Goal: Task Accomplishment & Management: Complete application form

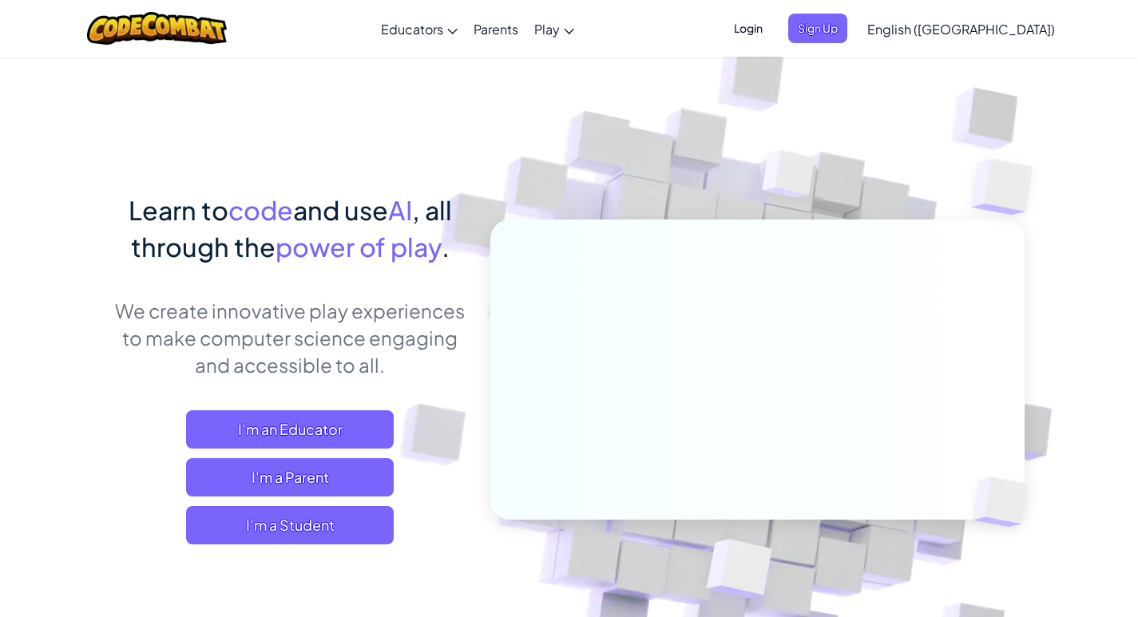
click at [979, 26] on span "English ([GEOGRAPHIC_DATA])" at bounding box center [961, 29] width 188 height 17
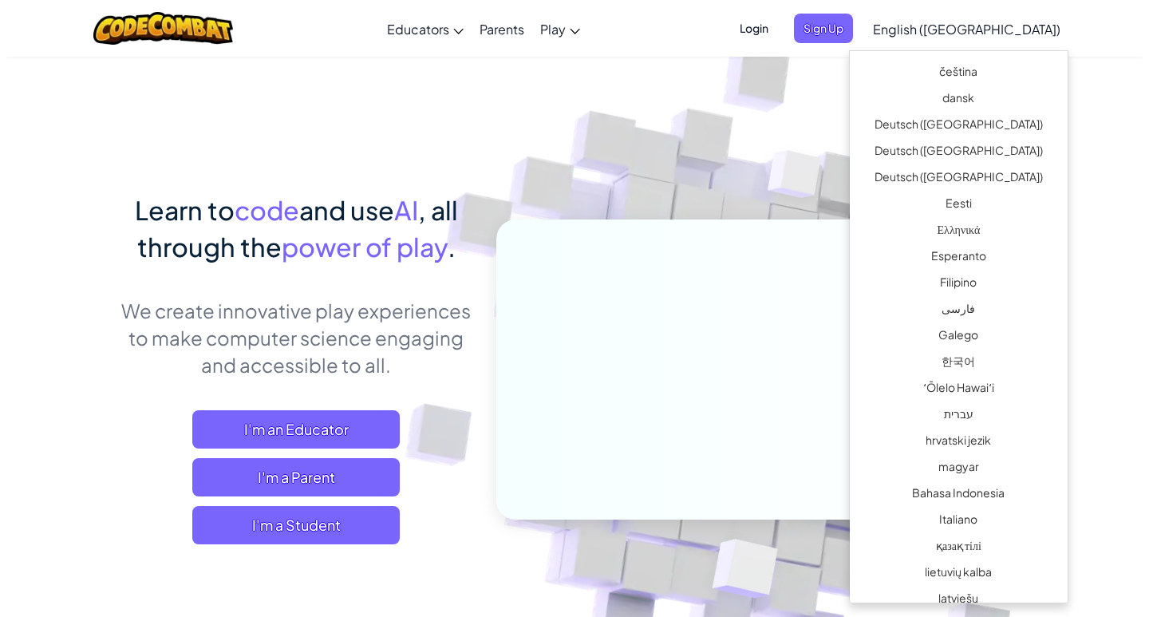
scroll to position [394, 0]
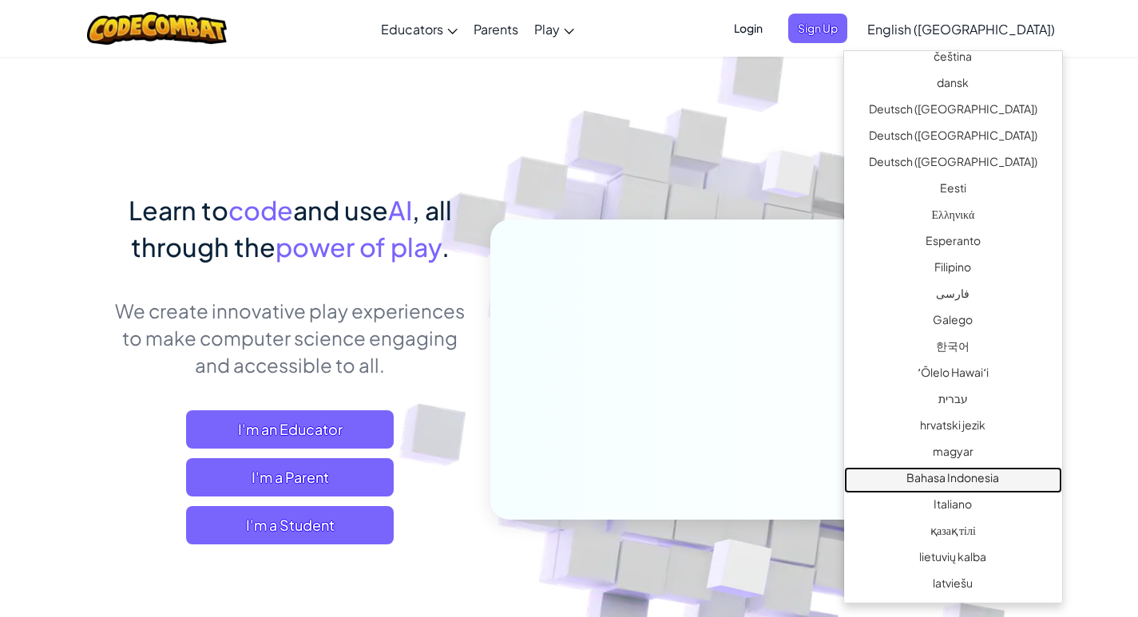
click at [971, 486] on link "Bahasa Indonesia" at bounding box center [953, 480] width 218 height 26
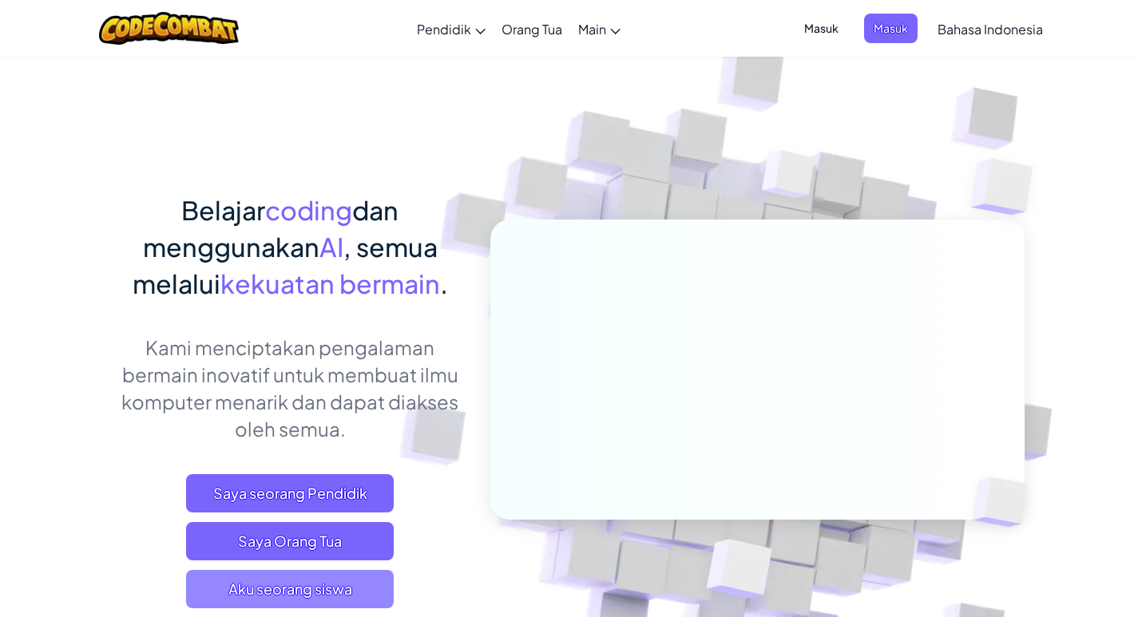
click at [193, 581] on span "Aku seorang siswa" at bounding box center [290, 589] width 208 height 38
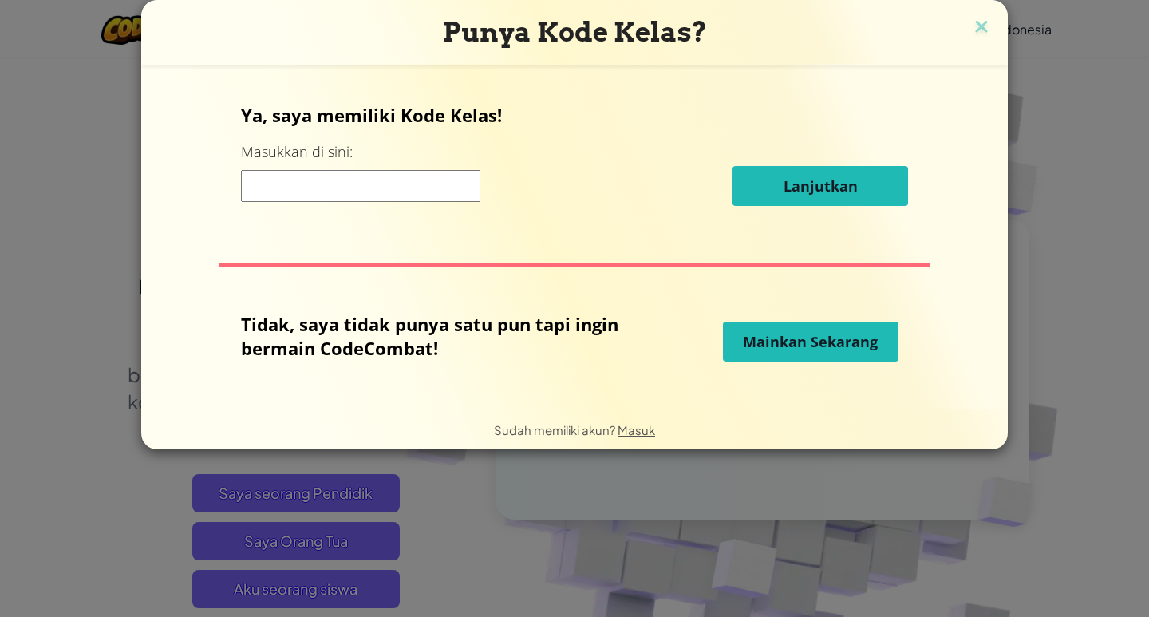
click at [313, 182] on input at bounding box center [360, 186] width 239 height 32
type input "s"
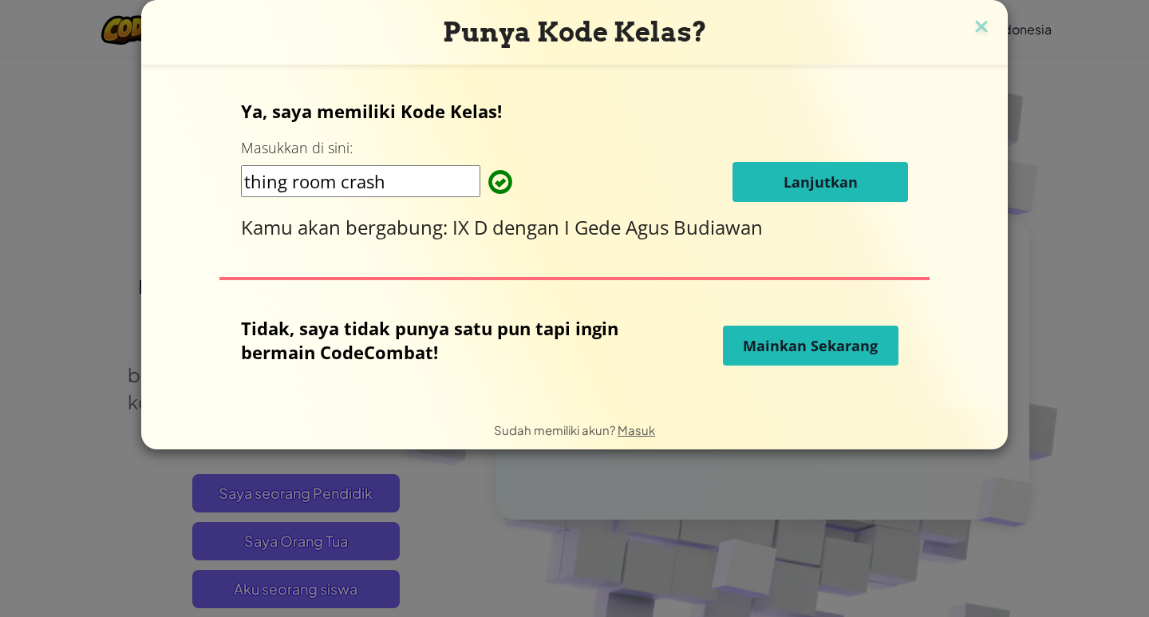
type input "thing room crash"
click at [875, 184] on button "Lanjutkan" at bounding box center [821, 182] width 176 height 40
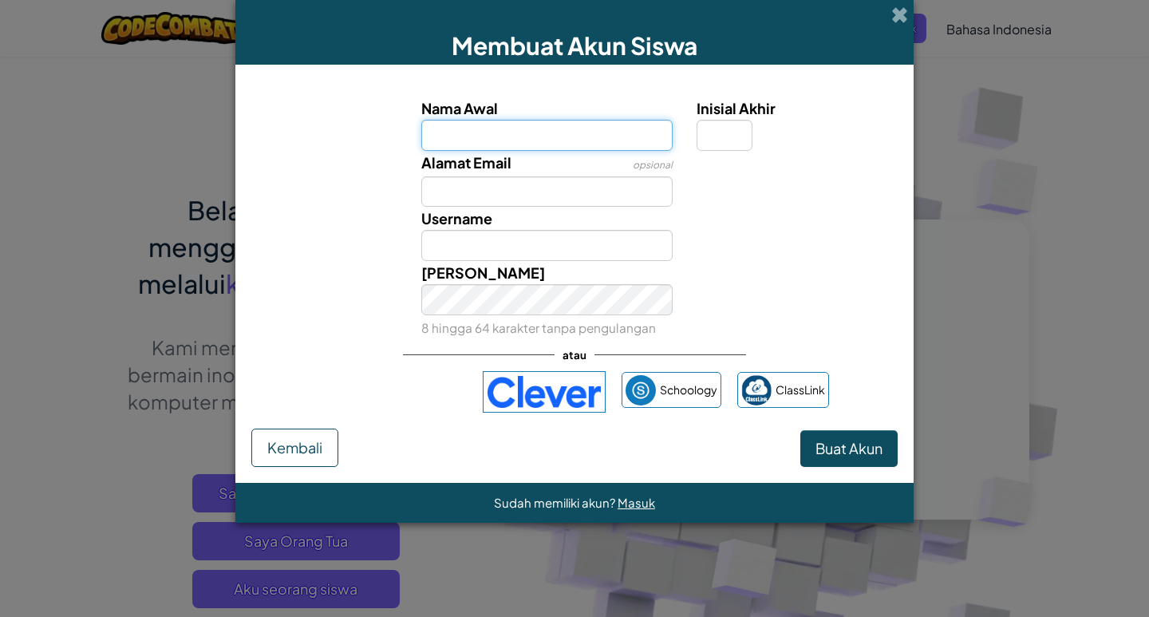
click at [547, 137] on input "Nama Awal" at bounding box center [547, 135] width 252 height 31
type input "n"
type input "devi astiti"
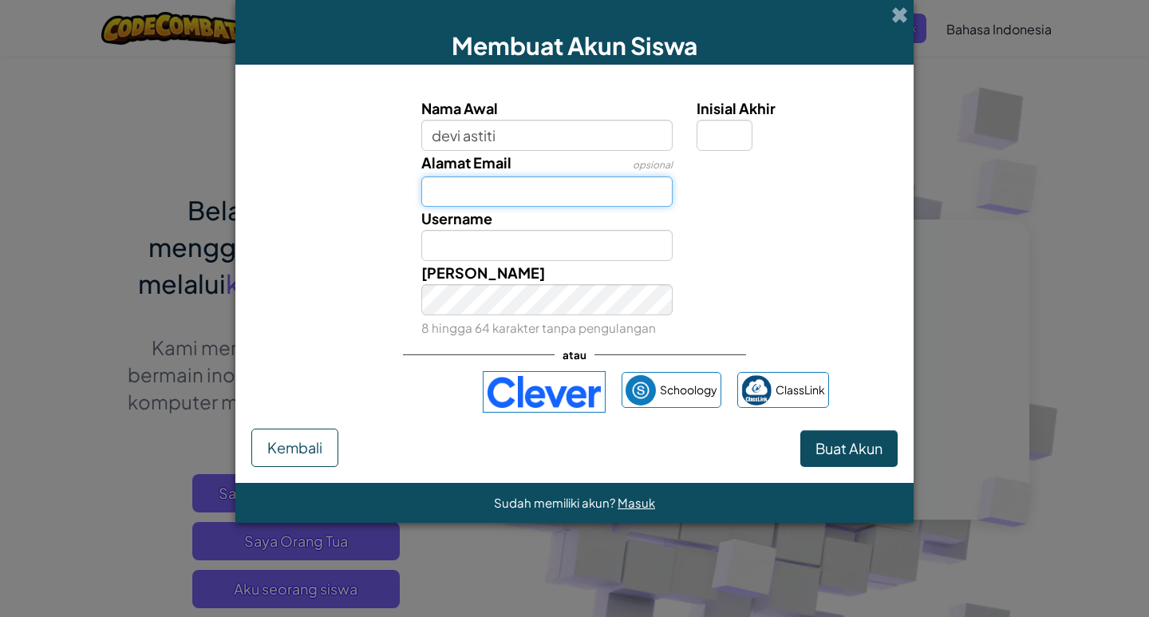
type input "Devi astiti"
click at [541, 195] on input "Alamat Email" at bounding box center [547, 191] width 252 height 31
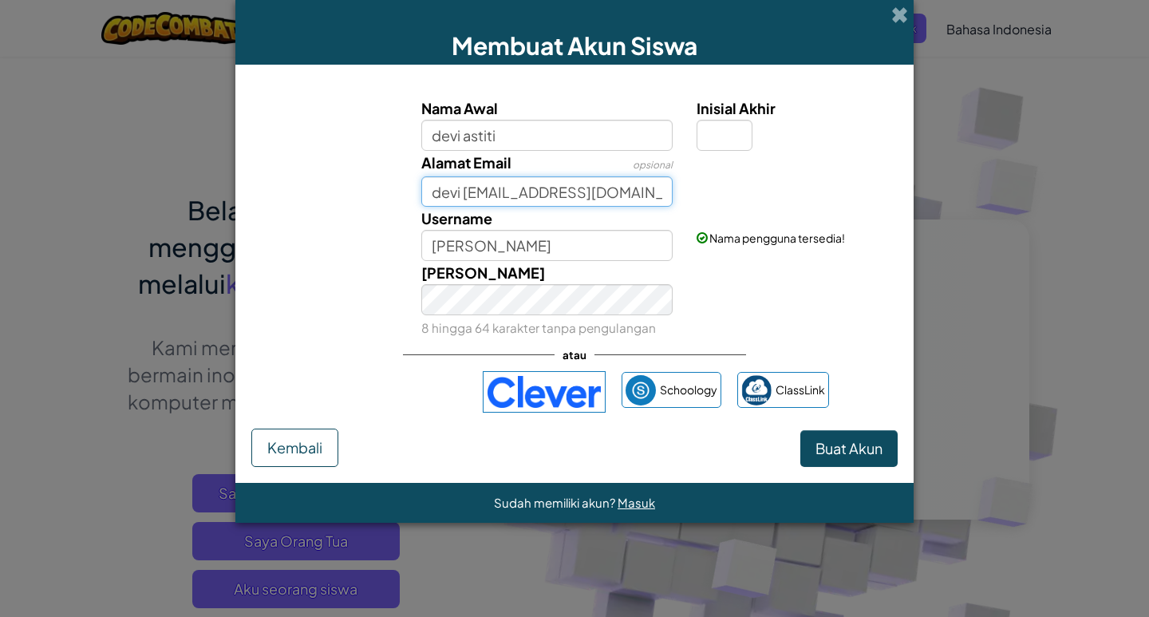
type input "devi astiti@gmail.com"
click at [736, 140] on input "Inisial Akhir" at bounding box center [725, 135] width 56 height 31
type input "l"
type input "[PERSON_NAME]"
click at [855, 441] on span "Buat Akun" at bounding box center [849, 448] width 67 height 18
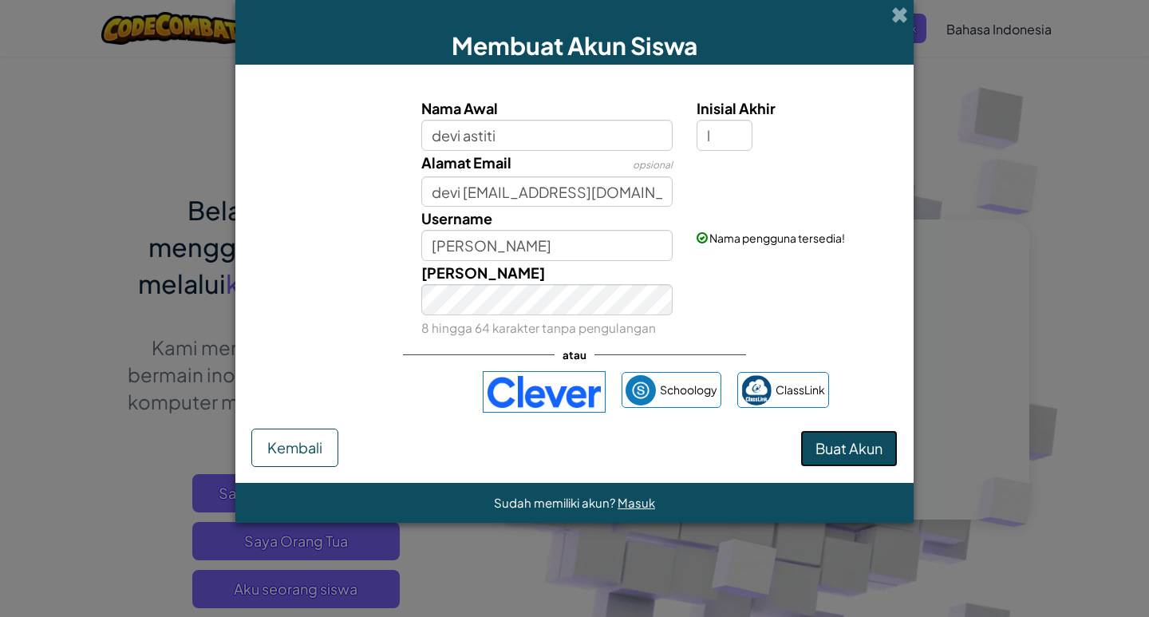
click at [865, 465] on button "Buat Akun" at bounding box center [849, 448] width 97 height 37
click at [427, 192] on input "devi astiti@gmail.com" at bounding box center [547, 191] width 252 height 31
click at [495, 192] on input "devi astiti@gmail.com" at bounding box center [547, 191] width 252 height 31
click at [833, 457] on button "Buat Akun" at bounding box center [849, 448] width 97 height 37
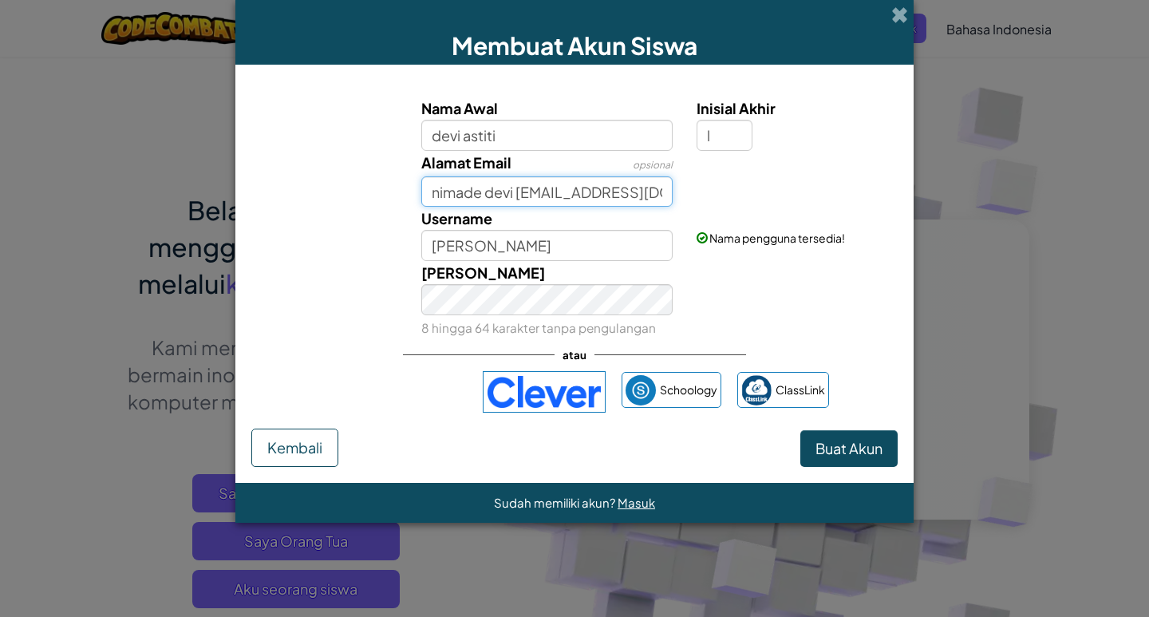
click at [445, 196] on input "nimade devi astiti@gmail.com" at bounding box center [547, 191] width 252 height 31
click at [839, 441] on span "Buat Akun" at bounding box center [849, 448] width 67 height 18
click at [477, 195] on input "nimade devi astiti@gmail.com" at bounding box center [547, 191] width 252 height 31
click at [485, 191] on input "nimade devi astiti@gmail.com" at bounding box center [547, 191] width 252 height 31
click at [512, 197] on input "nimadedevi astiti@gmail.com" at bounding box center [547, 191] width 252 height 31
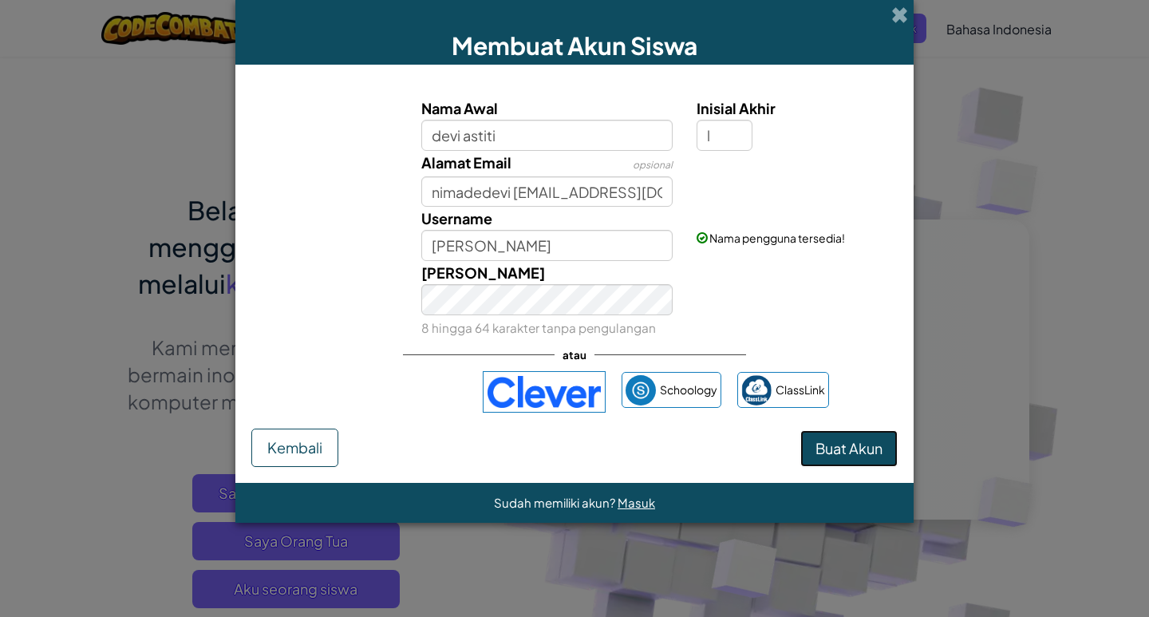
click at [880, 457] on span "Buat Akun" at bounding box center [849, 448] width 67 height 18
click at [511, 194] on input "nimadedevi astiti@gmail.com" at bounding box center [547, 191] width 252 height 31
click at [542, 192] on input "nimadedev astiti@gmail.com" at bounding box center [547, 191] width 252 height 31
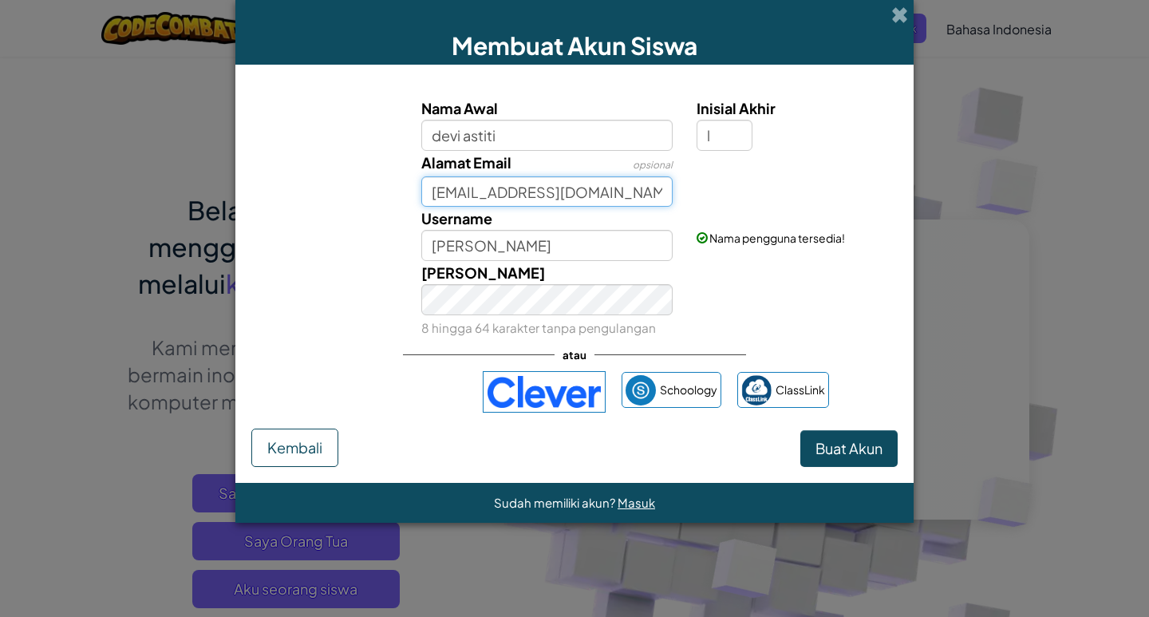
click at [508, 188] on input "nimadedevi@gmail.com" at bounding box center [547, 191] width 252 height 31
click at [511, 196] on input "nimadedevi@gmail.com" at bounding box center [547, 191] width 252 height 31
type input "nimadedeviastiti@gmail.com"
click at [850, 457] on span "Buat Akun" at bounding box center [849, 448] width 67 height 18
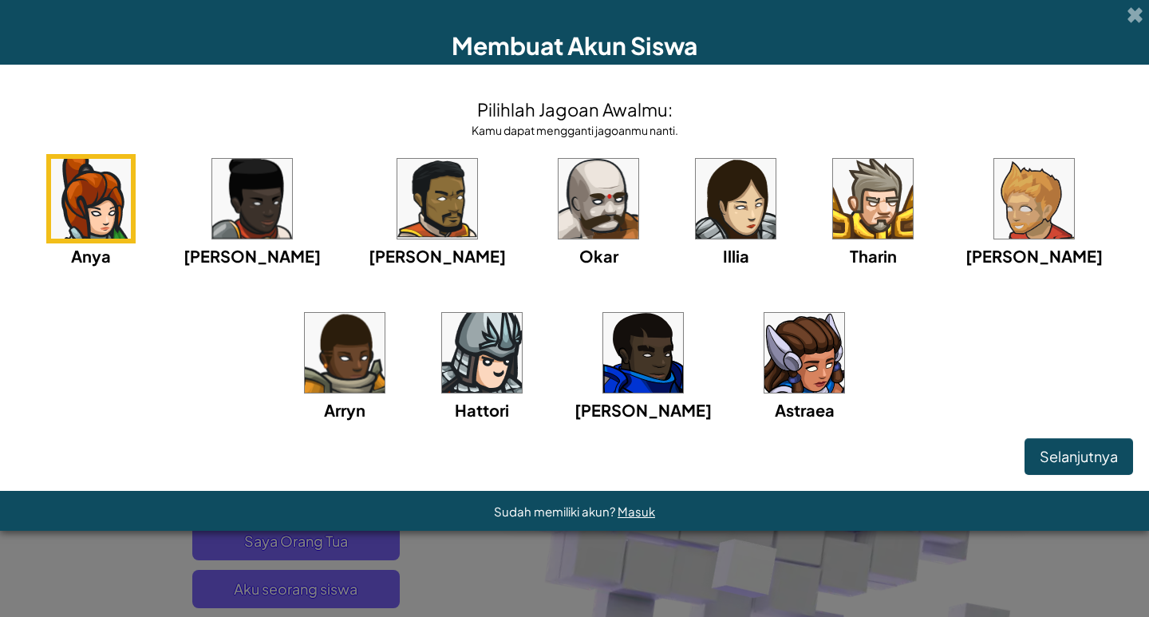
click at [696, 204] on img at bounding box center [736, 199] width 80 height 80
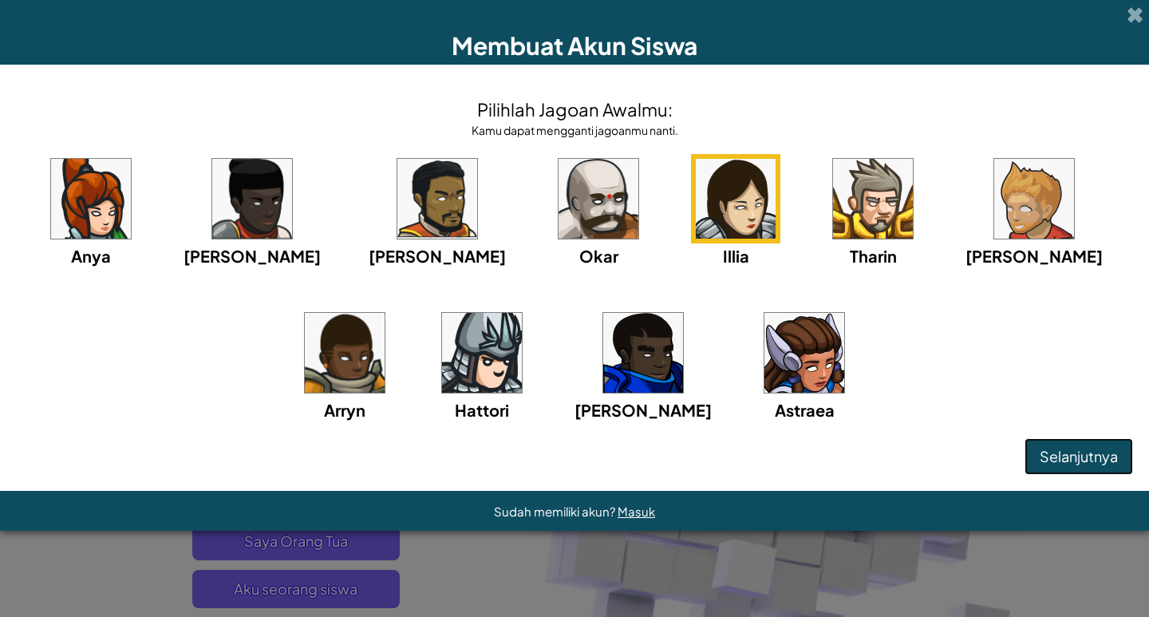
click at [1053, 457] on span "Selanjutnya" at bounding box center [1079, 456] width 78 height 18
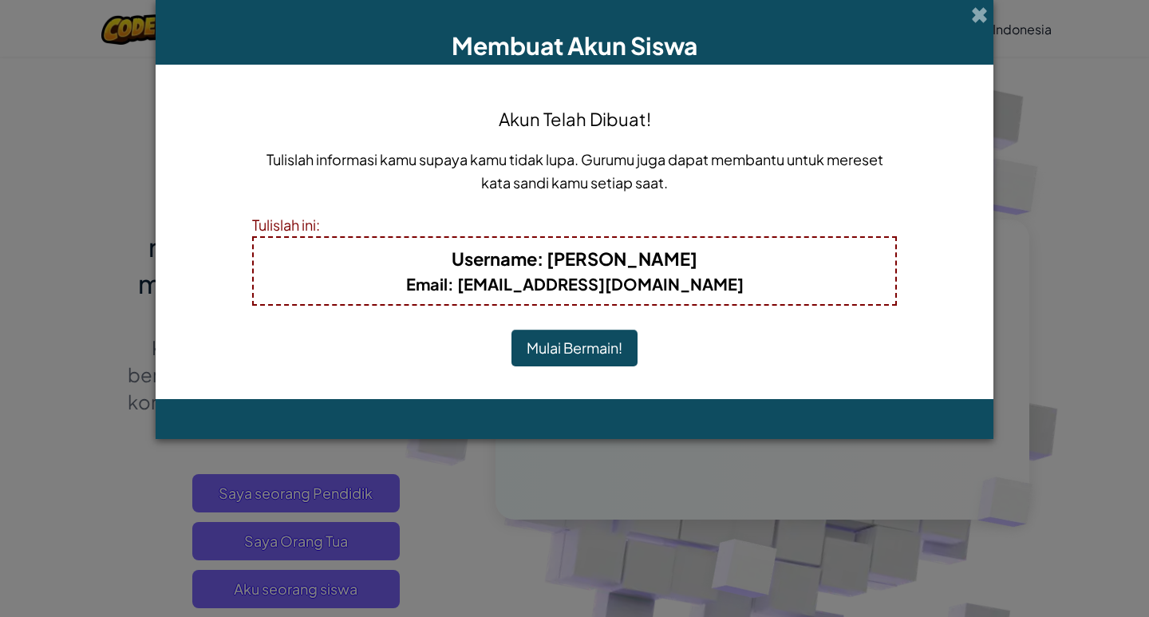
click at [523, 339] on button "Mulai Bermain!" at bounding box center [575, 348] width 126 height 37
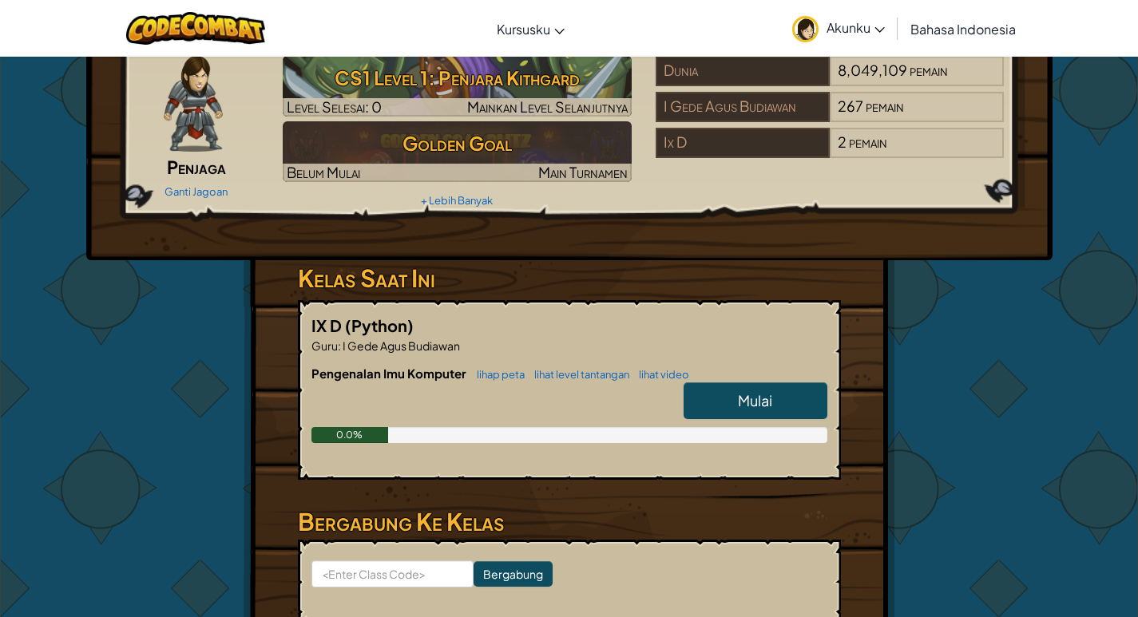
scroll to position [160, 0]
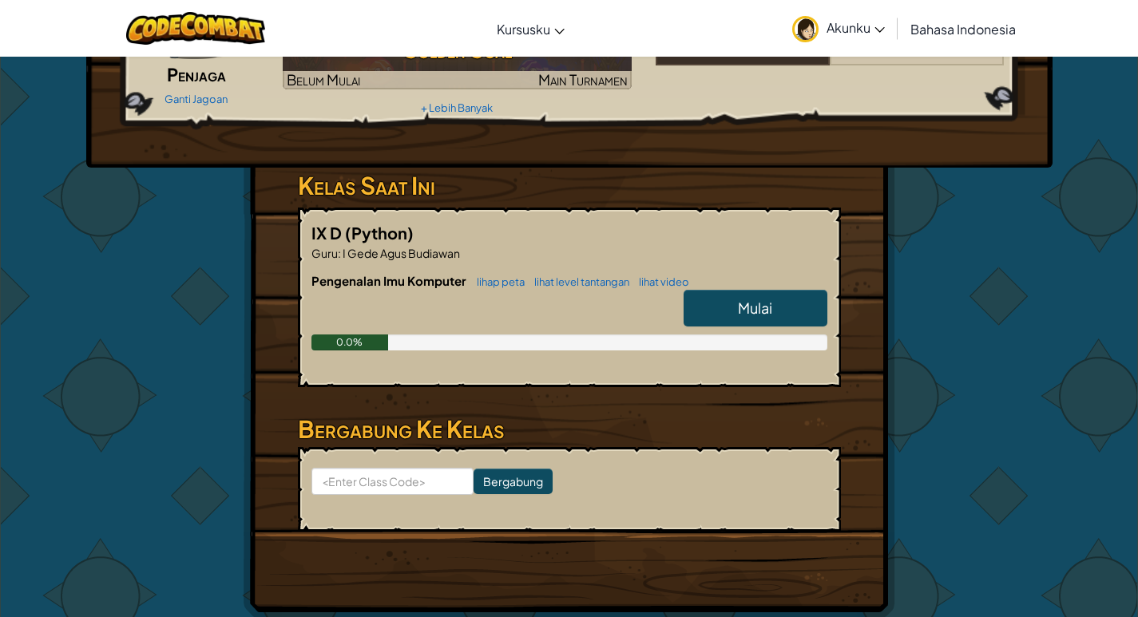
click at [778, 312] on link "Mulai" at bounding box center [755, 308] width 144 height 37
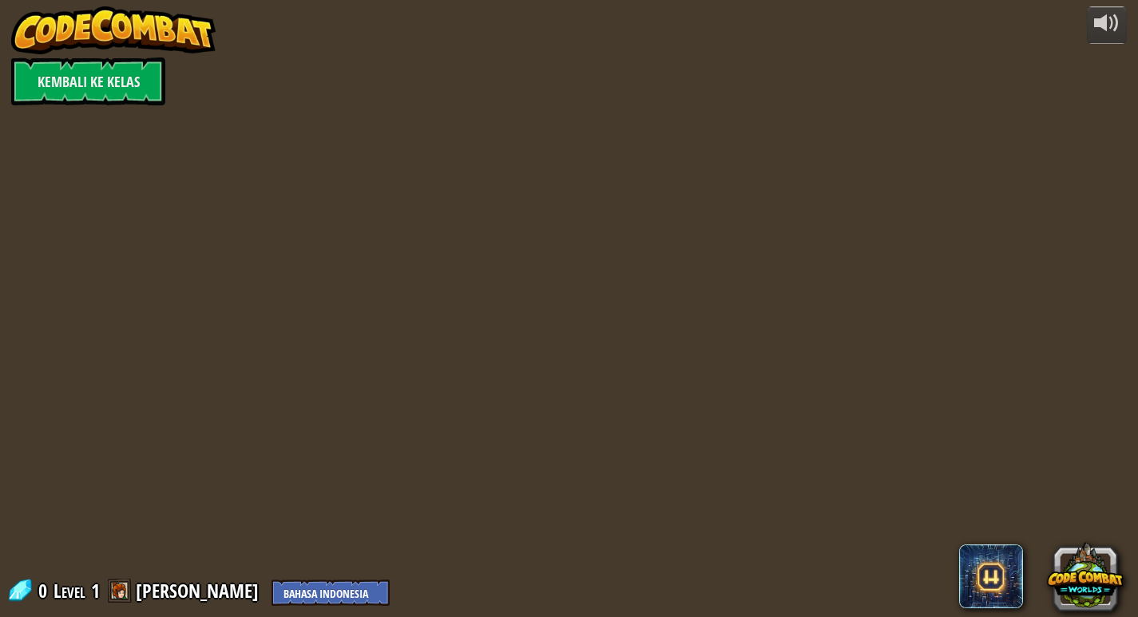
select select "id"
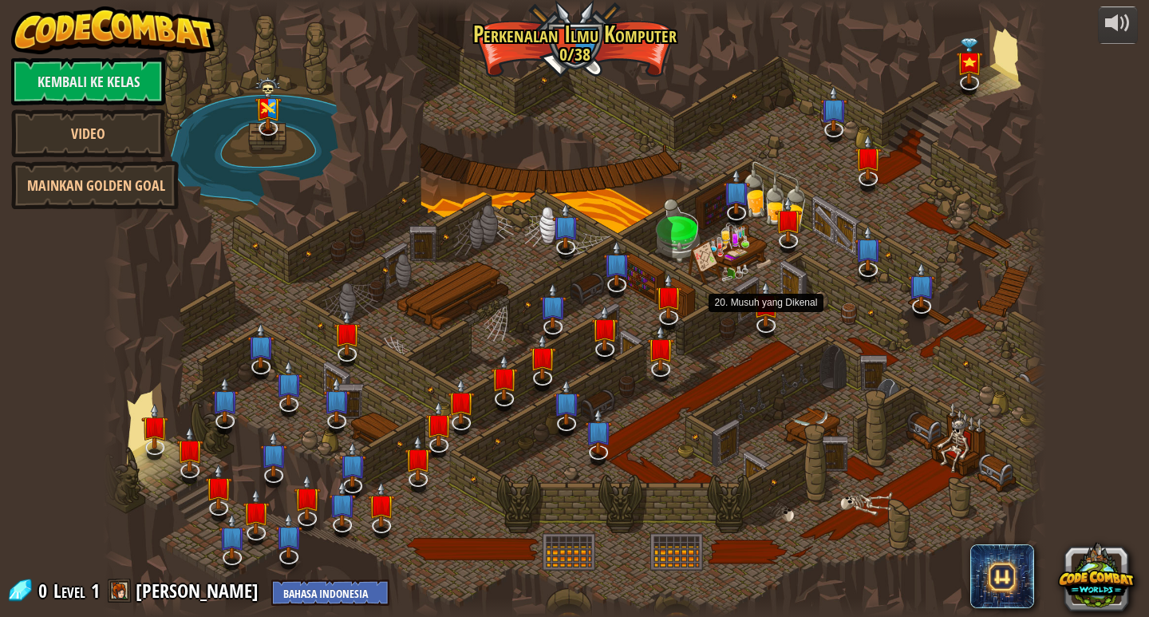
select select "id"
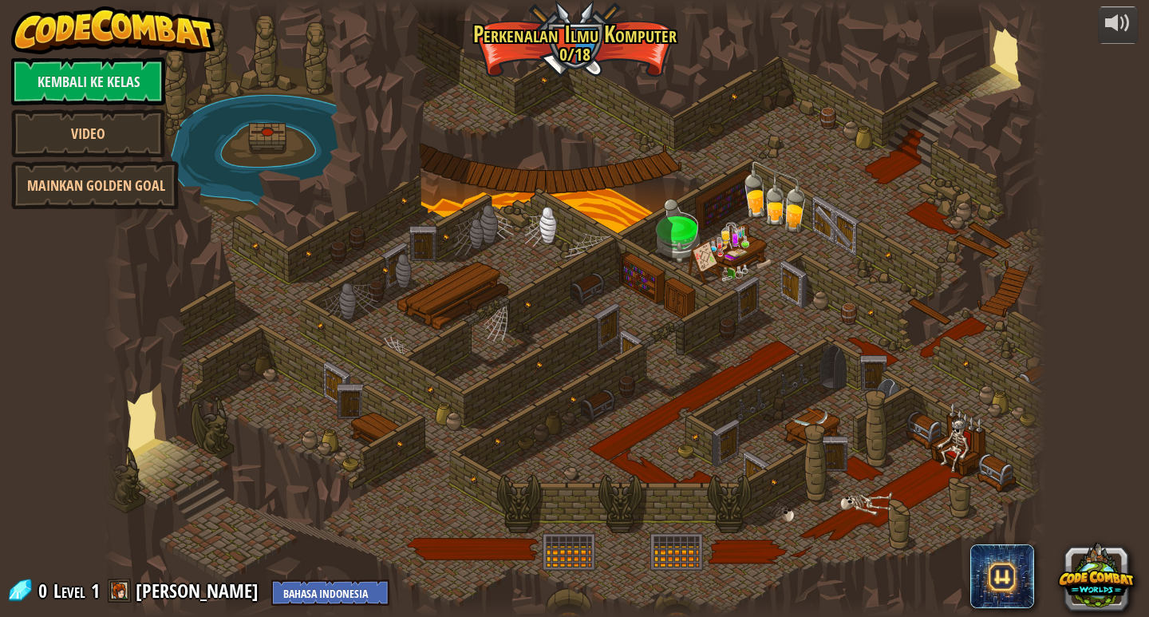
select select "id"
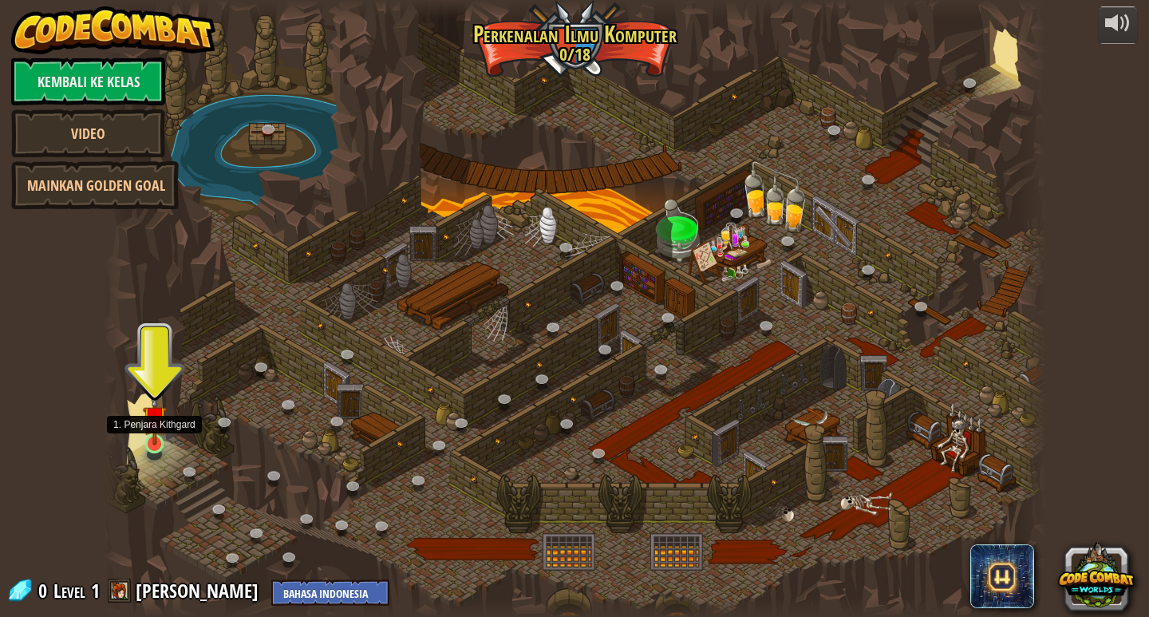
click at [143, 438] on img at bounding box center [155, 417] width 24 height 55
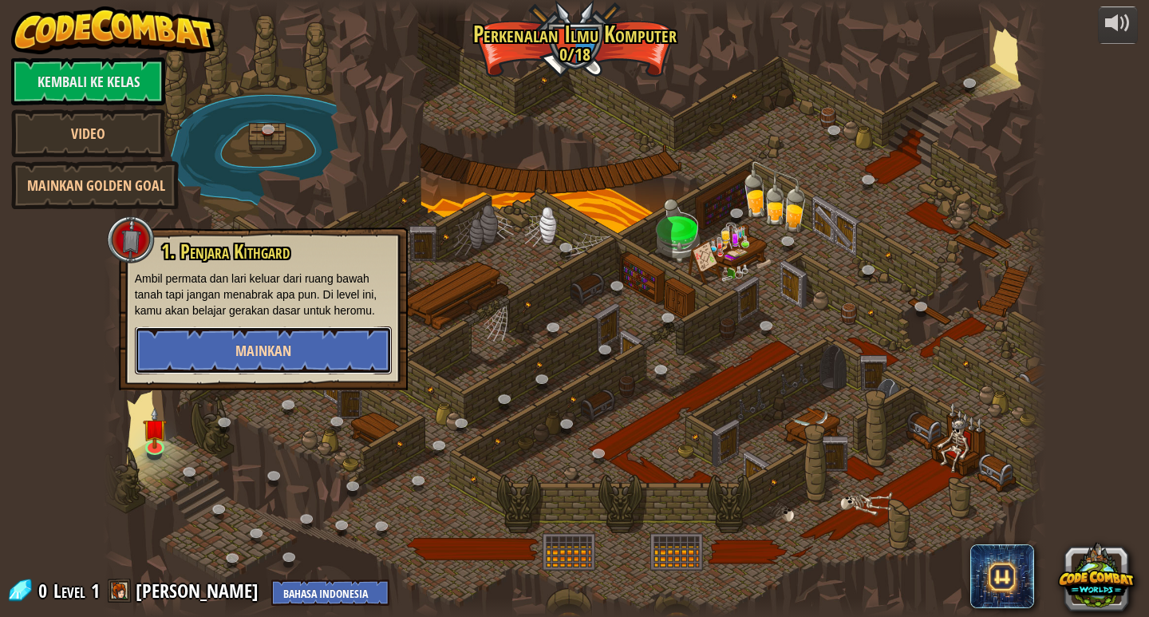
click at [211, 361] on button "Mainkan" at bounding box center [263, 350] width 257 height 48
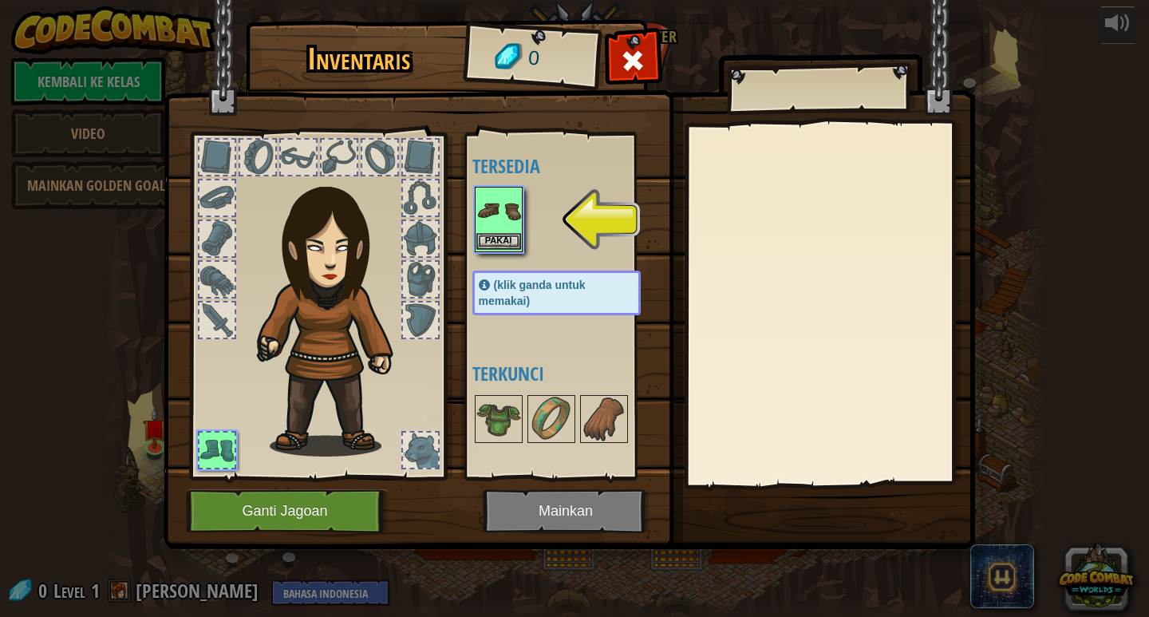
click at [485, 228] on img at bounding box center [499, 210] width 45 height 45
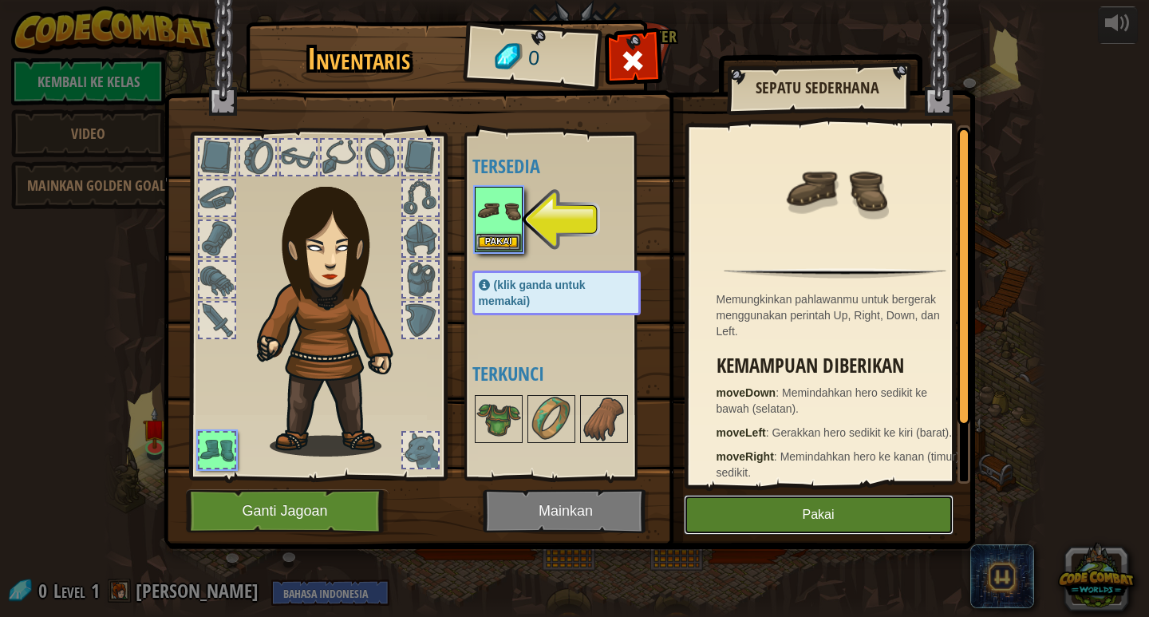
click at [845, 507] on button "Pakai" at bounding box center [819, 515] width 270 height 40
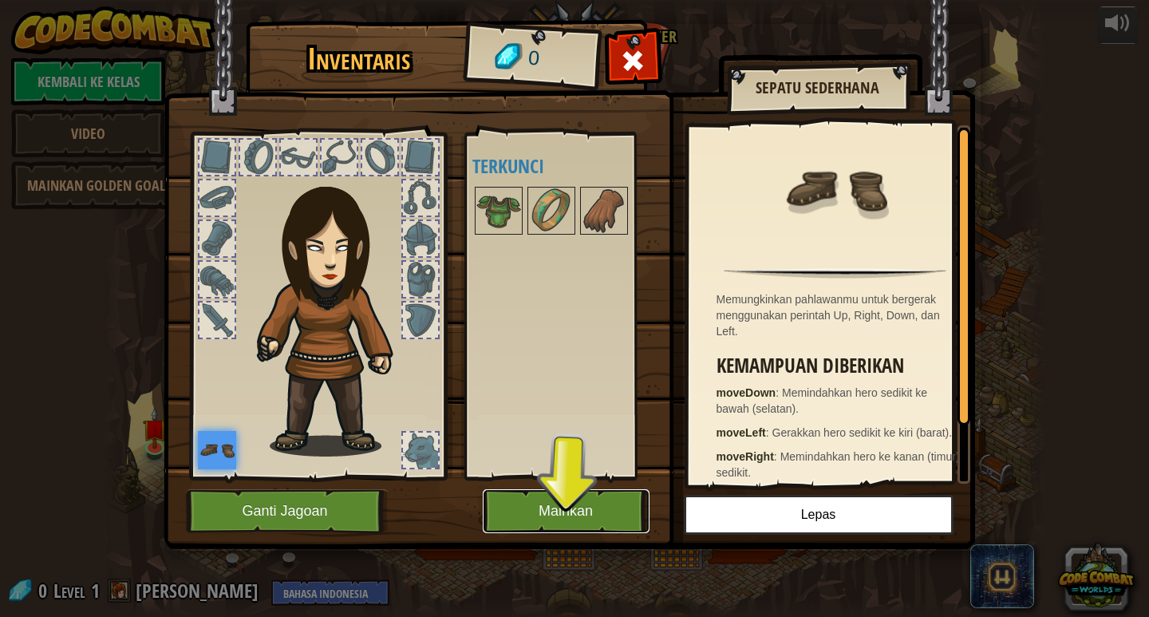
click at [626, 517] on button "Mainkan" at bounding box center [566, 511] width 167 height 44
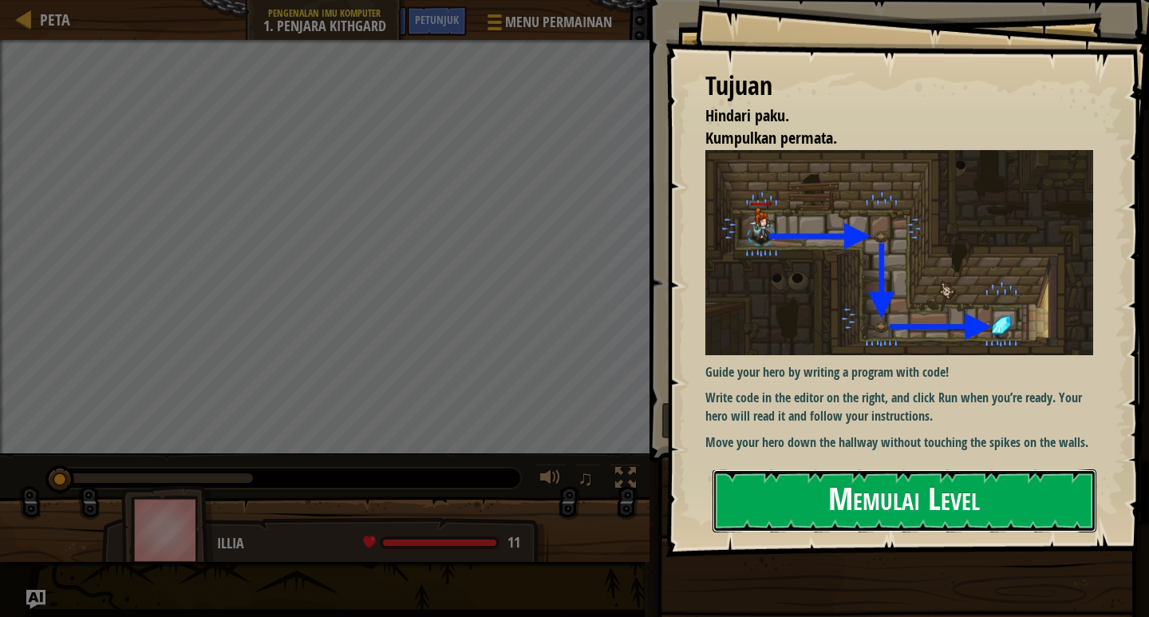
click at [801, 492] on button "Memulai Level" at bounding box center [905, 500] width 384 height 63
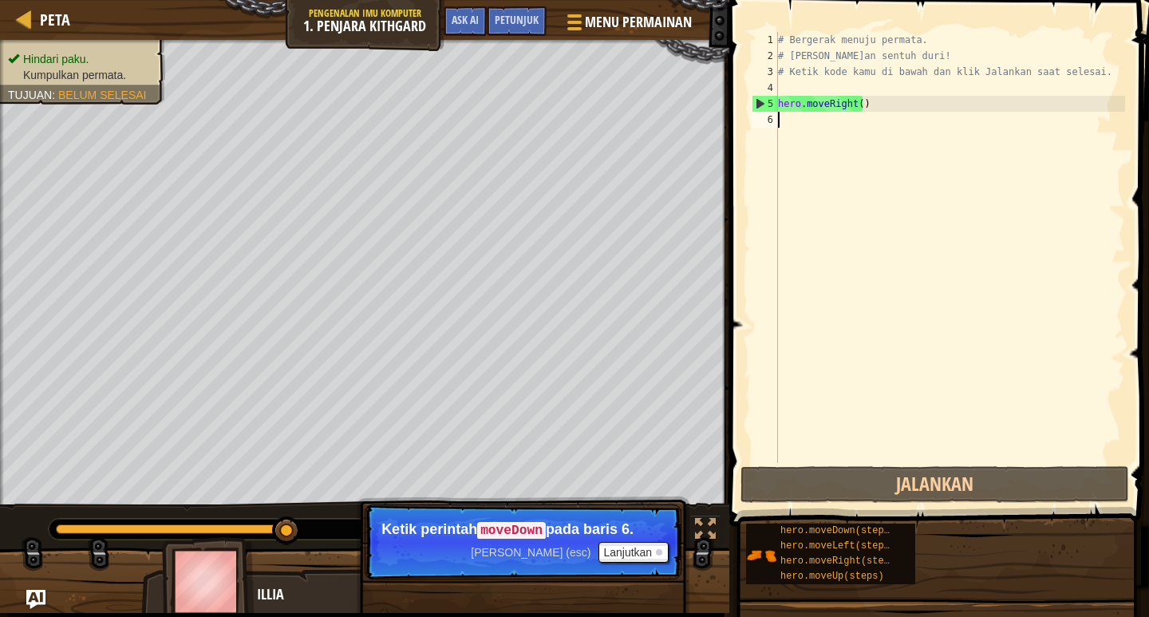
click at [798, 117] on div "# Bergerak menuju permata. # [PERSON_NAME]an sentuh duri! # Ketik kode kamu di …" at bounding box center [950, 263] width 350 height 463
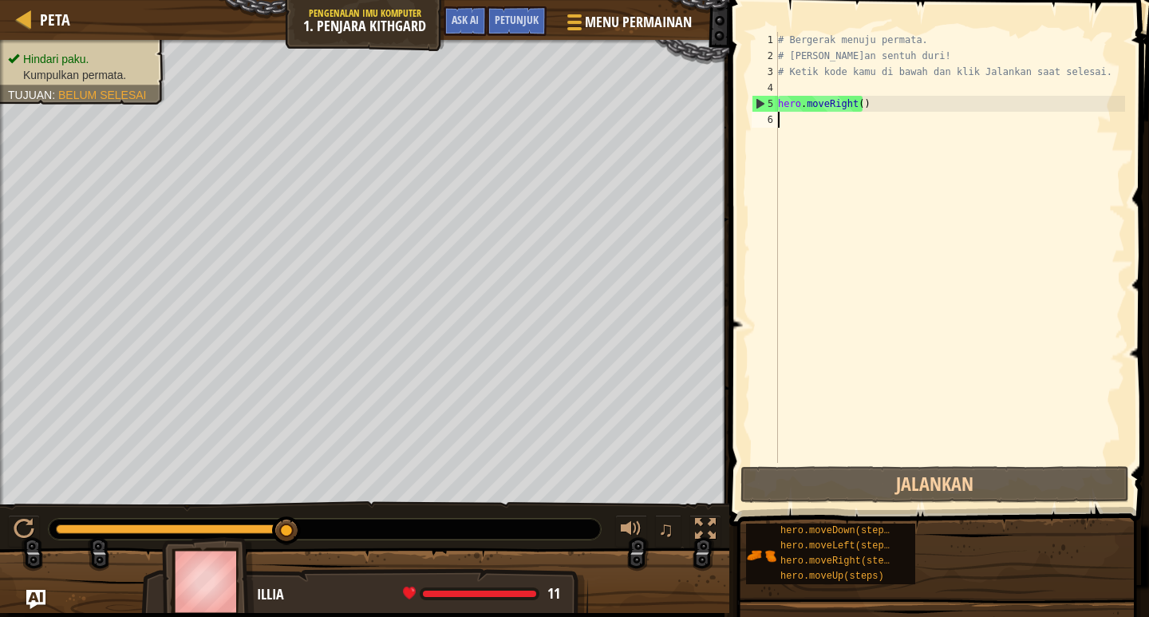
click at [789, 122] on div "# Bergerak menuju permata. # [PERSON_NAME]an sentuh duri! # Ketik kode kamu di …" at bounding box center [950, 263] width 350 height 463
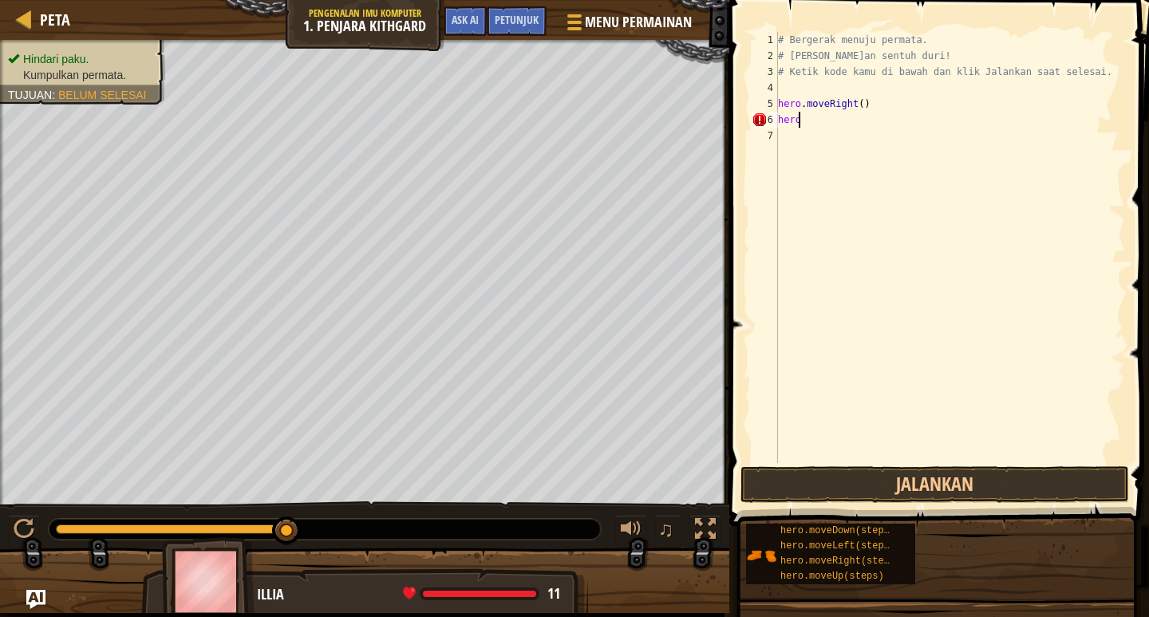
scroll to position [7, 1]
click at [823, 118] on div "# Bergerak menuju permata. # [PERSON_NAME]an sentuh duri! # Ketik kode kamu di …" at bounding box center [950, 263] width 350 height 463
type textarea "h"
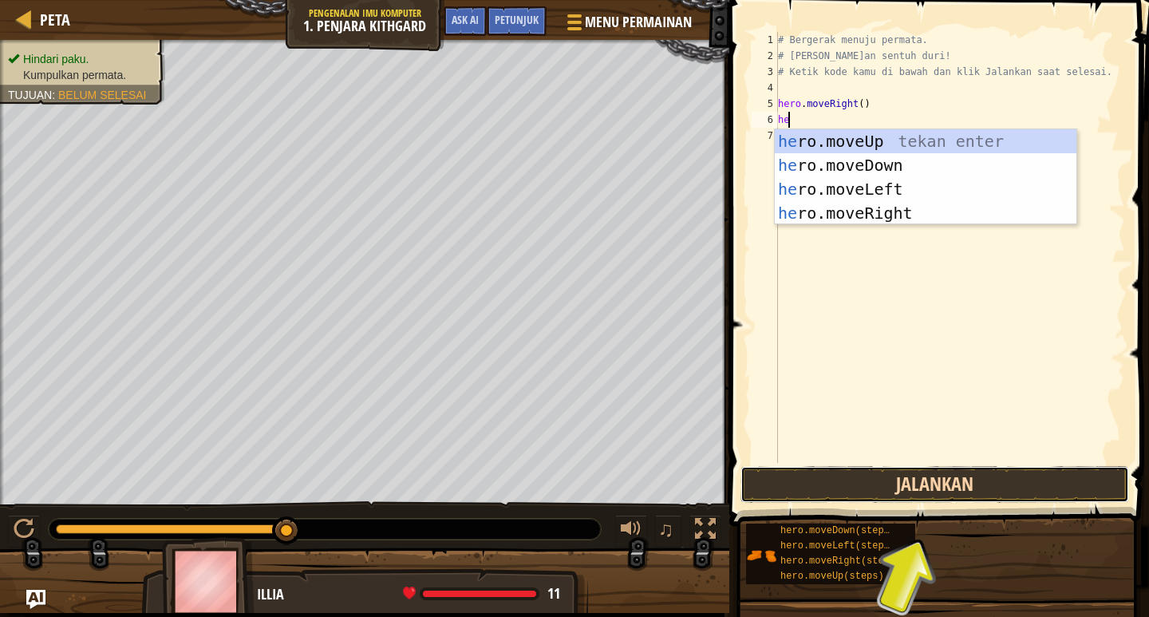
click at [924, 485] on button "Jalankan" at bounding box center [935, 484] width 389 height 37
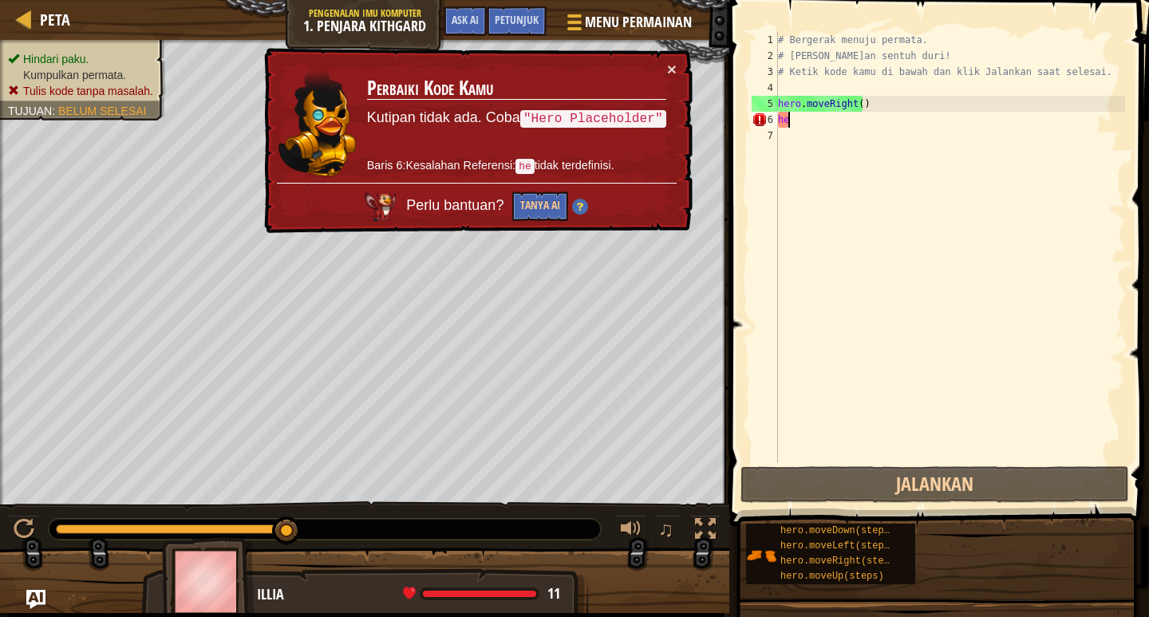
click at [825, 126] on div "# Bergerak menuju permata. # [PERSON_NAME]an sentuh duri! # Ketik kode kamu di …" at bounding box center [950, 263] width 350 height 463
click at [833, 120] on div "# Bergerak menuju permata. # [PERSON_NAME]an sentuh duri! # Ketik kode kamu di …" at bounding box center [950, 263] width 350 height 463
click at [664, 56] on div "× Perbaiki Kode Kamu Kutipan tidak ada. Coba "Hero Placeholder" Baris 6:Kesalah…" at bounding box center [477, 141] width 432 height 186
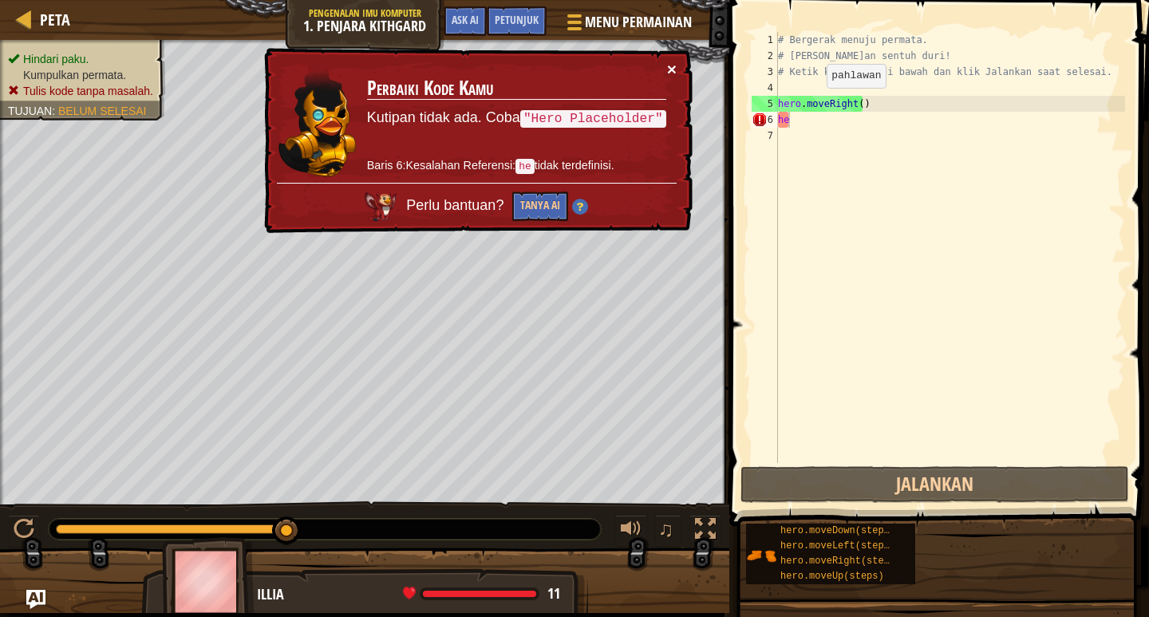
click at [667, 64] on button "×" at bounding box center [672, 69] width 10 height 17
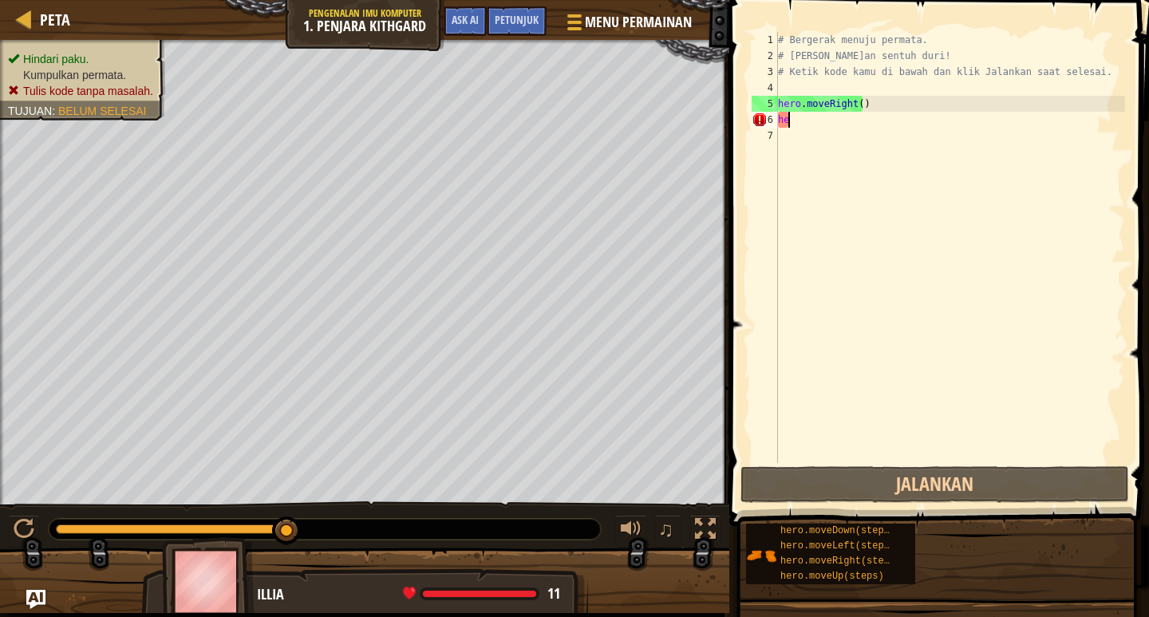
click at [841, 122] on div "# Bergerak menuju permata. # [PERSON_NAME]an sentuh duri! # Ketik kode kamu di …" at bounding box center [950, 263] width 350 height 463
click at [841, 125] on div "# Bergerak menuju permata. # [PERSON_NAME]an sentuh duri! # Ketik kode kamu di …" at bounding box center [950, 263] width 350 height 463
click at [841, 125] on div "# Bergerak menuju permata. # [PERSON_NAME]an sentuh duri! # Ketik kode kamu di …" at bounding box center [950, 247] width 350 height 431
click at [841, 125] on div "# Bergerak menuju permata. # [PERSON_NAME]an sentuh duri! # Ketik kode kamu di …" at bounding box center [950, 263] width 350 height 463
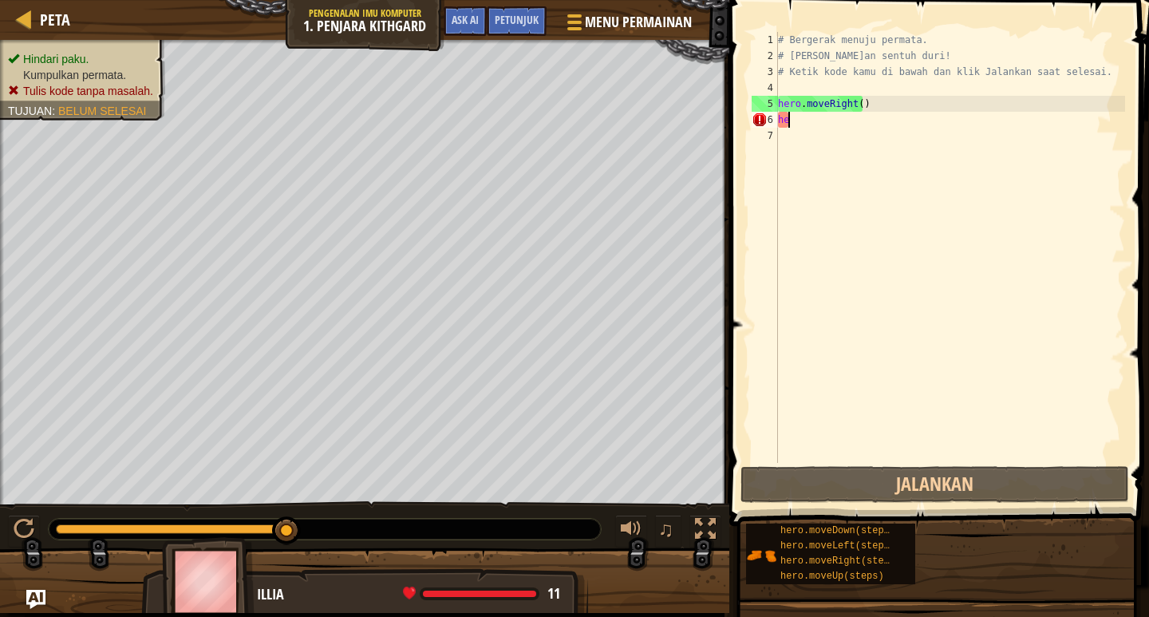
type textarea "h"
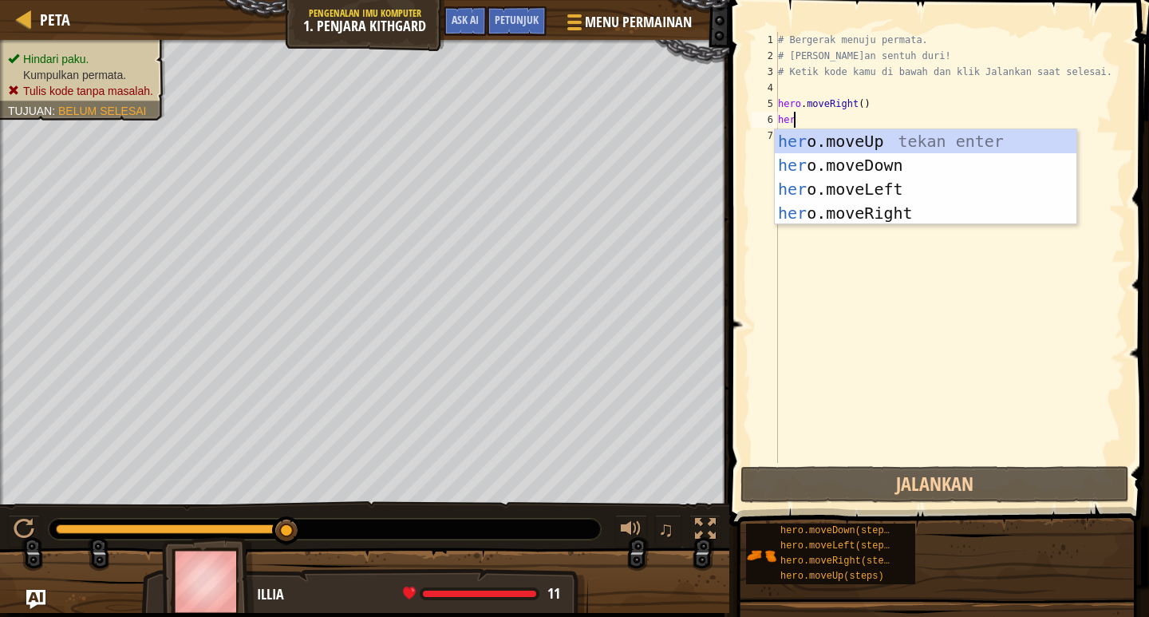
scroll to position [7, 1]
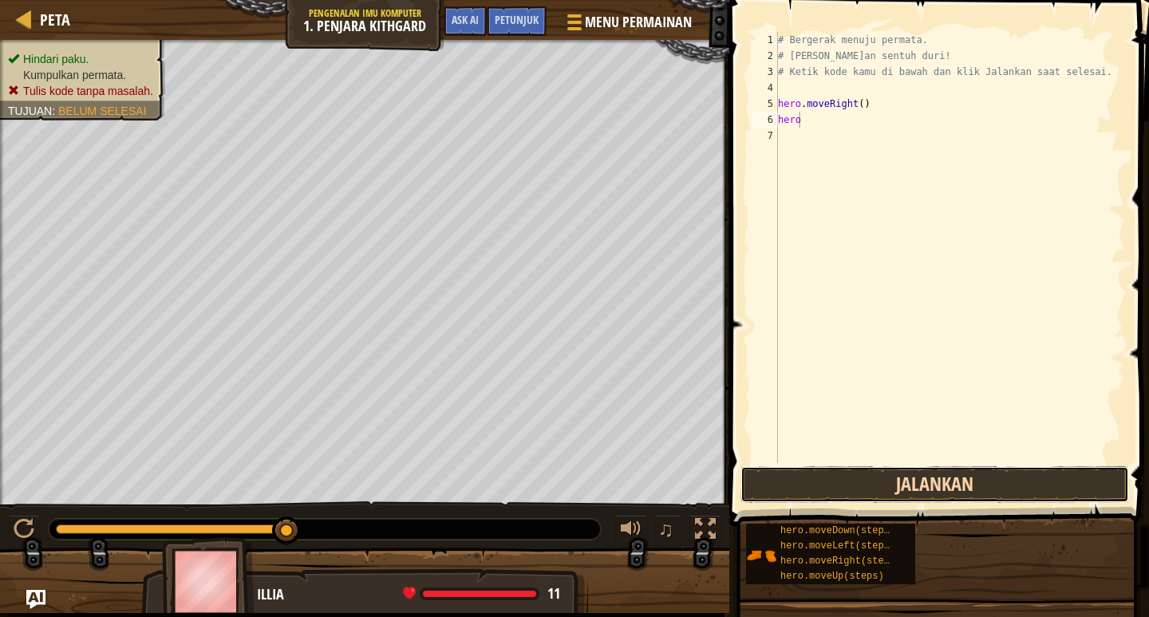
click at [959, 493] on button "Jalankan" at bounding box center [935, 484] width 389 height 37
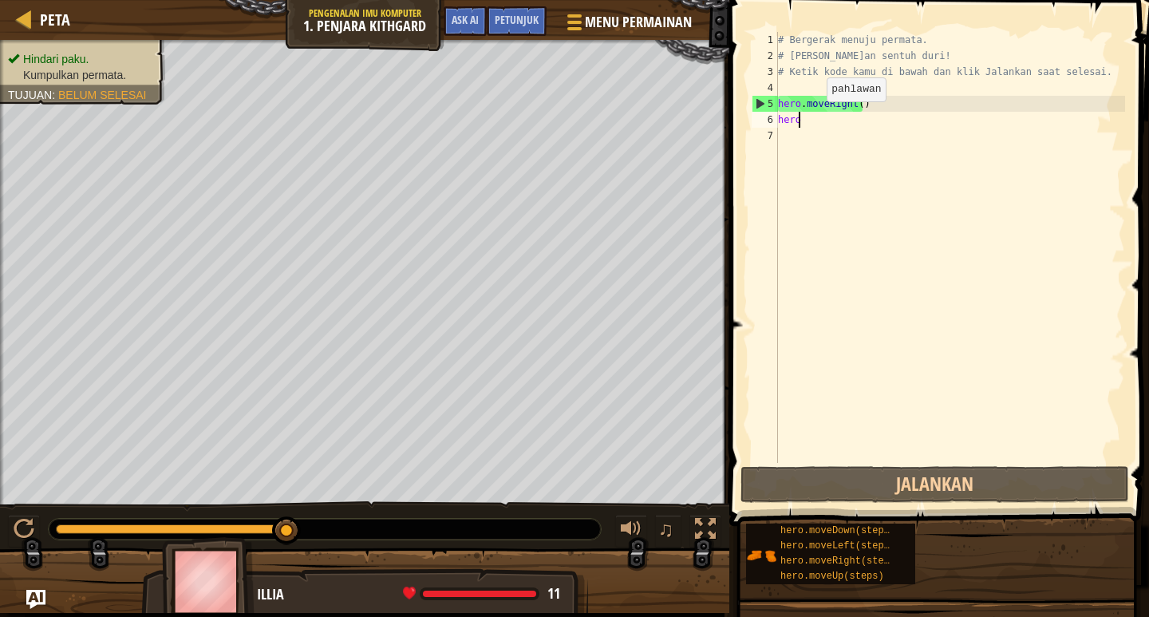
click at [813, 117] on div "# Bergerak menuju permata. # [PERSON_NAME]an sentuh duri! # Ketik kode kamu di …" at bounding box center [950, 263] width 350 height 463
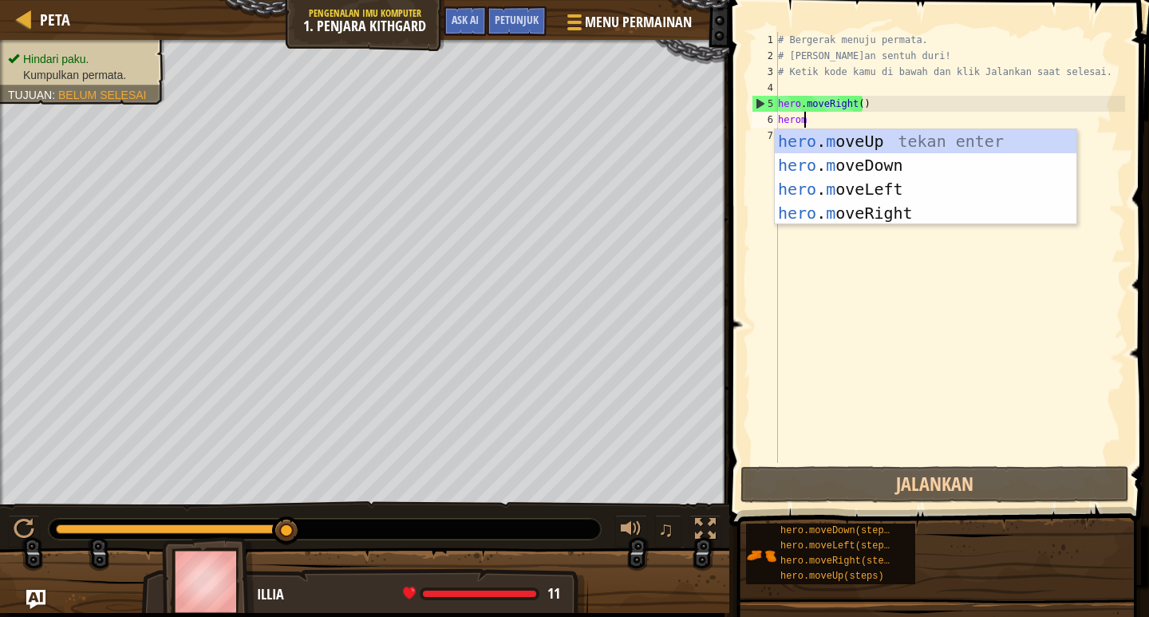
type textarea "herom"
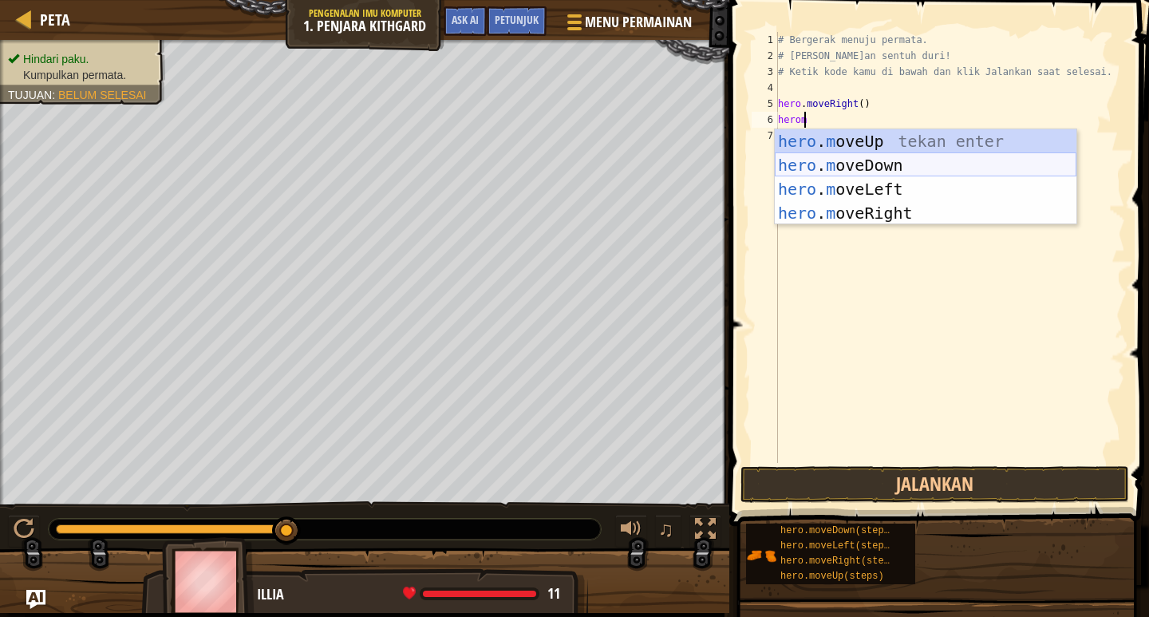
click at [790, 156] on div "hero . m oveUp tekan enter hero . m oveDown tekan enter hero . m oveLeft tekan …" at bounding box center [926, 201] width 302 height 144
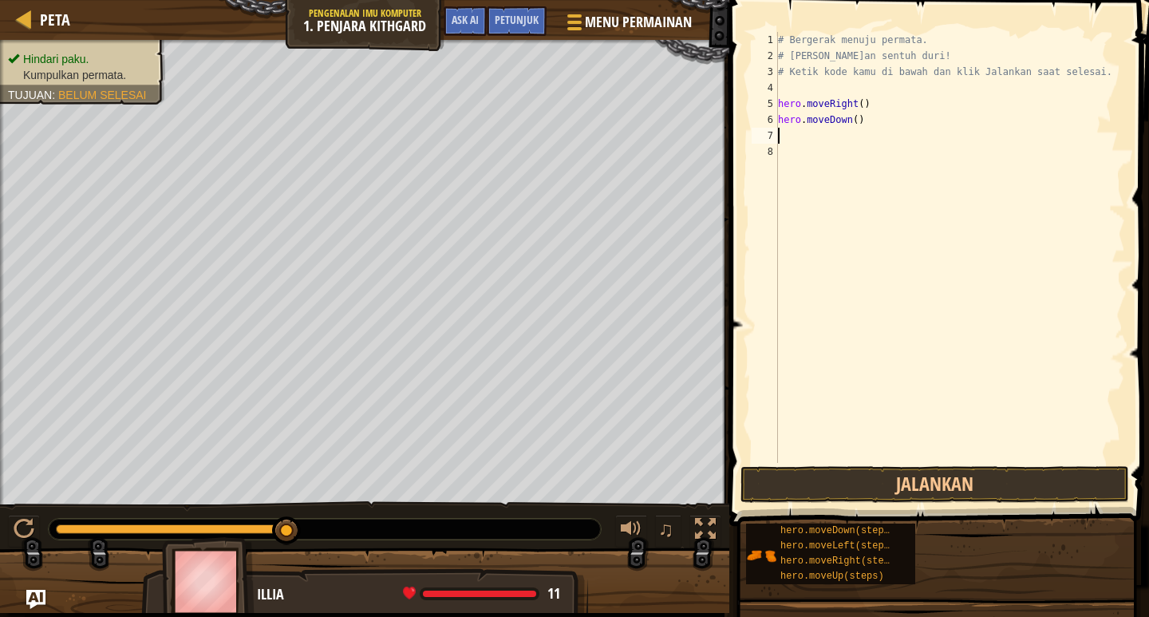
scroll to position [7, 0]
click at [928, 483] on button "Jalankan" at bounding box center [935, 484] width 389 height 37
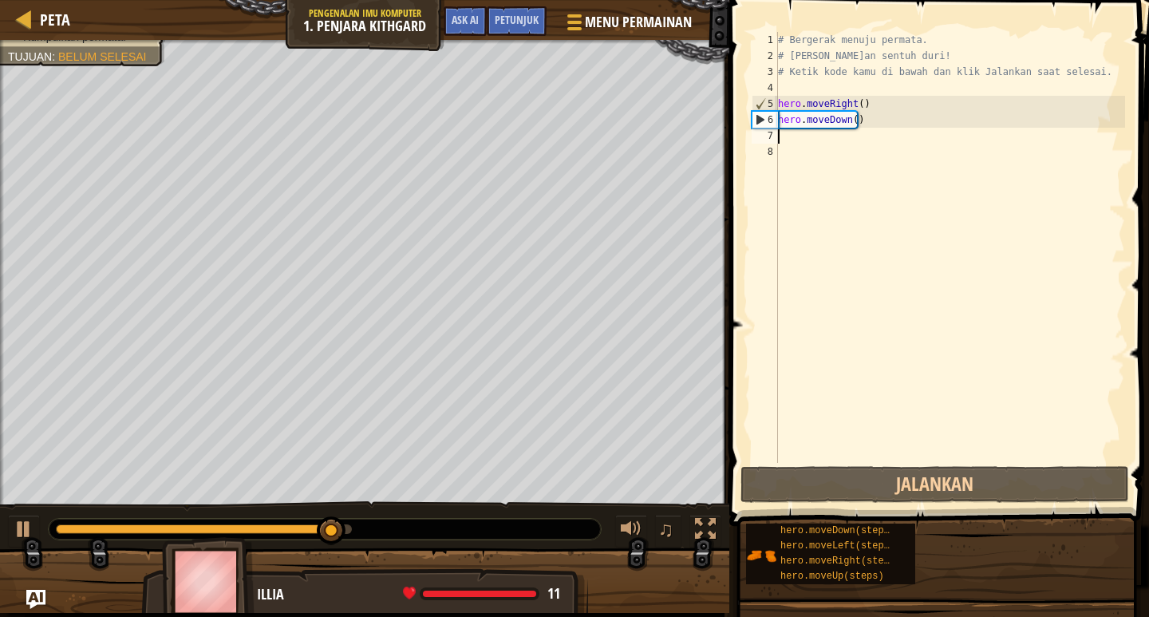
click at [796, 140] on div "# Bergerak menuju permata. # [PERSON_NAME]an sentuh duri! # Ketik kode kamu di …" at bounding box center [950, 263] width 350 height 463
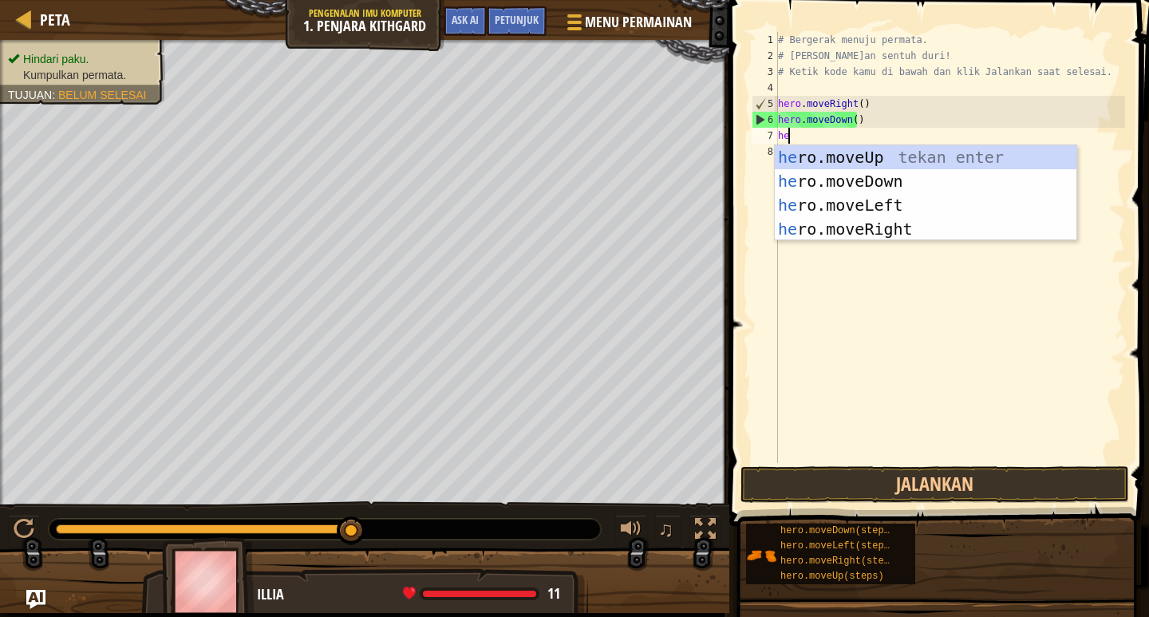
scroll to position [7, 1]
type textarea "hero"
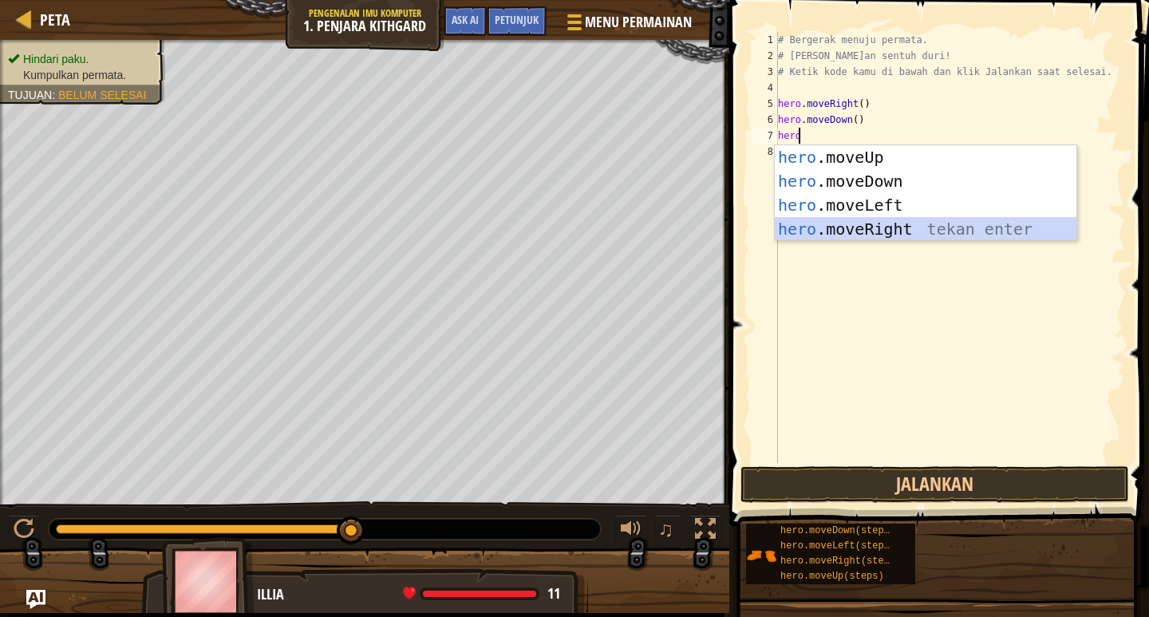
click at [853, 229] on div "hero .moveUp tekan enter hero .moveDown tekan enter hero .moveLeft tekan enter …" at bounding box center [926, 217] width 302 height 144
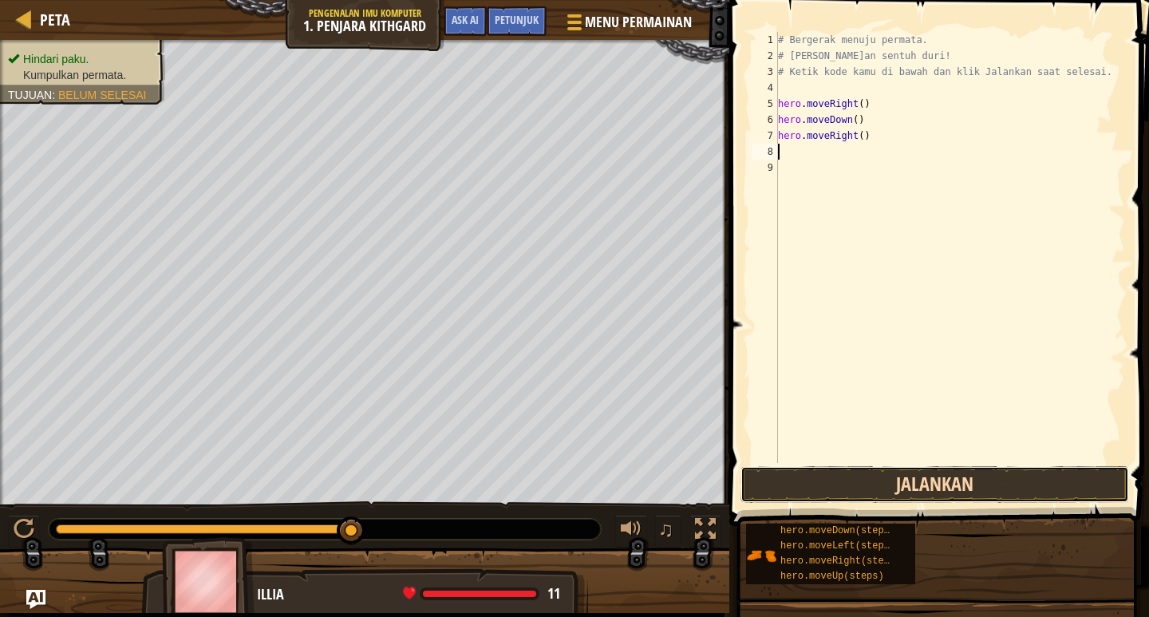
click at [906, 494] on button "Jalankan" at bounding box center [935, 484] width 389 height 37
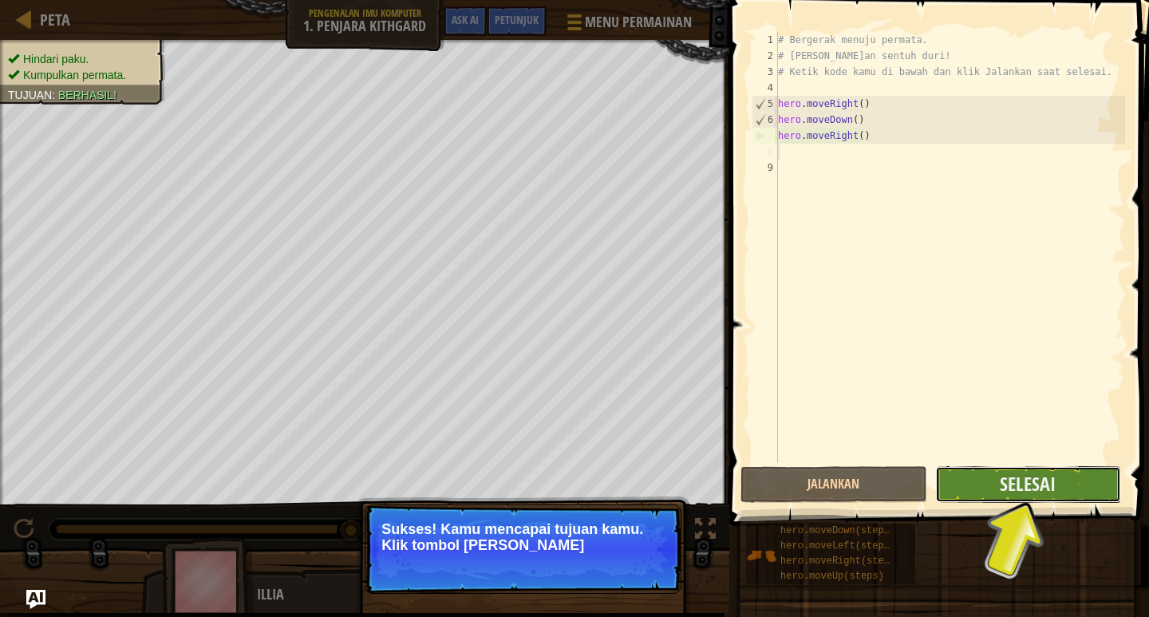
click at [963, 481] on button "Selesai" at bounding box center [1029, 484] width 186 height 37
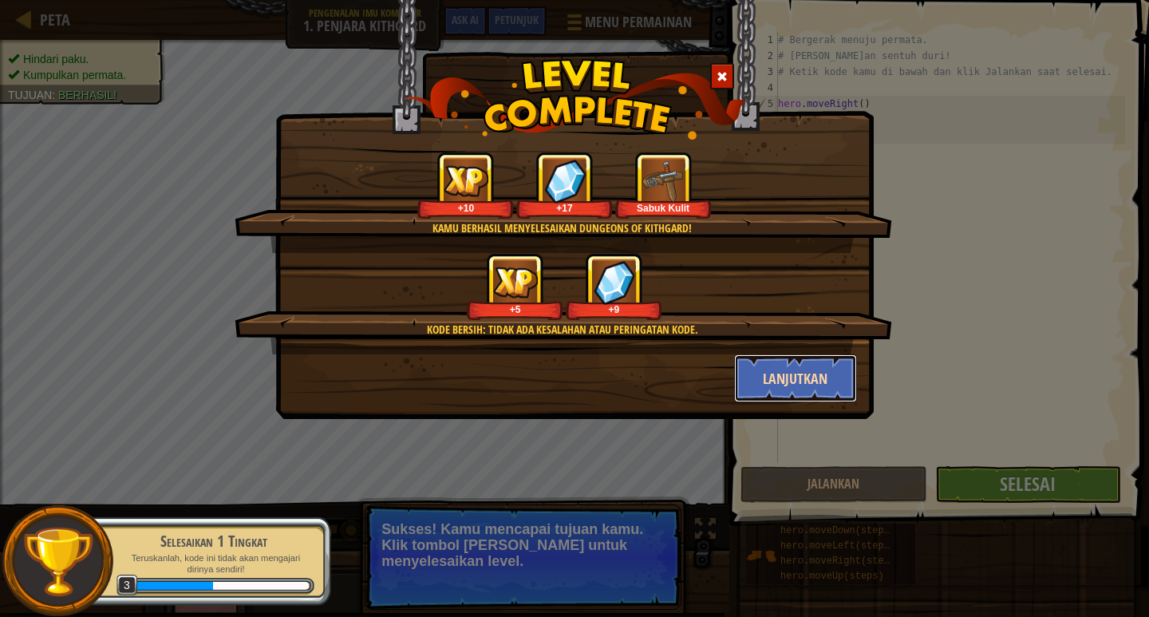
click at [845, 366] on button "Lanjutkan" at bounding box center [796, 378] width 124 height 48
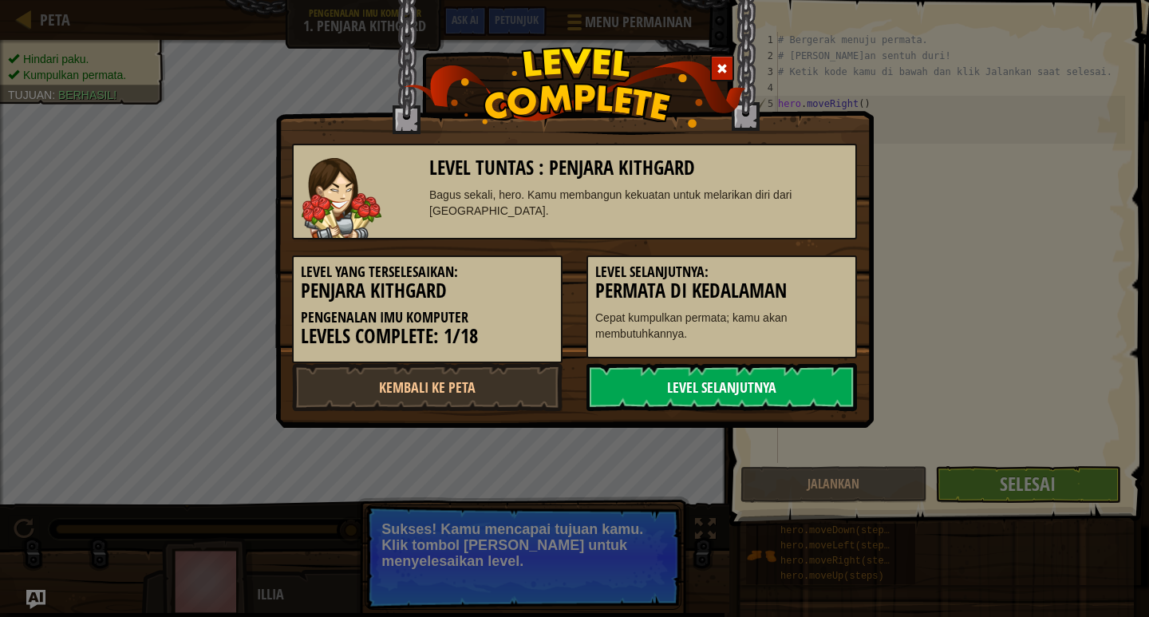
click at [817, 394] on link "Level Selanjutnya" at bounding box center [722, 387] width 271 height 48
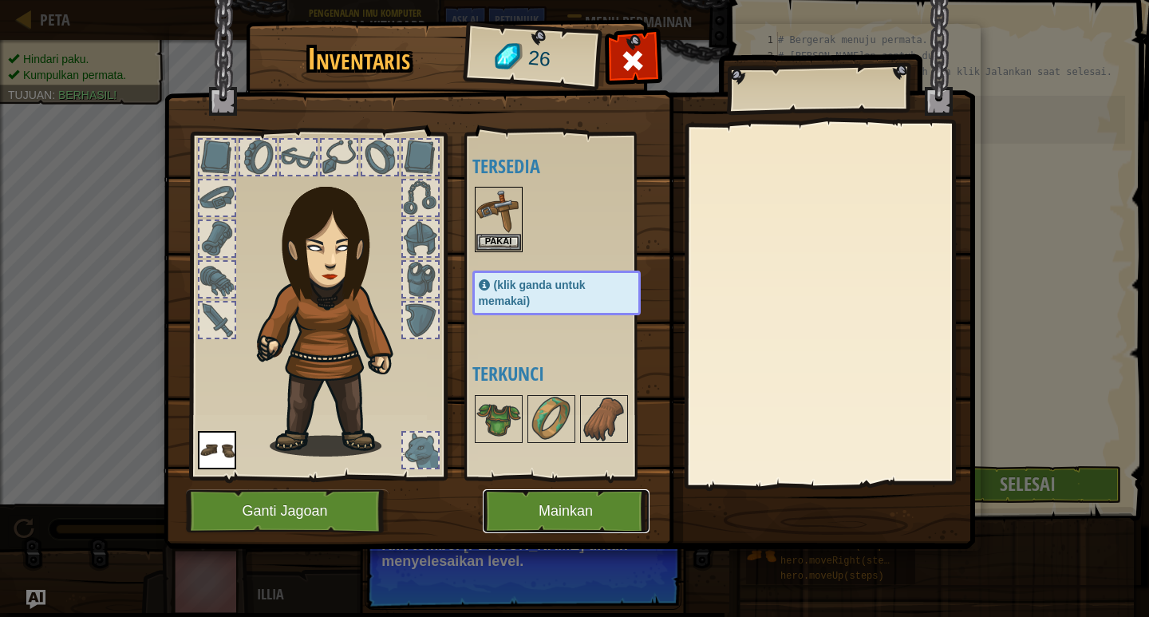
click at [564, 507] on button "Mainkan" at bounding box center [566, 511] width 167 height 44
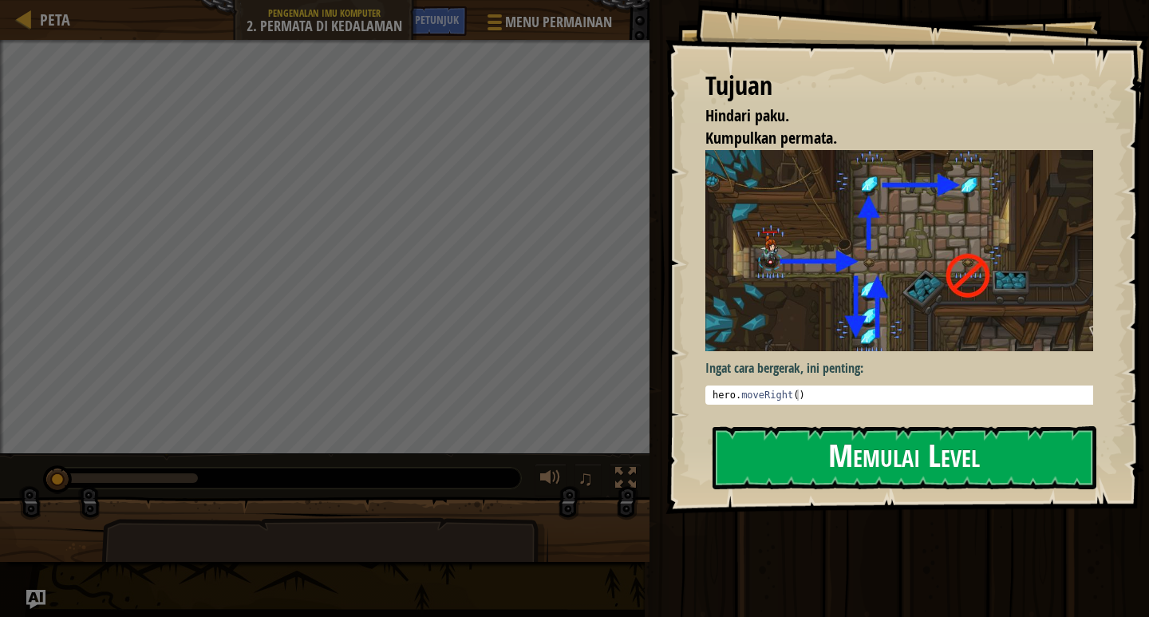
click at [777, 433] on button "Memulai Level" at bounding box center [905, 457] width 384 height 63
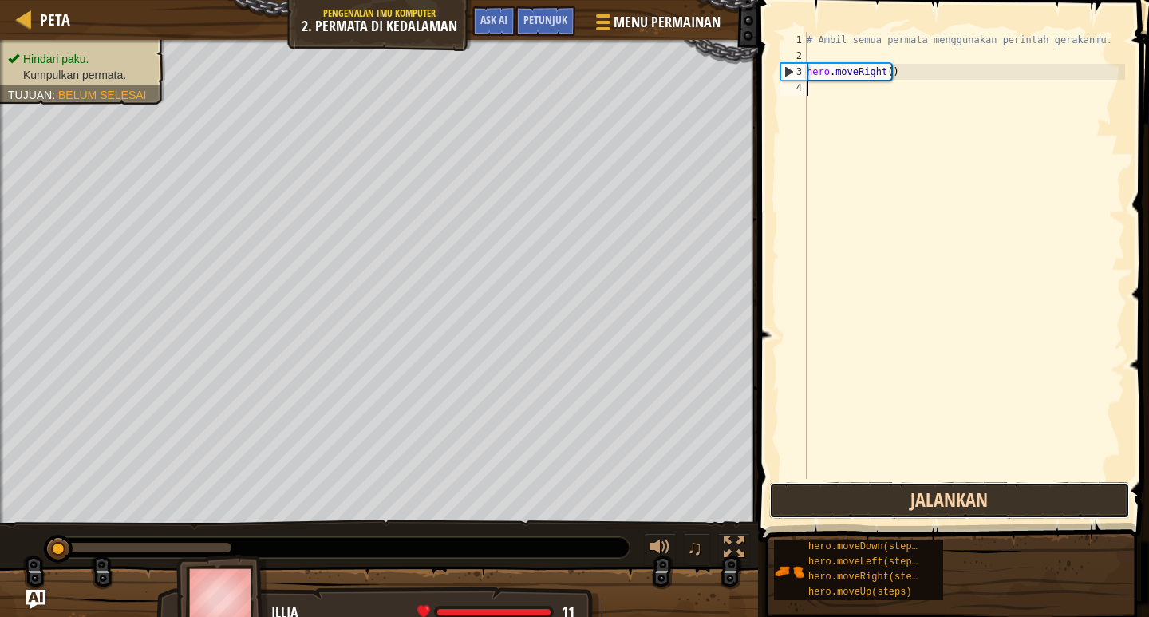
click at [921, 510] on button "Jalankan" at bounding box center [950, 500] width 361 height 37
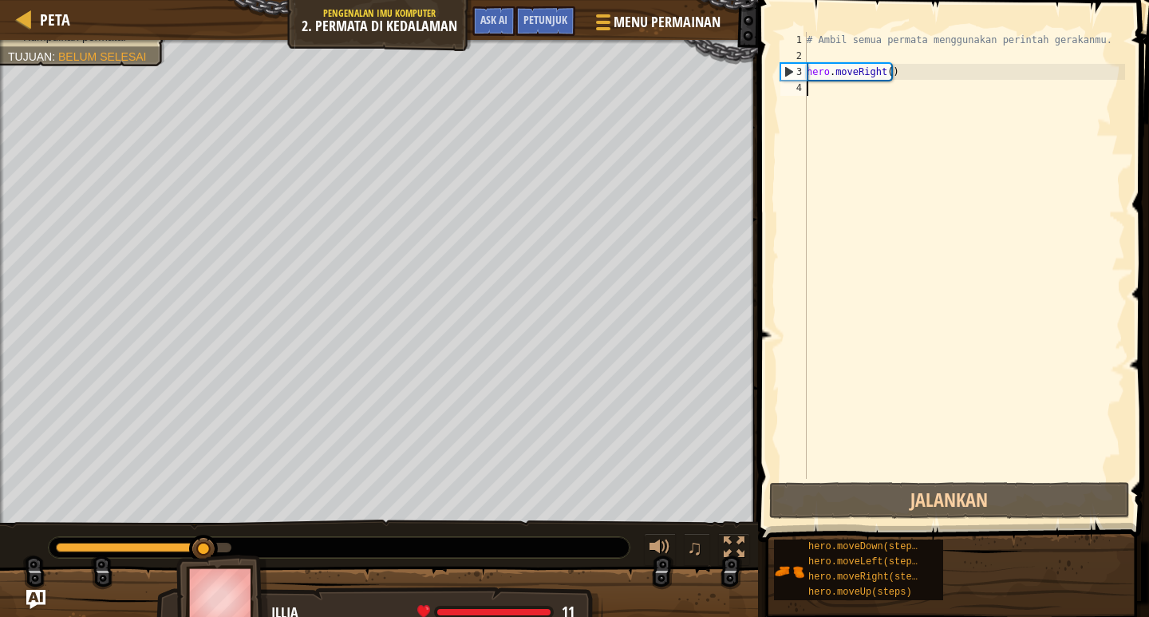
click at [821, 94] on div "# Ambil semua permata menggunakan perintah gerakanmu. hero . moveRight ( )" at bounding box center [965, 271] width 322 height 479
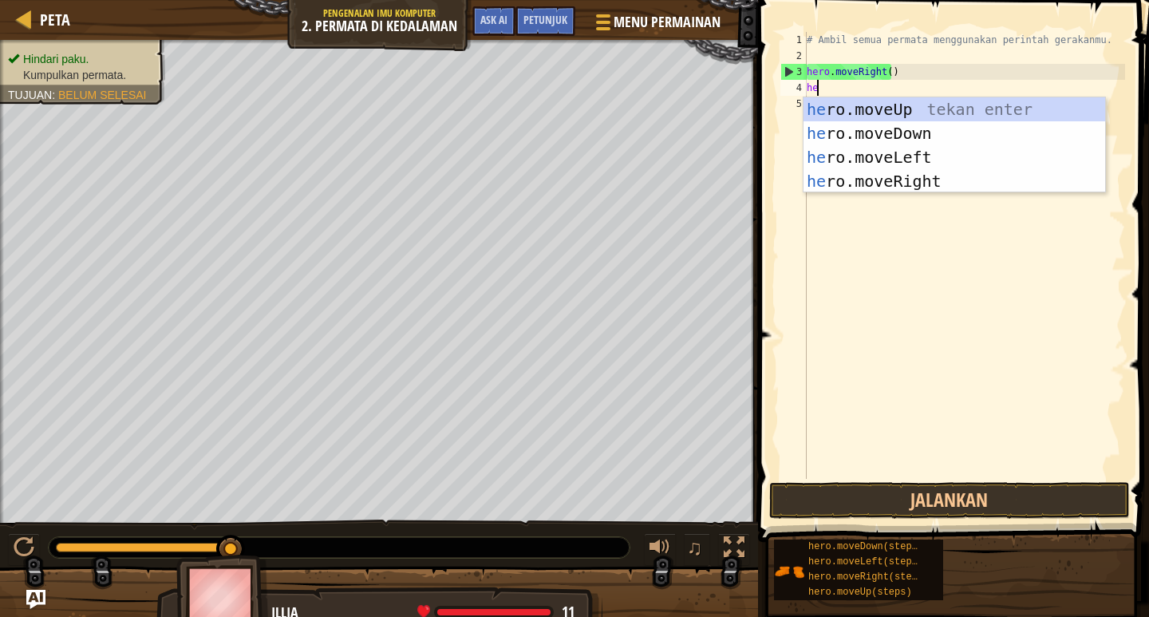
scroll to position [7, 1]
type textarea "hero"
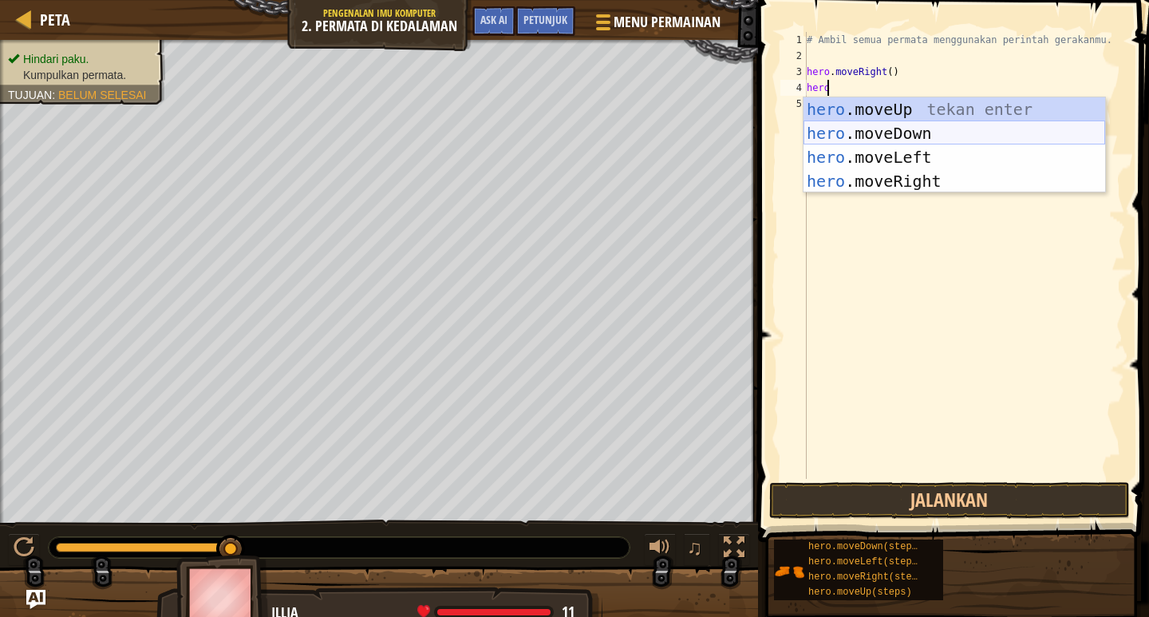
click at [855, 135] on div "hero .moveUp tekan enter hero .moveDown tekan enter hero .moveLeft tekan enter …" at bounding box center [955, 169] width 302 height 144
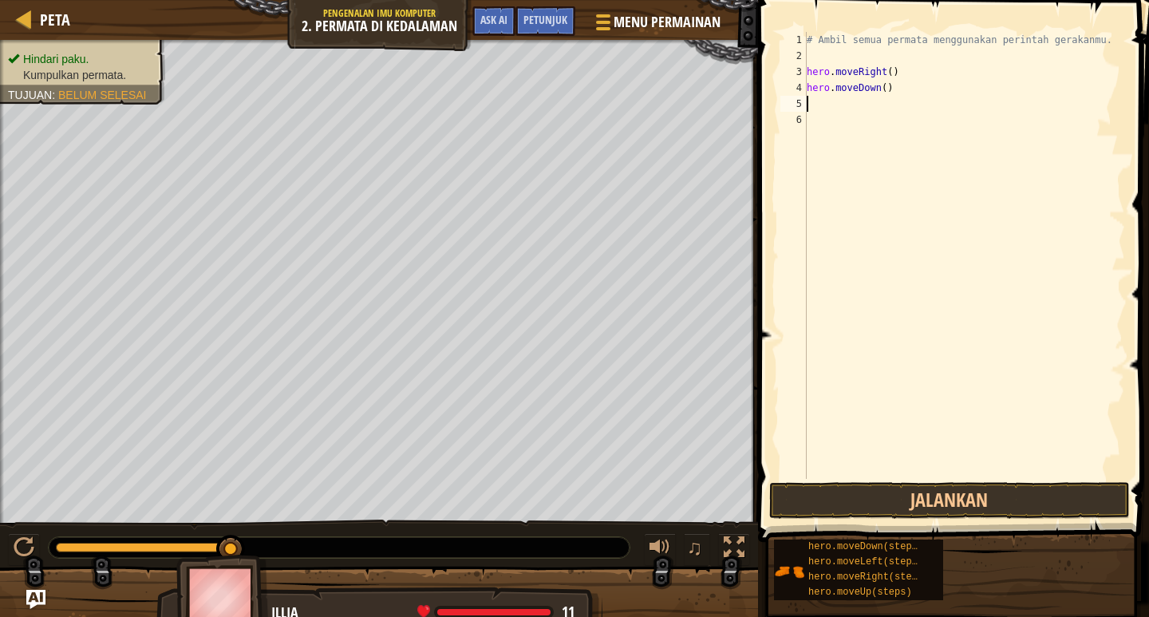
scroll to position [7, 0]
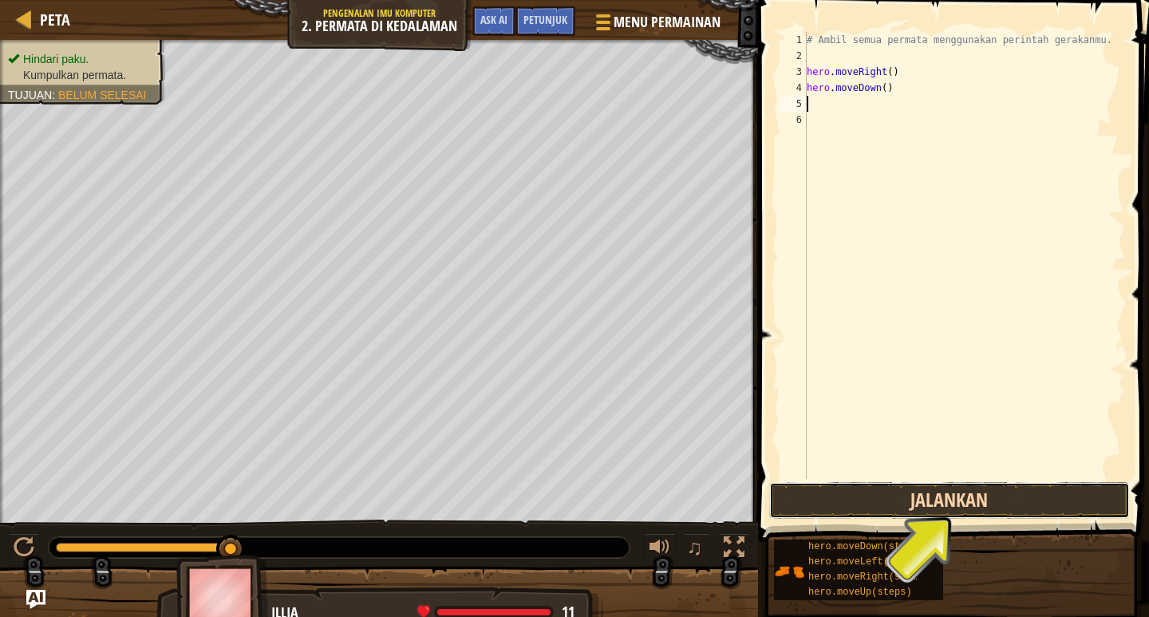
click at [893, 504] on button "Jalankan" at bounding box center [950, 500] width 361 height 37
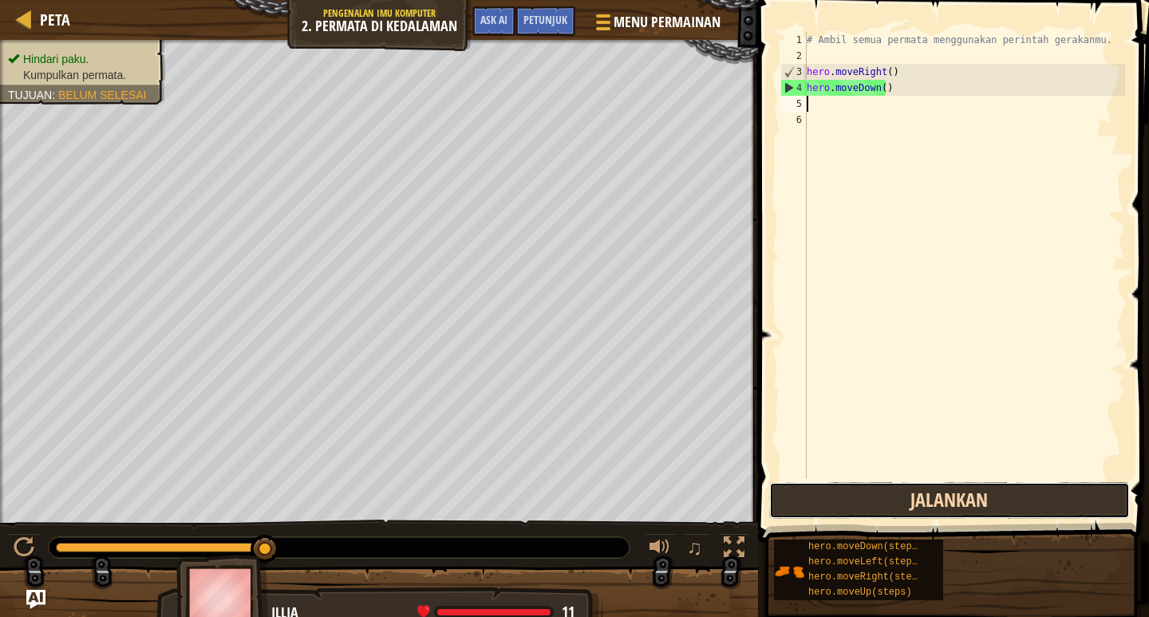
click at [892, 506] on button "Jalankan" at bounding box center [950, 500] width 361 height 37
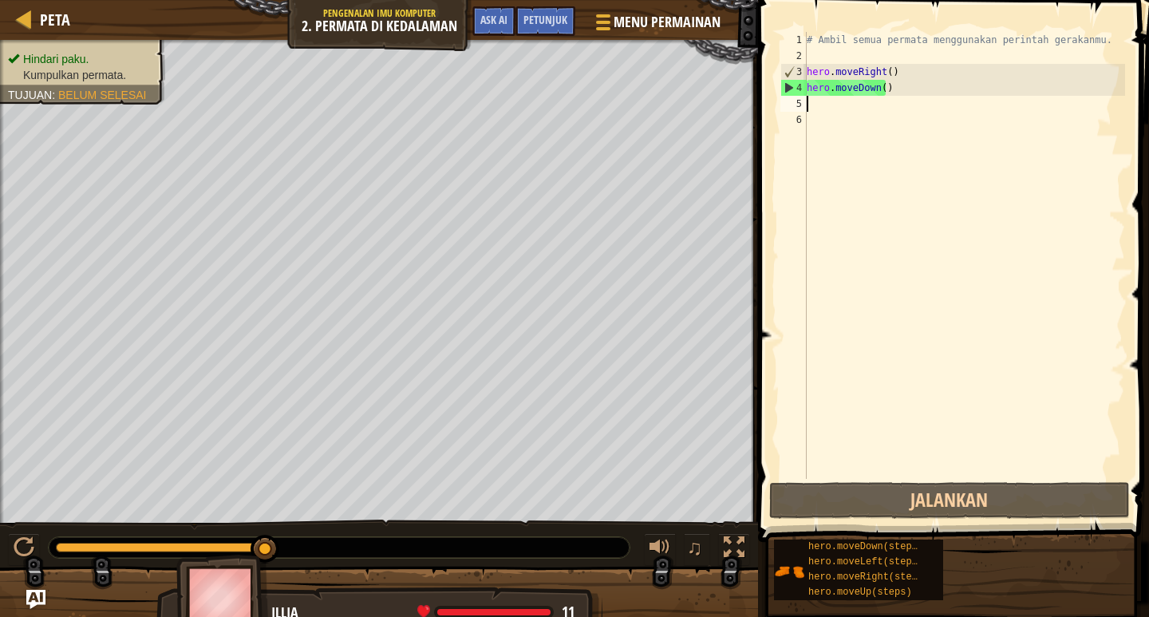
click at [821, 109] on div "# Ambil semua permata menggunakan perintah gerakanmu. hero . moveRight ( ) hero…" at bounding box center [965, 271] width 322 height 479
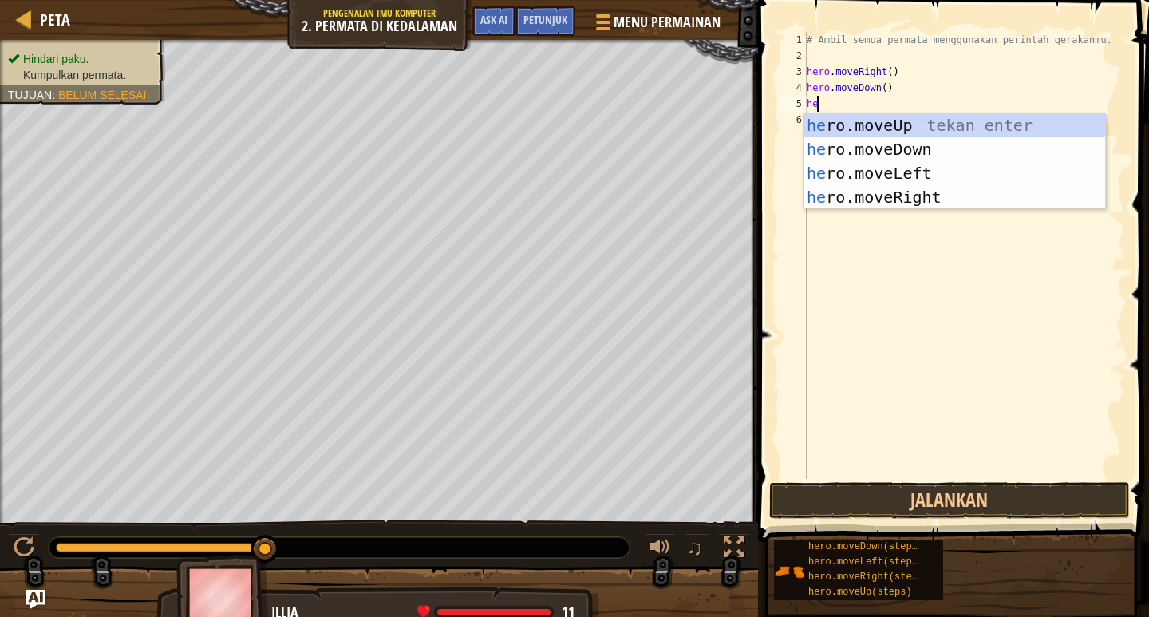
scroll to position [7, 1]
type textarea "hero"
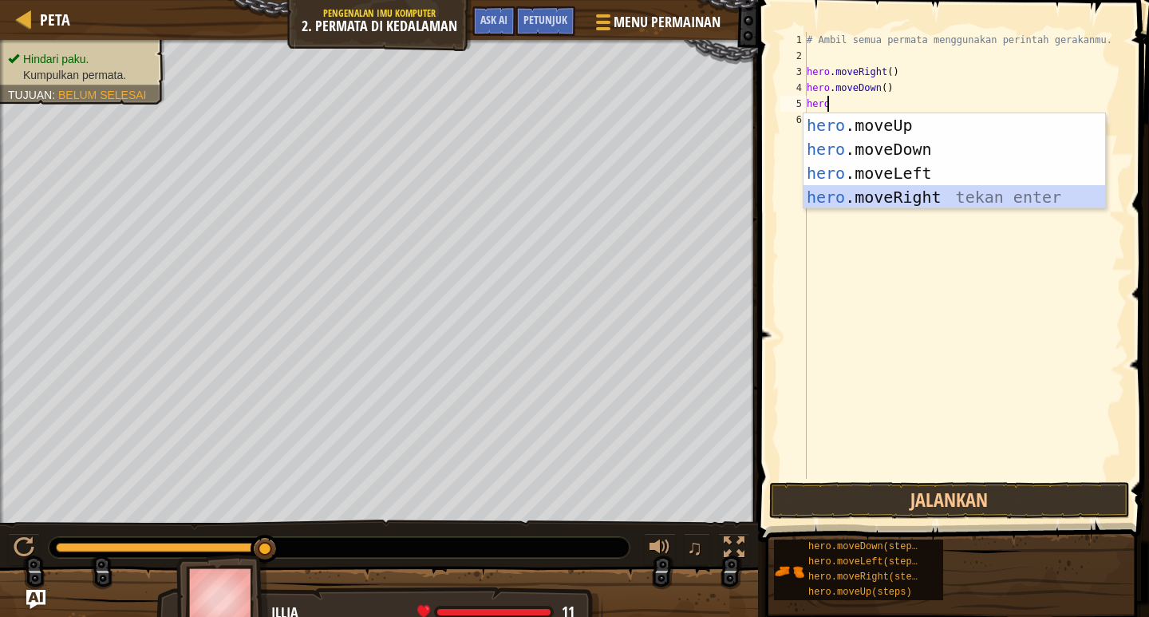
click at [978, 196] on div "hero .moveUp tekan enter hero .moveDown tekan enter hero .moveLeft tekan enter …" at bounding box center [955, 185] width 302 height 144
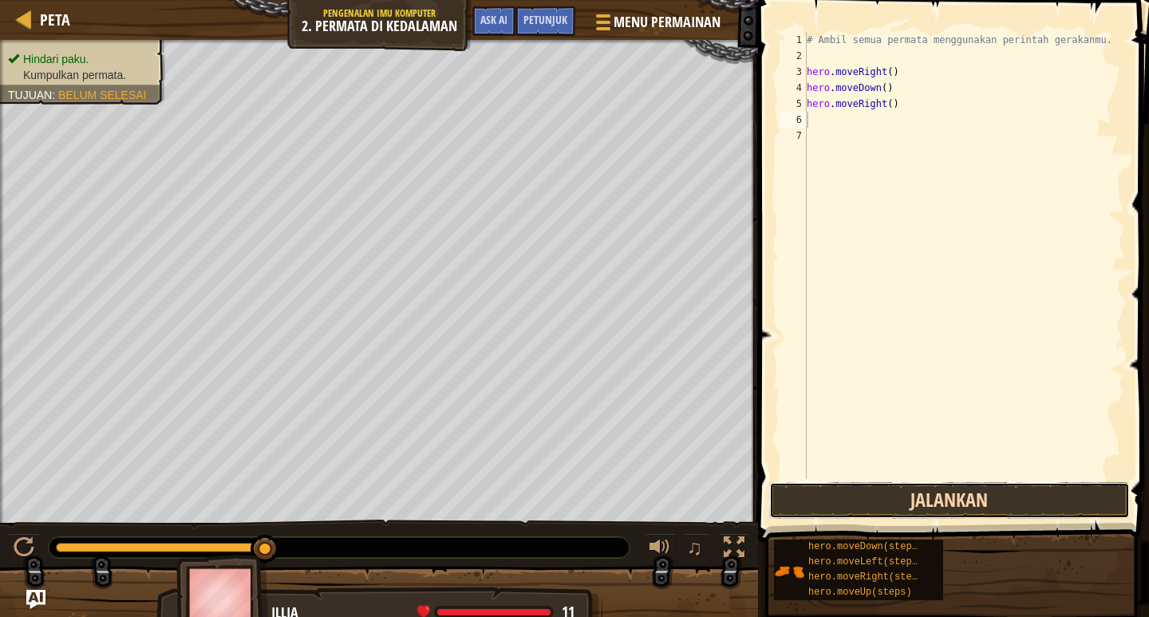
click at [947, 485] on button "Jalankan" at bounding box center [950, 500] width 361 height 37
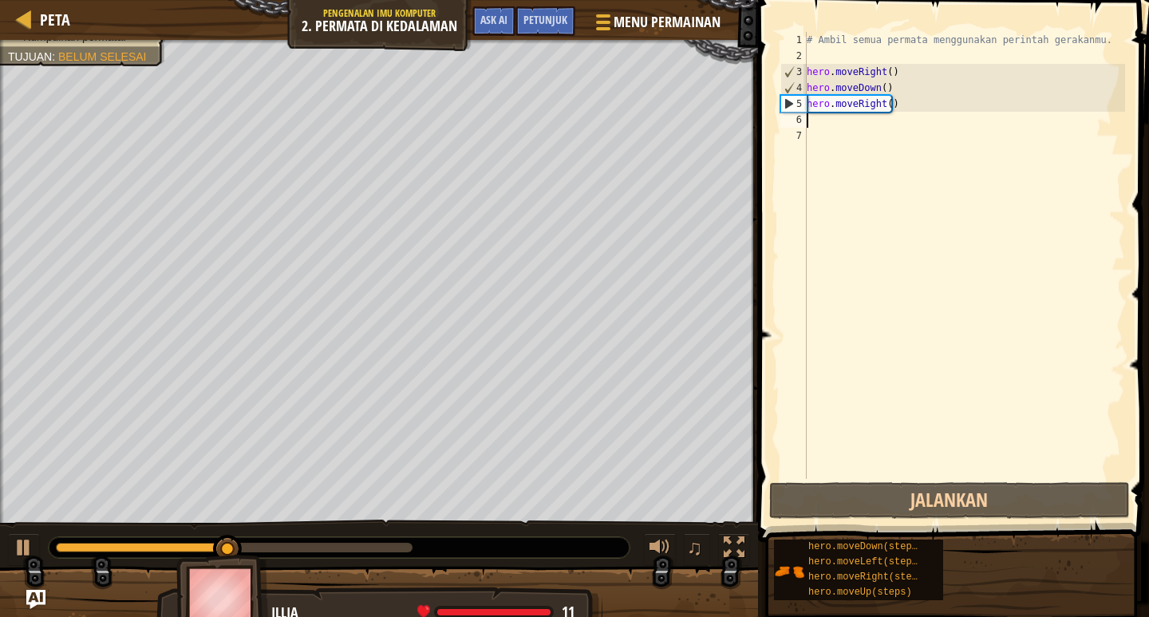
click at [848, 114] on div "# Ambil semua permata menggunakan perintah gerakanmu. hero . moveRight ( ) hero…" at bounding box center [965, 271] width 322 height 479
click at [885, 110] on div "# Ambil semua permata menggunakan perintah gerakanmu. hero . moveRight ( ) hero…" at bounding box center [965, 271] width 322 height 479
type textarea "hero.moveRight()"
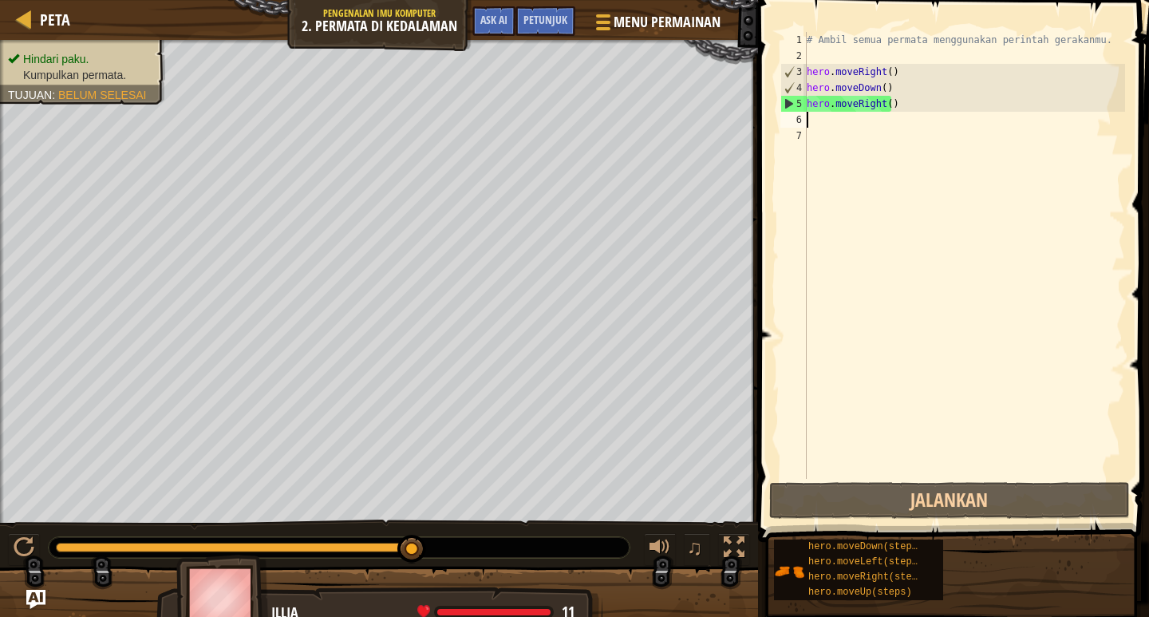
click at [809, 121] on div "# Ambil semua permata menggunakan perintah gerakanmu. hero . moveRight ( ) hero…" at bounding box center [965, 271] width 322 height 479
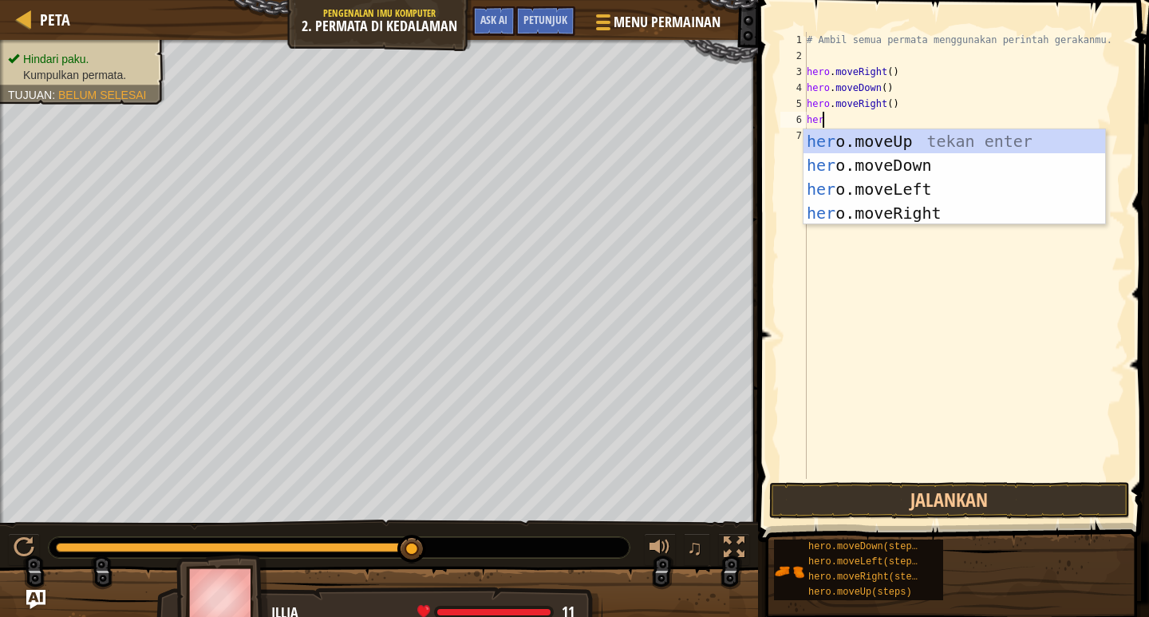
scroll to position [7, 1]
type textarea "hero"
click at [943, 212] on div "hero .moveUp tekan enter hero .moveDown tekan enter hero .moveLeft tekan enter …" at bounding box center [955, 201] width 302 height 144
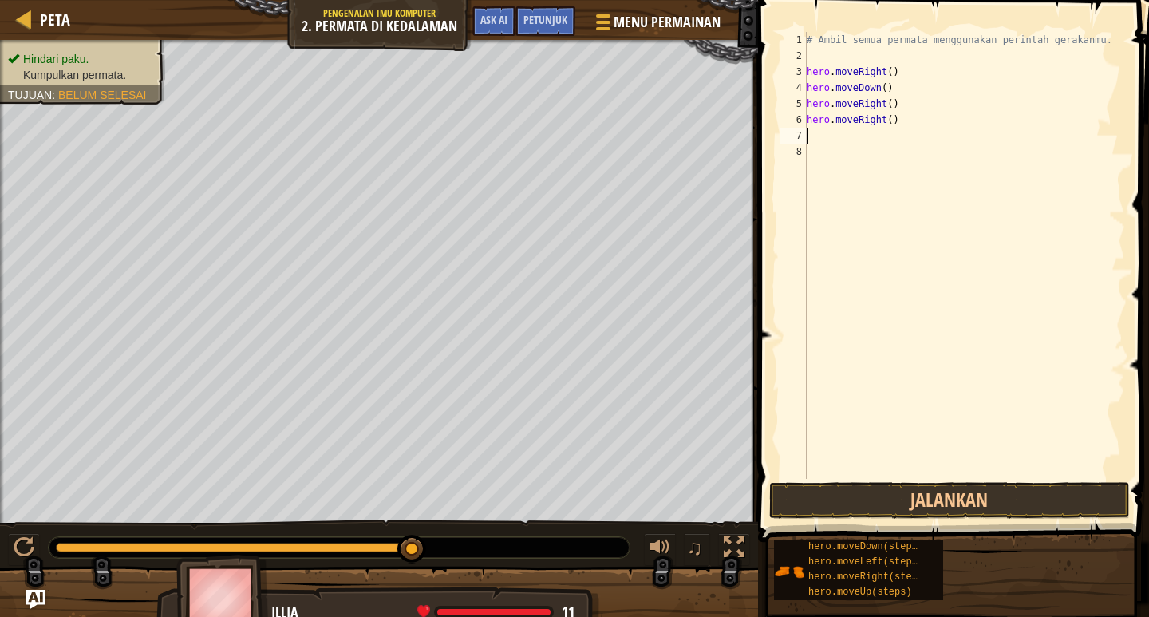
scroll to position [7, 0]
click at [975, 518] on button "Jalankan" at bounding box center [950, 500] width 361 height 37
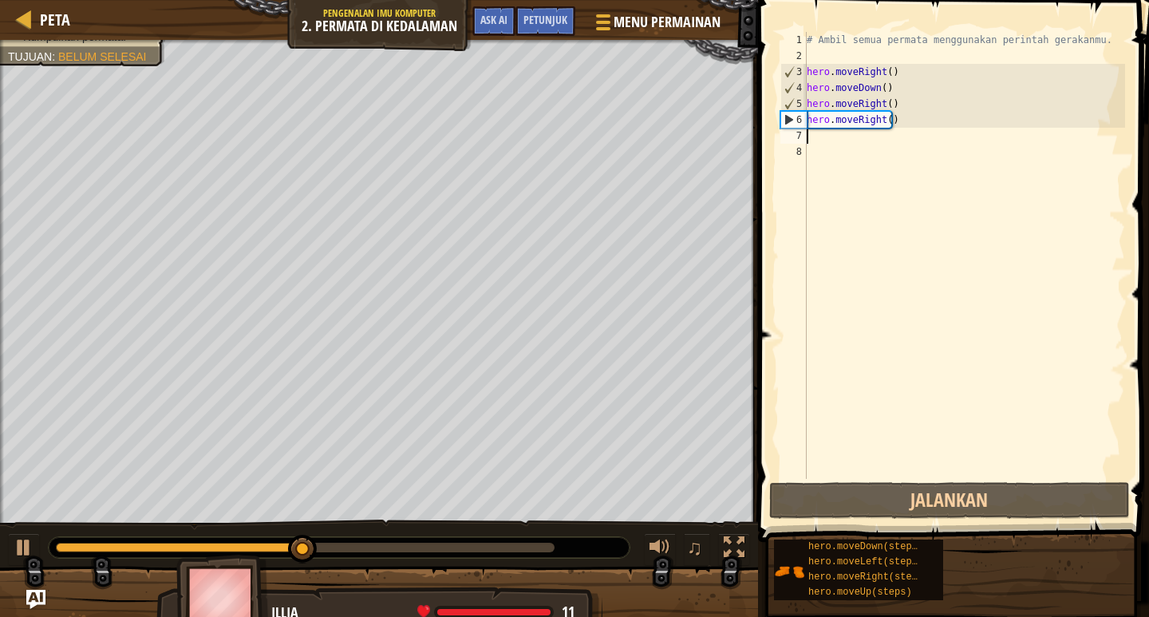
click at [855, 139] on div "# Ambil semua permata menggunakan perintah gerakanmu. hero . moveRight ( ) hero…" at bounding box center [965, 271] width 322 height 479
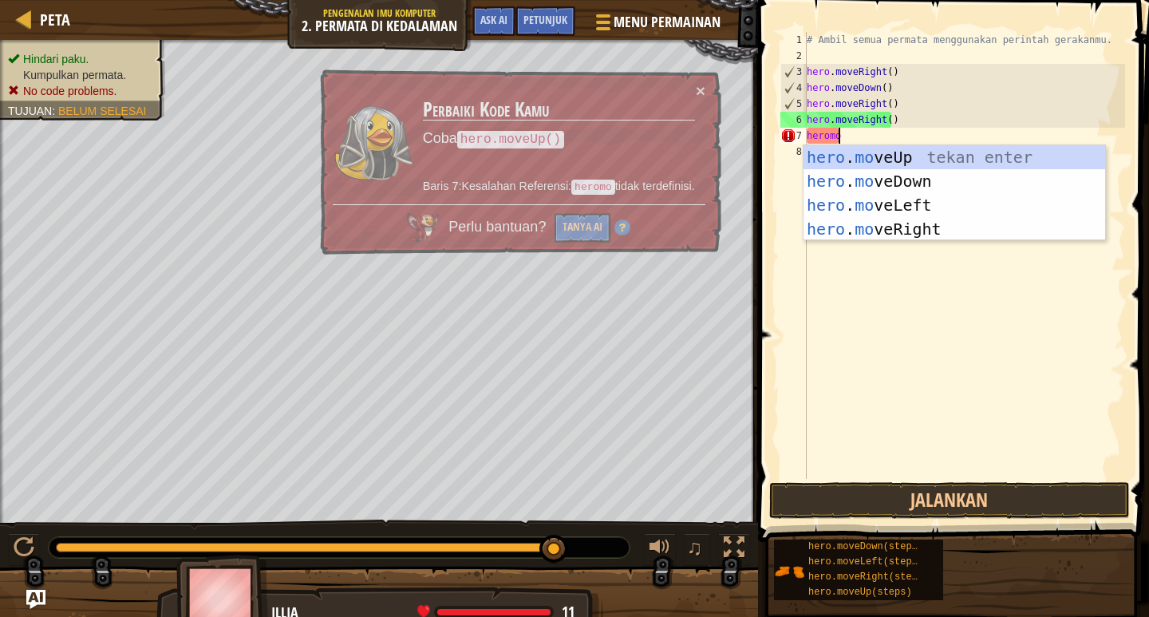
scroll to position [7, 2]
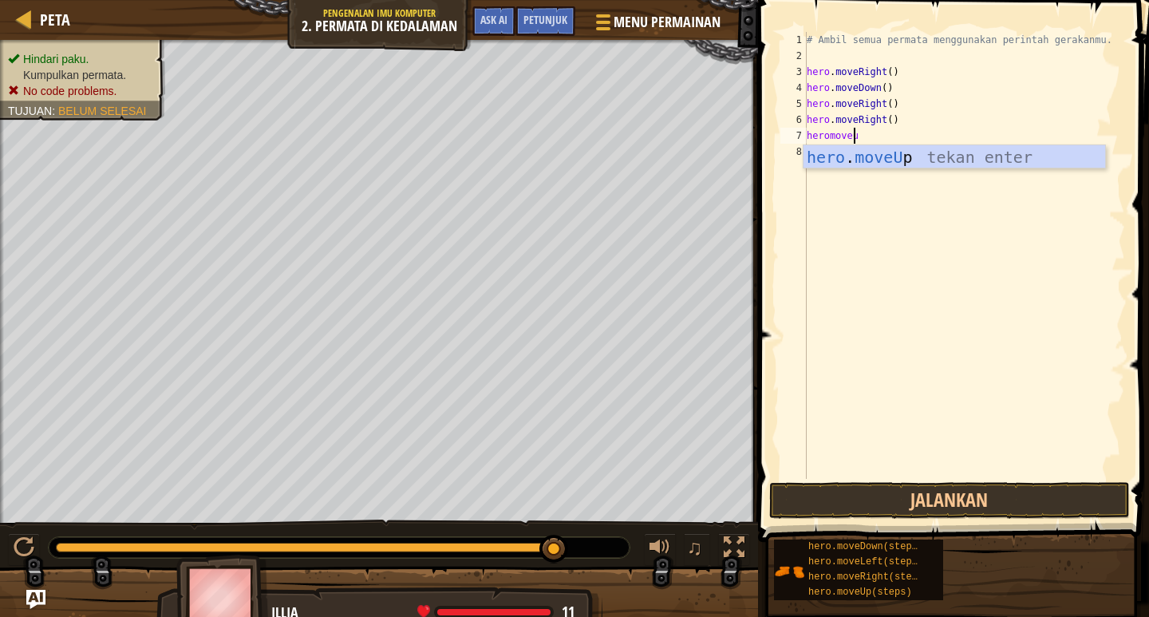
type textarea "heromoveup"
click at [845, 150] on div "hero . moveUp tekan enter" at bounding box center [955, 181] width 302 height 72
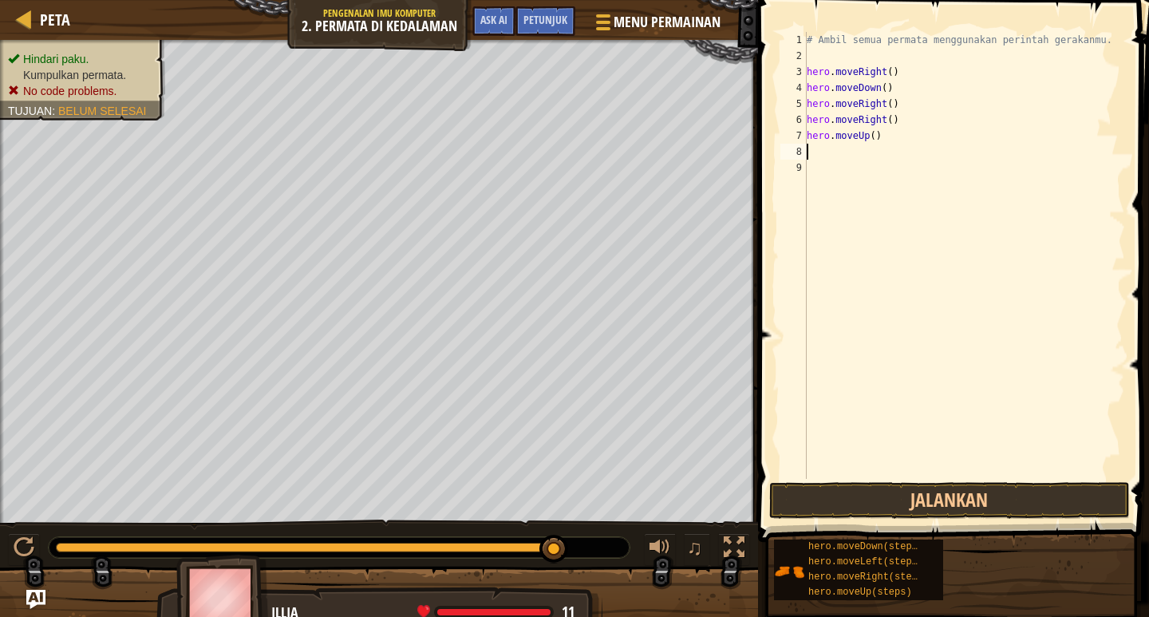
scroll to position [7, 0]
click at [935, 496] on button "Jalankan" at bounding box center [950, 500] width 361 height 37
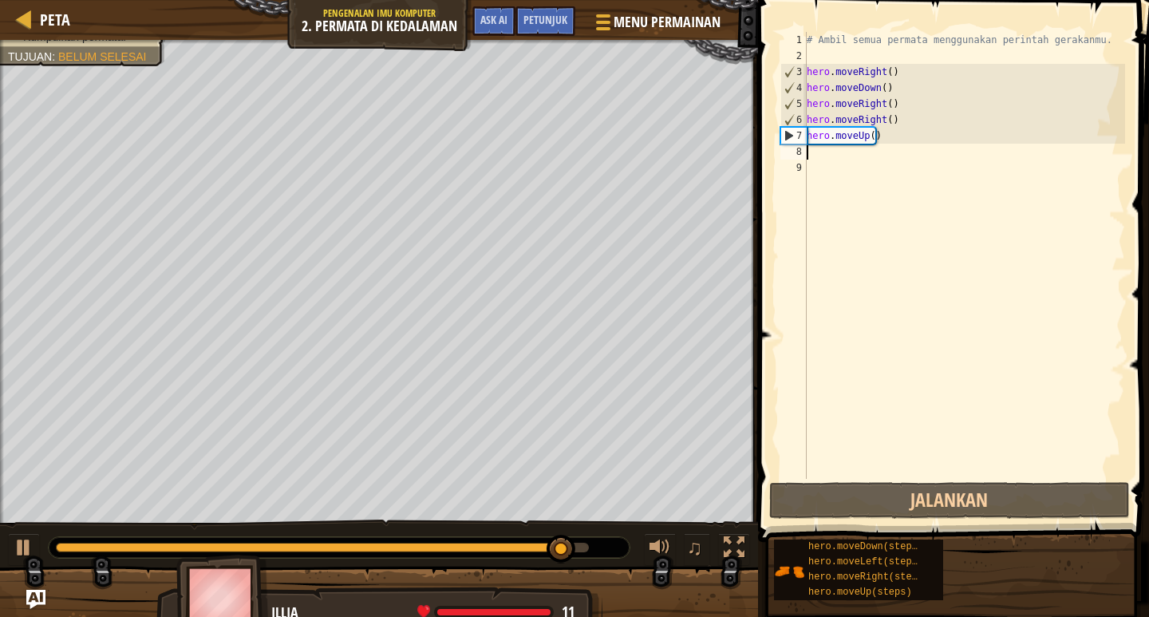
click at [876, 150] on div "# Ambil semua permata menggunakan perintah gerakanmu. hero . moveRight ( ) hero…" at bounding box center [965, 271] width 322 height 479
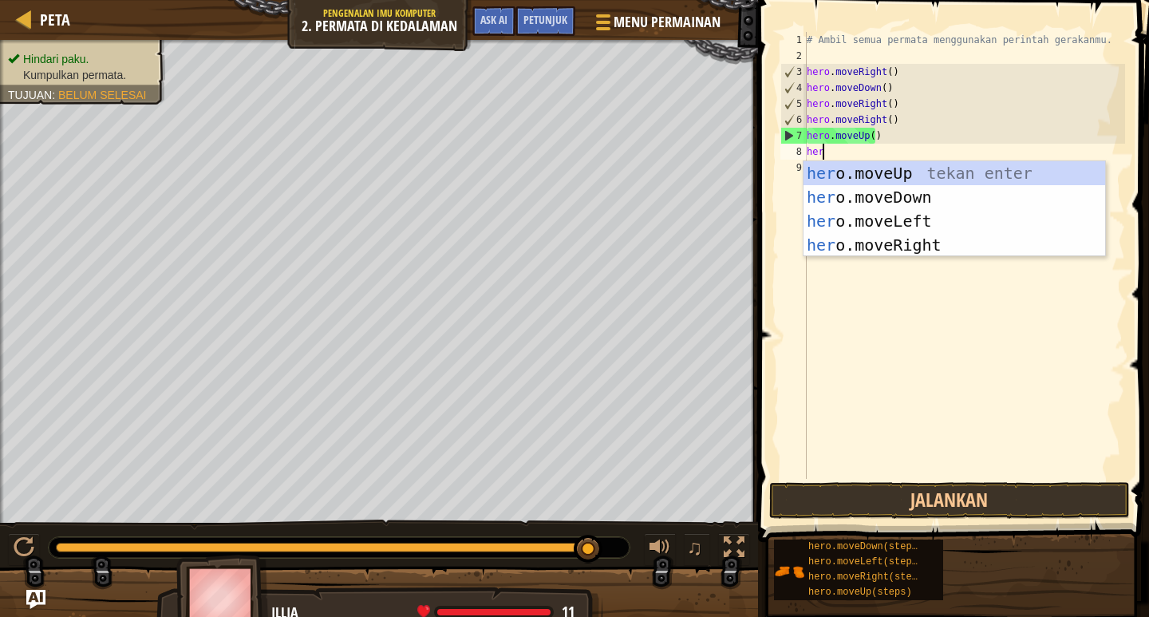
scroll to position [7, 1]
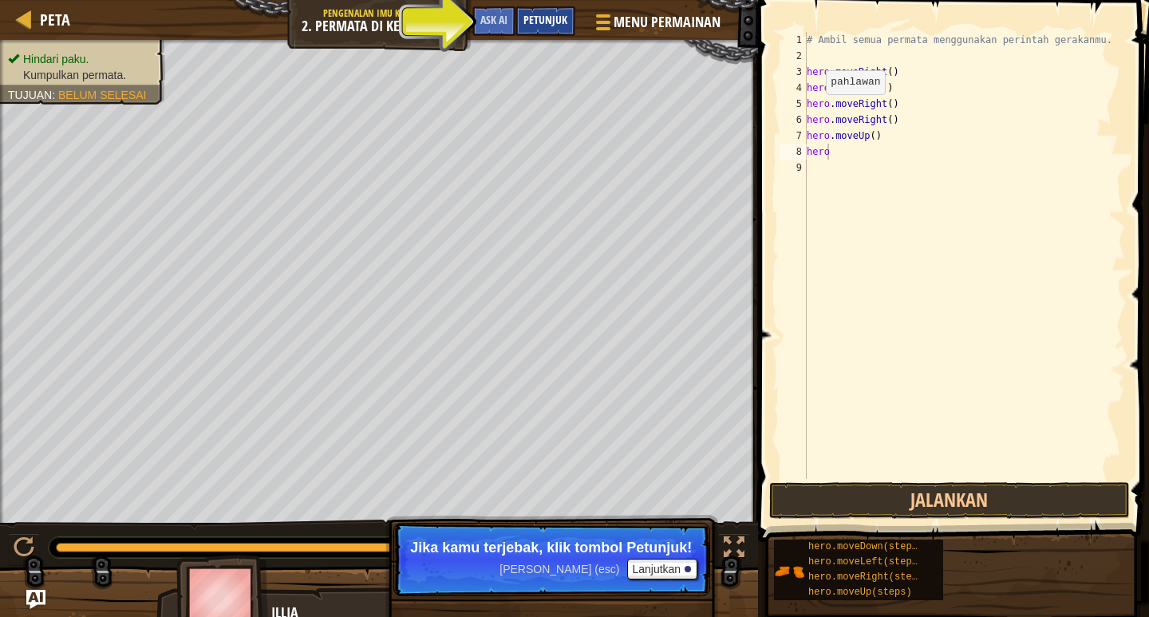
click at [536, 22] on span "Petunjuk" at bounding box center [546, 19] width 44 height 15
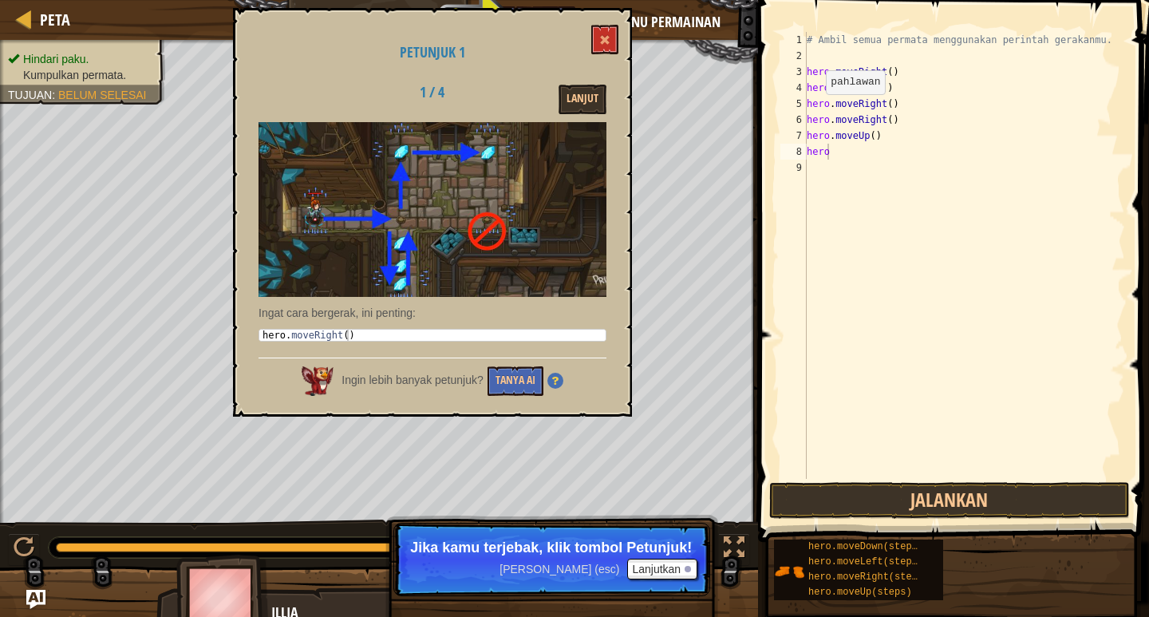
click at [620, 57] on div "Petunjuk 1 1 / 4 Lanjut Ingat cara bergerak, ini penting: 1 hero . moveRight ( …" at bounding box center [432, 212] width 399 height 409
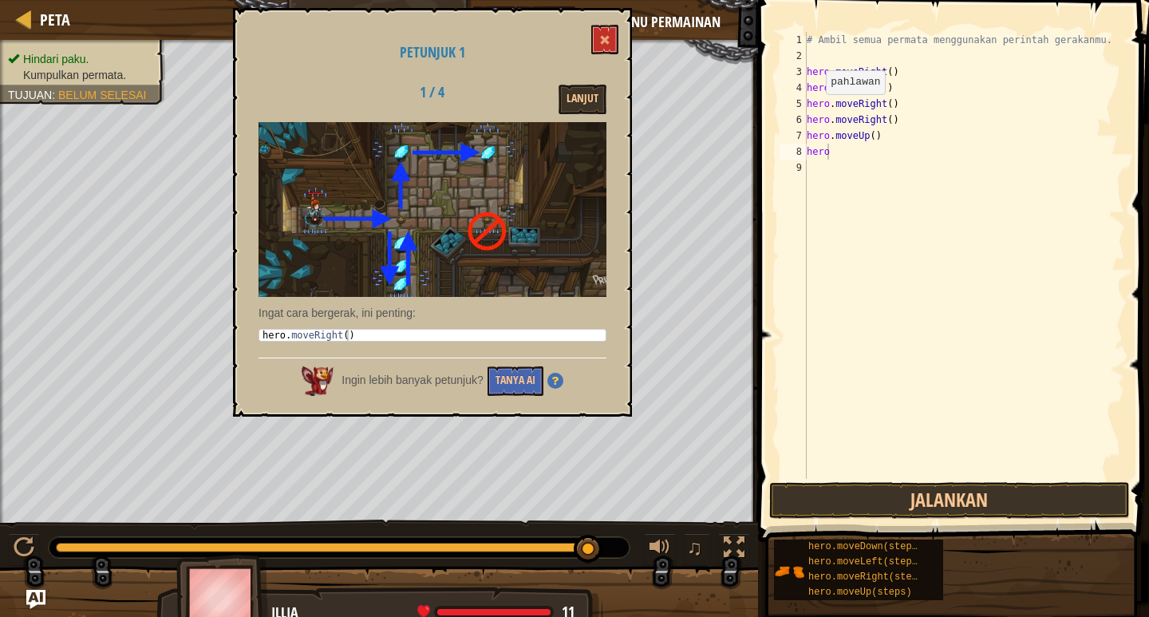
click at [603, 22] on div "Petunjuk 1 1 / 4 Lanjut Ingat cara bergerak, ini penting: 1 hero . moveRight ( …" at bounding box center [432, 212] width 399 height 409
click at [606, 44] on span at bounding box center [604, 39] width 11 height 11
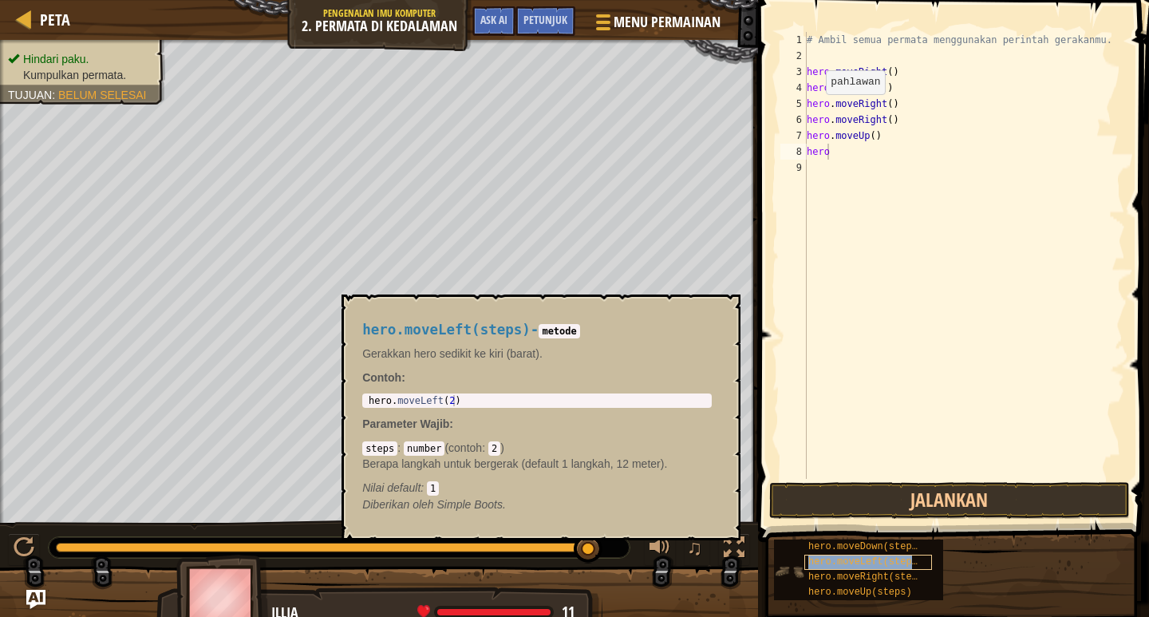
click at [858, 564] on span "hero.moveLeft(steps)" at bounding box center [866, 561] width 115 height 11
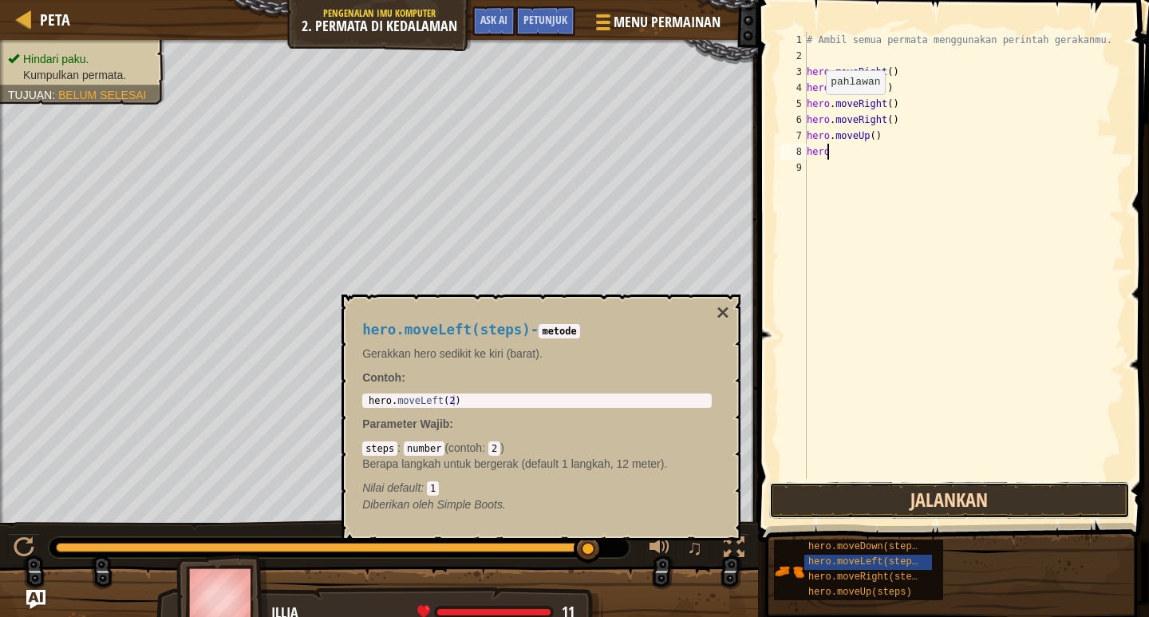
click at [874, 514] on button "Jalankan" at bounding box center [950, 500] width 361 height 37
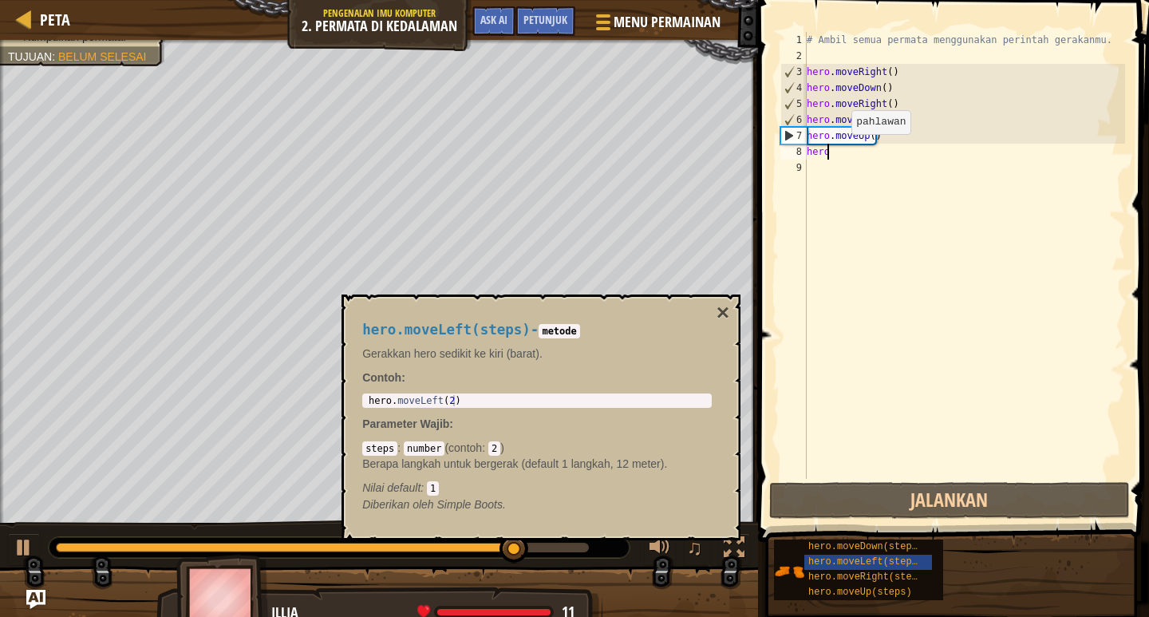
click at [838, 150] on div "# Ambil semua permata menggunakan perintah gerakanmu. hero . moveRight ( ) hero…" at bounding box center [965, 271] width 322 height 479
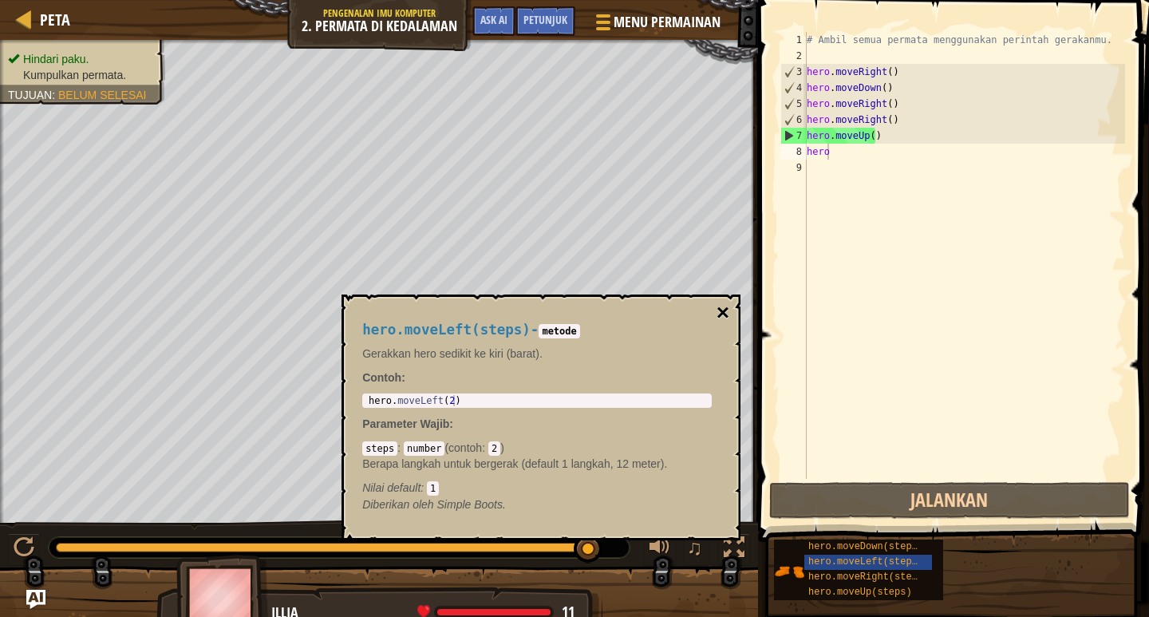
click at [720, 307] on button "×" at bounding box center [723, 313] width 13 height 22
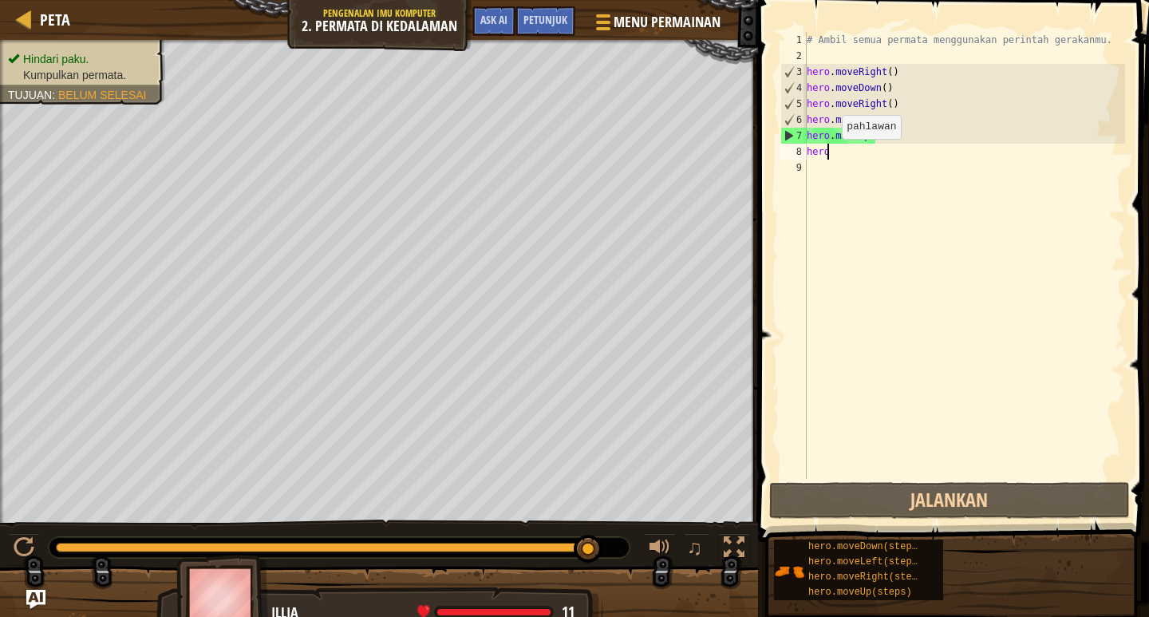
click at [829, 155] on div "# Ambil semua permata menggunakan perintah gerakanmu. hero . moveRight ( ) hero…" at bounding box center [965, 271] width 322 height 479
type textarea "herom"
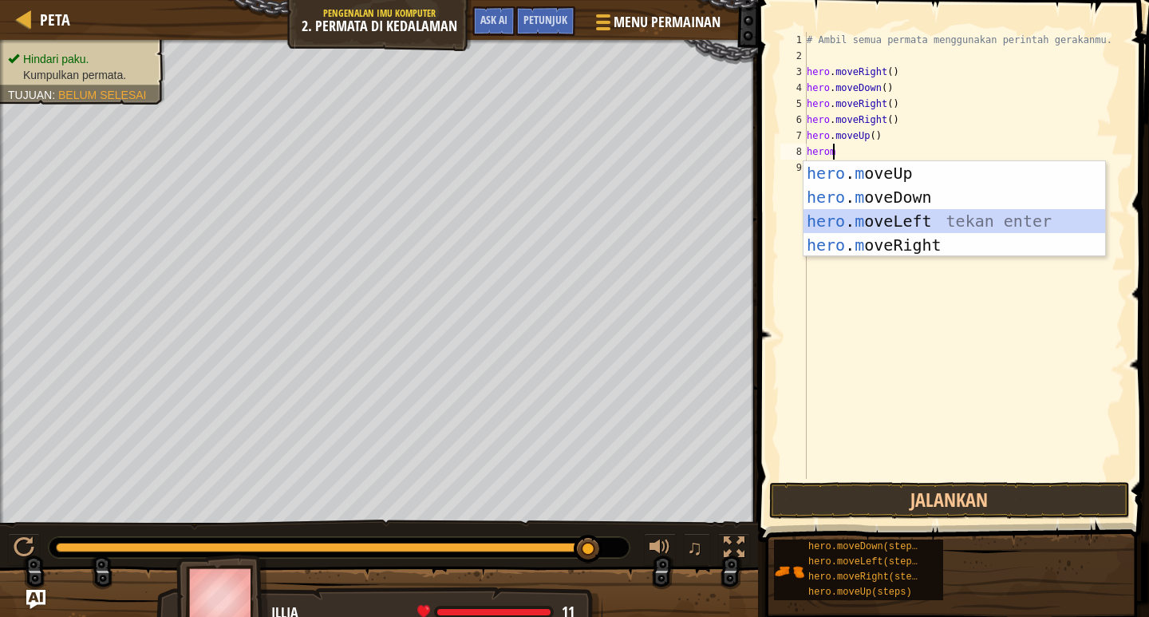
click at [870, 220] on div "hero . m oveUp tekan enter hero . m oveDown tekan enter hero . m oveLeft tekan …" at bounding box center [955, 233] width 302 height 144
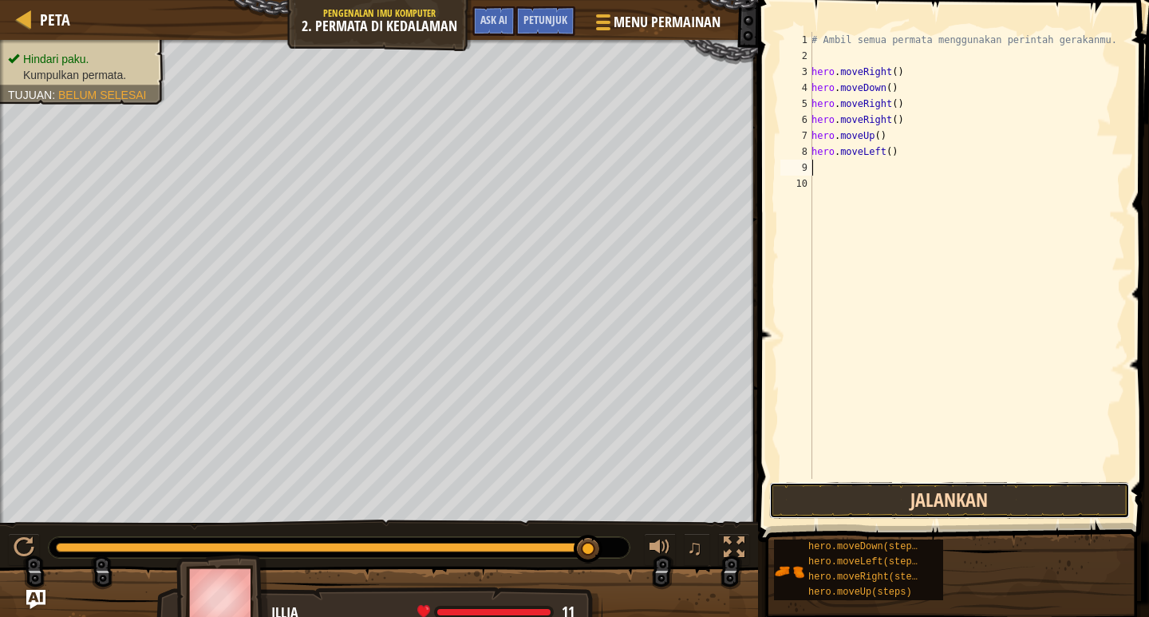
click at [939, 503] on button "Jalankan" at bounding box center [950, 500] width 361 height 37
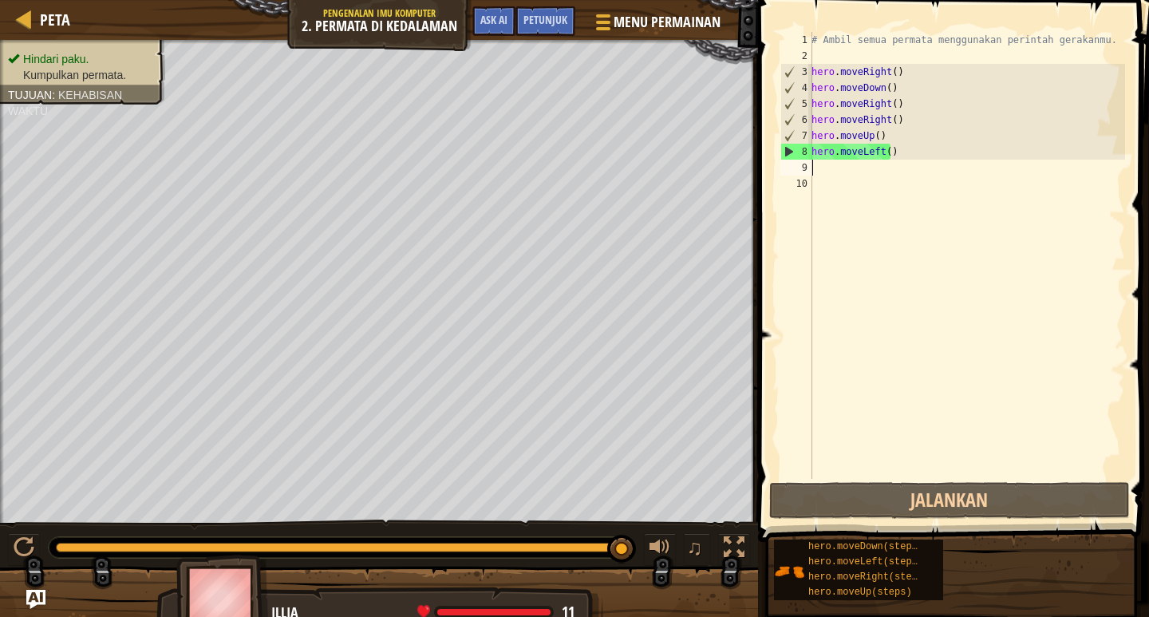
click at [814, 168] on div "# Ambil semua permata menggunakan perintah gerakanmu. hero . moveRight ( ) hero…" at bounding box center [967, 271] width 317 height 479
type textarea "h"
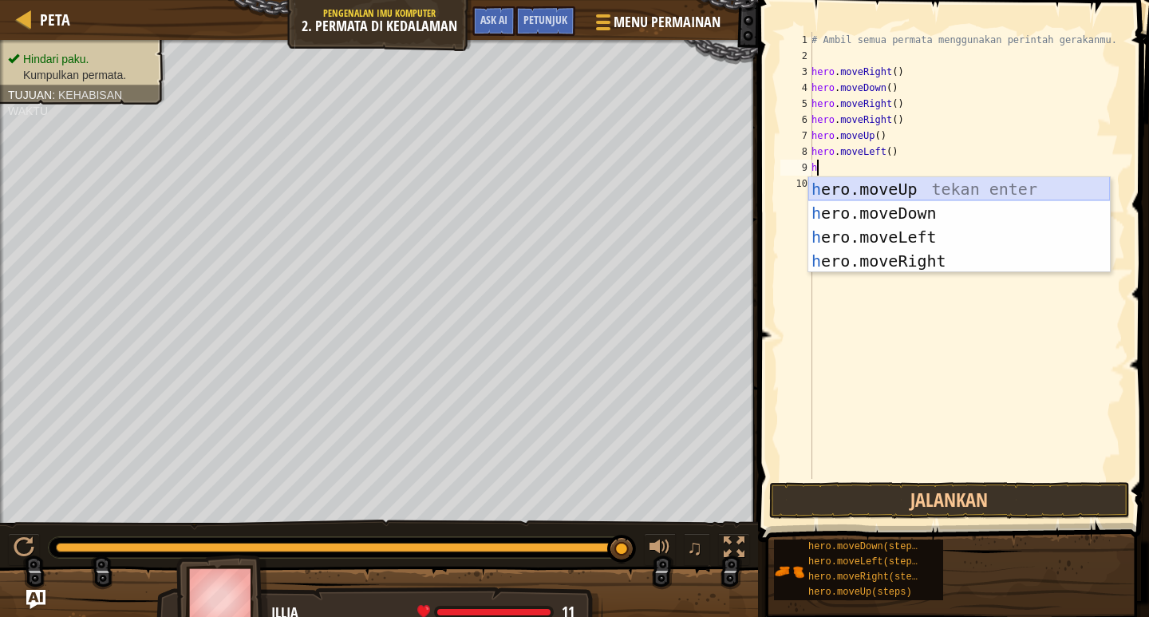
drag, startPoint x: 886, startPoint y: 180, endPoint x: 832, endPoint y: 188, distance: 55.0
drag, startPoint x: 832, startPoint y: 188, endPoint x: 809, endPoint y: 156, distance: 39.6
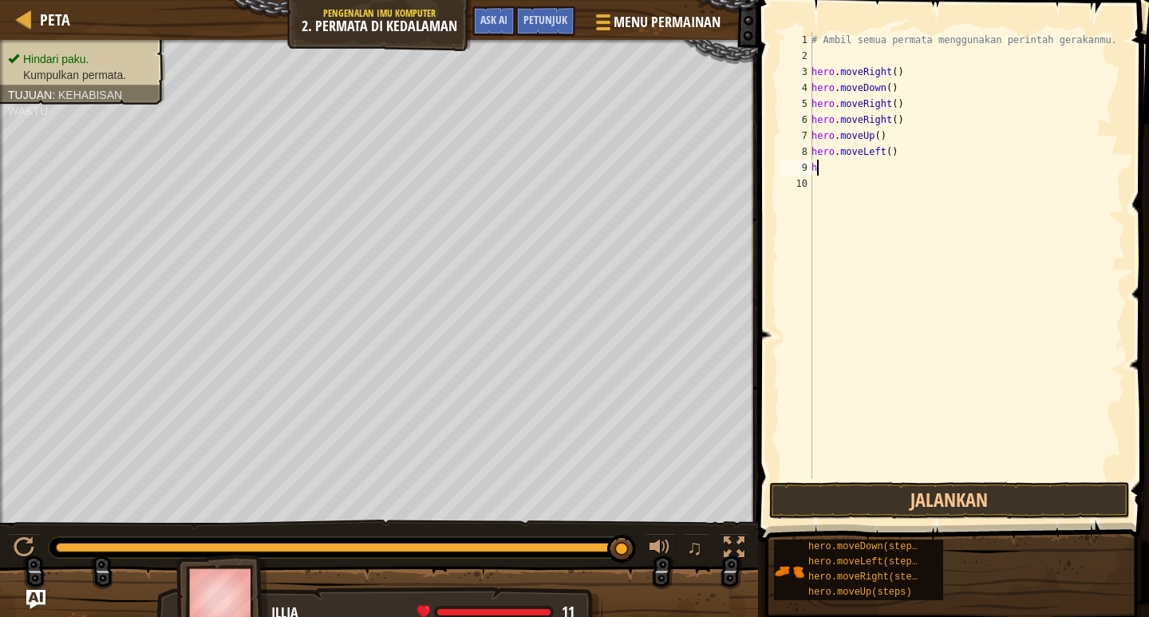
drag, startPoint x: 809, startPoint y: 156, endPoint x: 1057, endPoint y: 92, distance: 255.6
drag, startPoint x: 1057, startPoint y: 92, endPoint x: 775, endPoint y: 324, distance: 365.2
click at [775, 324] on span at bounding box center [956, 248] width 404 height 589
click at [910, 145] on div "# Ambil semua permata menggunakan perintah gerakanmu. hero . moveRight ( ) hero…" at bounding box center [967, 271] width 317 height 479
type textarea "h"
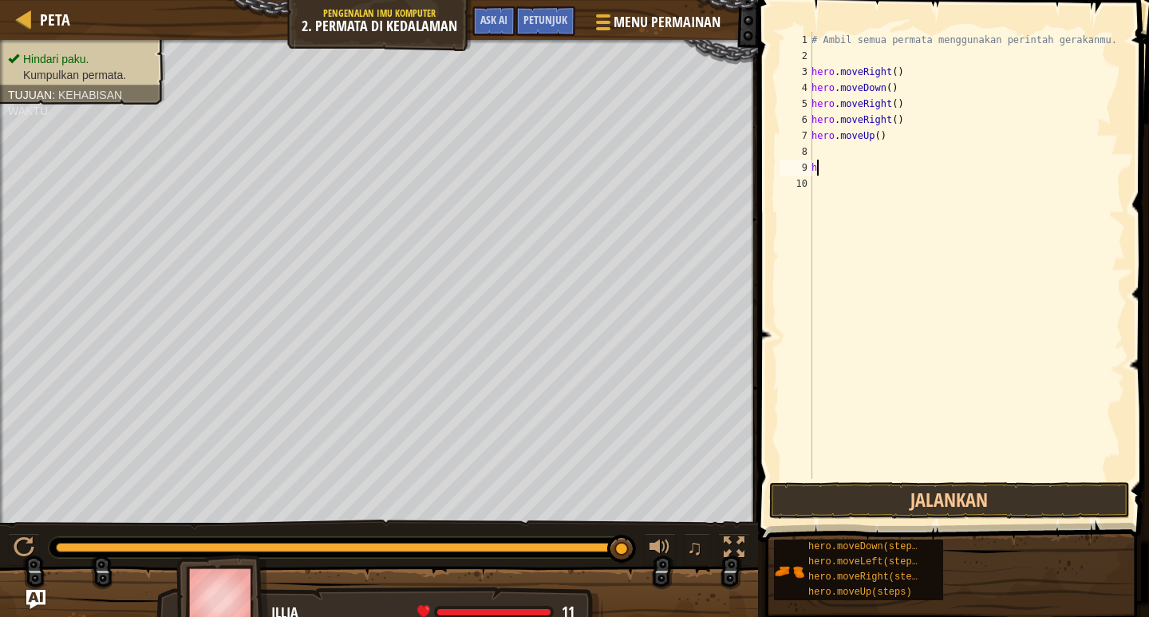
click at [848, 170] on div "# Ambil semua permata menggunakan perintah gerakanmu. hero . moveRight ( ) hero…" at bounding box center [967, 271] width 317 height 479
type textarea "h"
click at [899, 132] on div "# Ambil semua permata menggunakan perintah gerakanmu. hero . moveRight ( ) hero…" at bounding box center [967, 271] width 317 height 479
type textarea "h"
click at [944, 496] on button "Jalankan" at bounding box center [950, 500] width 361 height 37
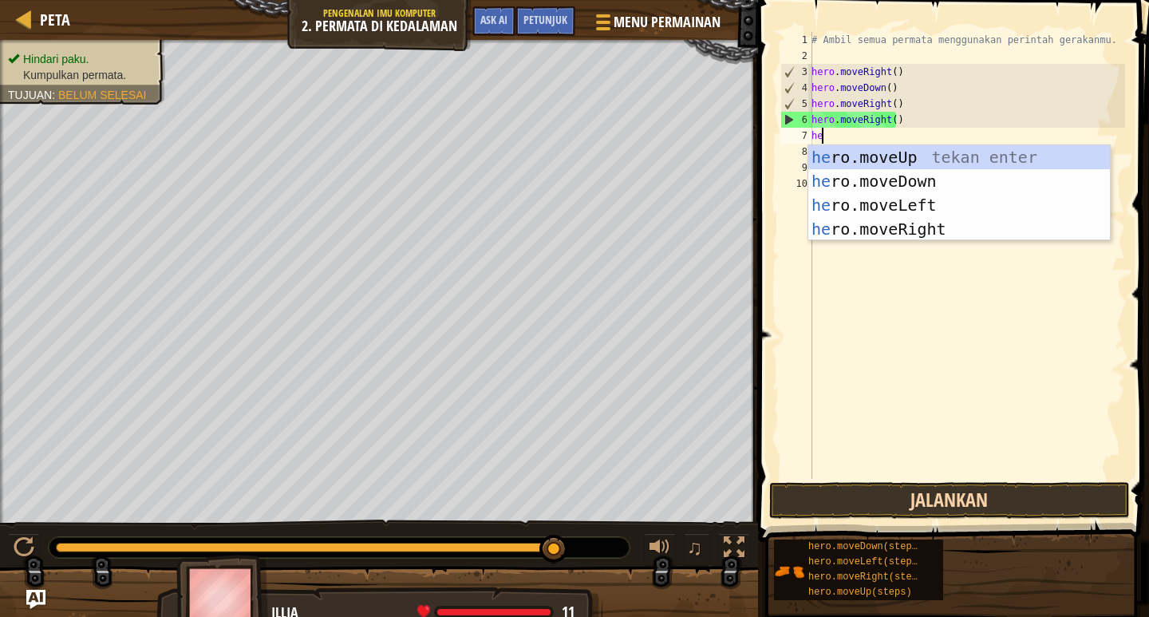
scroll to position [7, 1]
type textarea "hero"
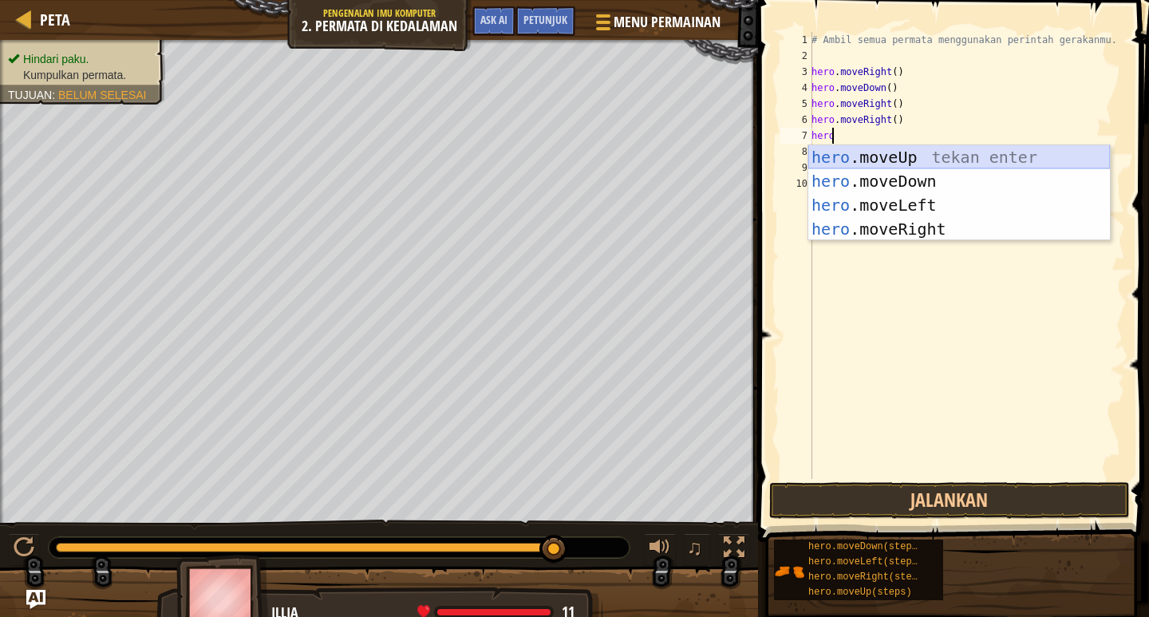
click at [881, 156] on div "hero .moveUp tekan enter hero .moveDown tekan enter hero .moveLeft tekan enter …" at bounding box center [960, 217] width 302 height 144
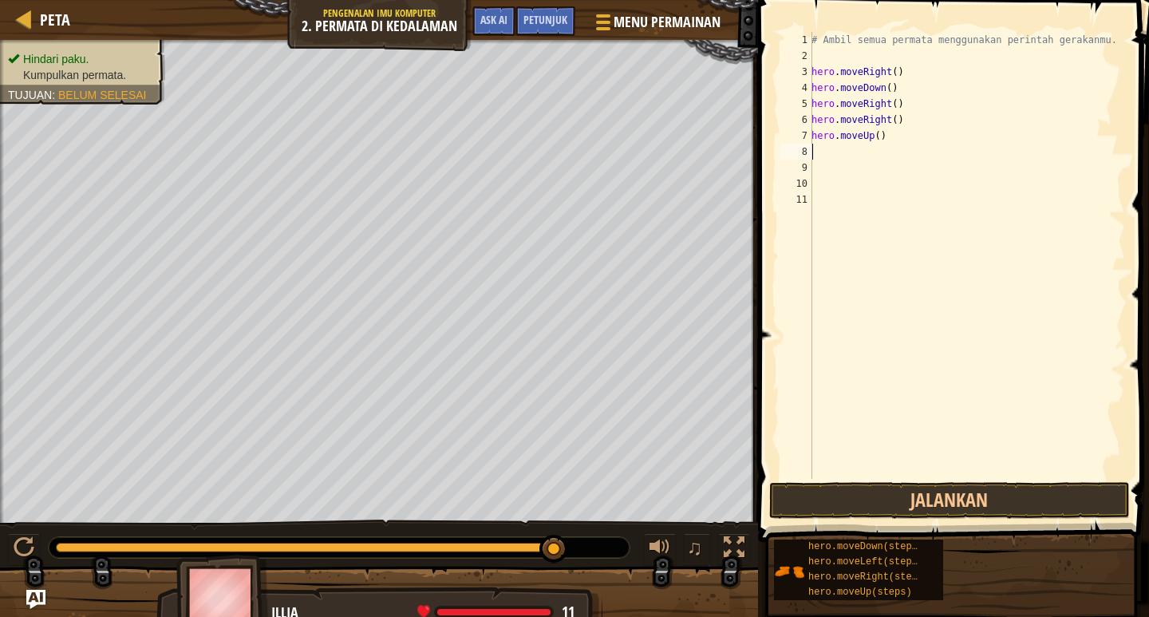
scroll to position [7, 0]
click at [954, 493] on button "Jalankan" at bounding box center [950, 500] width 361 height 37
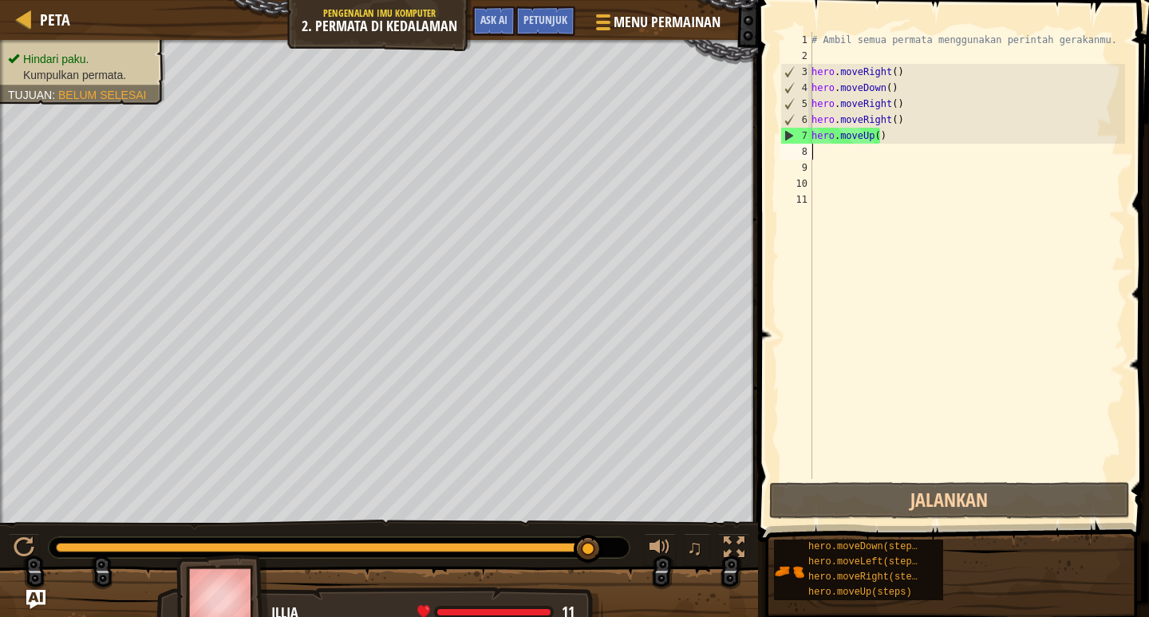
click at [854, 155] on div "# Ambil semua permata menggunakan perintah gerakanmu. hero . moveRight ( ) hero…" at bounding box center [967, 271] width 317 height 479
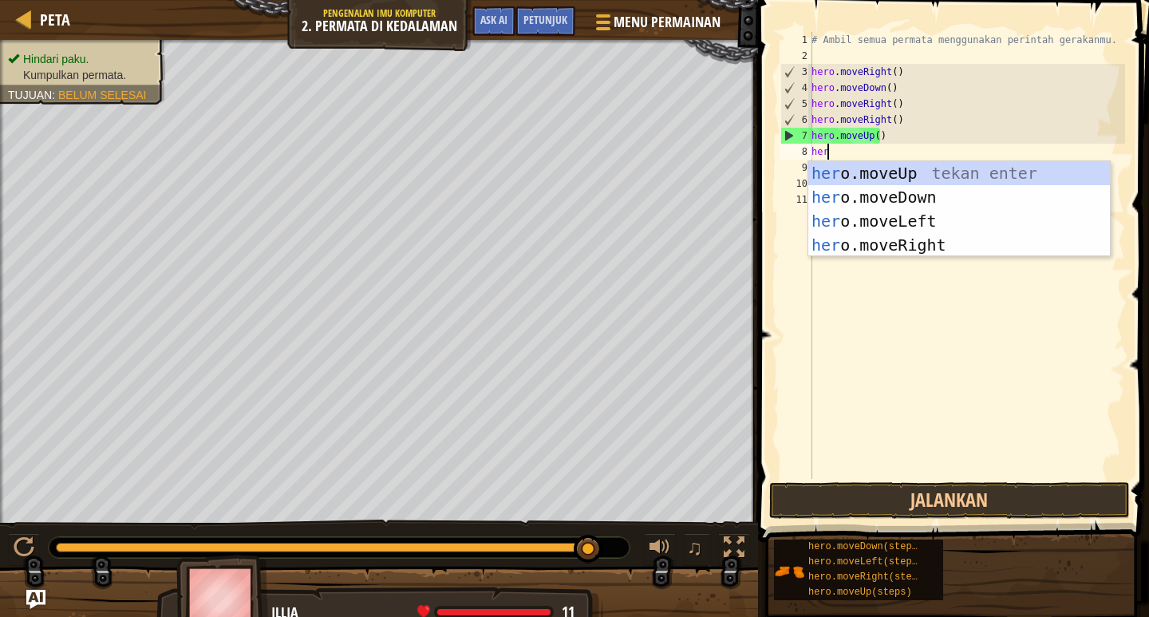
scroll to position [7, 1]
type textarea "hero"
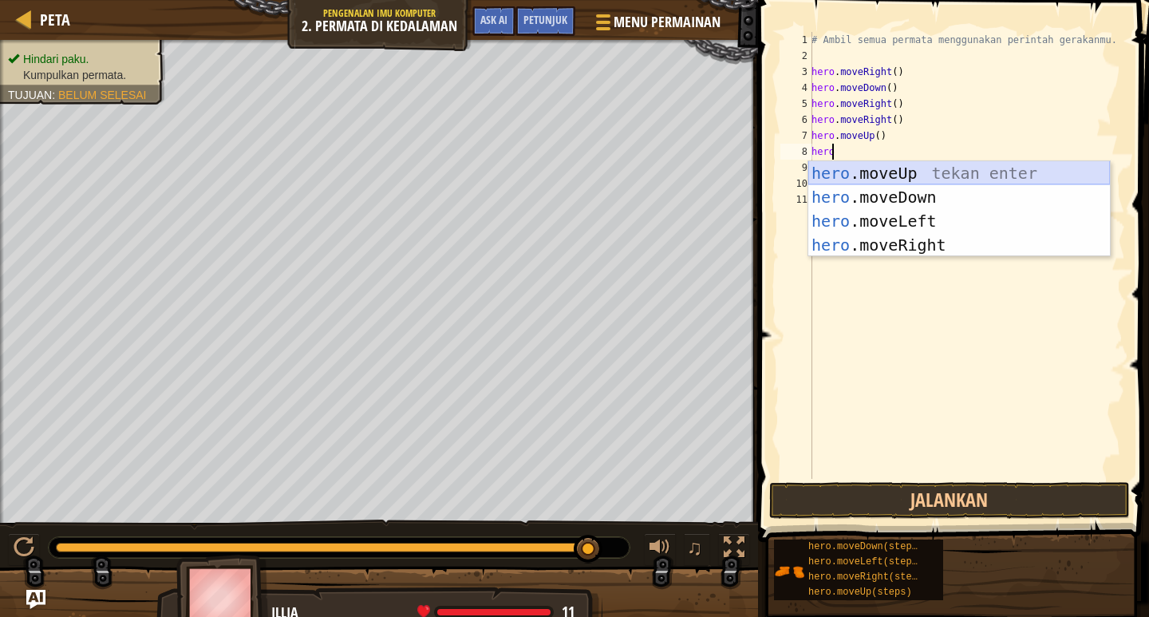
click at [931, 164] on div "hero .moveUp tekan enter hero .moveDown tekan enter hero .moveLeft tekan enter …" at bounding box center [960, 233] width 302 height 144
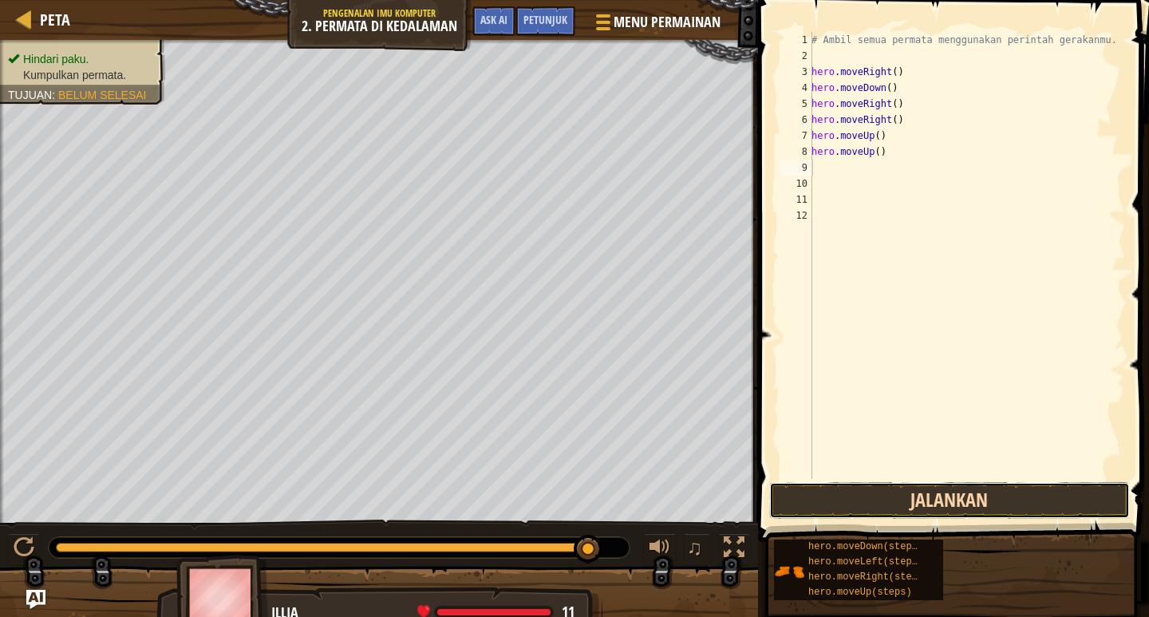
click at [868, 495] on button "Jalankan" at bounding box center [950, 500] width 361 height 37
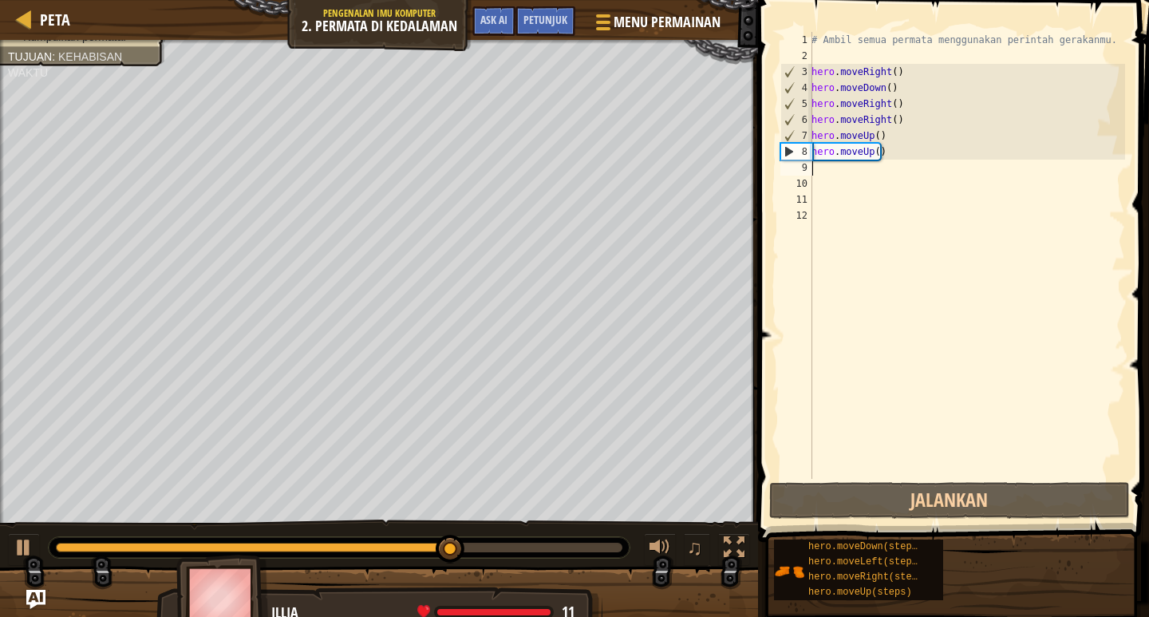
click at [870, 175] on div "# Ambil semua permata menggunakan perintah gerakanmu. hero . moveRight ( ) hero…" at bounding box center [967, 271] width 317 height 479
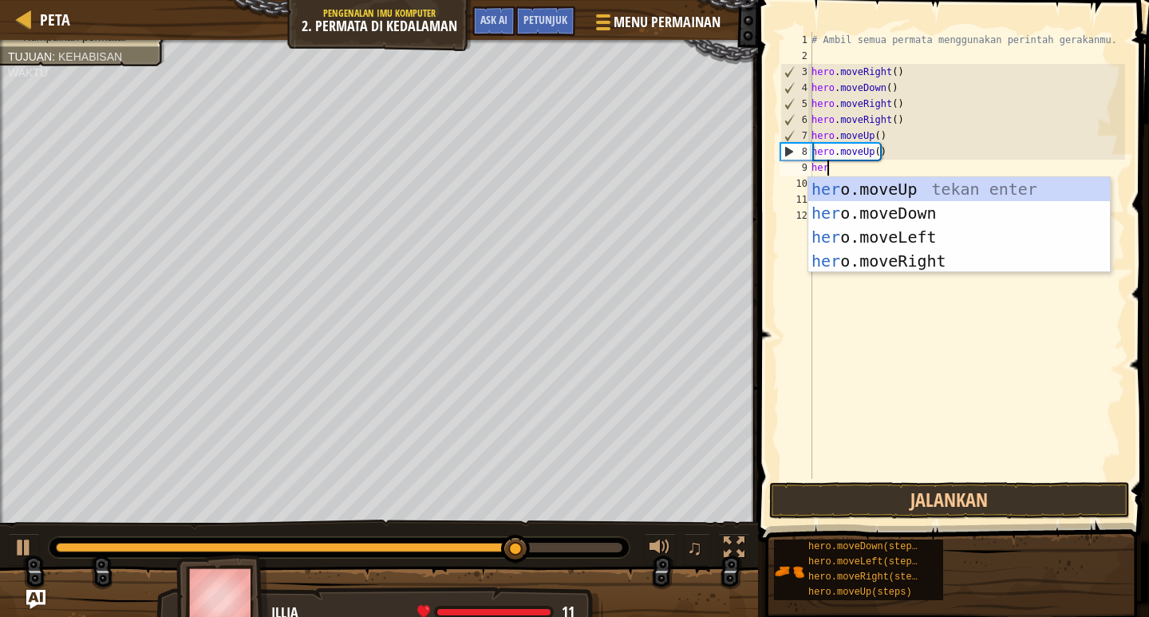
scroll to position [7, 1]
type textarea "hero"
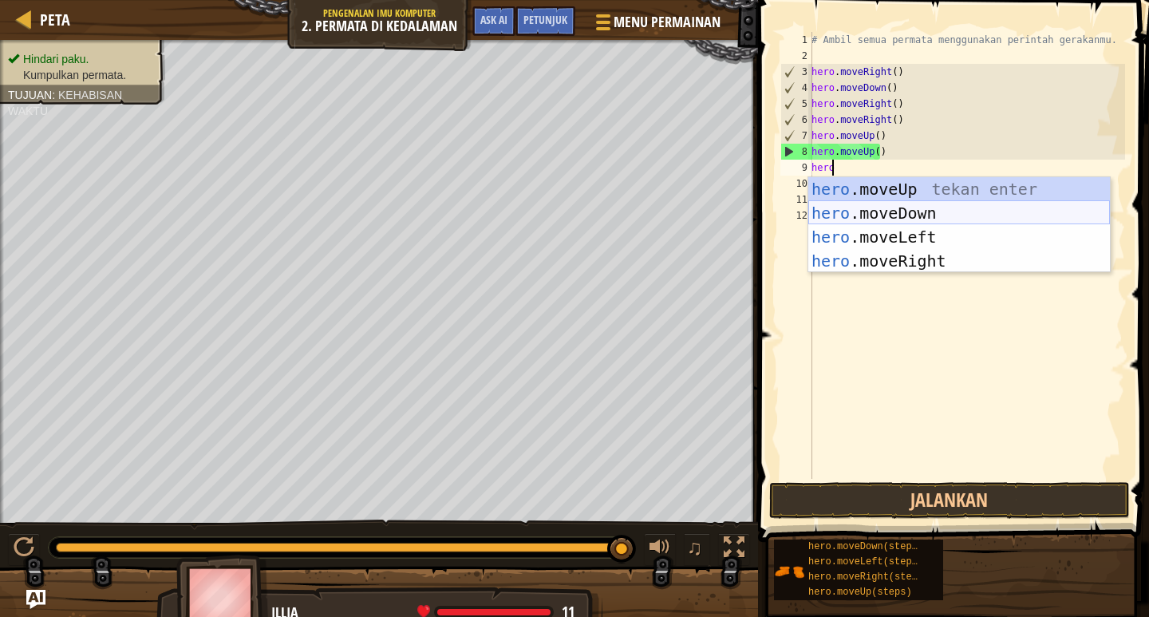
click at [875, 210] on div "hero .moveUp tekan enter hero .moveDown tekan enter hero .moveLeft tekan enter …" at bounding box center [960, 249] width 302 height 144
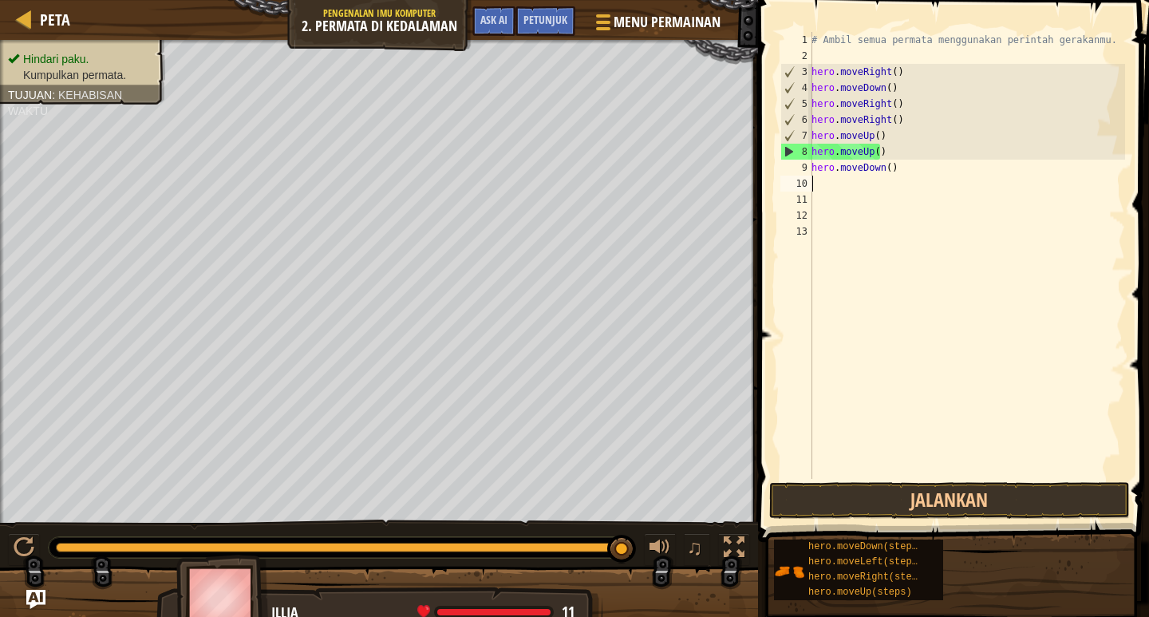
scroll to position [7, 0]
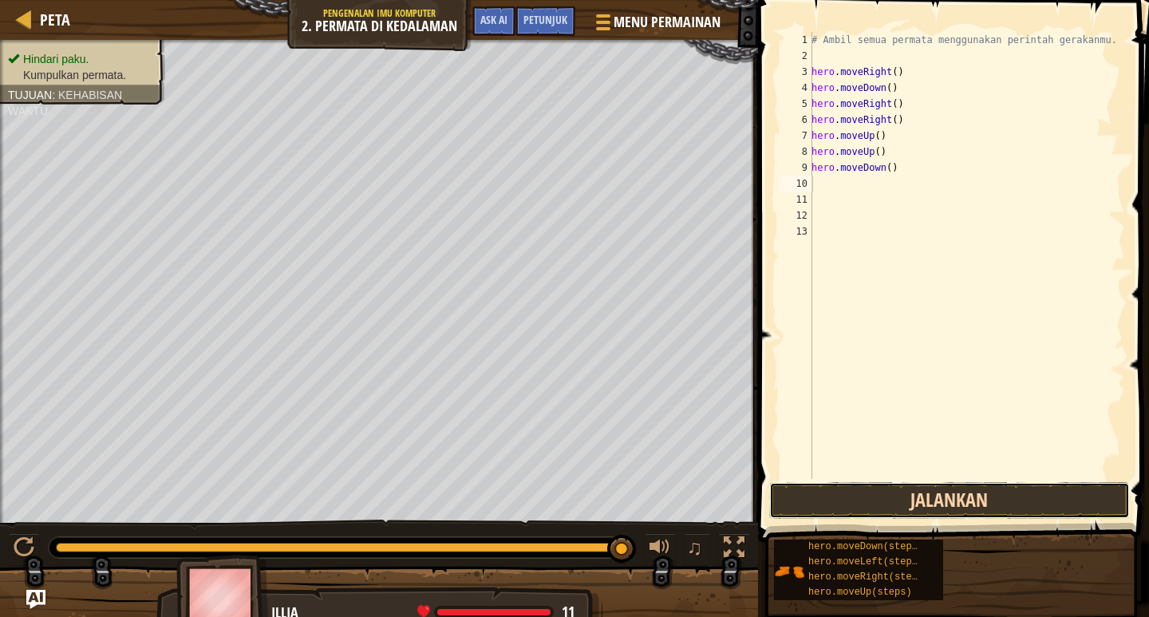
click at [892, 512] on button "Jalankan" at bounding box center [950, 500] width 361 height 37
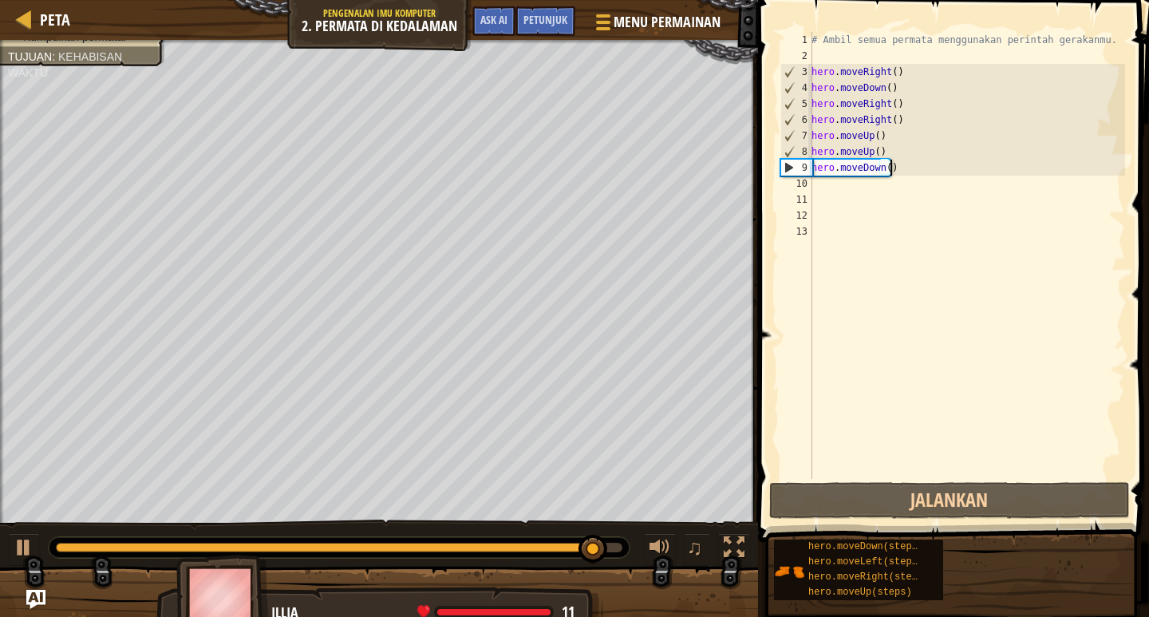
click at [892, 165] on div "# Ambil semua permata menggunakan perintah gerakanmu. hero . moveRight ( ) hero…" at bounding box center [967, 271] width 317 height 479
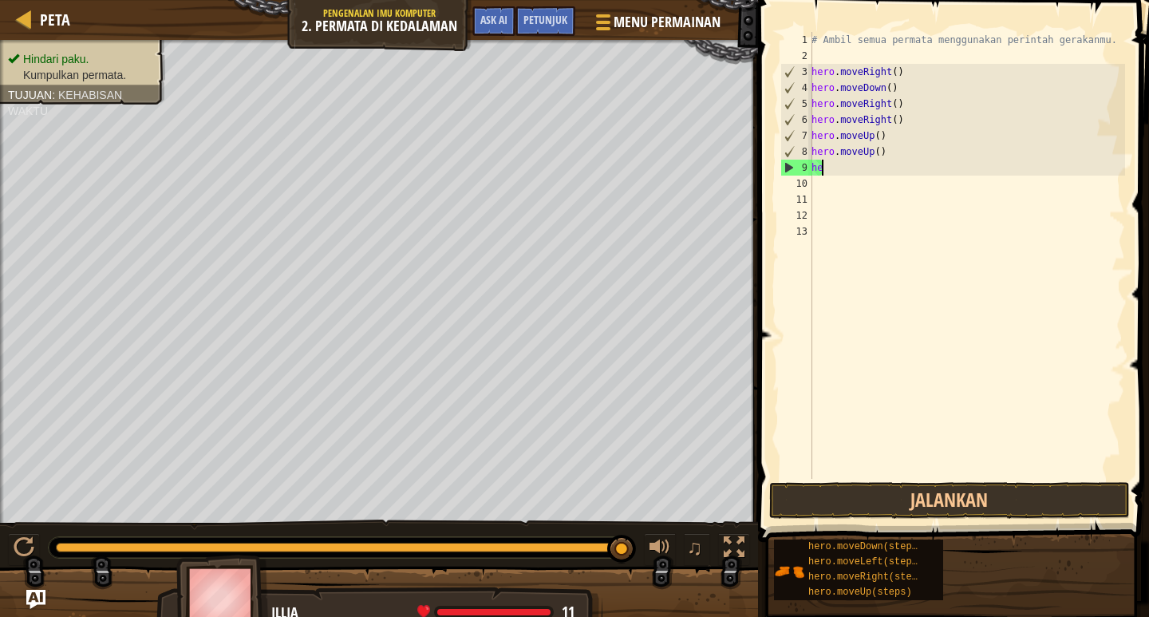
type textarea "h"
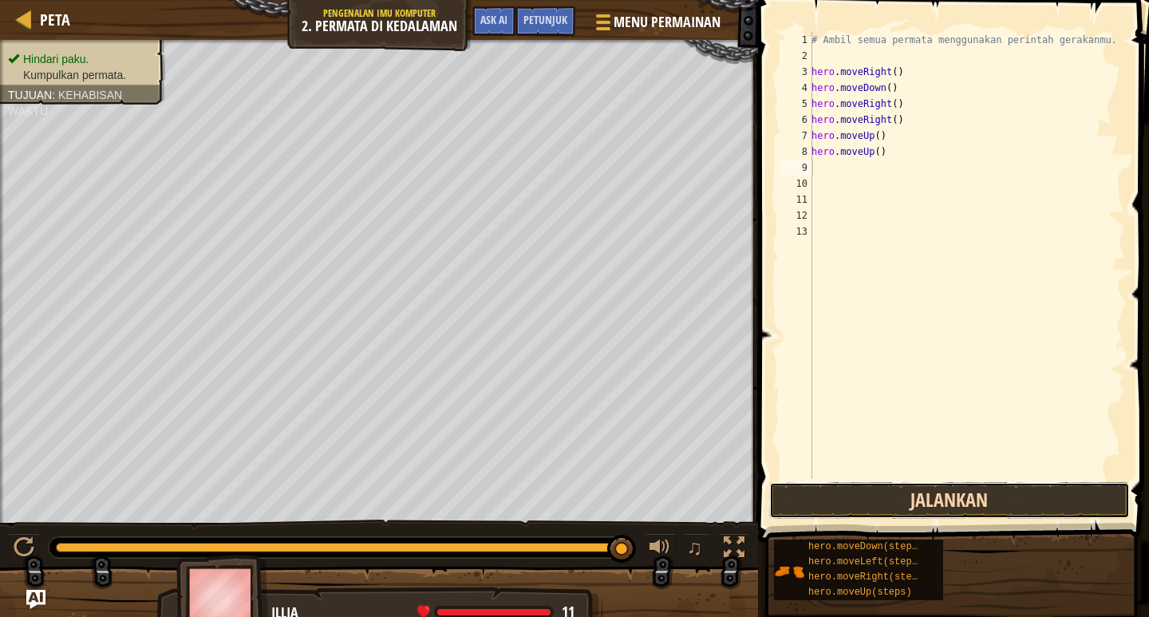
click at [1030, 509] on button "Jalankan" at bounding box center [950, 500] width 361 height 37
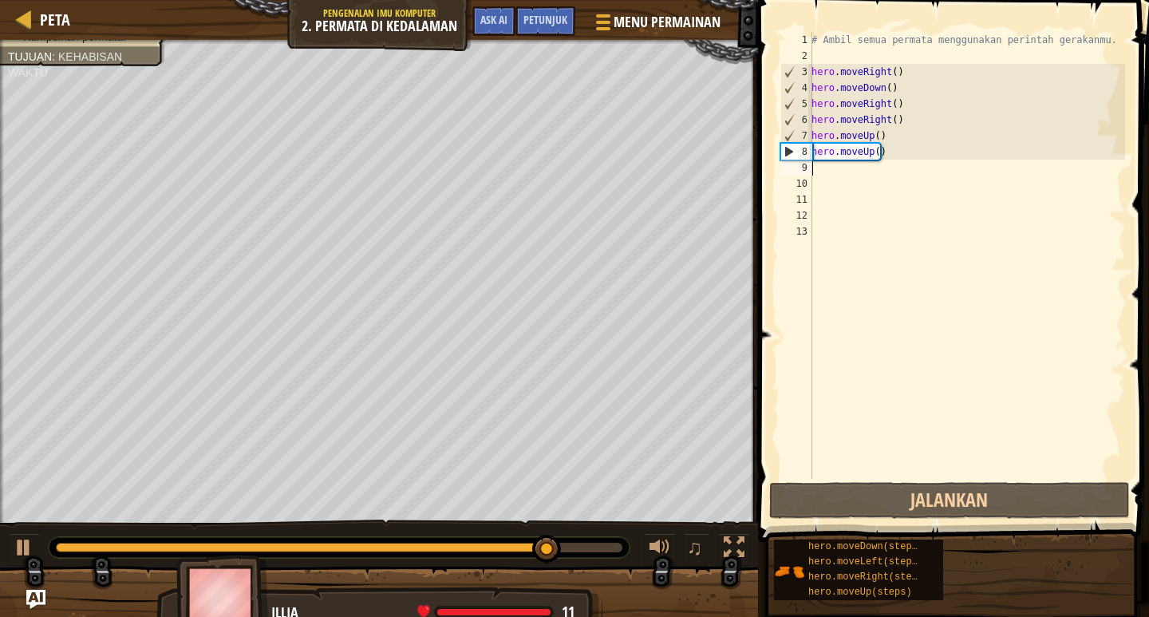
click at [891, 171] on div "# Ambil semua permata menggunakan perintah gerakanmu. hero . moveRight ( ) hero…" at bounding box center [967, 271] width 317 height 479
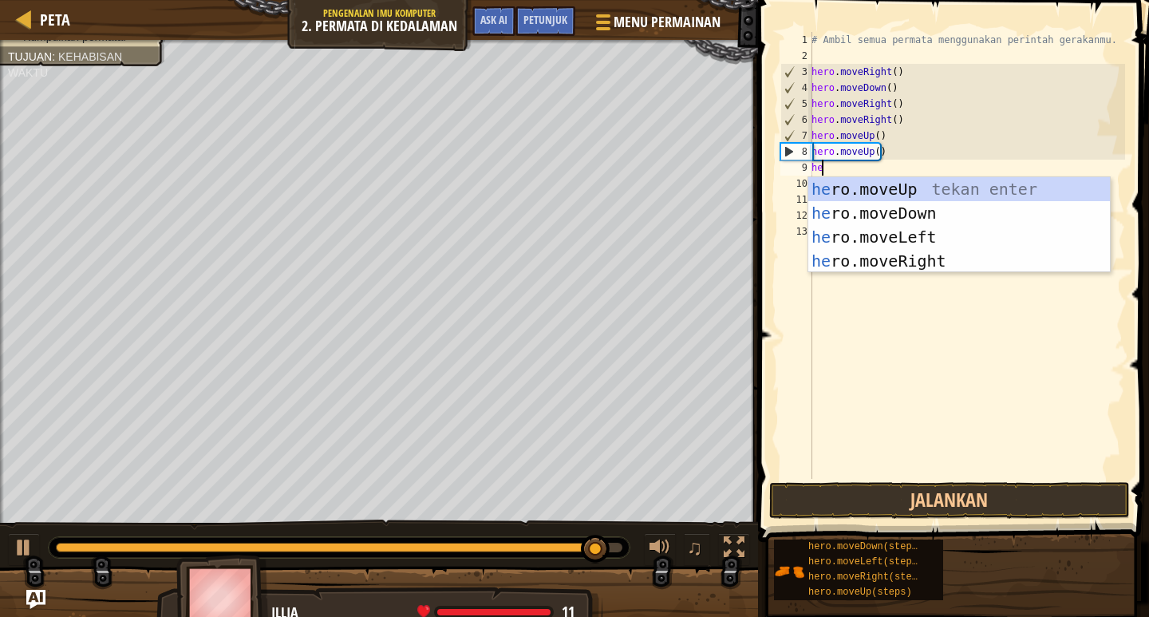
scroll to position [7, 1]
type textarea "hero"
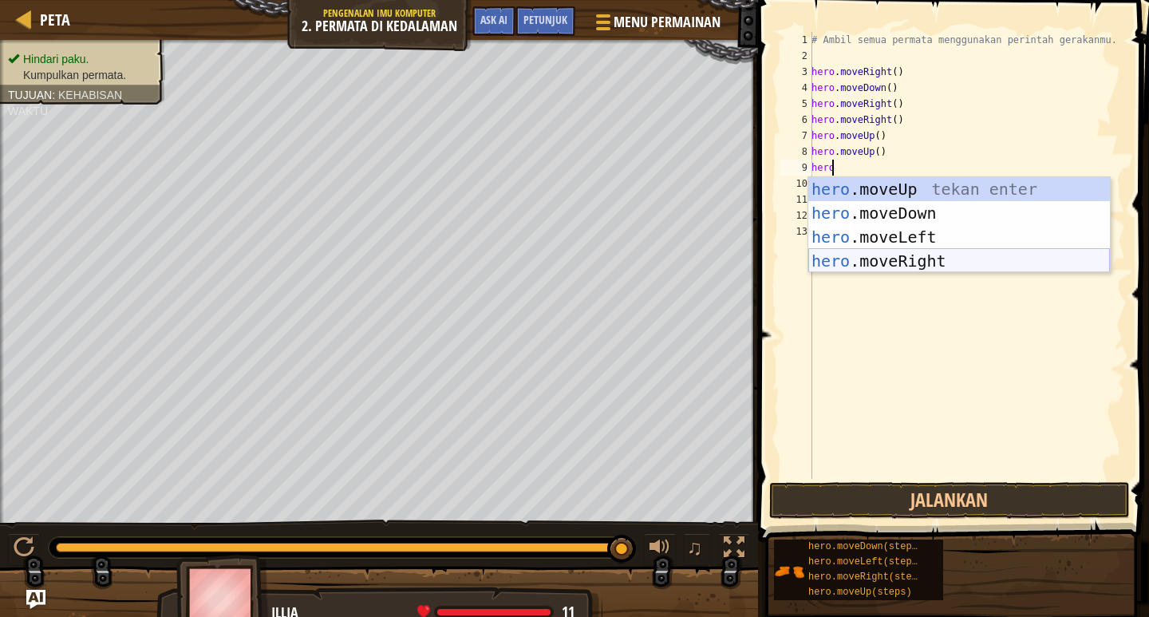
click at [1055, 259] on div "hero .moveUp tekan enter hero .moveDown tekan enter hero .moveLeft tekan enter …" at bounding box center [960, 249] width 302 height 144
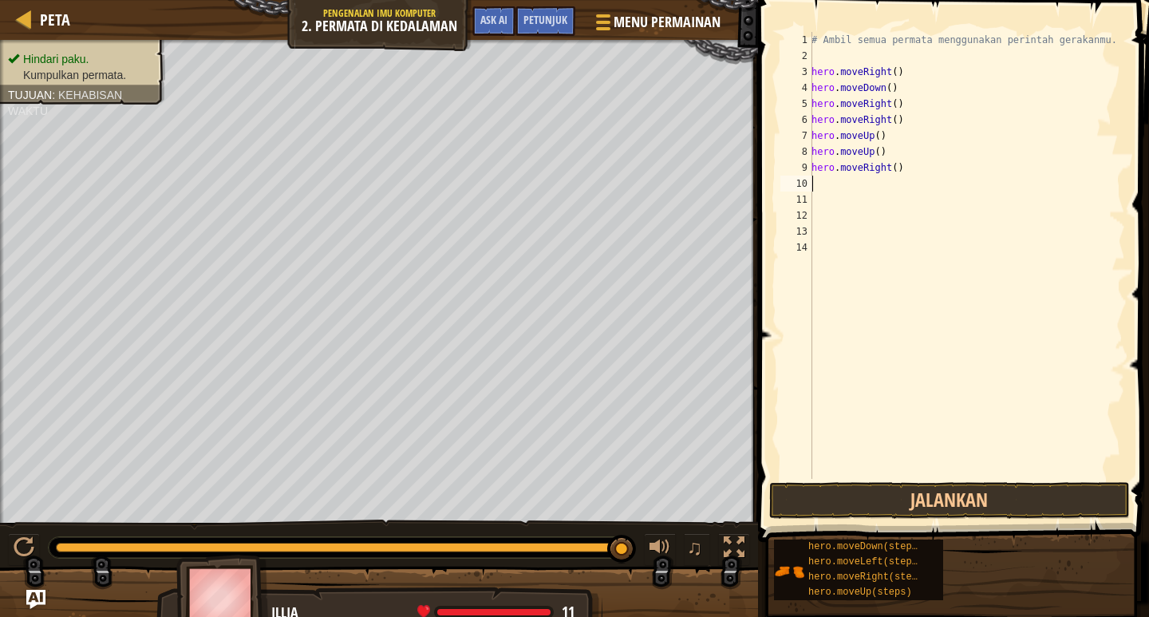
scroll to position [7, 0]
click at [1042, 505] on button "Jalankan" at bounding box center [950, 500] width 361 height 37
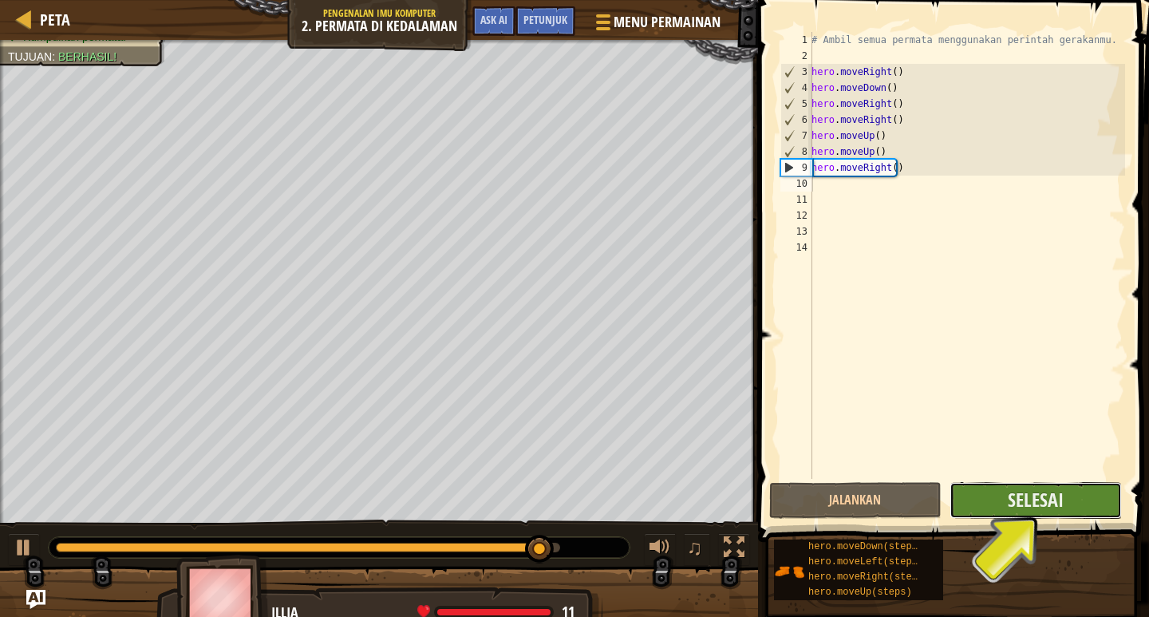
click at [1091, 487] on button "Selesai" at bounding box center [1036, 500] width 172 height 37
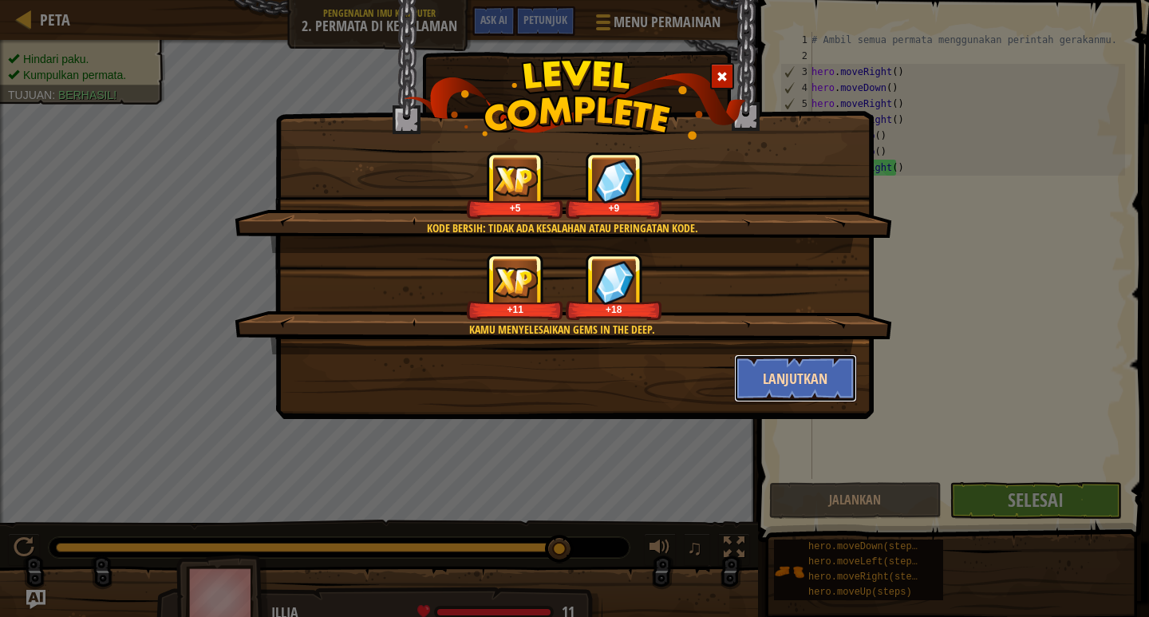
click at [834, 385] on button "Lanjutkan" at bounding box center [796, 378] width 124 height 48
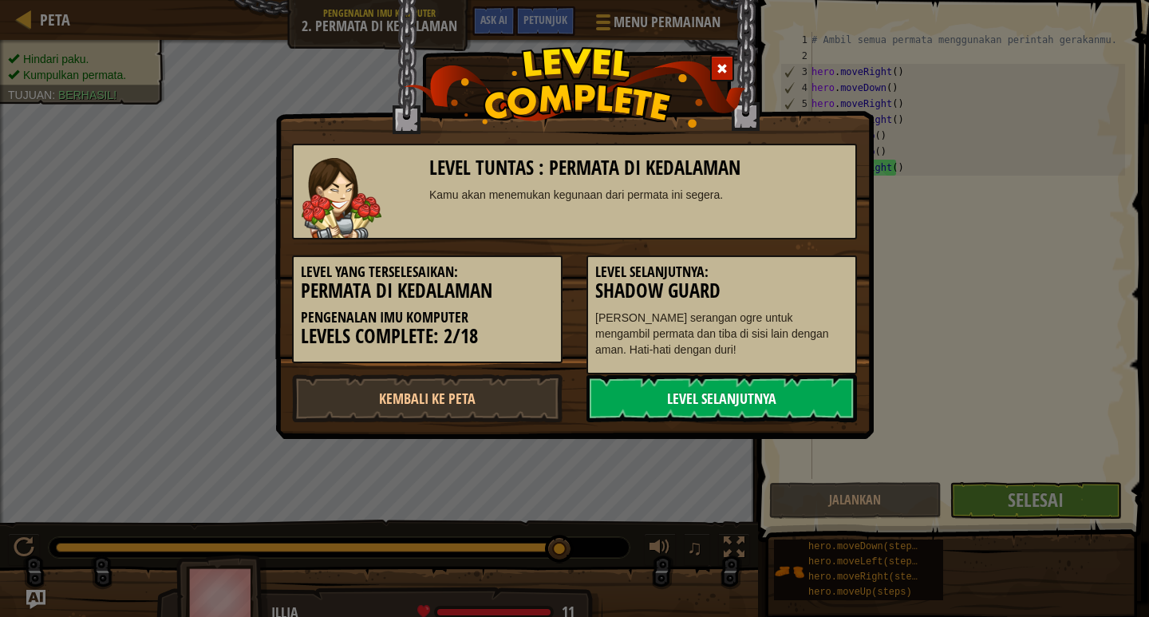
click at [831, 397] on link "Level Selanjutnya" at bounding box center [722, 398] width 271 height 48
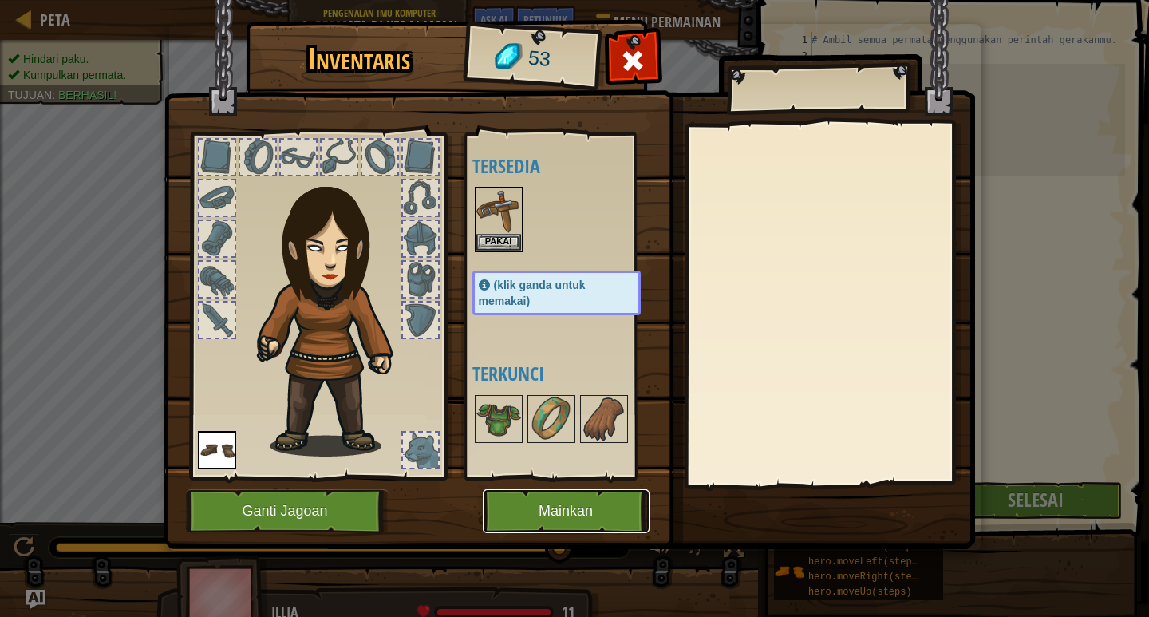
click at [555, 517] on button "Mainkan" at bounding box center [566, 511] width 167 height 44
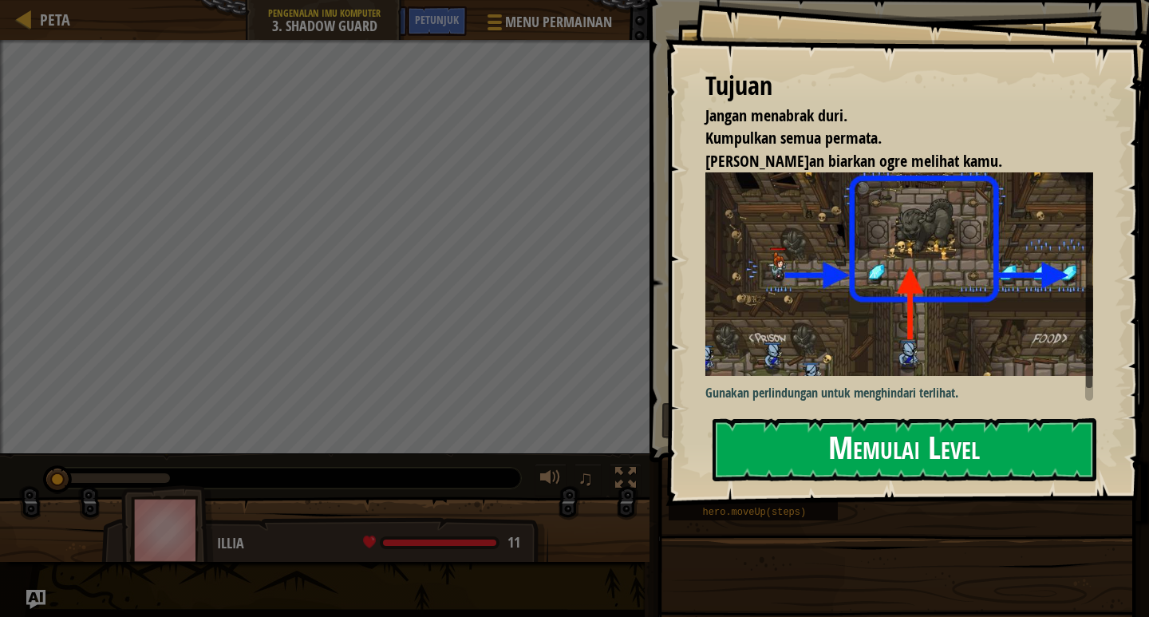
click at [730, 439] on button "Memulai Level" at bounding box center [905, 449] width 384 height 63
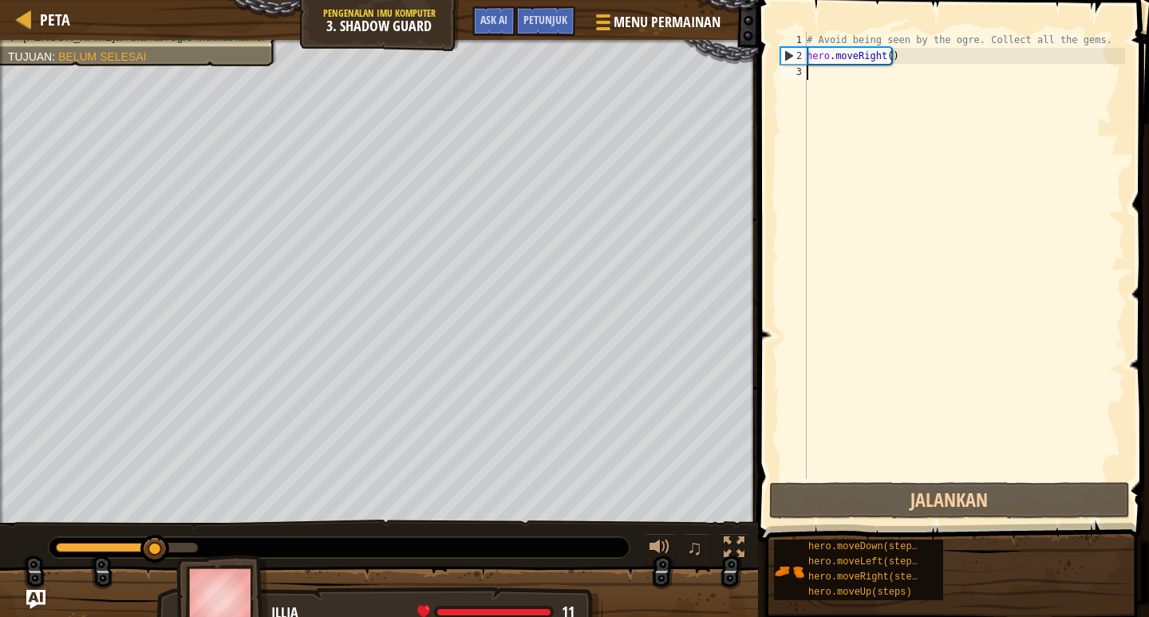
click at [836, 74] on div "# Avoid being seen by the ogre. Collect all the gems. hero . moveRight ( )" at bounding box center [965, 271] width 322 height 479
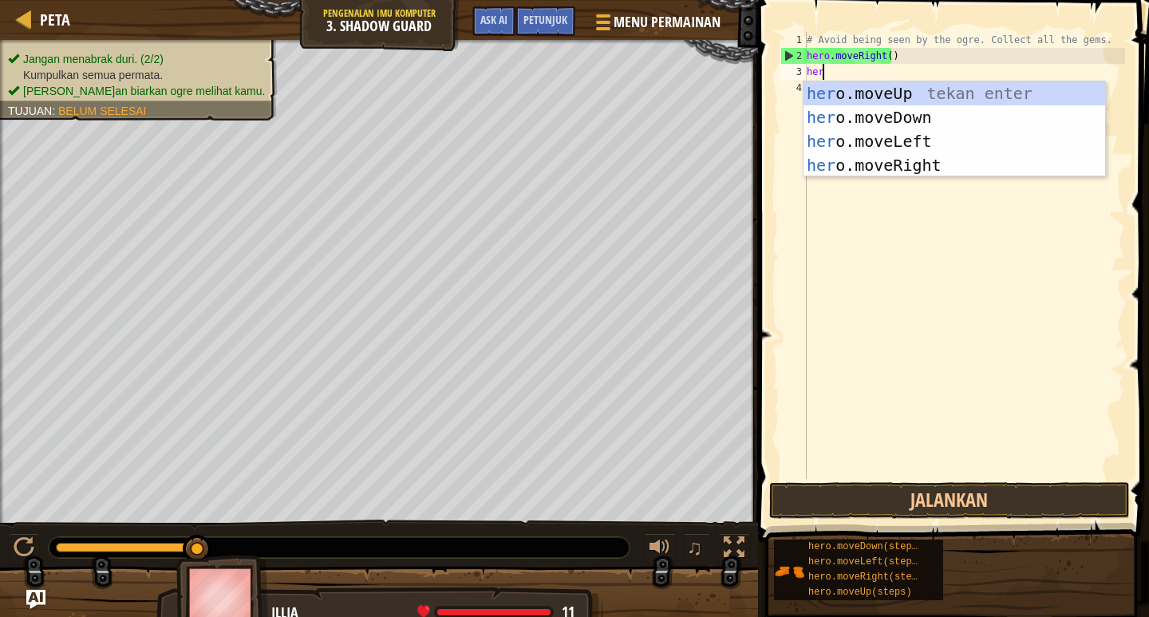
scroll to position [7, 1]
type textarea "hero"
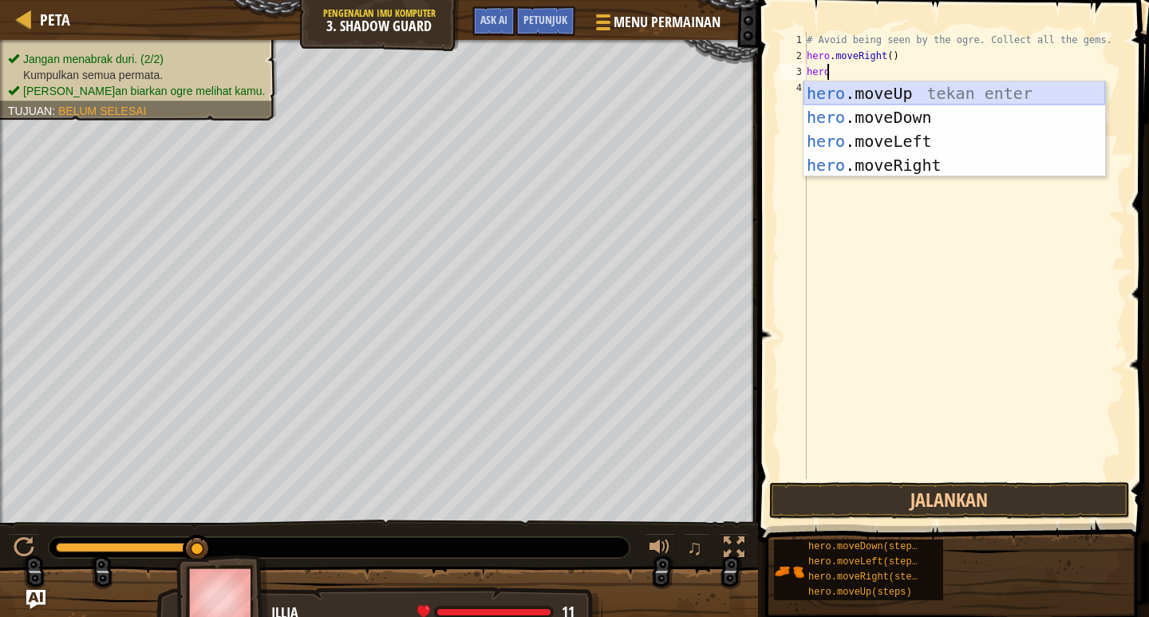
click at [859, 85] on div "hero .moveUp tekan enter hero .moveDown tekan enter hero .moveLeft tekan enter …" at bounding box center [955, 153] width 302 height 144
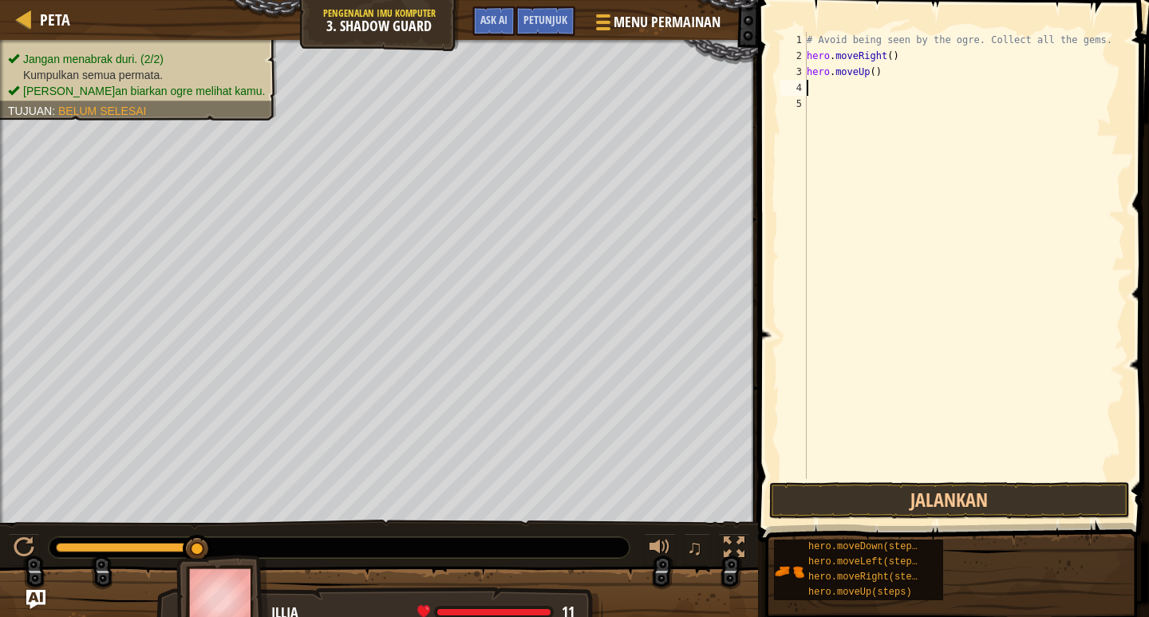
scroll to position [7, 0]
click at [832, 501] on button "Jalankan" at bounding box center [950, 500] width 361 height 37
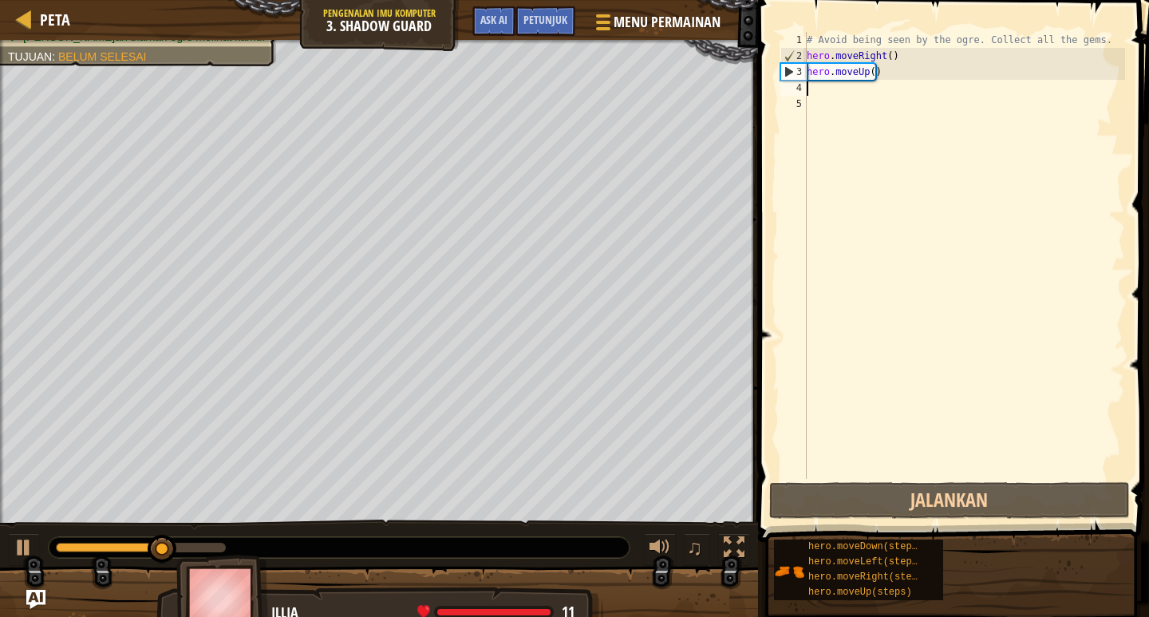
click at [826, 85] on div "# Avoid being seen by the ogre. Collect all the gems. hero . moveRight ( ) hero…" at bounding box center [965, 271] width 322 height 479
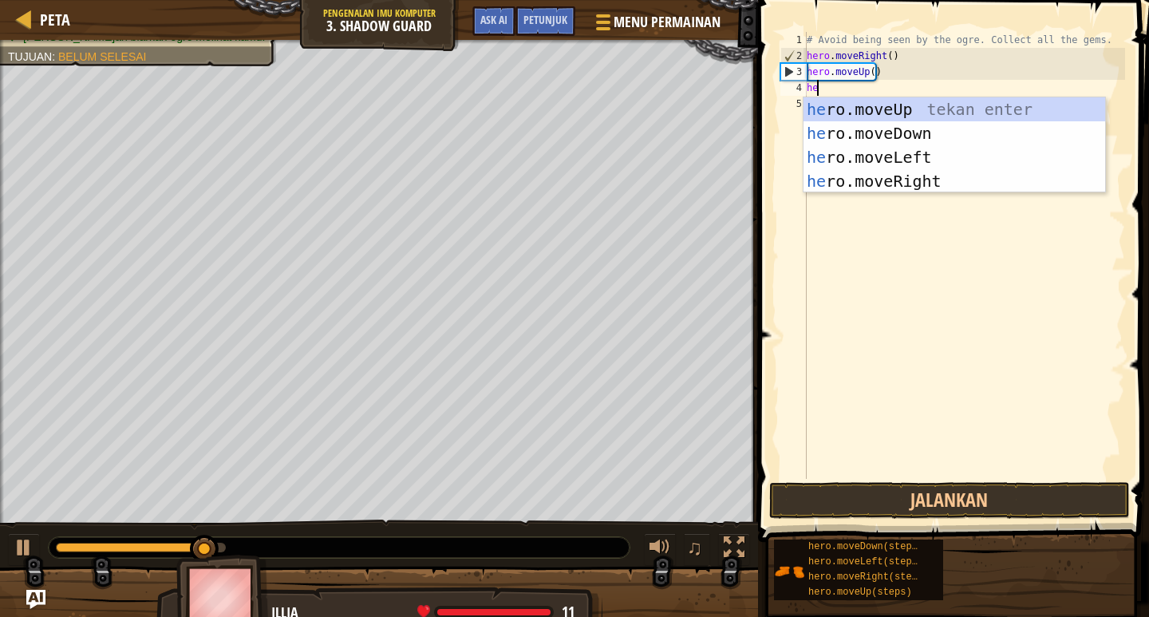
scroll to position [7, 1]
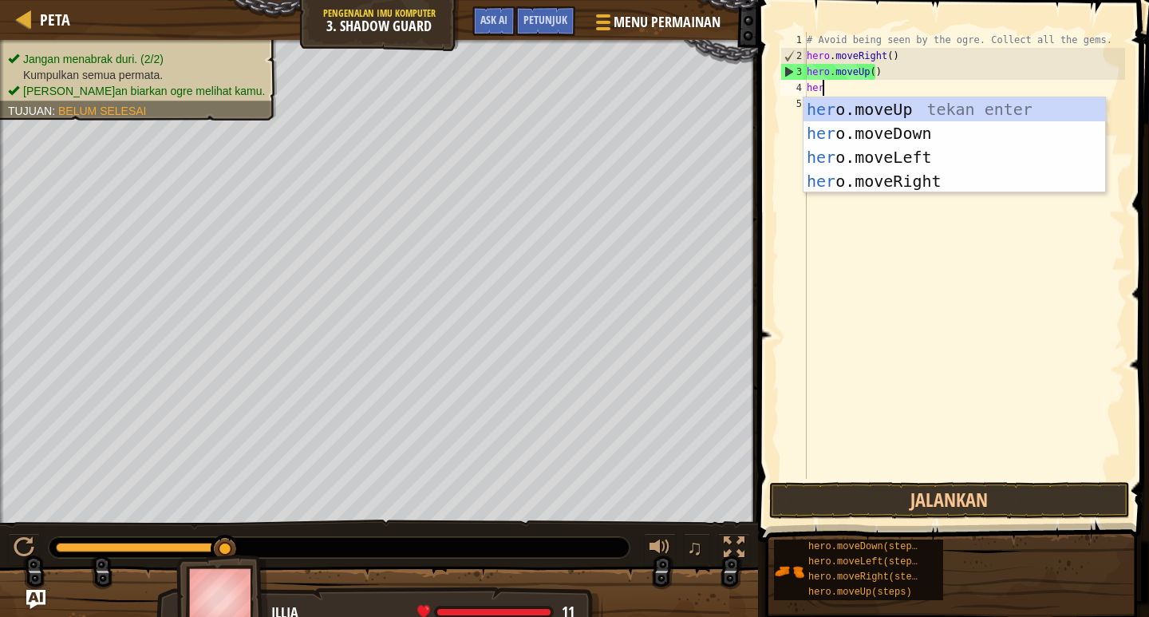
type textarea "hero"
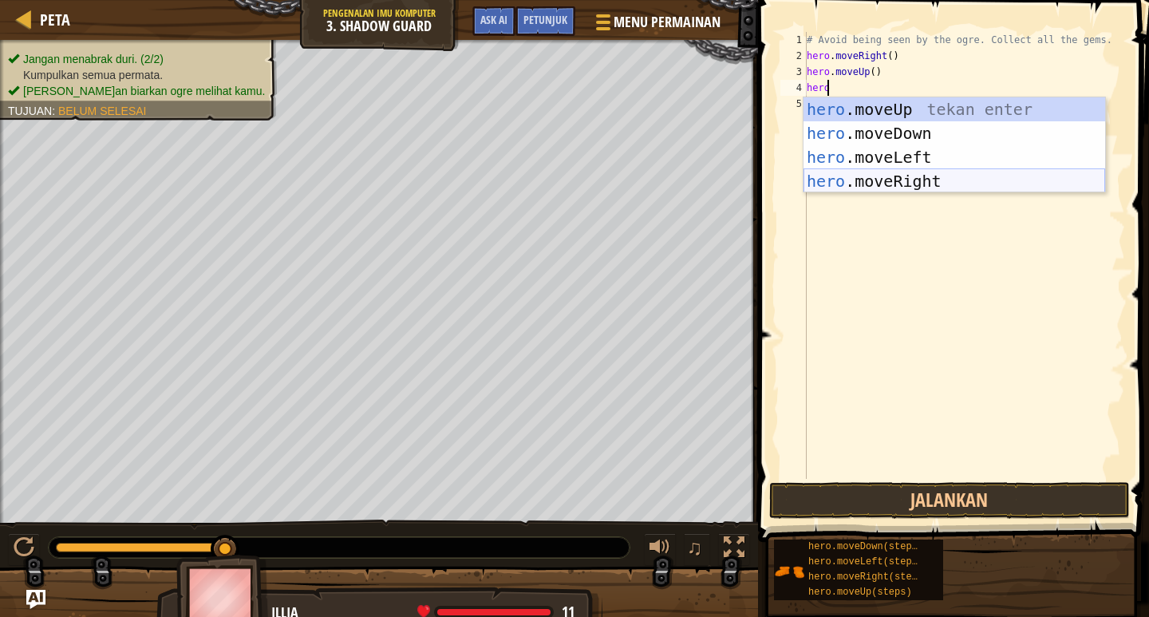
click at [857, 189] on div "hero .moveUp tekan enter hero .moveDown tekan enter hero .moveLeft tekan enter …" at bounding box center [955, 169] width 302 height 144
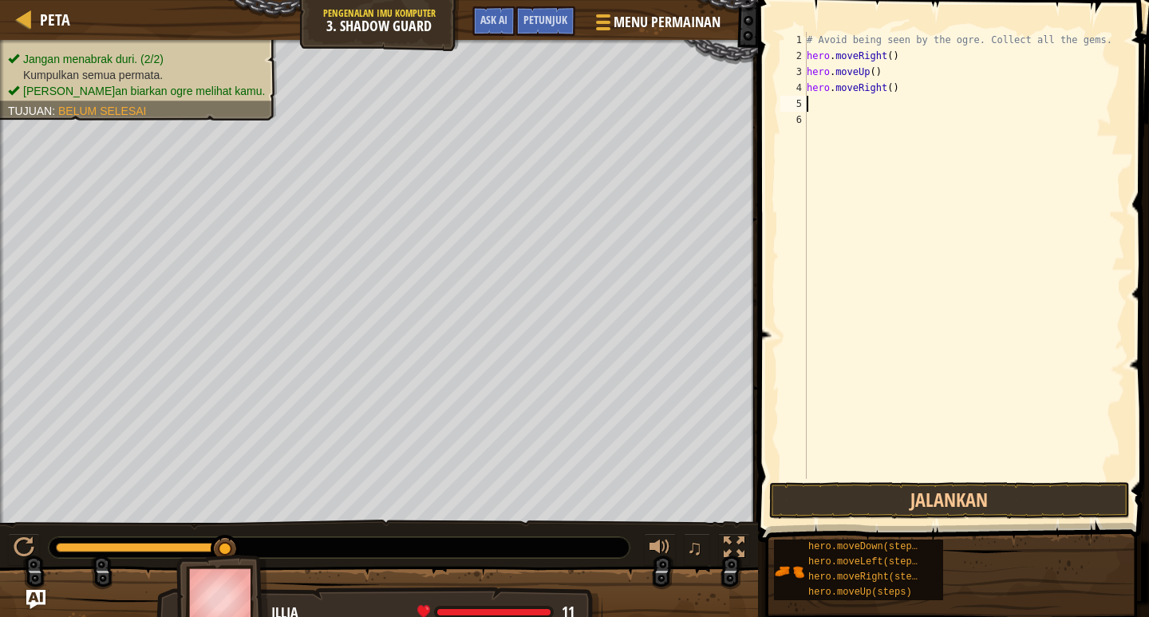
scroll to position [7, 0]
click at [960, 514] on button "Jalankan" at bounding box center [950, 500] width 361 height 37
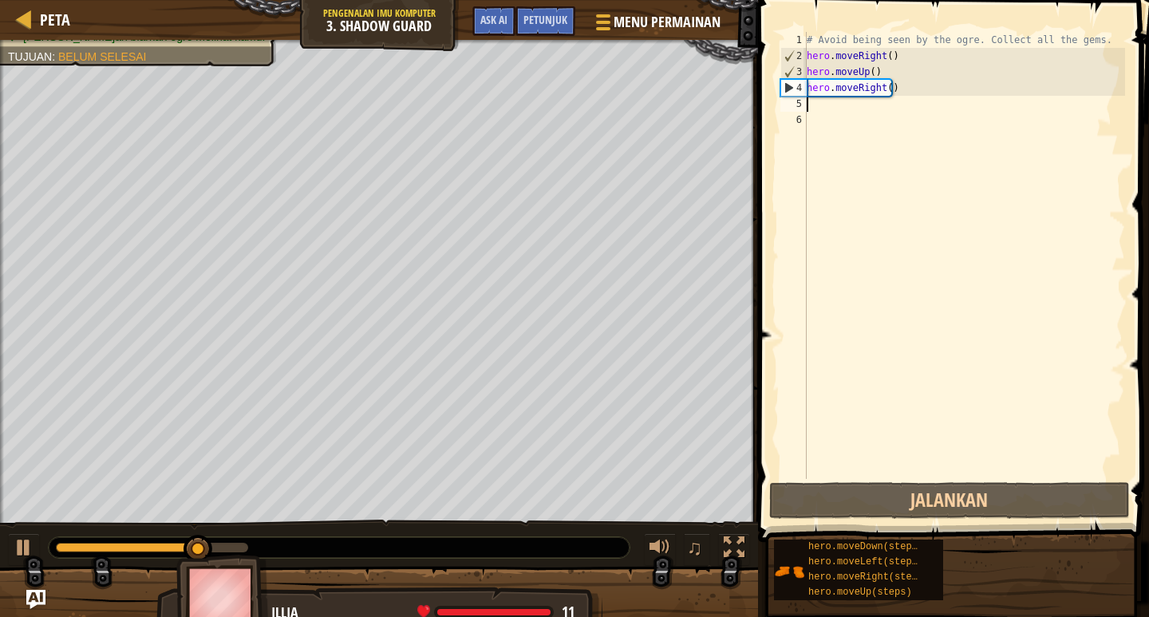
click at [845, 112] on div "# Avoid being seen by the ogre. Collect all the gems. hero . moveRight ( ) hero…" at bounding box center [965, 271] width 322 height 479
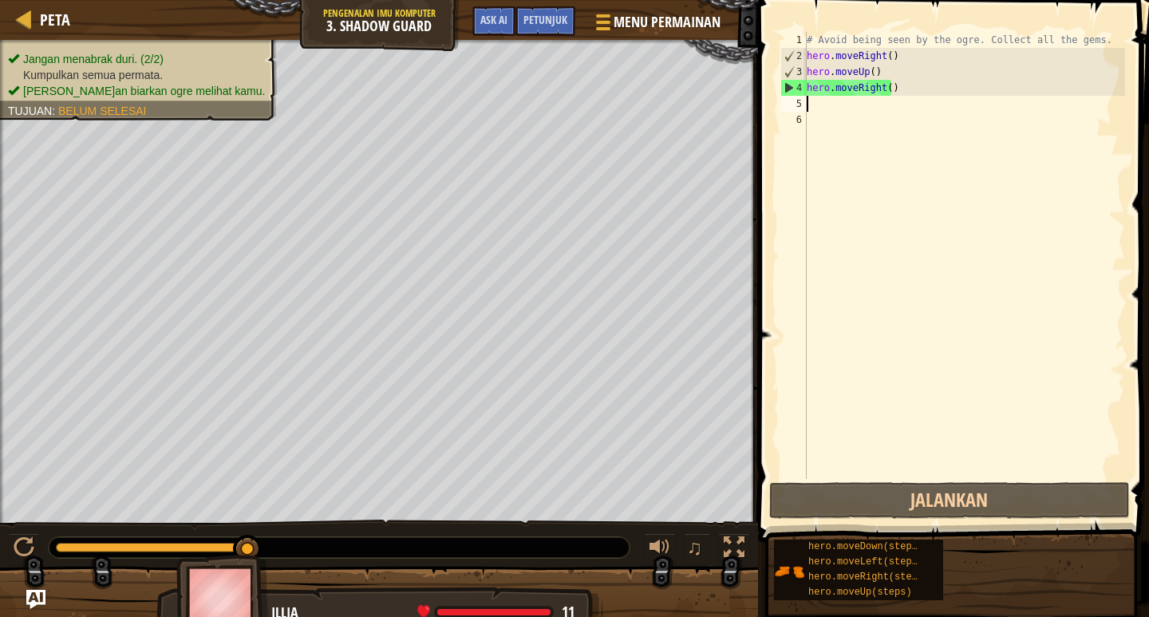
click at [840, 110] on div "# Avoid being seen by the ogre. Collect all the gems. hero . moveRight ( ) hero…" at bounding box center [965, 271] width 322 height 479
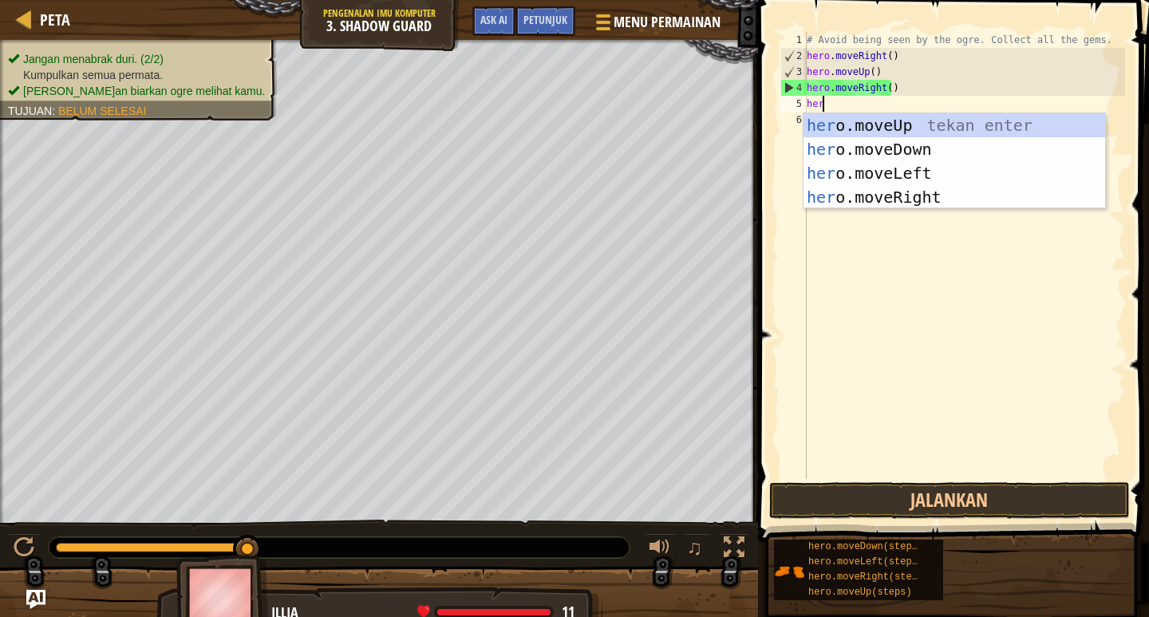
scroll to position [7, 1]
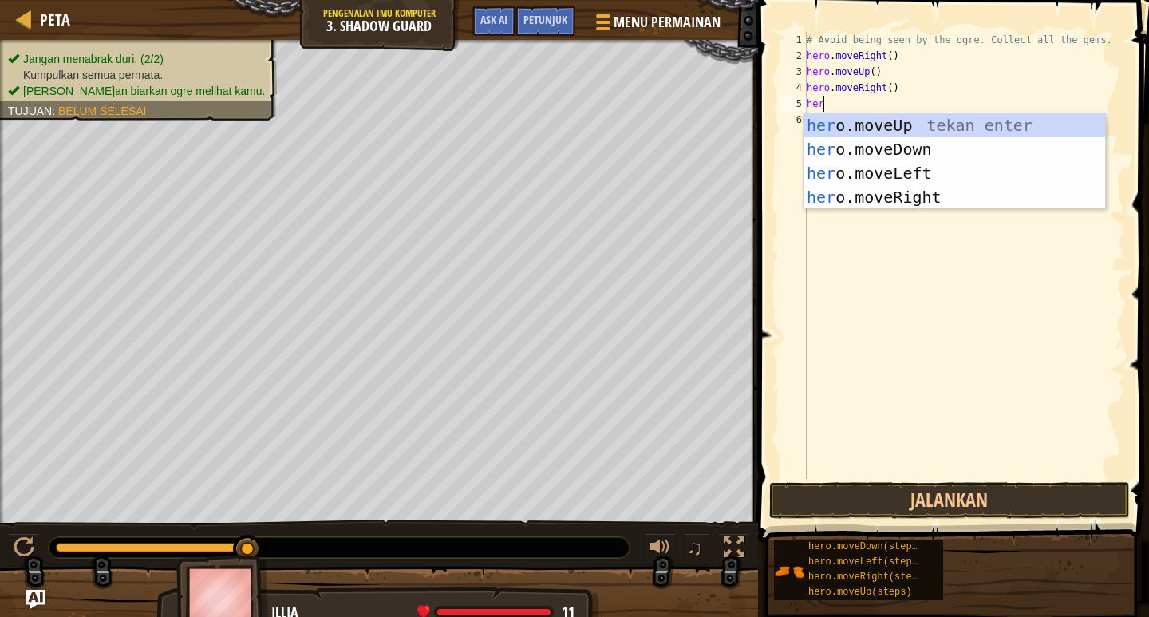
type textarea "hero"
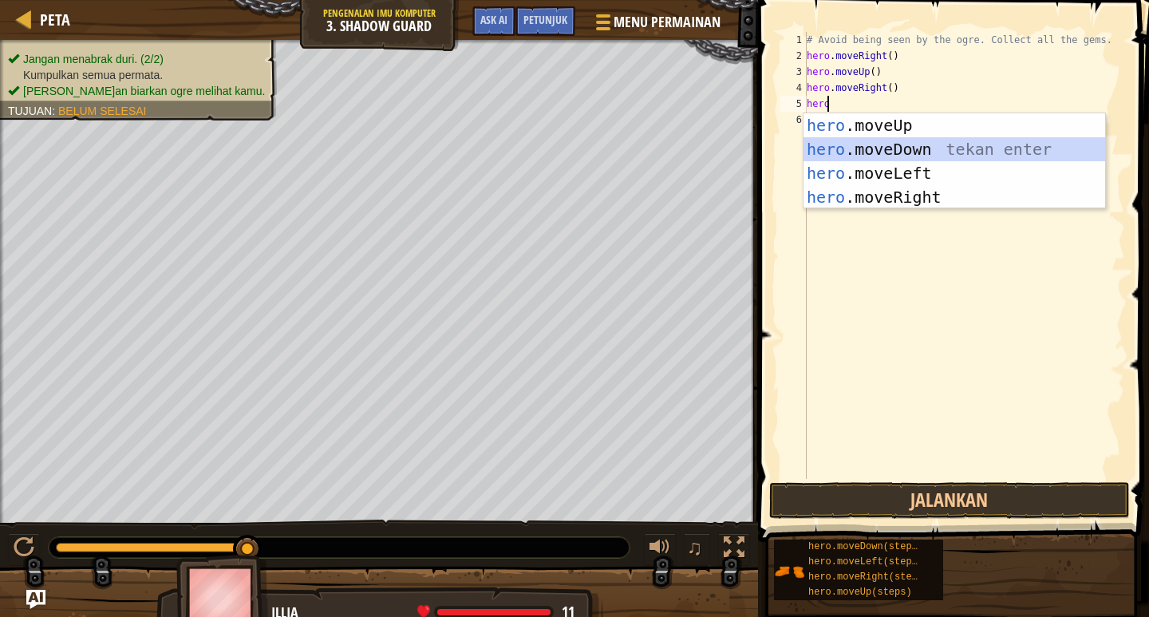
click at [859, 144] on div "hero .moveUp tekan enter hero .moveDown tekan enter hero .moveLeft tekan enter …" at bounding box center [955, 185] width 302 height 144
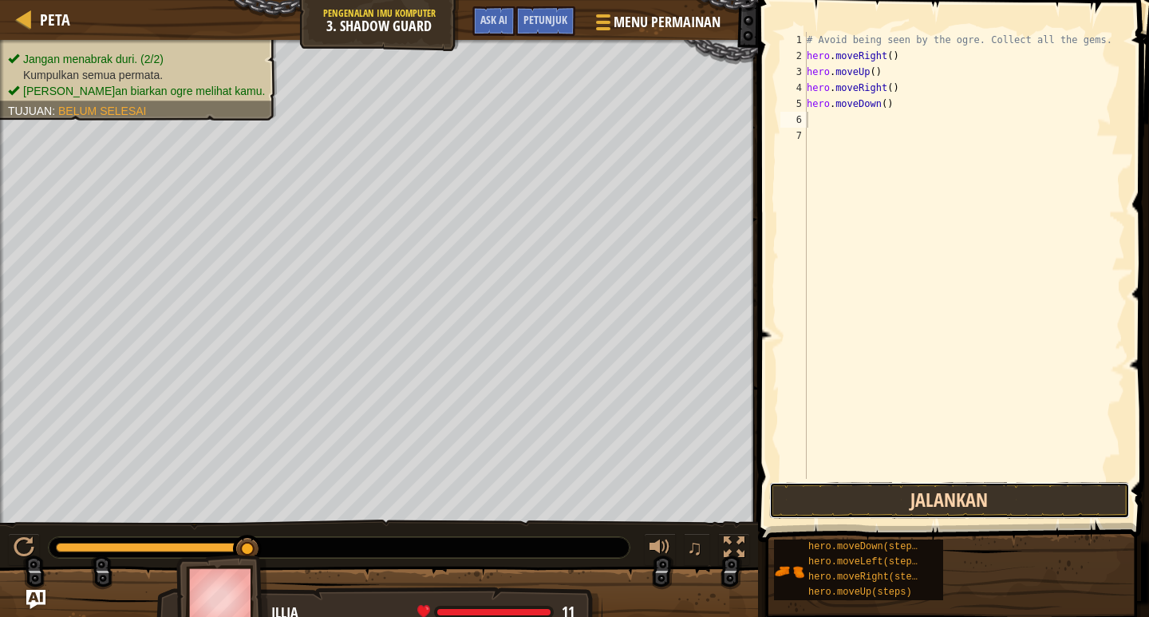
click at [895, 501] on button "Jalankan" at bounding box center [950, 500] width 361 height 37
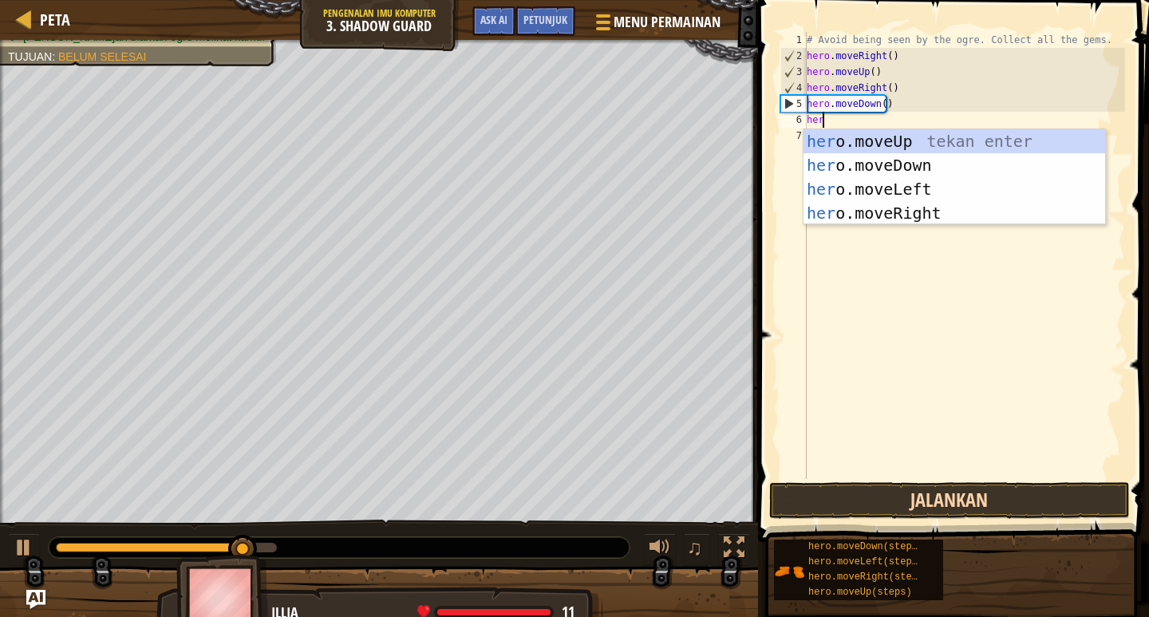
scroll to position [7, 1]
type textarea "hero"
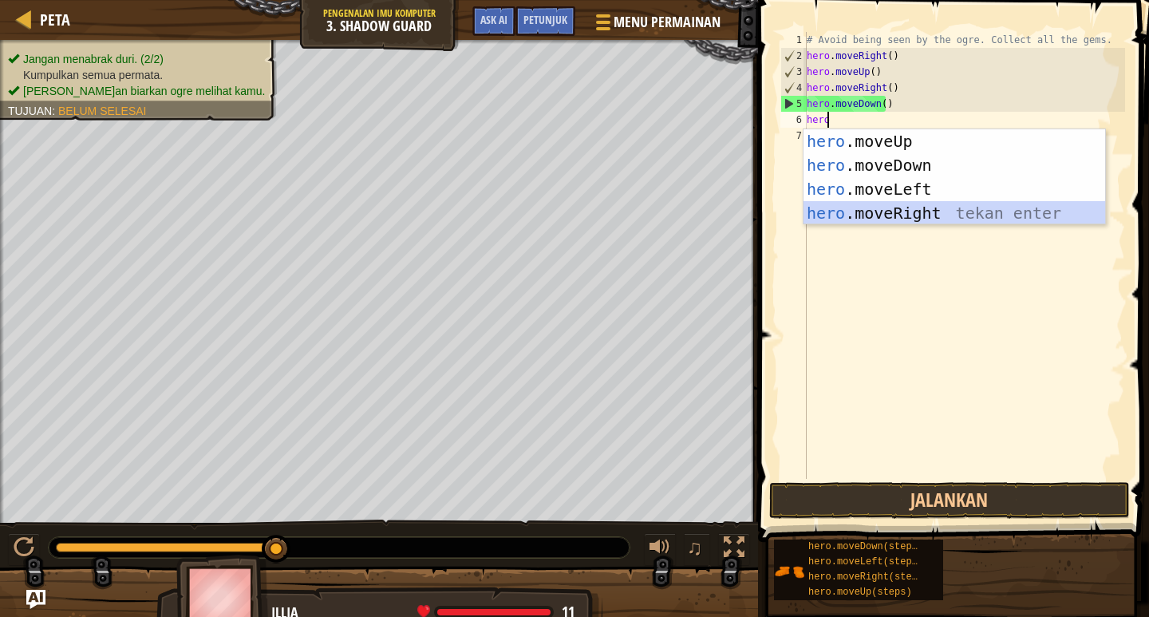
click at [933, 219] on div "hero .moveUp tekan enter hero .moveDown tekan enter hero .moveLeft tekan enter …" at bounding box center [955, 201] width 302 height 144
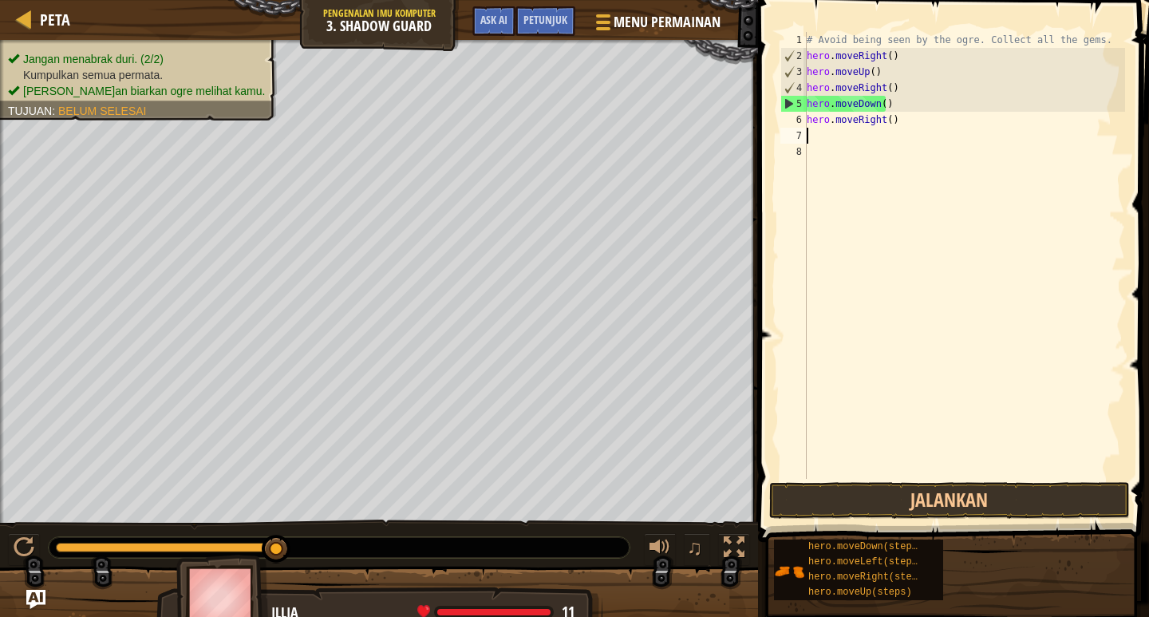
scroll to position [7, 0]
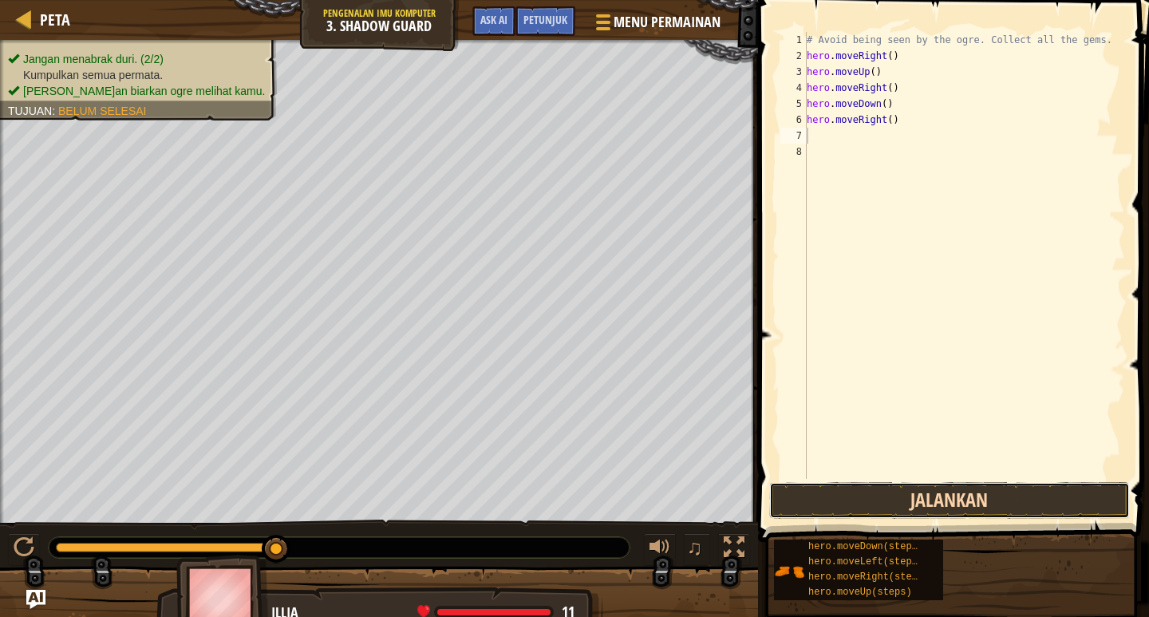
click at [938, 491] on button "Jalankan" at bounding box center [950, 500] width 361 height 37
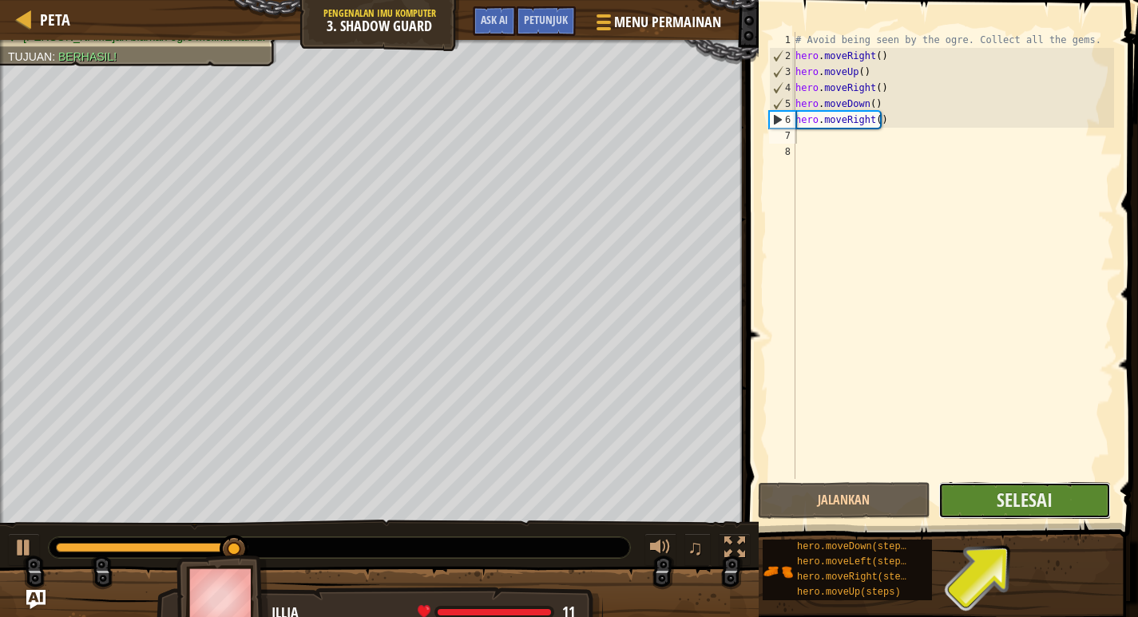
click at [1061, 506] on button "Selesai" at bounding box center [1024, 500] width 172 height 37
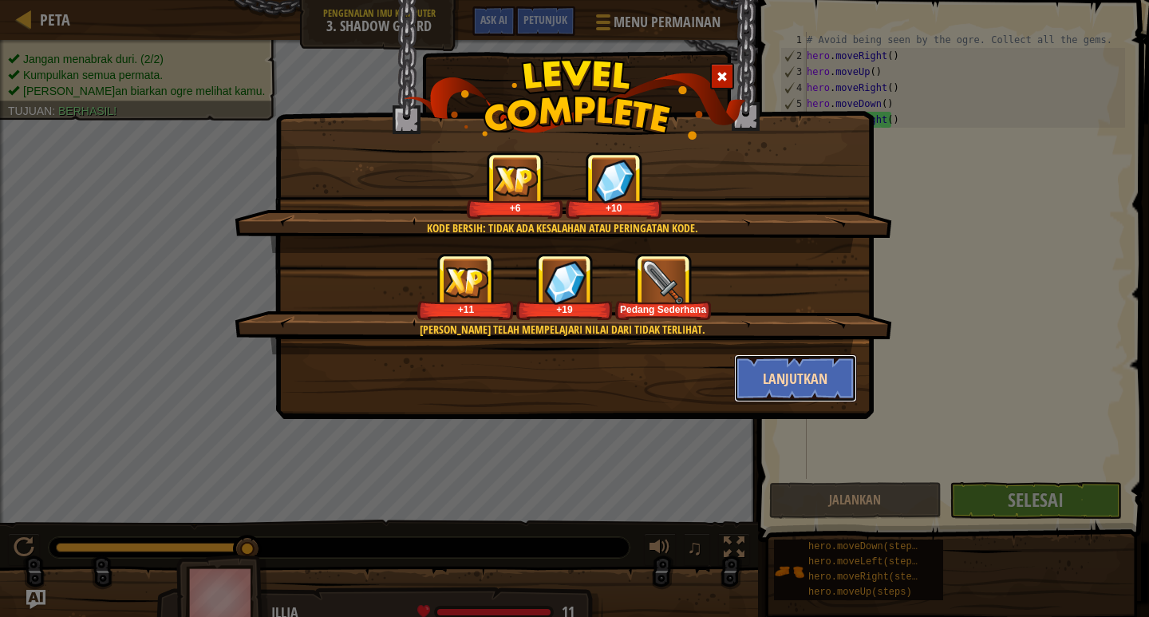
click at [797, 382] on button "Lanjutkan" at bounding box center [796, 378] width 124 height 48
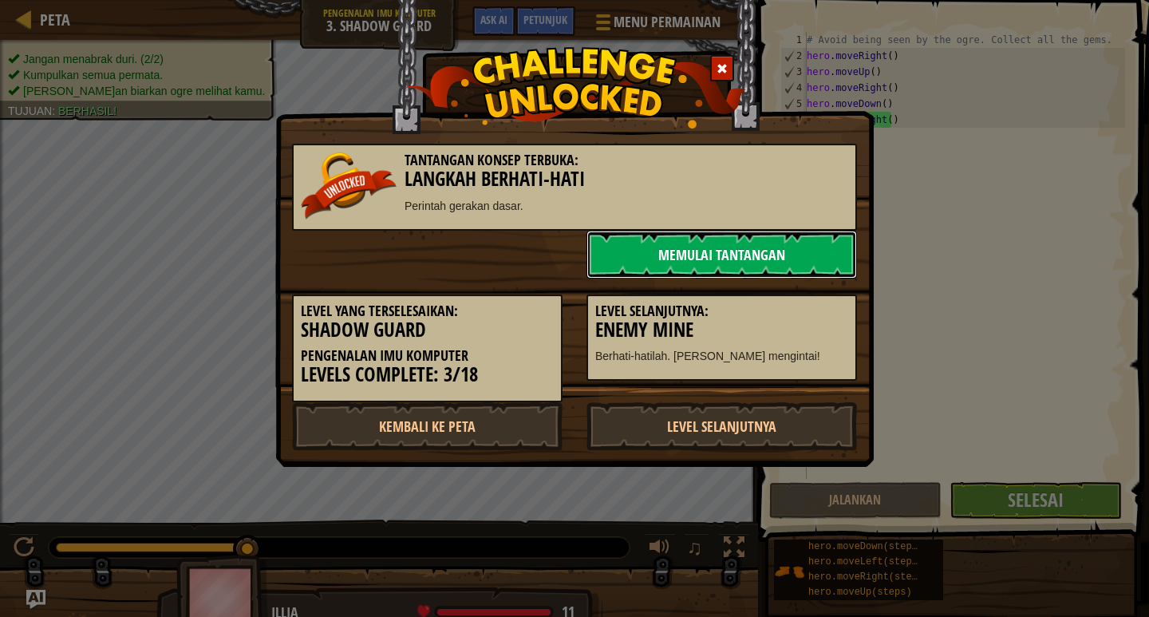
click at [761, 257] on link "Memulai Tantangan" at bounding box center [722, 255] width 271 height 48
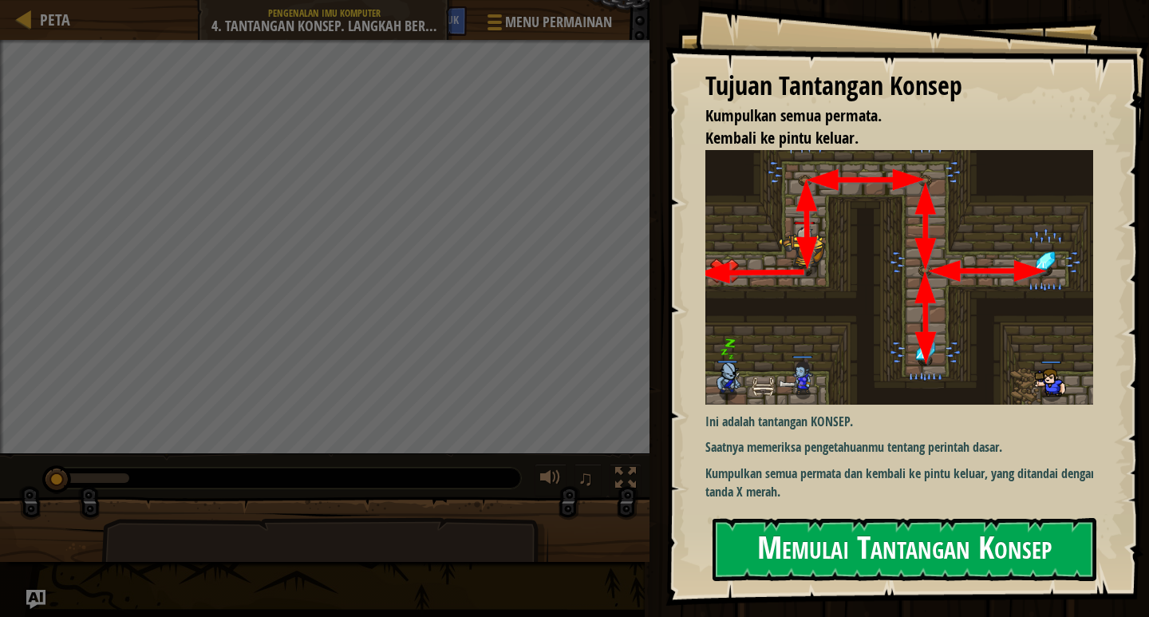
click at [786, 559] on button "Memulai Tantangan Konsep" at bounding box center [905, 549] width 384 height 63
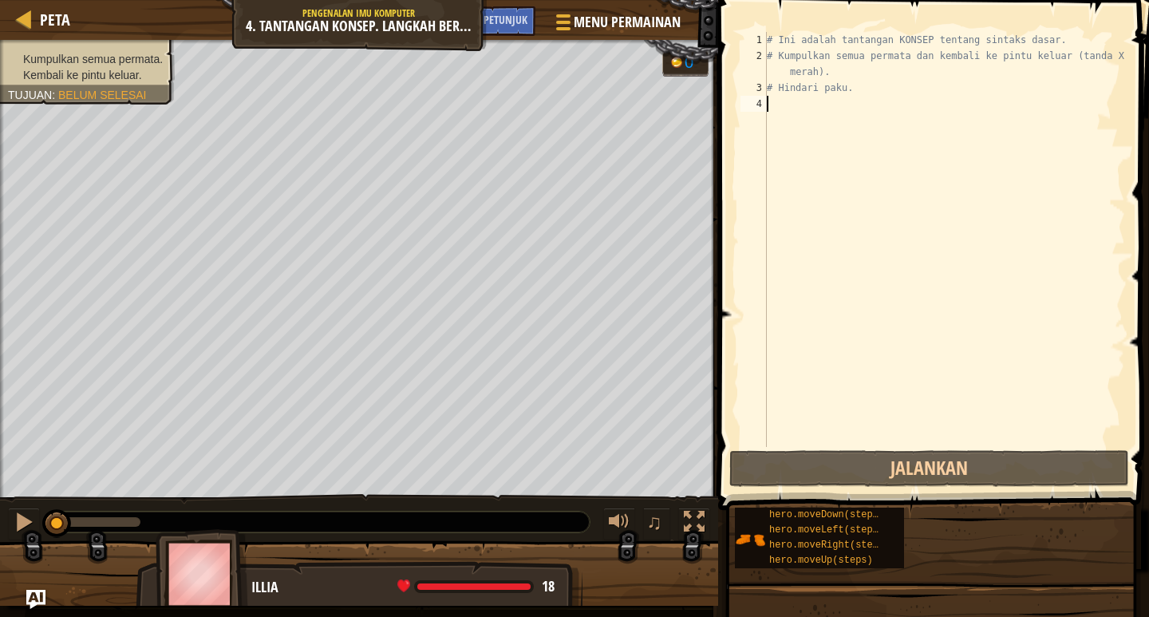
click at [784, 116] on div "# Ini adalah tantangan KONSEP tentang sintaks dasar. # Kumpulkan semua permata …" at bounding box center [945, 255] width 362 height 447
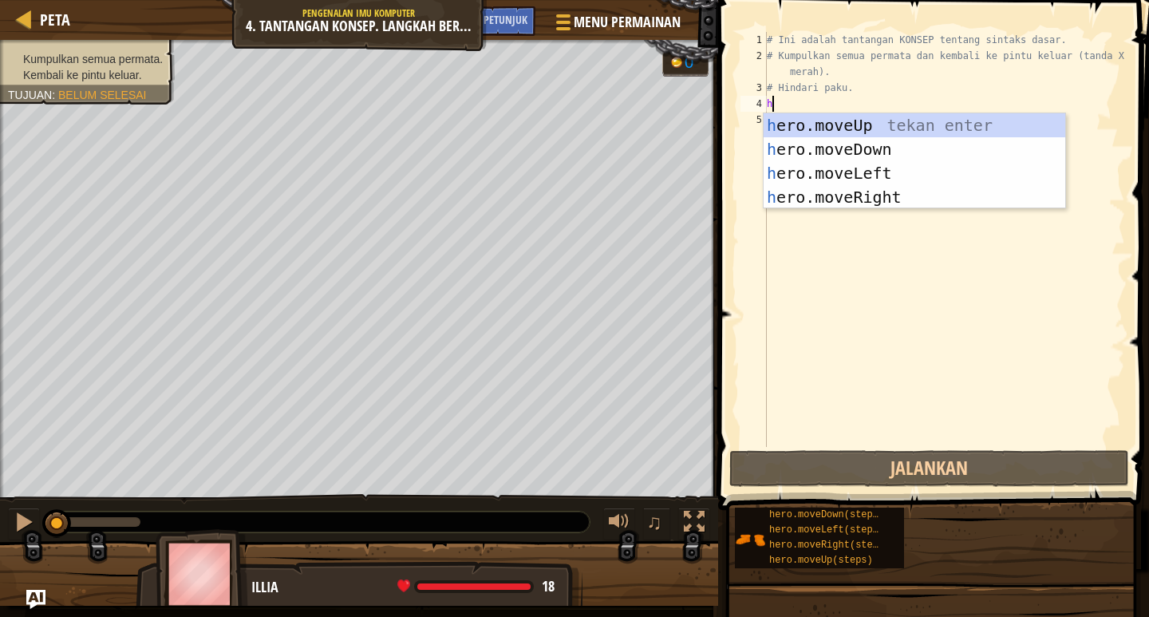
scroll to position [7, 0]
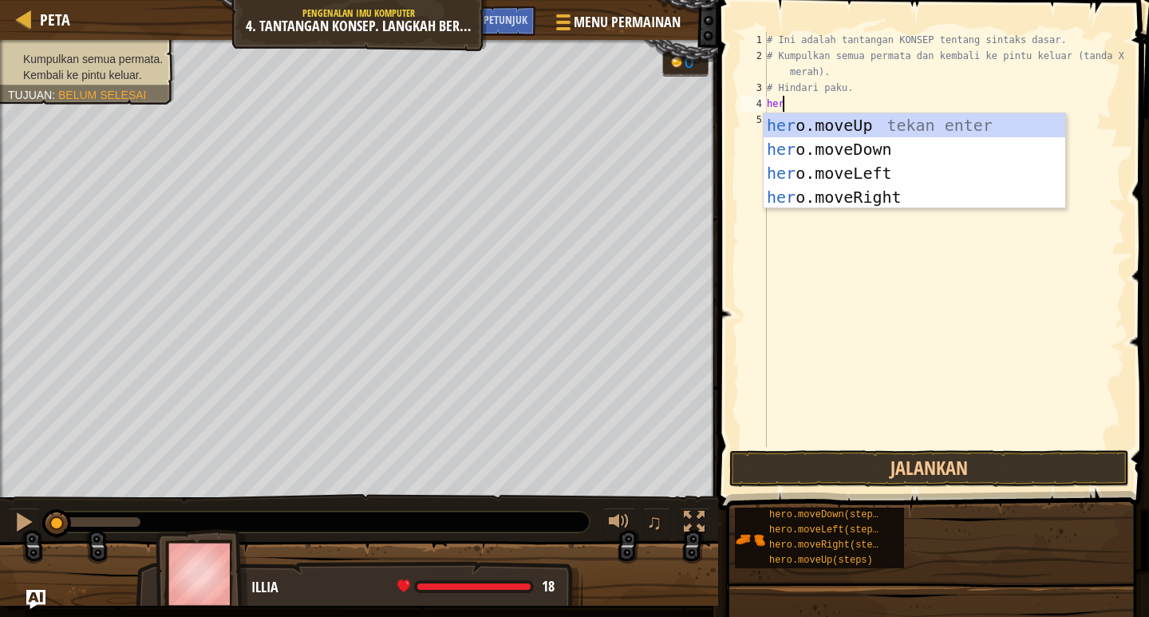
type textarea "hero"
click at [866, 119] on div "hero .moveUp tekan enter hero .moveDown tekan enter hero .moveLeft tekan enter …" at bounding box center [915, 185] width 302 height 144
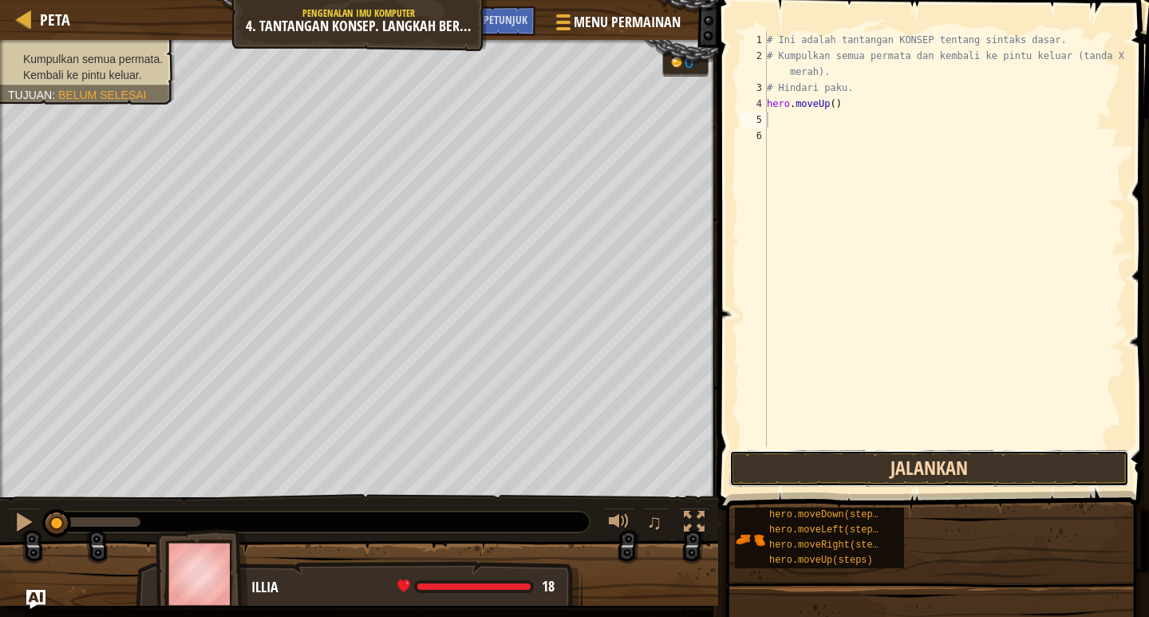
click at [921, 466] on button "Jalankan" at bounding box center [930, 468] width 400 height 37
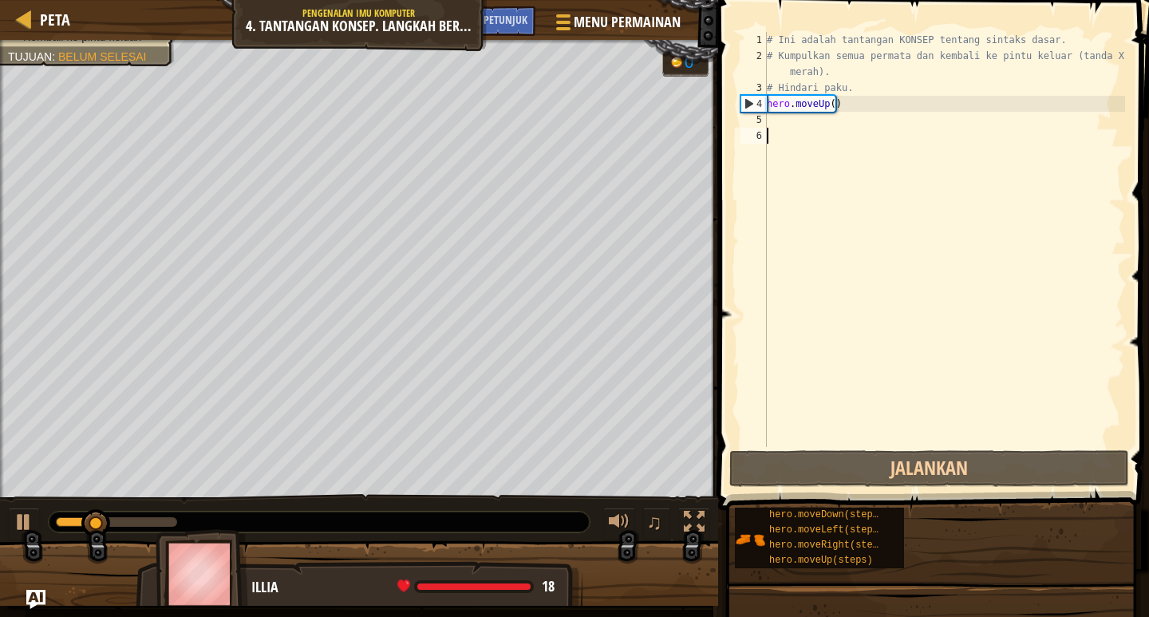
click at [817, 130] on div "# Ini adalah tantangan KONSEP tentang sintaks dasar. # Kumpulkan semua permata …" at bounding box center [945, 255] width 362 height 447
click at [815, 119] on div "# Ini adalah tantangan KONSEP tentang sintaks dasar. # Kumpulkan semua permata …" at bounding box center [945, 255] width 362 height 447
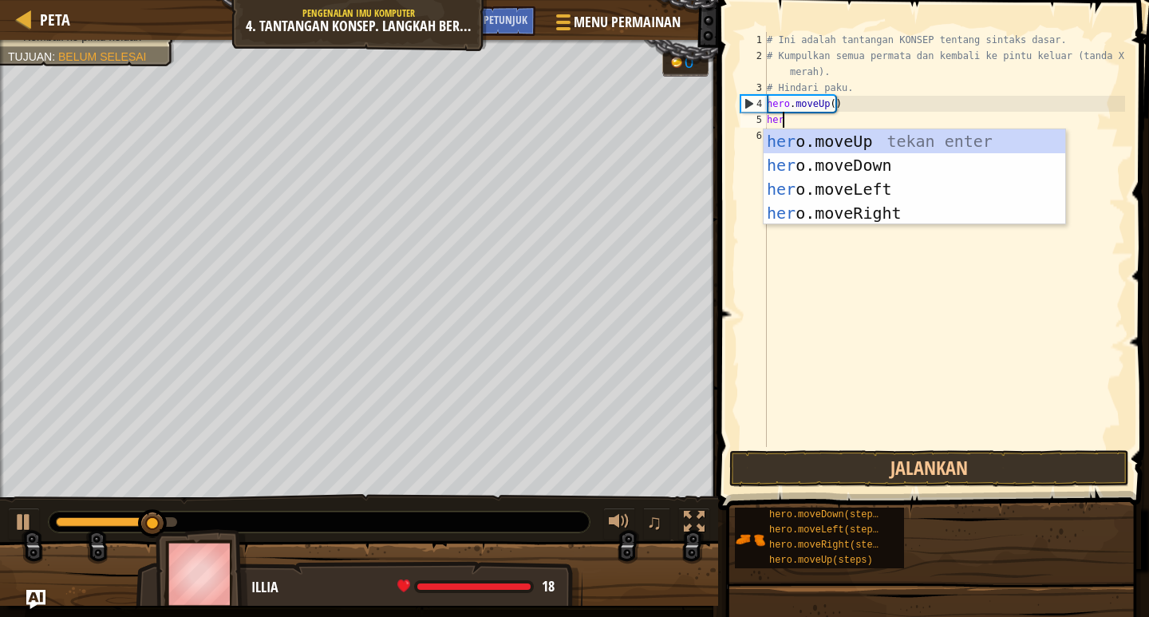
type textarea "hero"
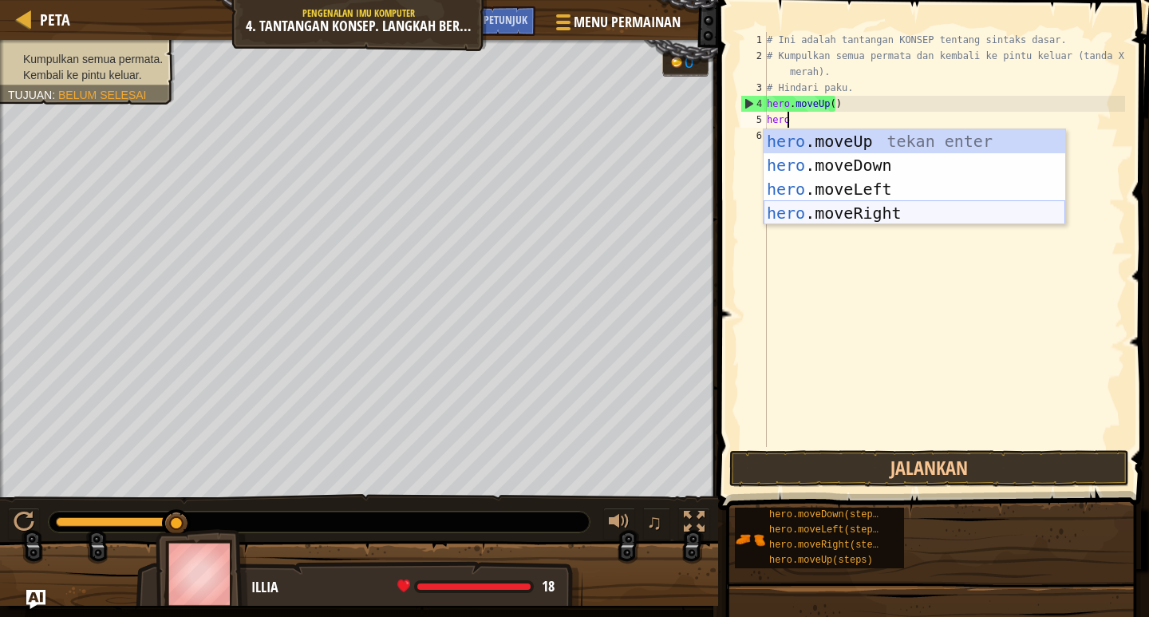
click at [841, 216] on div "hero .moveUp tekan enter hero .moveDown tekan enter hero .moveLeft tekan enter …" at bounding box center [915, 201] width 302 height 144
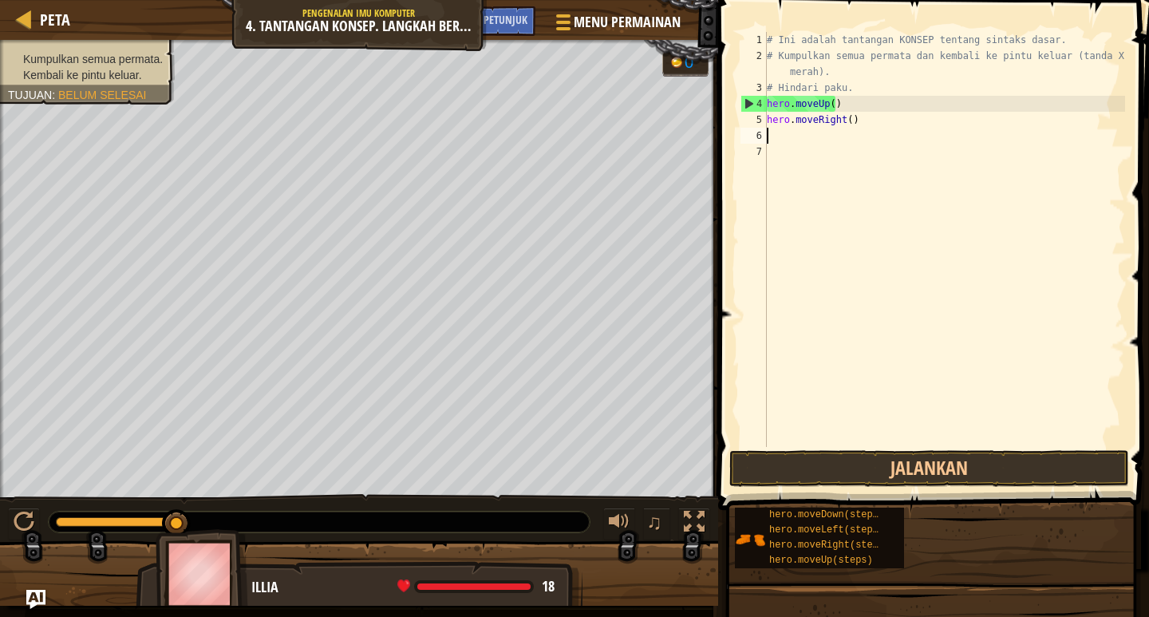
scroll to position [7, 0]
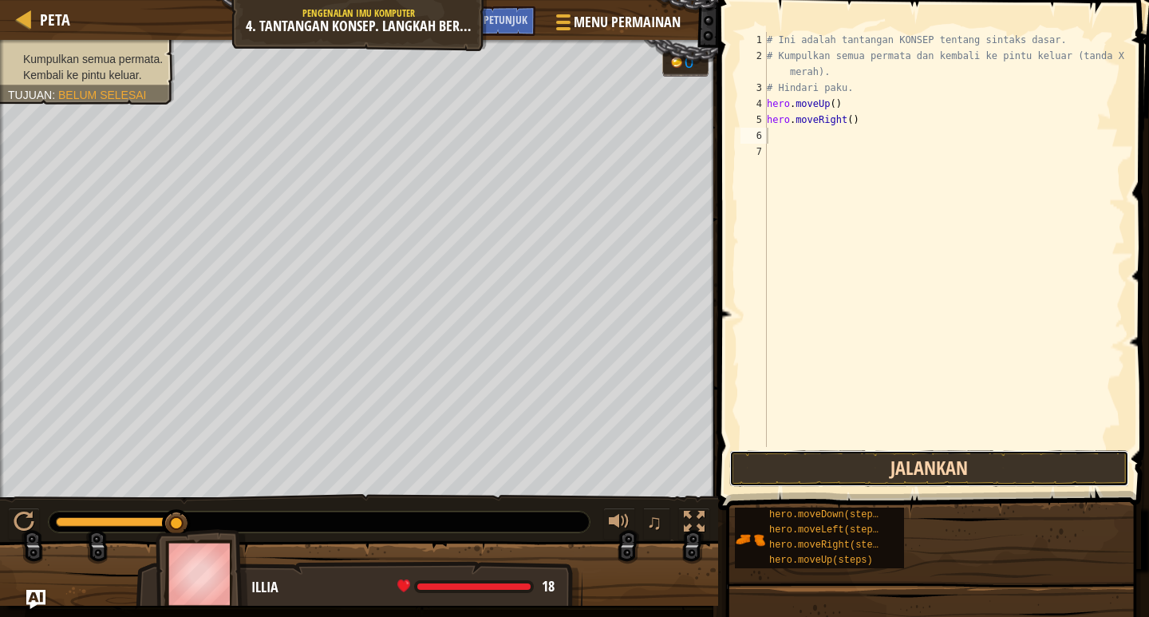
click at [900, 464] on button "Jalankan" at bounding box center [930, 468] width 400 height 37
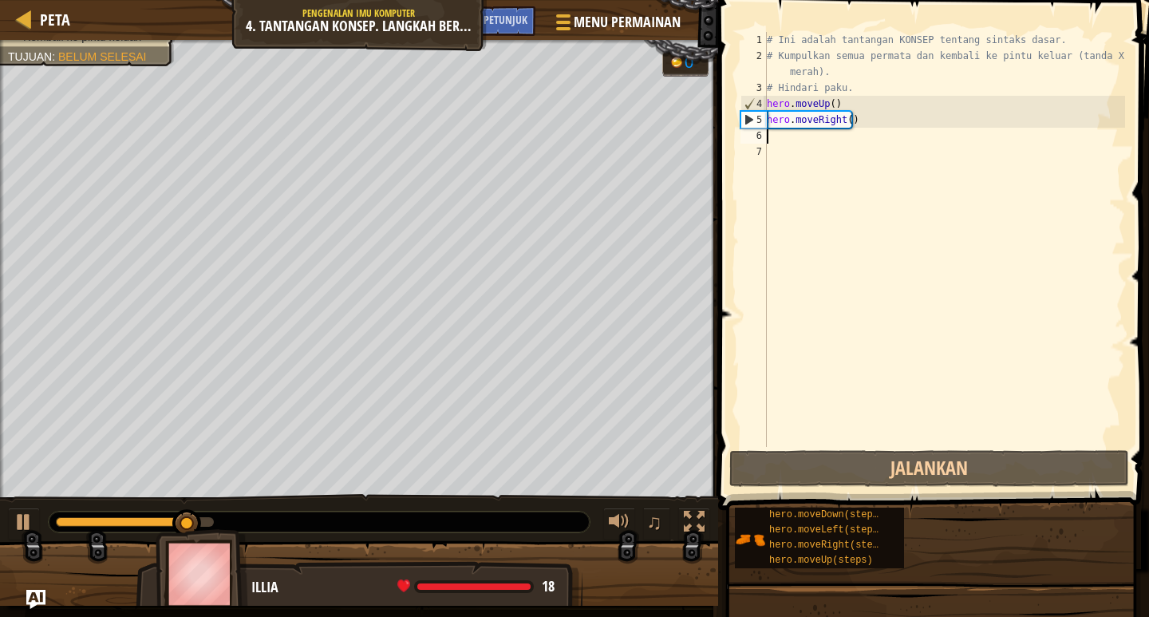
click at [779, 143] on div "# Ini adalah tantangan KONSEP tentang sintaks dasar. # Kumpulkan semua permata …" at bounding box center [945, 255] width 362 height 447
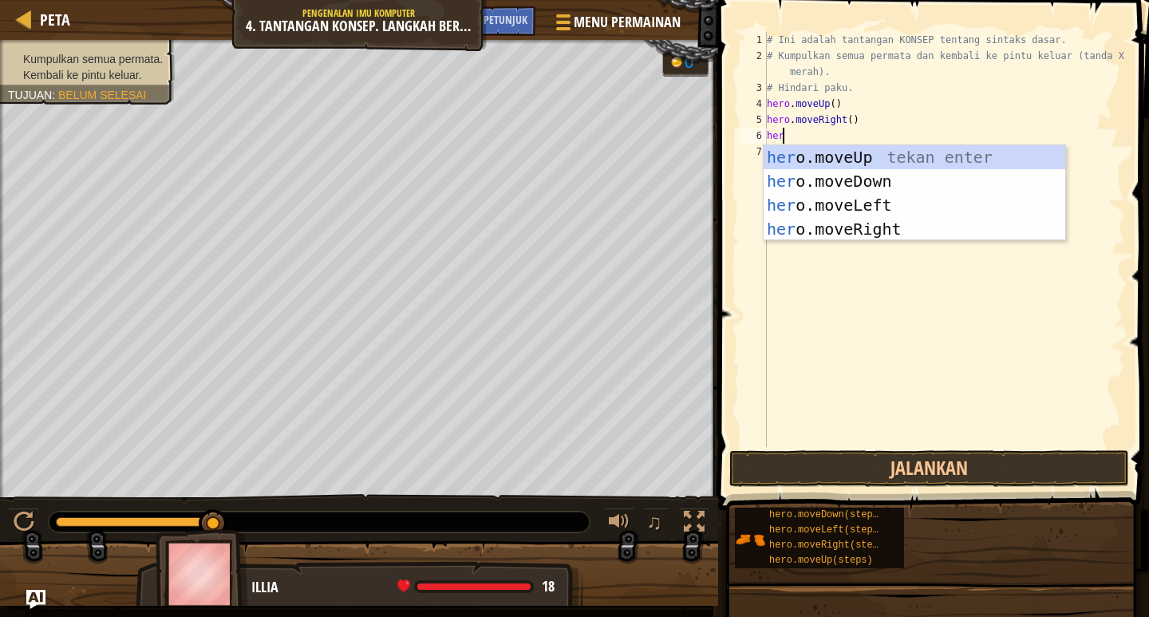
type textarea "hero"
click at [813, 180] on div "hero .moveUp tekan enter hero .moveDown tekan enter hero .moveLeft tekan enter …" at bounding box center [915, 217] width 302 height 144
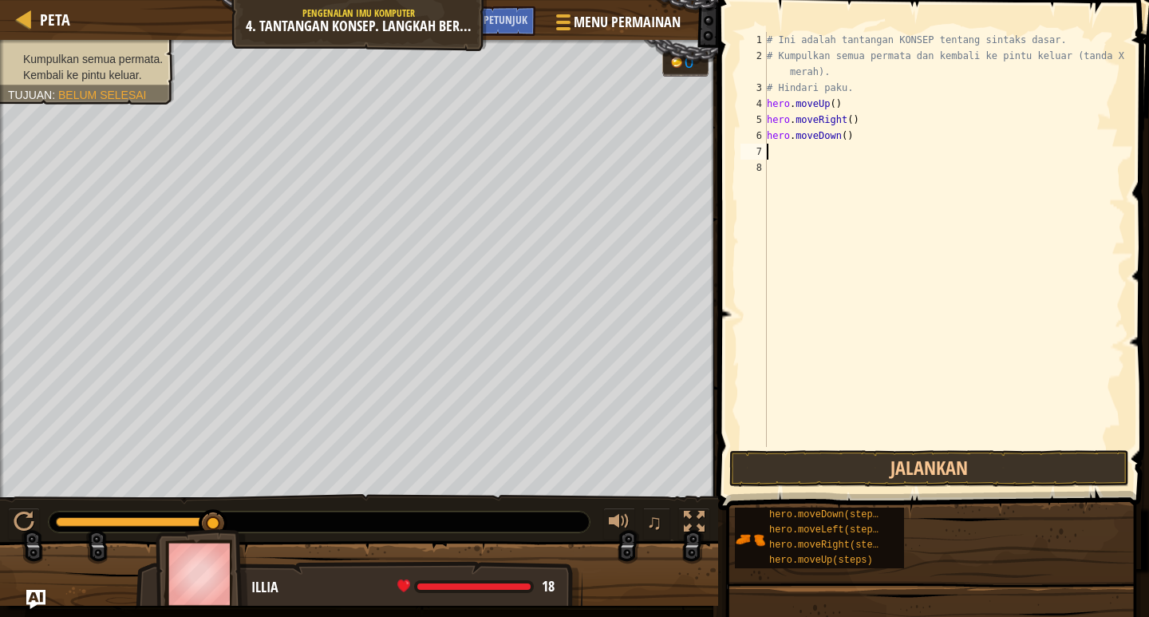
scroll to position [7, 0]
click at [888, 465] on button "Jalankan" at bounding box center [930, 468] width 400 height 37
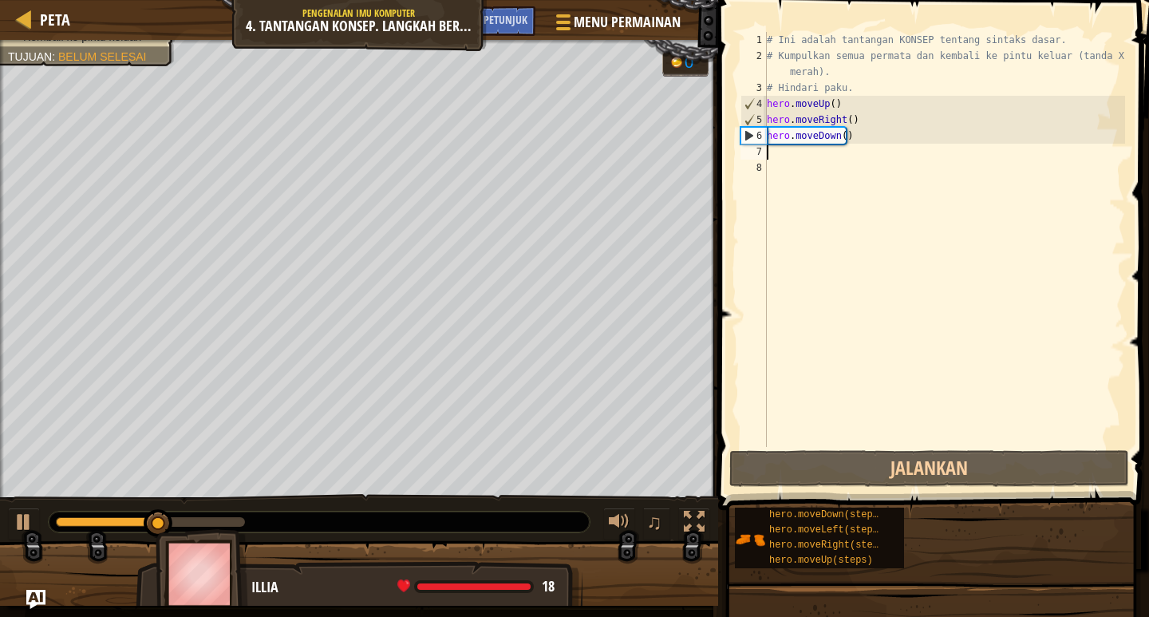
click at [797, 144] on div "# Ini adalah tantangan KONSEP tentang sintaks dasar. # Kumpulkan semua permata …" at bounding box center [945, 255] width 362 height 447
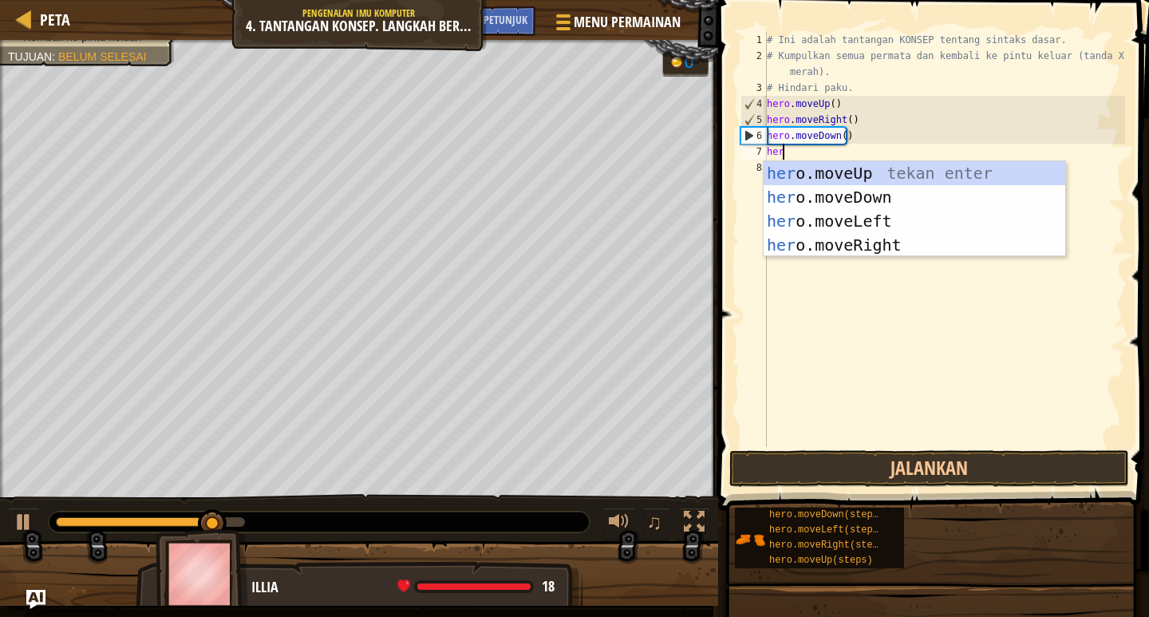
type textarea "hero"
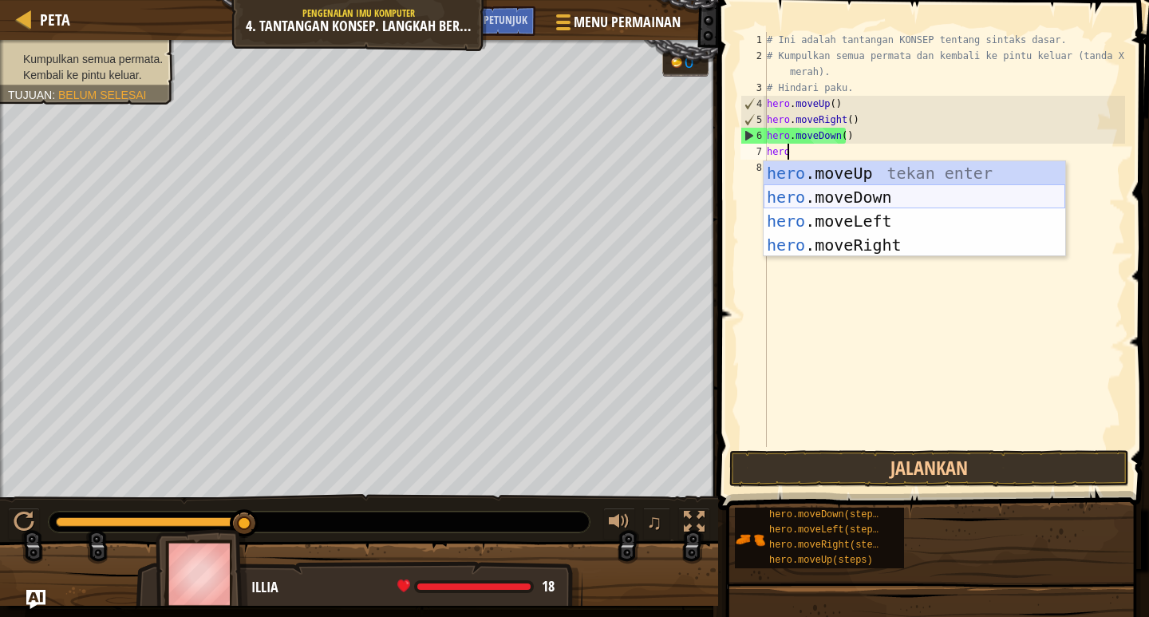
click at [882, 203] on div "hero .moveUp tekan enter hero .moveDown tekan enter hero .moveLeft tekan enter …" at bounding box center [915, 233] width 302 height 144
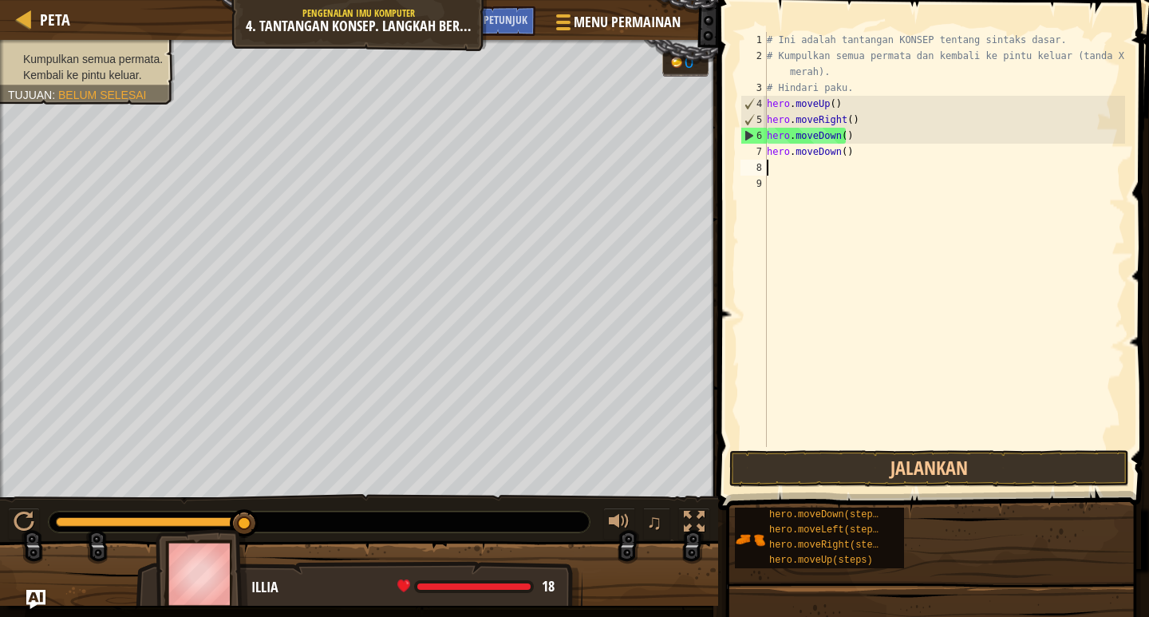
scroll to position [7, 0]
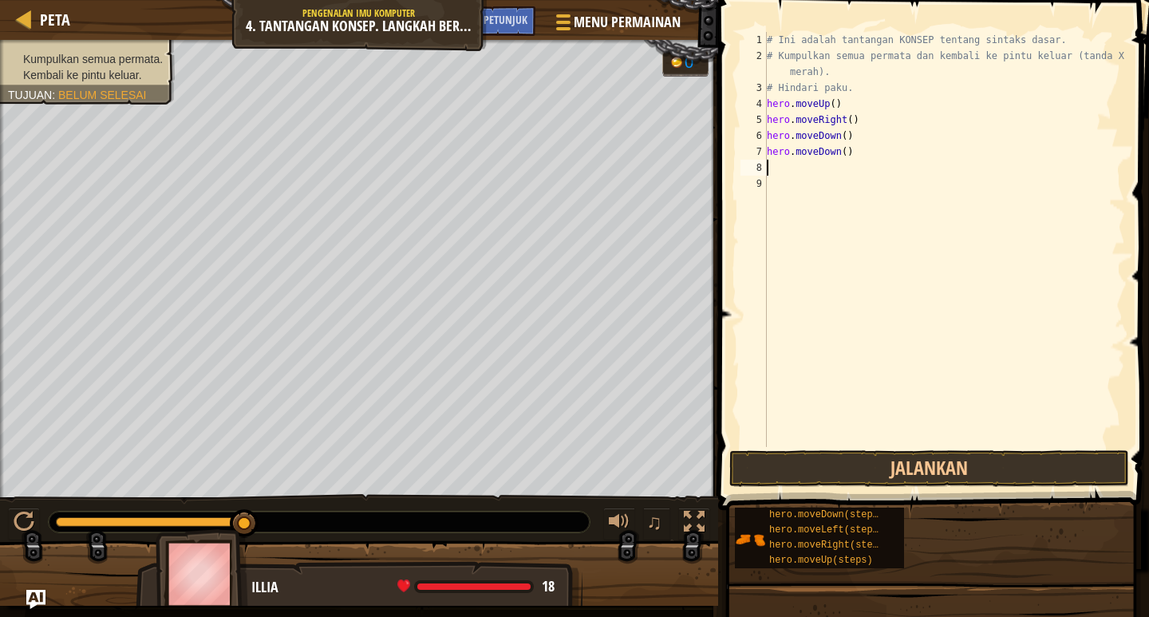
click at [796, 166] on div "# Ini adalah tantangan KONSEP tentang sintaks dasar. # Kumpulkan semua permata …" at bounding box center [945, 255] width 362 height 447
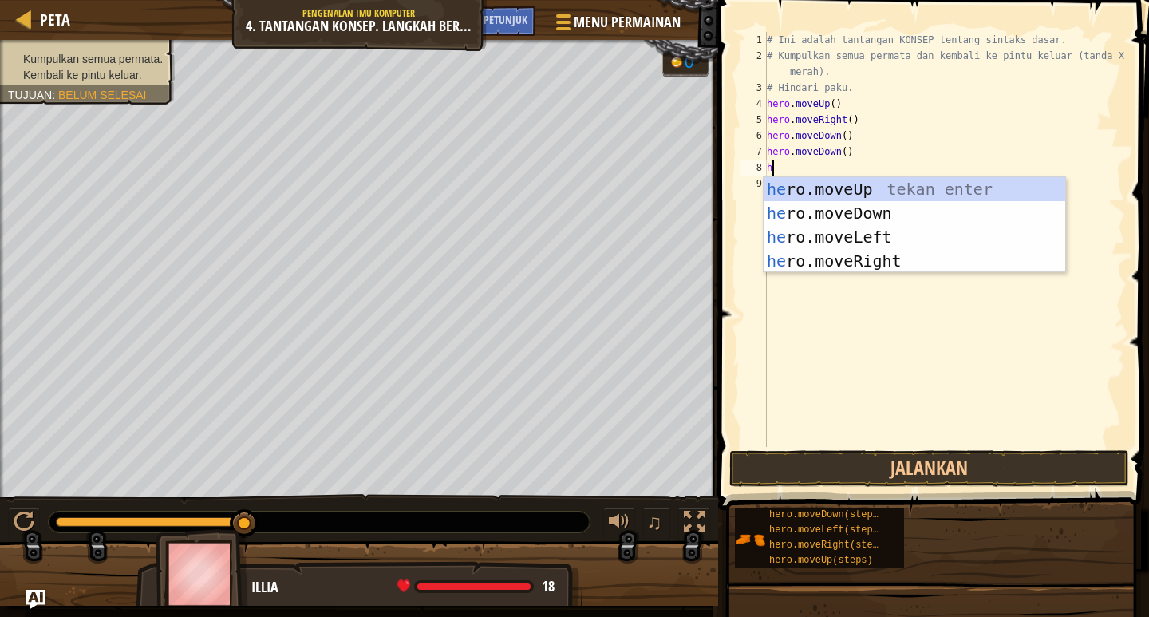
type textarea "h"
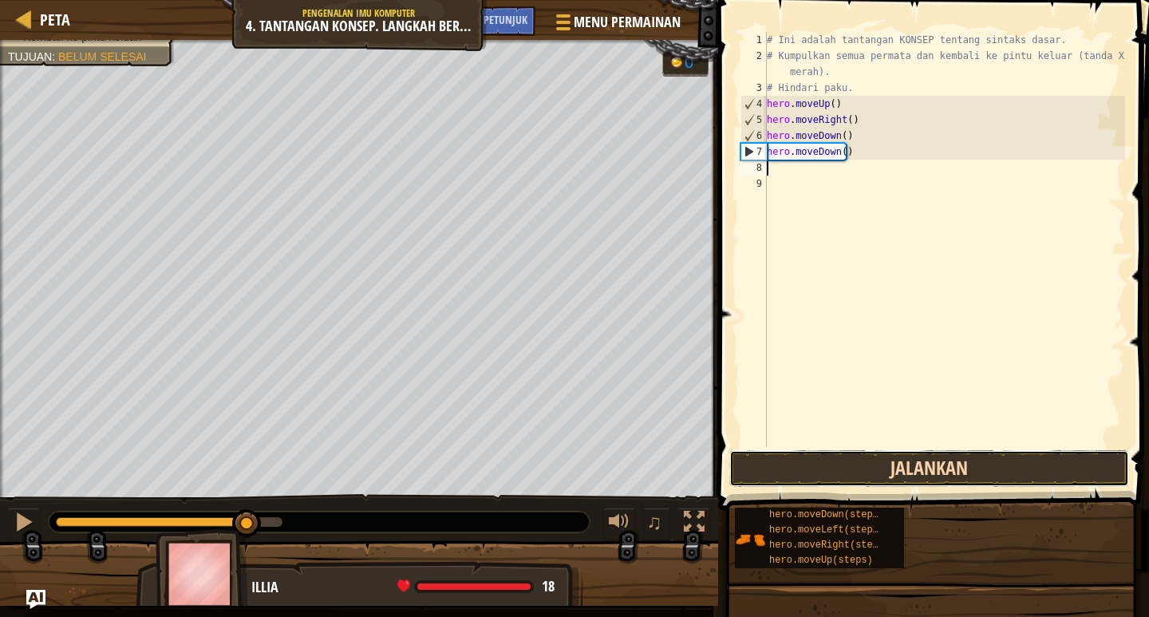
click at [889, 465] on button "Jalankan" at bounding box center [930, 468] width 400 height 37
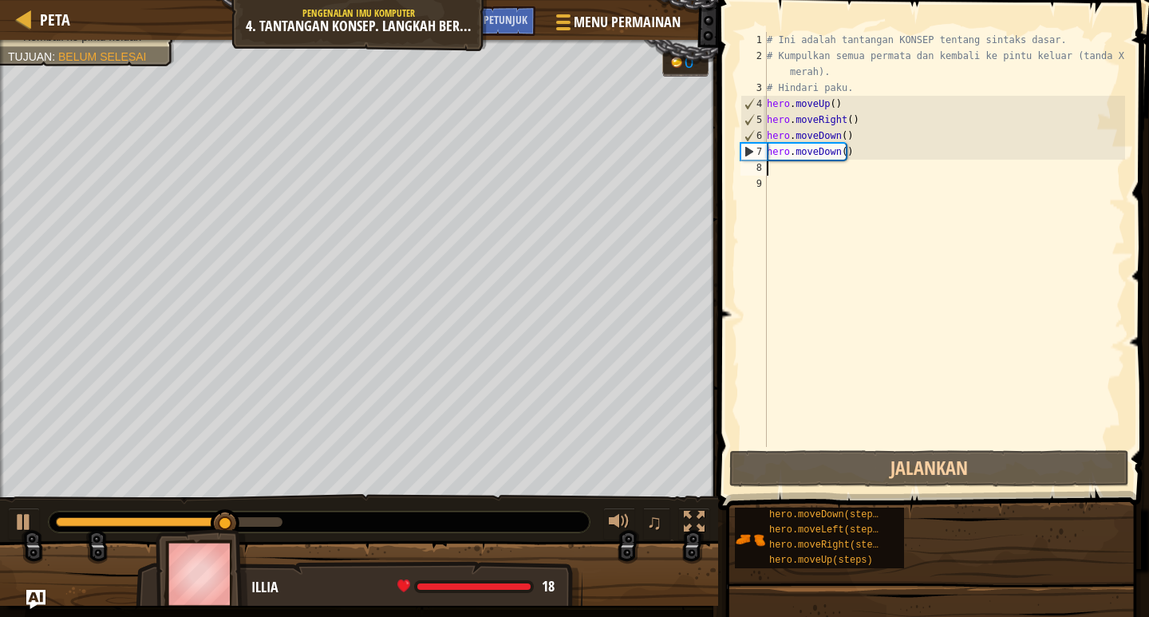
click at [771, 169] on div "# Ini adalah tantangan KONSEP tentang sintaks dasar. # Kumpulkan semua permata …" at bounding box center [945, 255] width 362 height 447
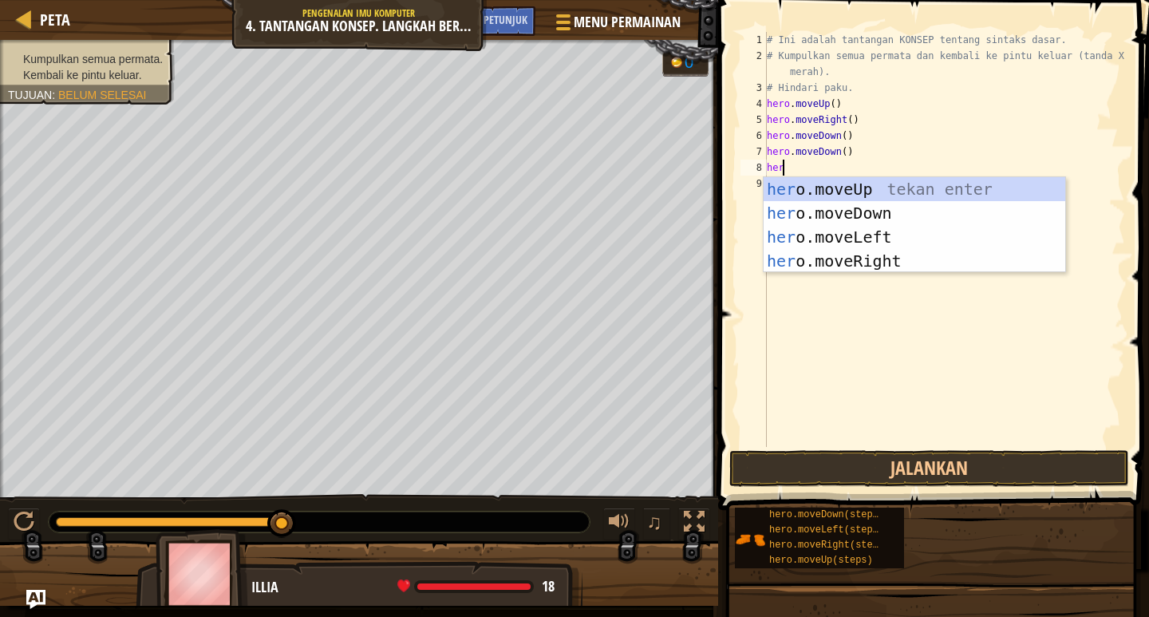
type textarea "hero"
click at [800, 252] on div "hero .moveUp tekan enter hero .moveDown tekan enter hero .moveLeft tekan enter …" at bounding box center [915, 249] width 302 height 144
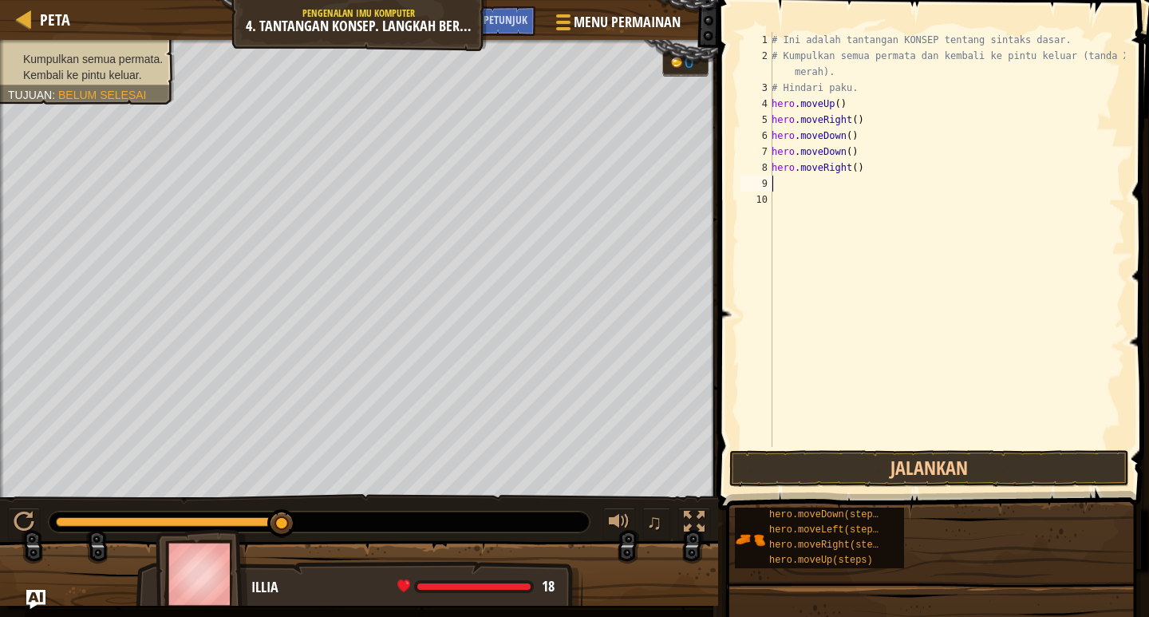
scroll to position [7, 0]
click at [892, 473] on button "Jalankan" at bounding box center [930, 468] width 400 height 37
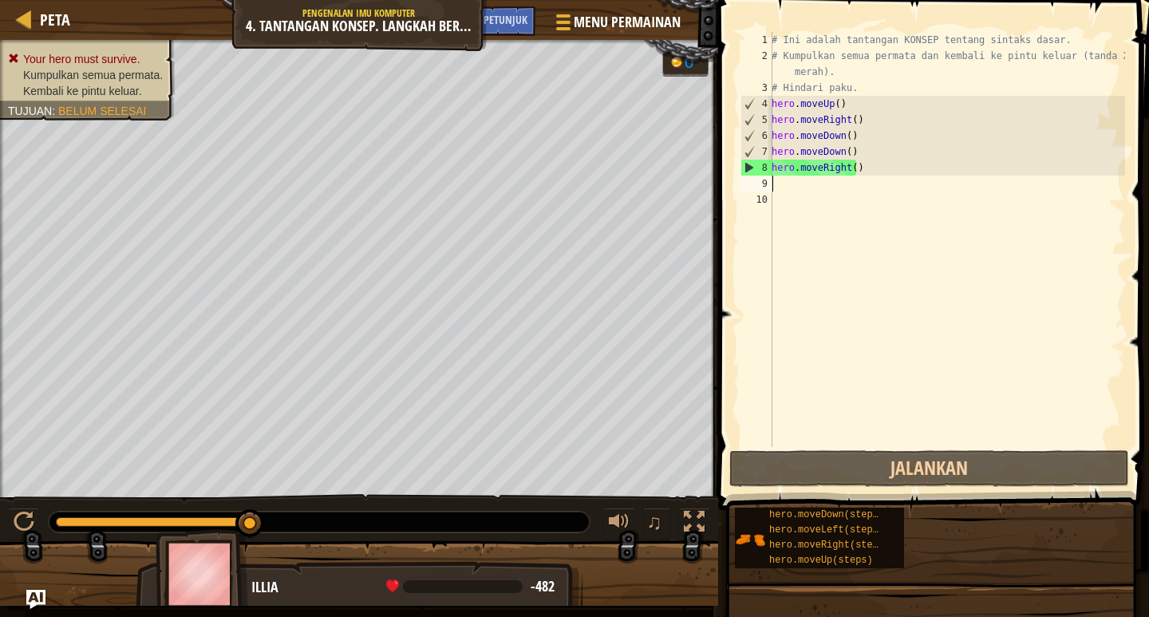
click at [887, 168] on div "# Ini adalah tantangan KONSEP tentang sintaks dasar. # Kumpulkan semua permata …" at bounding box center [947, 255] width 357 height 447
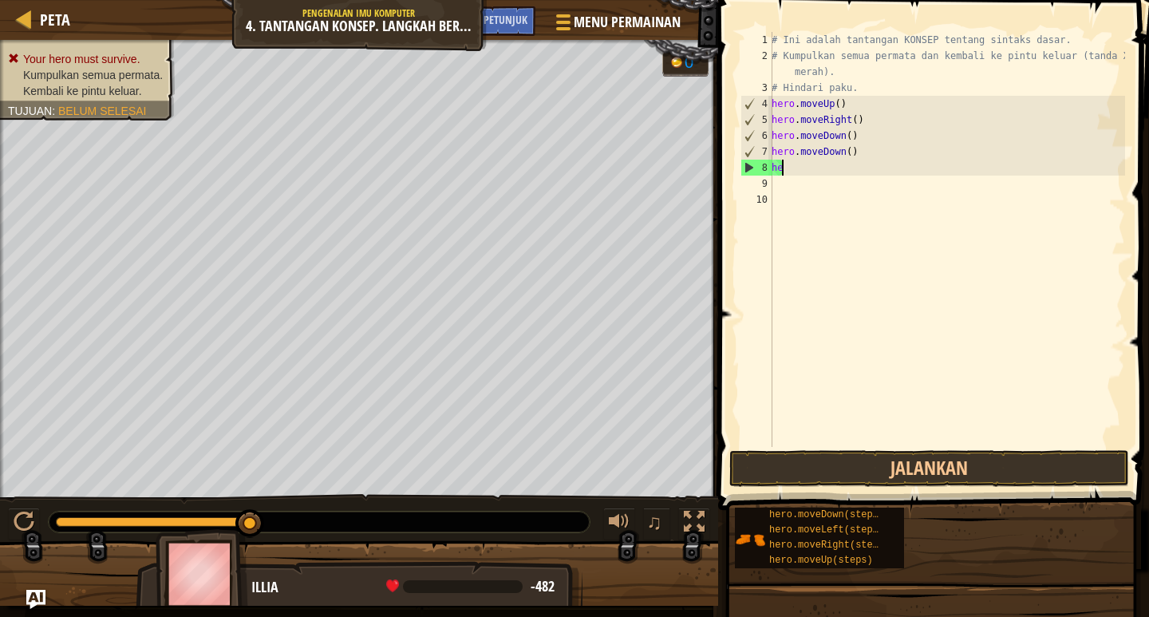
type textarea "h"
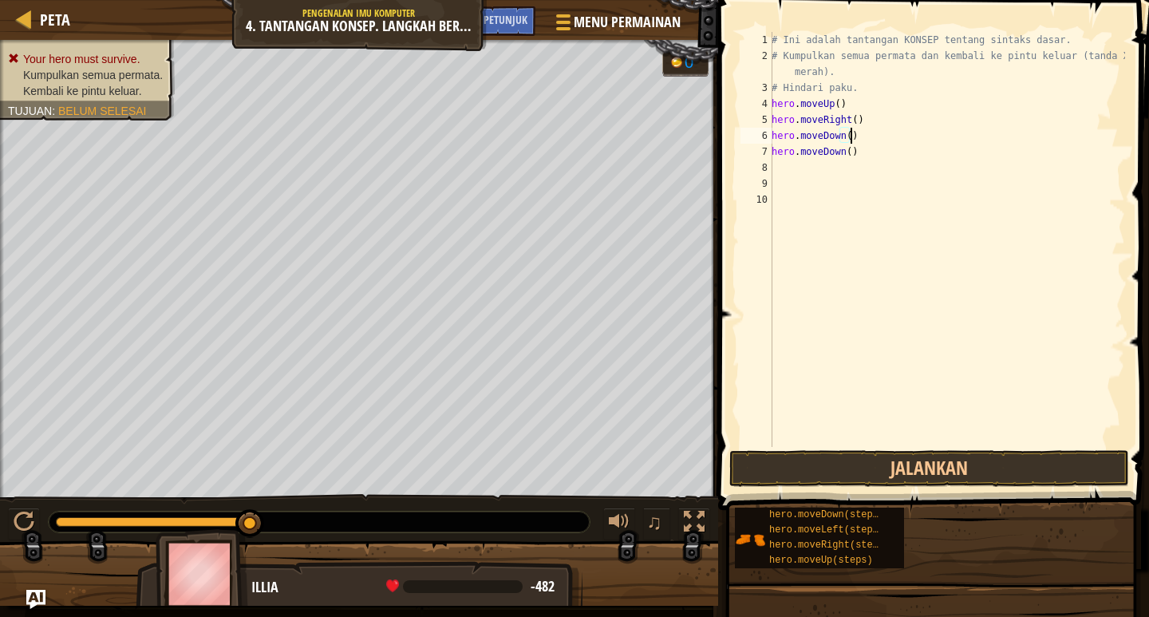
click at [874, 140] on div "# Ini adalah tantangan KONSEP tentang sintaks dasar. # Kumpulkan semua permata …" at bounding box center [947, 255] width 357 height 447
type textarea "h"
click at [863, 151] on div "# Ini adalah tantangan KONSEP tentang sintaks dasar. # Kumpulkan semua permata …" at bounding box center [947, 255] width 357 height 447
type textarea "h"
click at [853, 114] on div "# Ini adalah tantangan KONSEP tentang sintaks dasar. # Kumpulkan semua permata …" at bounding box center [944, 255] width 362 height 447
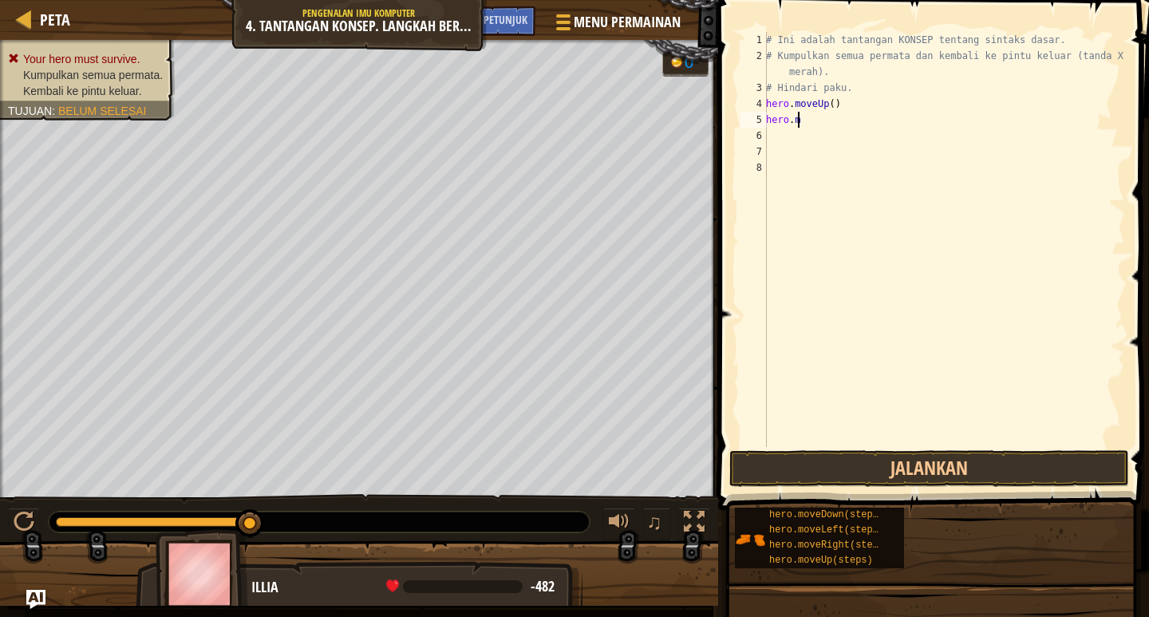
type textarea "h"
click at [849, 109] on div "# Ini adalah tantangan KONSEP tentang sintaks dasar. # Kumpulkan semua permata …" at bounding box center [944, 255] width 362 height 447
type textarea "h"
click at [928, 455] on button "Jalankan" at bounding box center [930, 468] width 400 height 37
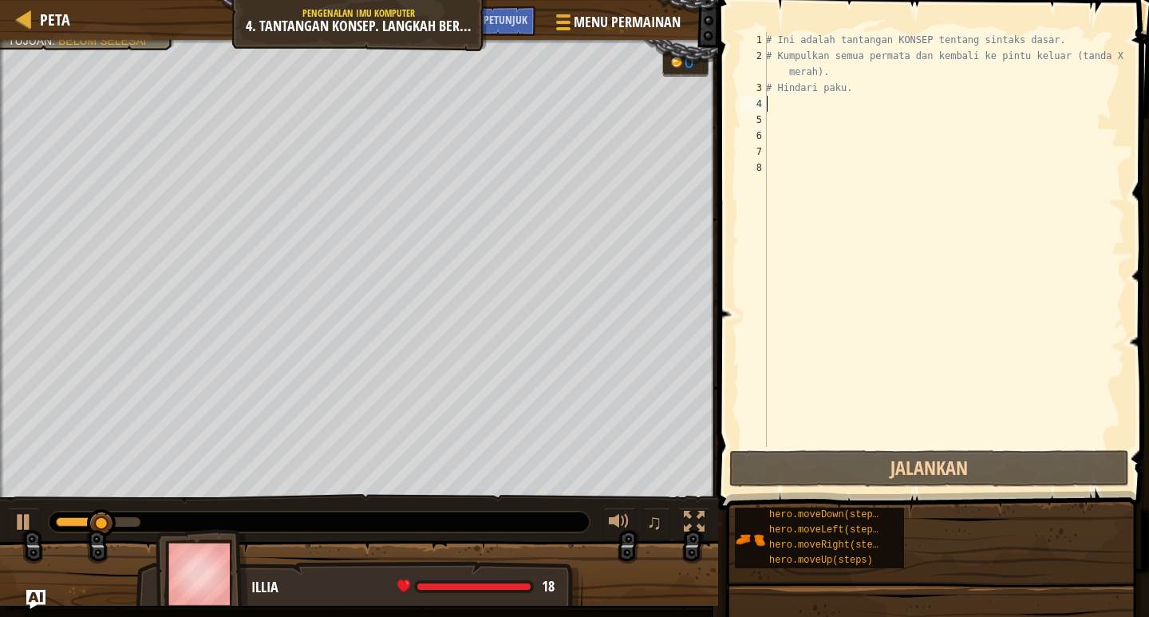
click at [815, 111] on div "# Ini adalah tantangan KONSEP tentang sintaks dasar. # Kumpulkan semua permata …" at bounding box center [944, 255] width 362 height 447
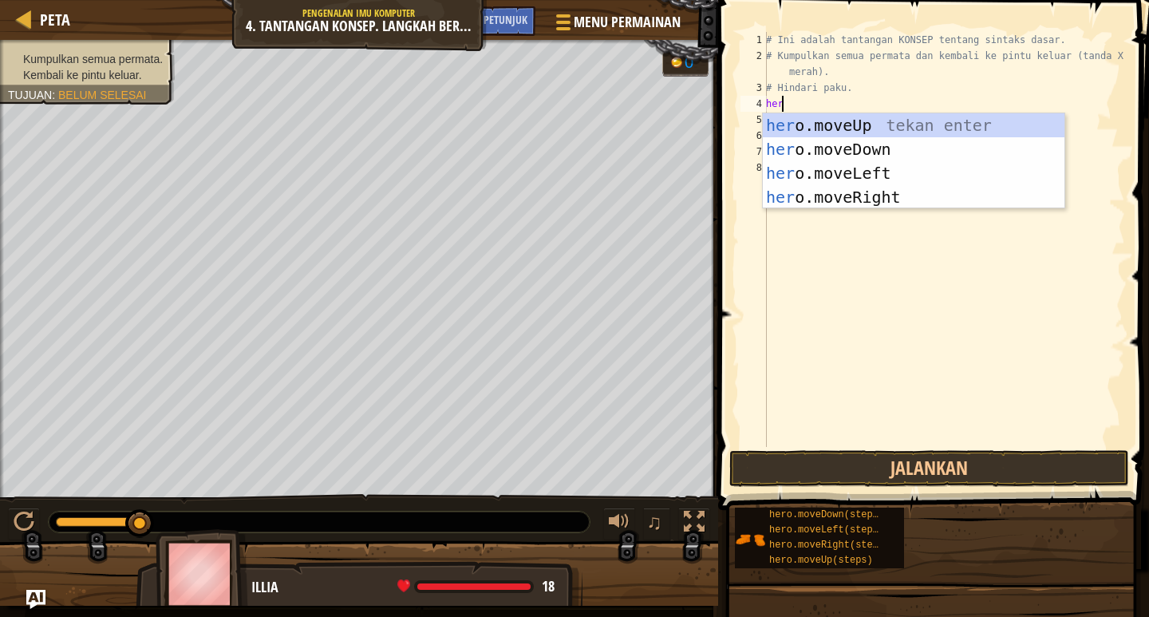
type textarea "hero"
click at [822, 118] on div "hero .moveUp tekan enter hero .moveDown tekan enter hero .moveLeft tekan enter …" at bounding box center [914, 185] width 302 height 144
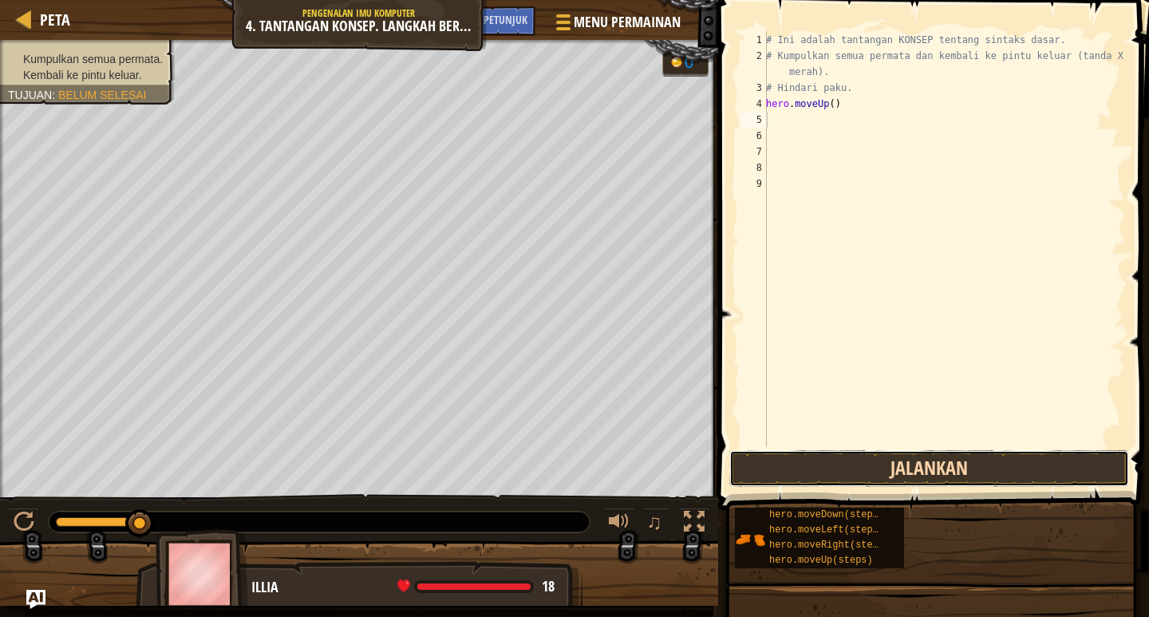
click at [869, 454] on button "Jalankan" at bounding box center [930, 468] width 400 height 37
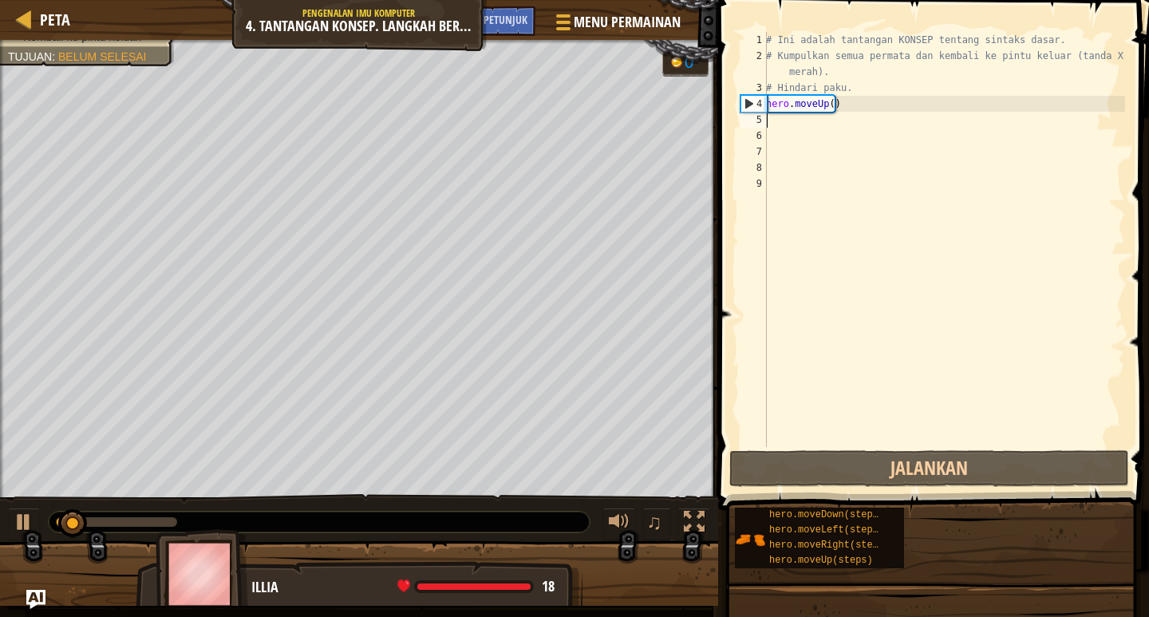
click at [770, 129] on div "# Ini adalah tantangan KONSEP tentang sintaks dasar. # Kumpulkan semua permata …" at bounding box center [944, 255] width 362 height 447
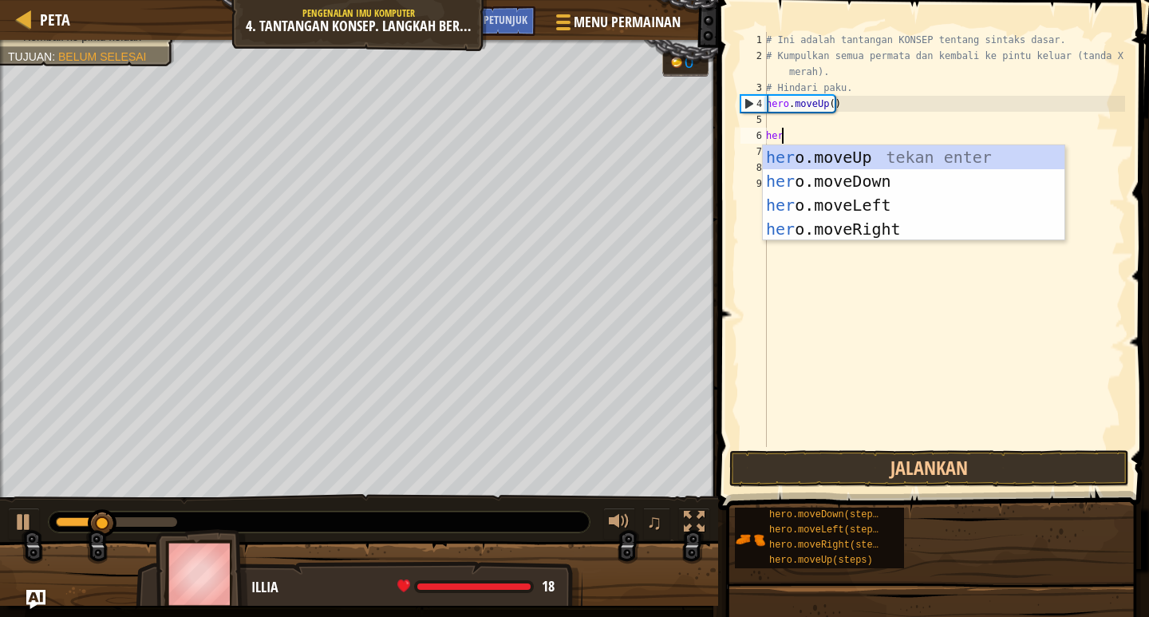
type textarea "hero"
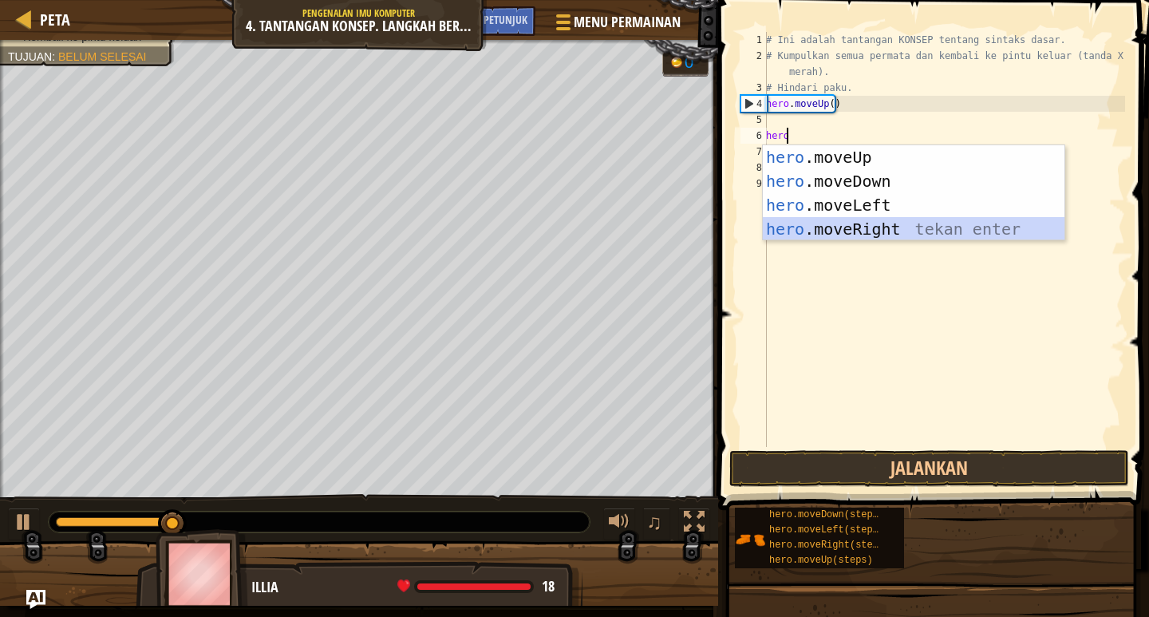
click at [801, 233] on div "hero .moveUp tekan enter hero .moveDown tekan enter hero .moveLeft tekan enter …" at bounding box center [914, 217] width 302 height 144
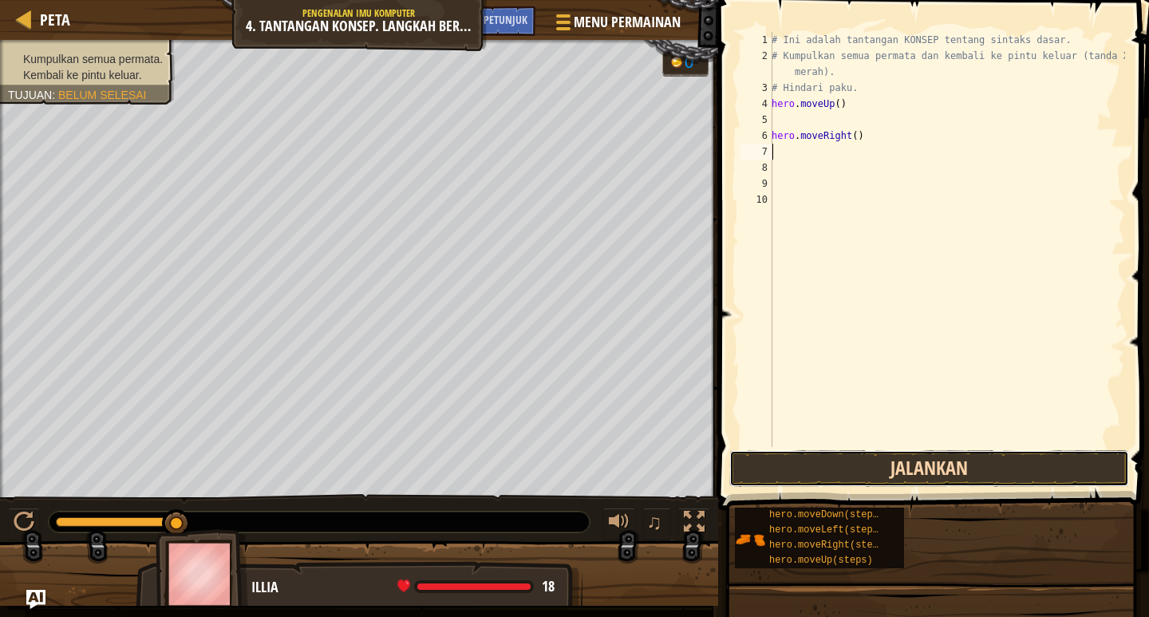
click at [930, 464] on button "Jalankan" at bounding box center [930, 468] width 400 height 37
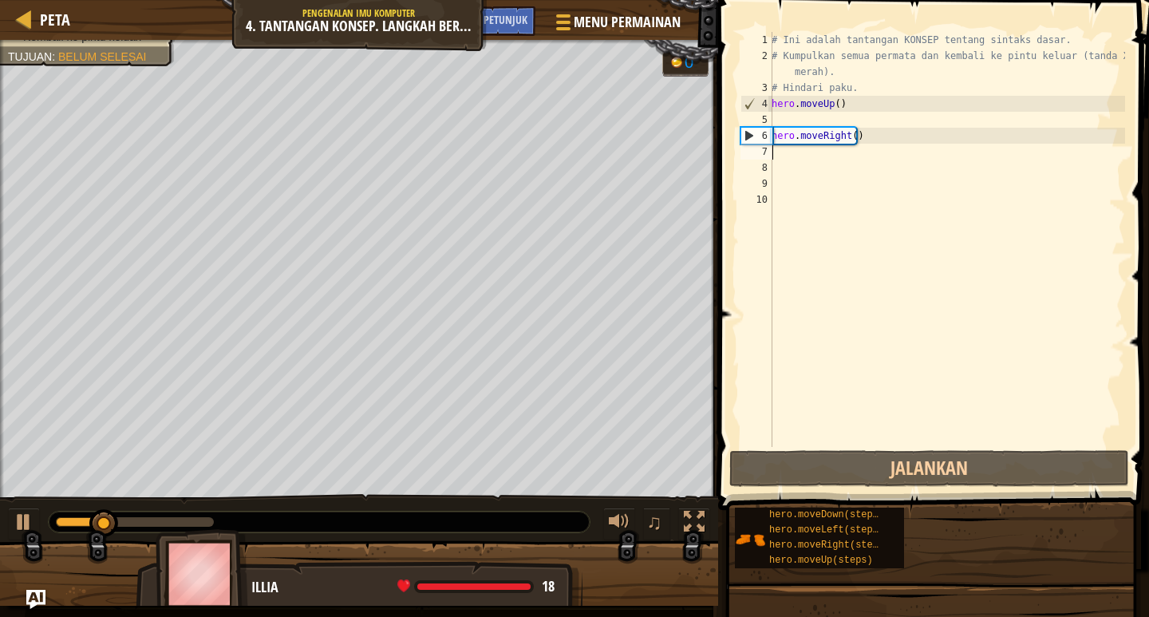
click at [771, 113] on div "5" at bounding box center [757, 120] width 32 height 16
type textarea "hero.moveRight()"
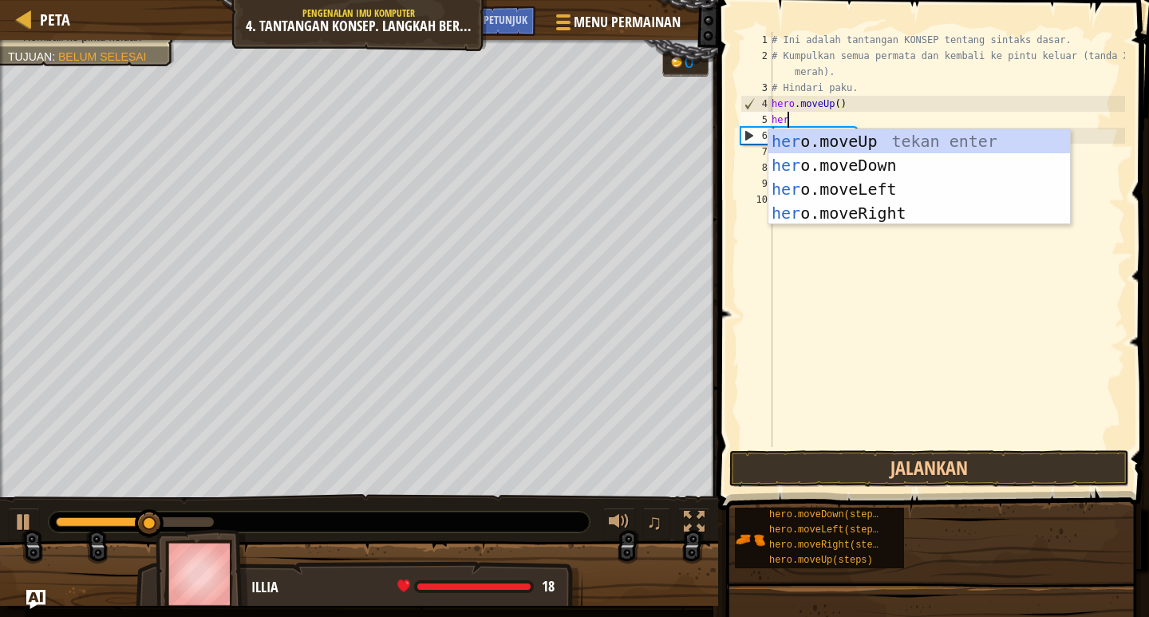
type textarea "hero"
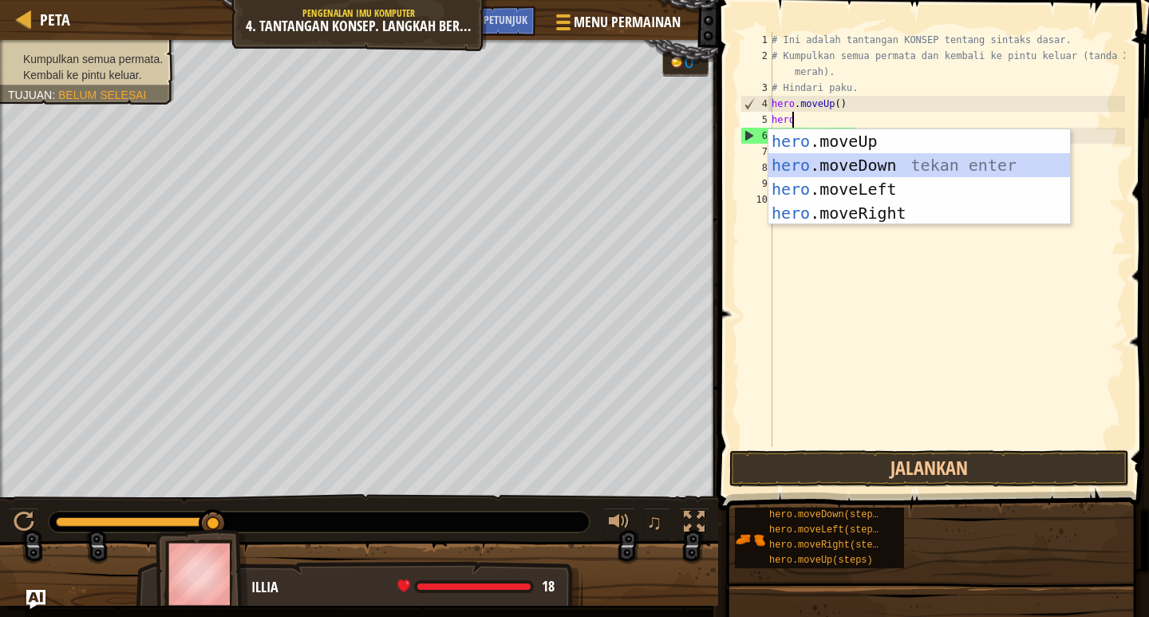
click at [830, 159] on div "hero .moveUp tekan enter hero .moveDown tekan enter hero .moveLeft tekan enter …" at bounding box center [920, 201] width 302 height 144
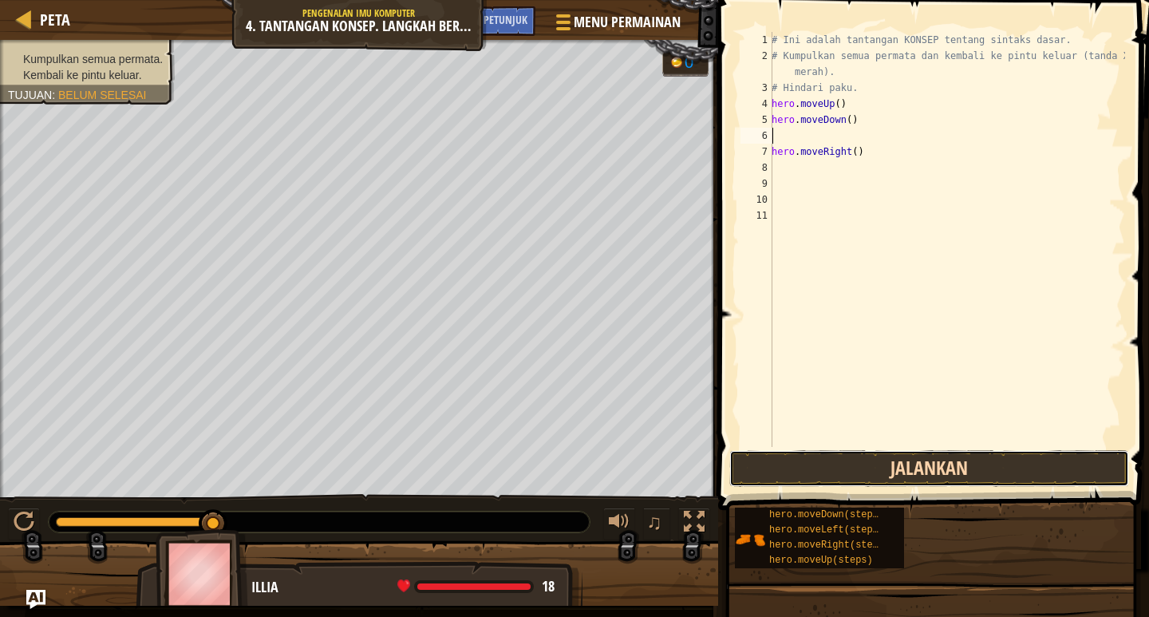
click at [829, 454] on button "Jalankan" at bounding box center [930, 468] width 400 height 37
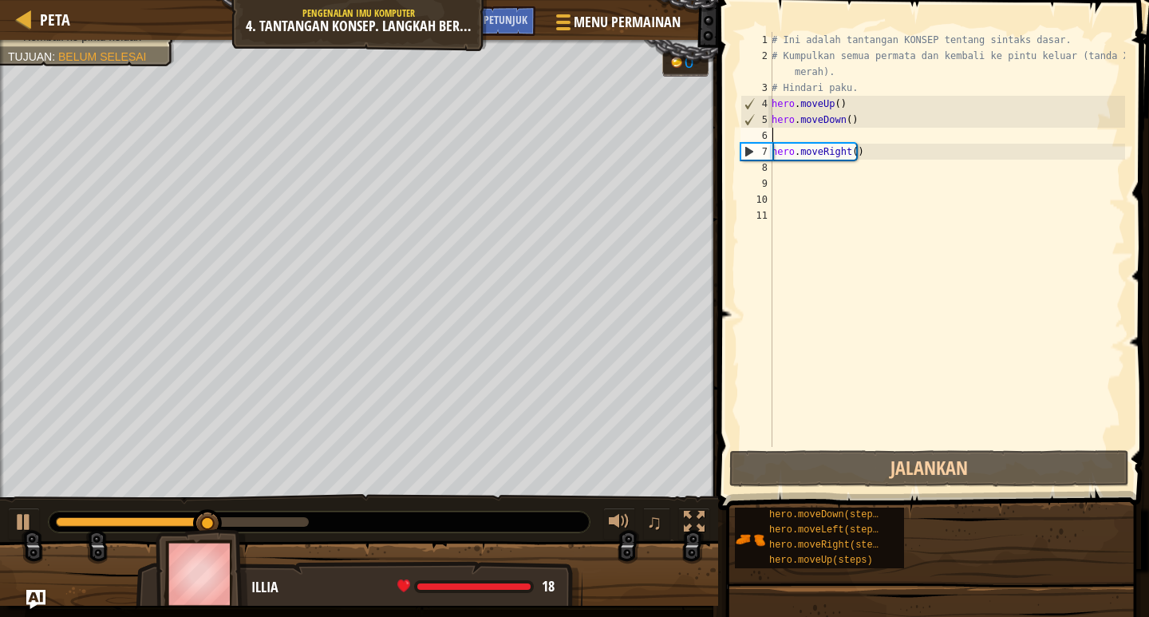
click at [773, 131] on div "# Ini adalah tantangan KONSEP tentang sintaks dasar. # Kumpulkan semua permata …" at bounding box center [947, 255] width 357 height 447
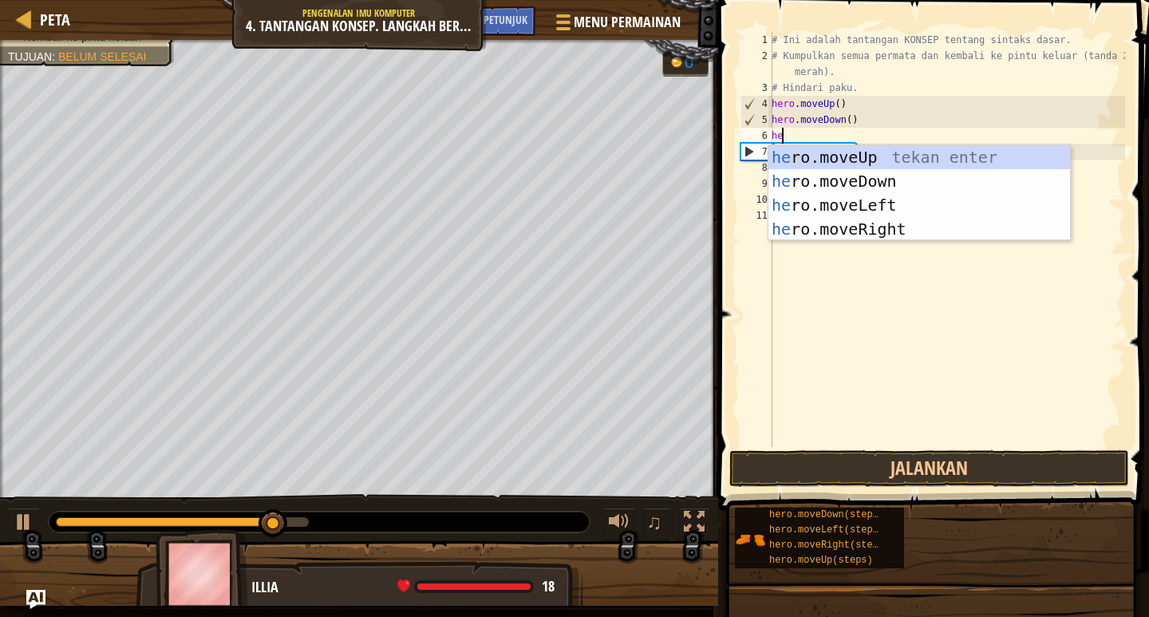
type textarea "hero"
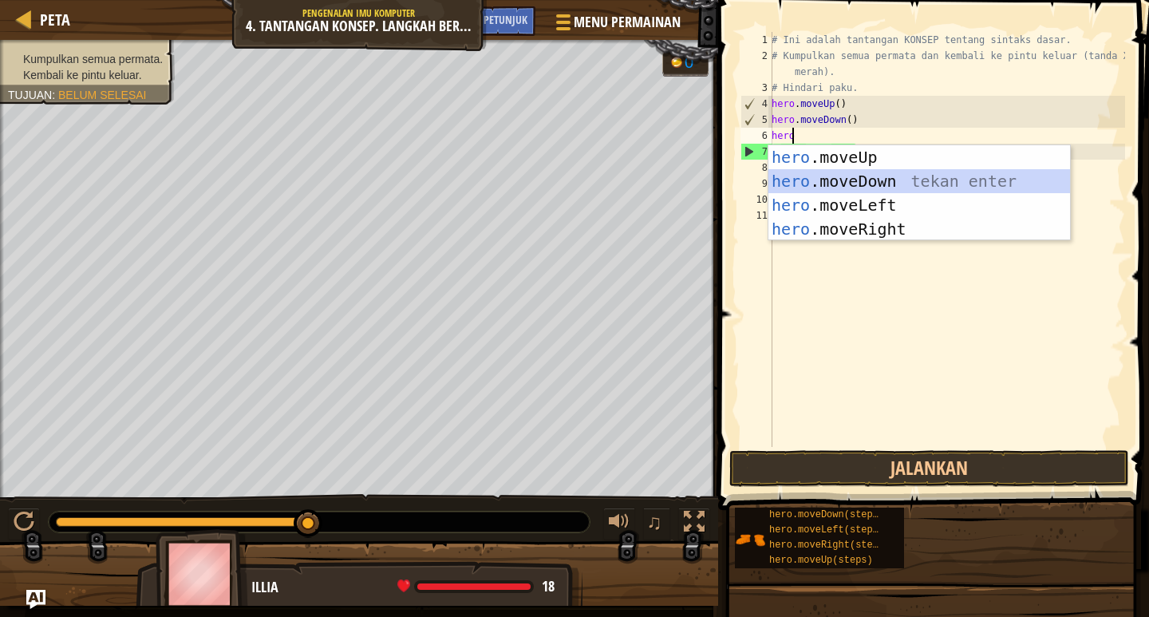
click at [805, 179] on div "hero .moveUp tekan enter hero .moveDown tekan enter hero .moveLeft tekan enter …" at bounding box center [920, 217] width 302 height 144
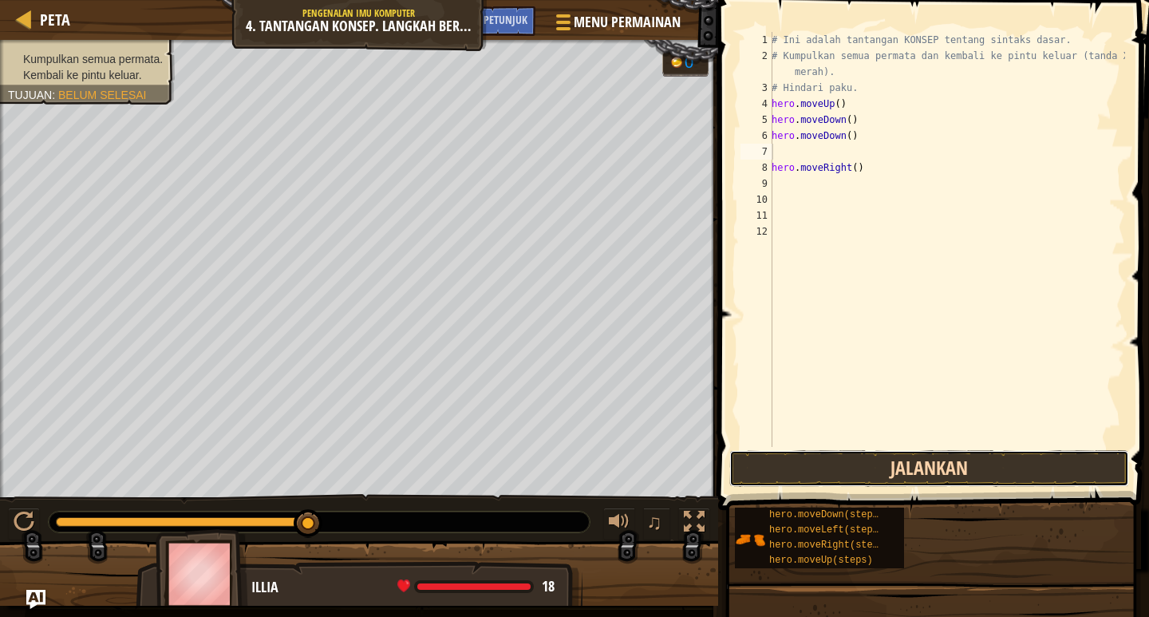
click at [872, 457] on button "Jalankan" at bounding box center [930, 468] width 400 height 37
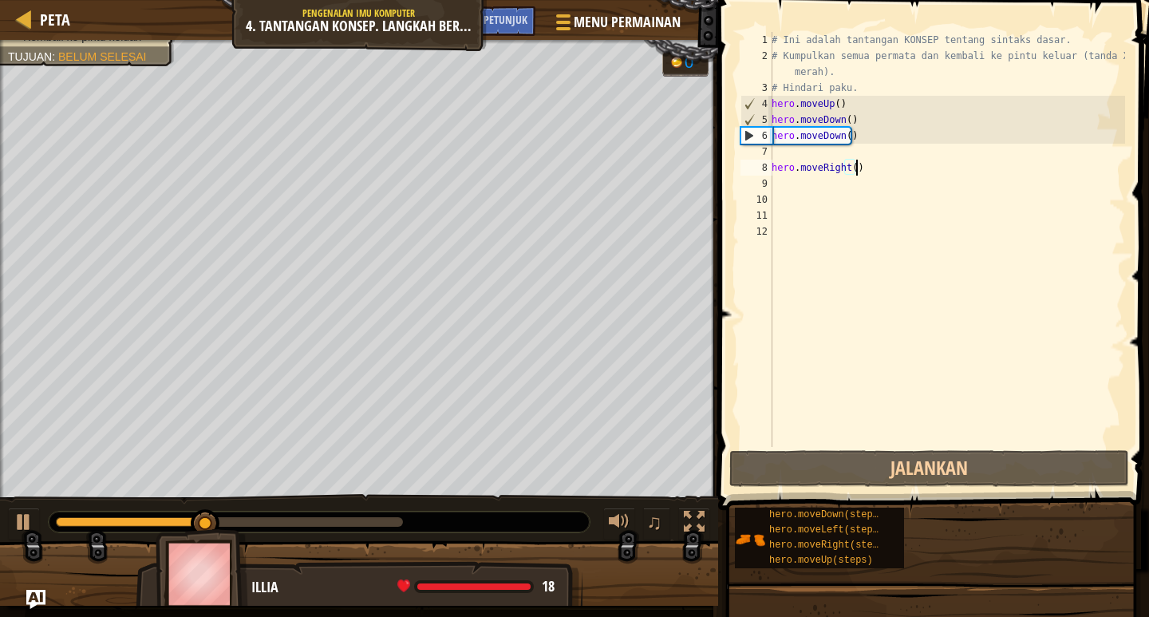
click at [880, 165] on div "# Ini adalah tantangan KONSEP tentang sintaks dasar. # Kumpulkan semua permata …" at bounding box center [947, 255] width 357 height 447
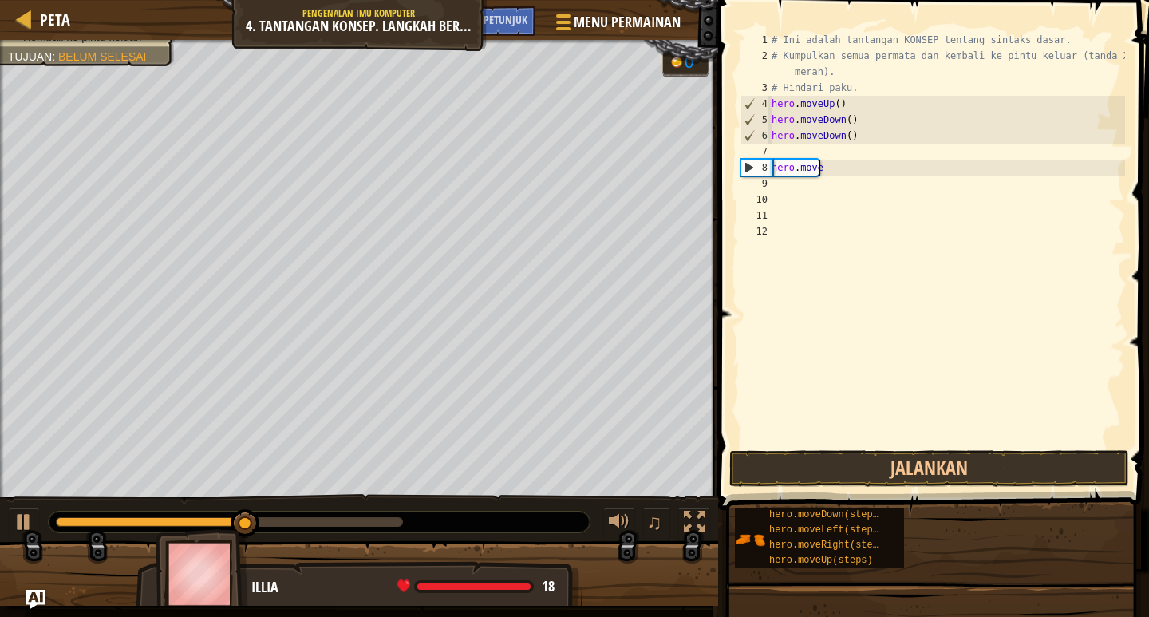
type textarea "h"
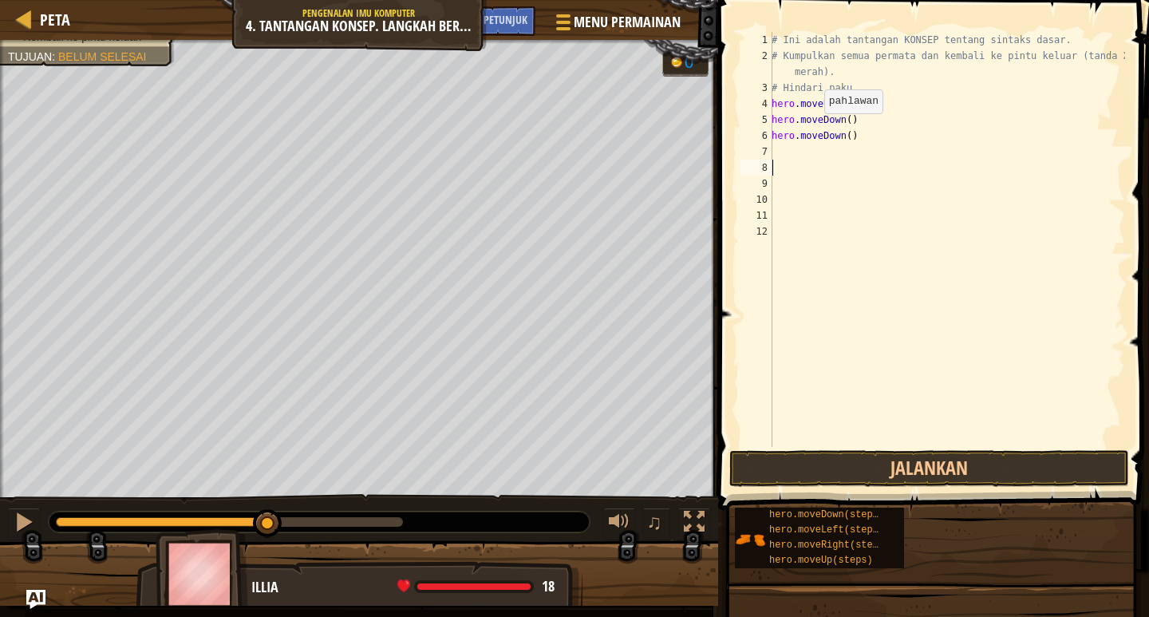
click at [816, 129] on div "# Ini adalah tantangan KONSEP tentang sintaks dasar. # Kumpulkan semua permata …" at bounding box center [947, 255] width 357 height 447
click at [840, 135] on div "# Ini adalah tantangan KONSEP tentang sintaks dasar. # Kumpulkan semua permata …" at bounding box center [947, 255] width 357 height 447
type textarea "e"
click at [857, 120] on div "# Ini adalah tantangan KONSEP tentang sintaks dasar. # Kumpulkan semua permata …" at bounding box center [947, 255] width 357 height 447
type textarea "h"
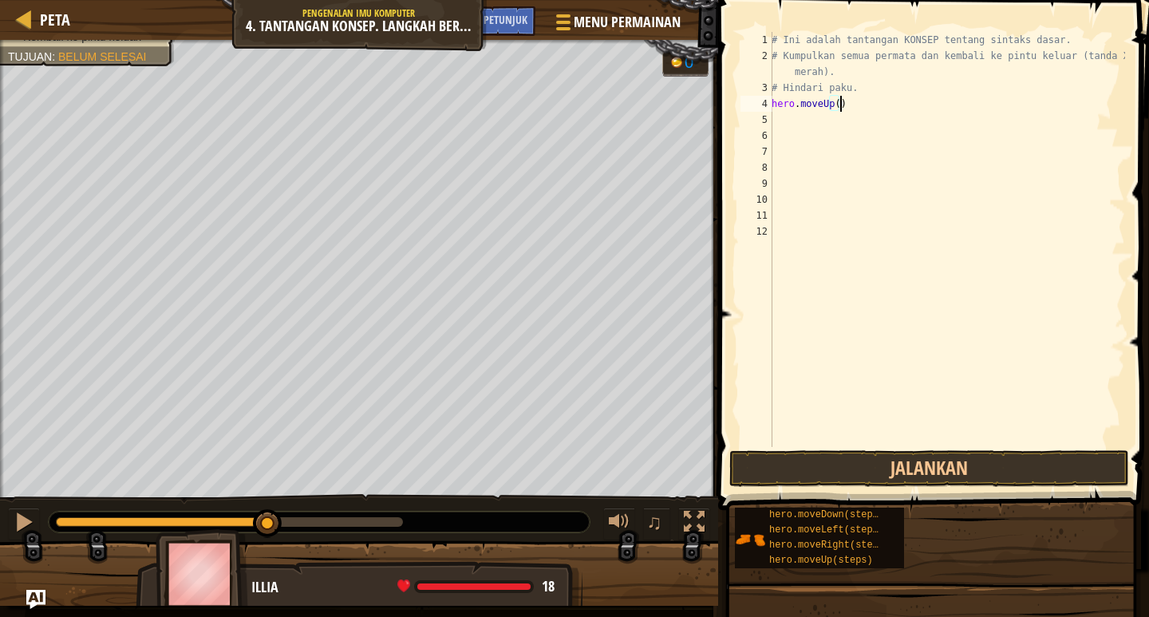
click at [841, 107] on div "# Ini adalah tantangan KONSEP tentang sintaks dasar. # Kumpulkan semua permata …" at bounding box center [947, 255] width 357 height 447
type textarea "h"
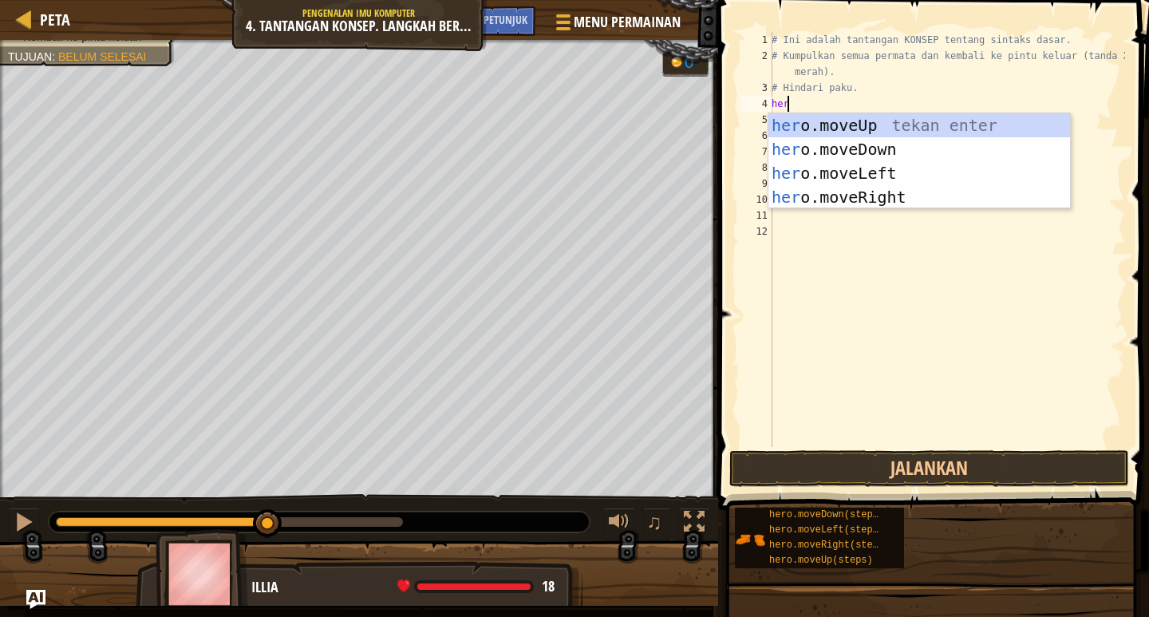
type textarea "hero"
click at [902, 118] on div "hero .moveUp tekan enter hero .moveDown tekan enter hero .moveLeft tekan enter …" at bounding box center [920, 185] width 302 height 144
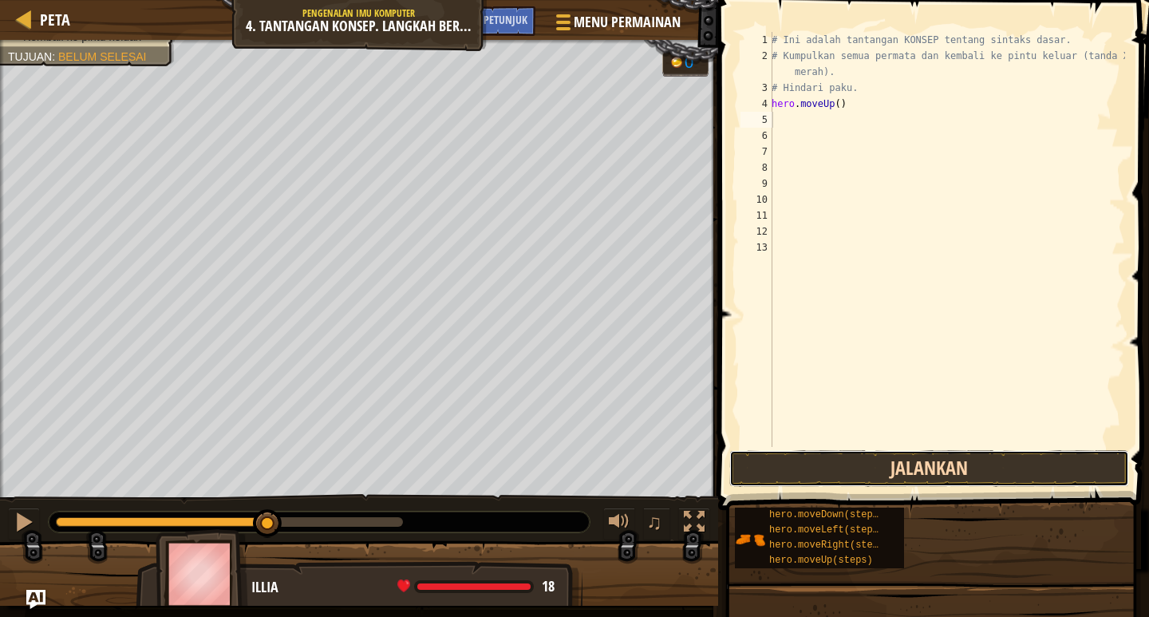
click at [859, 463] on button "Jalankan" at bounding box center [930, 468] width 400 height 37
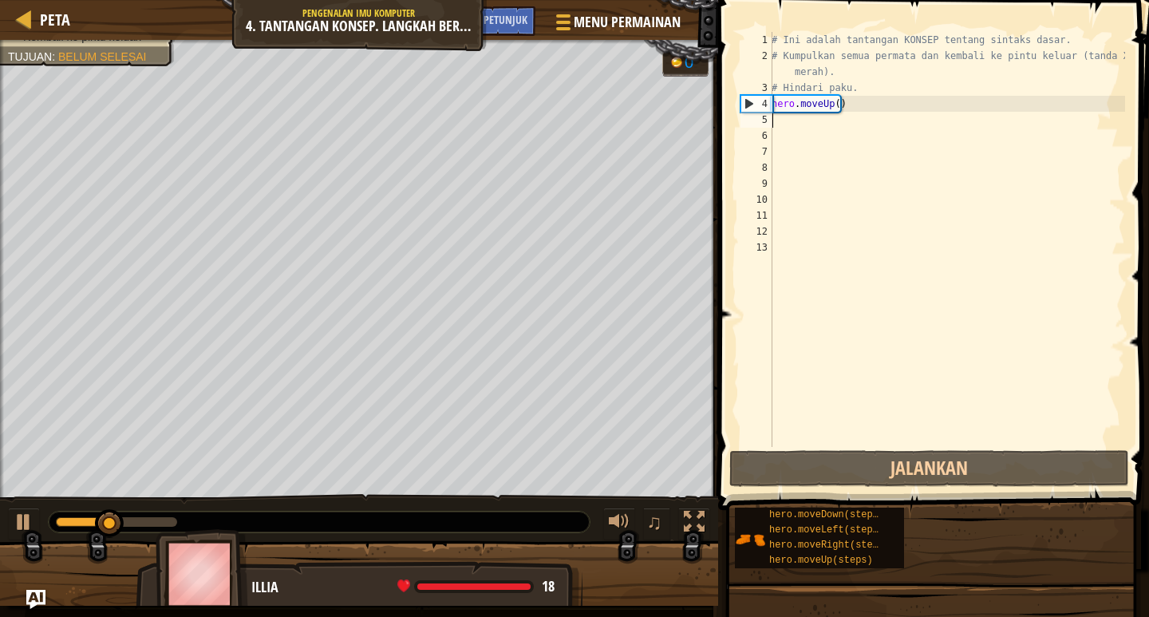
click at [823, 117] on div "# Ini adalah tantangan KONSEP tentang sintaks dasar. # Kumpulkan semua permata …" at bounding box center [947, 255] width 357 height 447
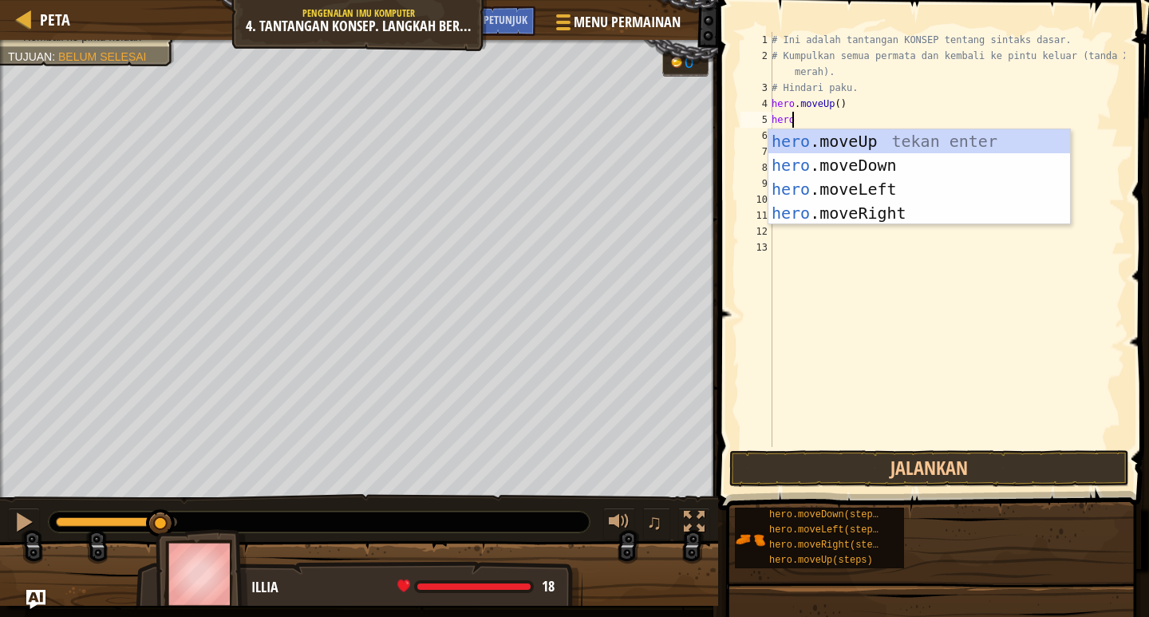
type textarea "hero"
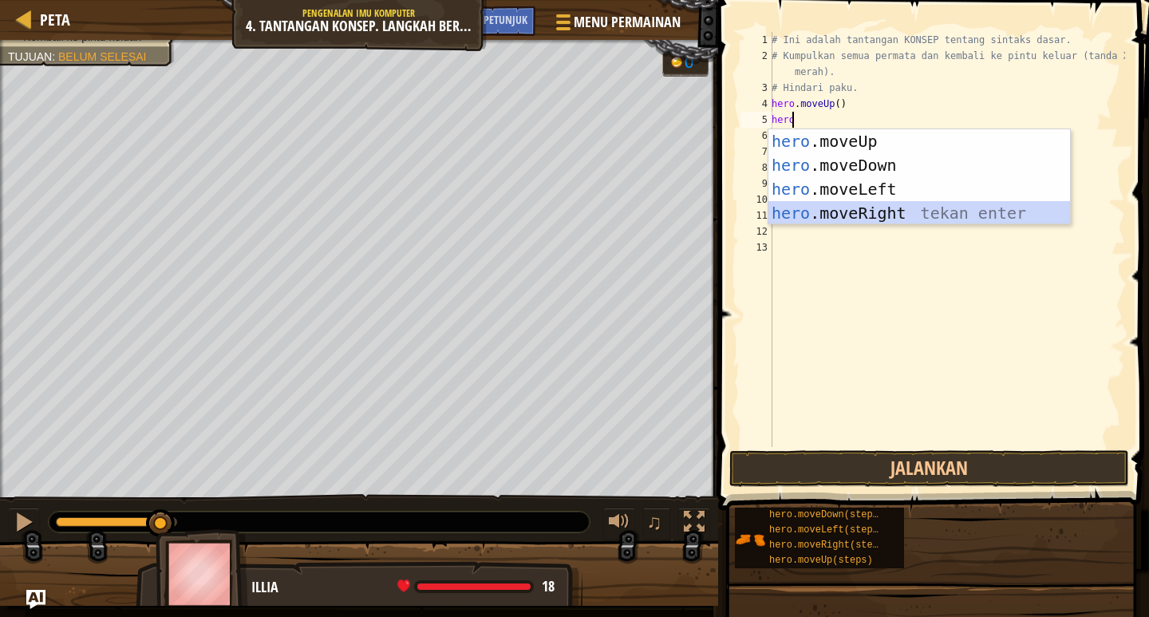
click at [835, 212] on div "hero .moveUp tekan enter hero .moveDown tekan enter hero .moveLeft tekan enter …" at bounding box center [920, 201] width 302 height 144
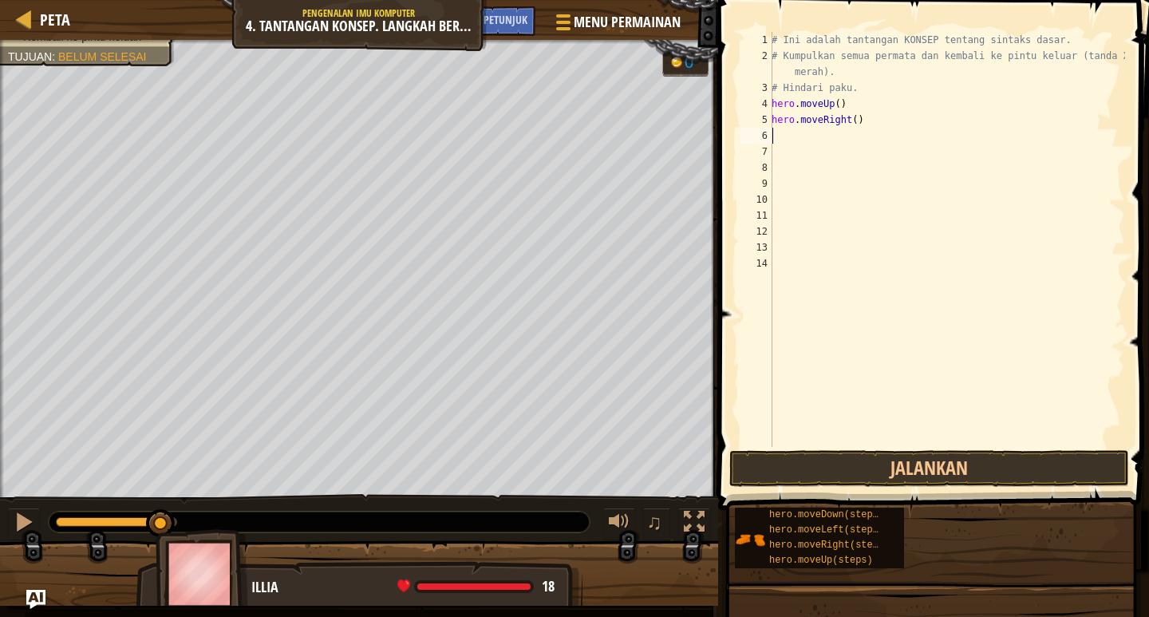
scroll to position [7, 0]
click at [902, 467] on button "Jalankan" at bounding box center [930, 468] width 400 height 37
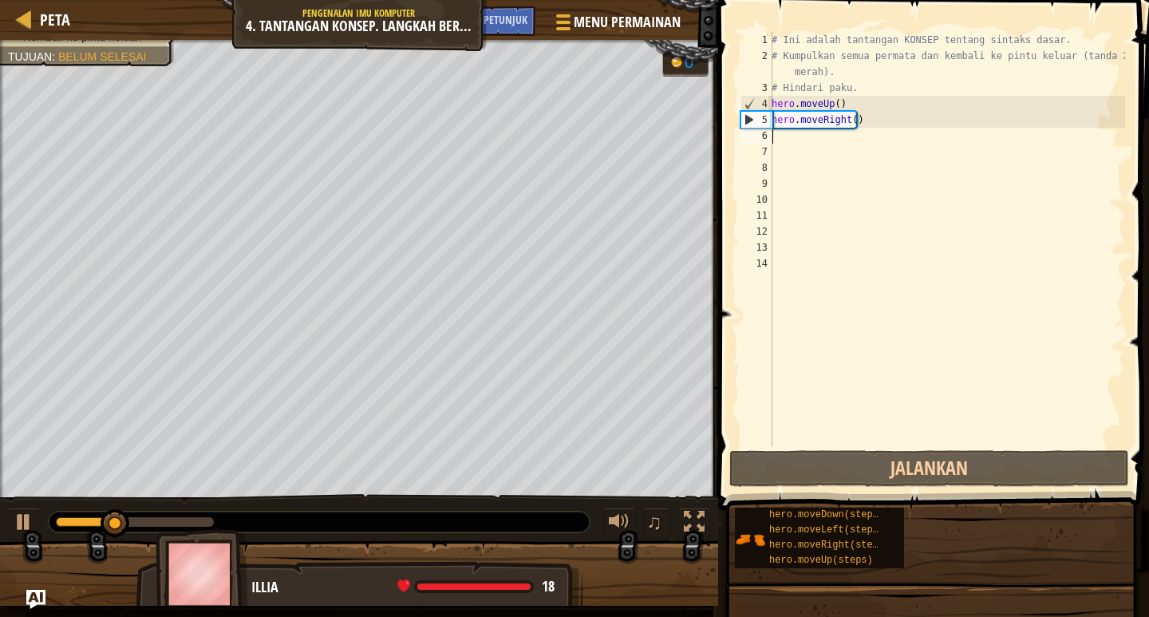
click at [867, 134] on div "# Ini adalah tantangan KONSEP tentang sintaks dasar. # Kumpulkan semua permata …" at bounding box center [947, 255] width 357 height 447
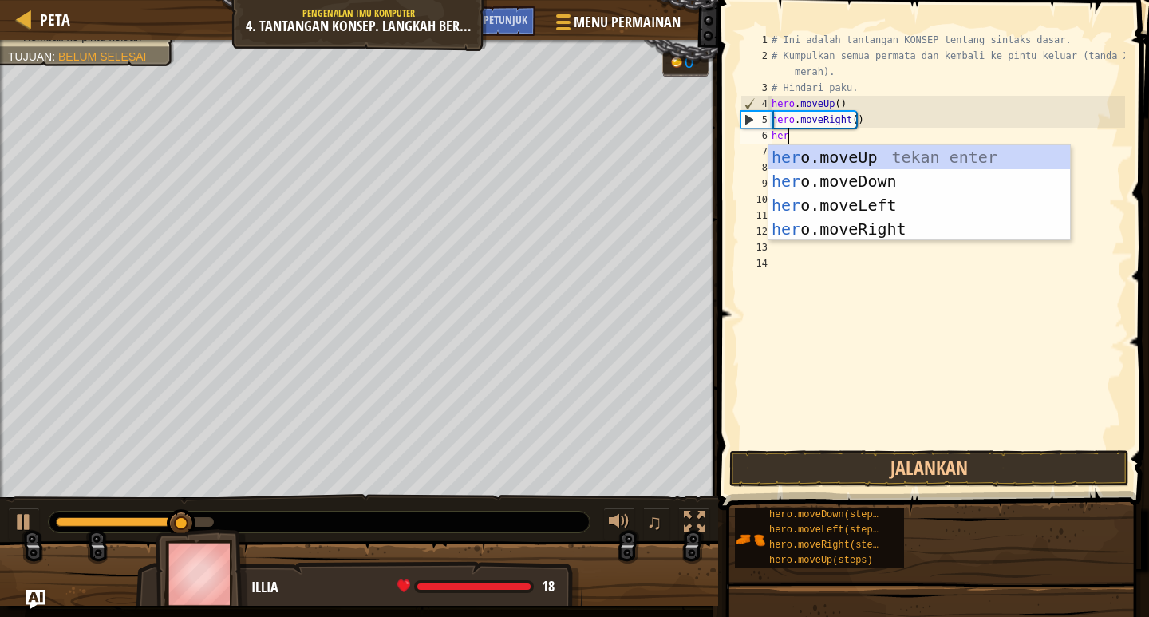
type textarea "hero"
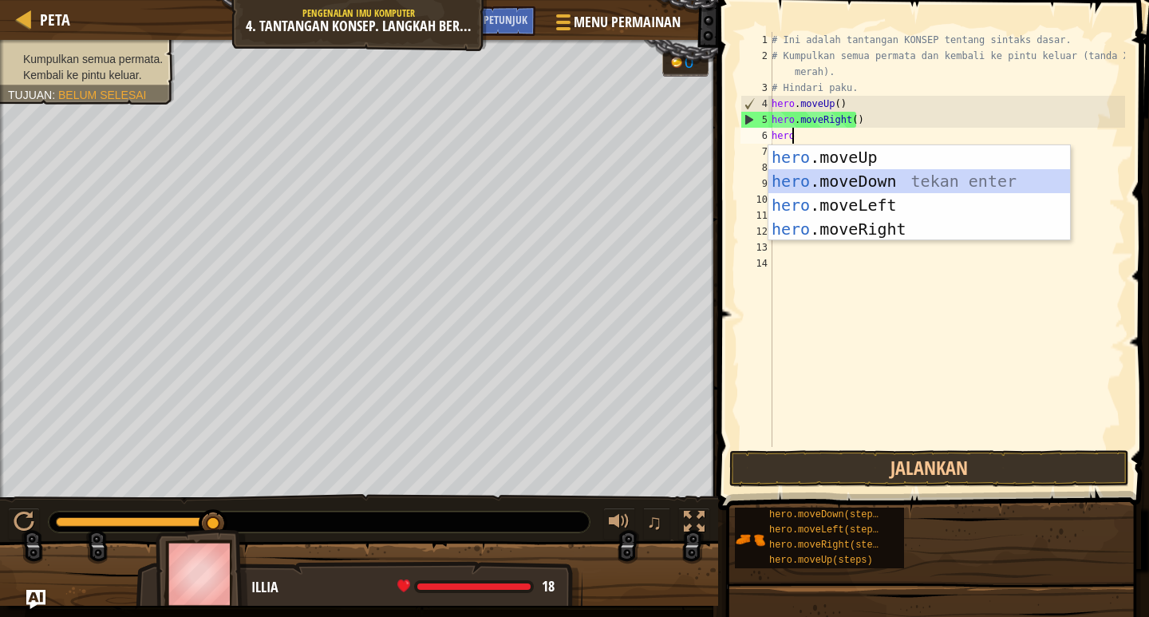
click at [872, 172] on div "hero .moveUp tekan enter hero .moveDown tekan enter hero .moveLeft tekan enter …" at bounding box center [920, 217] width 302 height 144
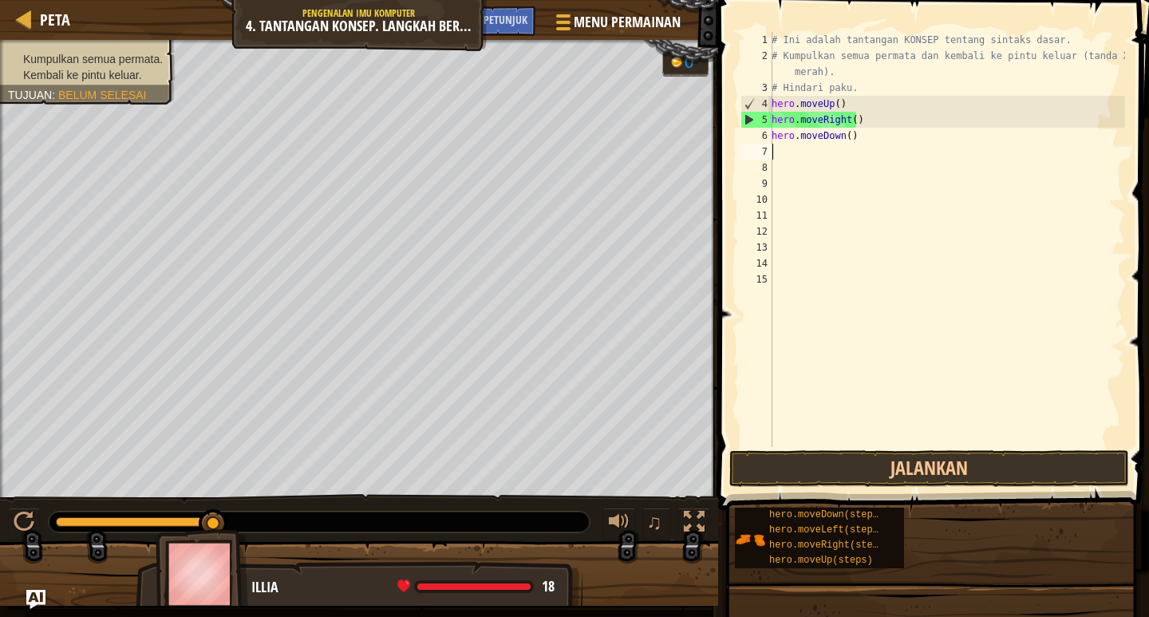
scroll to position [7, 0]
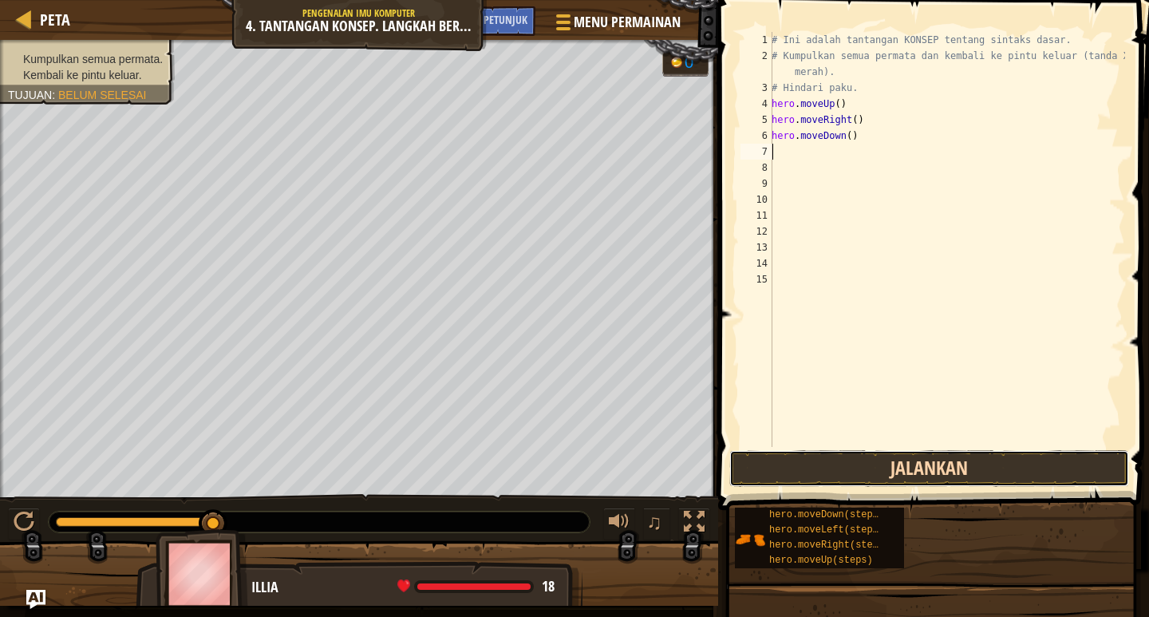
click at [914, 472] on button "Jalankan" at bounding box center [930, 468] width 400 height 37
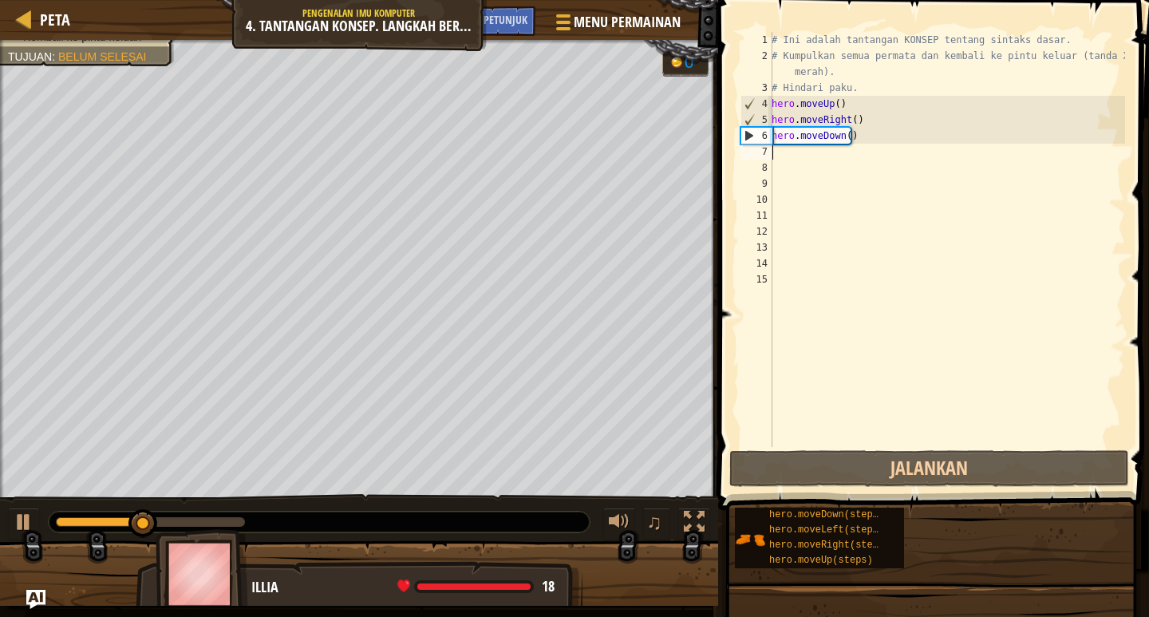
click at [830, 148] on div "# Ini adalah tantangan KONSEP tentang sintaks dasar. # Kumpulkan semua permata …" at bounding box center [947, 255] width 357 height 447
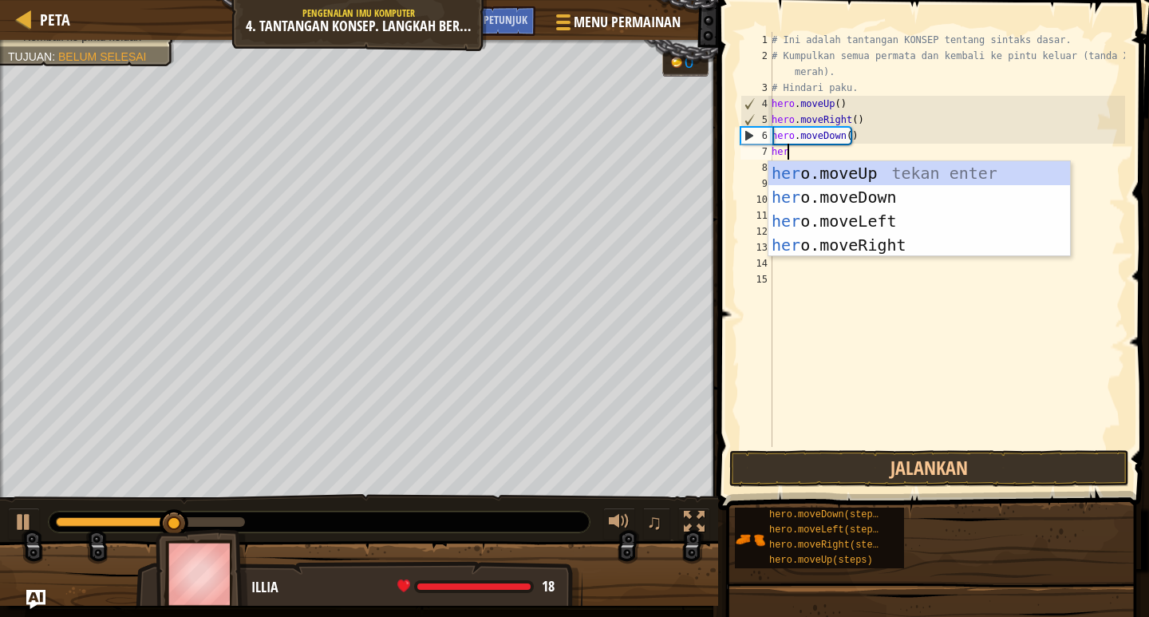
type textarea "hero"
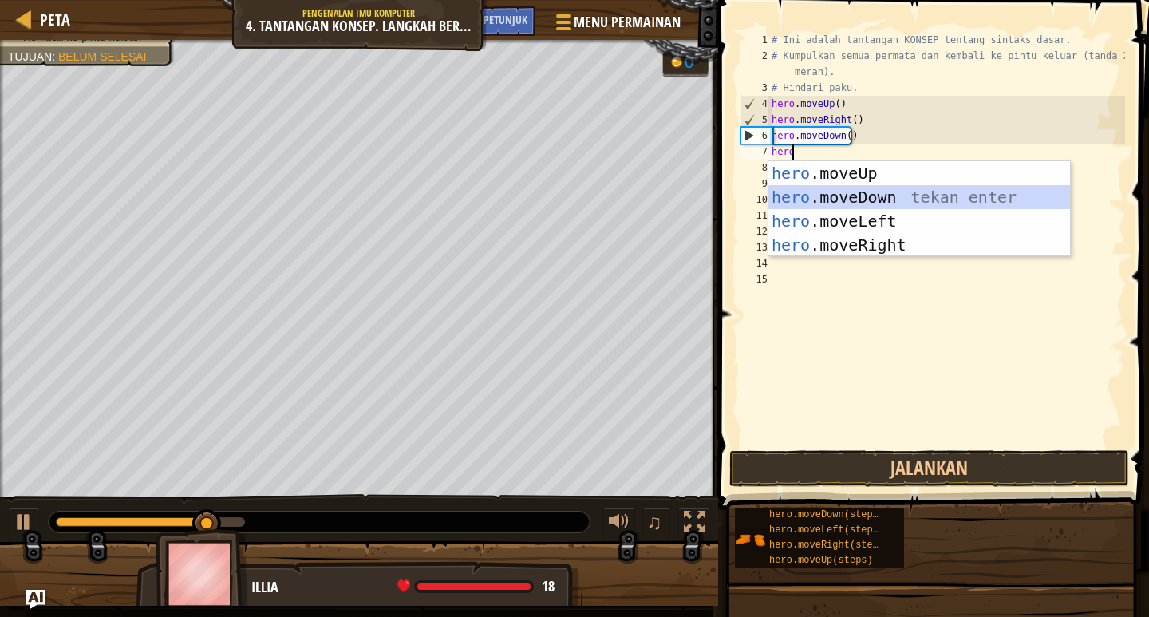
click at [835, 191] on div "hero .moveUp tekan enter hero .moveDown tekan enter hero .moveLeft tekan enter …" at bounding box center [920, 233] width 302 height 144
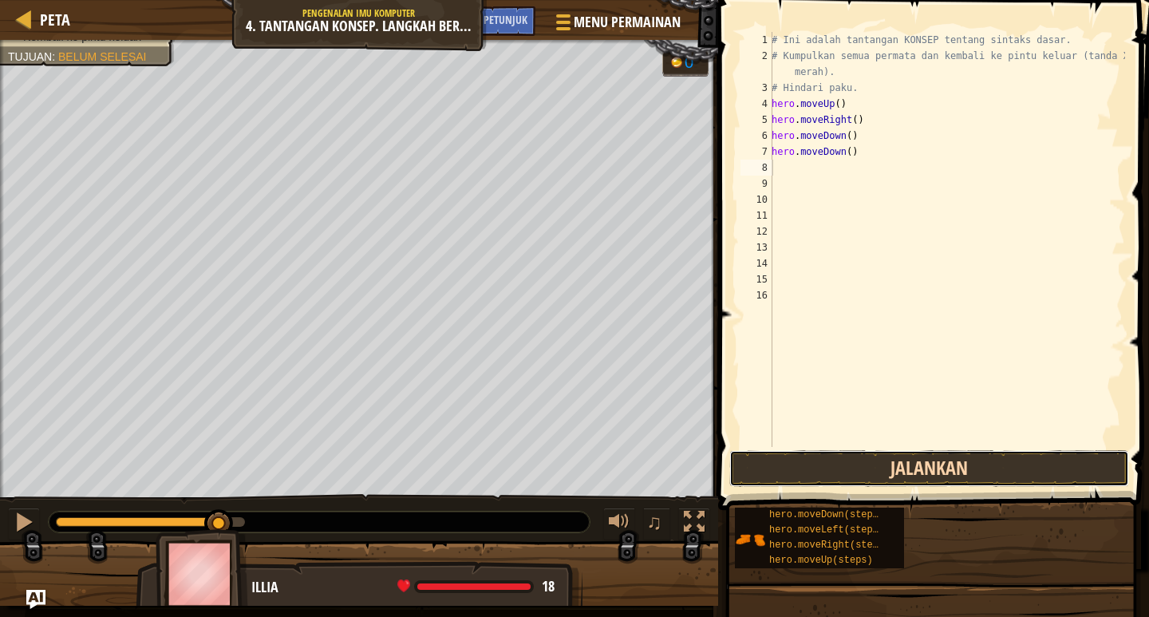
click at [882, 465] on button "Jalankan" at bounding box center [930, 468] width 400 height 37
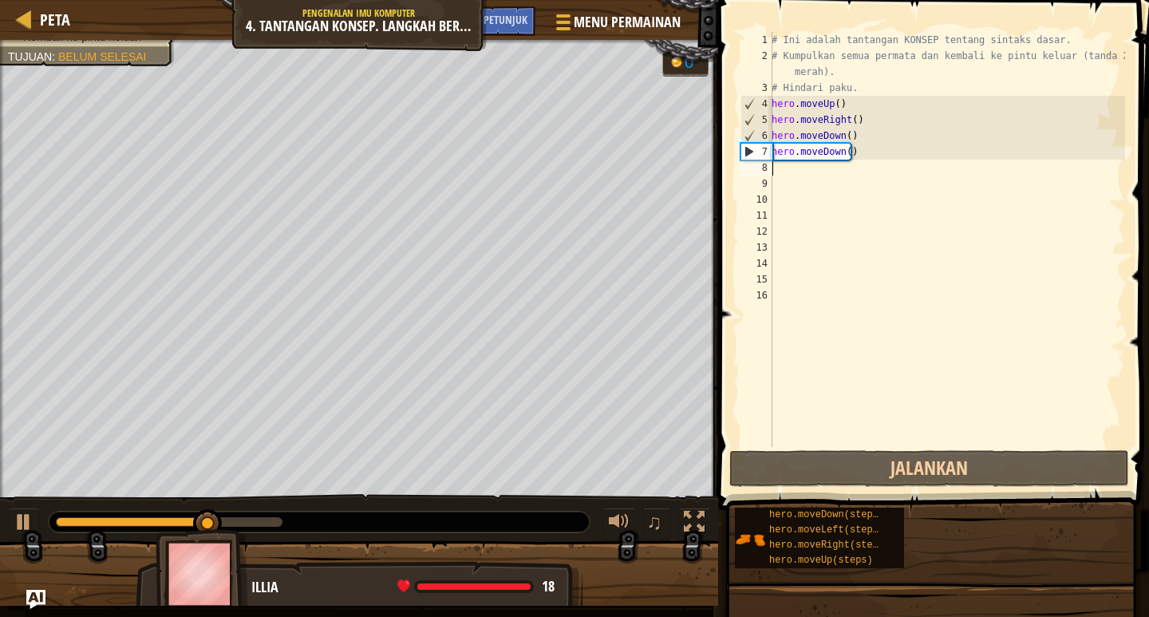
click at [801, 170] on div "# Ini adalah tantangan KONSEP tentang sintaks dasar. # Kumpulkan semua permata …" at bounding box center [947, 255] width 357 height 447
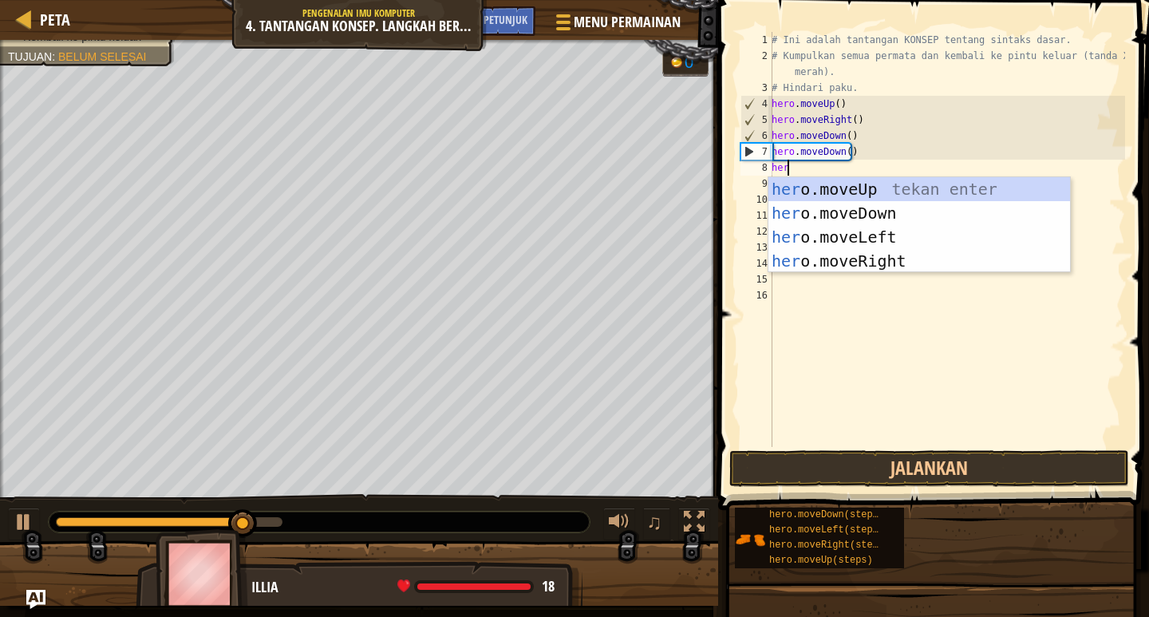
type textarea "hero"
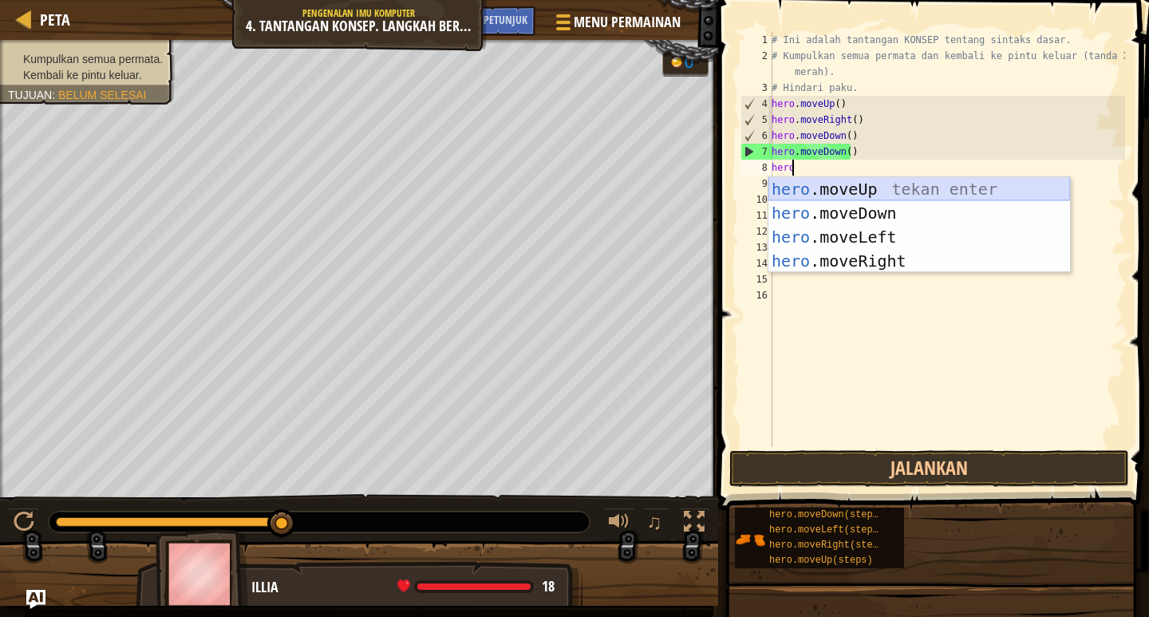
click at [861, 189] on div "hero .moveUp tekan enter hero .moveDown tekan enter hero .moveLeft tekan enter …" at bounding box center [920, 249] width 302 height 144
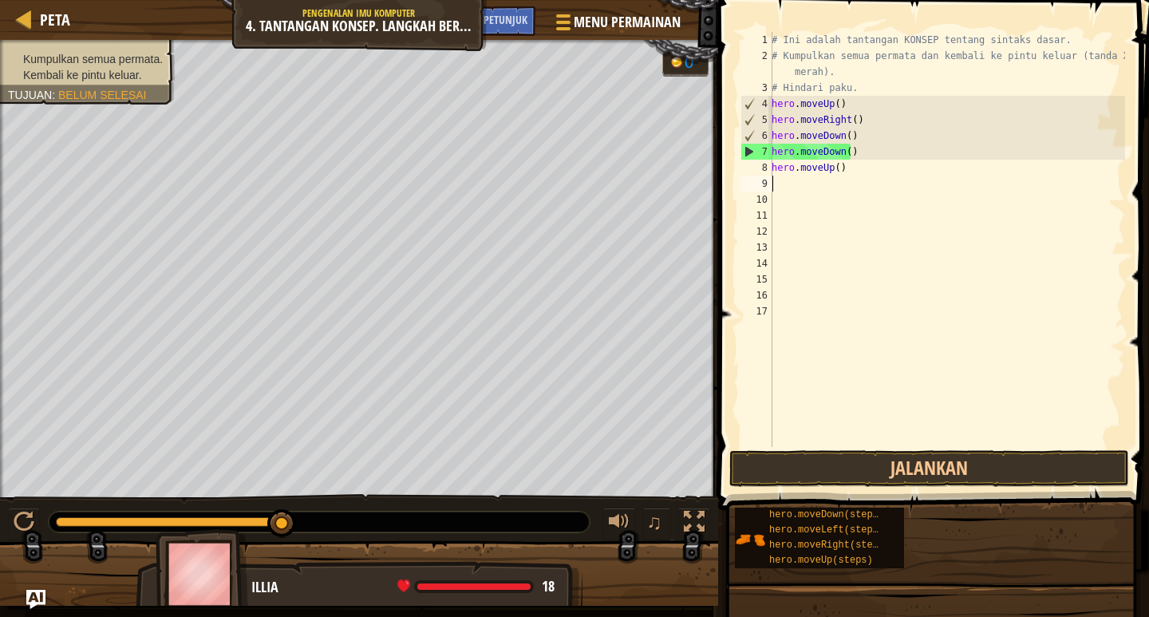
scroll to position [7, 0]
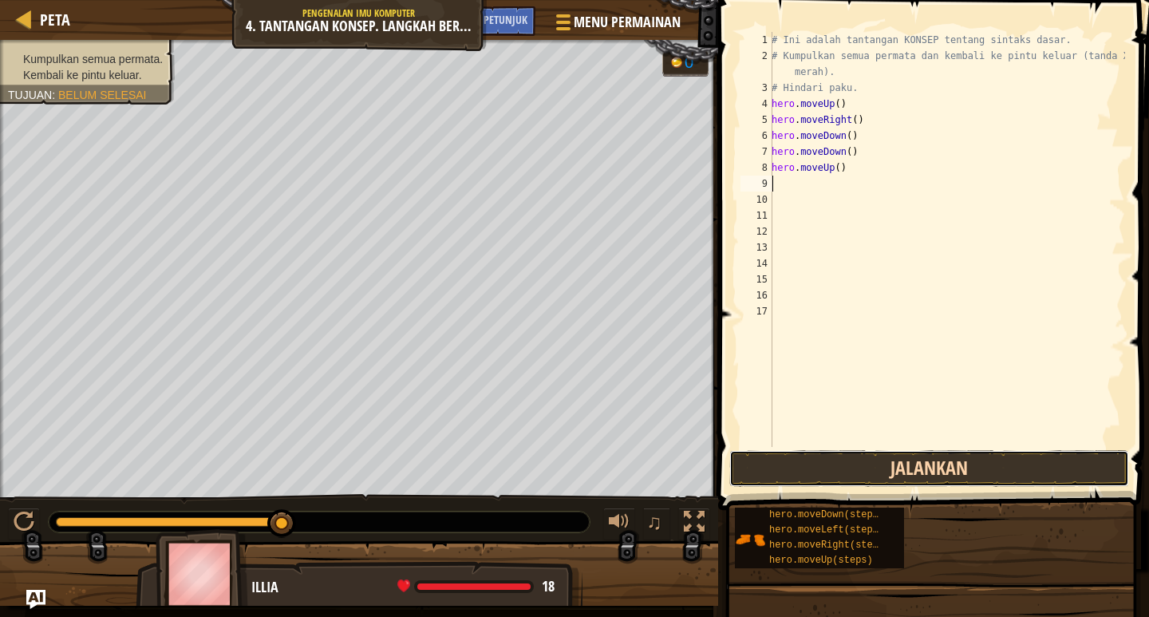
click at [908, 457] on button "Jalankan" at bounding box center [930, 468] width 400 height 37
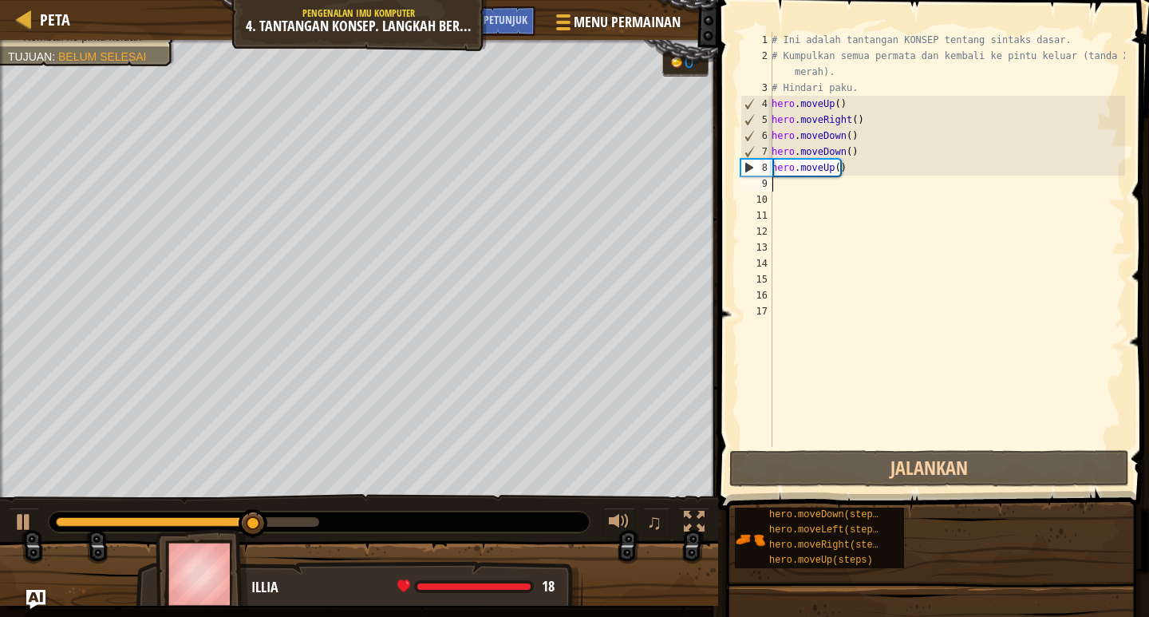
click at [905, 431] on div "# Ini adalah tantangan KONSEP tentang sintaks dasar. # Kumpulkan semua permata …" at bounding box center [947, 255] width 357 height 447
click at [840, 182] on div "# Ini adalah tantangan KONSEP tentang sintaks dasar. # Kumpulkan semua permata …" at bounding box center [947, 255] width 357 height 447
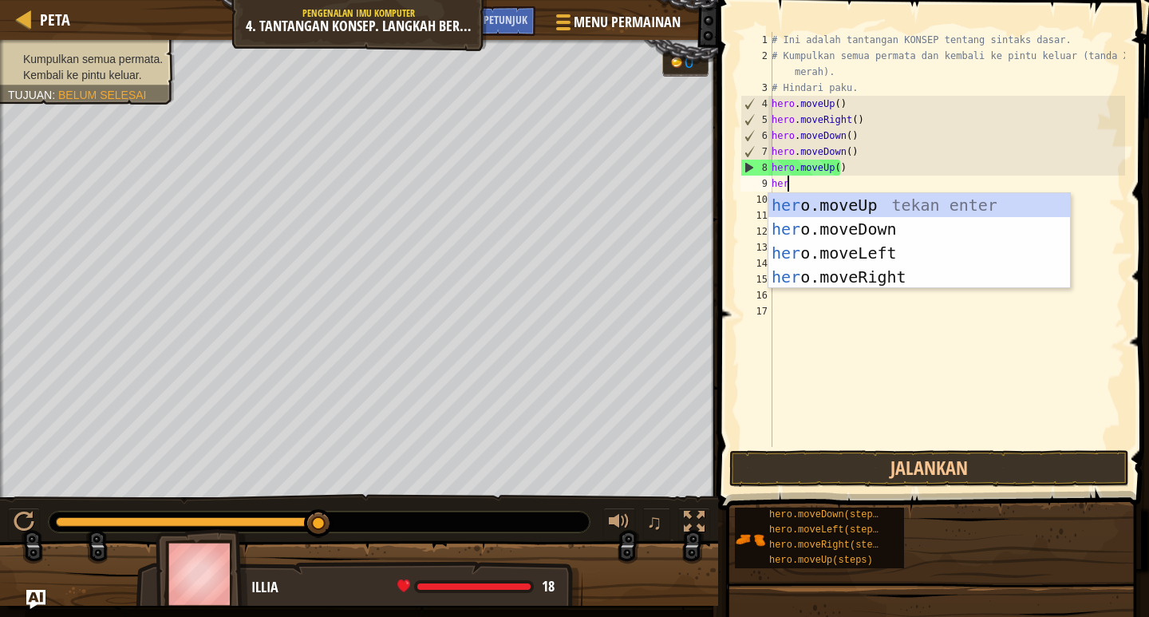
type textarea "hero"
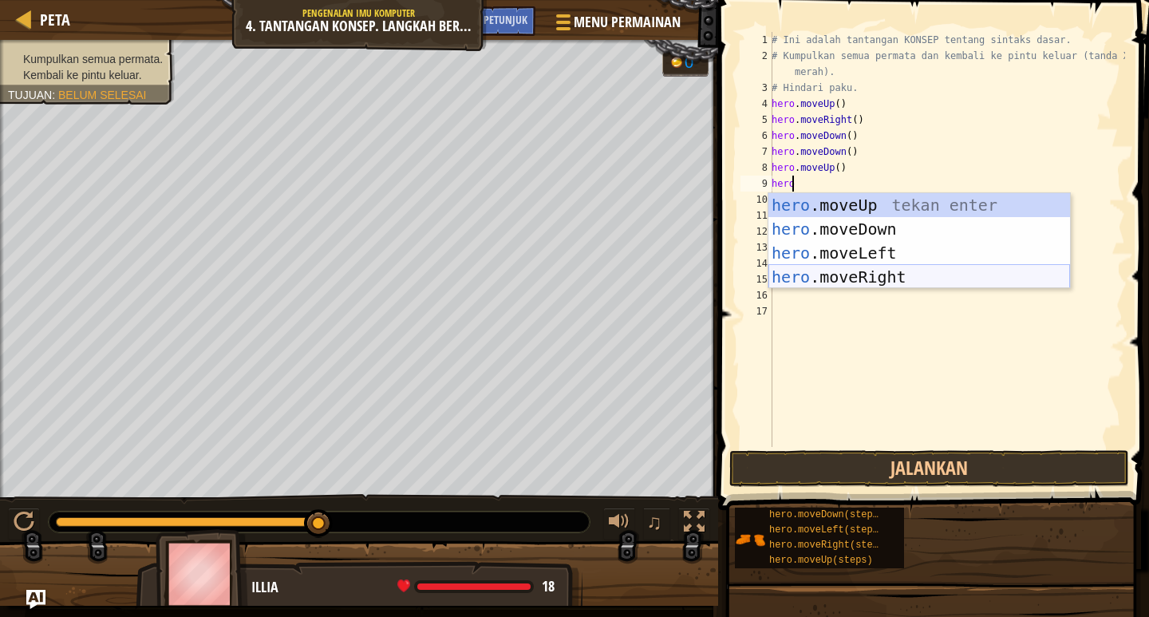
click at [863, 279] on div "hero .moveUp tekan enter hero .moveDown tekan enter hero .moveLeft tekan enter …" at bounding box center [920, 265] width 302 height 144
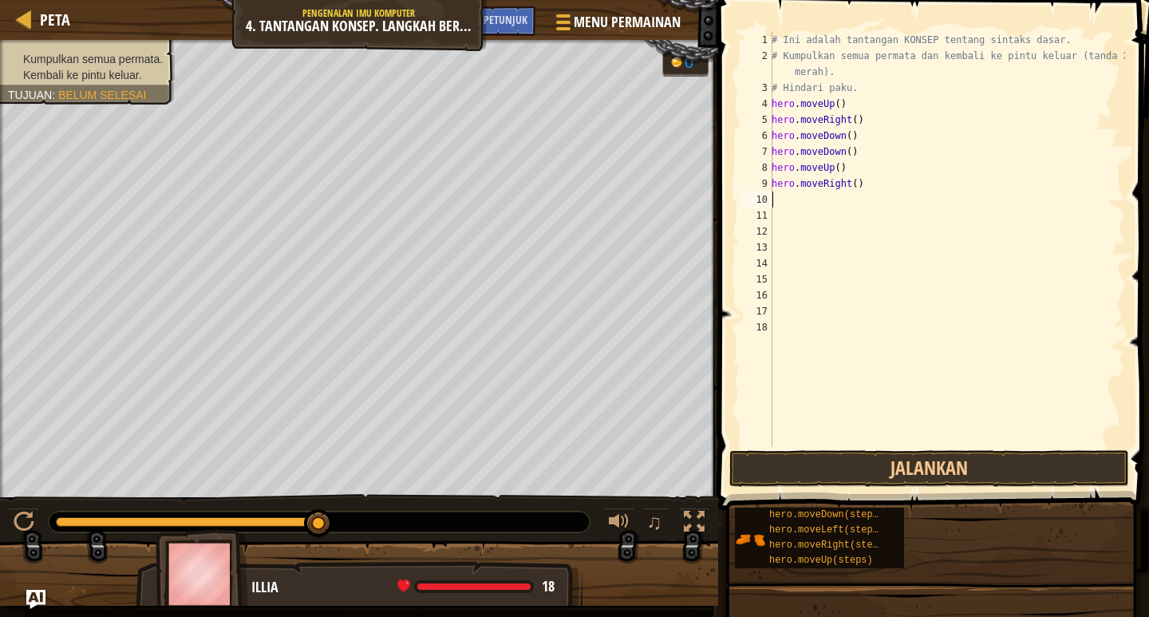
scroll to position [7, 0]
click at [928, 461] on button "Jalankan" at bounding box center [930, 468] width 400 height 37
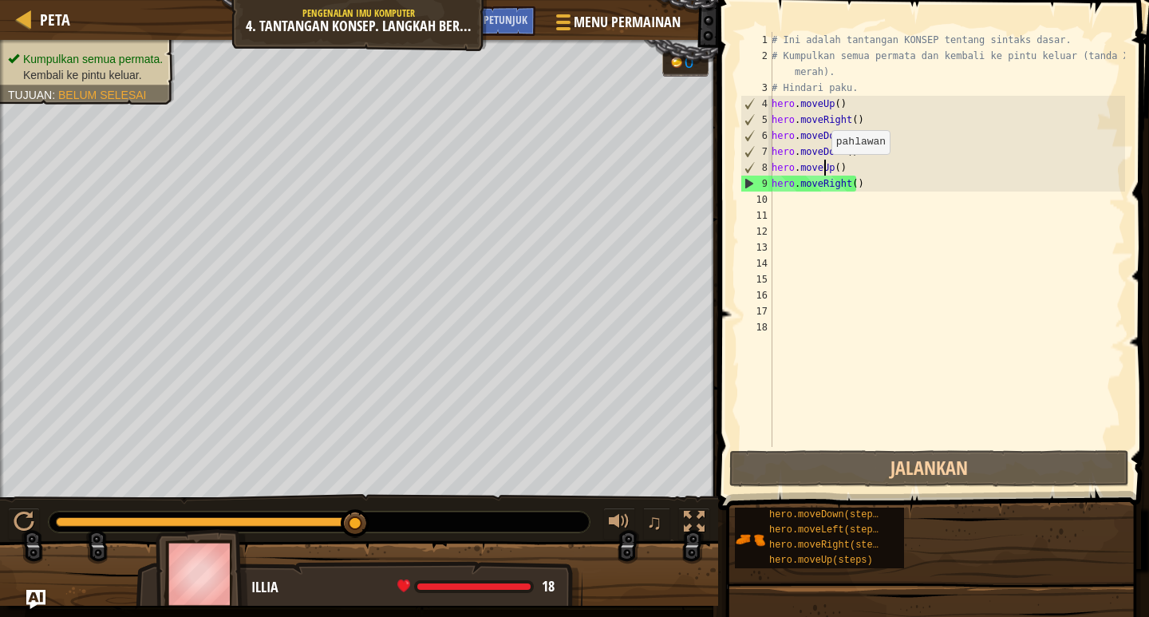
click at [823, 170] on div "# Ini adalah tantangan KONSEP tentang sintaks dasar. # Kumpulkan semua permata …" at bounding box center [947, 255] width 357 height 447
type textarea "hero.moveUp()"
click at [896, 166] on div "# Ini adalah tantangan KONSEP tentang sintaks dasar. # Kumpulkan semua permata …" at bounding box center [947, 255] width 357 height 447
click at [803, 199] on div "# Ini adalah tantangan KONSEP tentang sintaks dasar. # Kumpulkan semua permata …" at bounding box center [947, 255] width 357 height 447
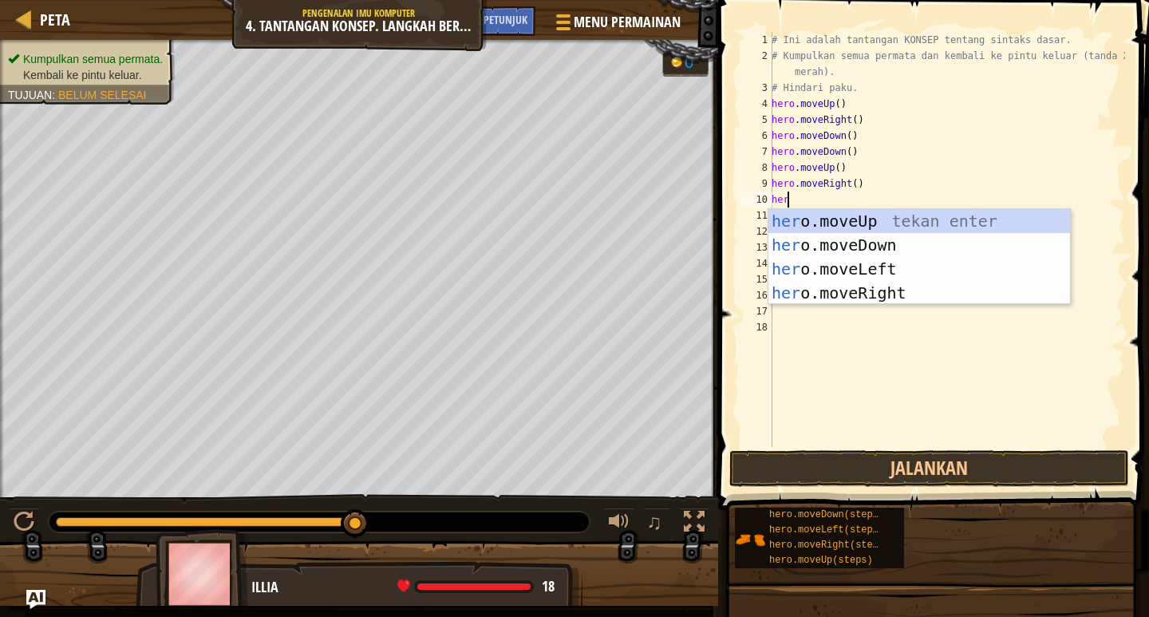
type textarea "hero"
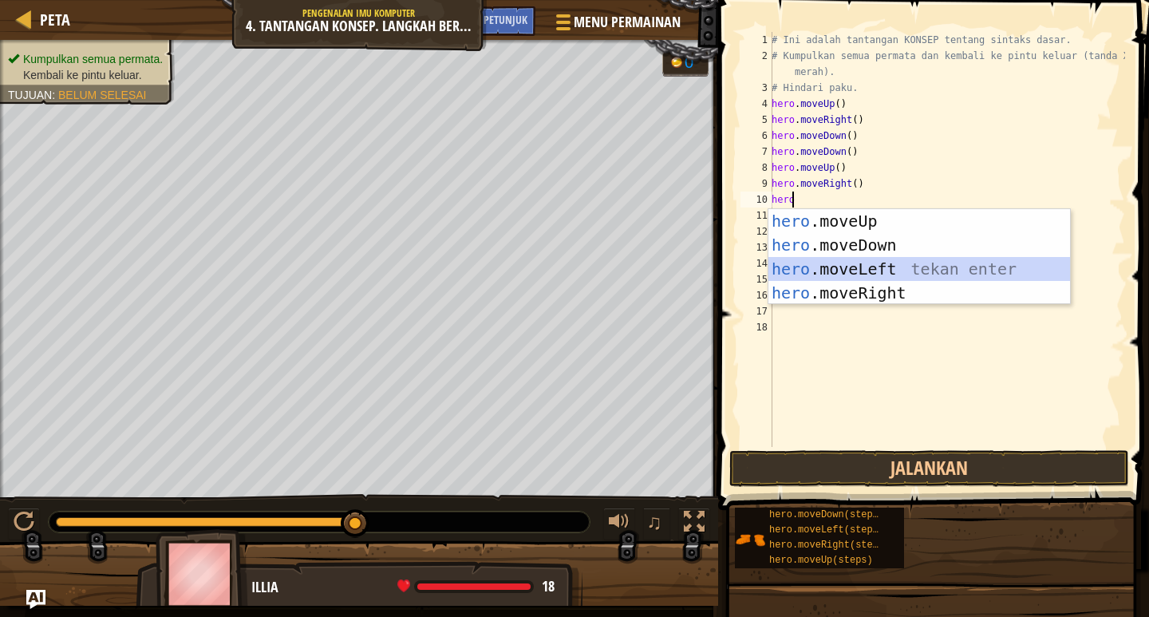
click at [853, 259] on div "hero .moveUp tekan enter hero .moveDown tekan enter hero .moveLeft tekan enter …" at bounding box center [920, 281] width 302 height 144
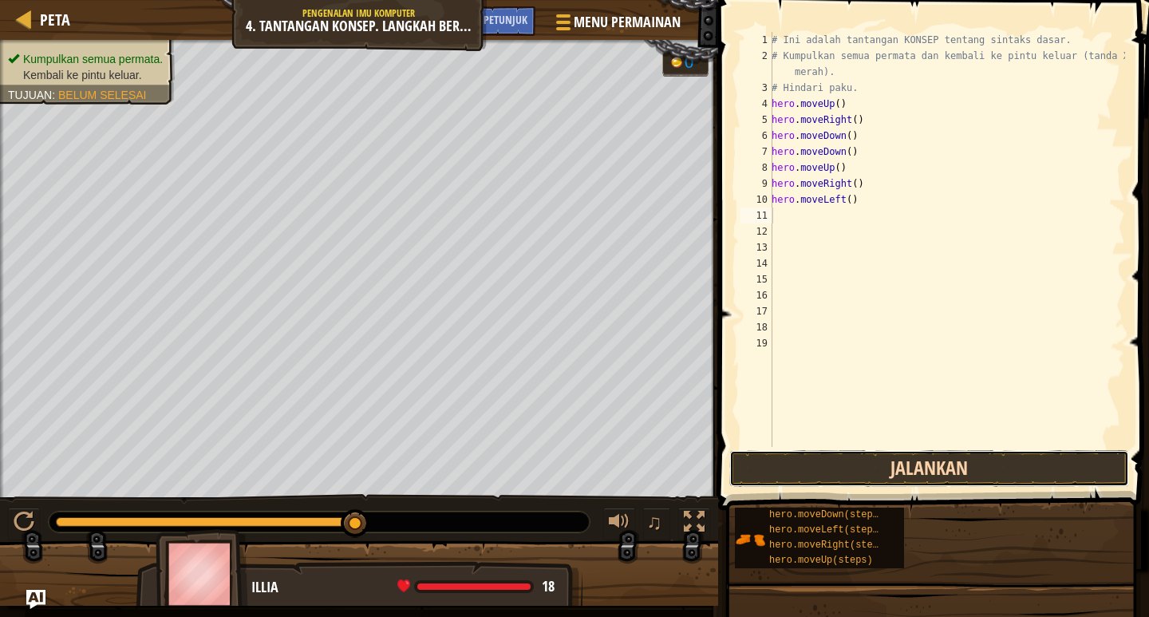
click at [944, 463] on button "Jalankan" at bounding box center [930, 468] width 400 height 37
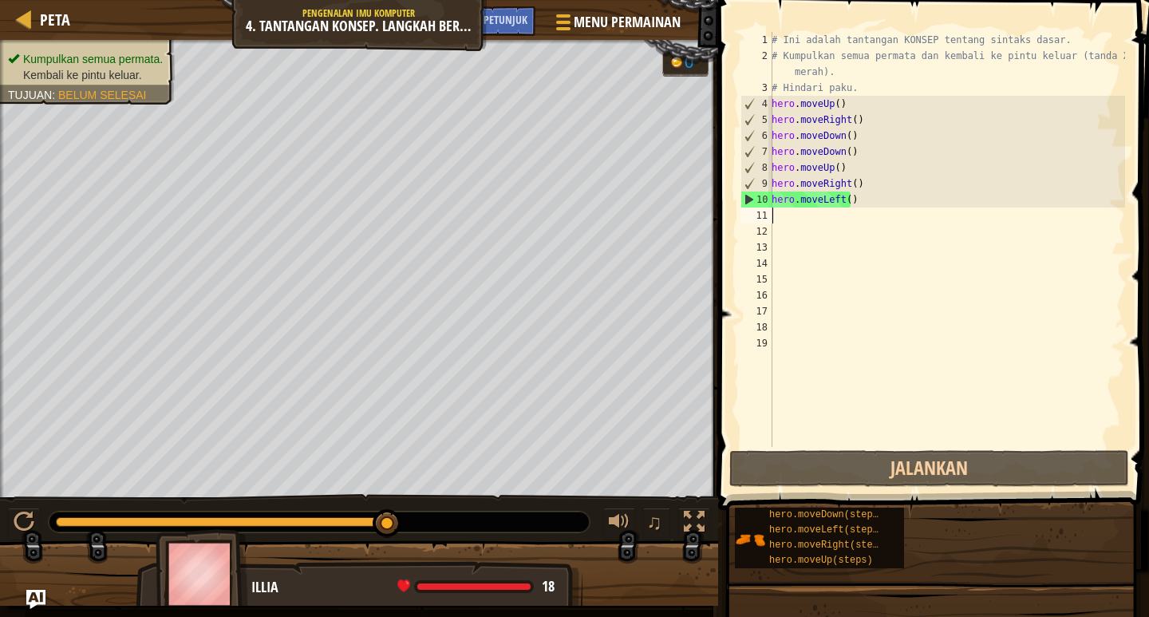
click at [810, 211] on div "# Ini adalah tantangan KONSEP tentang sintaks dasar. # Kumpulkan semua permata …" at bounding box center [947, 255] width 357 height 447
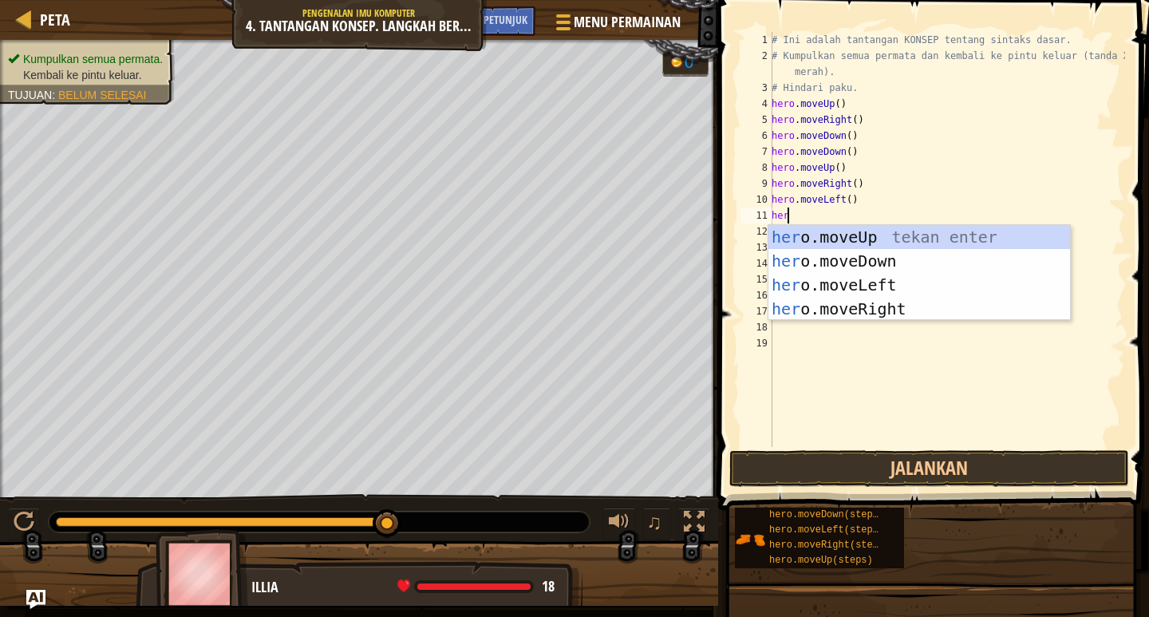
type textarea "hero"
click at [837, 231] on div "hero .moveUp tekan enter hero .moveDown tekan enter hero .moveLeft tekan enter …" at bounding box center [920, 297] width 302 height 144
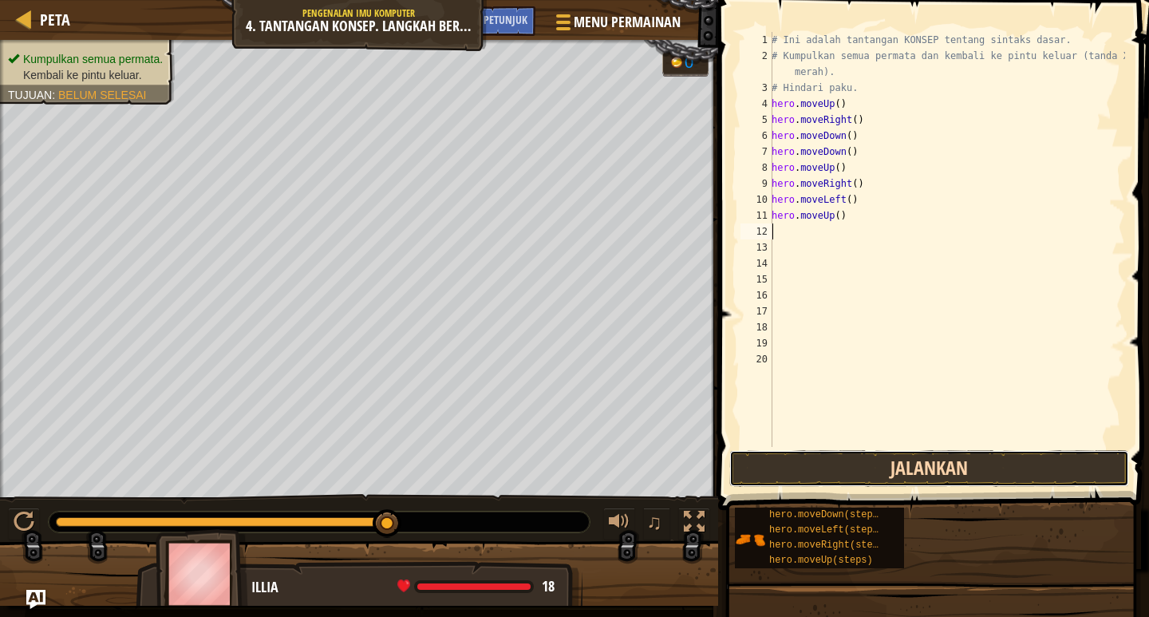
click at [817, 475] on button "Jalankan" at bounding box center [930, 468] width 400 height 37
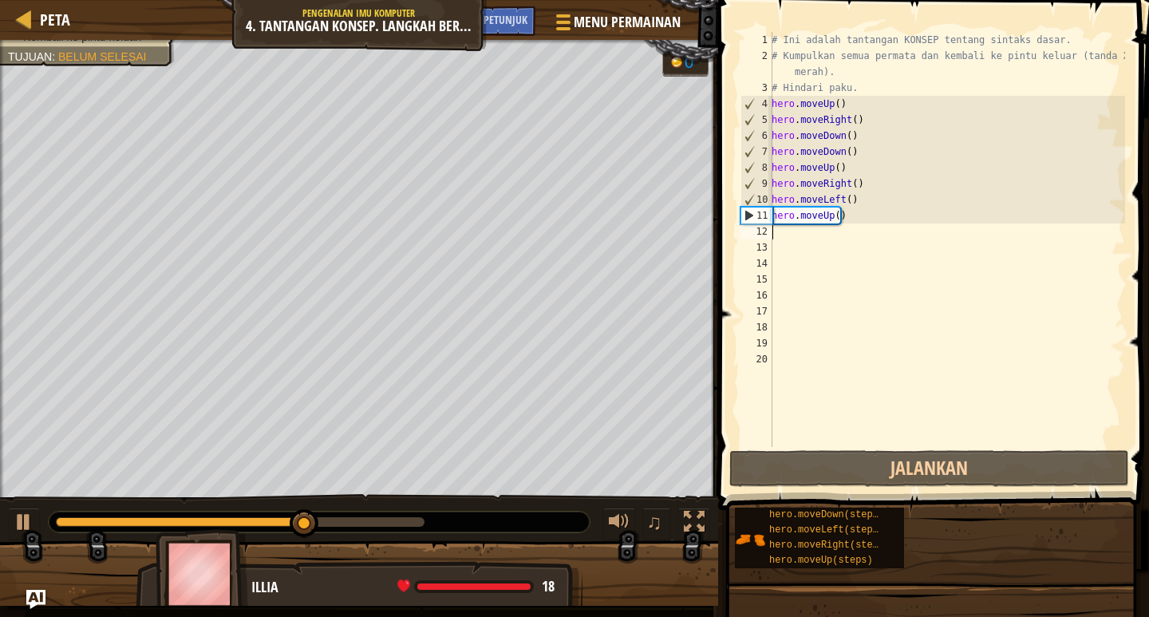
click at [811, 244] on div "# Ini adalah tantangan KONSEP tentang sintaks dasar. # Kumpulkan semua permata …" at bounding box center [947, 255] width 357 height 447
click at [809, 227] on div "# Ini adalah tantangan KONSEP tentang sintaks dasar. # Kumpulkan semua permata …" at bounding box center [947, 255] width 357 height 447
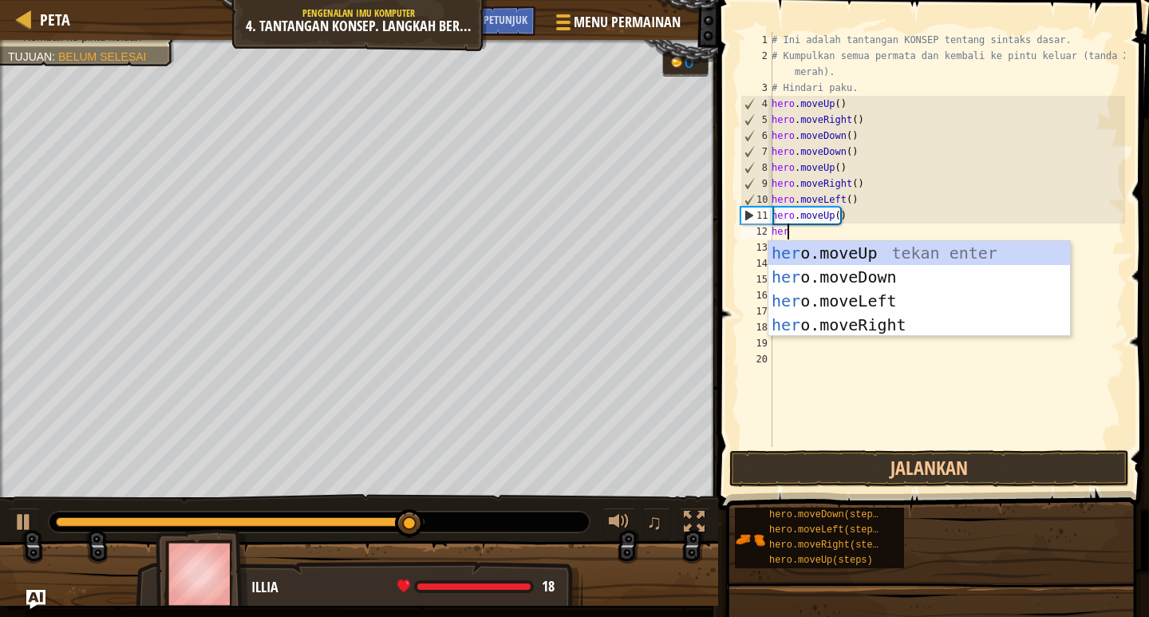
type textarea "hero"
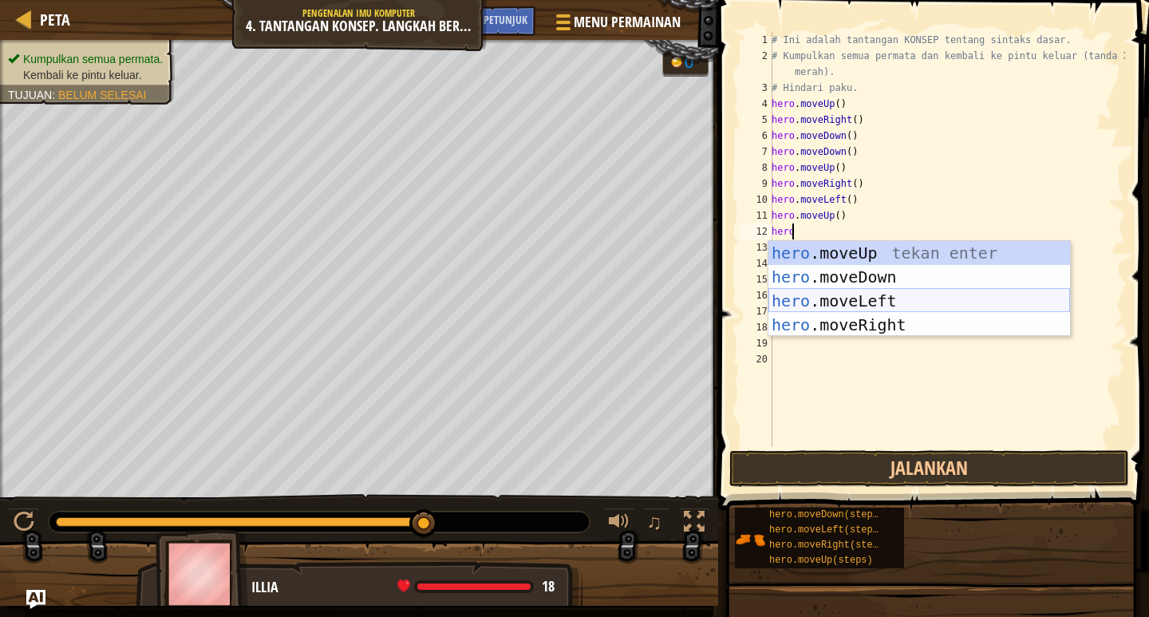
click at [829, 294] on div "hero .moveUp tekan enter hero .moveDown tekan enter hero .moveLeft tekan enter …" at bounding box center [920, 313] width 302 height 144
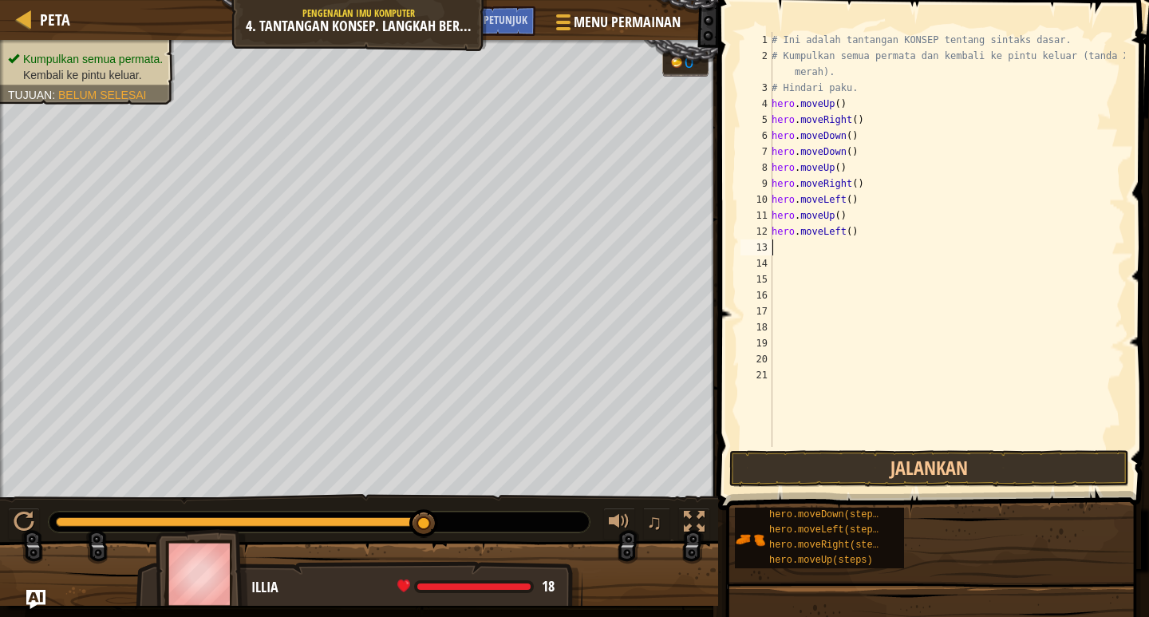
scroll to position [7, 0]
click at [876, 458] on button "Jalankan" at bounding box center [930, 468] width 400 height 37
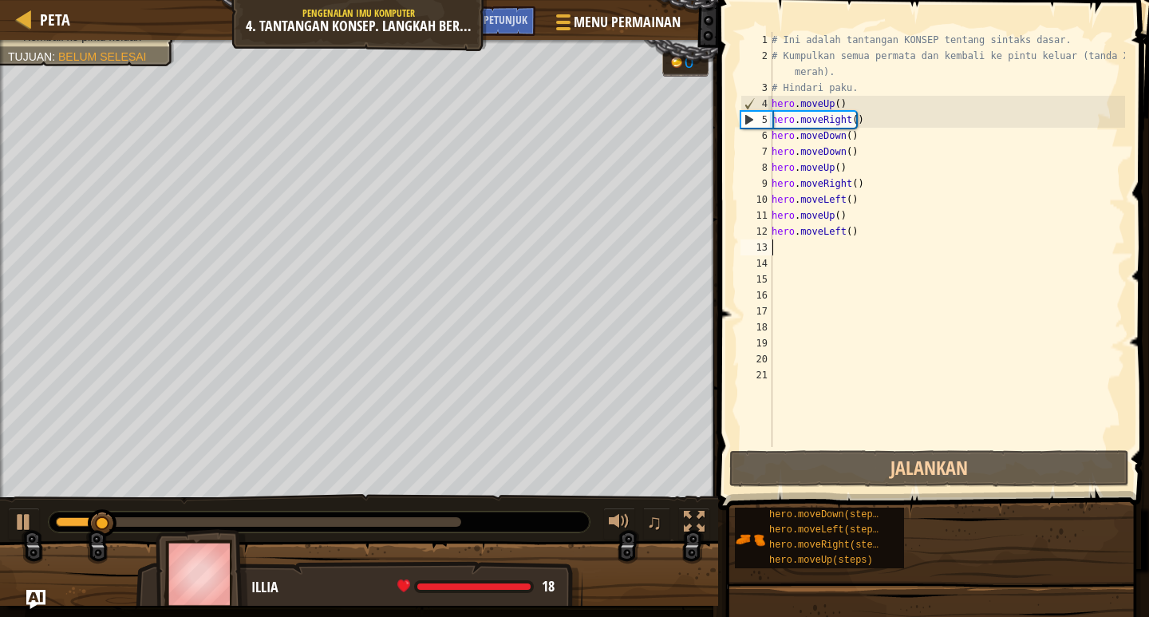
click at [783, 252] on div "# Ini adalah tantangan KONSEP tentang sintaks dasar. # Kumpulkan semua permata …" at bounding box center [947, 255] width 357 height 447
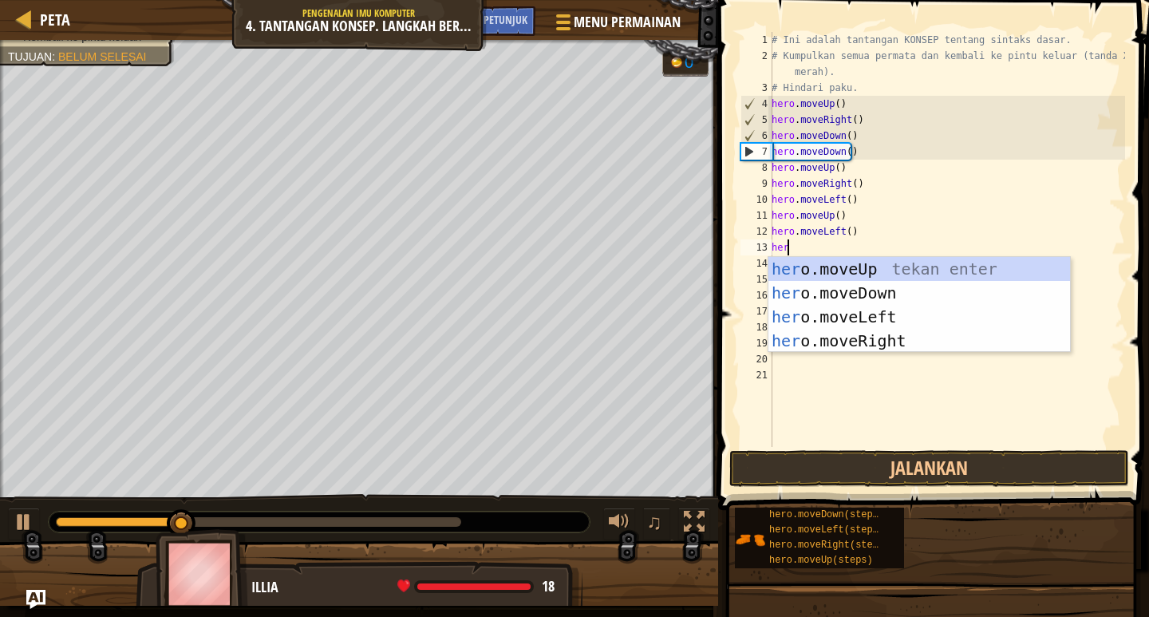
type textarea "hero"
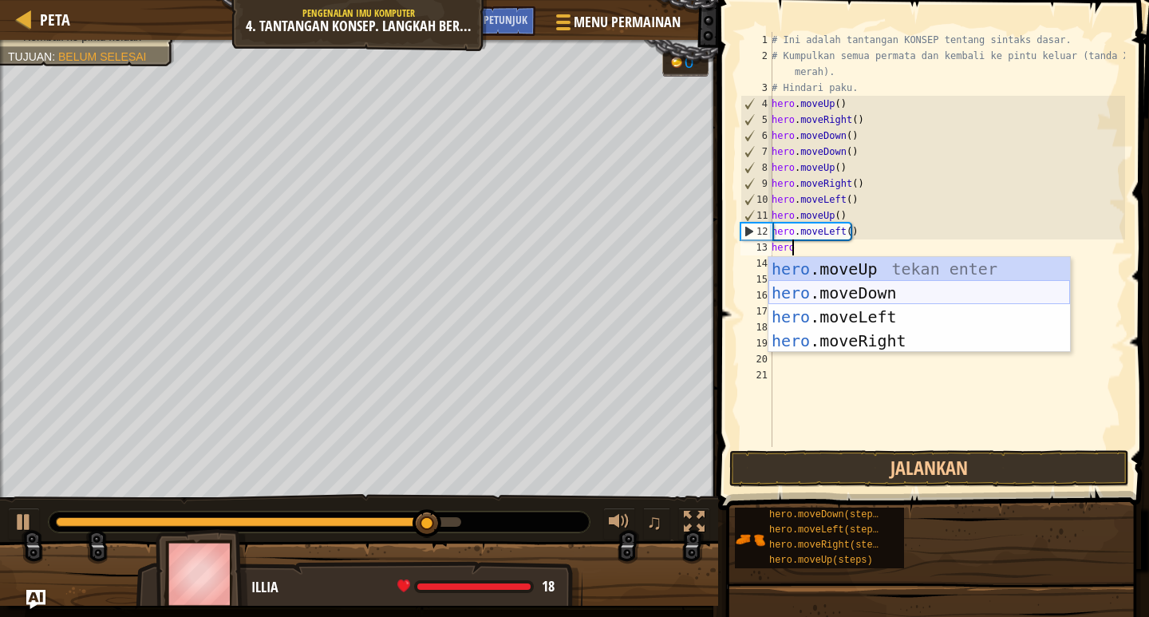
click at [784, 288] on div "hero .moveUp tekan enter hero .moveDown tekan enter hero .moveLeft tekan enter …" at bounding box center [920, 329] width 302 height 144
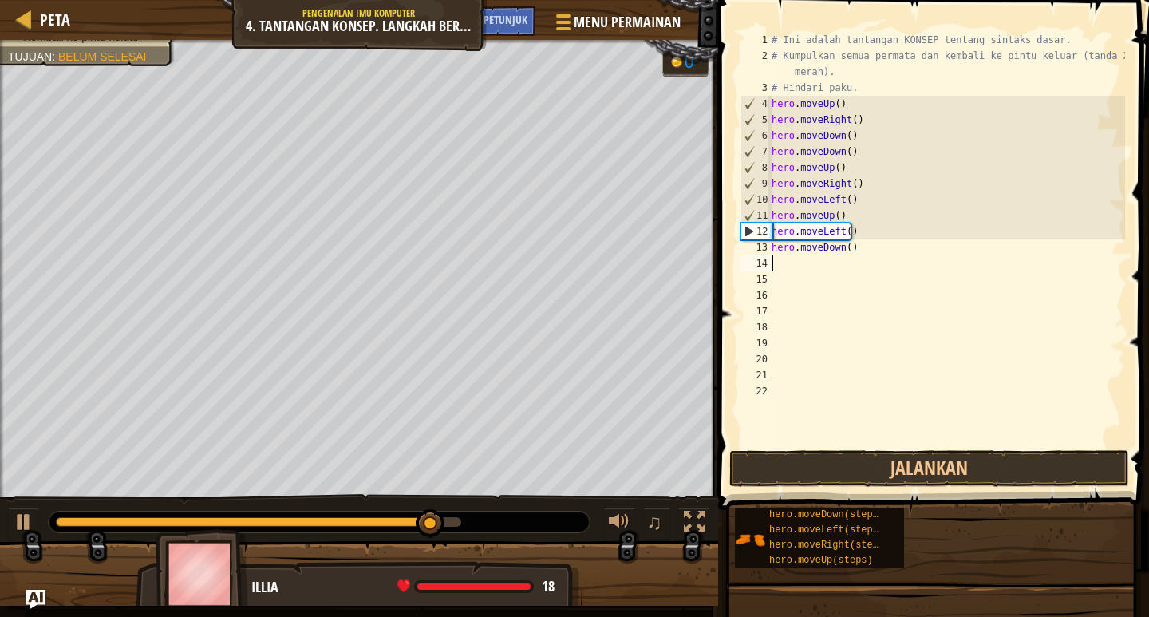
scroll to position [7, 0]
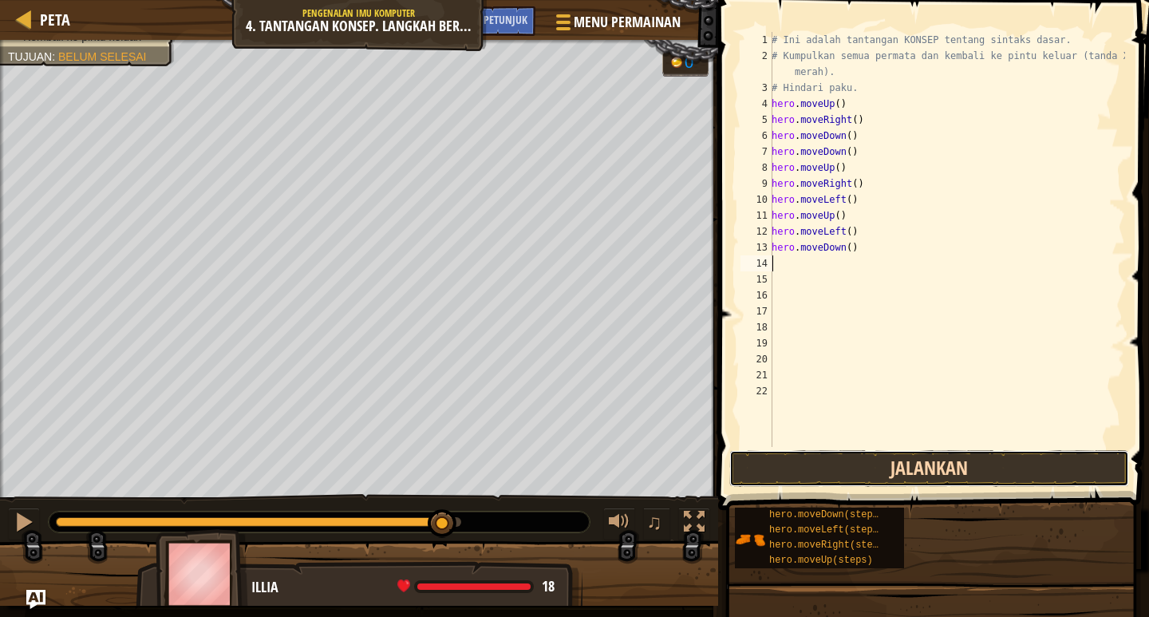
click at [885, 474] on button "Jalankan" at bounding box center [930, 468] width 400 height 37
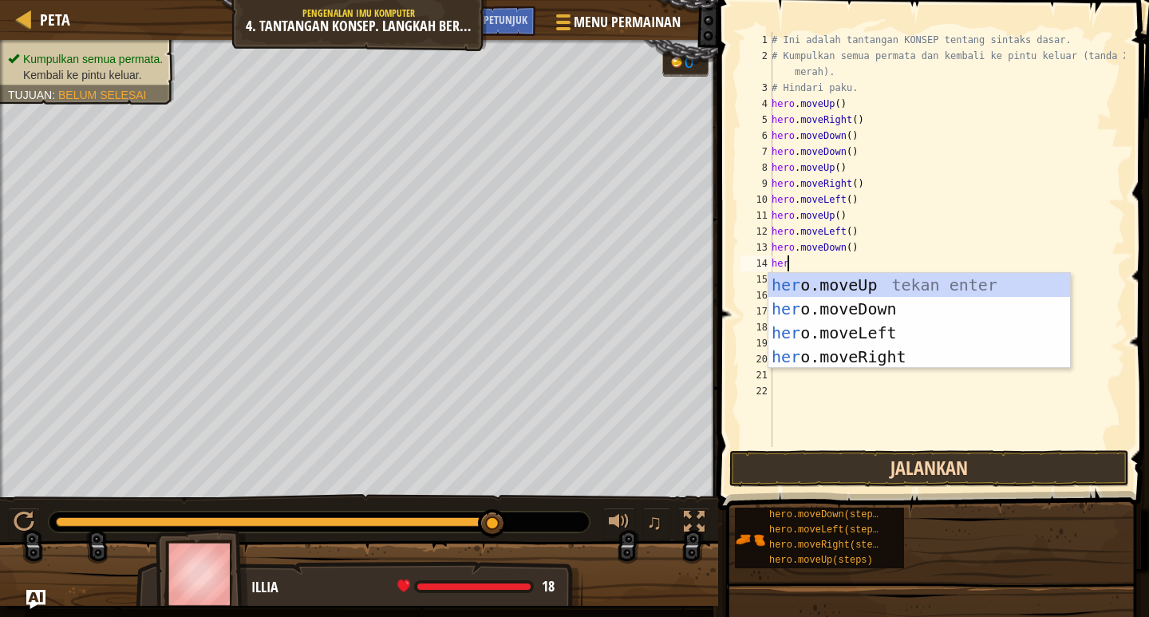
type textarea "hero"
click at [894, 321] on div "hero .moveUp tekan enter hero .moveDown tekan enter hero .moveLeft tekan enter …" at bounding box center [920, 345] width 302 height 144
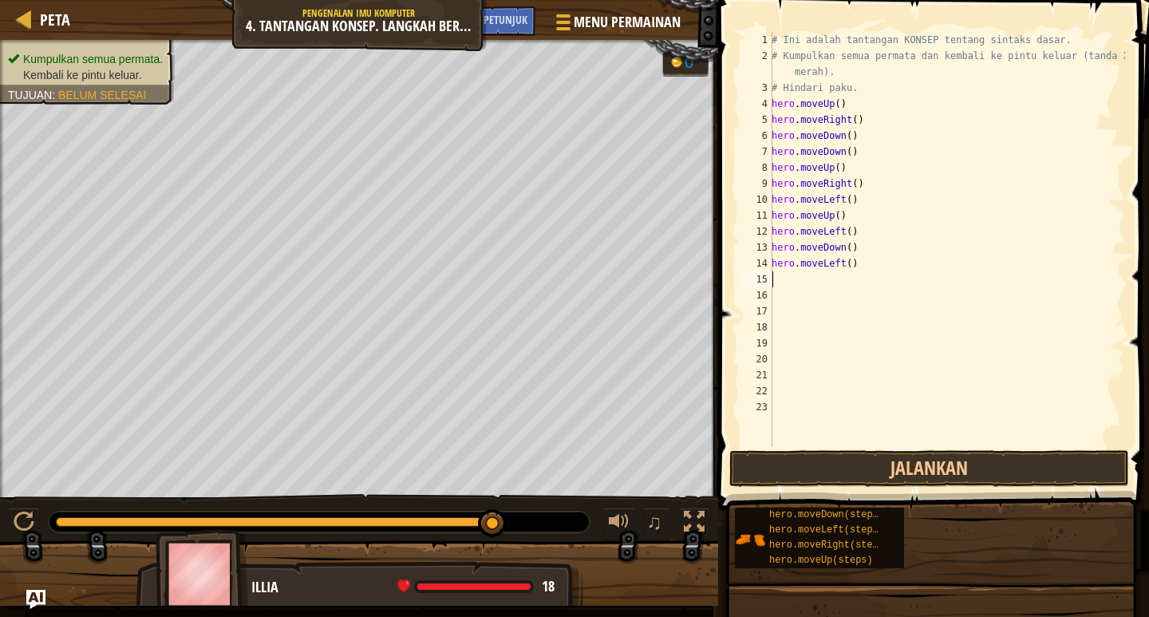
scroll to position [7, 0]
click at [880, 453] on button "Jalankan" at bounding box center [930, 468] width 400 height 37
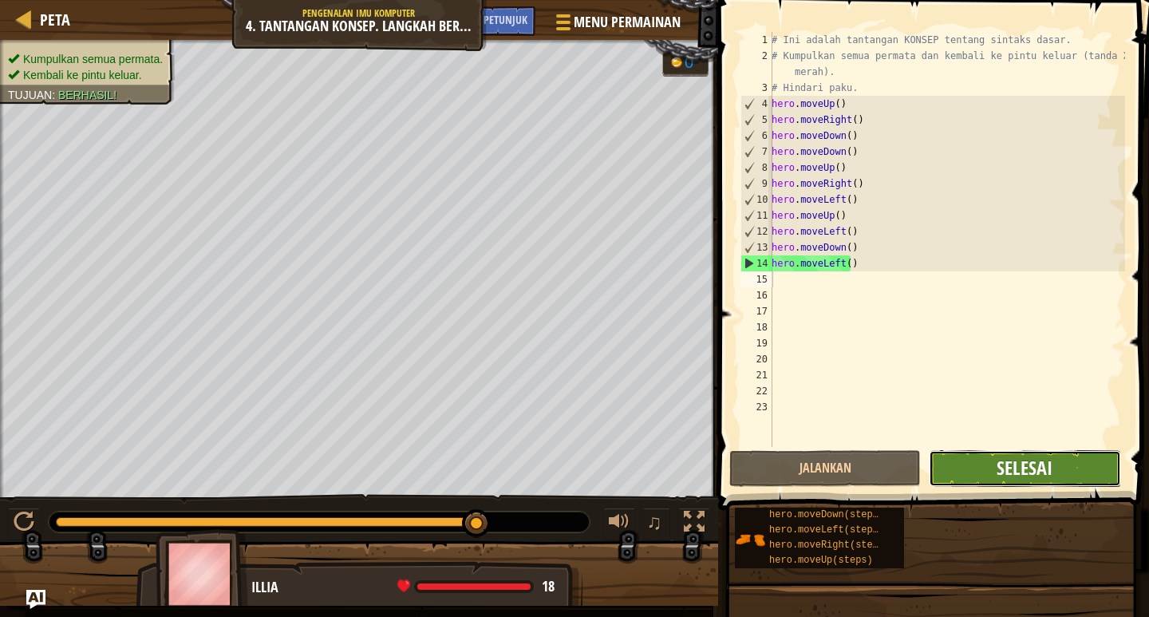
click at [1006, 472] on span "Selesai" at bounding box center [1025, 468] width 56 height 26
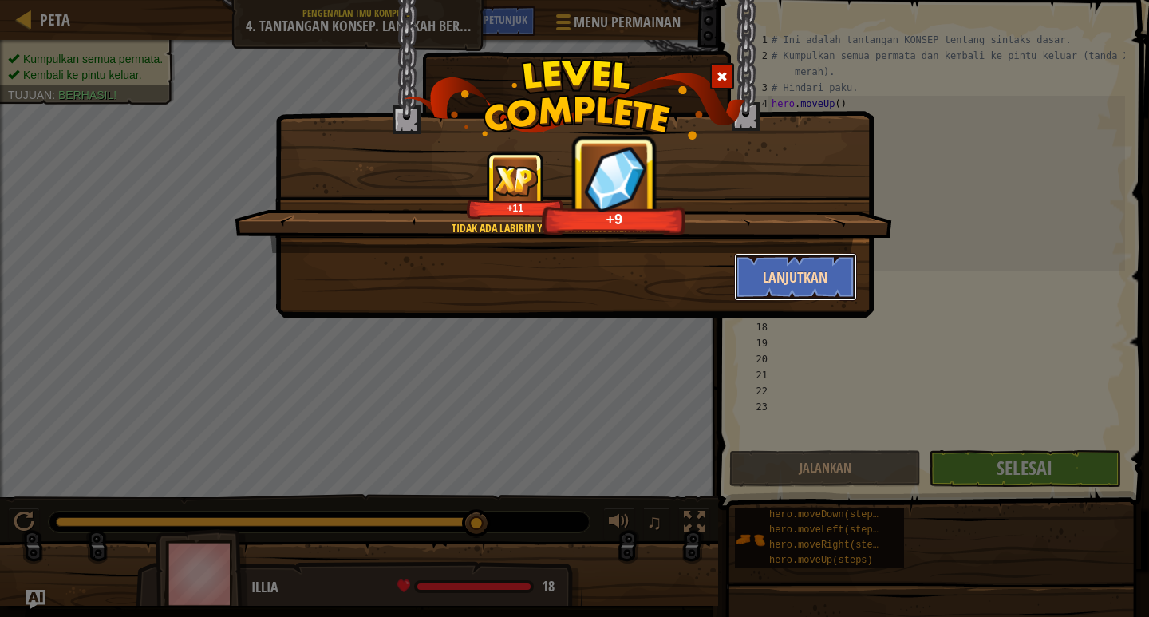
click at [815, 260] on button "Lanjutkan" at bounding box center [796, 277] width 124 height 48
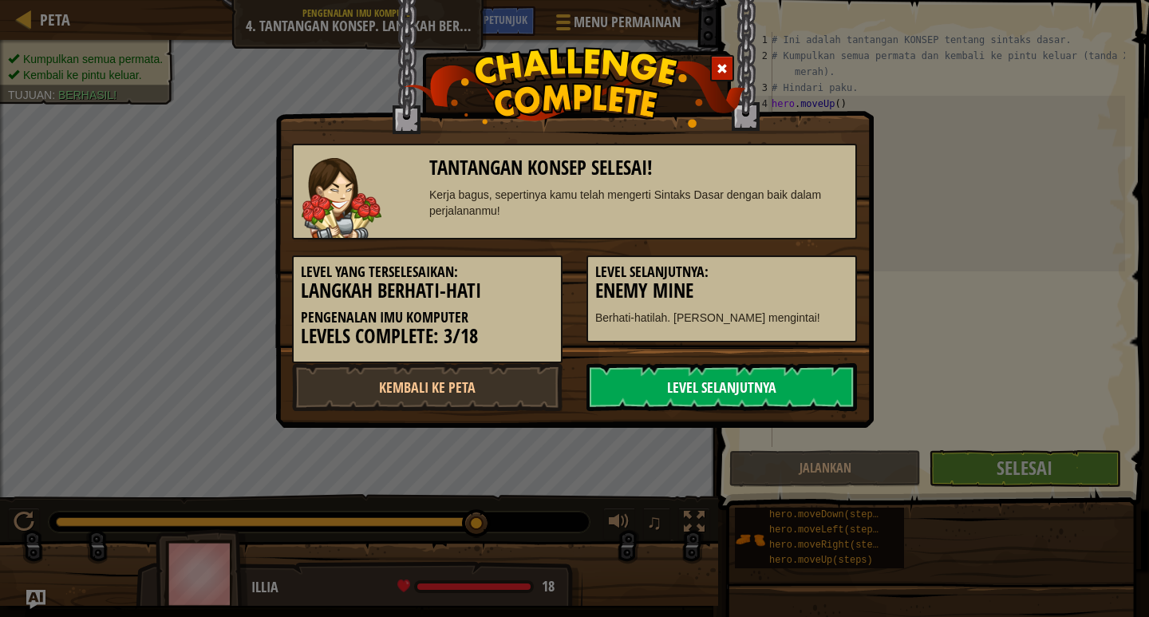
click at [784, 389] on link "Level Selanjutnya" at bounding box center [722, 387] width 271 height 48
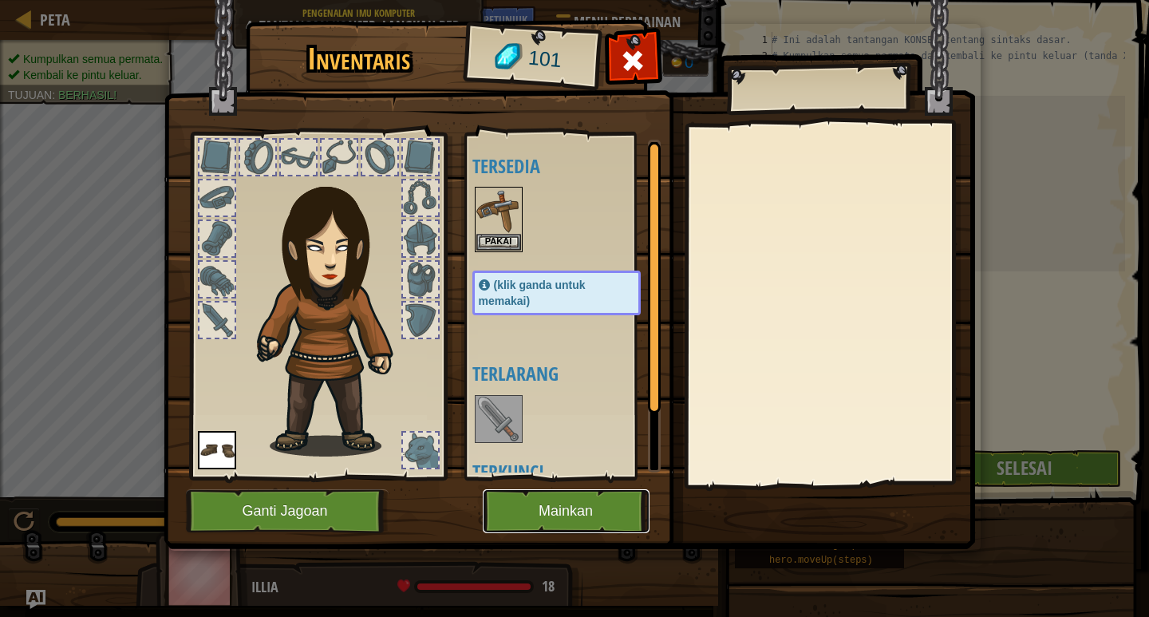
click at [617, 518] on button "Mainkan" at bounding box center [566, 511] width 167 height 44
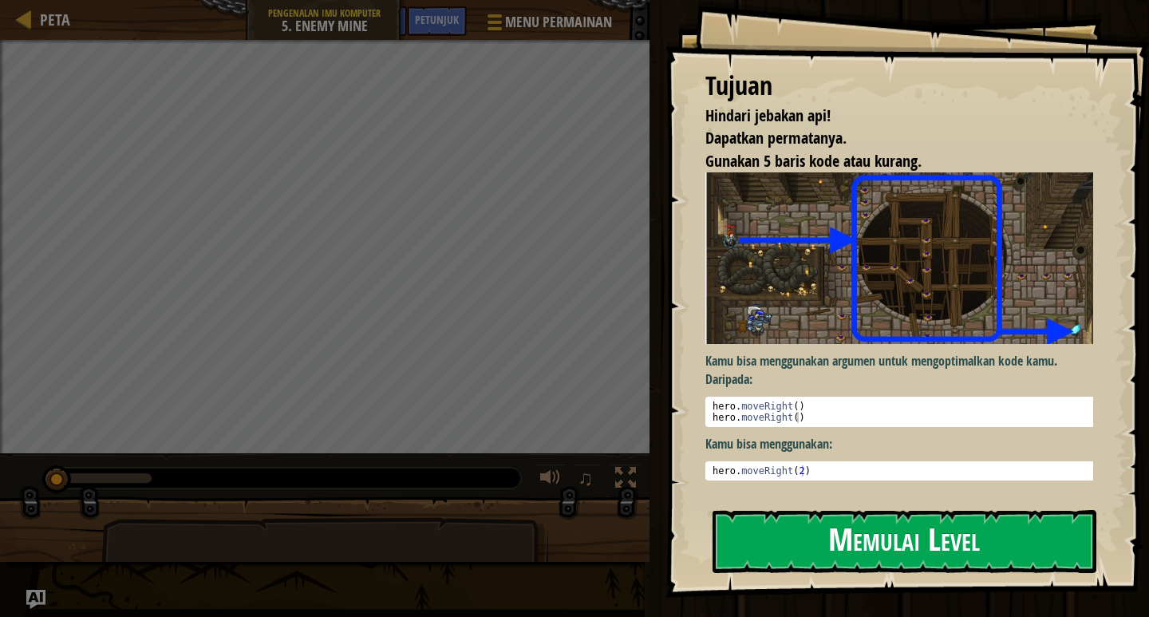
click at [939, 532] on button "Memulai Level" at bounding box center [905, 541] width 384 height 63
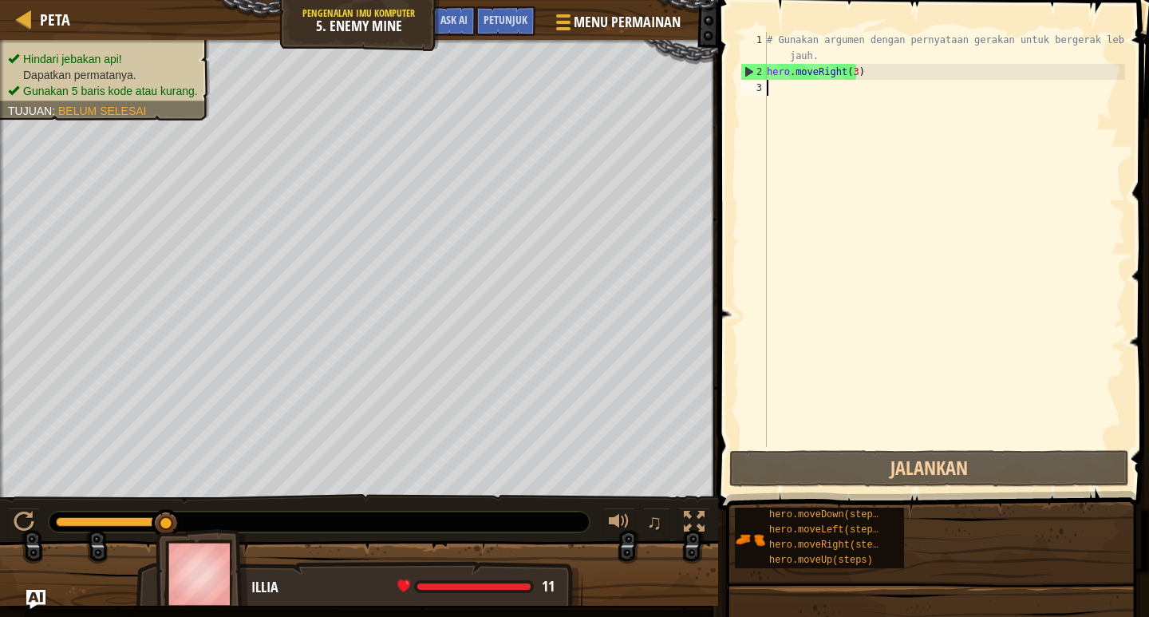
click at [778, 90] on div "# Gunakan argumen dengan pernyataan gerakan untuk bergerak lebih jauh. hero . m…" at bounding box center [945, 263] width 362 height 463
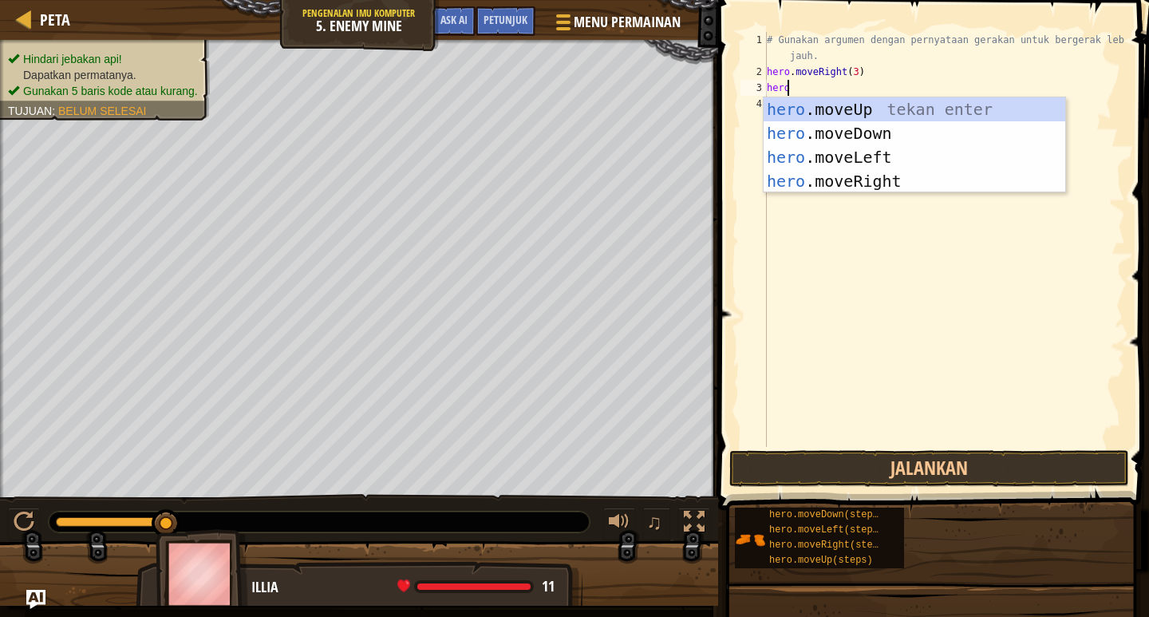
type textarea "hero"
click at [910, 110] on div "hero .moveUp tekan enter hero .moveDown tekan enter hero .moveLeft tekan enter …" at bounding box center [915, 169] width 302 height 144
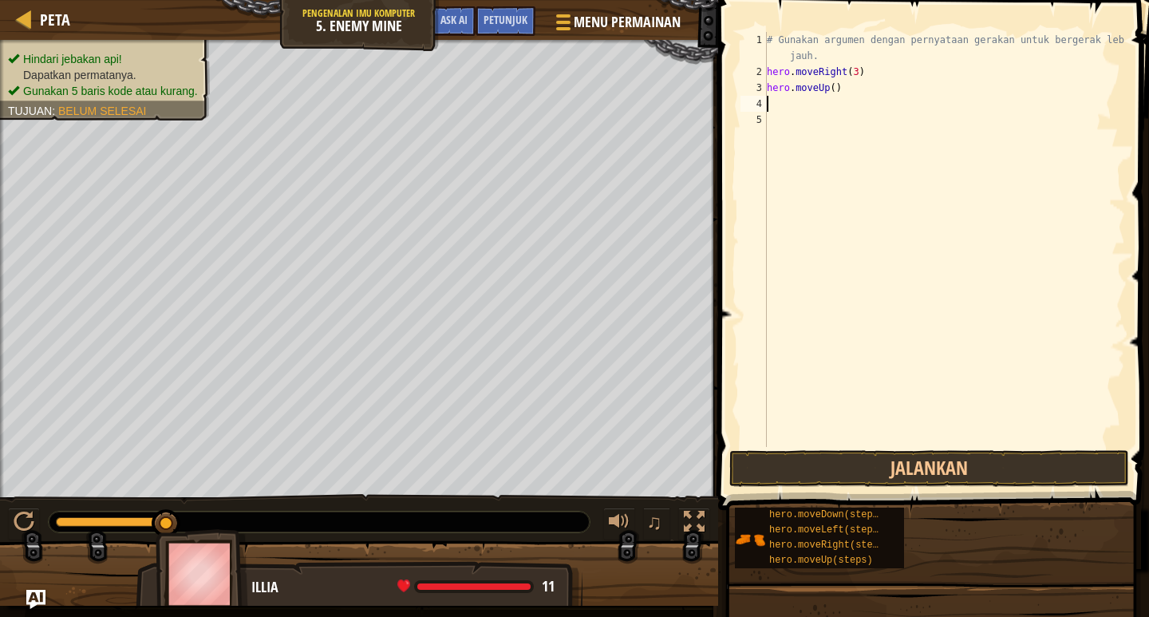
scroll to position [7, 0]
click at [841, 459] on button "Jalankan" at bounding box center [930, 468] width 400 height 37
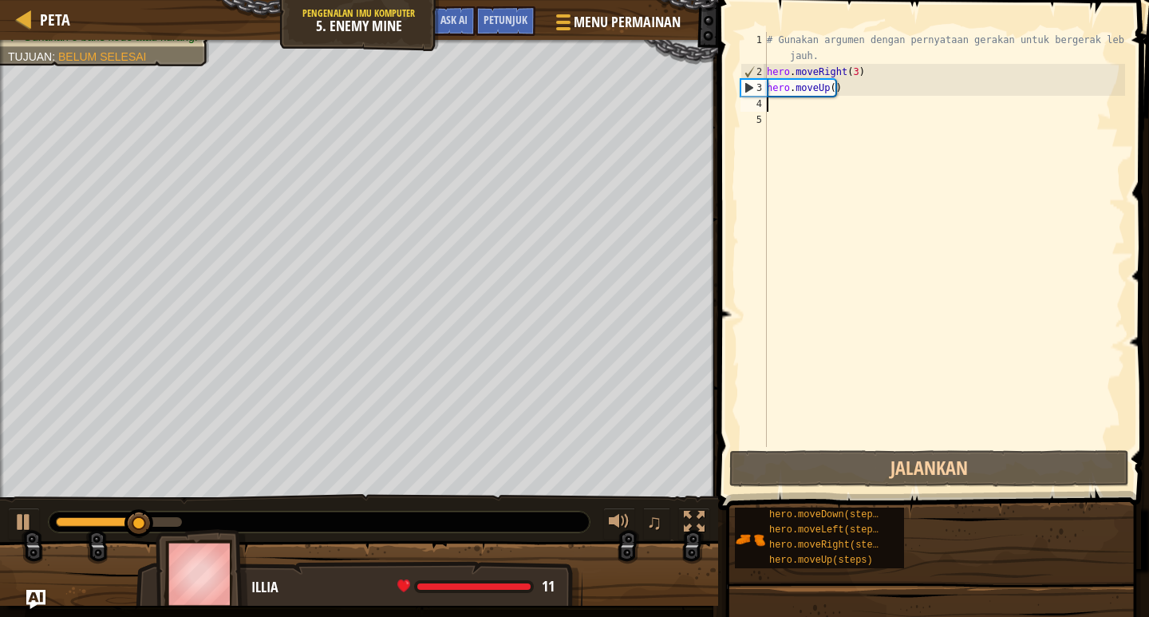
click at [813, 101] on div "# Gunakan argumen dengan pernyataan gerakan untuk bergerak lebih jauh. hero . m…" at bounding box center [945, 263] width 362 height 463
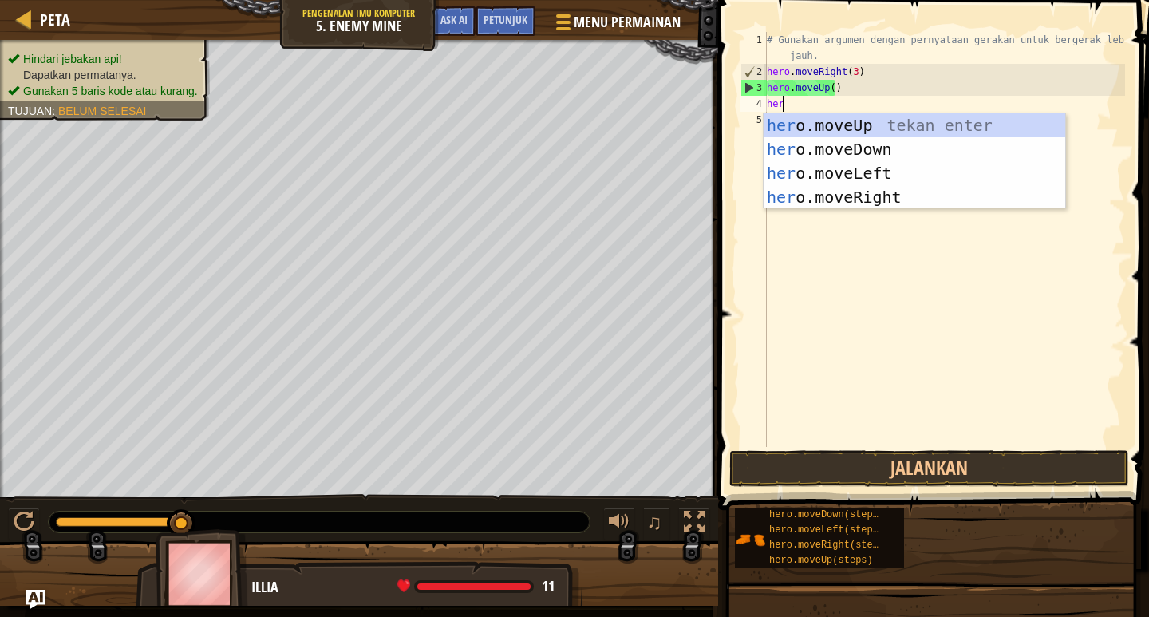
type textarea "hero"
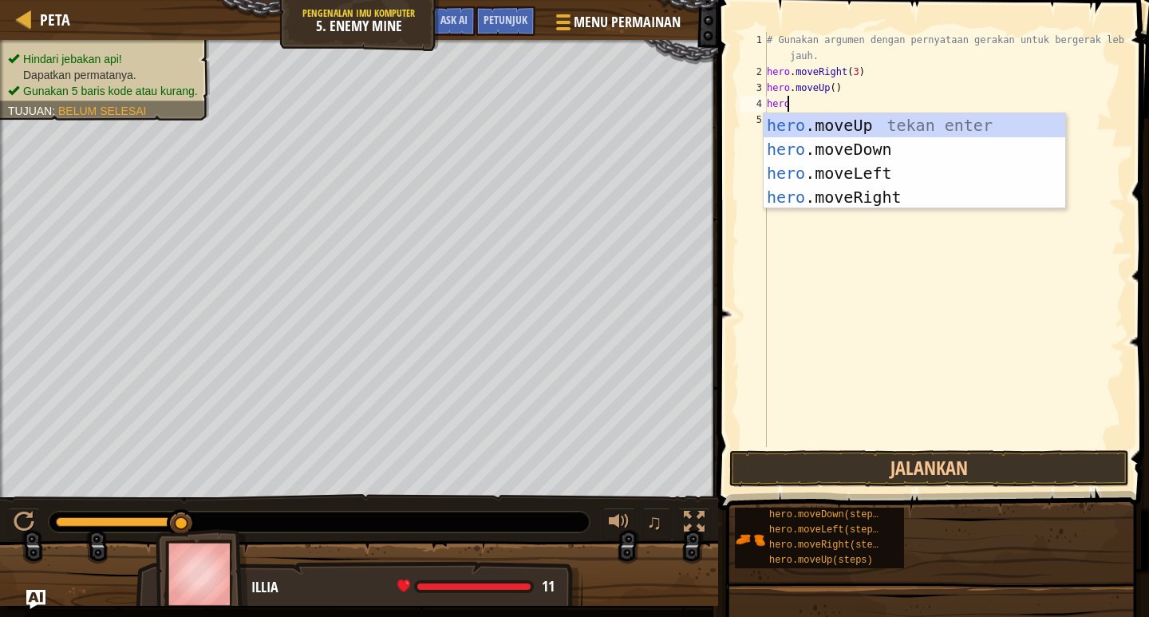
scroll to position [7, 1]
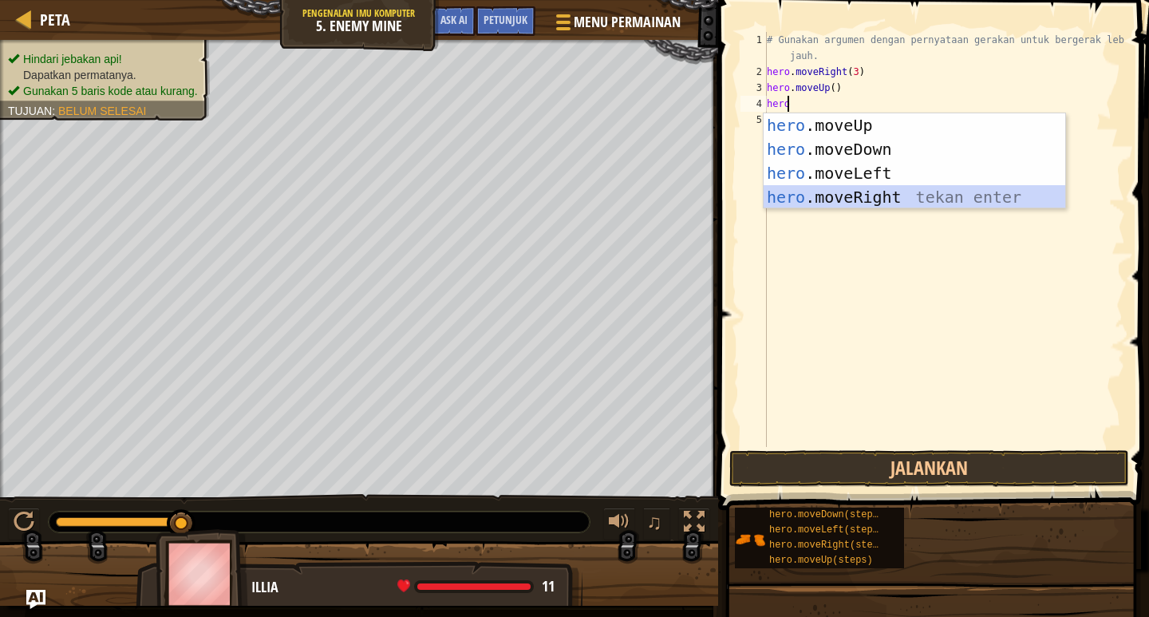
click at [865, 198] on div "hero .moveUp tekan enter hero .moveDown tekan enter hero .moveLeft tekan enter …" at bounding box center [915, 185] width 302 height 144
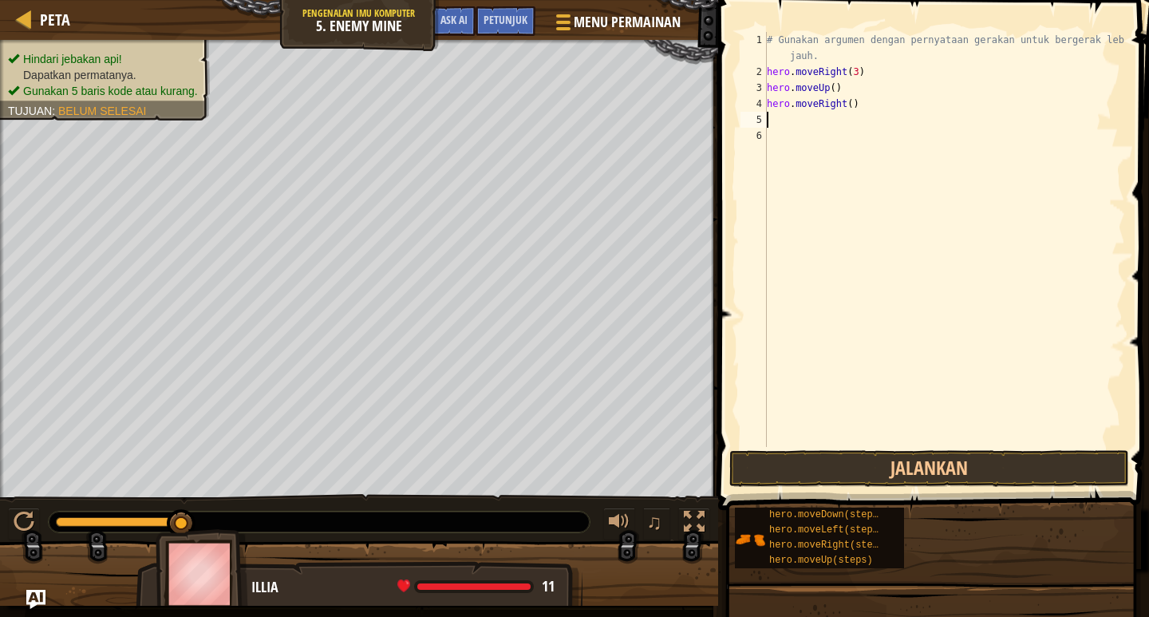
scroll to position [7, 0]
click at [854, 470] on button "Jalankan" at bounding box center [930, 468] width 400 height 37
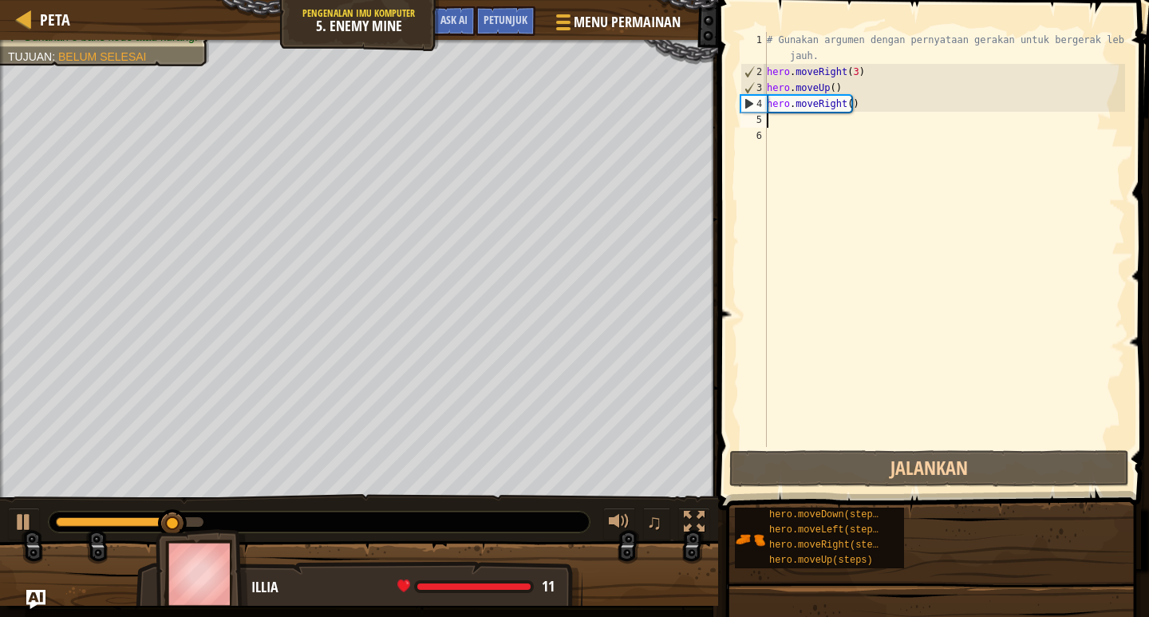
click at [809, 122] on div "# Gunakan argumen dengan pernyataan gerakan untuk bergerak lebih jauh. hero . m…" at bounding box center [945, 263] width 362 height 463
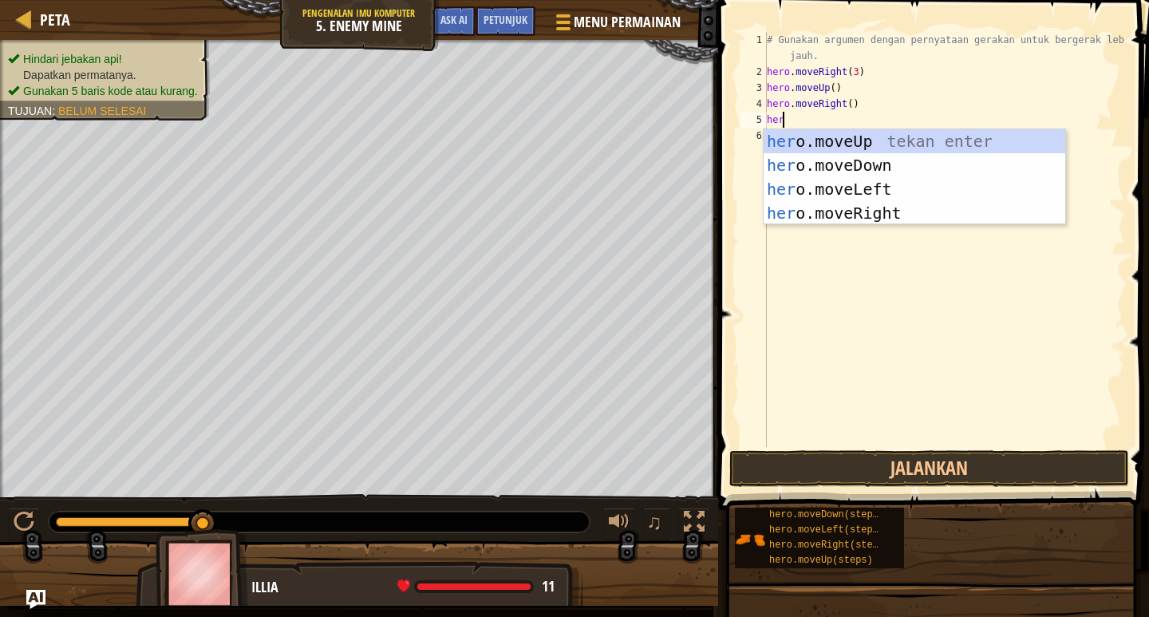
type textarea "hero"
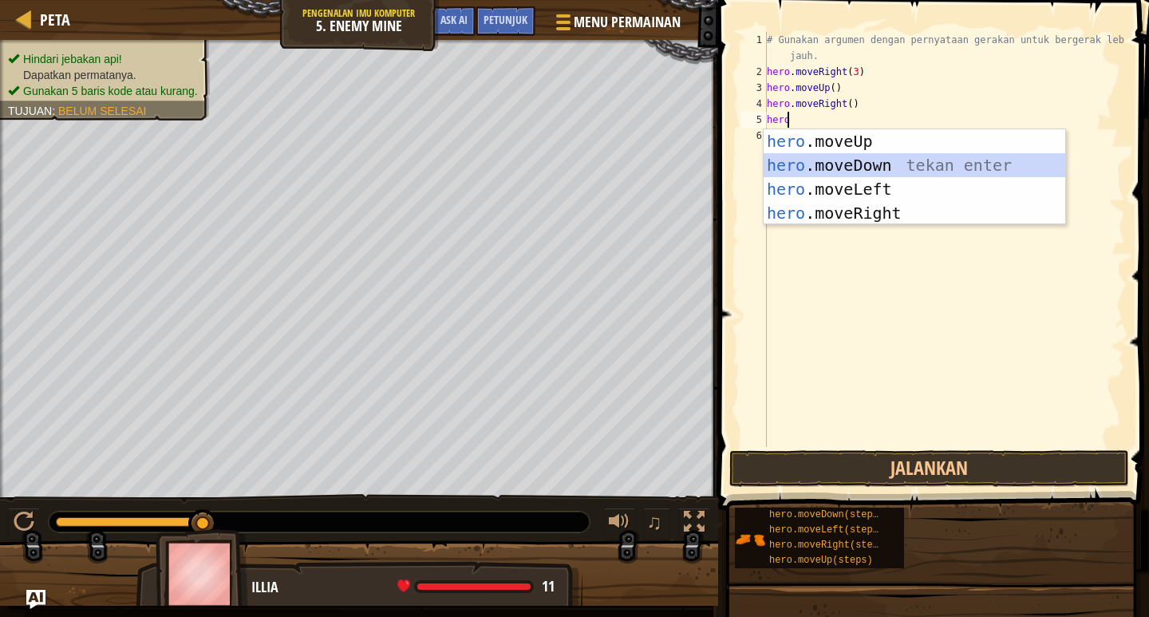
click at [859, 158] on div "hero .moveUp tekan enter hero .moveDown tekan enter hero .moveLeft tekan enter …" at bounding box center [915, 201] width 302 height 144
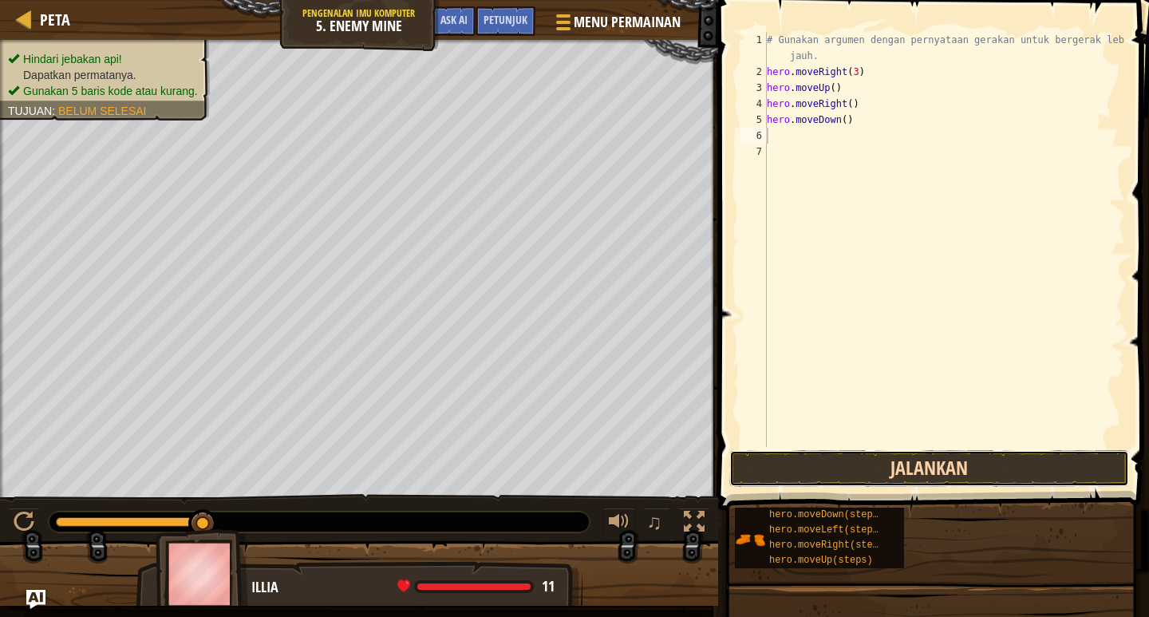
click at [854, 467] on button "Jalankan" at bounding box center [930, 468] width 400 height 37
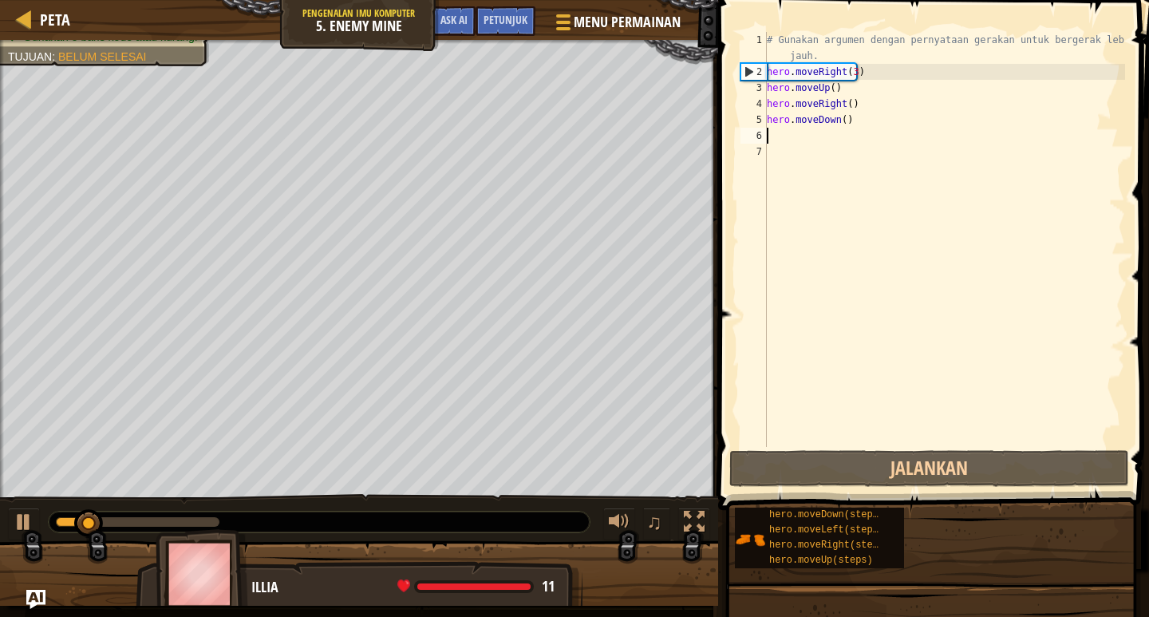
click at [776, 133] on div "# Gunakan argumen dengan pernyataan gerakan untuk bergerak lebih jauh. hero . m…" at bounding box center [945, 263] width 362 height 463
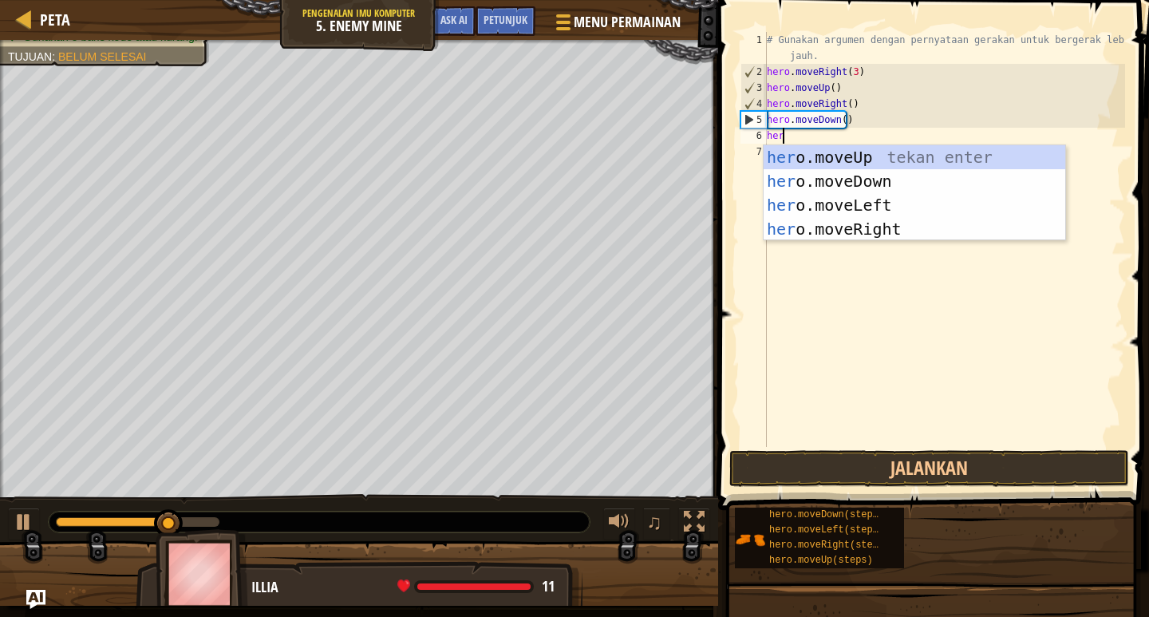
type textarea "hero"
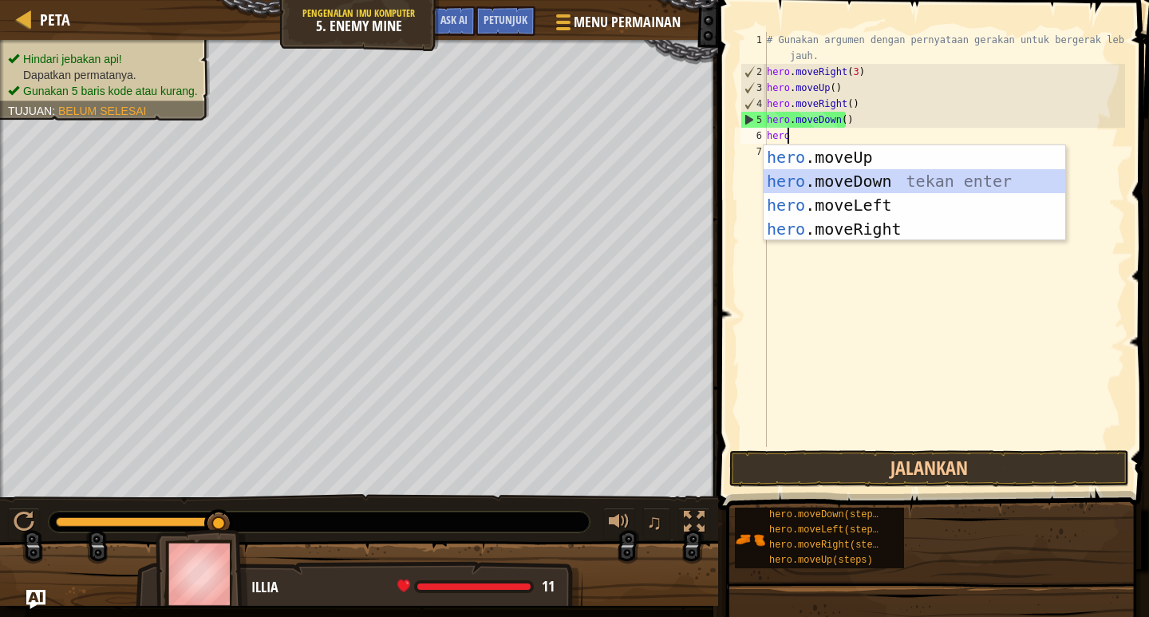
click at [808, 179] on div "hero .moveUp tekan enter hero .moveDown tekan enter hero .moveLeft tekan enter …" at bounding box center [915, 217] width 302 height 144
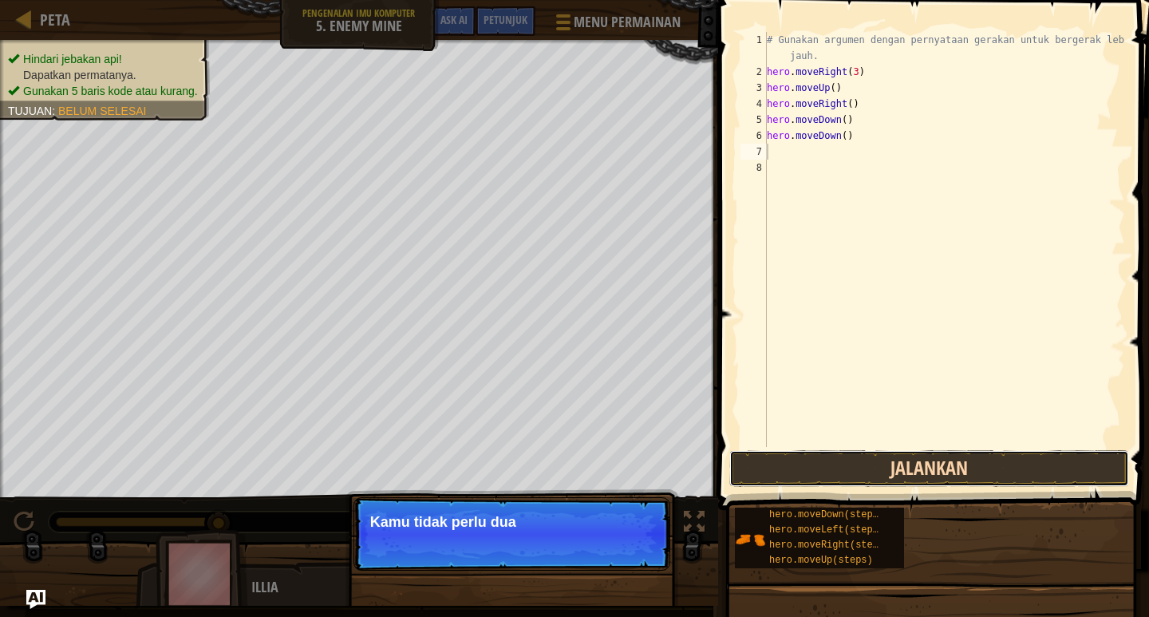
click at [845, 460] on button "Jalankan" at bounding box center [930, 468] width 400 height 37
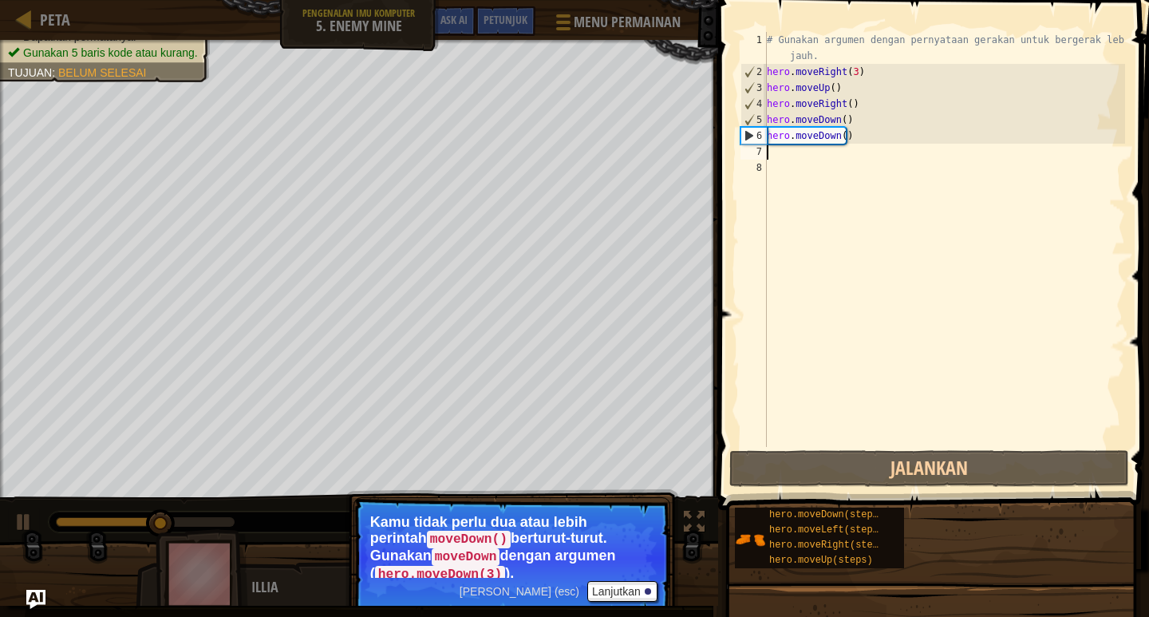
click at [781, 148] on div "# Gunakan argumen dengan pernyataan gerakan untuk bergerak lebih jauh. hero . m…" at bounding box center [945, 263] width 362 height 463
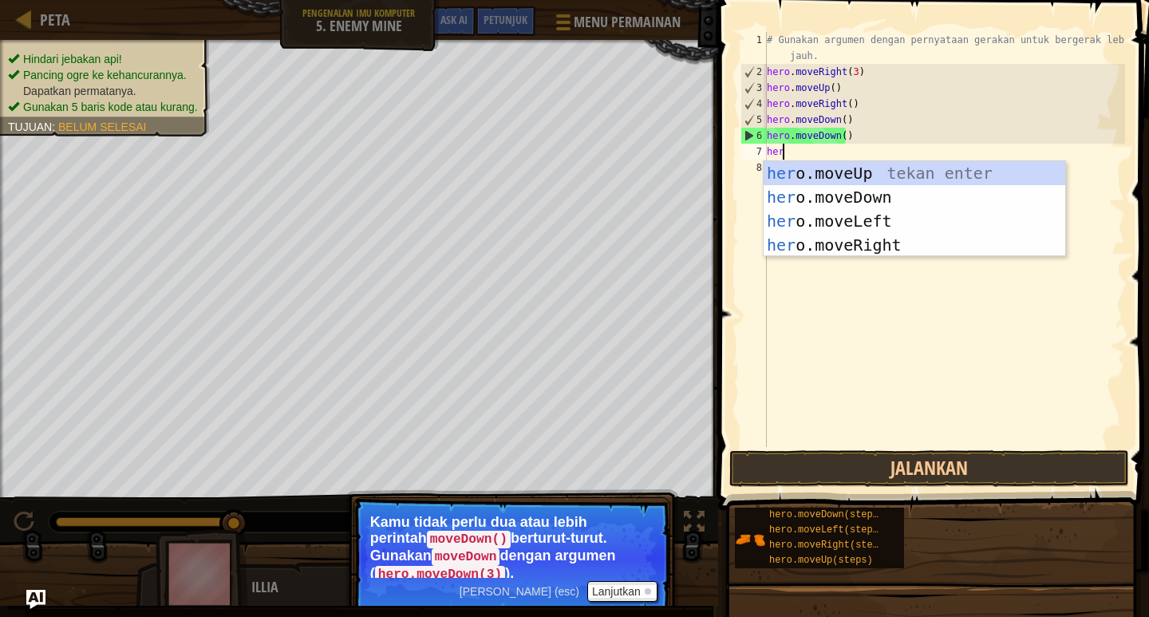
type textarea "hero"
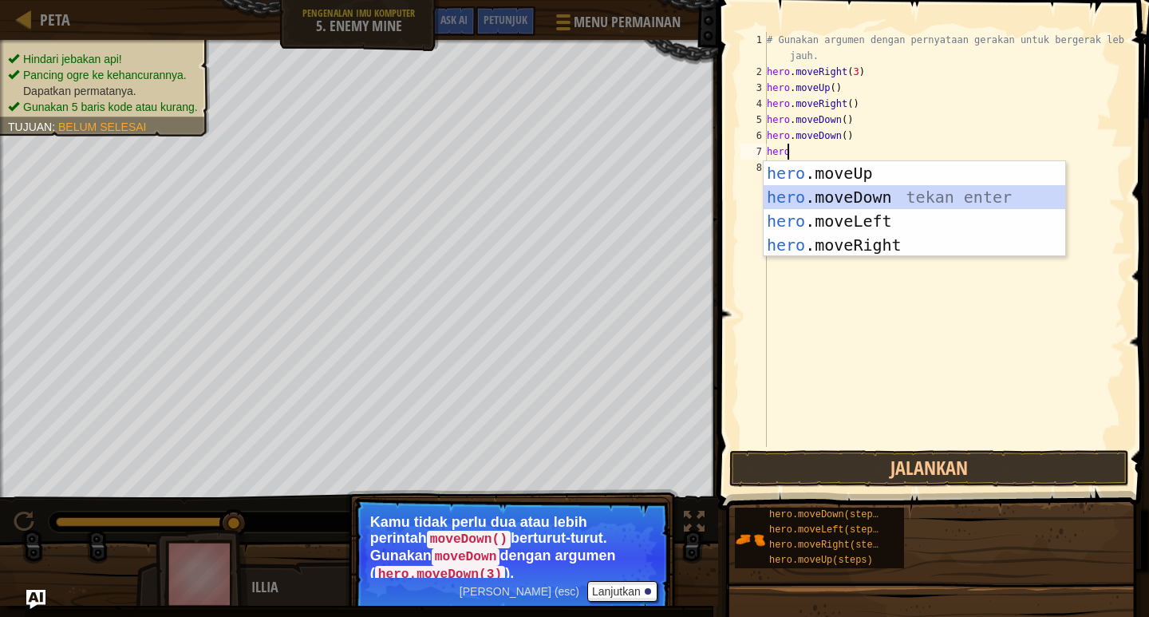
click at [817, 193] on div "hero .moveUp tekan enter hero .moveDown tekan enter hero .moveLeft tekan enter …" at bounding box center [915, 233] width 302 height 144
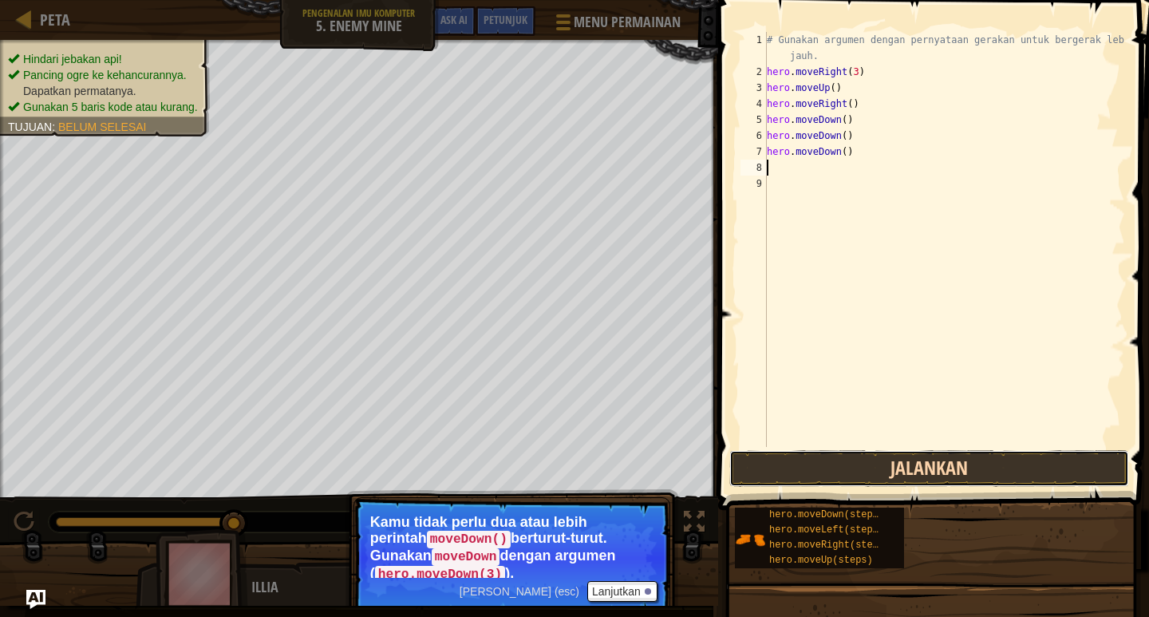
click at [861, 462] on button "Jalankan" at bounding box center [930, 468] width 400 height 37
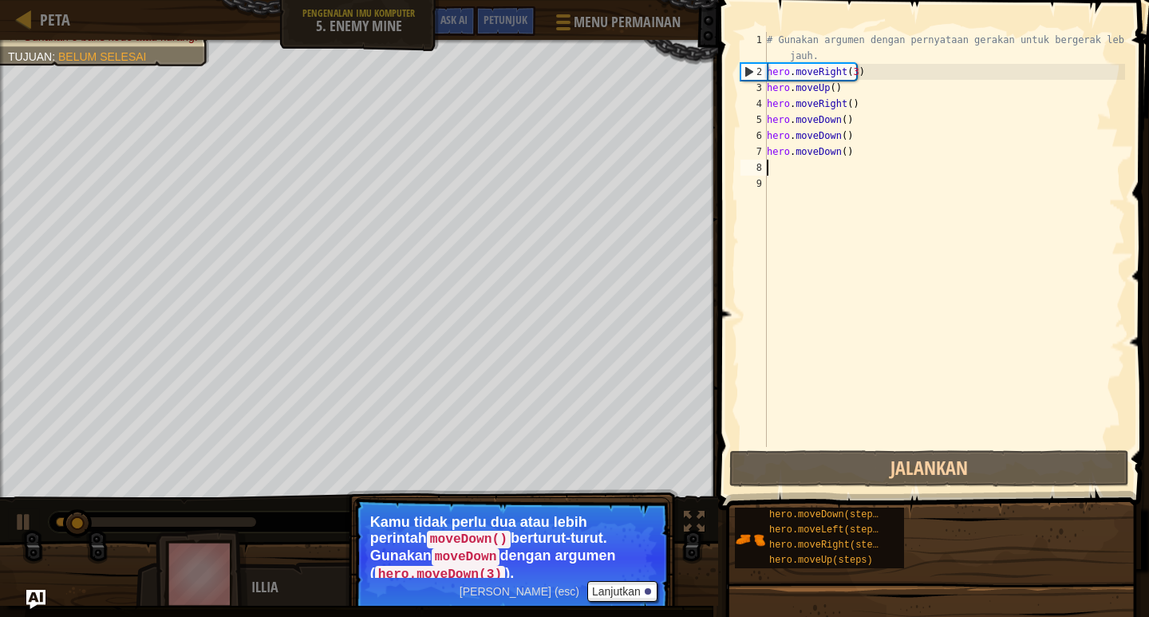
click at [771, 160] on div "# Gunakan argumen dengan pernyataan gerakan untuk bergerak lebih jauh. hero . m…" at bounding box center [945, 263] width 362 height 463
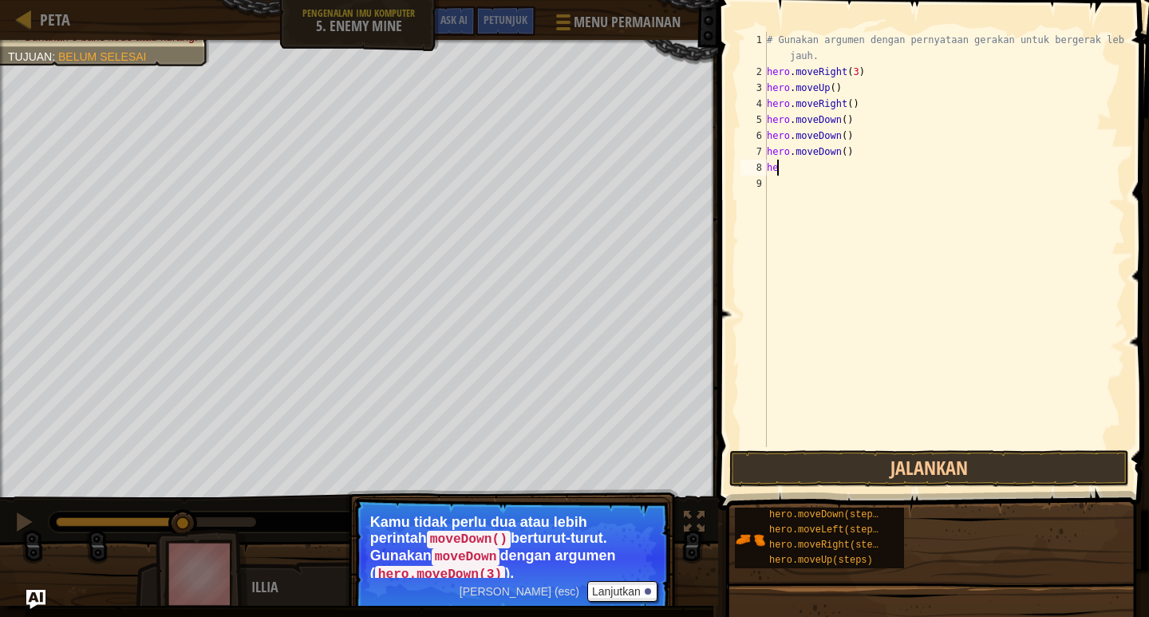
type textarea "h"
type textarea "hero.moveDown("
click at [776, 173] on div "# Gunakan argumen dengan pernyataan gerakan untuk bergerak lebih jauh. hero . m…" at bounding box center [945, 263] width 362 height 463
click at [851, 153] on div "# Gunakan argumen dengan pernyataan gerakan untuk bergerak lebih jauh. hero . m…" at bounding box center [945, 263] width 362 height 463
type textarea "h"
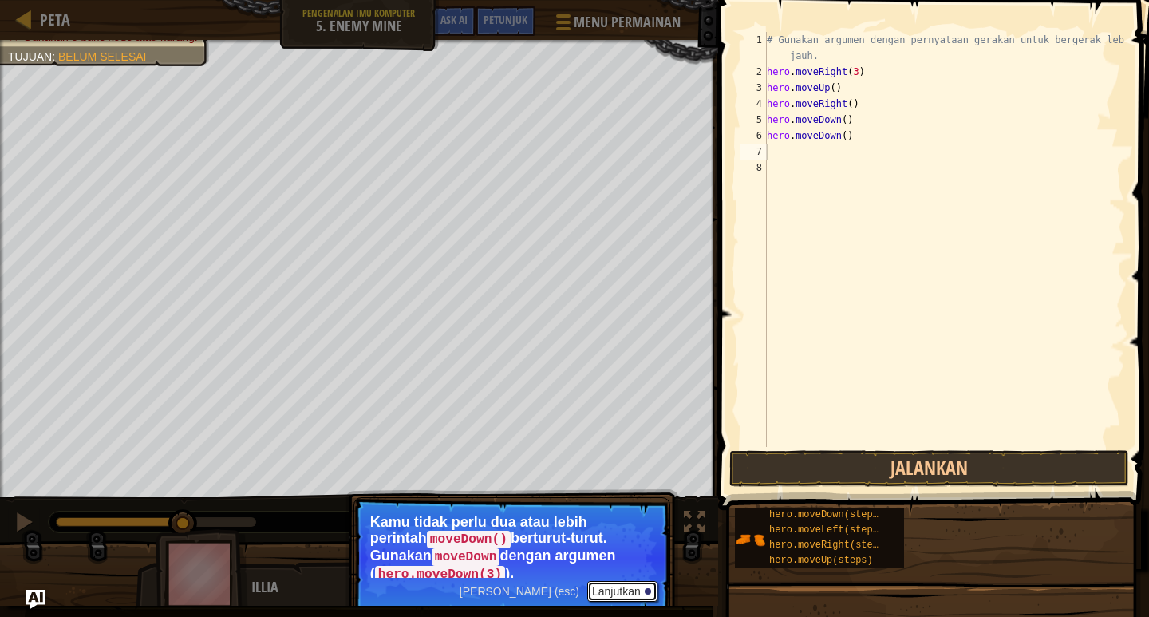
click at [622, 583] on button "Lanjutkan" at bounding box center [623, 591] width 70 height 21
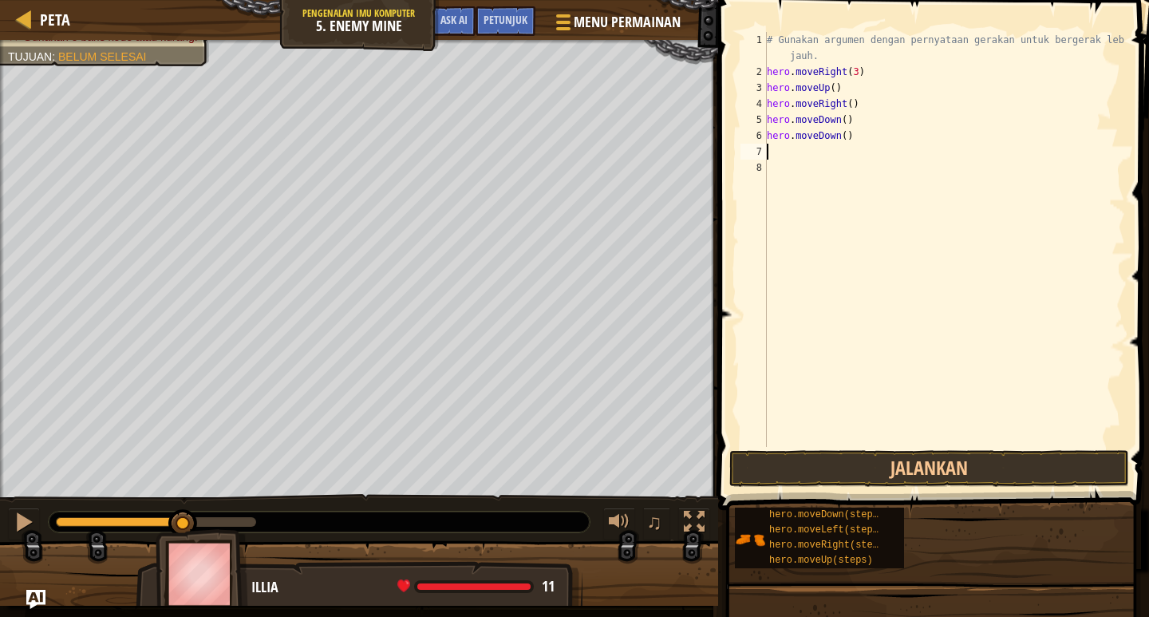
click at [771, 149] on div "# Gunakan argumen dengan pernyataan gerakan untuk bergerak lebih jauh. hero . m…" at bounding box center [945, 263] width 362 height 463
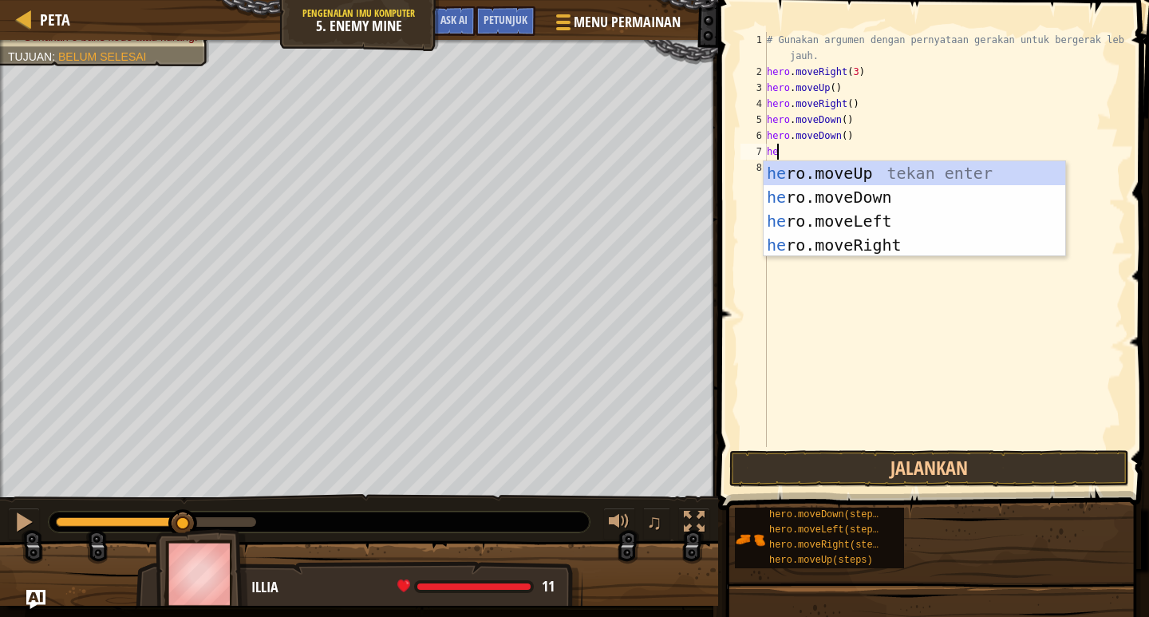
type textarea "her"
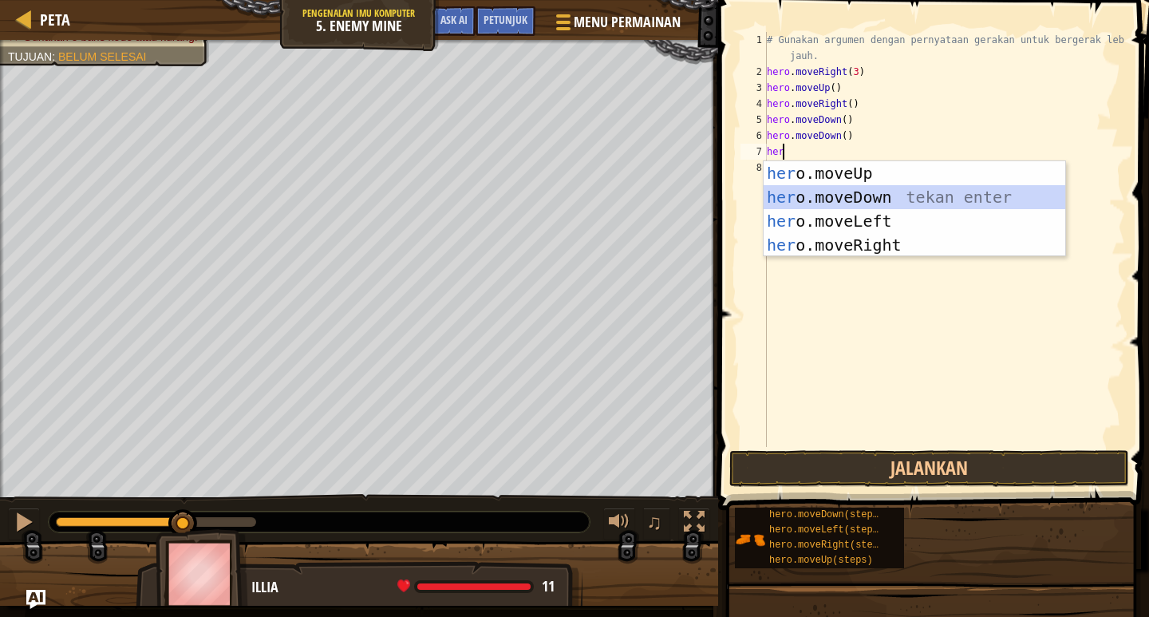
click at [866, 208] on div "her o.moveUp tekan enter her o.moveDown tekan enter her o.moveLeft tekan enter …" at bounding box center [915, 233] width 302 height 144
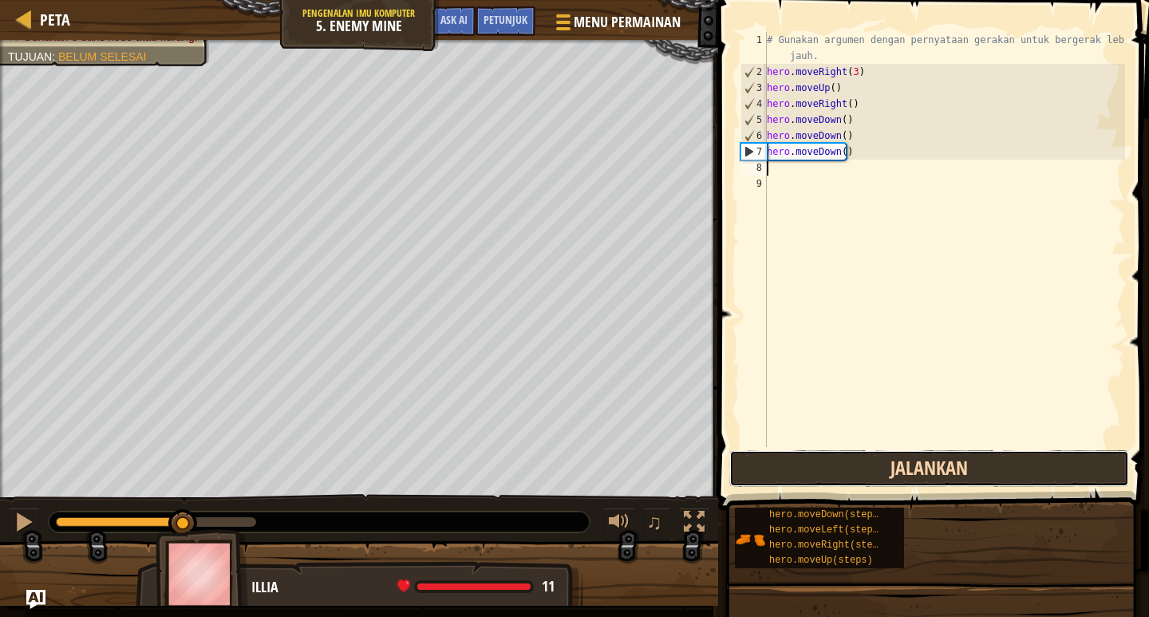
click at [984, 480] on button "Jalankan" at bounding box center [930, 468] width 400 height 37
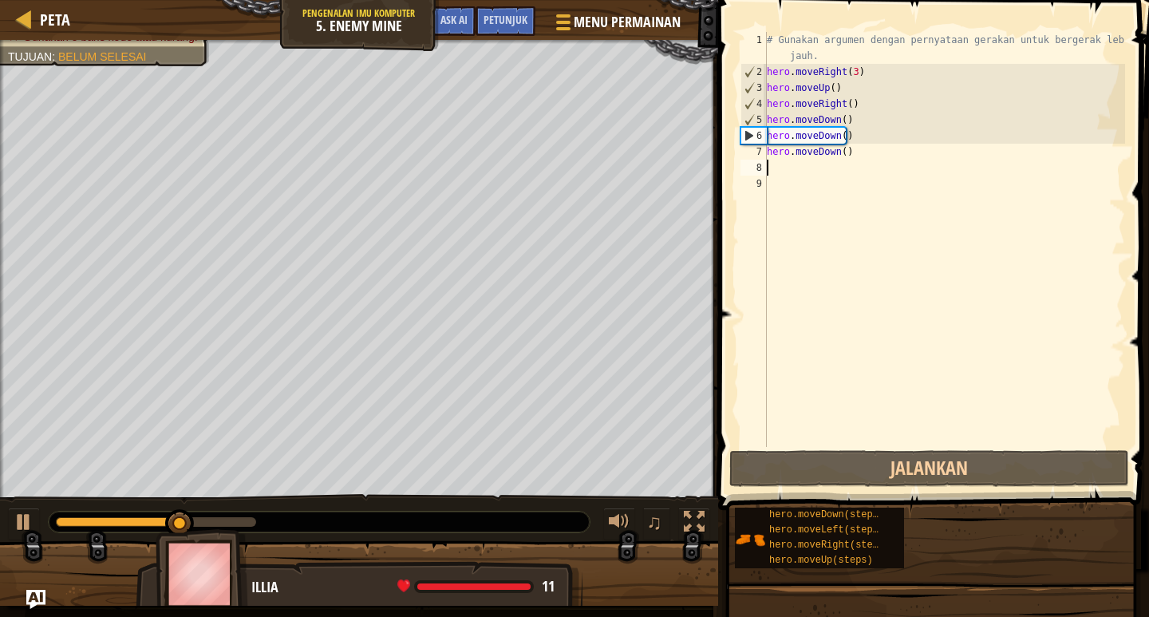
click at [765, 164] on div "8" at bounding box center [754, 168] width 26 height 16
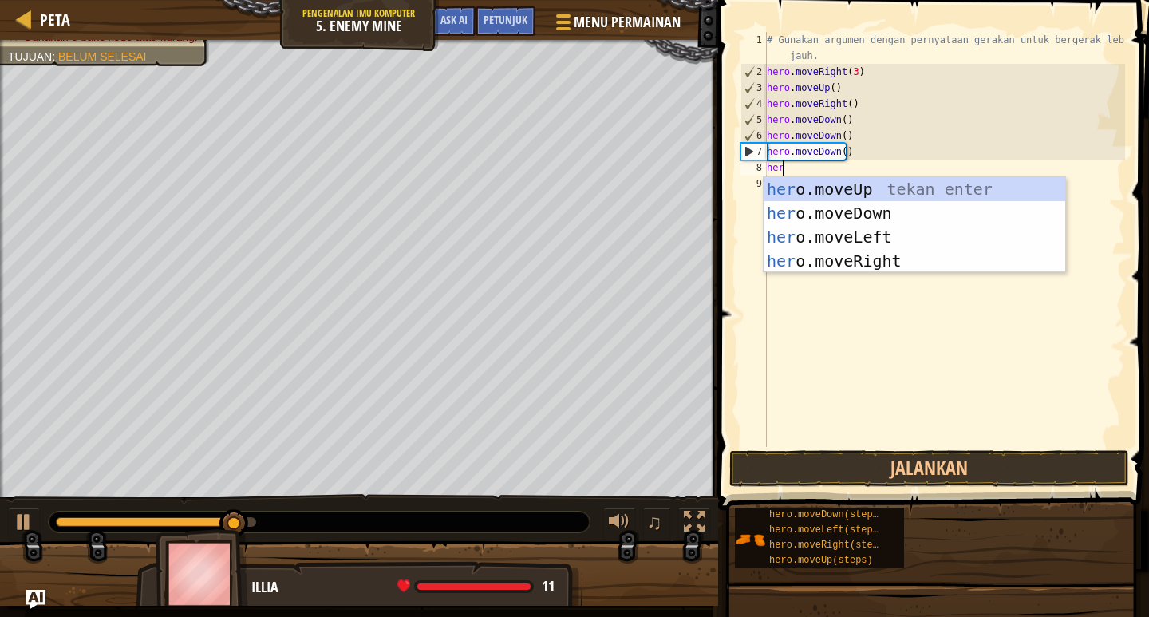
type textarea "hero"
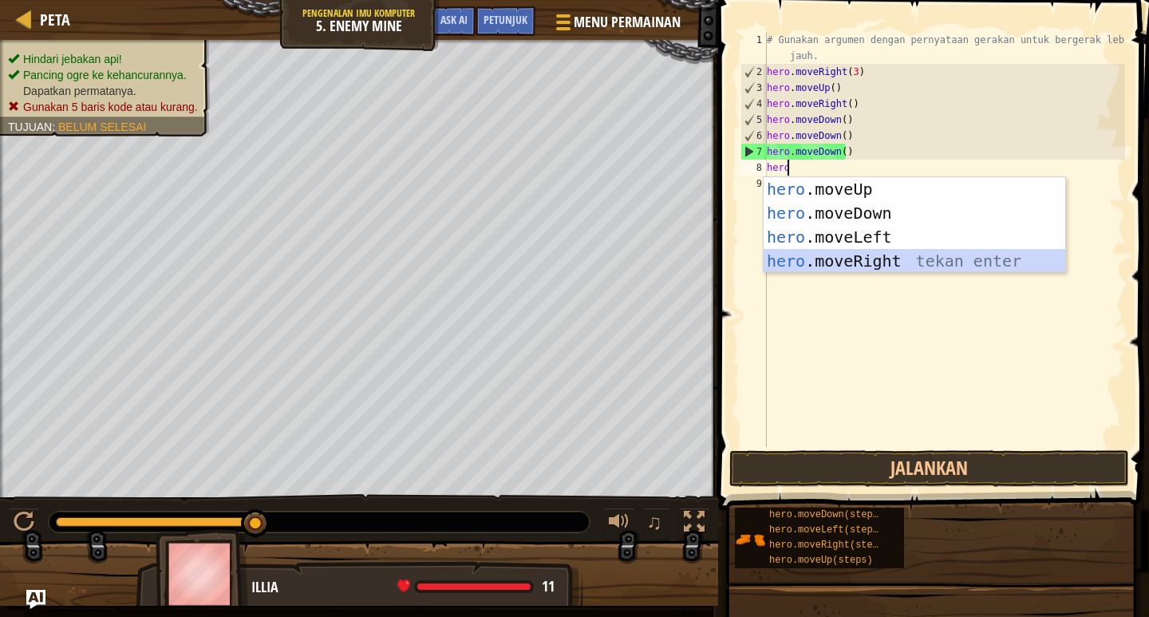
click at [851, 260] on div "hero .moveUp tekan enter hero .moveDown tekan enter hero .moveLeft tekan enter …" at bounding box center [915, 249] width 302 height 144
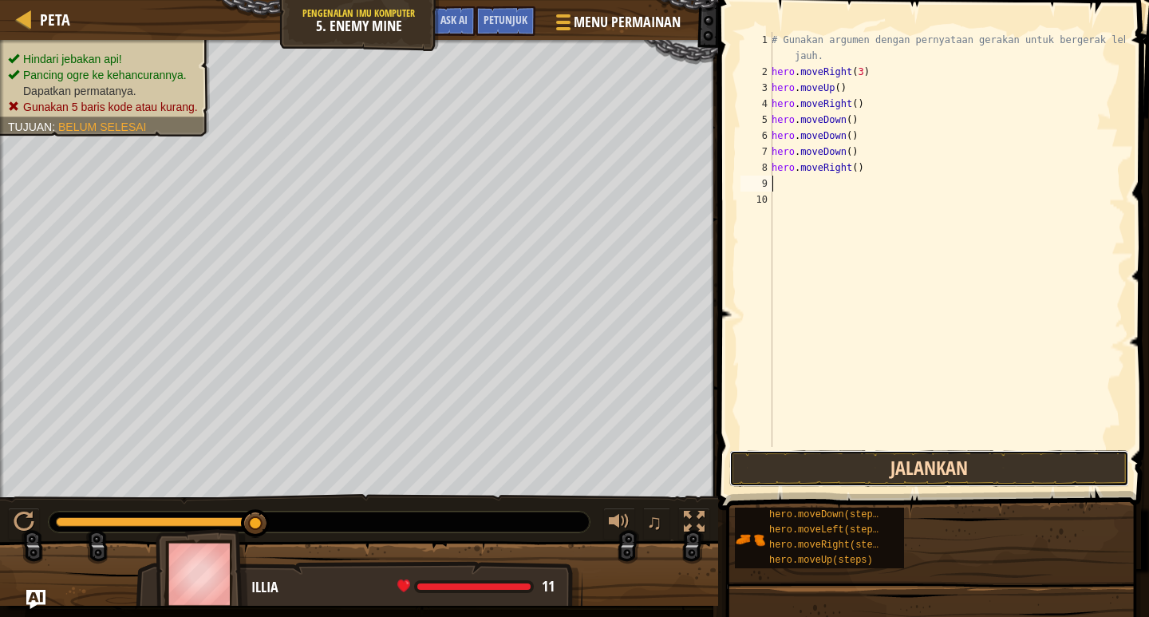
drag, startPoint x: 960, startPoint y: 459, endPoint x: 960, endPoint y: 450, distance: 8.8
click at [961, 459] on button "Jalankan" at bounding box center [930, 468] width 400 height 37
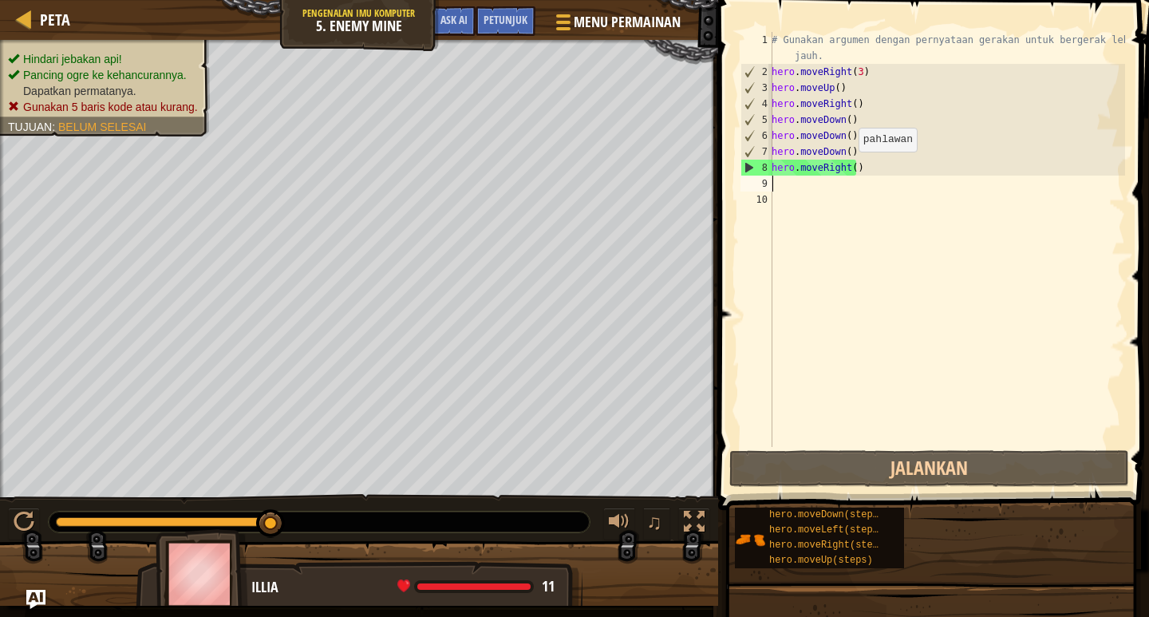
click at [850, 168] on div "# Gunakan argumen dengan pernyataan gerakan untuk bergerak lebih jauh. hero . m…" at bounding box center [947, 263] width 357 height 463
type textarea "hero.moveRight()"
click at [831, 188] on div "# Gunakan argumen dengan pernyataan gerakan untuk bergerak lebih jauh. hero . m…" at bounding box center [947, 263] width 357 height 463
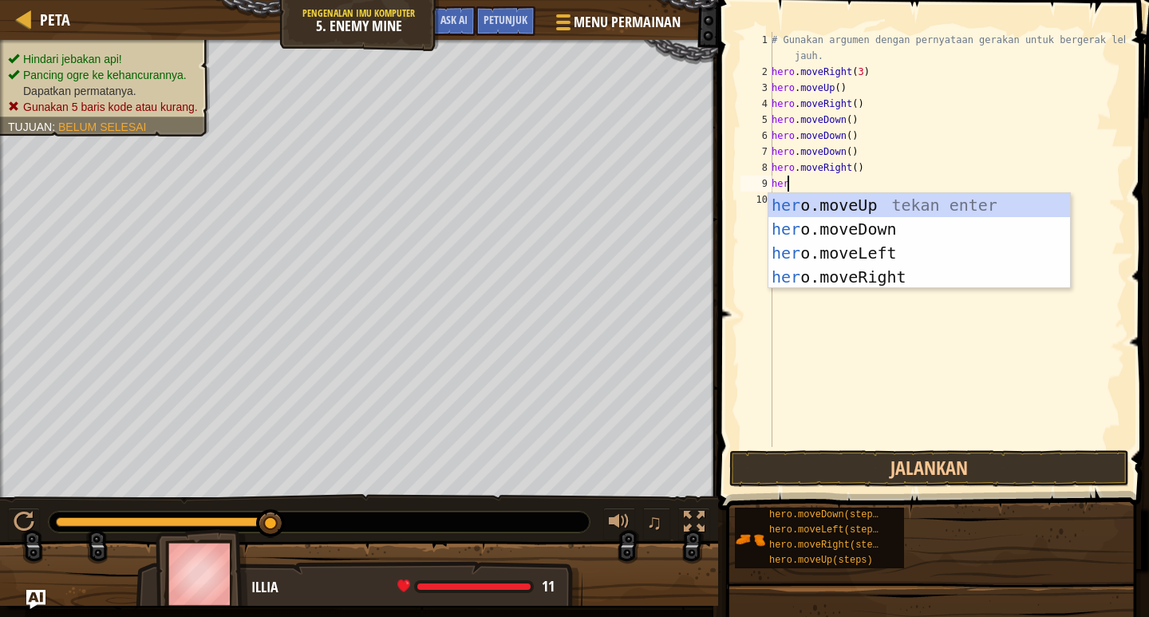
type textarea "hero"
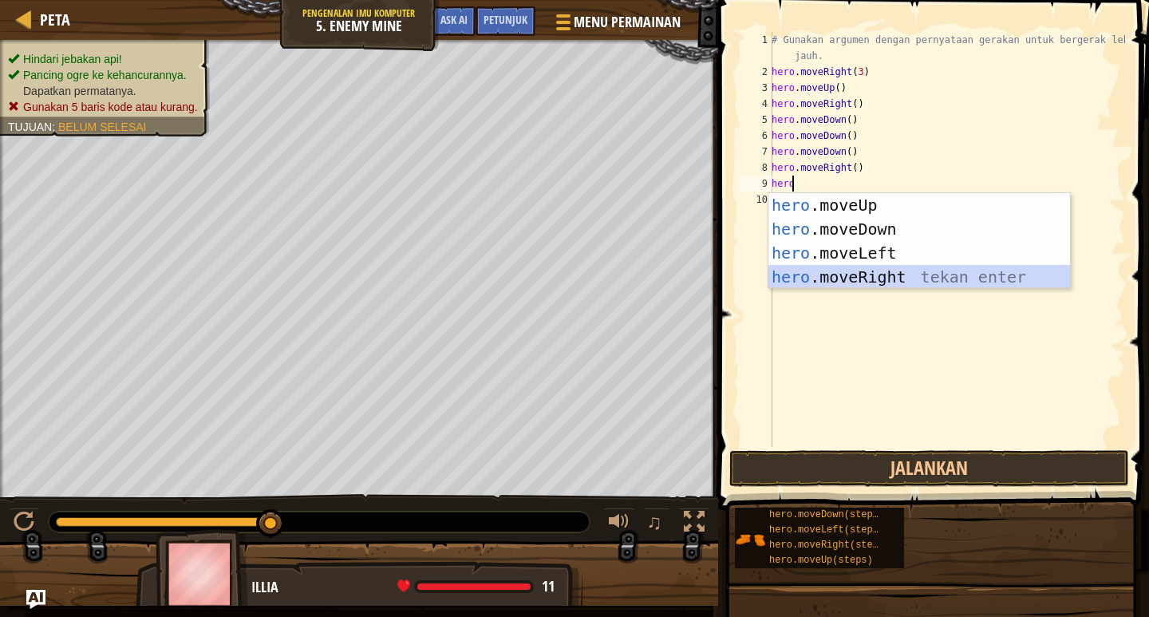
click at [882, 275] on div "hero .moveUp tekan enter hero .moveDown tekan enter hero .moveLeft tekan enter …" at bounding box center [920, 265] width 302 height 144
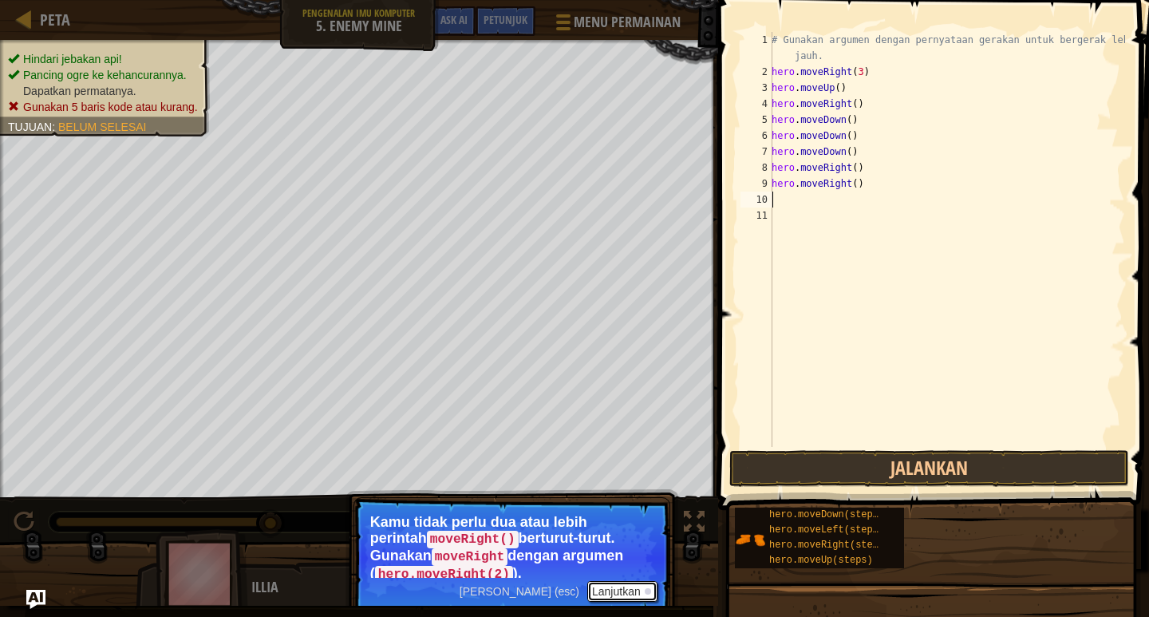
click at [592, 587] on button "Lanjutkan" at bounding box center [623, 591] width 70 height 21
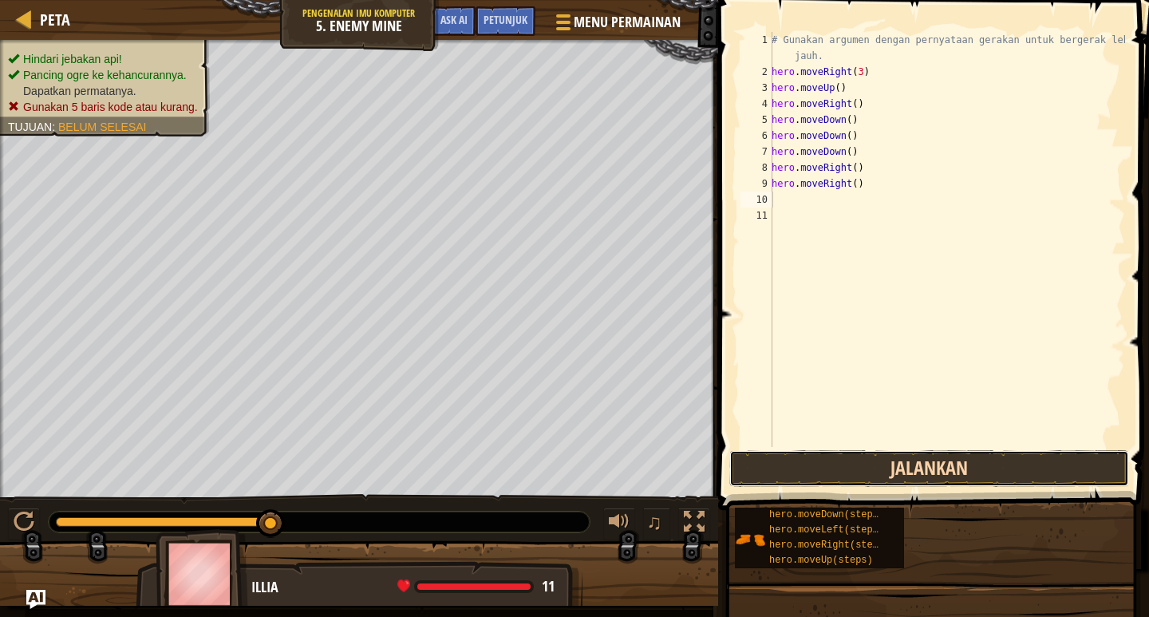
click at [794, 473] on button "Jalankan" at bounding box center [930, 468] width 400 height 37
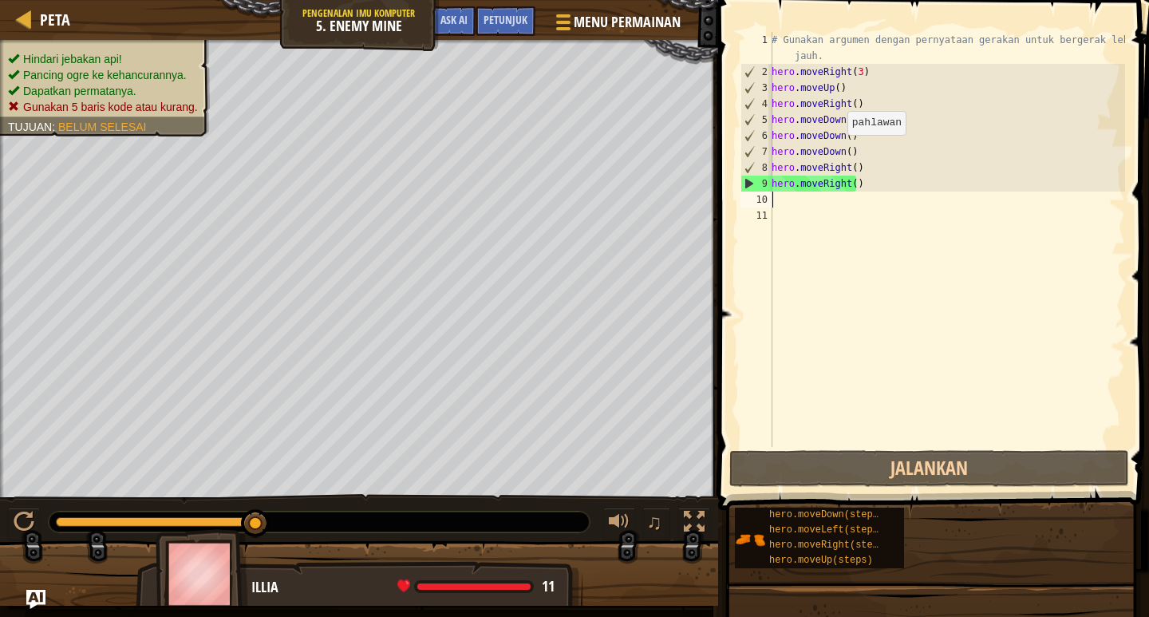
click at [839, 151] on div "# Gunakan argumen dengan pernyataan gerakan untuk bergerak lebih jauh. hero . m…" at bounding box center [947, 263] width 357 height 463
click at [842, 152] on div "# Gunakan argumen dengan pernyataan gerakan untuk bergerak lebih jauh. hero . m…" at bounding box center [947, 263] width 357 height 463
click at [847, 151] on div "# Gunakan argumen dengan pernyataan gerakan untuk bergerak lebih jauh. hero . m…" at bounding box center [947, 263] width 357 height 463
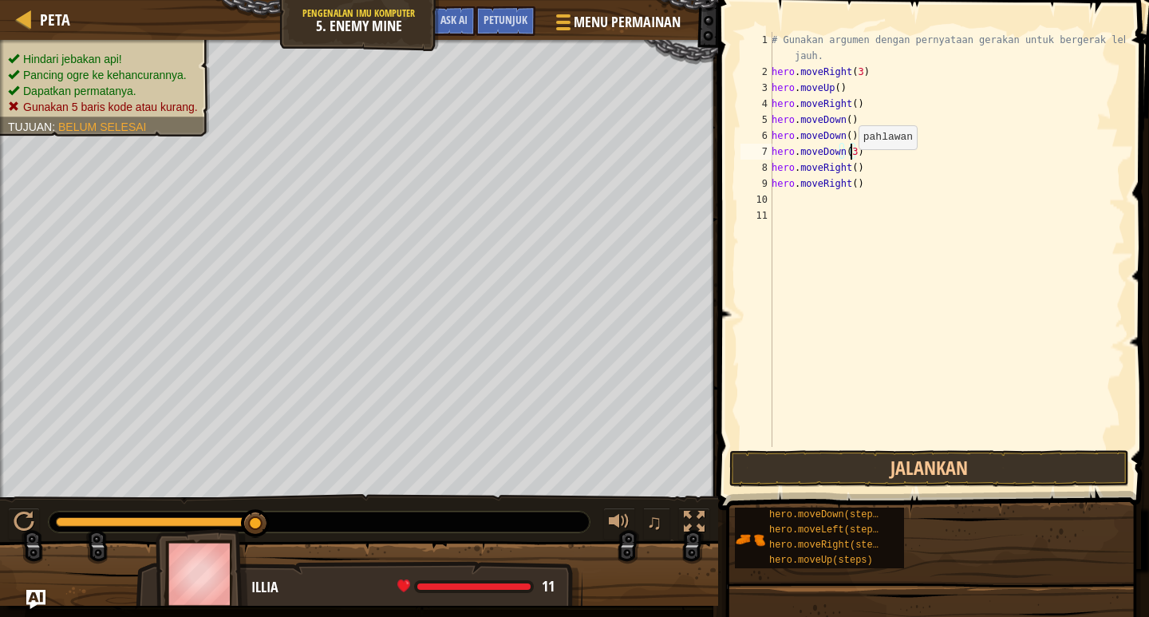
click at [850, 165] on div "# Gunakan argumen dengan pernyataan gerakan untuk bergerak lebih jauh. hero . m…" at bounding box center [947, 263] width 357 height 463
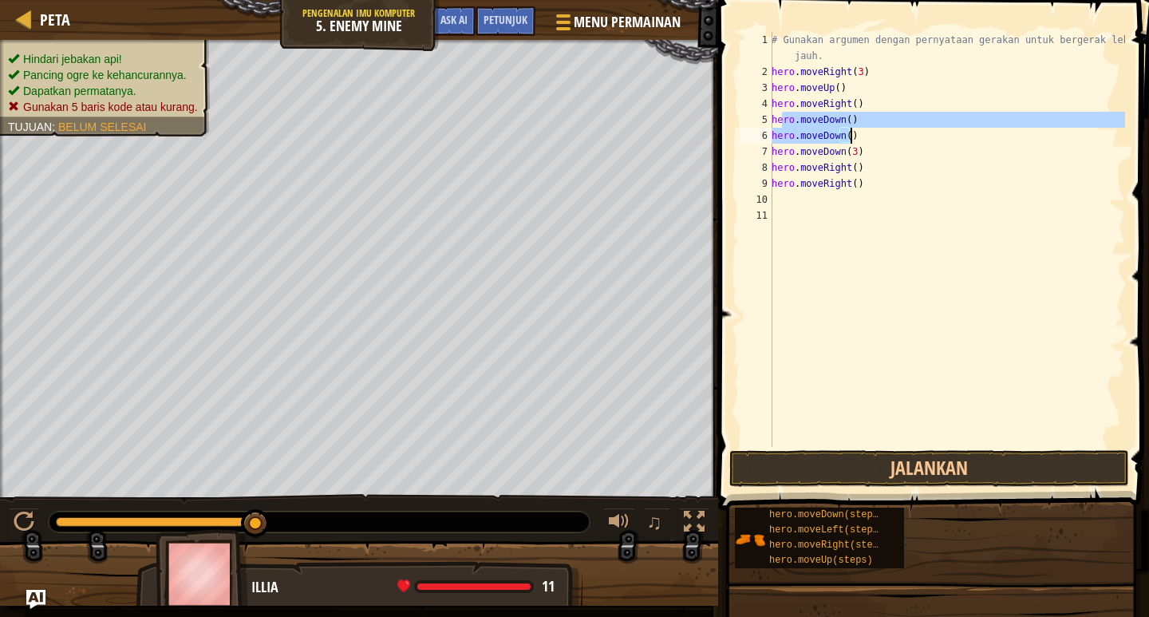
drag, startPoint x: 781, startPoint y: 124, endPoint x: 854, endPoint y: 133, distance: 73.2
click at [854, 133] on div "# Gunakan argumen dengan pernyataan gerakan untuk bergerak lebih jauh. hero . m…" at bounding box center [947, 263] width 357 height 463
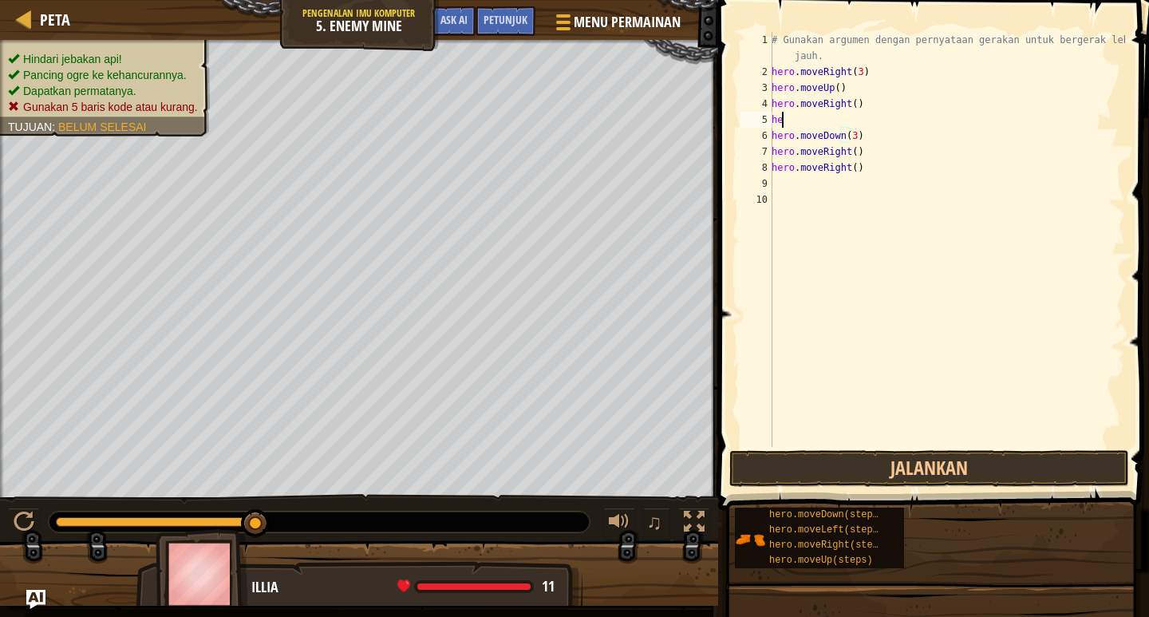
scroll to position [7, 0]
type textarea "h"
click at [849, 101] on div "# Gunakan argumen dengan pernyataan gerakan untuk bergerak lebih jauh. hero . m…" at bounding box center [947, 263] width 357 height 463
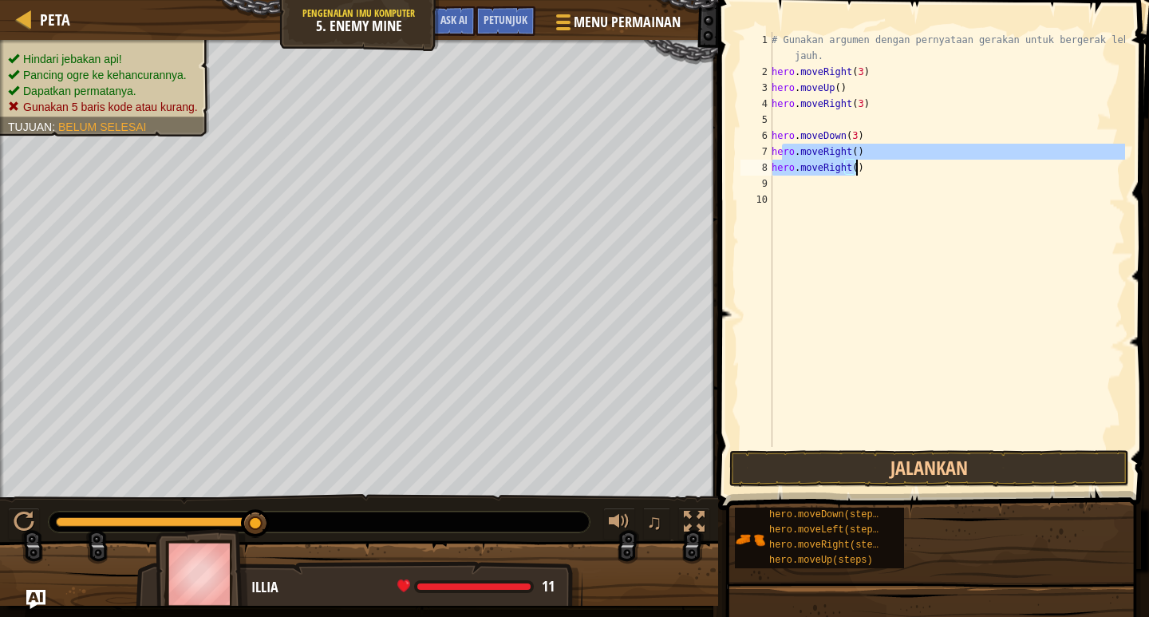
drag, startPoint x: 780, startPoint y: 154, endPoint x: 859, endPoint y: 169, distance: 80.5
click at [859, 169] on div "# Gunakan argumen dengan pernyataan gerakan untuk bergerak lebih jauh. hero . m…" at bounding box center [947, 263] width 357 height 463
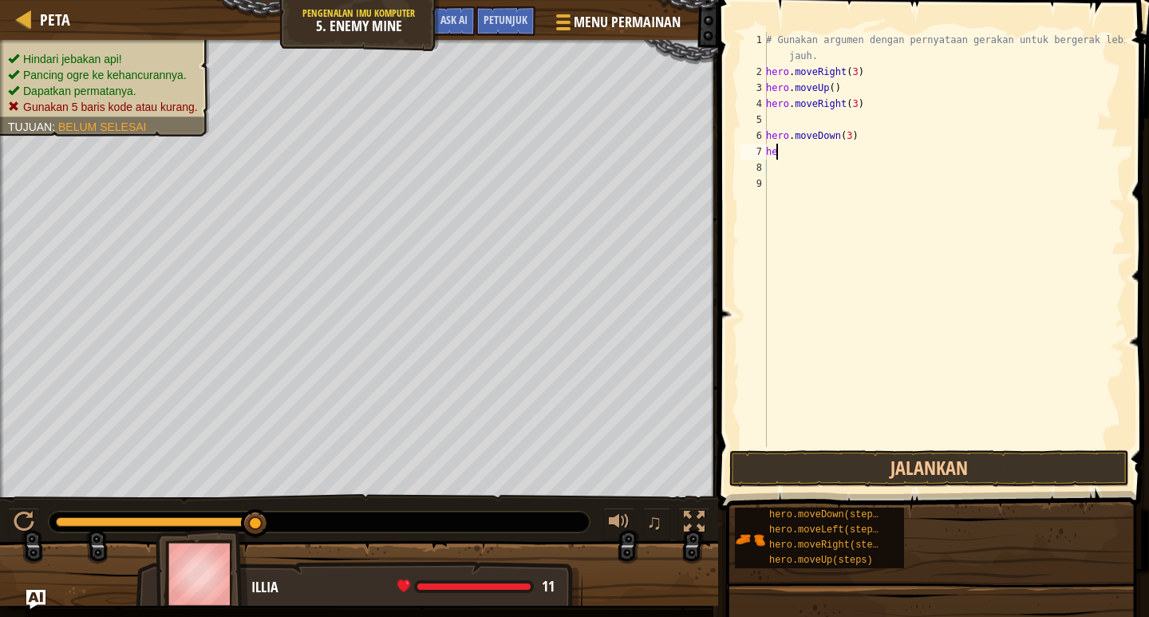
scroll to position [7, 0]
type textarea "h"
click at [783, 120] on div "# Gunakan argumen dengan pernyataan gerakan untuk bergerak lebih jauh. hero . m…" at bounding box center [944, 263] width 362 height 463
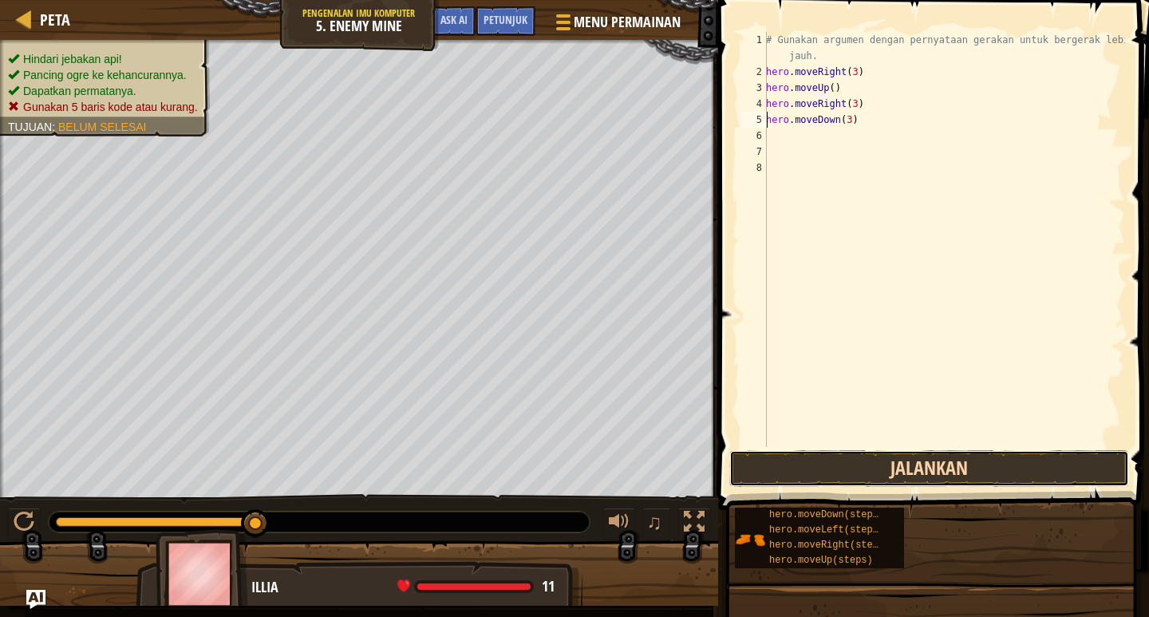
click at [936, 455] on button "Jalankan" at bounding box center [930, 468] width 400 height 37
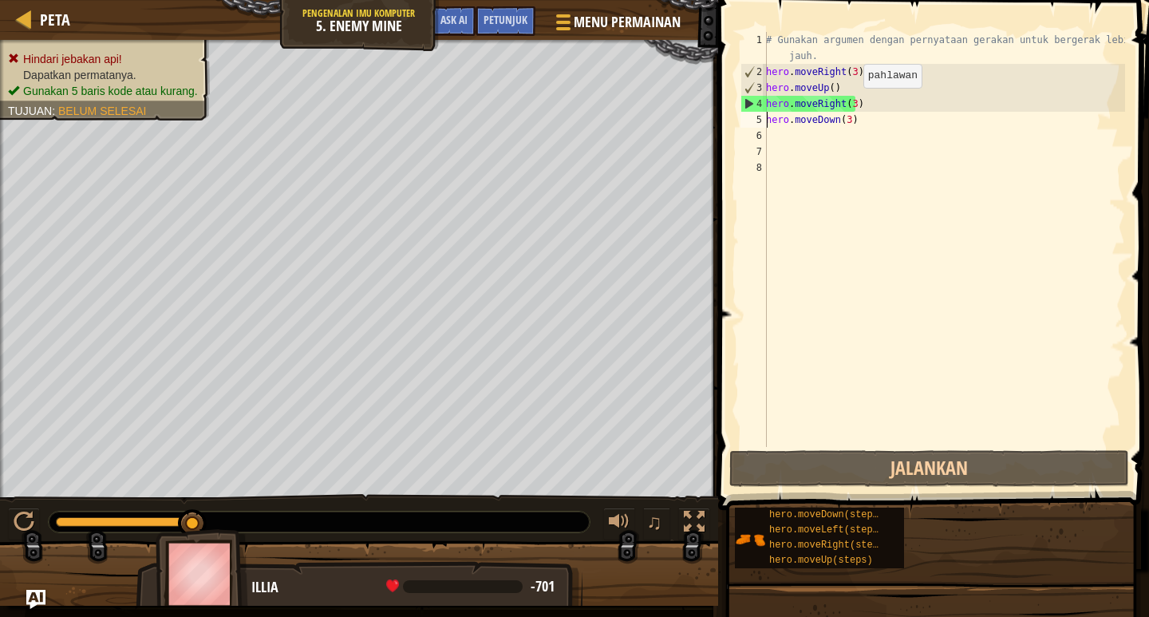
click at [849, 104] on div "# Gunakan argumen dengan pernyataan gerakan untuk bergerak lebih jauh. hero . m…" at bounding box center [944, 263] width 362 height 463
type textarea "hero.moveRight()"
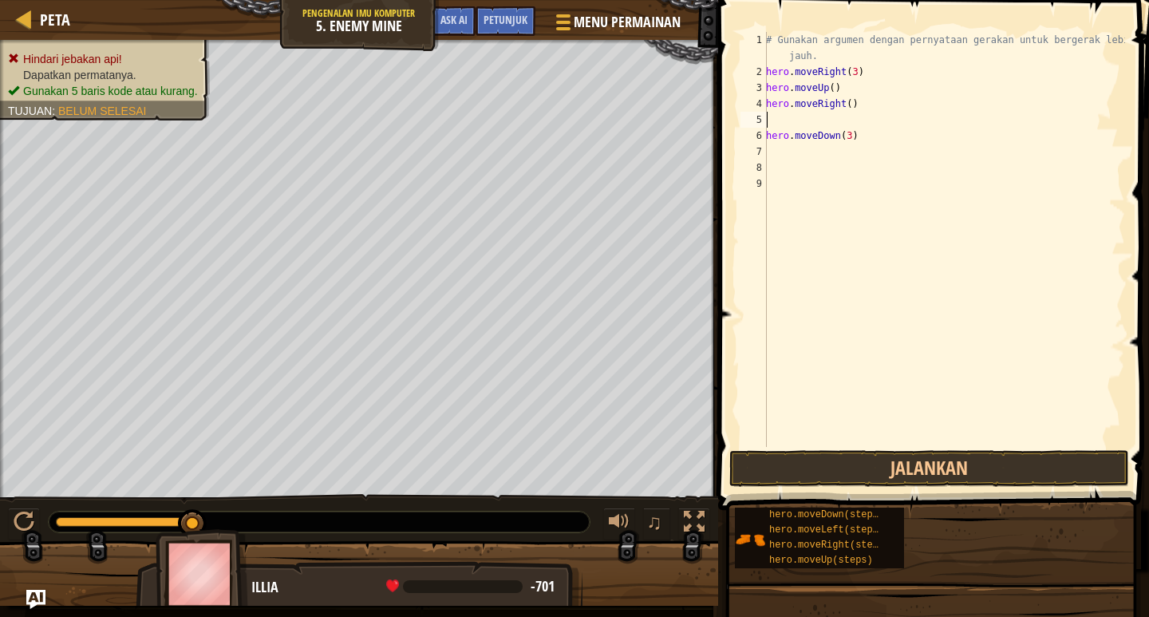
type textarea "hero.moveRight()"
click at [939, 473] on button "Jalankan" at bounding box center [930, 468] width 400 height 37
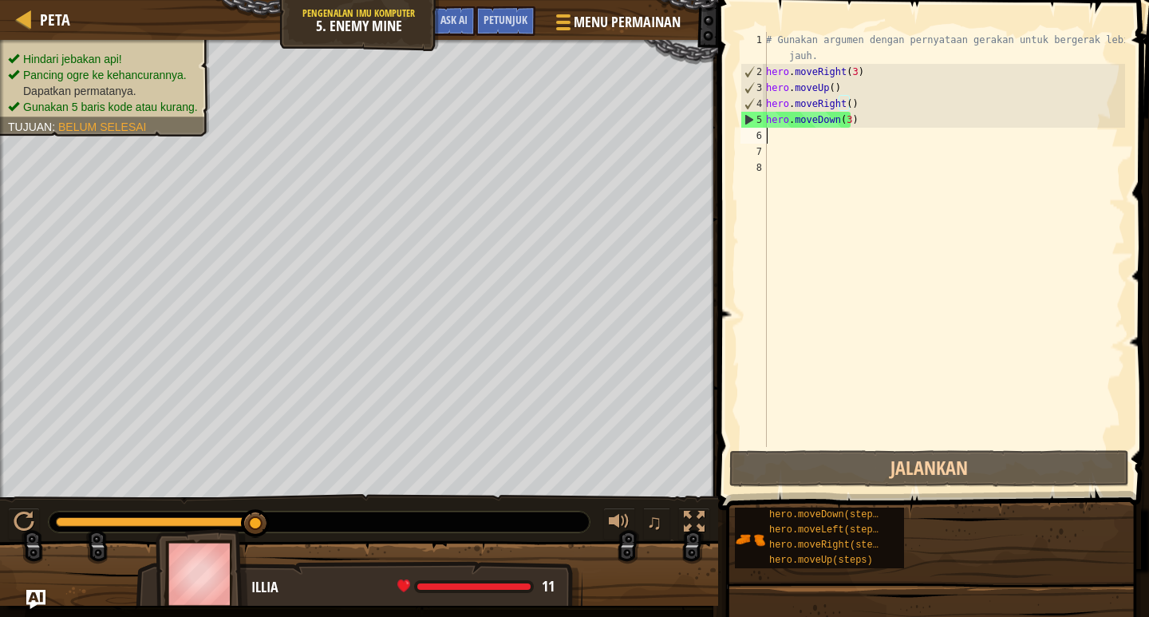
click at [821, 139] on div "# Gunakan argumen dengan pernyataan gerakan untuk bergerak lebih jauh. hero . m…" at bounding box center [944, 263] width 362 height 463
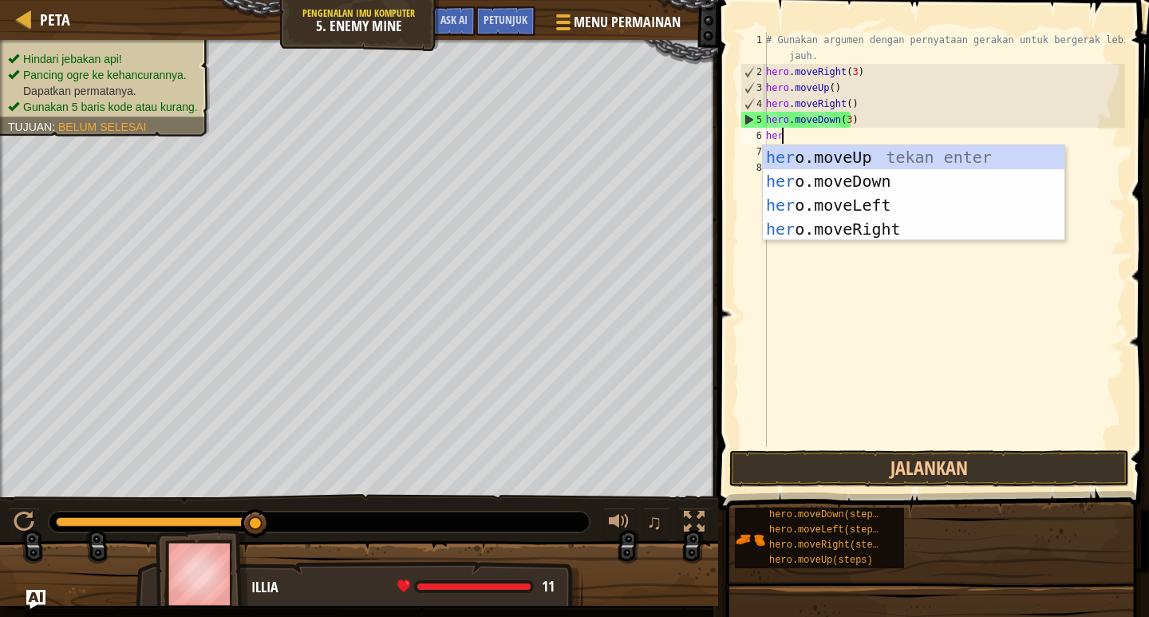
type textarea "hero"
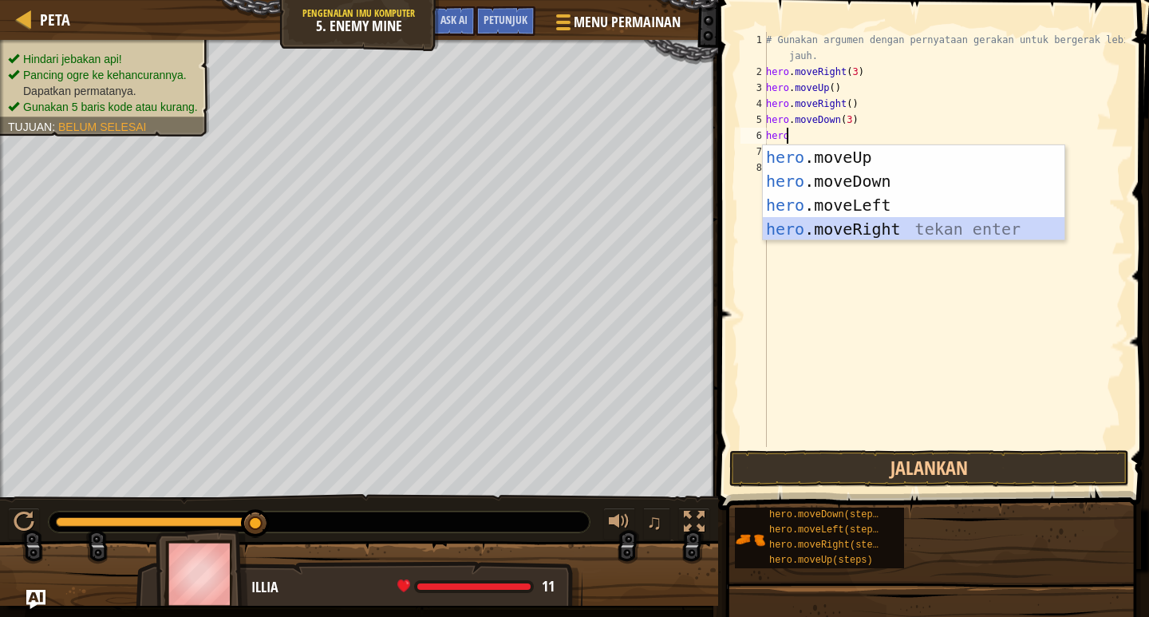
click at [845, 239] on div "hero .moveUp tekan enter hero .moveDown tekan enter hero .moveLeft tekan enter …" at bounding box center [914, 217] width 302 height 144
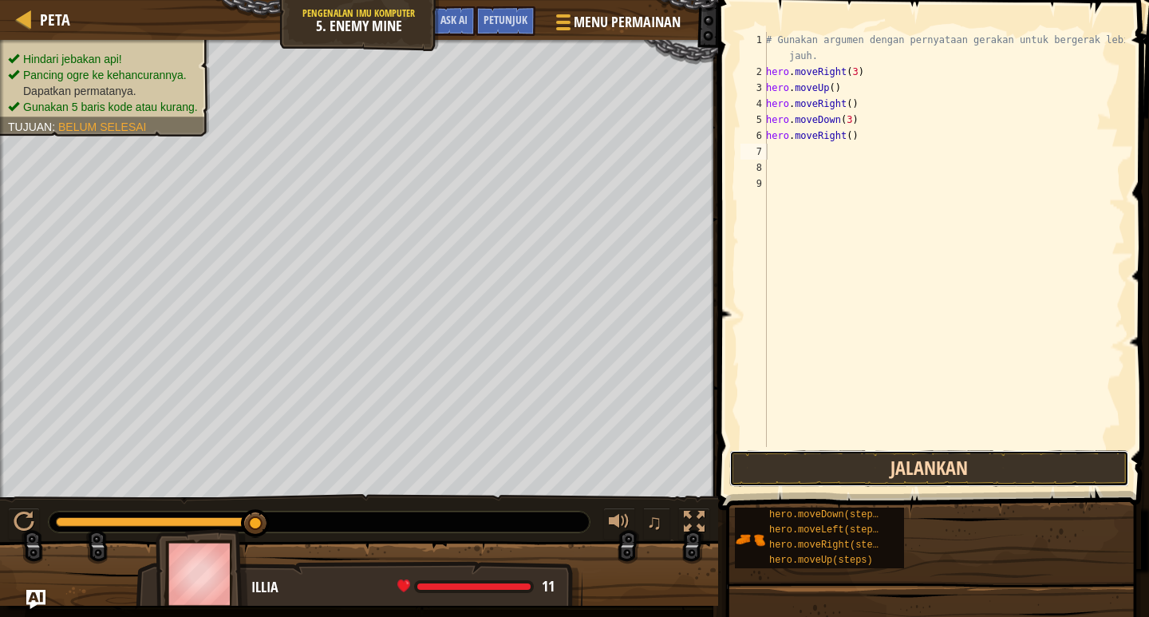
click at [790, 458] on button "Jalankan" at bounding box center [930, 468] width 400 height 37
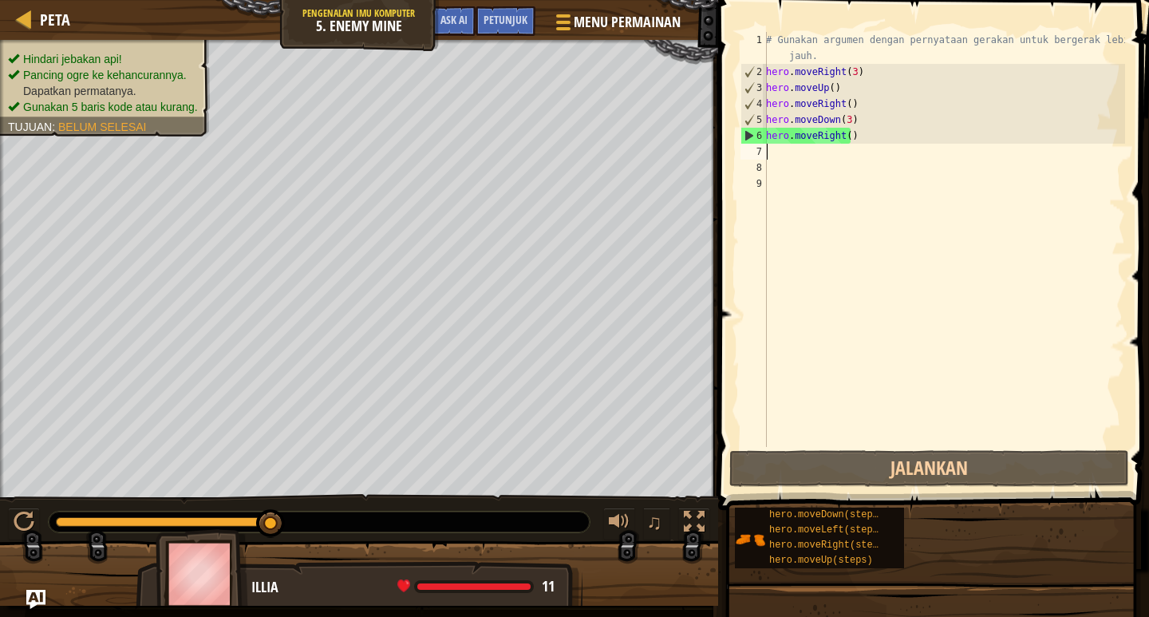
click at [864, 158] on div "# Gunakan argumen dengan pernyataan gerakan untuk bergerak lebih jauh. hero . m…" at bounding box center [944, 263] width 362 height 463
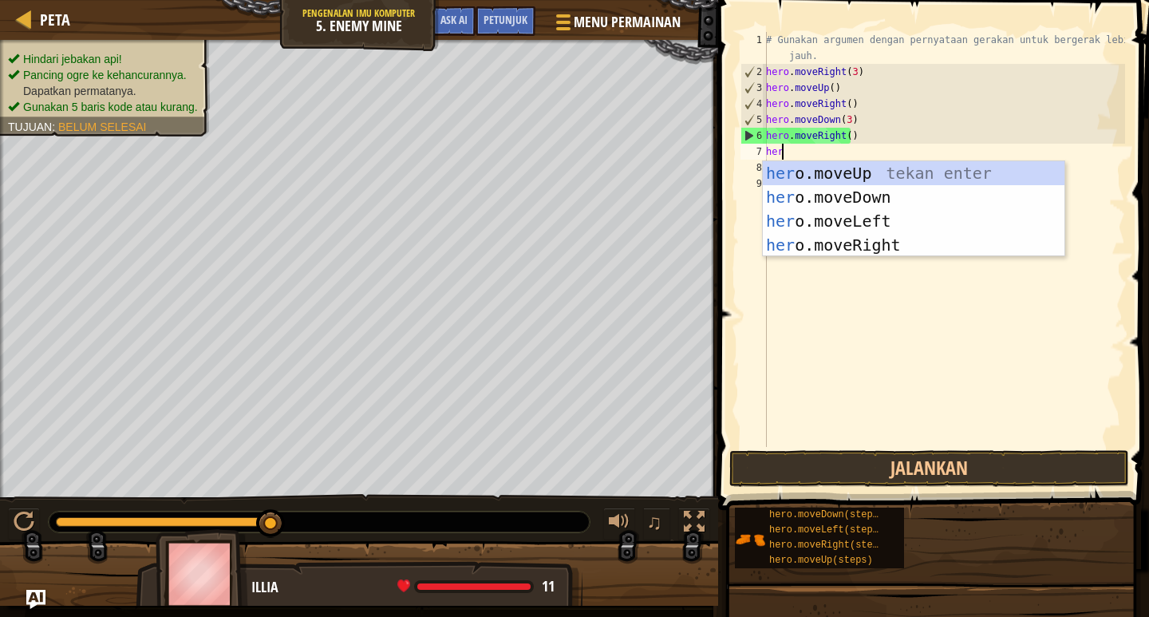
type textarea "hero"
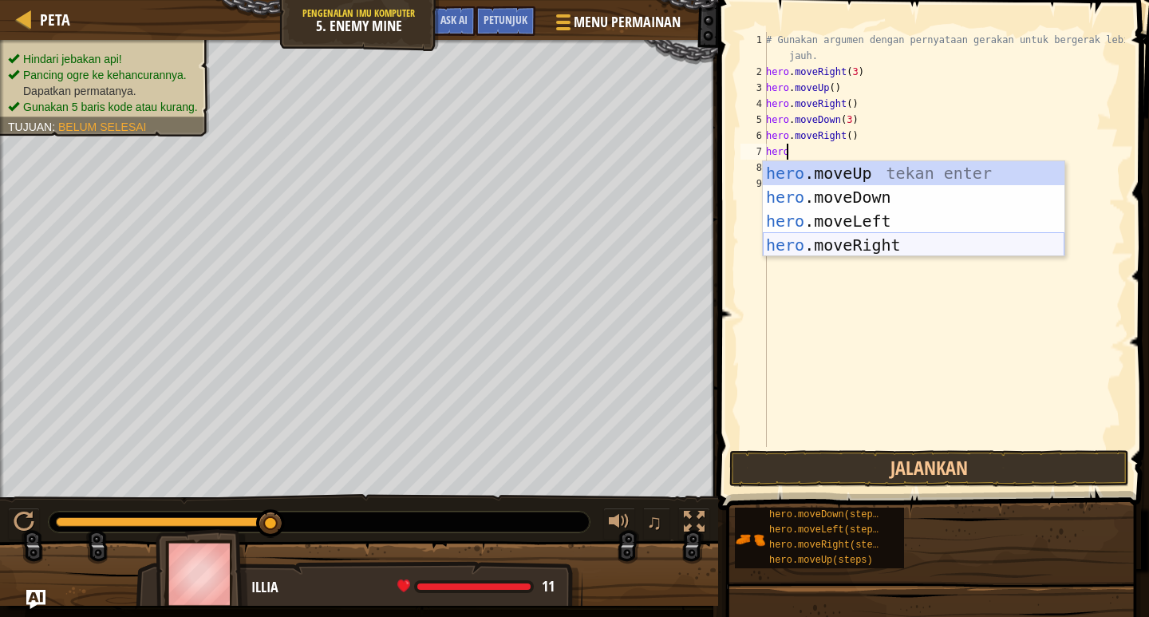
click at [912, 241] on div "hero .moveUp tekan enter hero .moveDown tekan enter hero .moveLeft tekan enter …" at bounding box center [914, 233] width 302 height 144
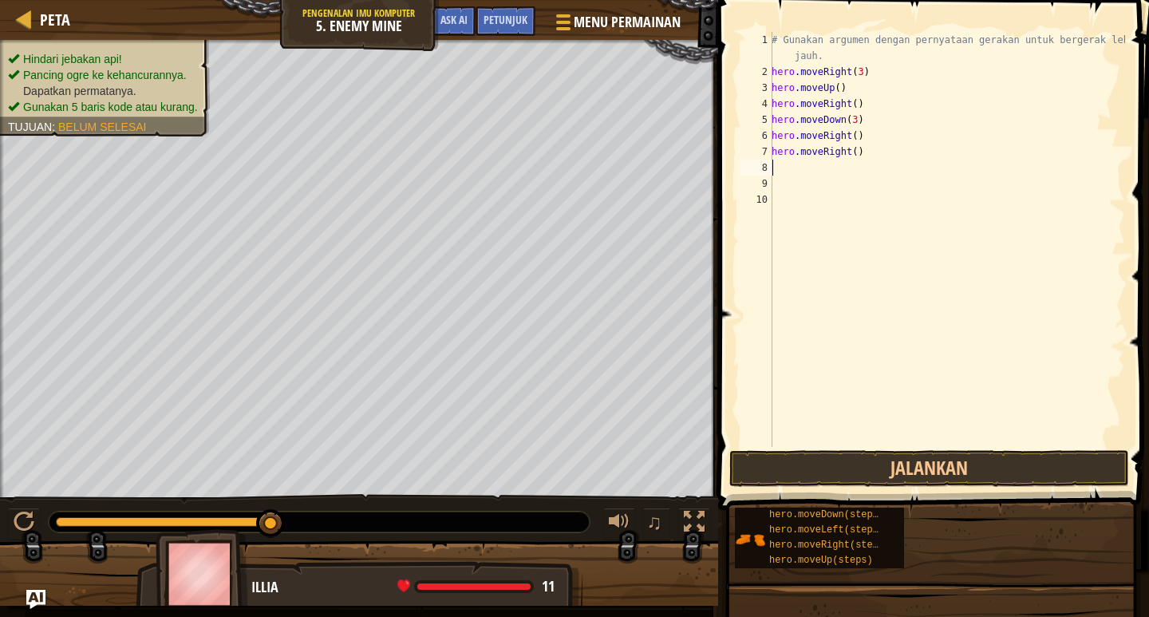
scroll to position [7, 0]
click at [891, 452] on button "Jalankan" at bounding box center [930, 468] width 400 height 37
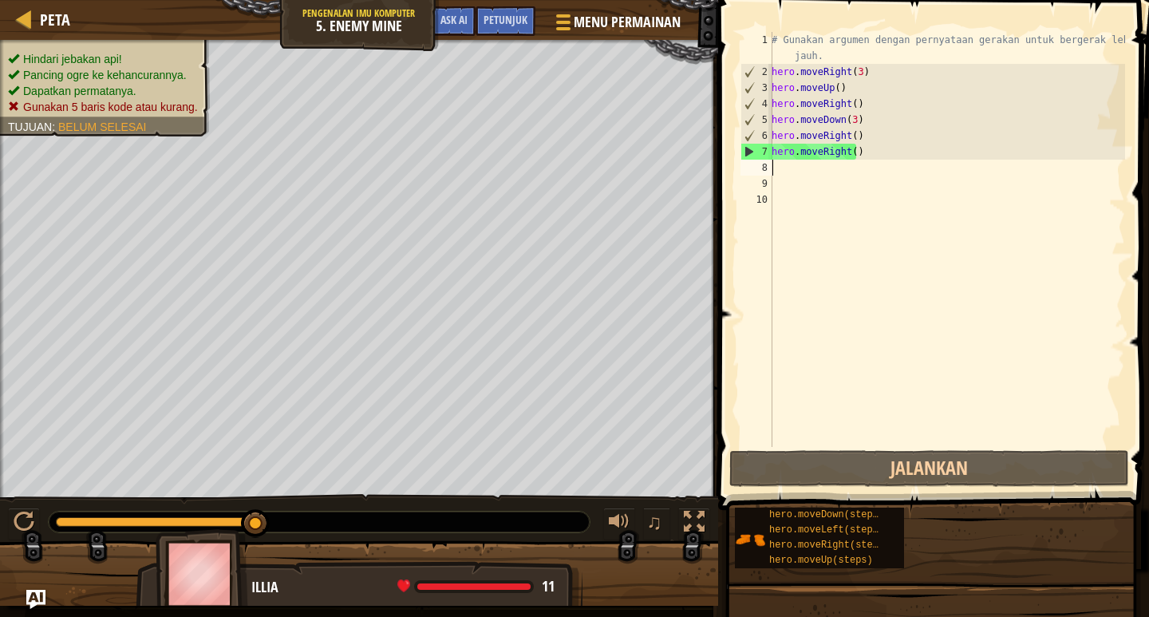
click at [793, 167] on div "# Gunakan argumen dengan pernyataan gerakan untuk bergerak lebih jauh. hero . m…" at bounding box center [947, 263] width 357 height 463
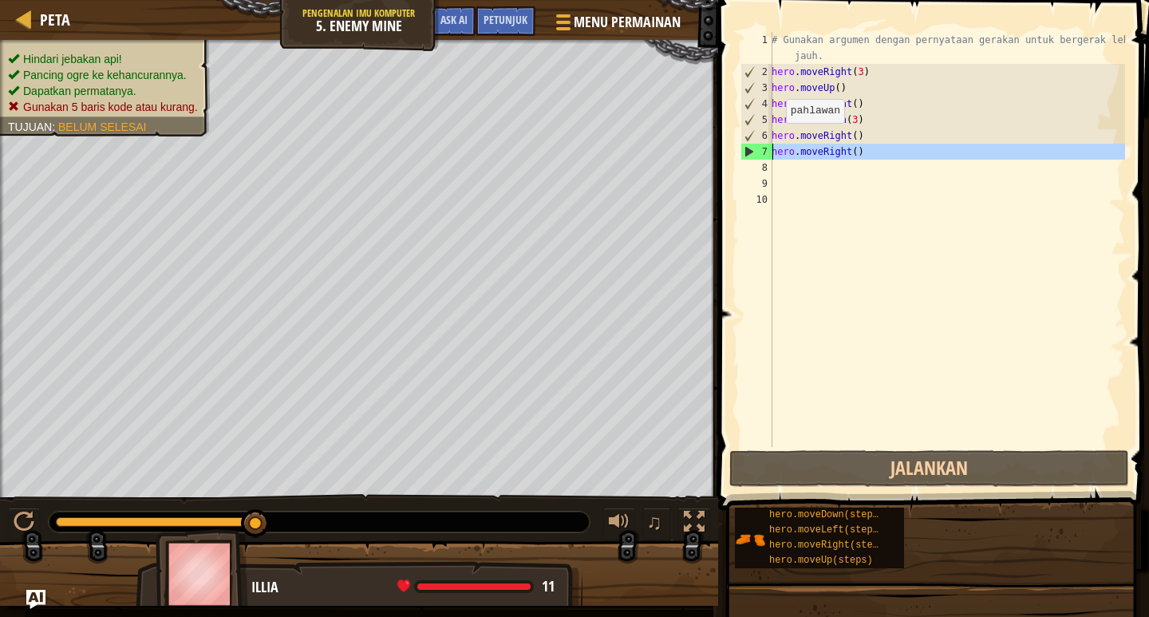
click at [753, 151] on div "7" at bounding box center [757, 152] width 31 height 16
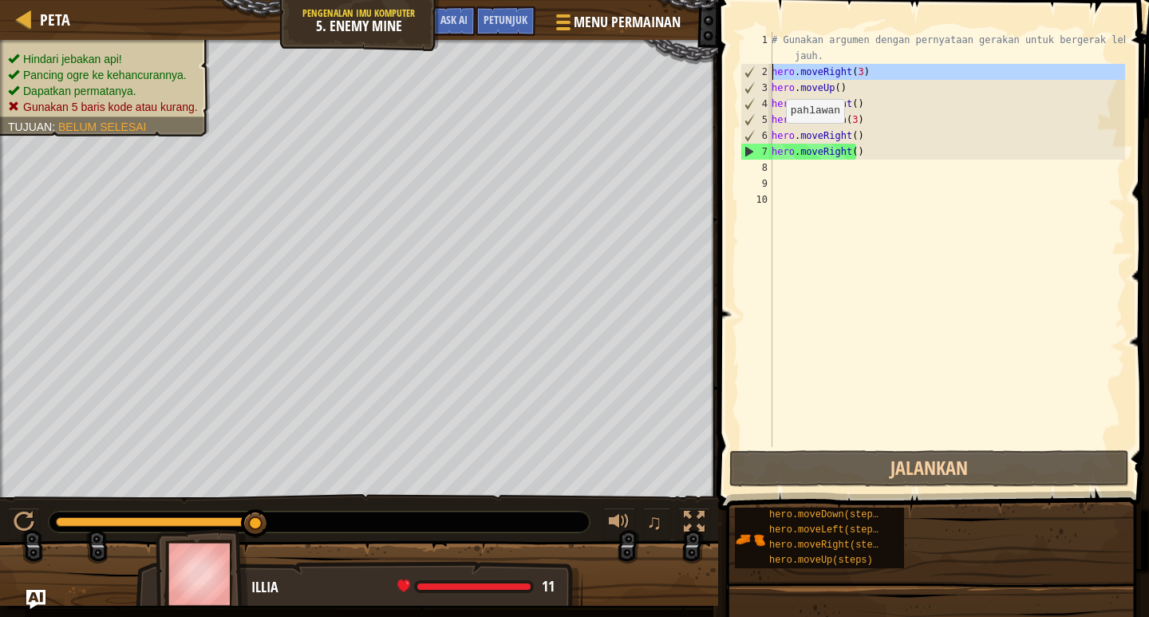
click at [771, 65] on div "2" at bounding box center [757, 72] width 31 height 16
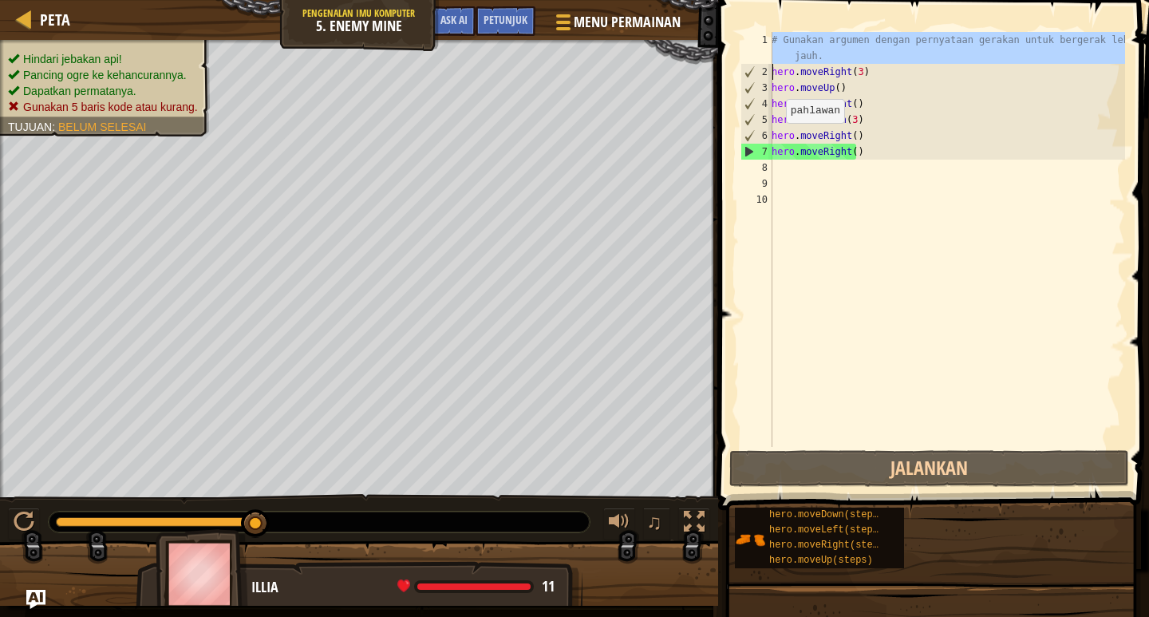
click at [750, 58] on div "1" at bounding box center [757, 48] width 32 height 32
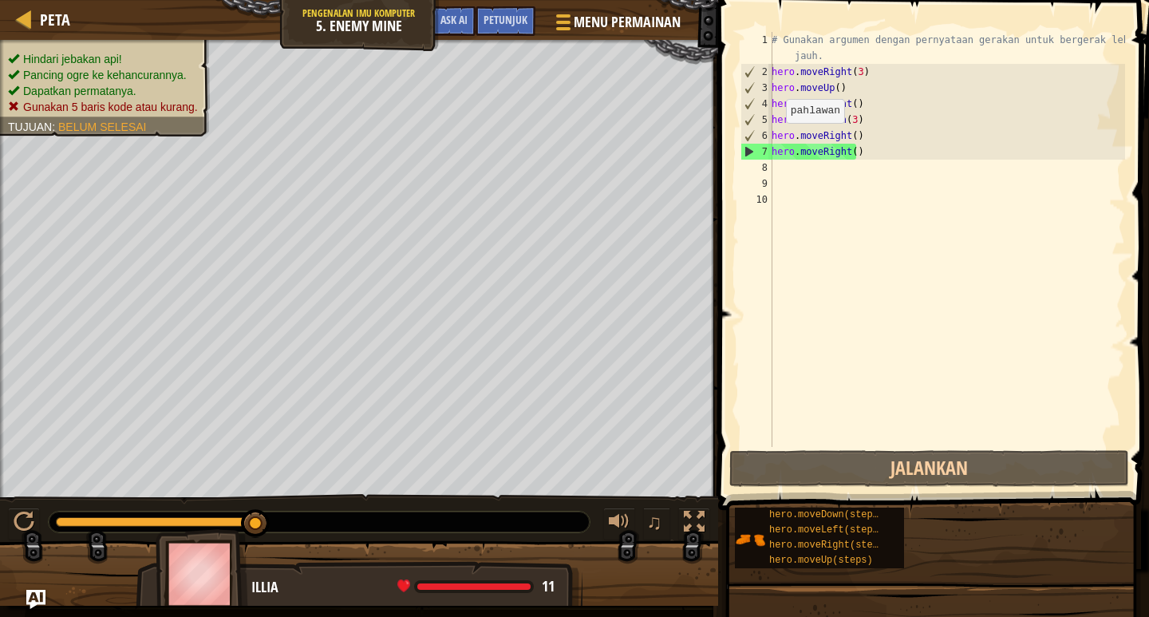
click at [738, 147] on div "hero.moveRight(3) 1 2 3 4 5 6 7 8 9 10 # Gunakan argumen dengan pernyataan gera…" at bounding box center [932, 239] width 388 height 415
click at [743, 150] on div "7" at bounding box center [757, 152] width 31 height 16
type textarea "hero.moveRight()"
click at [810, 267] on div "# Gunakan argumen dengan pernyataan gerakan untuk bergerak lebih jauh. hero . m…" at bounding box center [947, 263] width 357 height 463
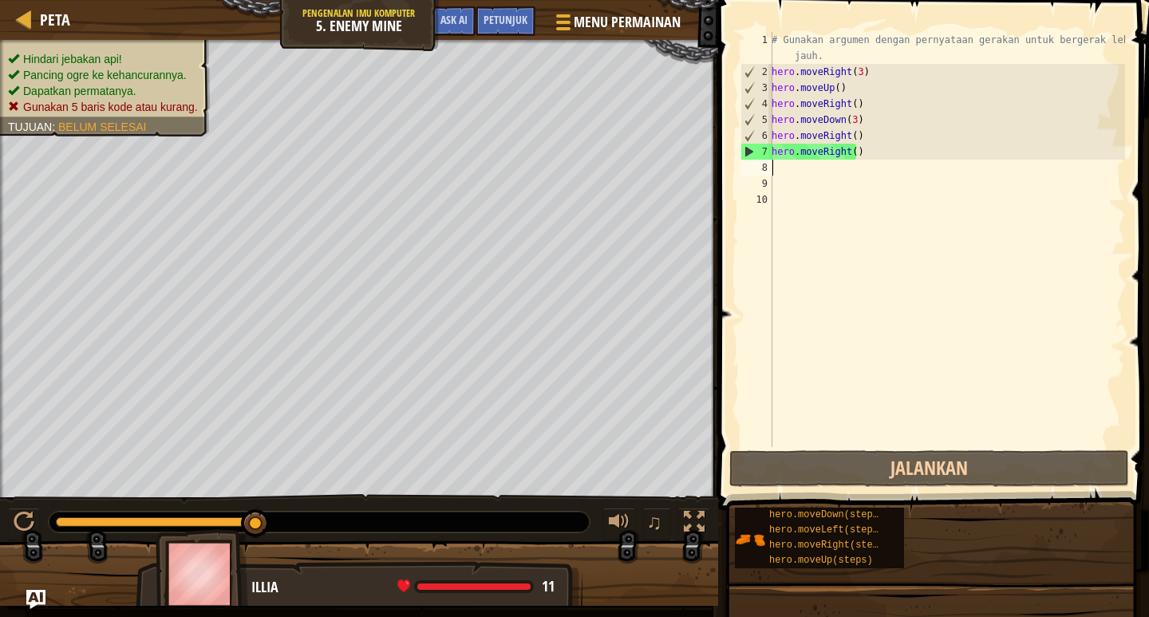
click at [821, 172] on div "# Gunakan argumen dengan pernyataan gerakan untuk bergerak lebih jauh. hero . m…" at bounding box center [947, 263] width 357 height 463
drag, startPoint x: 865, startPoint y: 149, endPoint x: 772, endPoint y: 148, distance: 93.4
click at [772, 148] on div "1 2 3 4 5 6 7 8 9 10 # Gunakan argumen dengan pernyataan gerakan untuk bergerak…" at bounding box center [932, 239] width 388 height 415
click at [858, 145] on div "# Gunakan argumen dengan pernyataan gerakan untuk bergerak lebih jauh. hero . m…" at bounding box center [947, 239] width 357 height 415
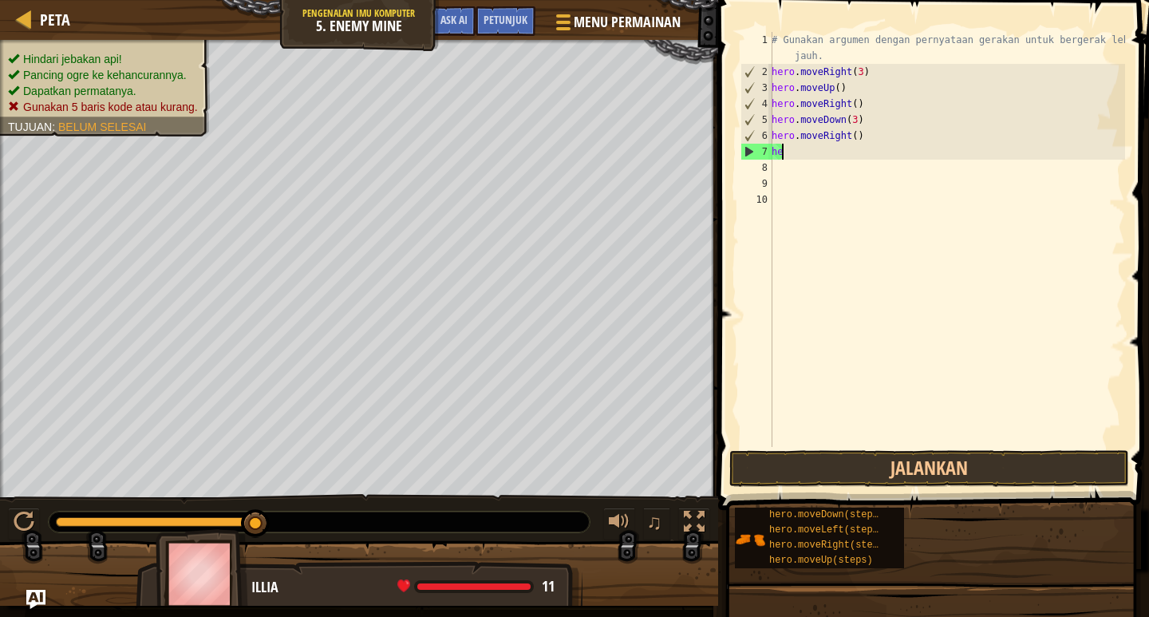
type textarea "h"
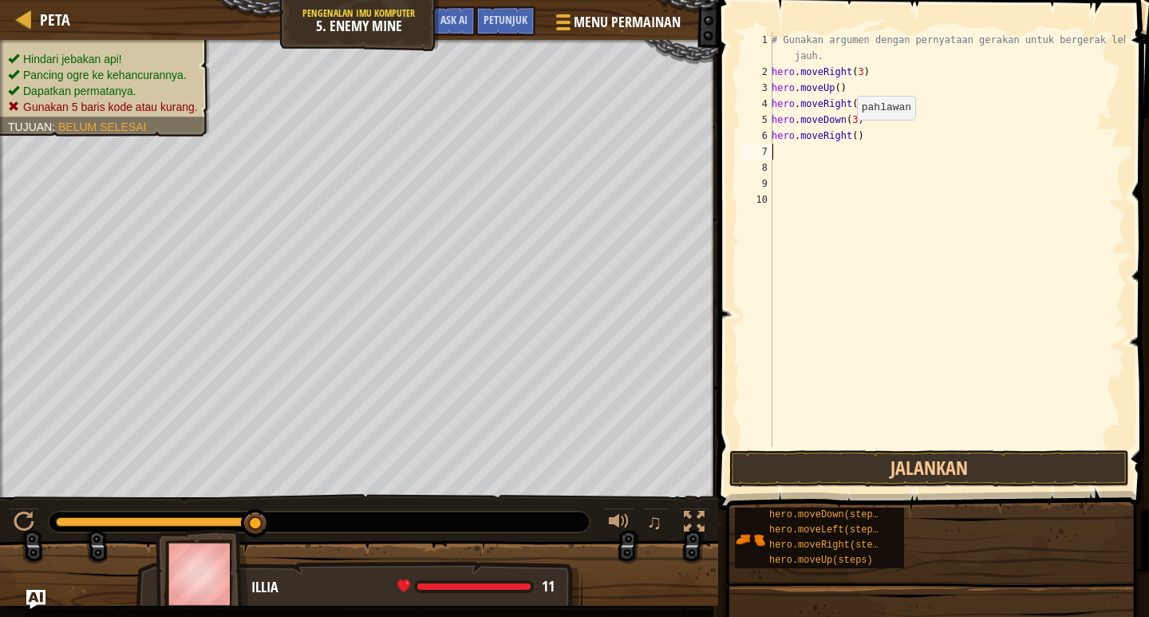
click at [849, 136] on div "# Gunakan argumen dengan pernyataan gerakan untuk bergerak lebih jauh. hero . m…" at bounding box center [947, 263] width 357 height 463
type textarea "hero.moveRight(2)"
click at [916, 462] on button "Jalankan" at bounding box center [930, 468] width 400 height 37
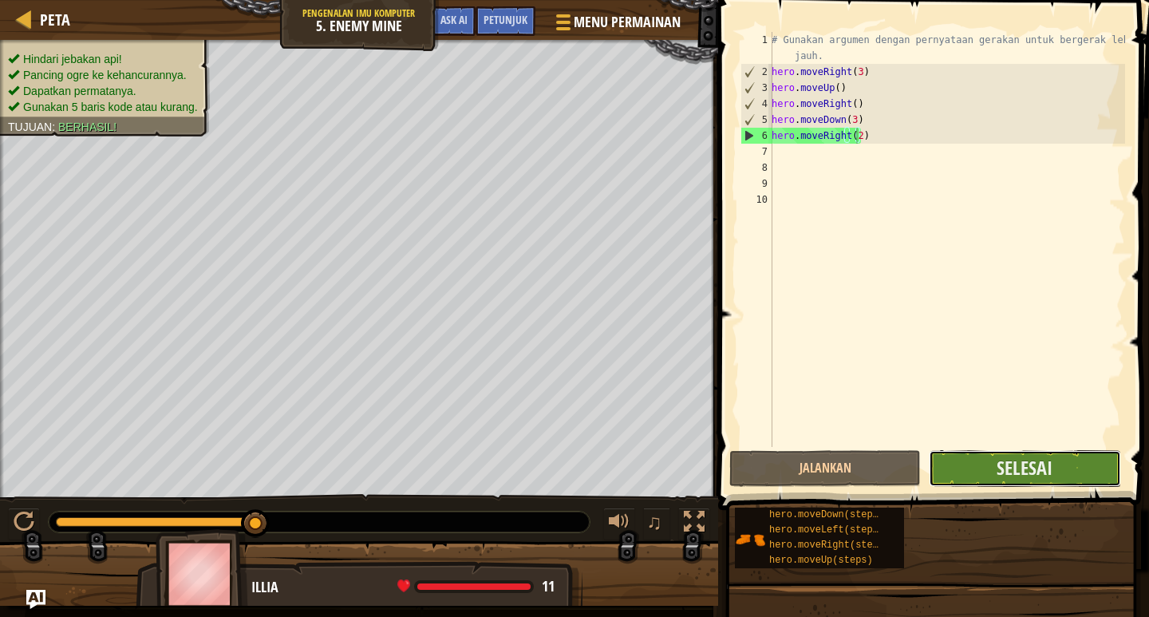
click at [1062, 452] on button "Selesai" at bounding box center [1025, 468] width 192 height 37
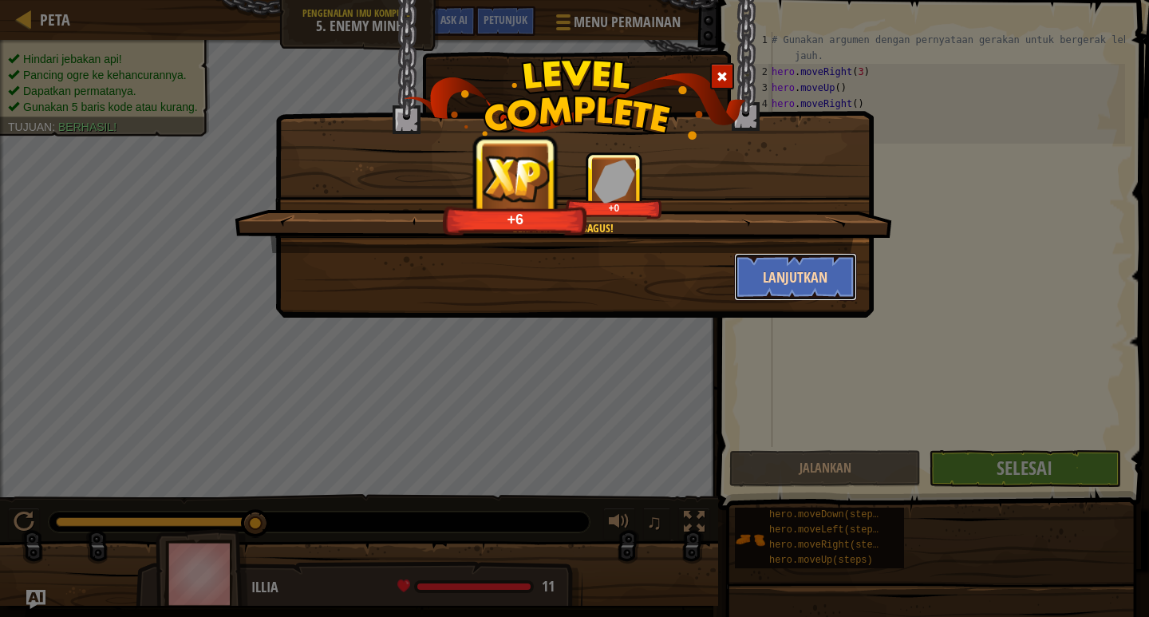
click at [808, 275] on button "Lanjutkan" at bounding box center [796, 277] width 124 height 48
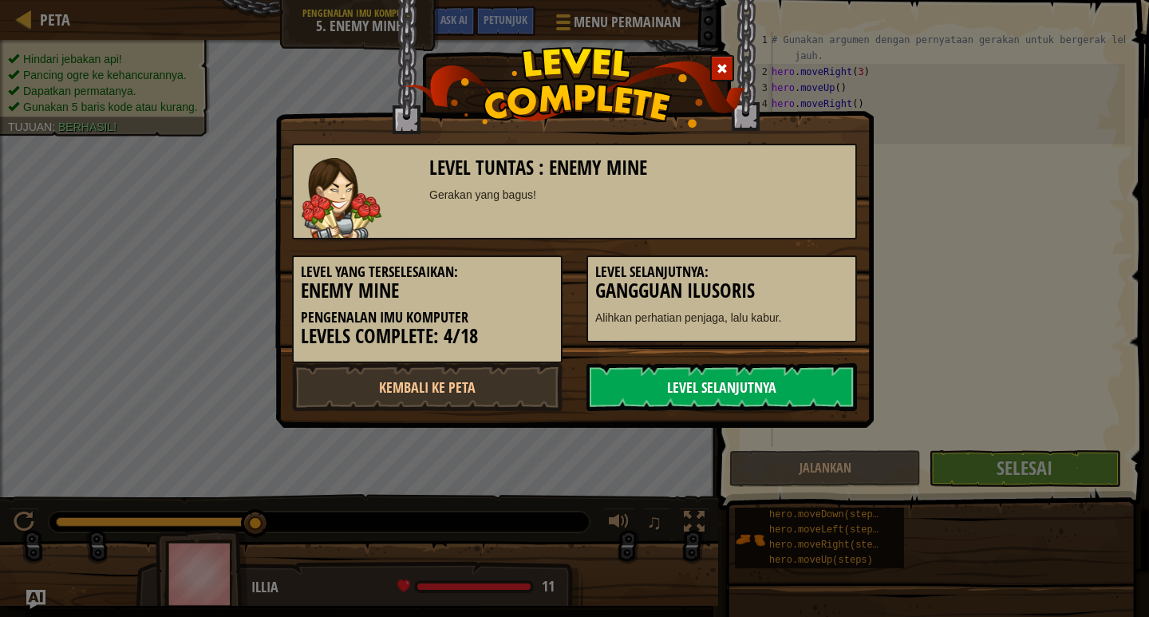
click at [770, 378] on link "Level Selanjutnya" at bounding box center [722, 387] width 271 height 48
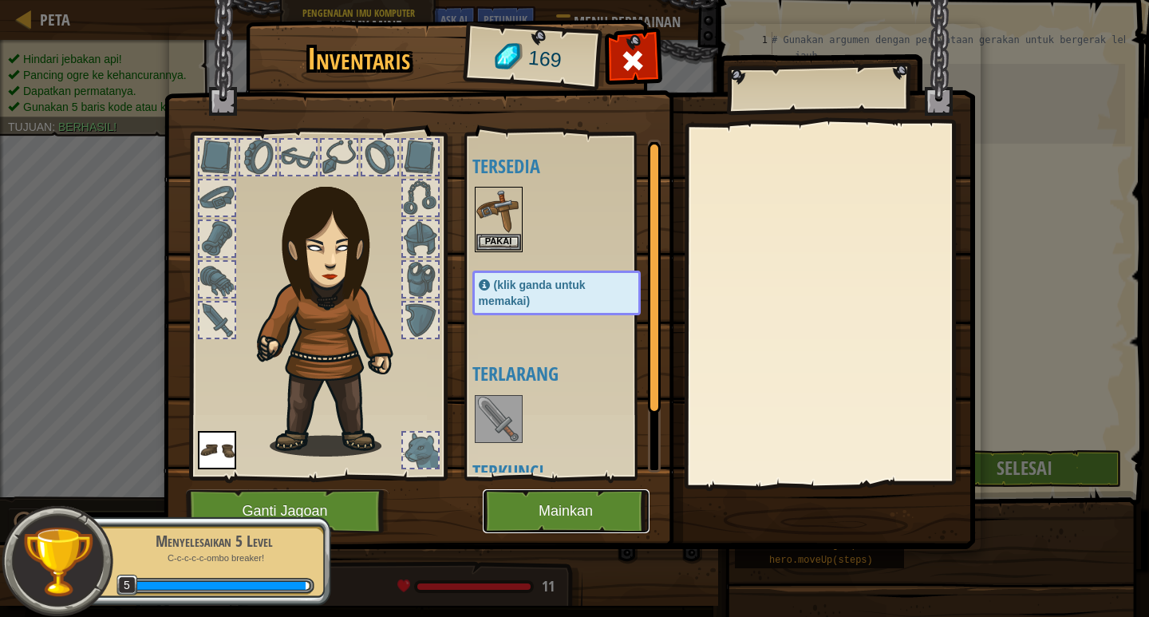
click at [574, 507] on button "Mainkan" at bounding box center [566, 511] width 167 height 44
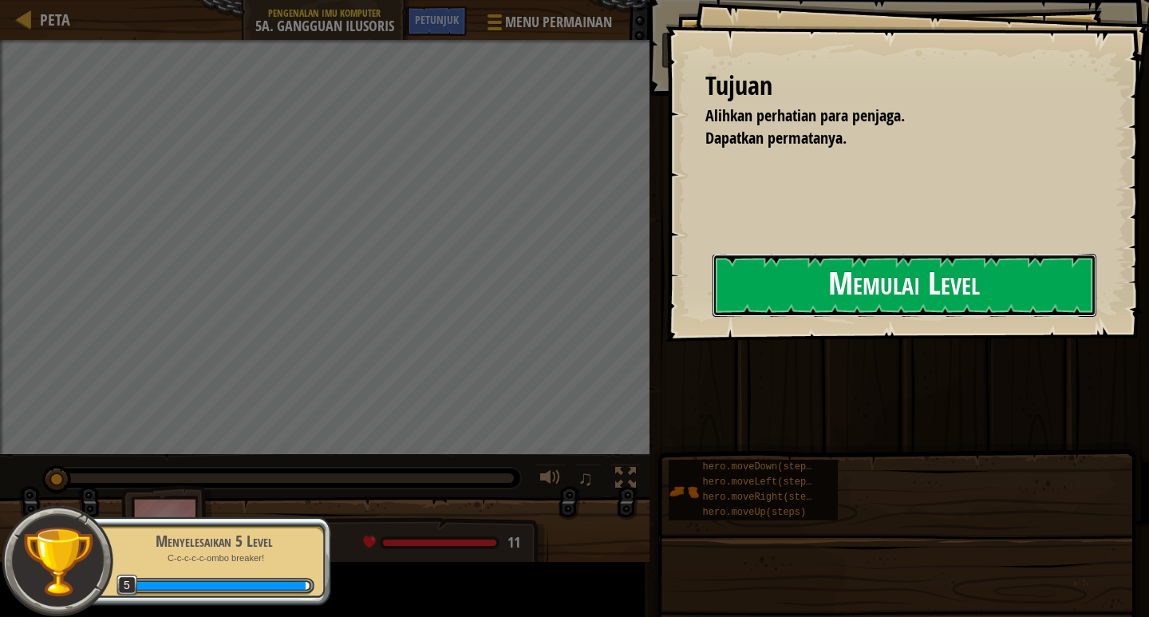
click at [907, 295] on button "Memulai Level" at bounding box center [905, 285] width 384 height 63
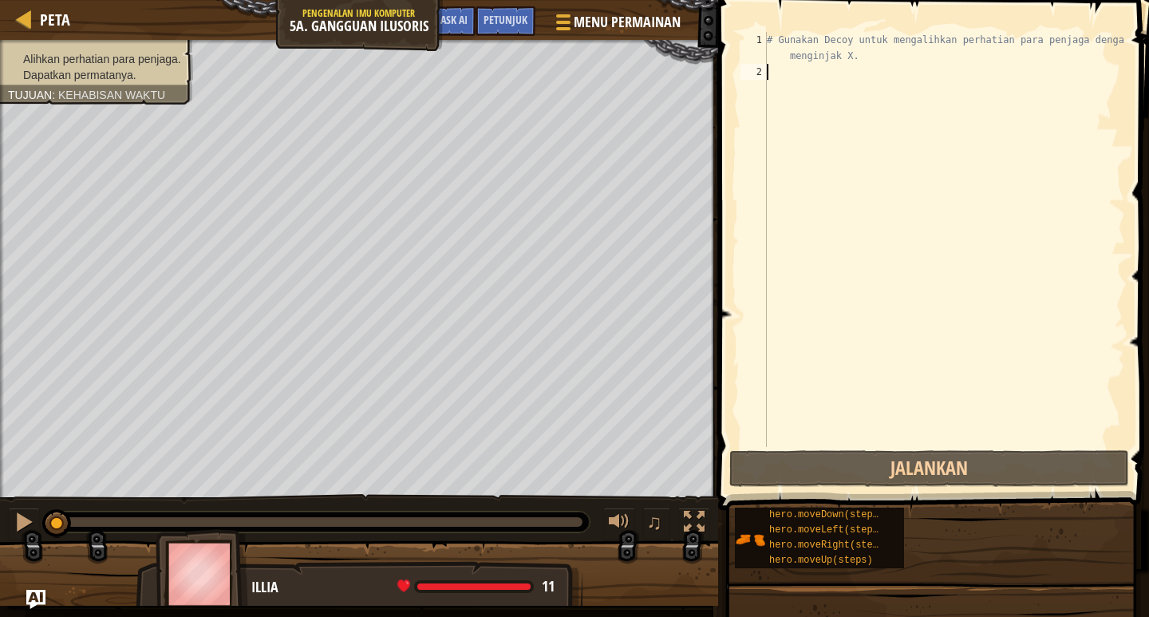
click at [894, 69] on div "# Gunakan Decoy untuk mengalihkan perhatian para penjaga dengan menginjak X." at bounding box center [945, 263] width 362 height 463
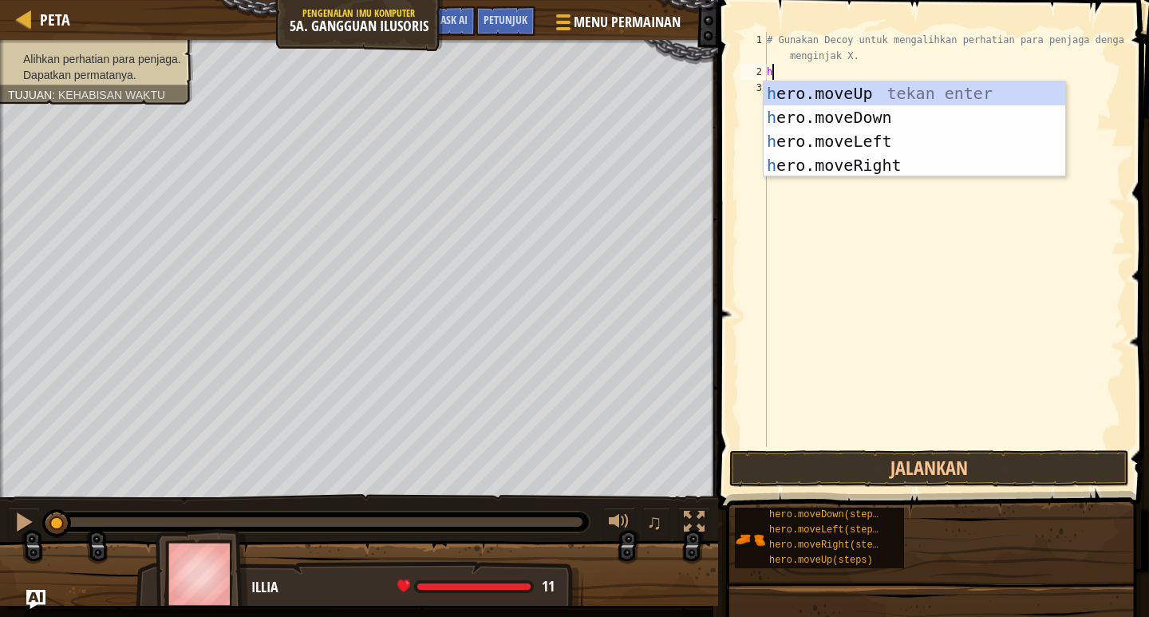
scroll to position [7, 0]
type textarea "hero"
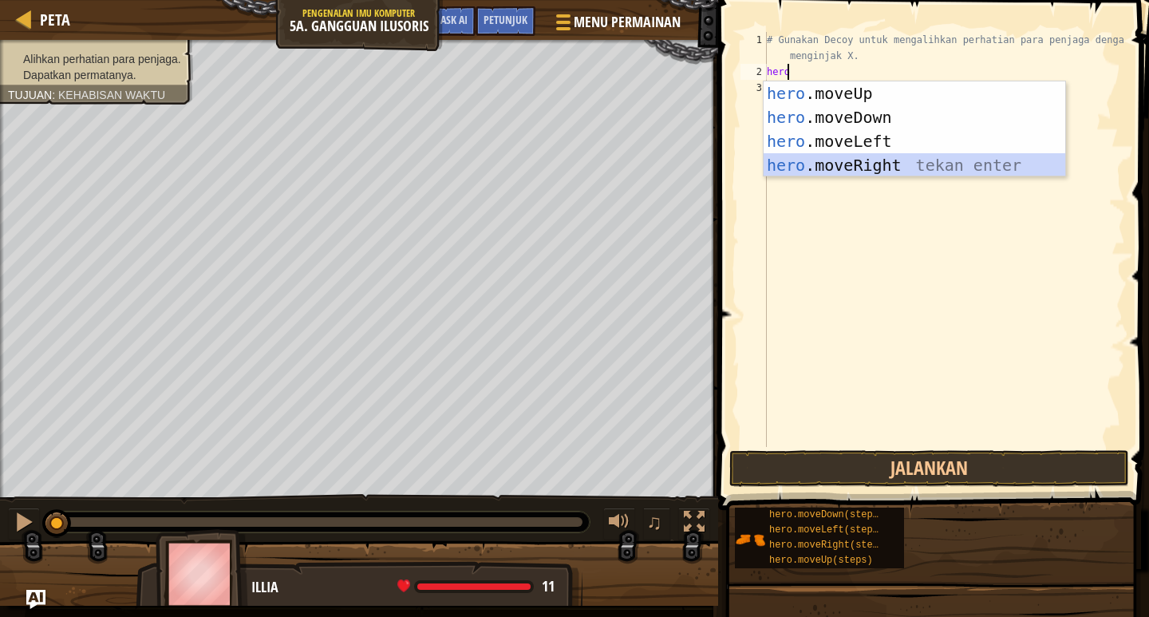
click at [898, 168] on div "hero .moveUp tekan enter hero .moveDown tekan enter hero .moveLeft tekan enter …" at bounding box center [915, 153] width 302 height 144
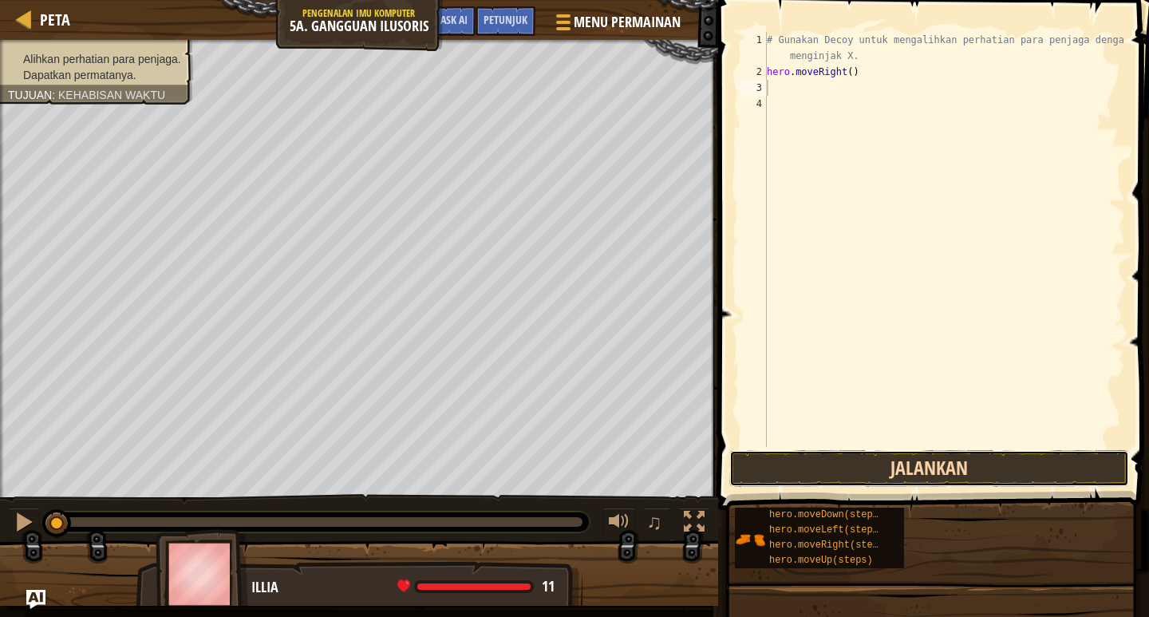
click at [811, 465] on button "Jalankan" at bounding box center [930, 468] width 400 height 37
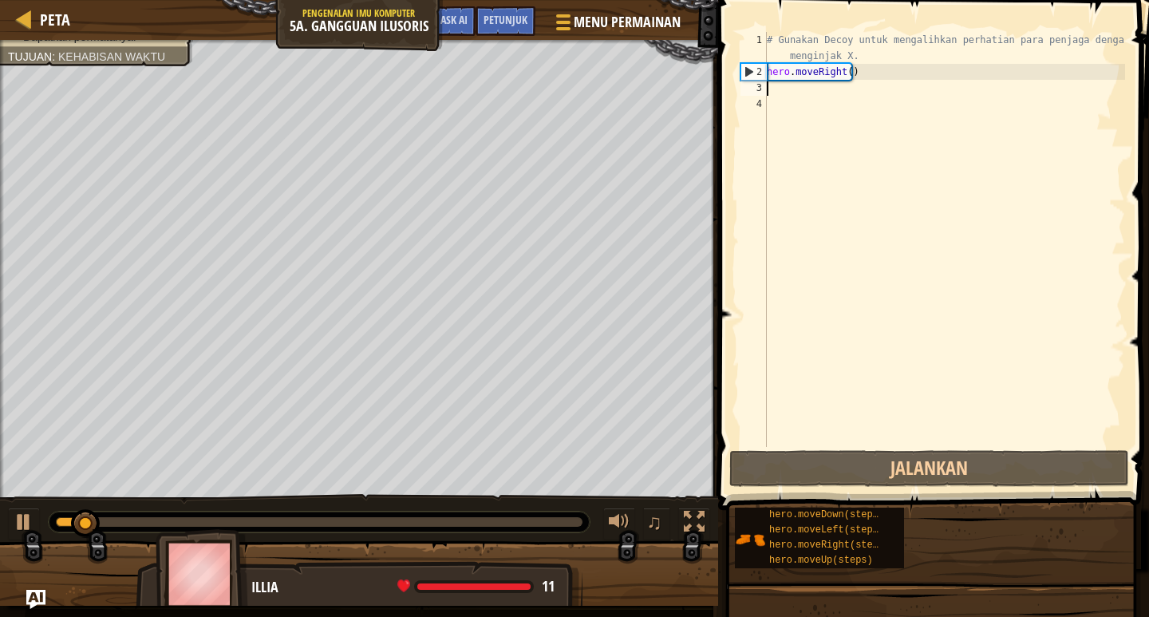
click at [785, 93] on div "# Gunakan Decoy untuk mengalihkan perhatian para penjaga dengan menginjak X. he…" at bounding box center [945, 263] width 362 height 463
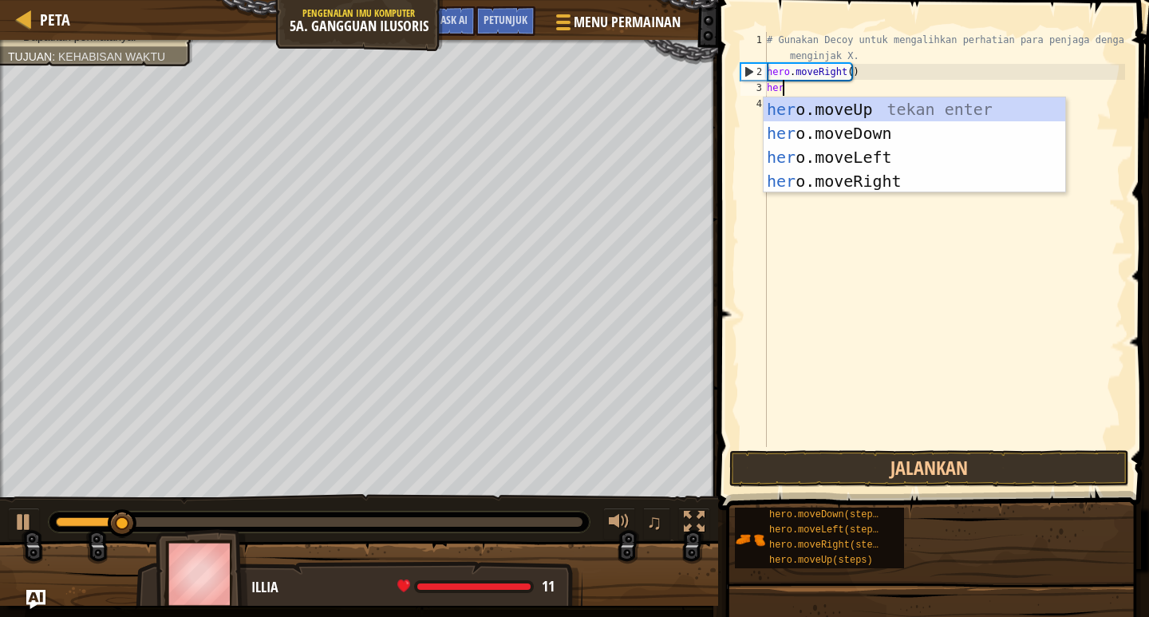
type textarea "hero"
click at [842, 134] on div "hero .moveUp tekan enter hero .moveDown tekan enter hero .moveLeft tekan enter …" at bounding box center [915, 169] width 302 height 144
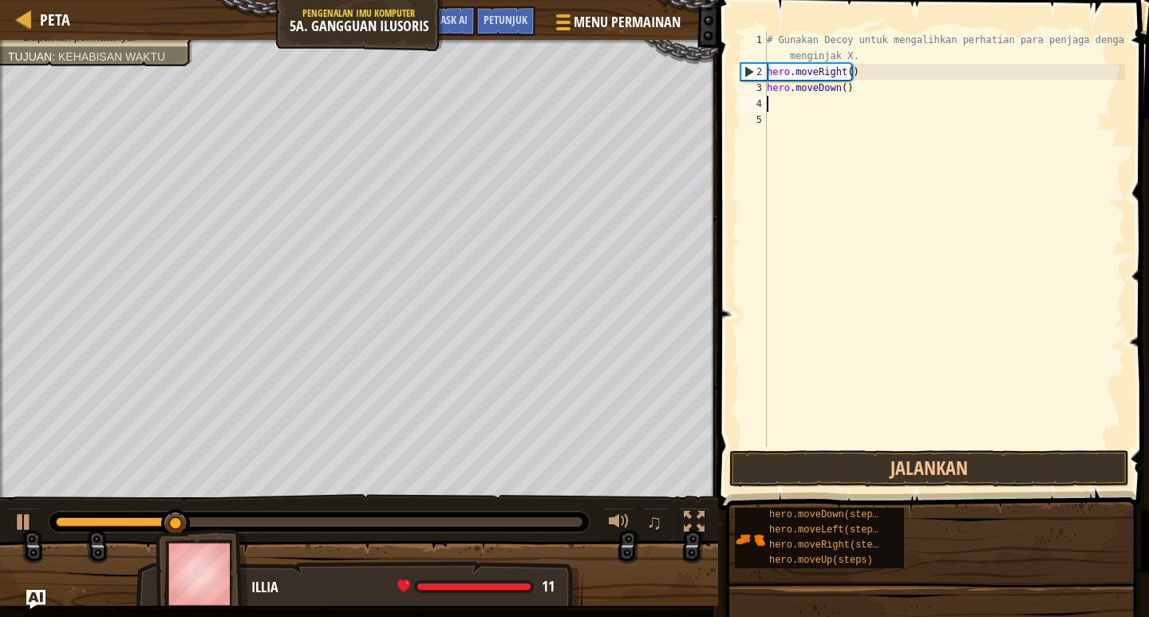
scroll to position [7, 0]
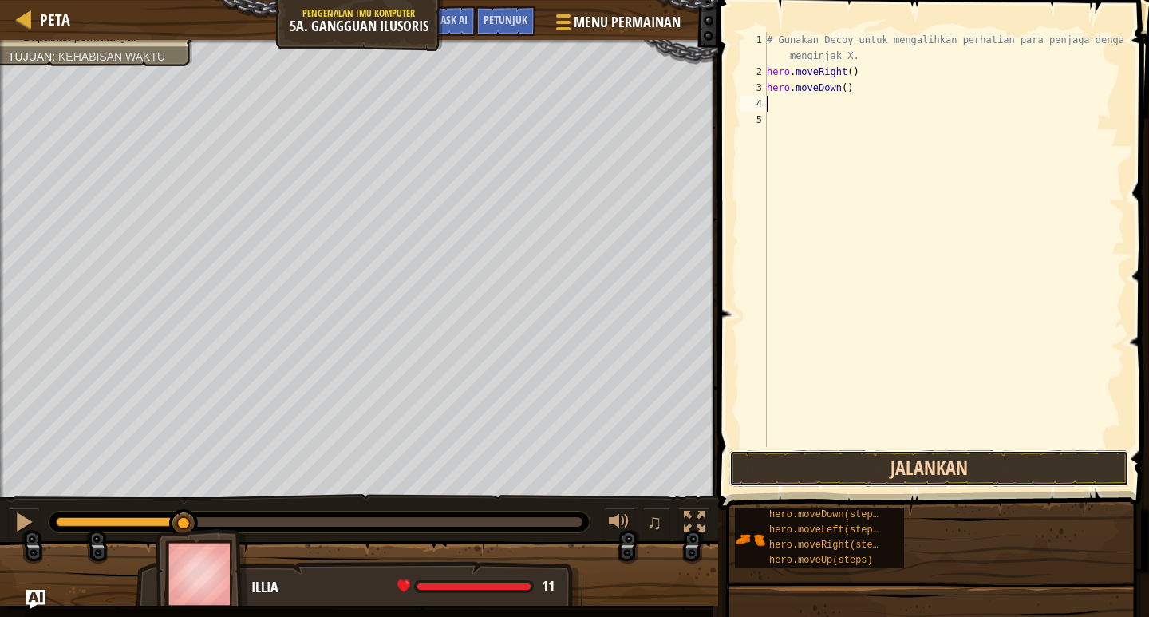
click at [916, 472] on button "Jalankan" at bounding box center [930, 468] width 400 height 37
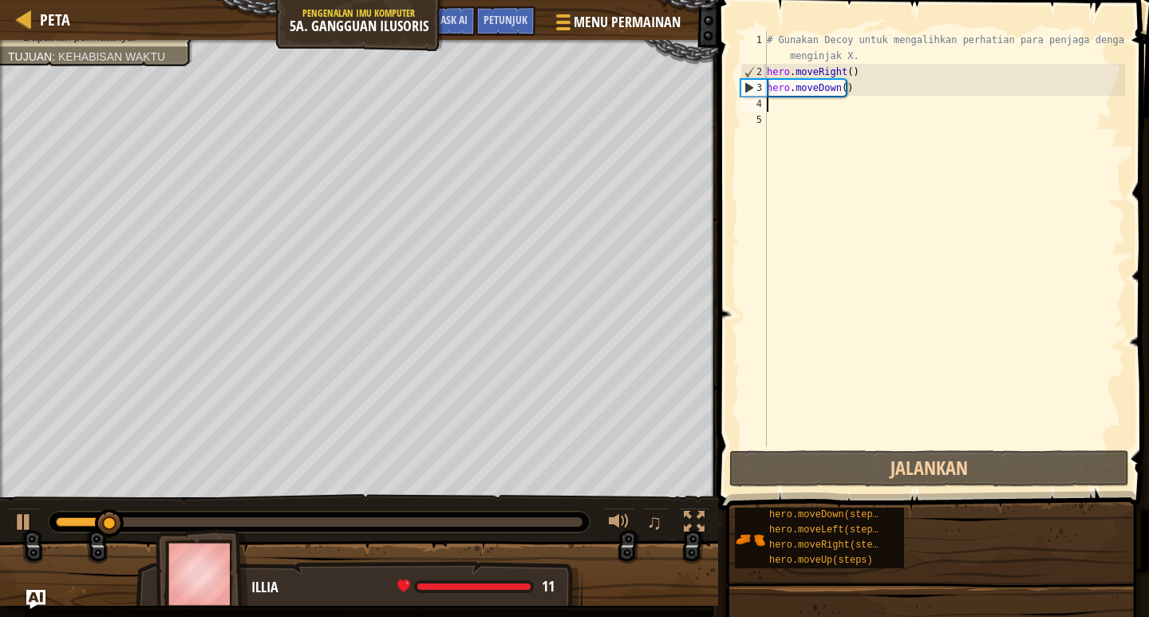
click at [787, 105] on div "# Gunakan Decoy untuk mengalihkan perhatian para penjaga dengan menginjak X. he…" at bounding box center [945, 263] width 362 height 463
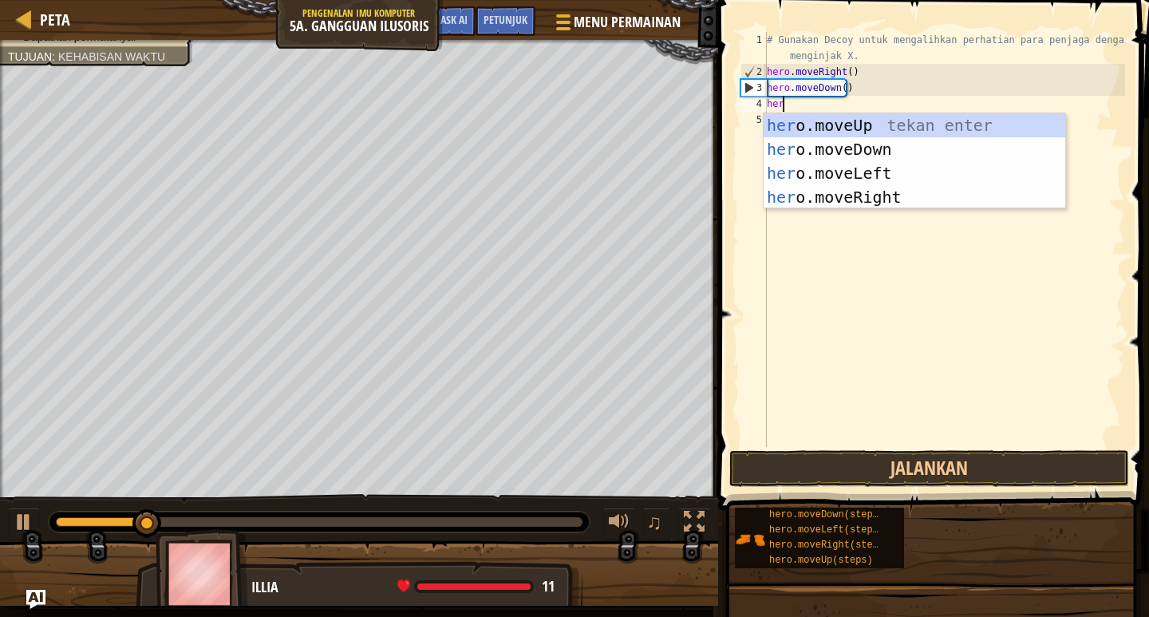
type textarea "hero"
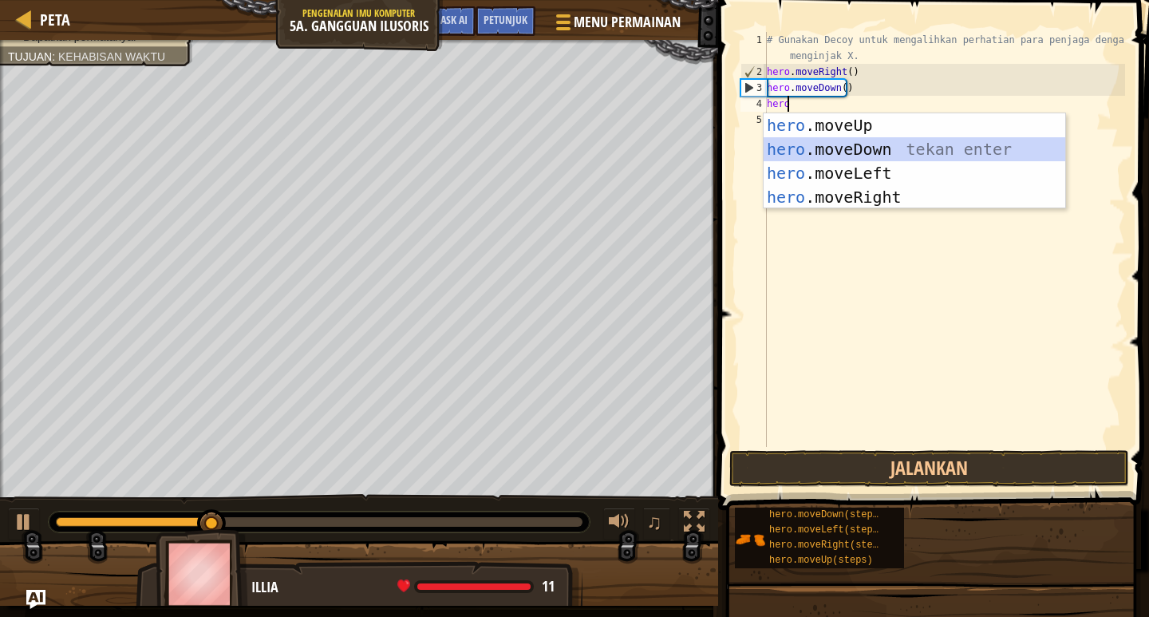
click at [779, 152] on div "hero .moveUp tekan enter hero .moveDown tekan enter hero .moveLeft tekan enter …" at bounding box center [915, 185] width 302 height 144
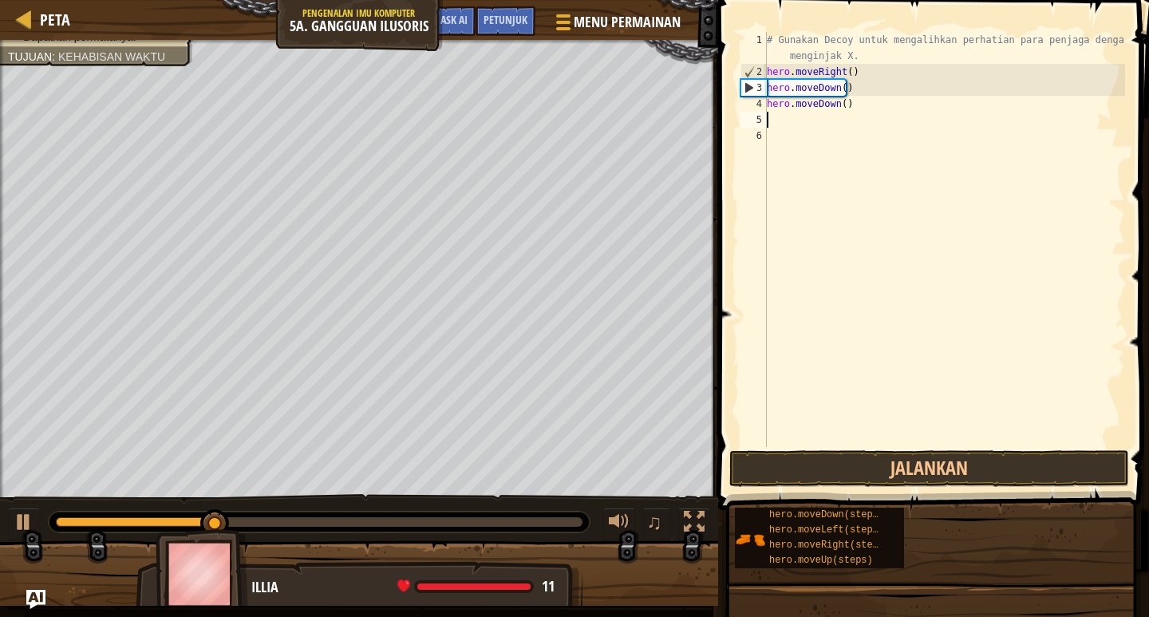
scroll to position [7, 0]
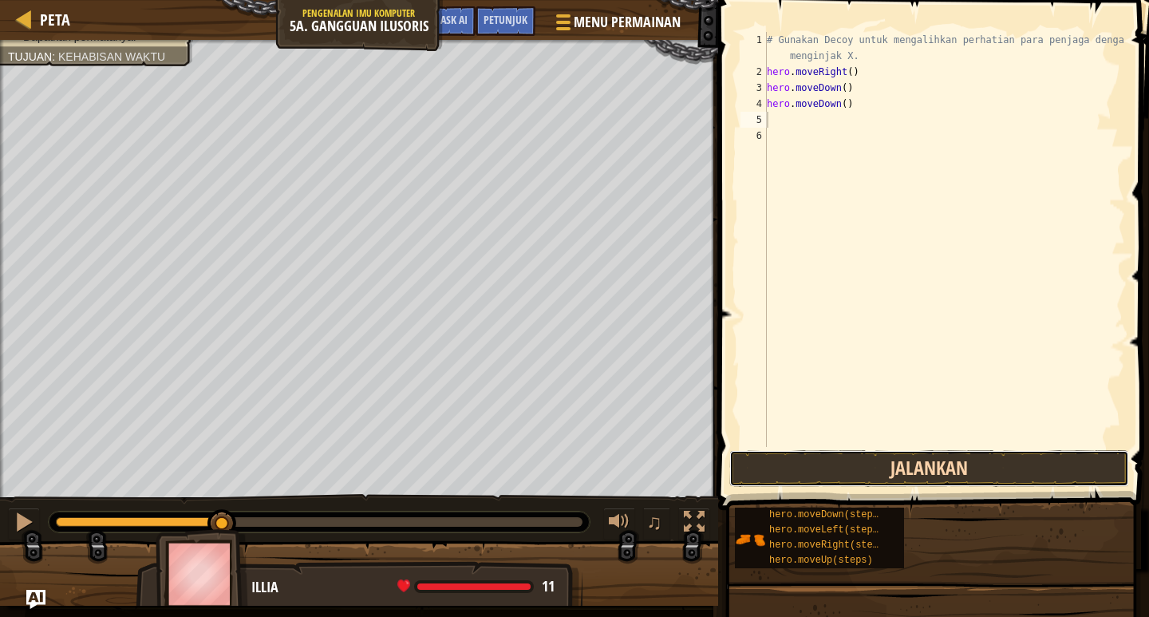
click at [759, 470] on button "Jalankan" at bounding box center [930, 468] width 400 height 37
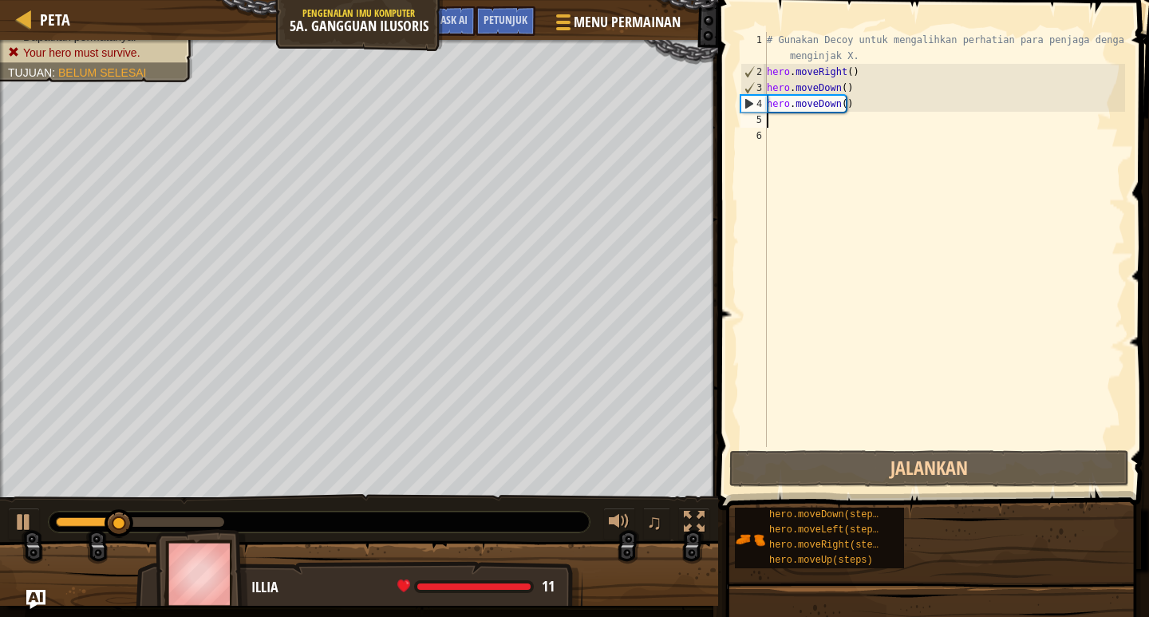
click at [785, 125] on div "# Gunakan Decoy untuk mengalihkan perhatian para penjaga dengan menginjak X. he…" at bounding box center [945, 263] width 362 height 463
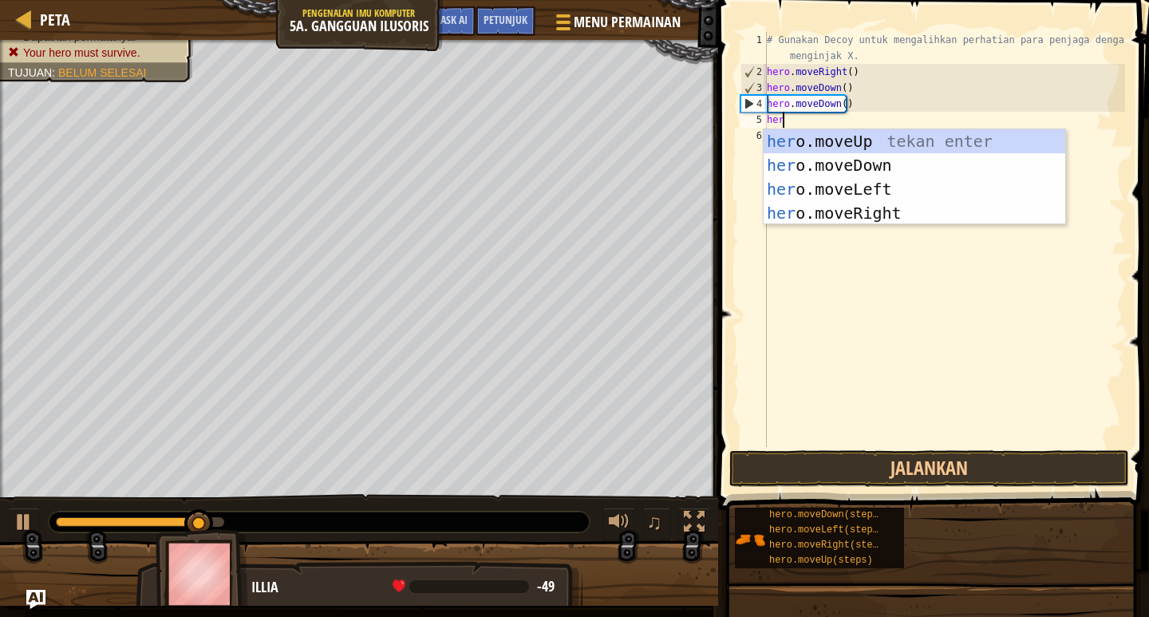
type textarea "hero"
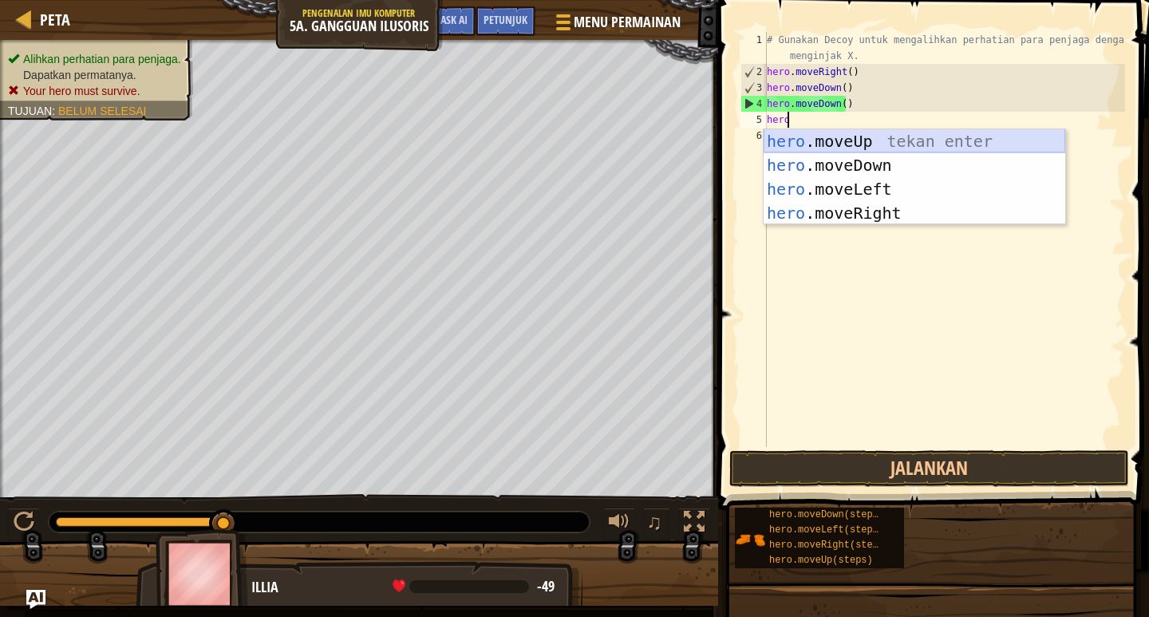
click at [872, 134] on div "hero .moveUp tekan enter hero .moveDown tekan enter hero .moveLeft tekan enter …" at bounding box center [915, 201] width 302 height 144
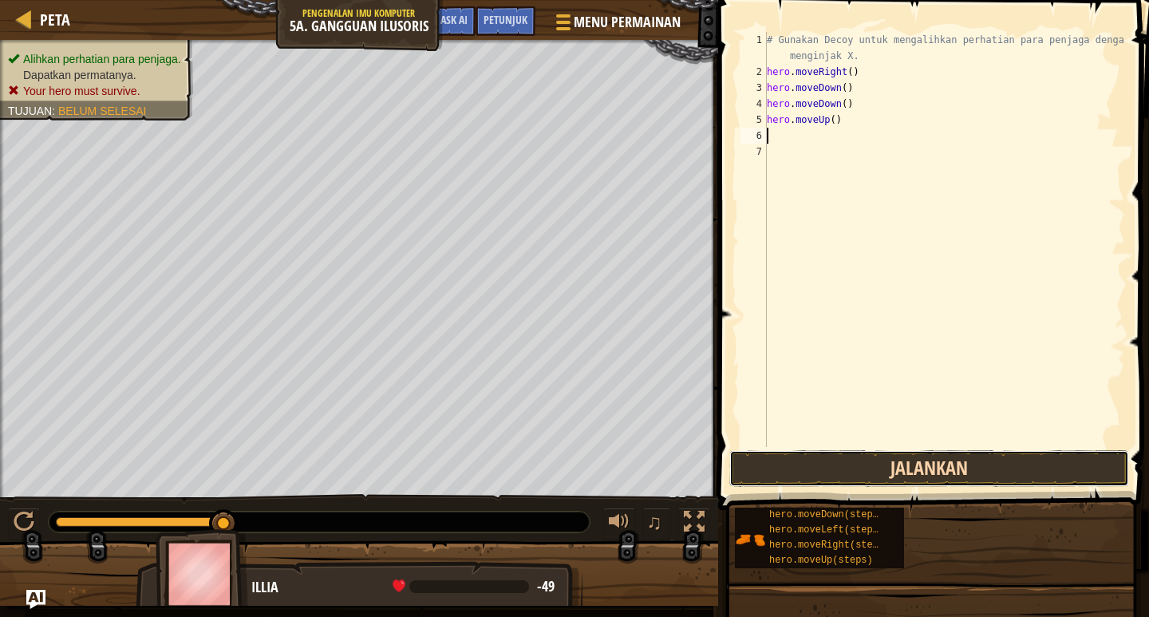
click at [932, 459] on button "Jalankan" at bounding box center [930, 468] width 400 height 37
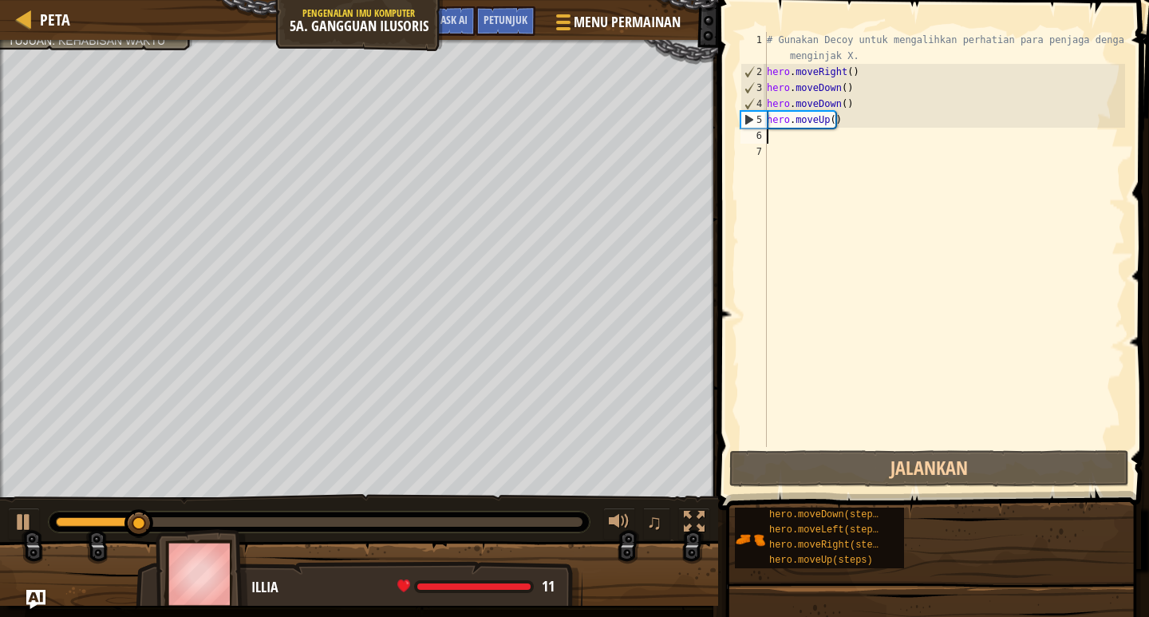
click at [805, 140] on div "# Gunakan Decoy untuk mengalihkan perhatian para penjaga dengan menginjak X. he…" at bounding box center [945, 263] width 362 height 463
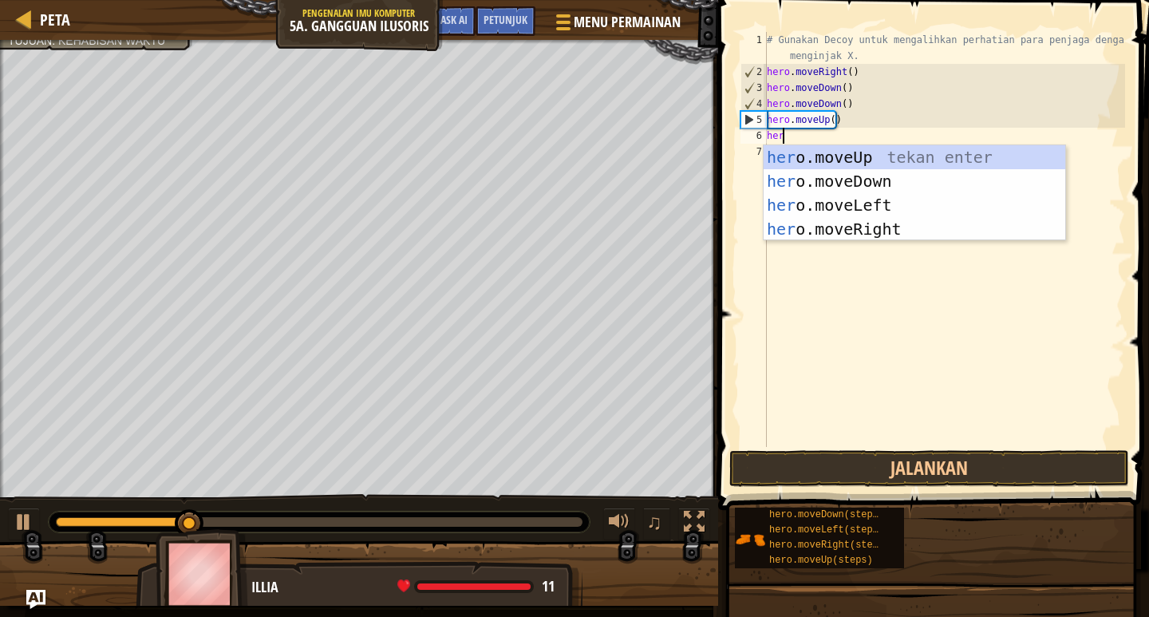
type textarea "hero"
click at [813, 158] on div "hero .moveUp tekan enter hero .moveDown tekan enter hero .moveLeft tekan enter …" at bounding box center [915, 217] width 302 height 144
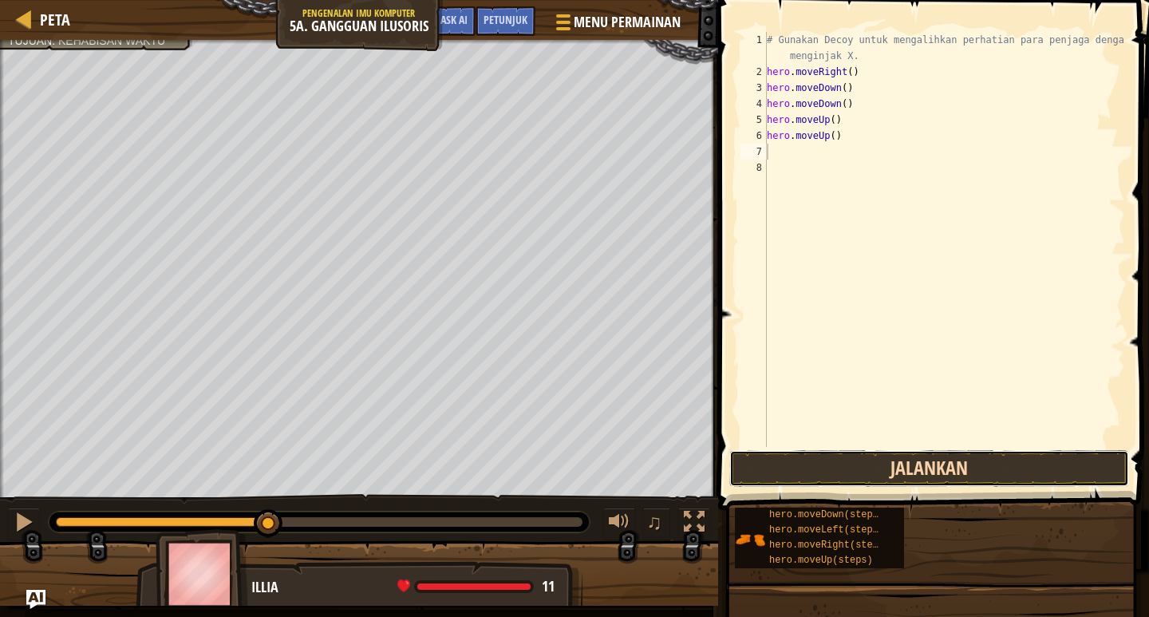
click at [912, 462] on button "Jalankan" at bounding box center [930, 468] width 400 height 37
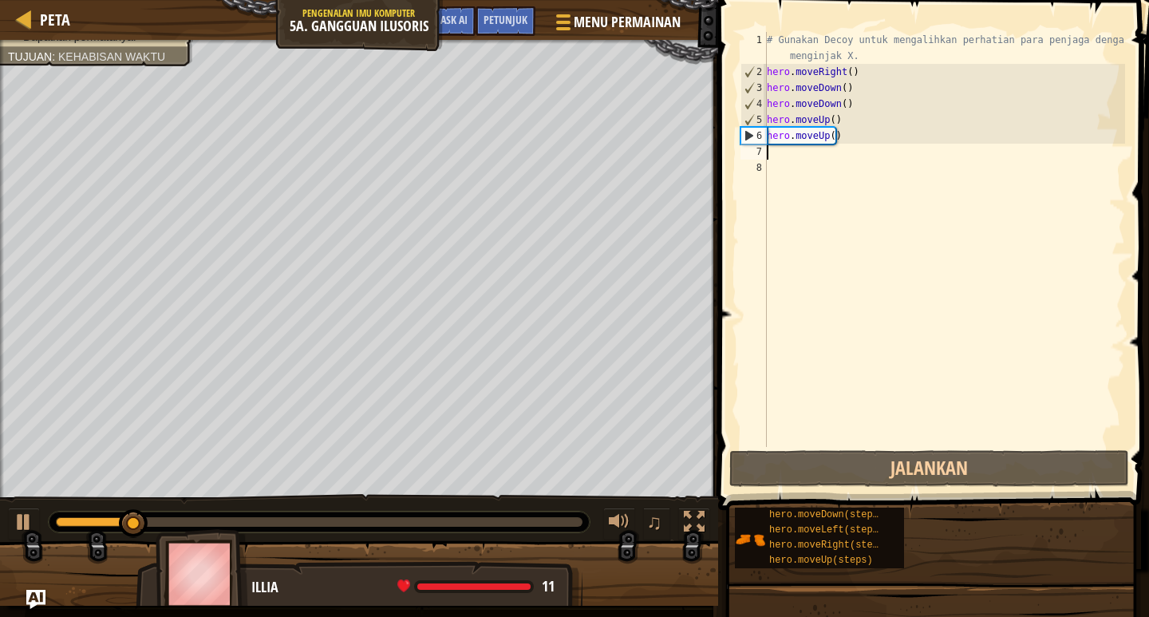
click at [800, 154] on div "# Gunakan Decoy untuk mengalihkan perhatian para penjaga dengan menginjak X. he…" at bounding box center [945, 263] width 362 height 463
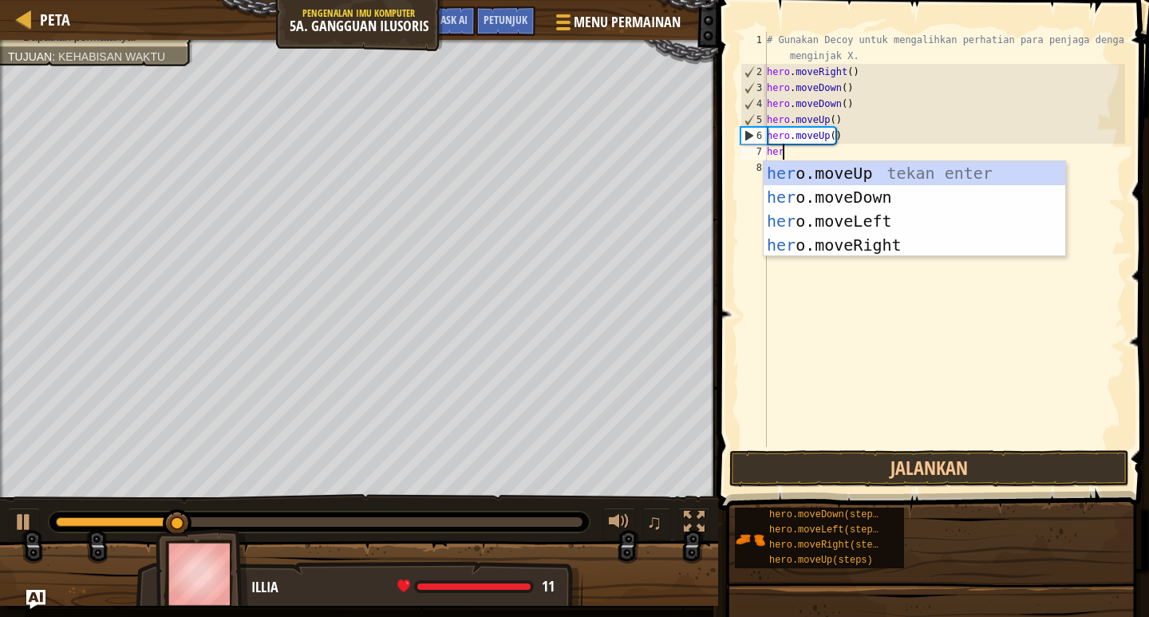
type textarea "hero"
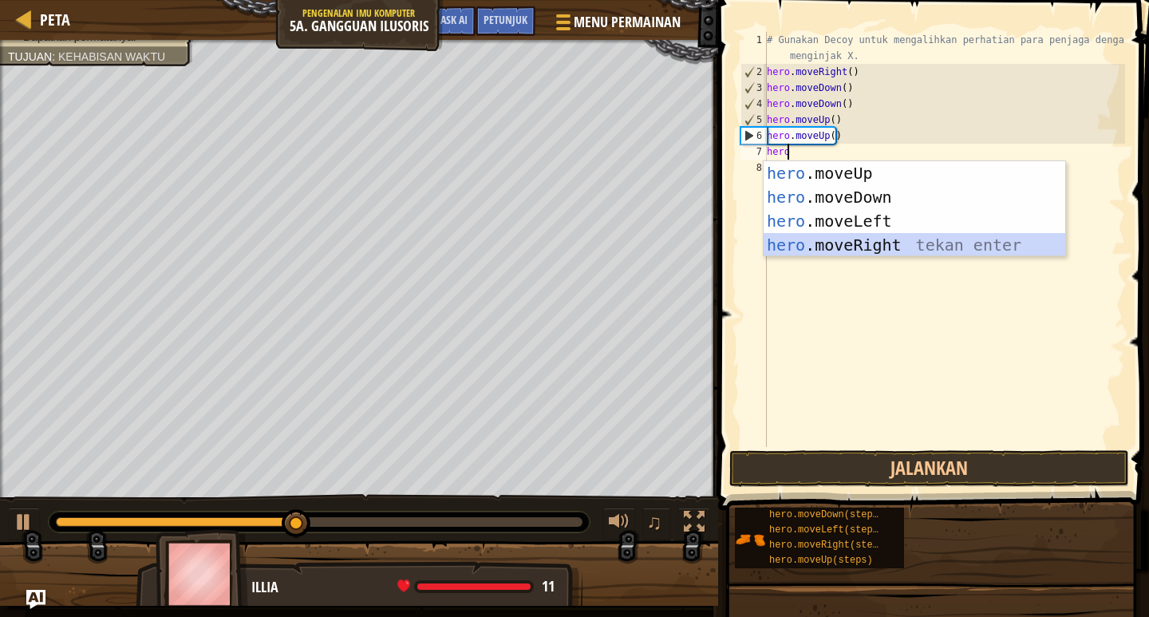
click at [839, 239] on div "hero .moveUp tekan enter hero .moveDown tekan enter hero .moveLeft tekan enter …" at bounding box center [915, 233] width 302 height 144
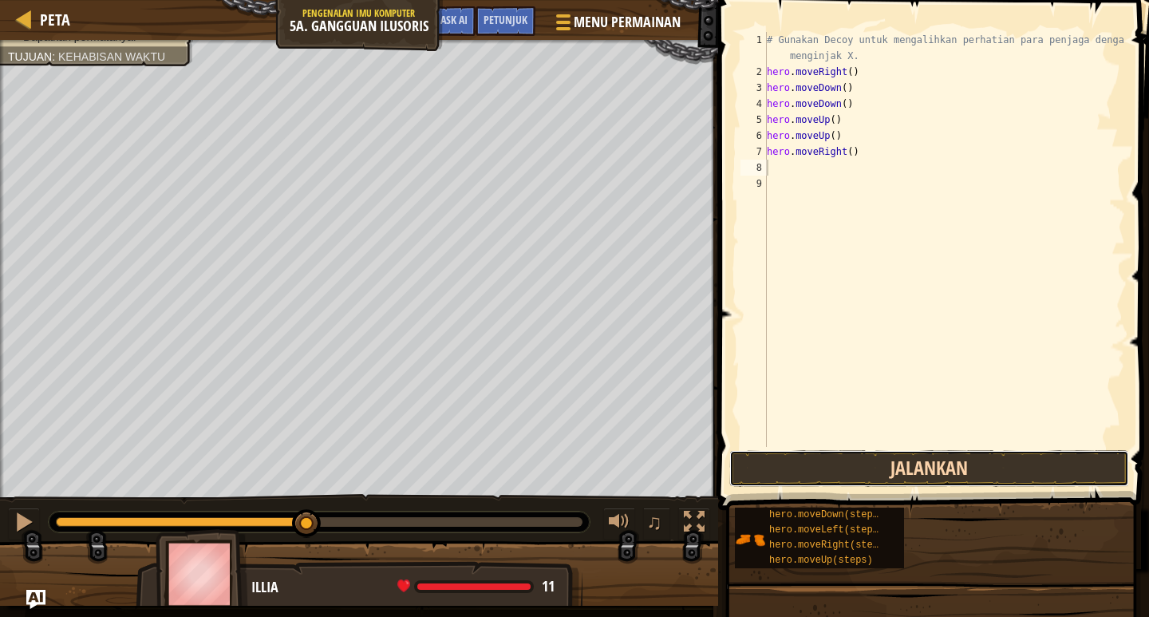
click at [916, 477] on button "Jalankan" at bounding box center [930, 468] width 400 height 37
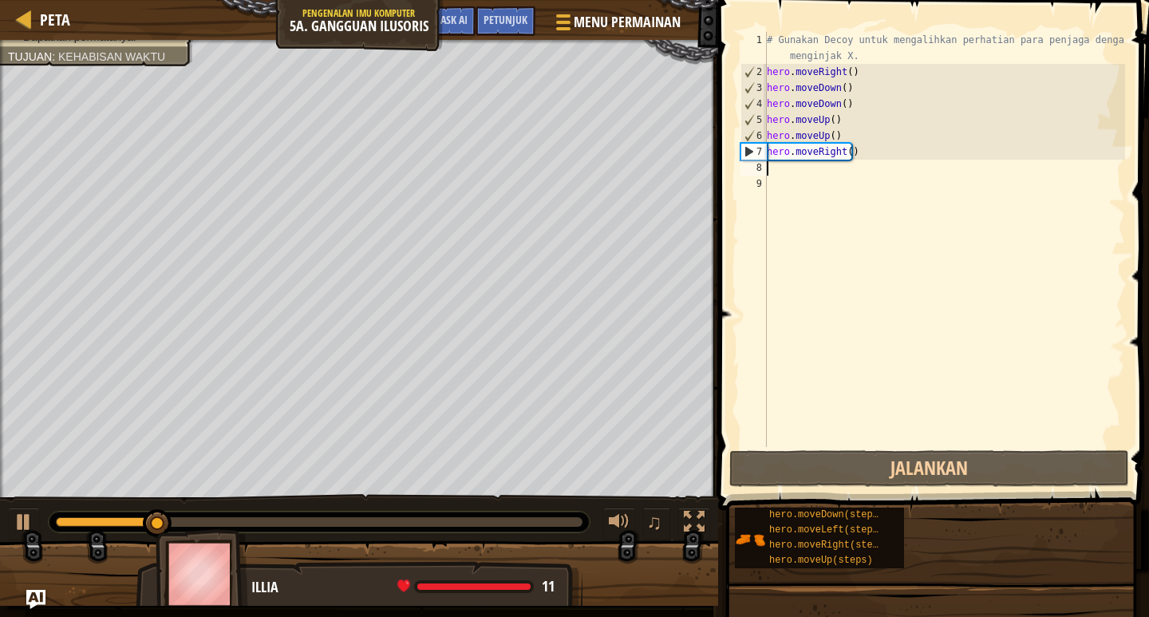
click at [797, 165] on div "# Gunakan Decoy untuk mengalihkan perhatian para penjaga dengan menginjak X. he…" at bounding box center [945, 263] width 362 height 463
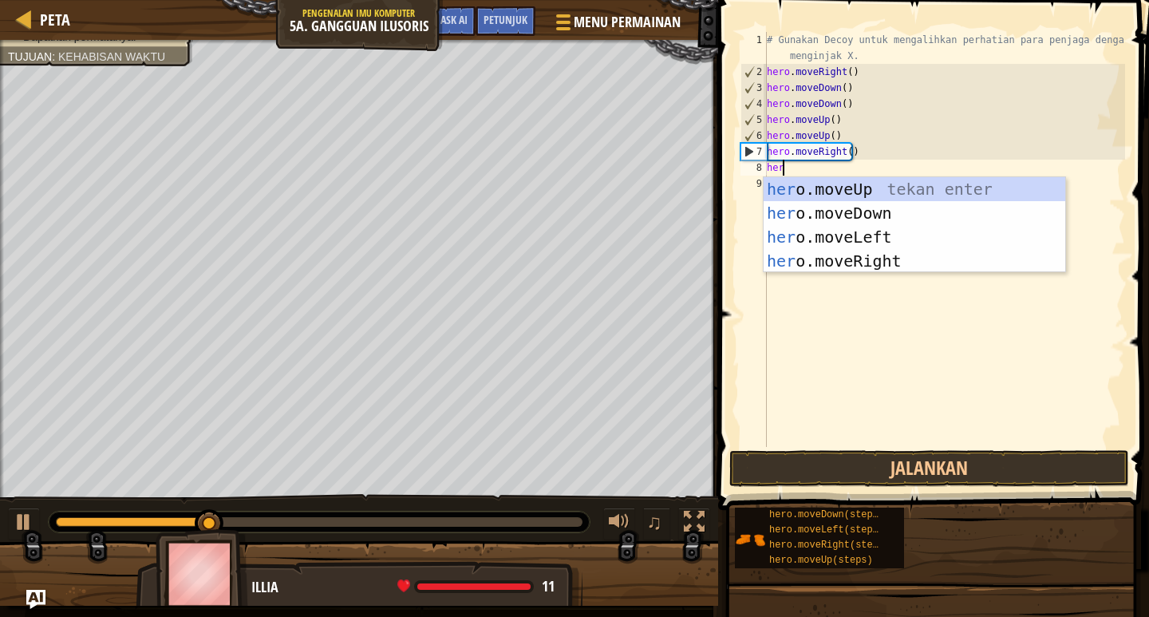
type textarea "hero"
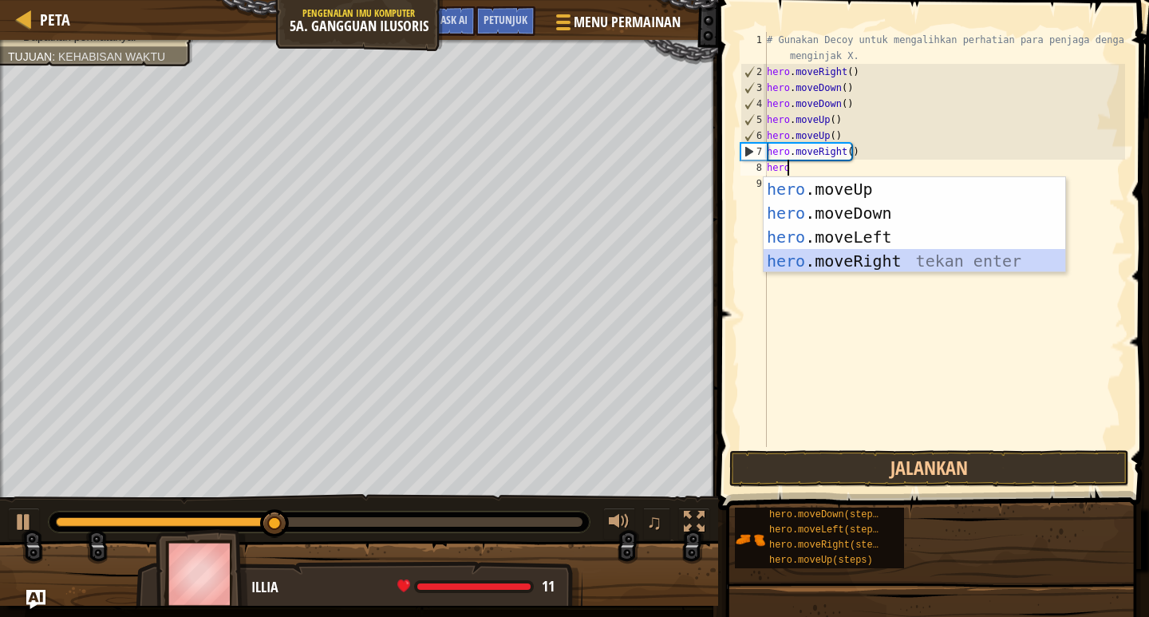
click at [853, 257] on div "hero .moveUp tekan enter hero .moveDown tekan enter hero .moveLeft tekan enter …" at bounding box center [915, 249] width 302 height 144
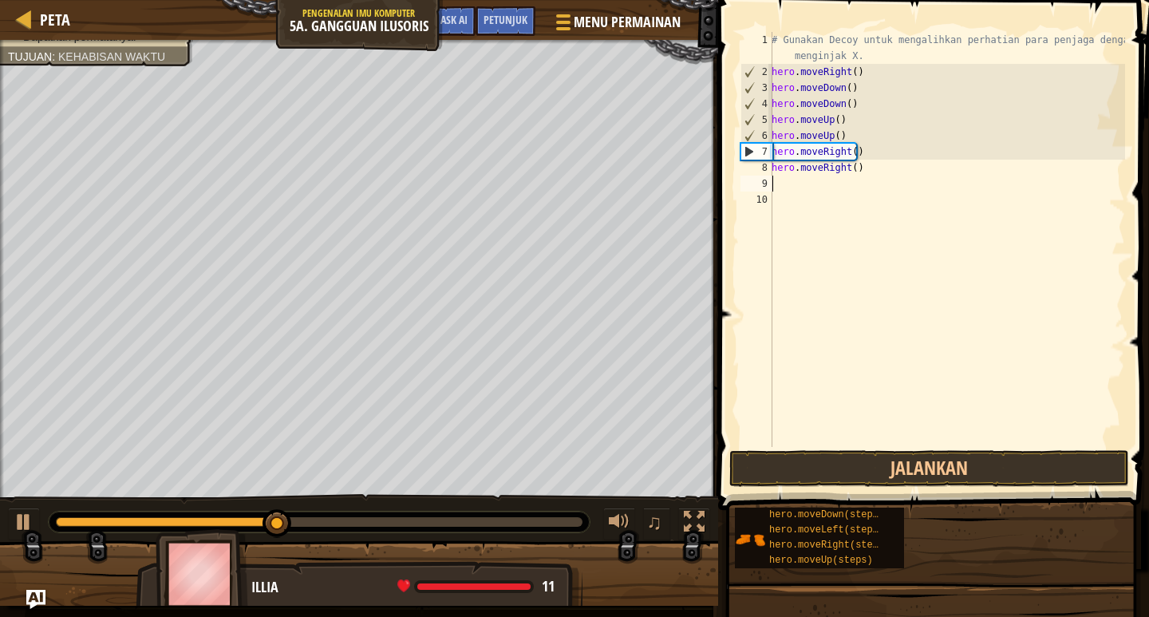
scroll to position [7, 0]
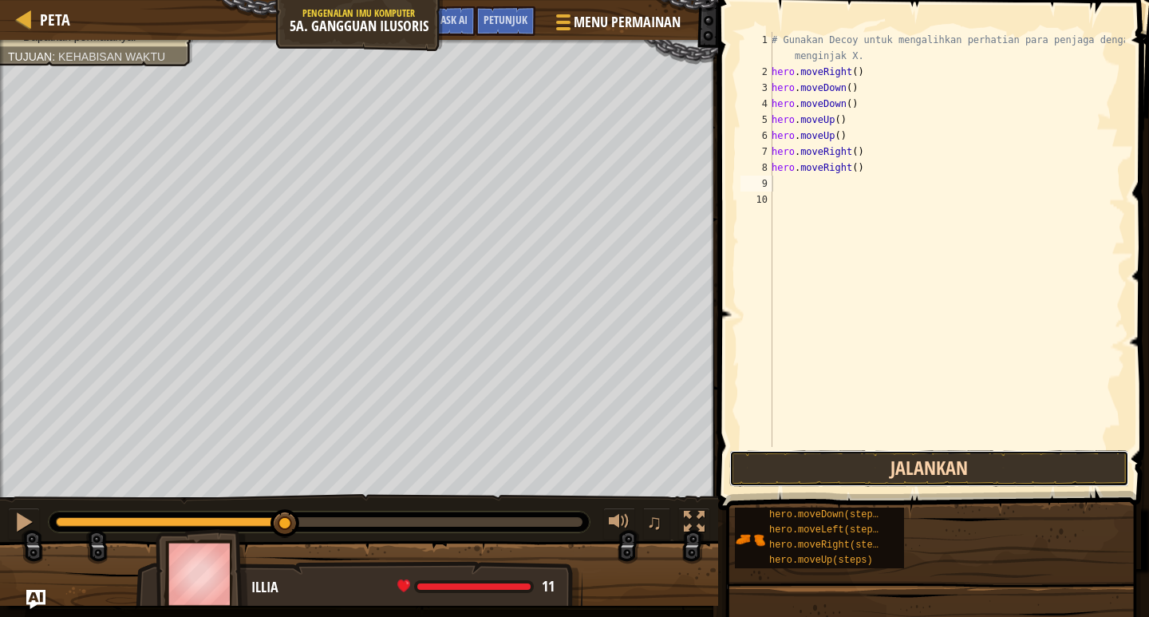
click at [845, 462] on button "Jalankan" at bounding box center [930, 468] width 400 height 37
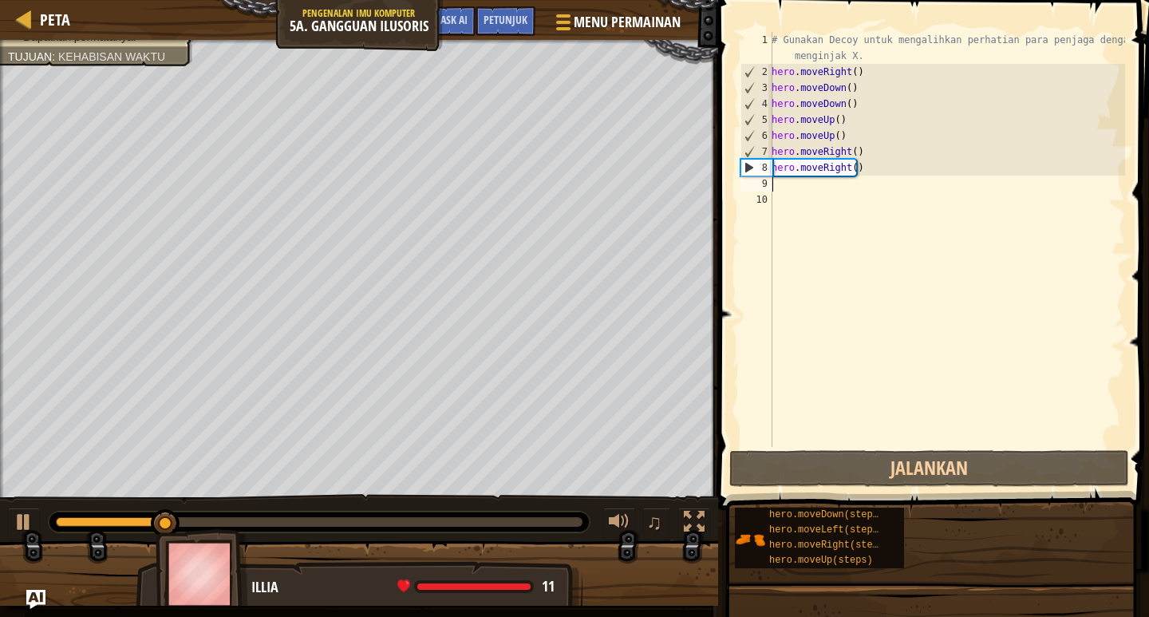
click at [797, 184] on div "# Gunakan Decoy untuk mengalihkan perhatian para penjaga dengan menginjak X. he…" at bounding box center [947, 263] width 357 height 463
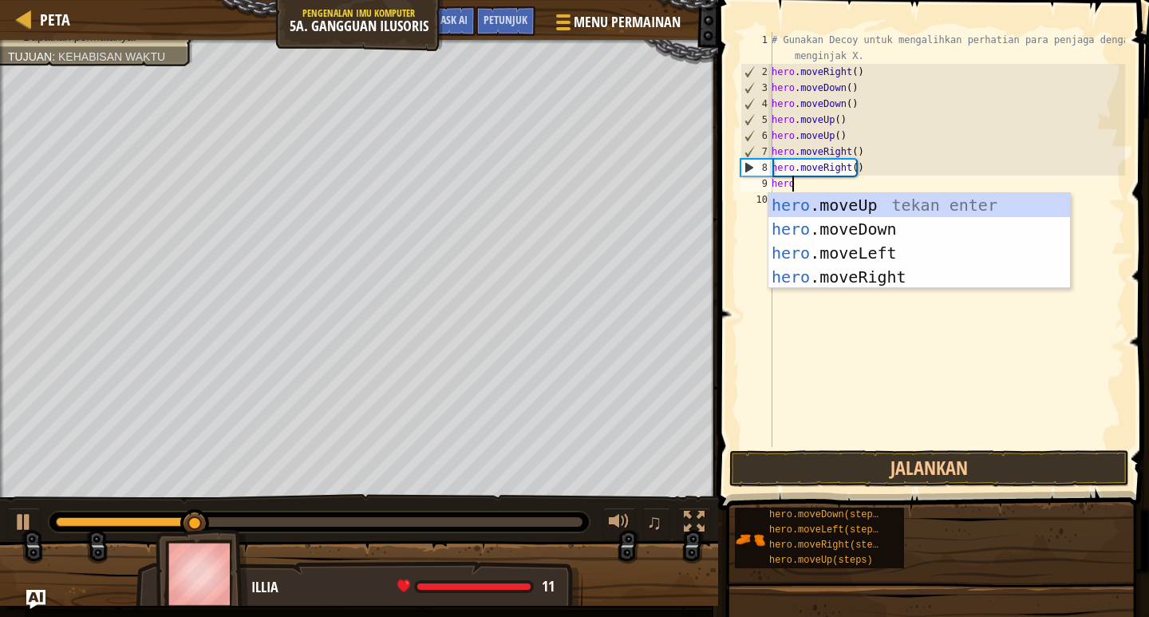
type textarea "hero"
click at [861, 268] on div "hero .moveUp tekan enter hero .moveDown tekan enter hero .moveLeft tekan enter …" at bounding box center [920, 265] width 302 height 144
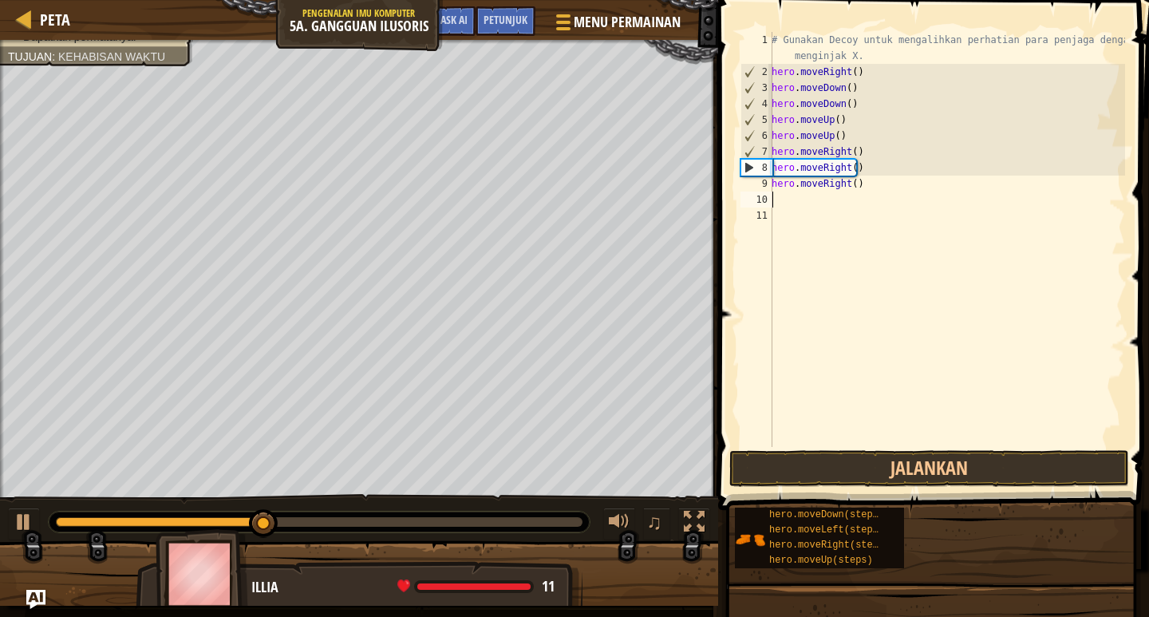
scroll to position [7, 0]
click at [1005, 473] on button "Jalankan" at bounding box center [930, 468] width 400 height 37
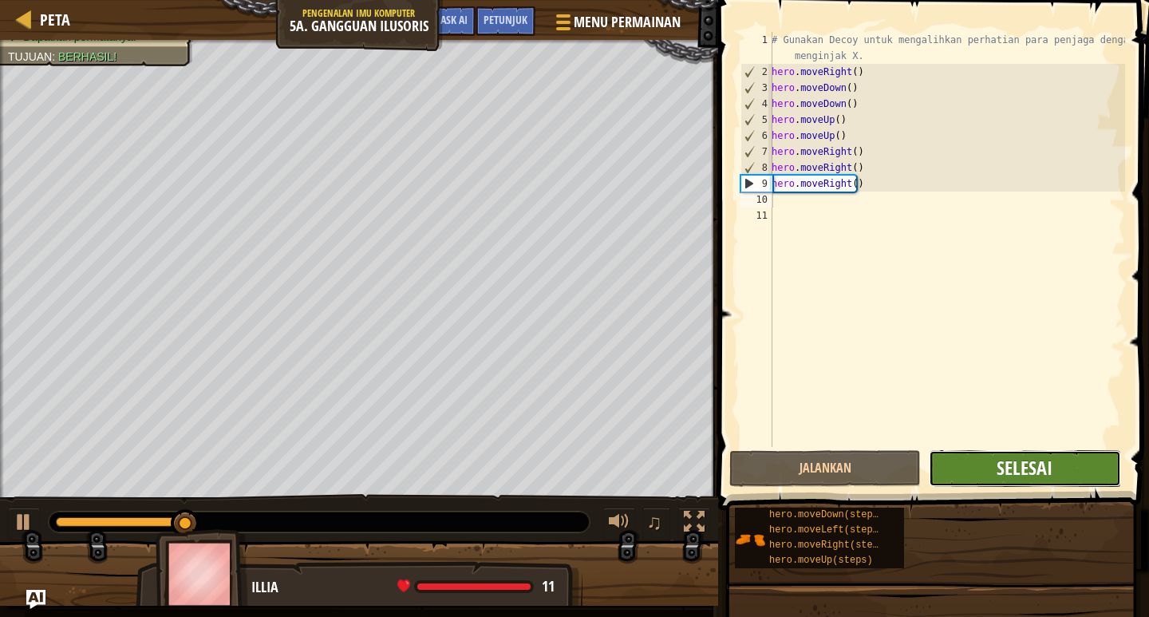
click at [1034, 468] on span "Selesai" at bounding box center [1025, 468] width 56 height 26
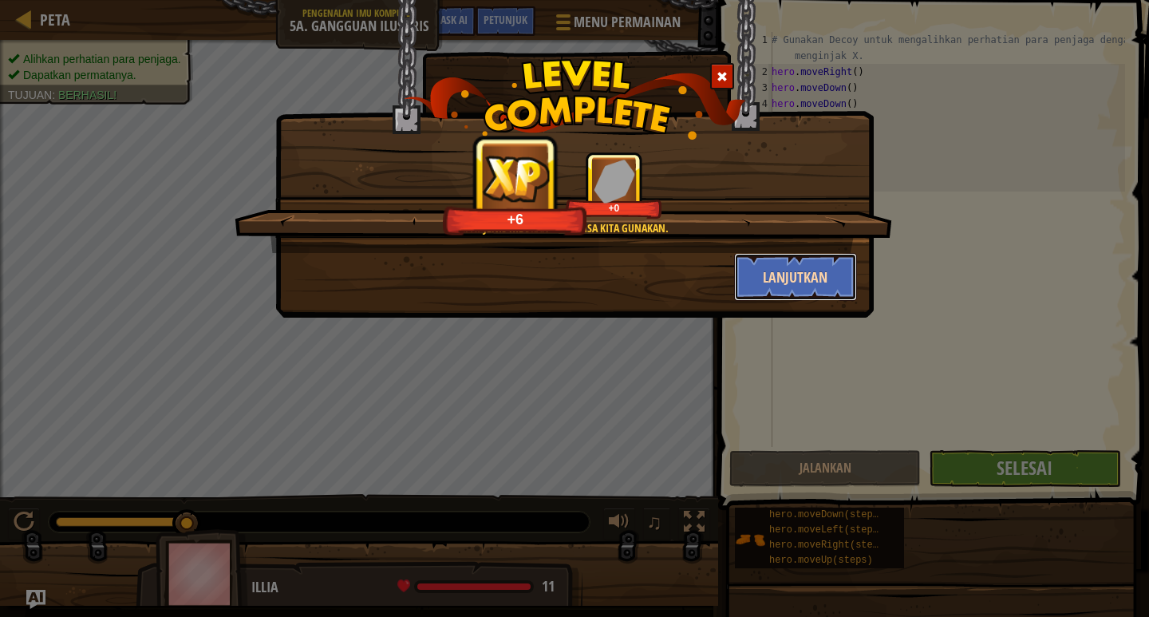
click at [826, 271] on button "Lanjutkan" at bounding box center [796, 277] width 124 height 48
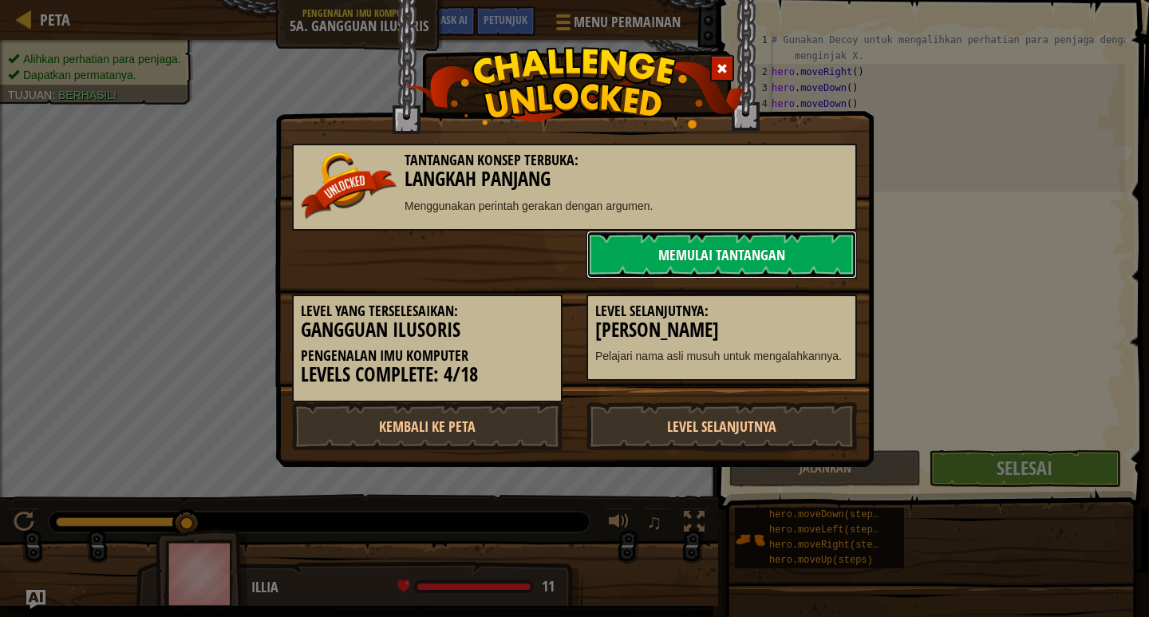
click at [799, 262] on link "Memulai Tantangan" at bounding box center [722, 255] width 271 height 48
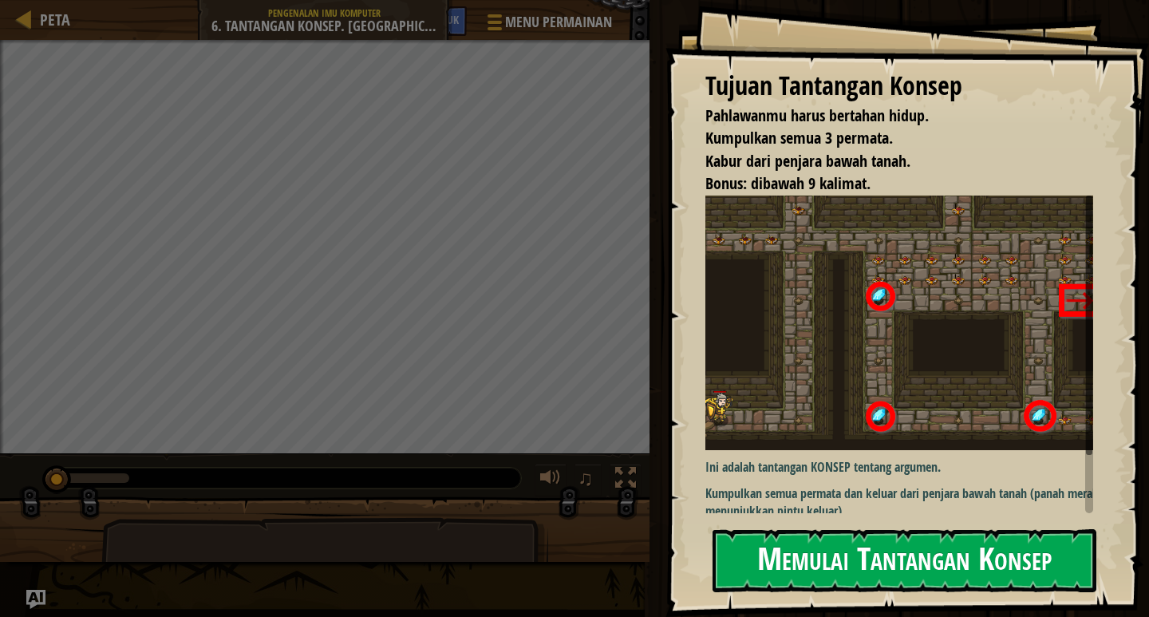
click at [828, 548] on button "Memulai Tantangan Konsep" at bounding box center [905, 560] width 384 height 63
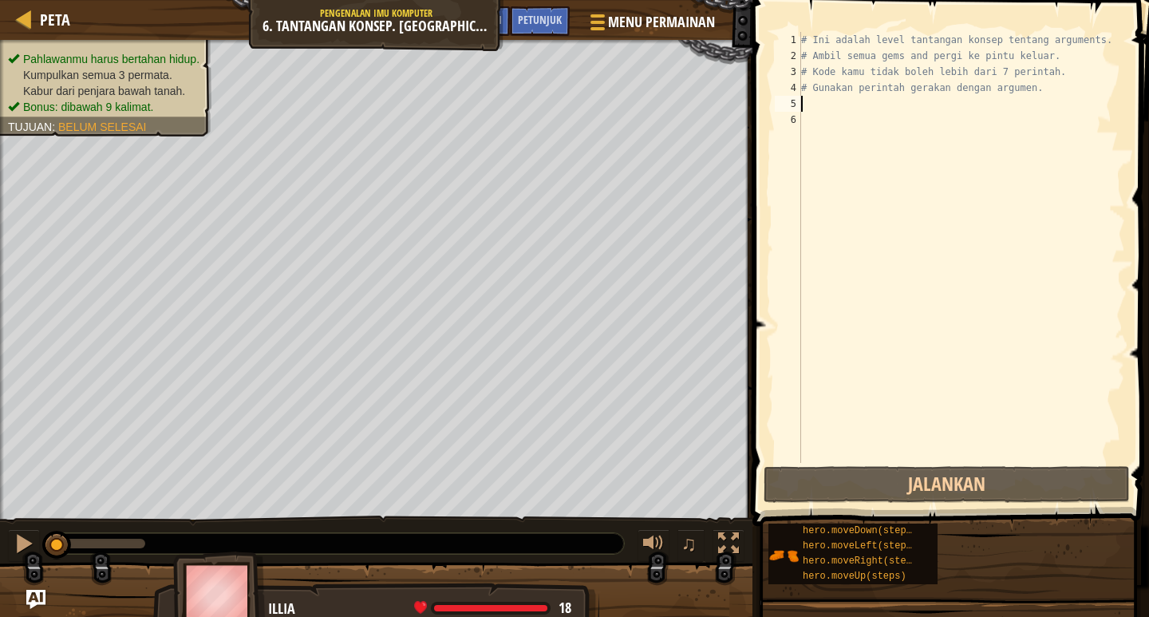
click at [825, 109] on div "# Ini adalah level tantangan konsep tentang arguments. # Ambil semua gems and p…" at bounding box center [961, 263] width 327 height 463
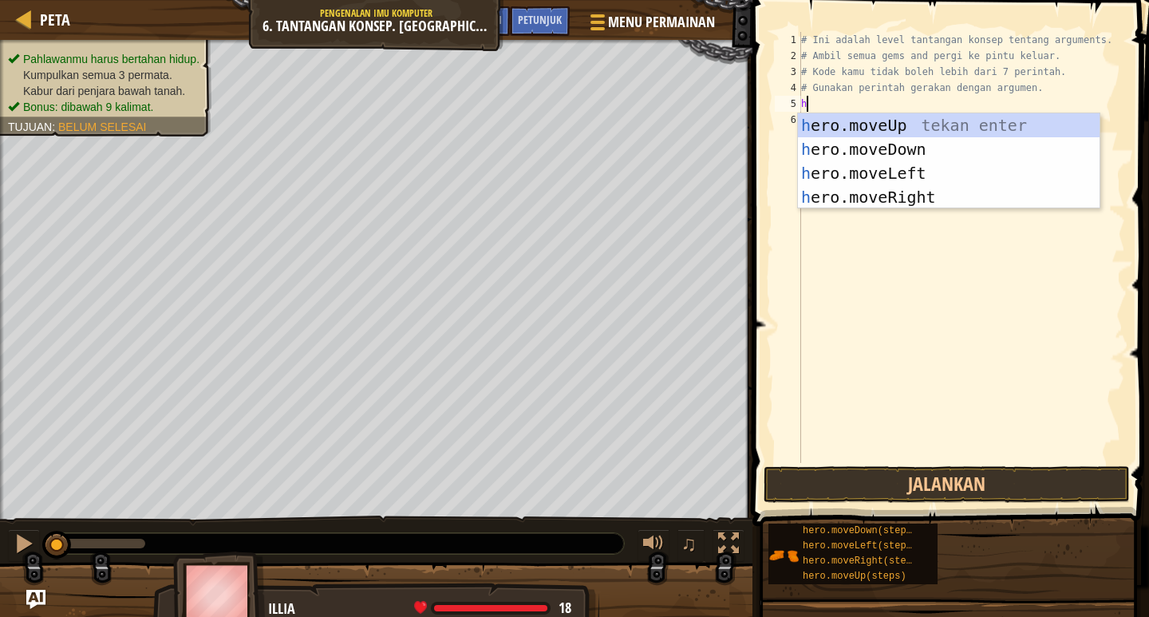
scroll to position [7, 0]
type textarea "hero"
click at [837, 196] on div "hero .moveUp tekan enter hero .moveDown tekan enter hero .moveLeft tekan enter …" at bounding box center [949, 185] width 302 height 144
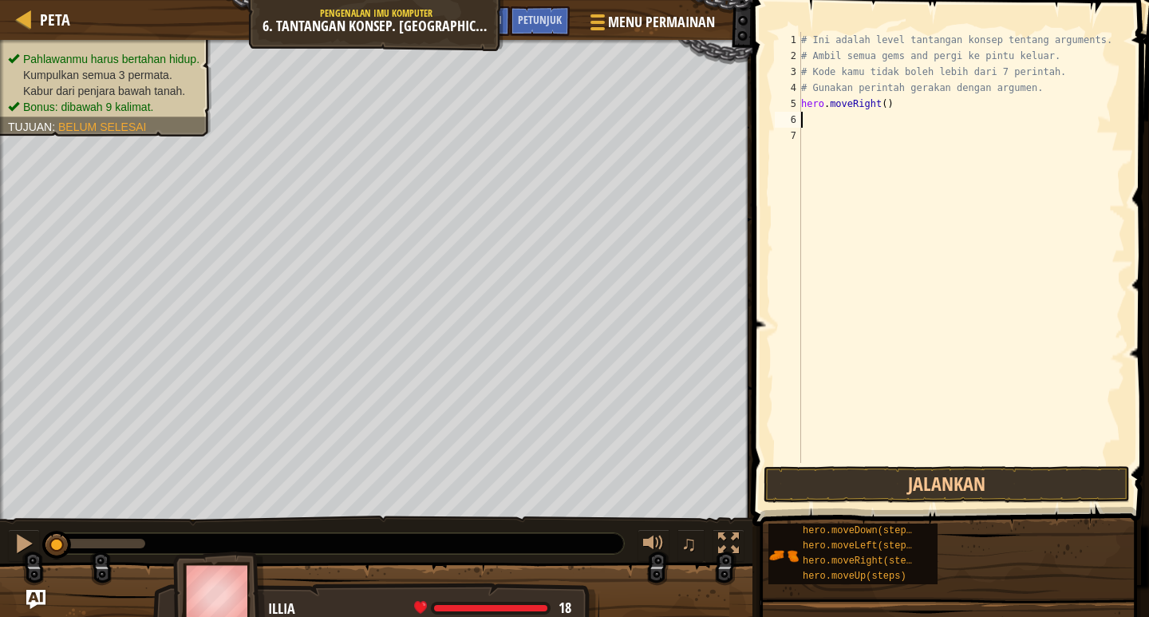
scroll to position [7, 0]
click at [939, 493] on button "Jalankan" at bounding box center [947, 484] width 366 height 37
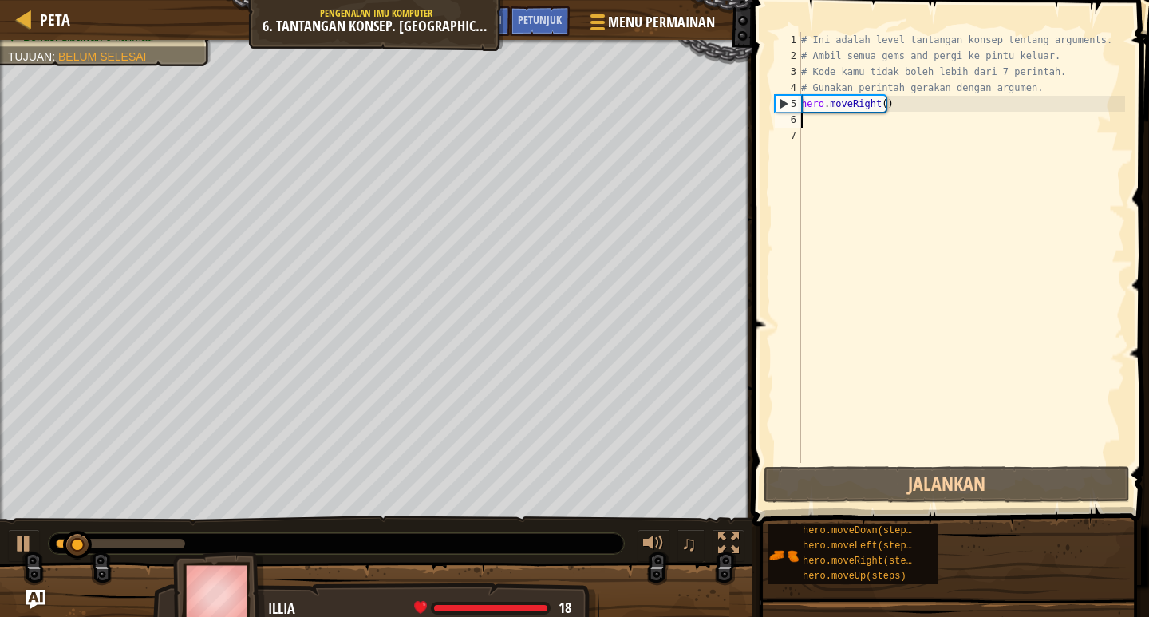
click at [810, 121] on div "# Ini adalah level tantangan konsep tentang arguments. # Ambil semua gems and p…" at bounding box center [961, 263] width 327 height 463
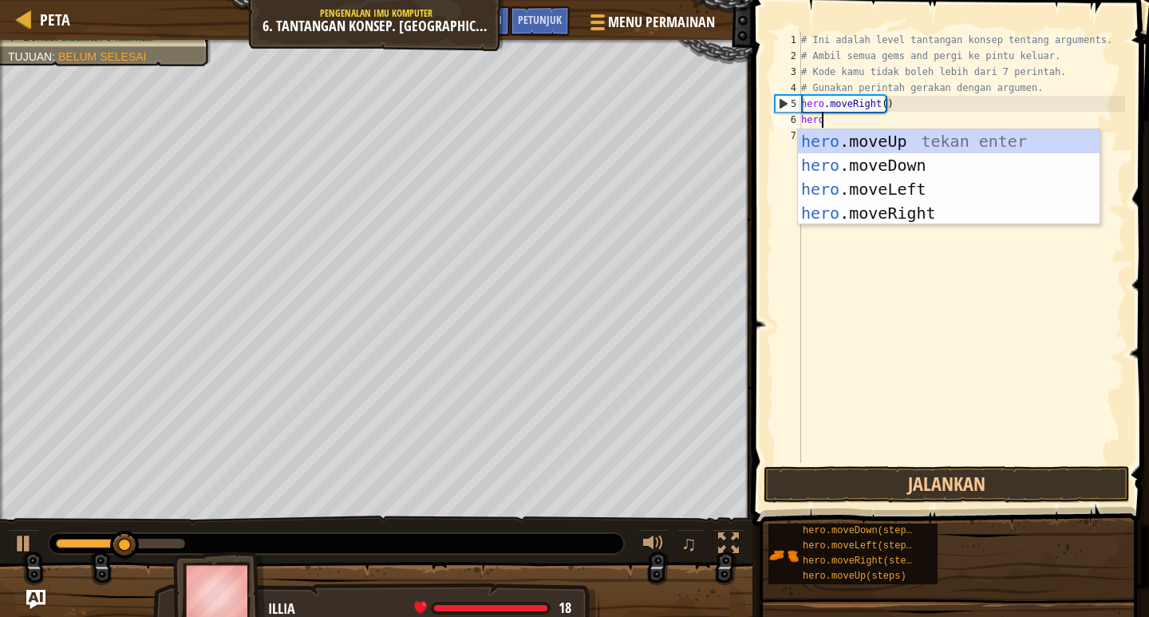
type textarea "hero"
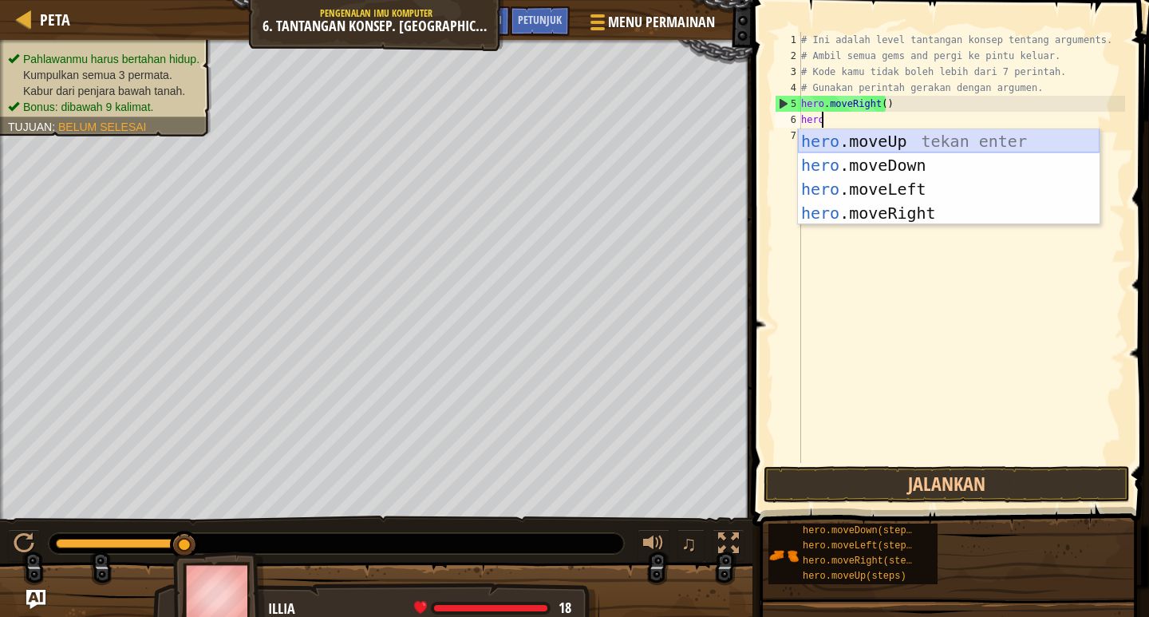
click at [827, 141] on div "hero .moveUp tekan enter hero .moveDown tekan enter hero .moveLeft tekan enter …" at bounding box center [949, 201] width 302 height 144
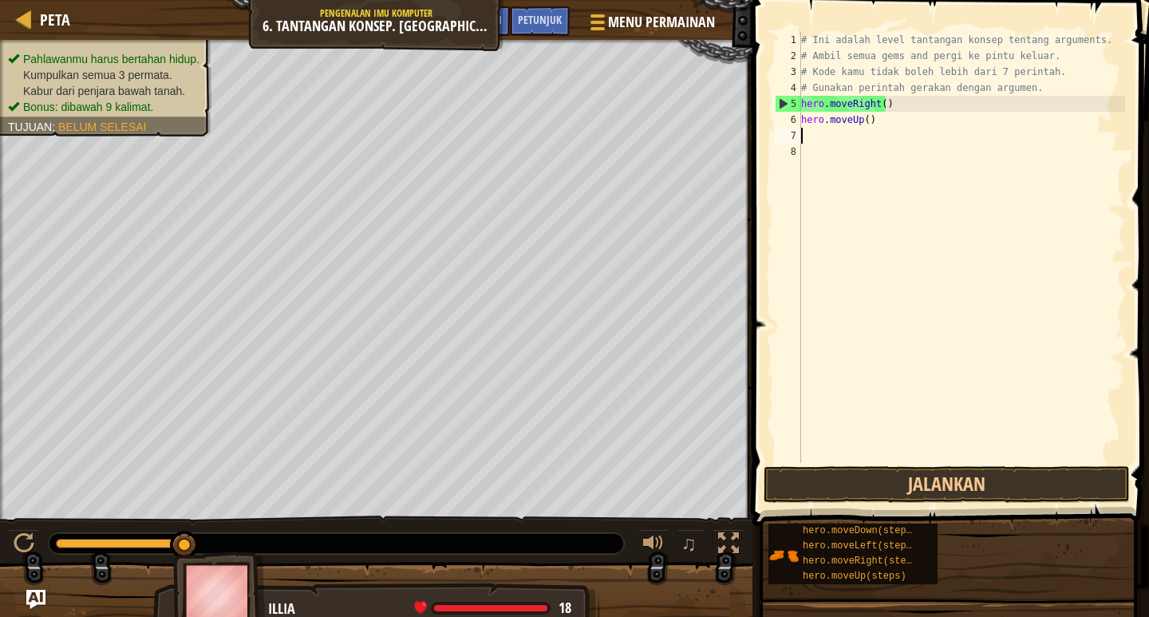
scroll to position [7, 0]
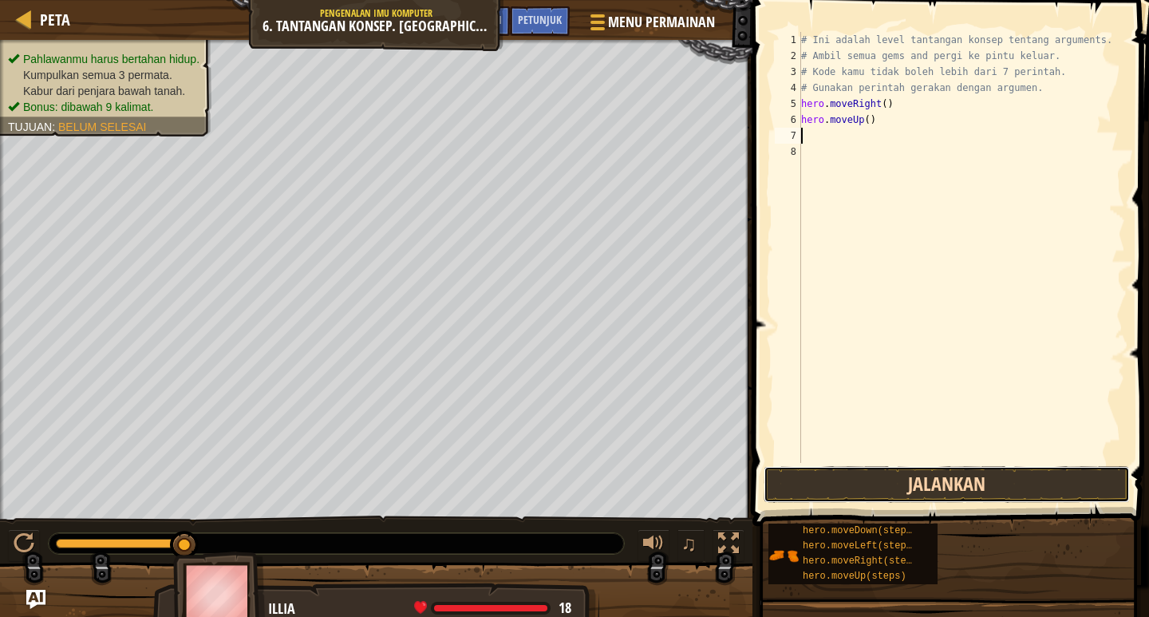
click at [928, 481] on button "Jalankan" at bounding box center [947, 484] width 366 height 37
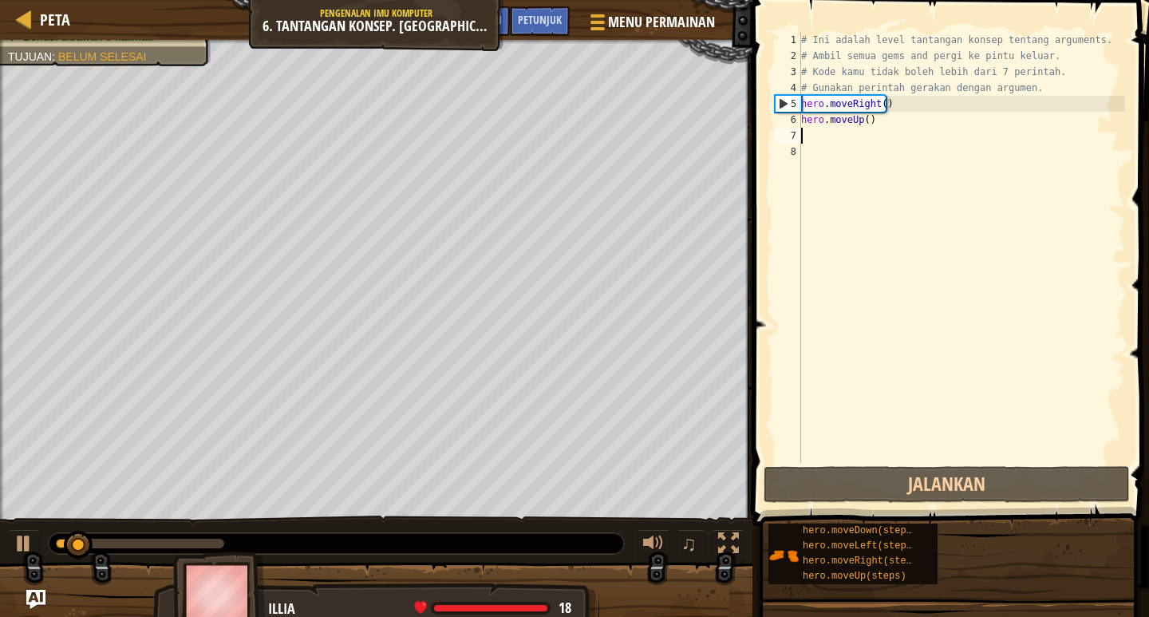
click at [831, 133] on div "# Ini adalah level tantangan konsep tentang arguments. # Ambil semua gems and p…" at bounding box center [961, 263] width 327 height 463
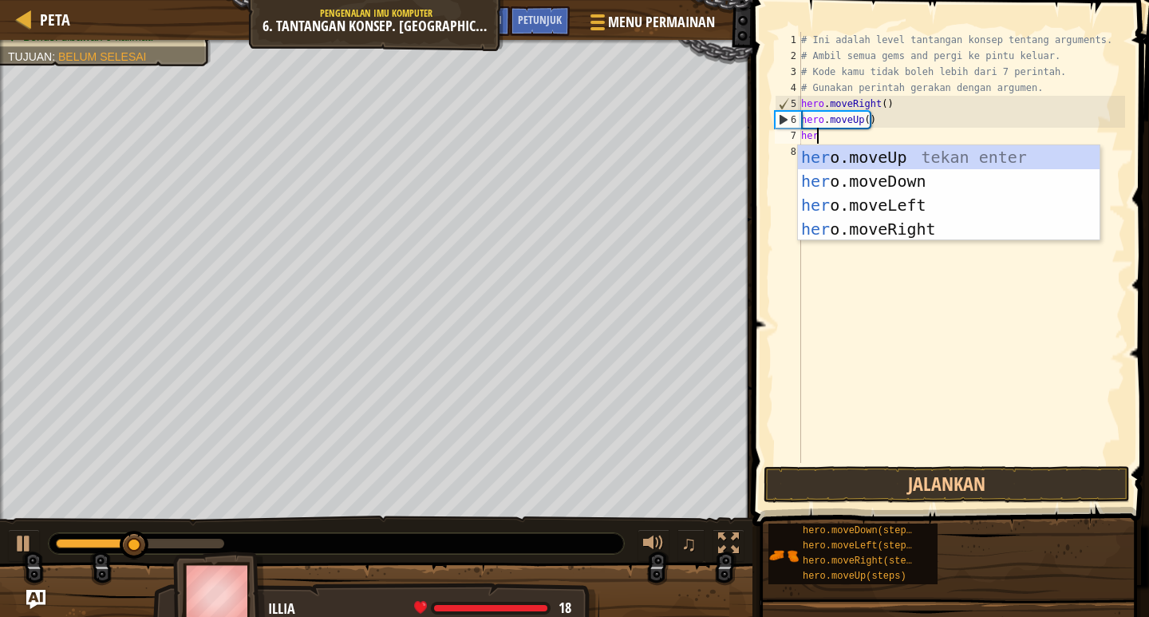
type textarea "hero"
click at [879, 159] on div "hero .moveUp tekan enter hero .moveDown tekan enter hero .moveLeft tekan enter …" at bounding box center [949, 217] width 302 height 144
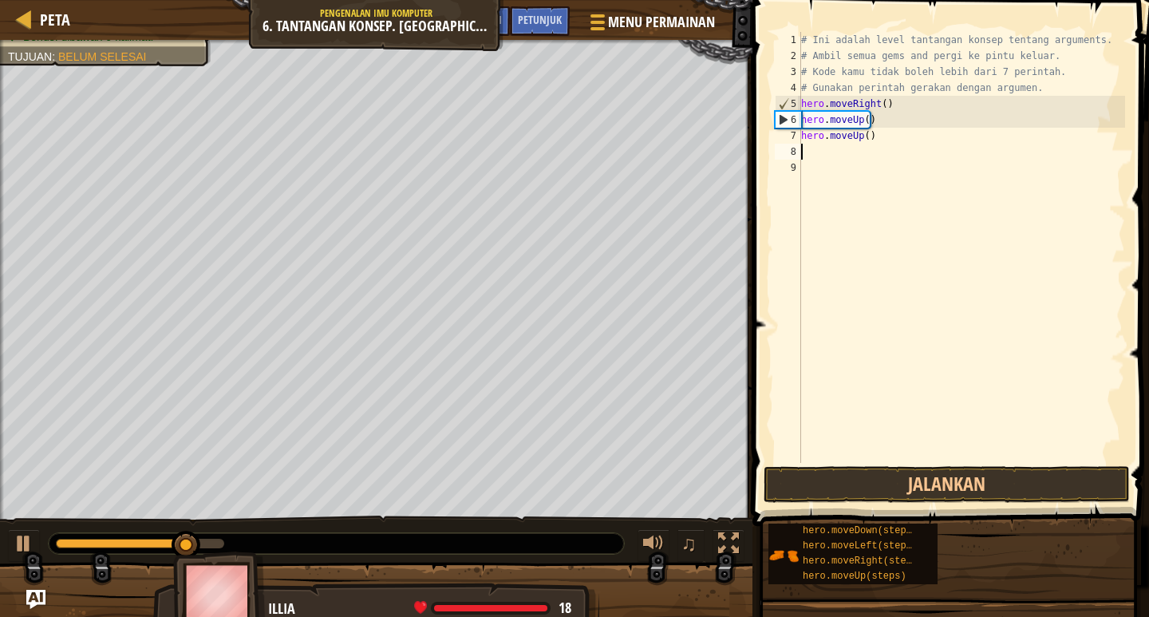
scroll to position [7, 0]
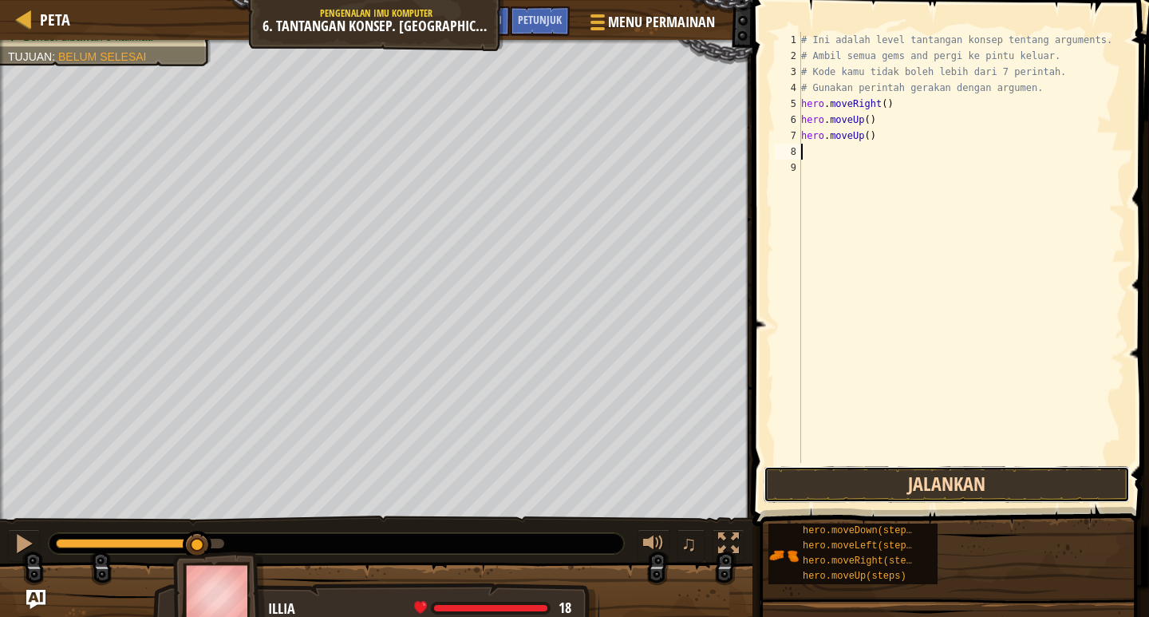
click at [927, 491] on button "Jalankan" at bounding box center [947, 484] width 366 height 37
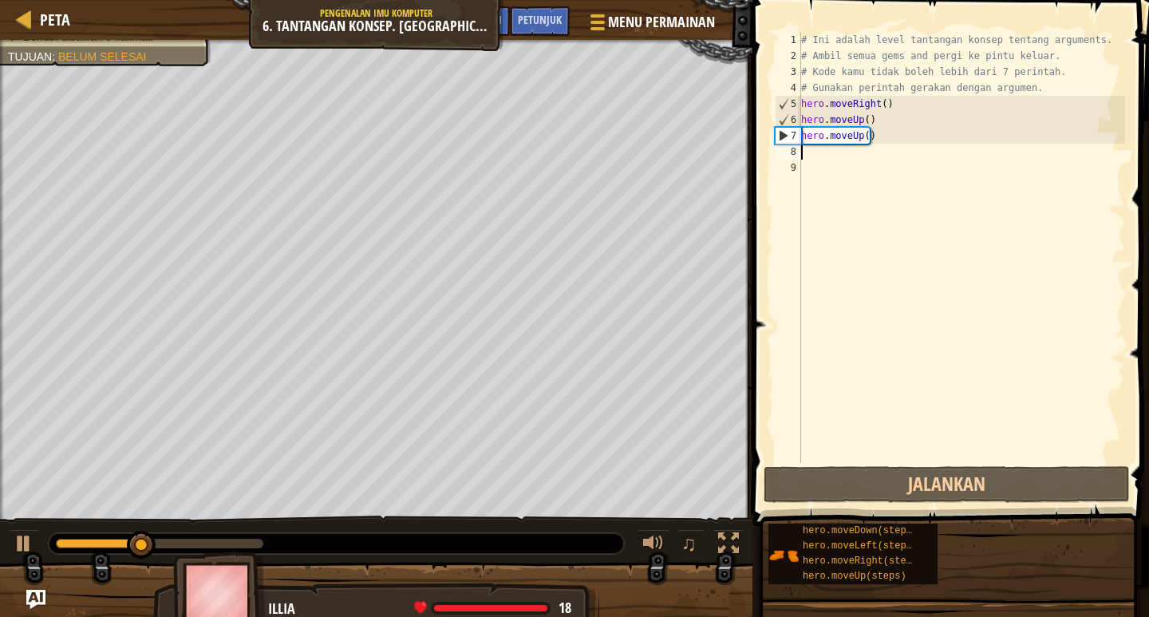
click at [805, 156] on div "# Ini adalah level tantangan konsep tentang arguments. # Ambil semua gems and p…" at bounding box center [961, 263] width 327 height 463
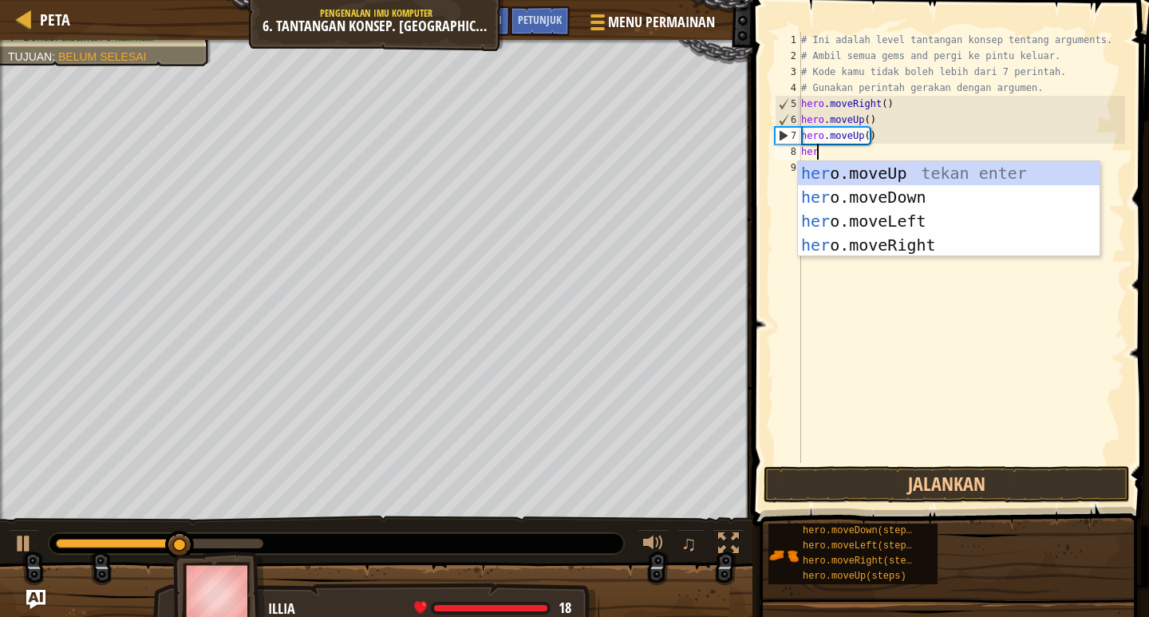
type textarea "hero"
click at [810, 172] on div "hero .moveUp tekan enter hero .moveDown tekan enter hero .moveLeft tekan enter …" at bounding box center [949, 233] width 302 height 144
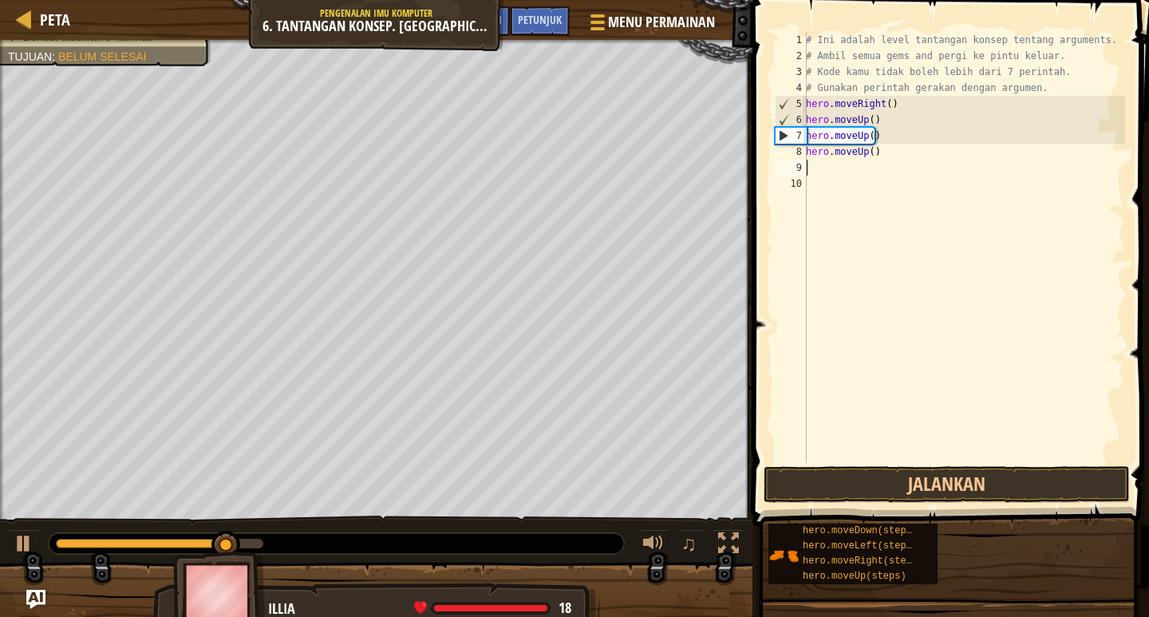
scroll to position [7, 0]
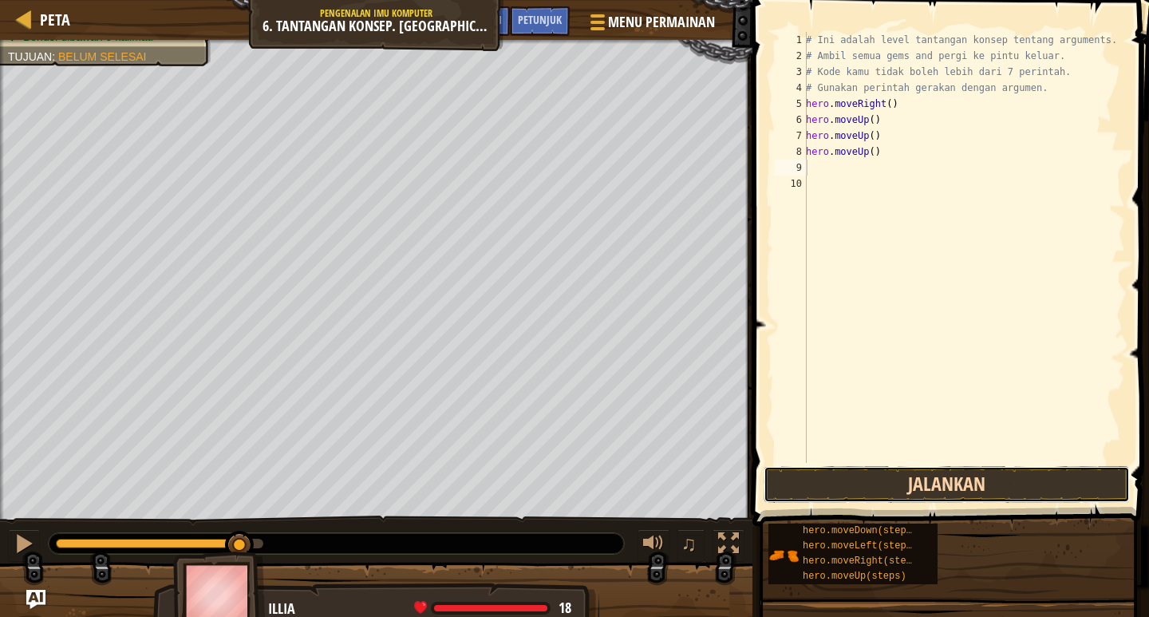
click at [938, 473] on button "Jalankan" at bounding box center [947, 484] width 366 height 37
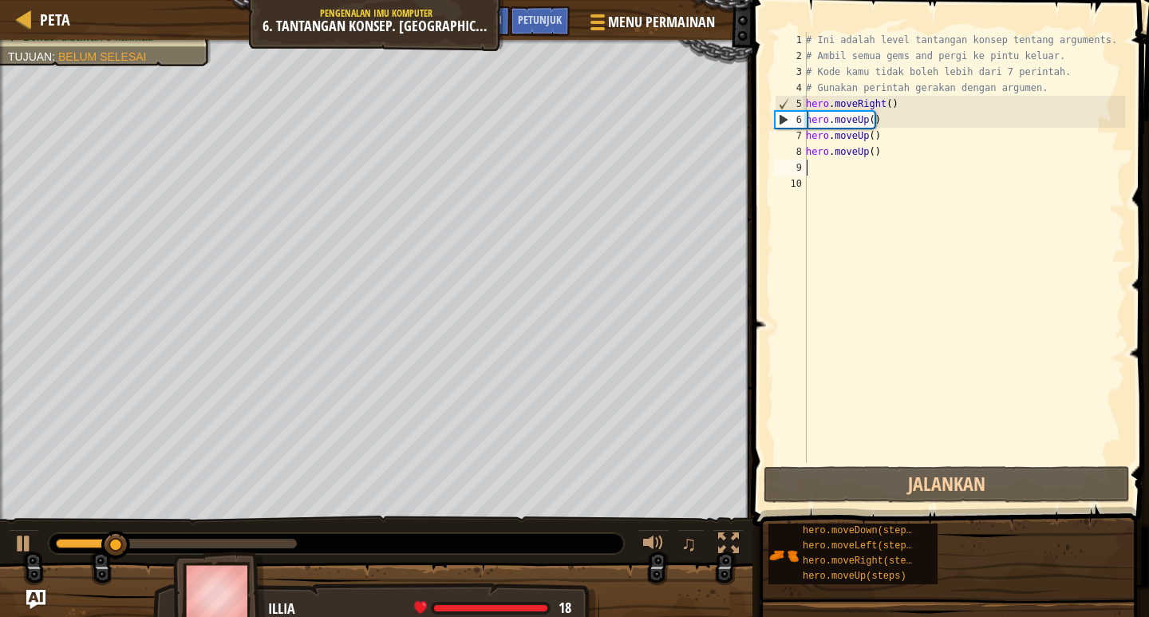
click at [810, 161] on div "# Ini adalah level tantangan konsep tentang arguments. # Ambil semua gems and p…" at bounding box center [964, 263] width 322 height 463
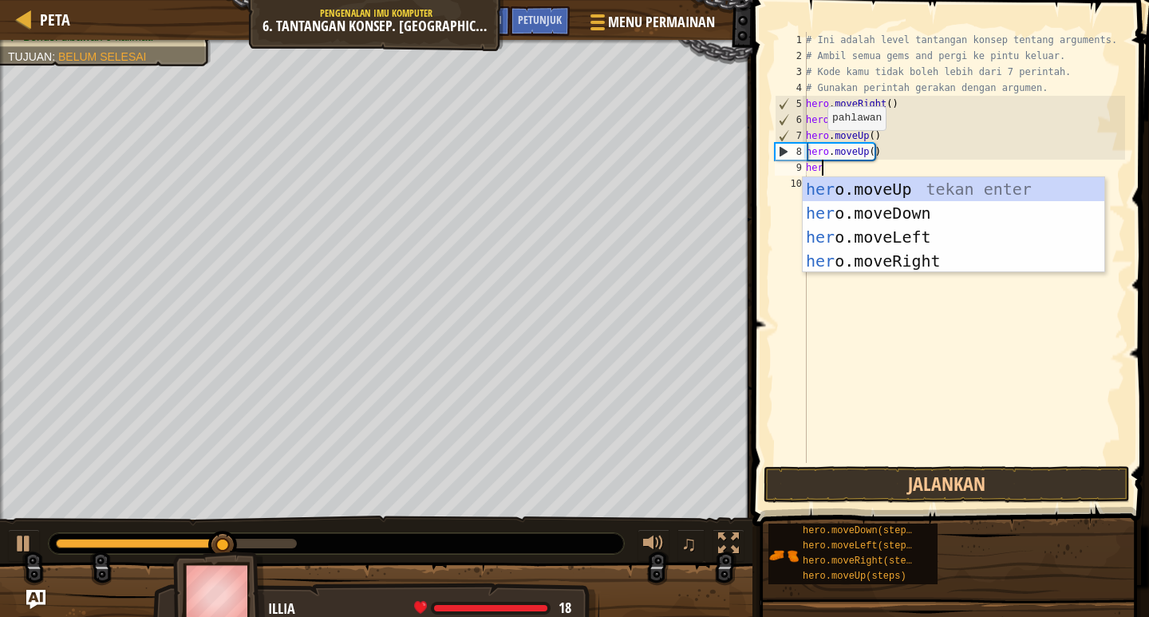
type textarea "hero"
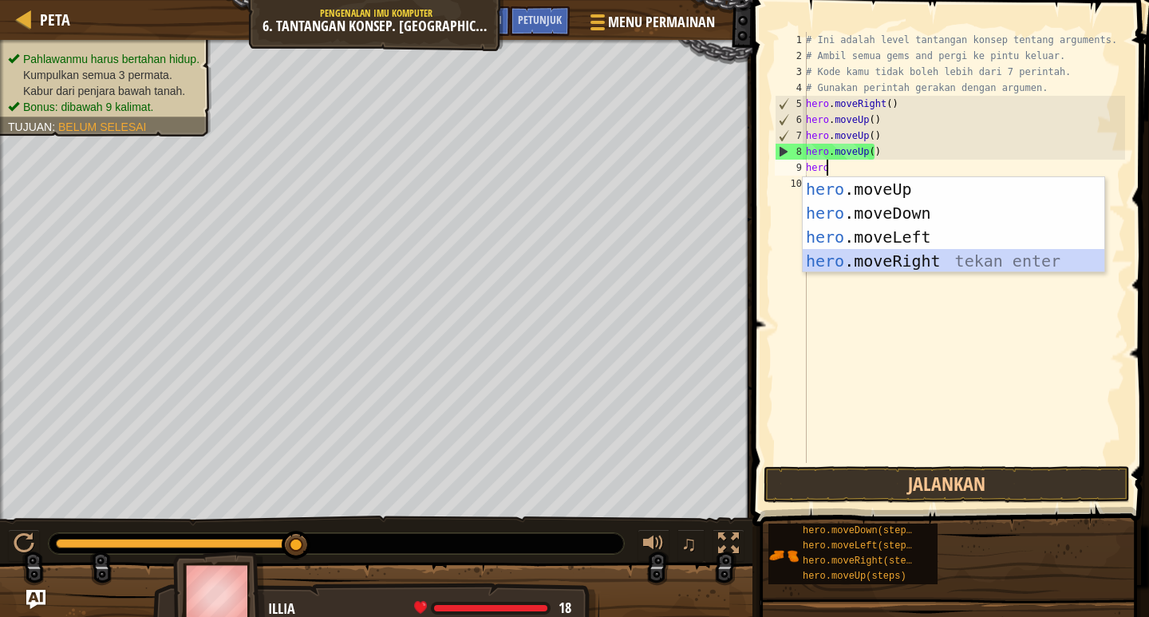
click at [857, 255] on div "hero .moveUp tekan enter hero .moveDown tekan enter hero .moveLeft tekan enter …" at bounding box center [954, 249] width 302 height 144
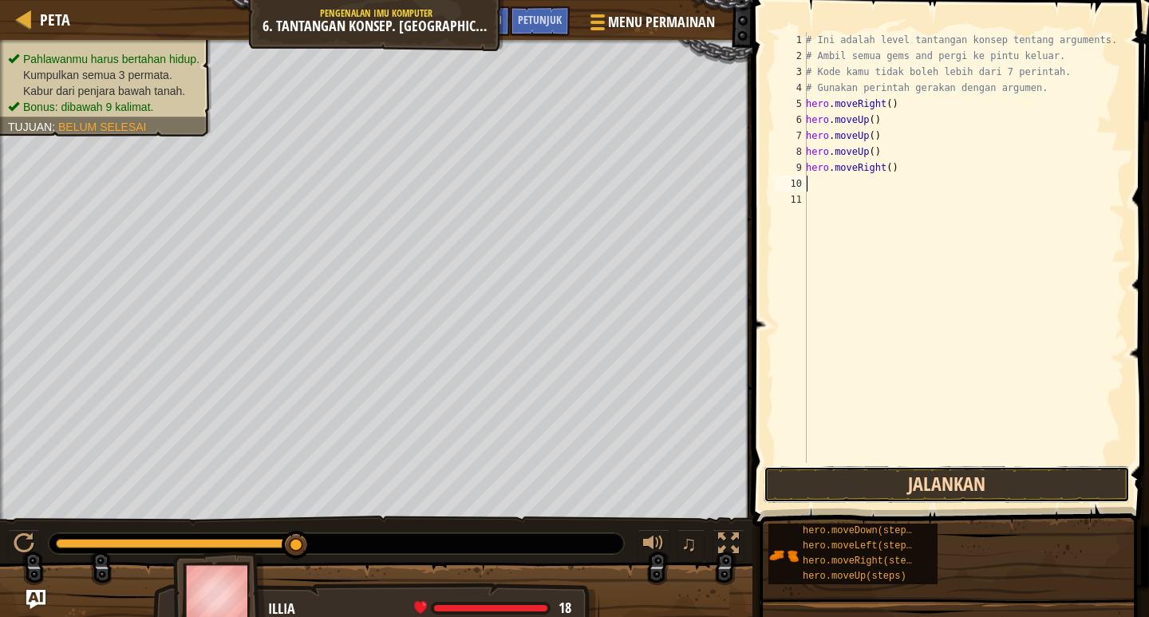
click at [887, 469] on button "Jalankan" at bounding box center [947, 484] width 366 height 37
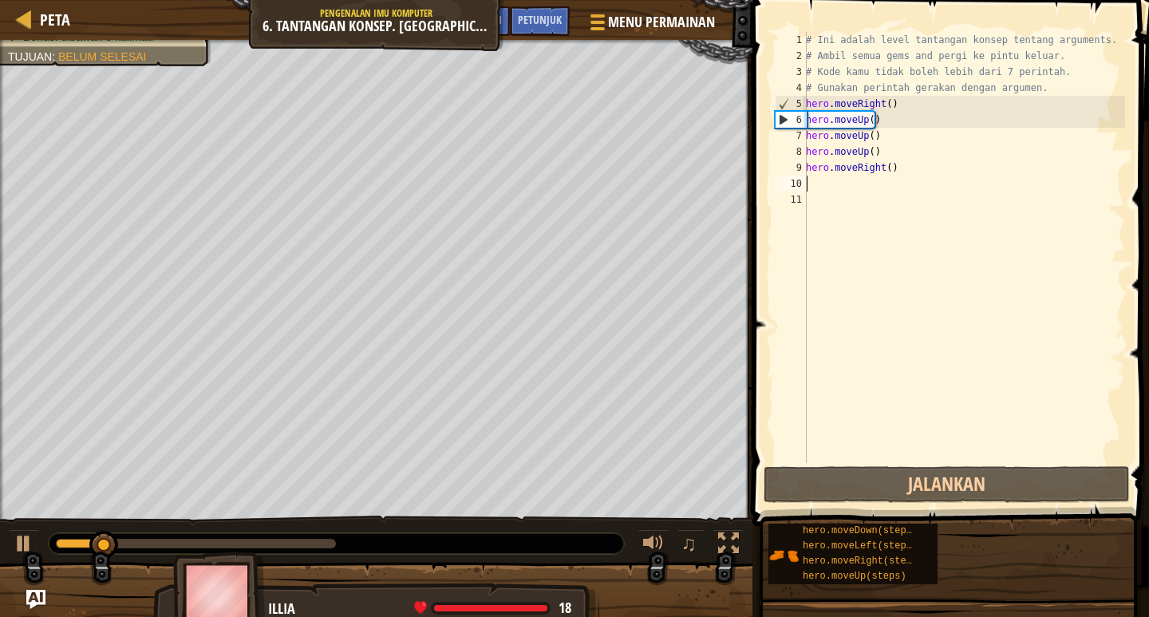
click at [822, 185] on div "# Ini adalah level tantangan konsep tentang arguments. # Ambil semua gems and p…" at bounding box center [964, 263] width 322 height 463
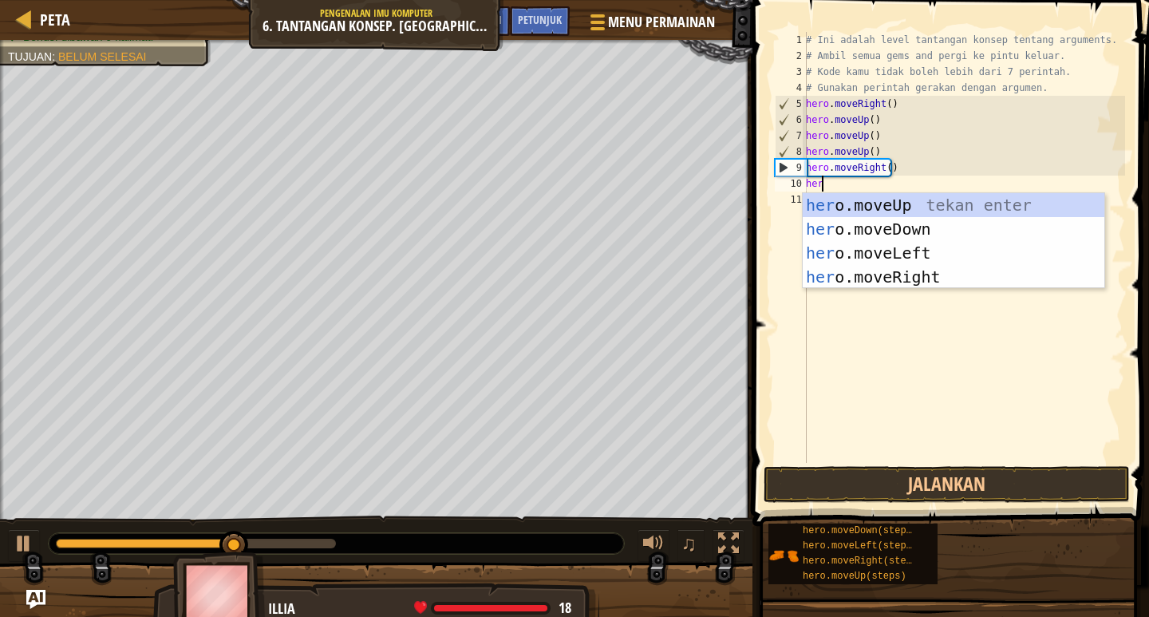
type textarea "hero"
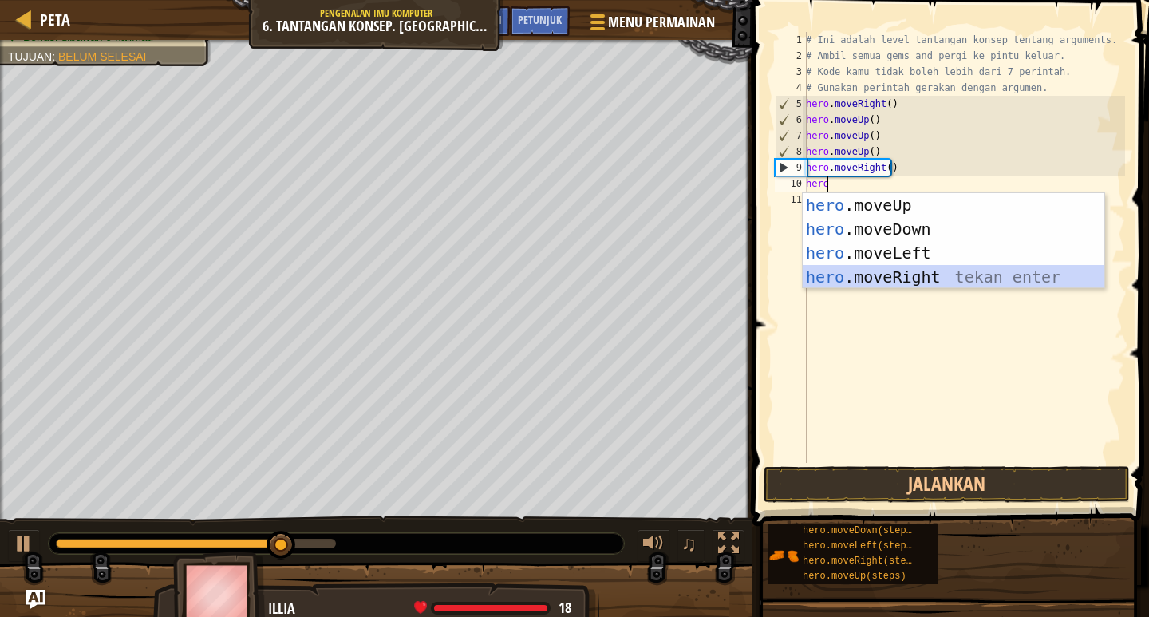
click at [888, 279] on div "hero .moveUp tekan enter hero .moveDown tekan enter hero .moveLeft tekan enter …" at bounding box center [954, 265] width 302 height 144
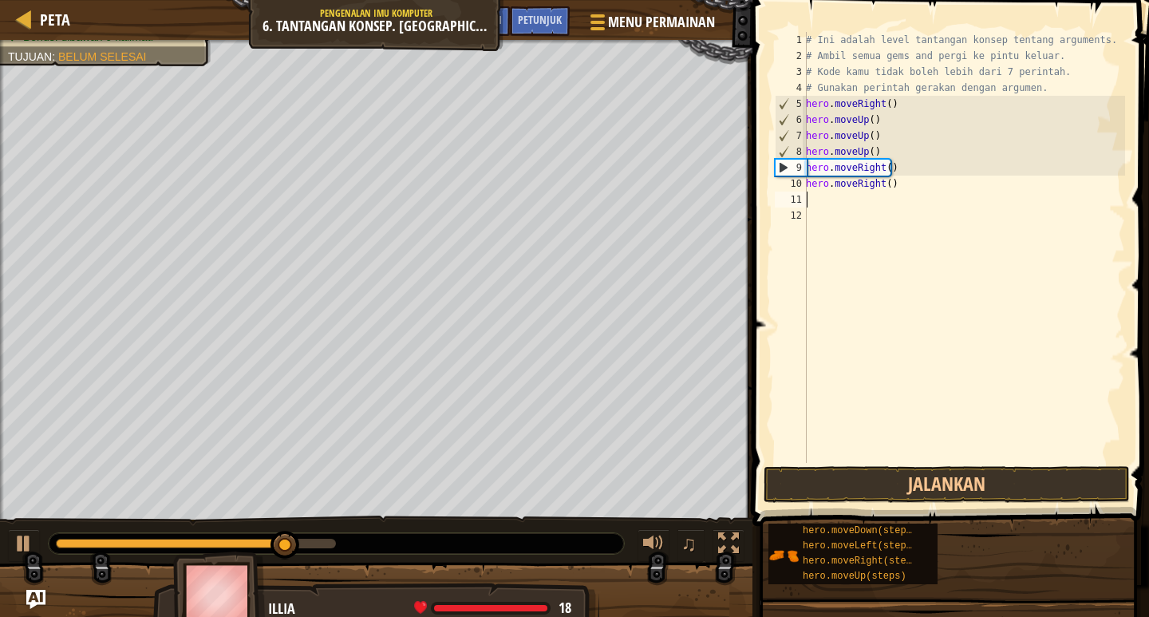
scroll to position [7, 0]
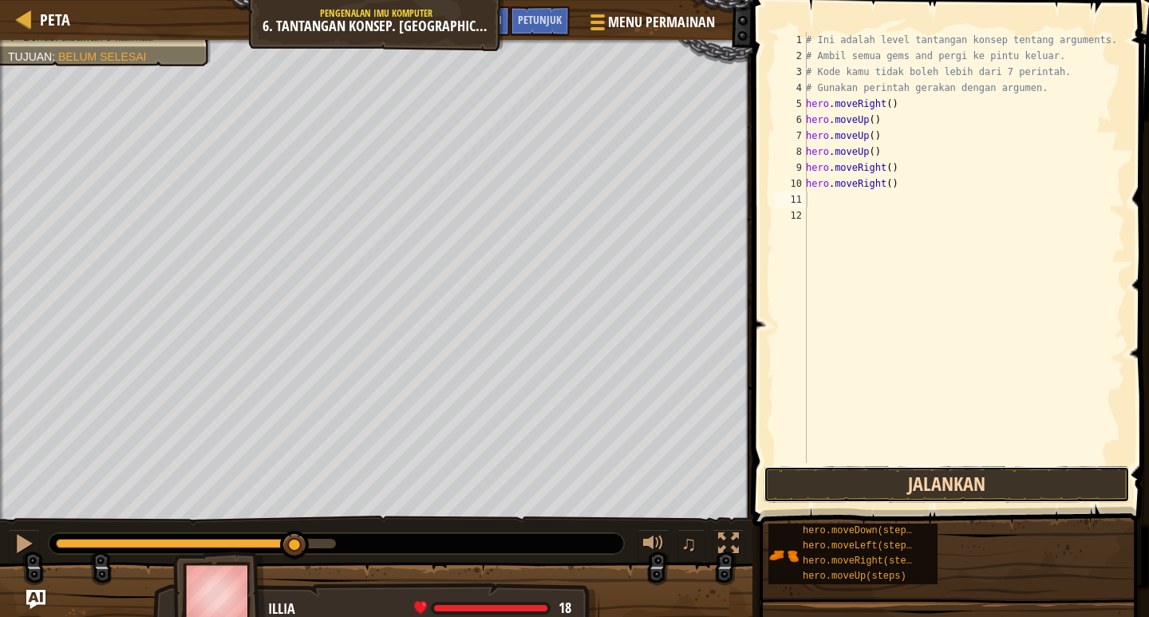
click at [904, 473] on button "Jalankan" at bounding box center [947, 484] width 366 height 37
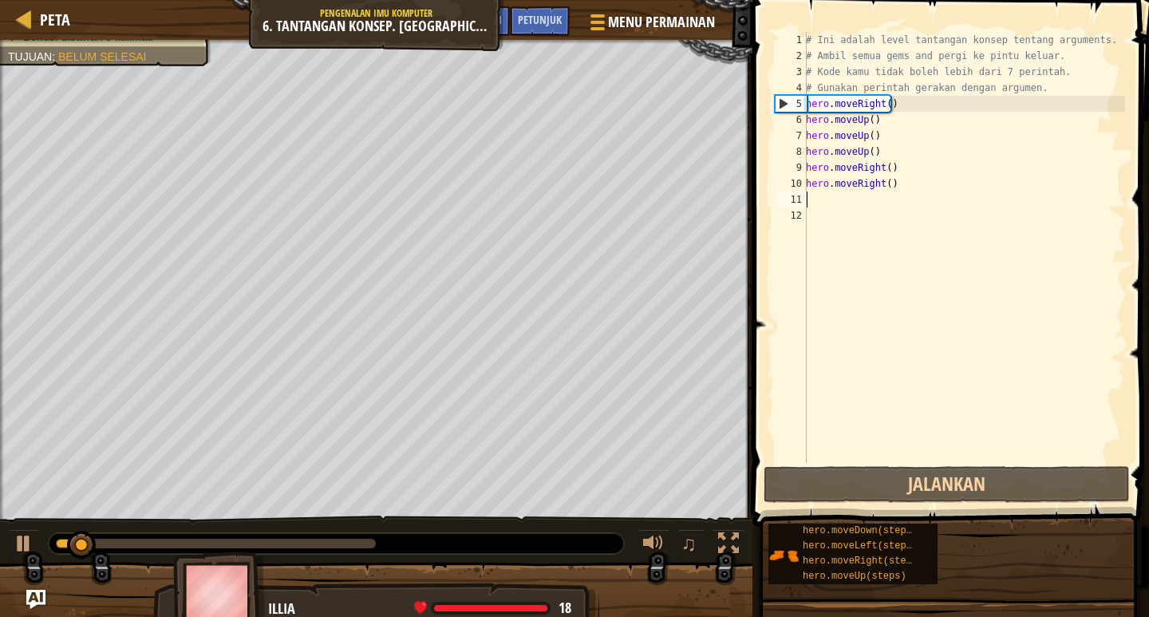
click at [815, 196] on div "# Ini adalah level tantangan konsep tentang arguments. # Ambil semua gems and p…" at bounding box center [964, 263] width 322 height 463
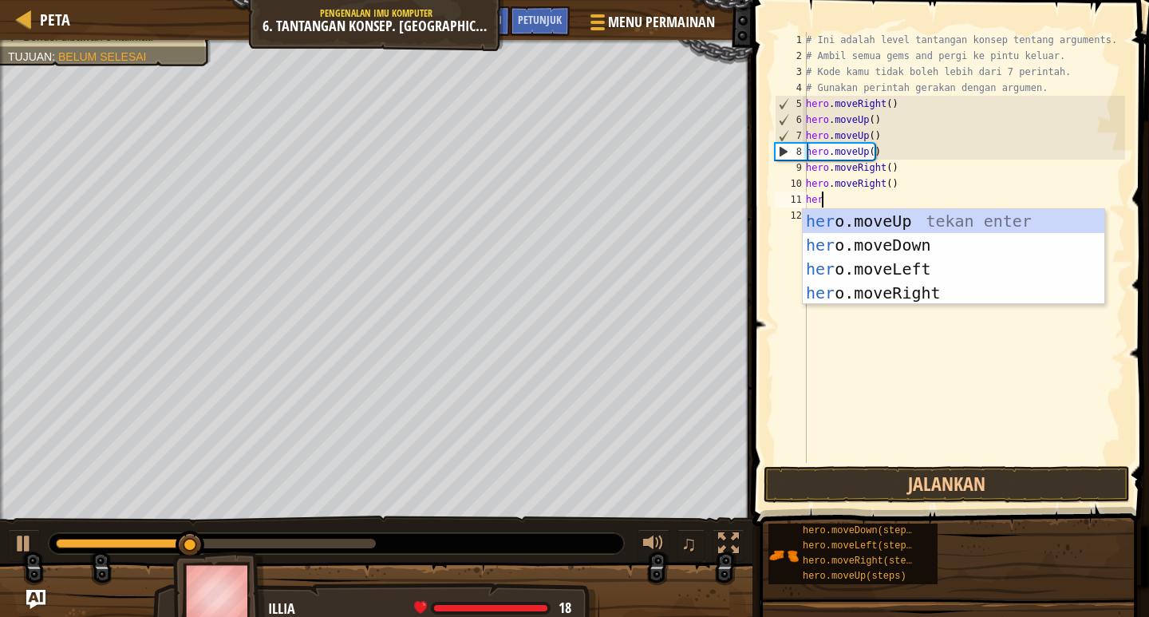
type textarea "hero"
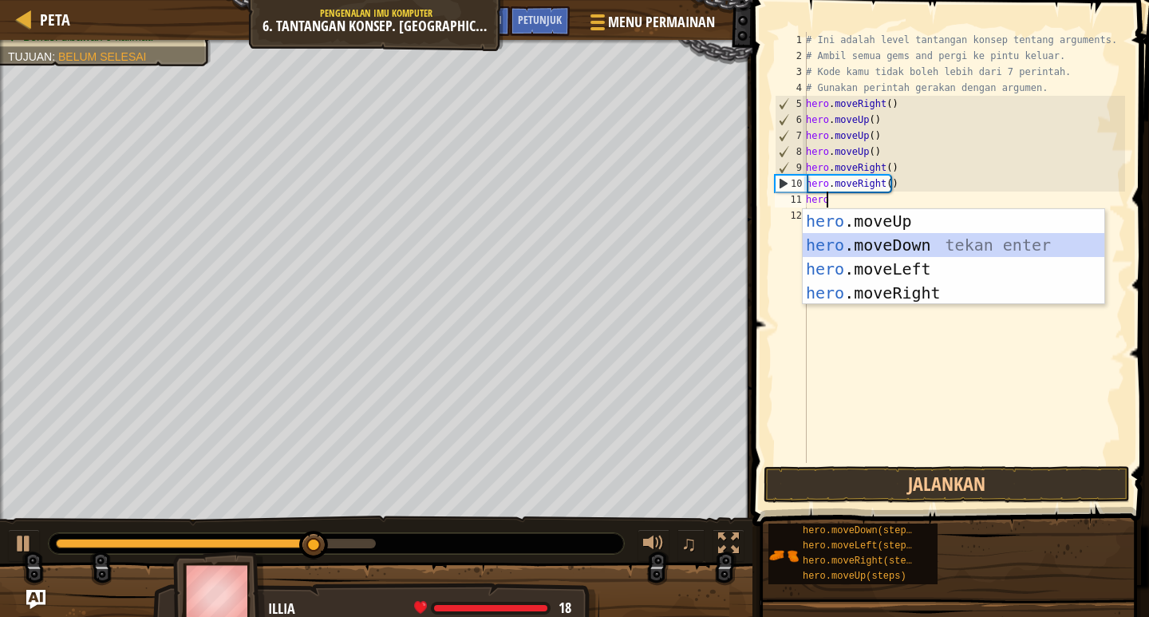
click at [852, 237] on div "hero .moveUp tekan enter hero .moveDown tekan enter hero .moveLeft tekan enter …" at bounding box center [954, 281] width 302 height 144
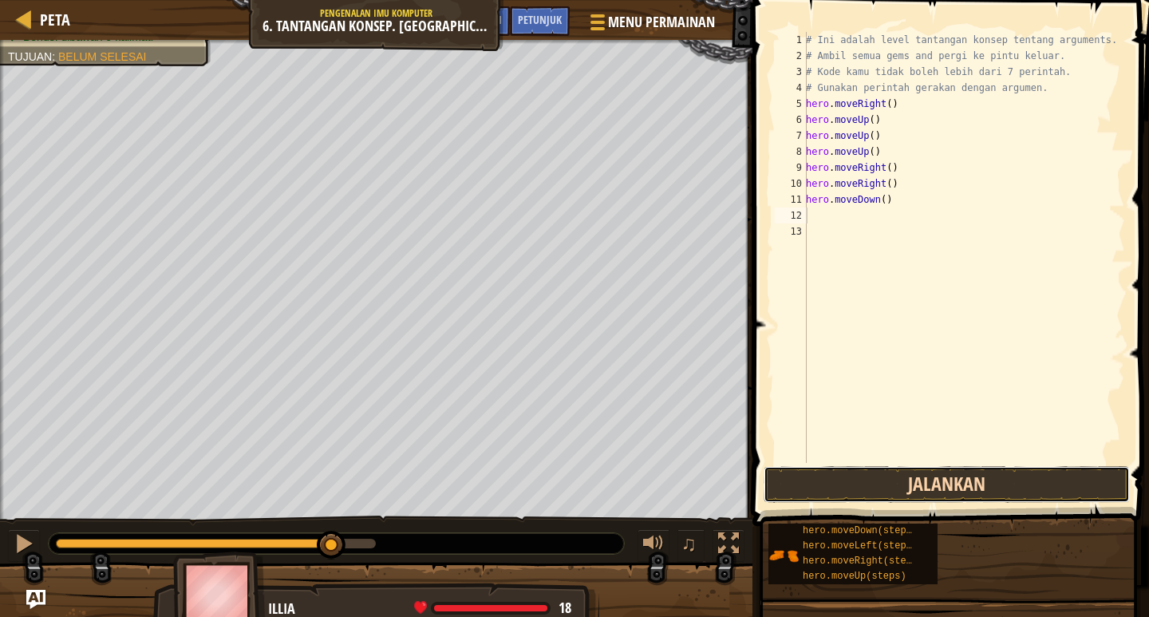
click at [881, 473] on button "Jalankan" at bounding box center [947, 484] width 366 height 37
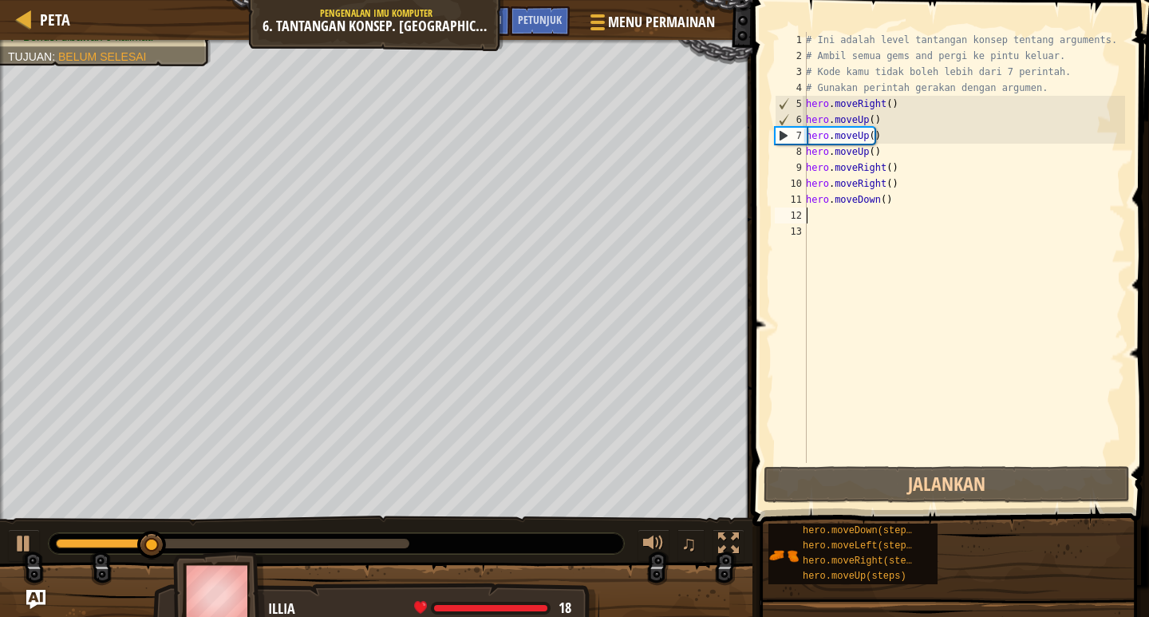
click at [817, 218] on div "# Ini adalah level tantangan konsep tentang arguments. # Ambil semua gems and p…" at bounding box center [964, 263] width 322 height 463
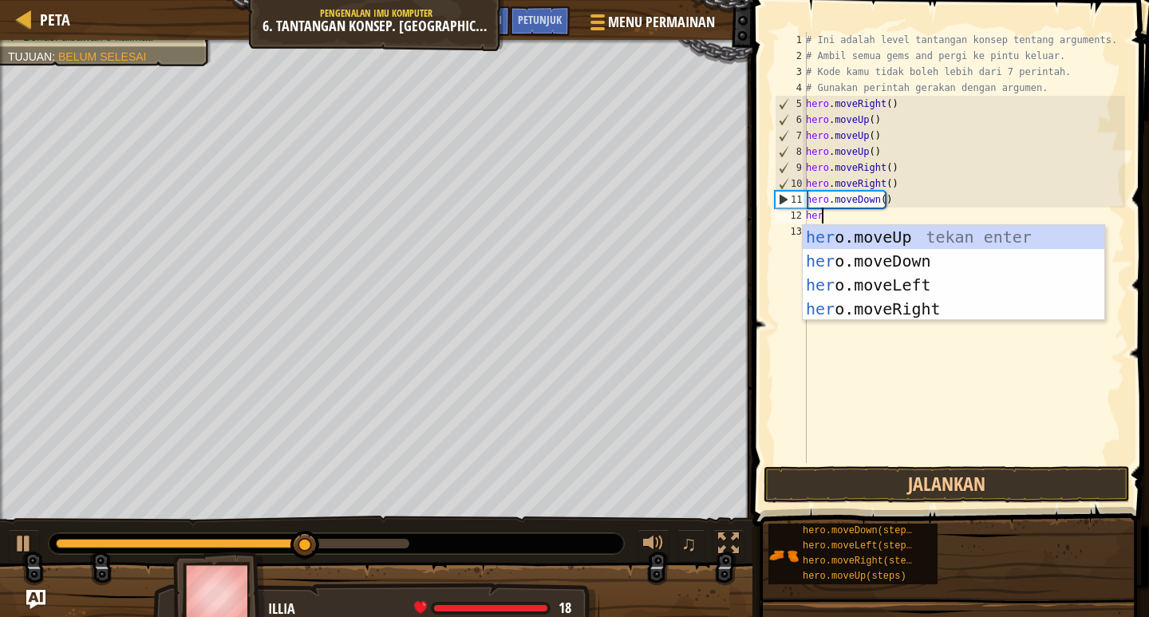
type textarea "hero"
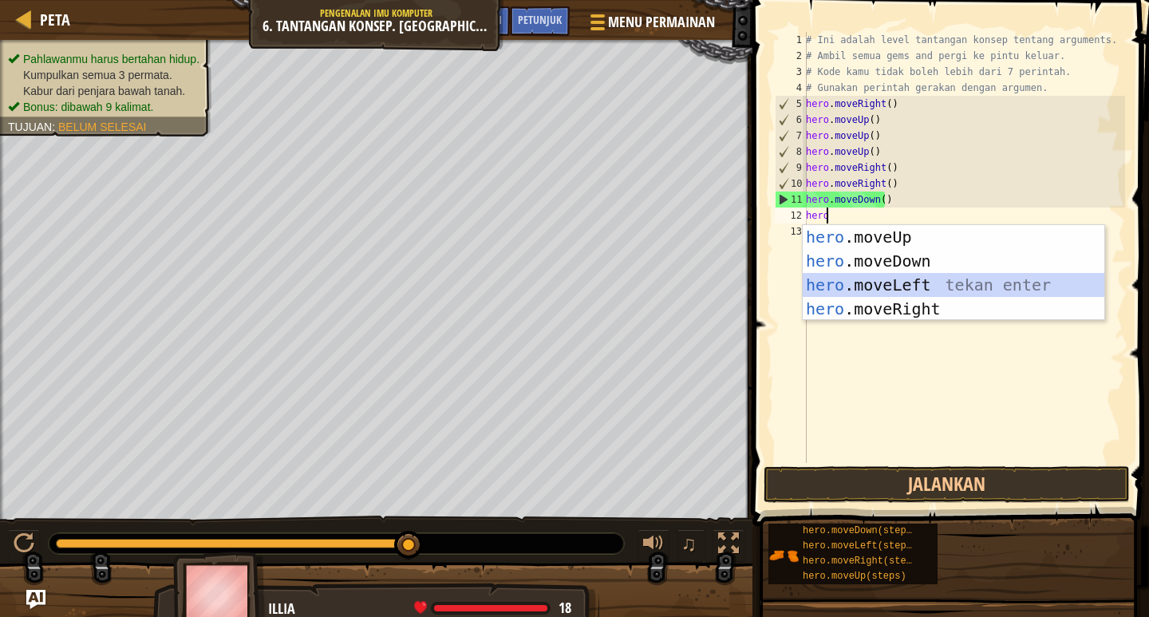
click at [849, 282] on div "hero .moveUp tekan enter hero .moveDown tekan enter hero .moveLeft tekan enter …" at bounding box center [954, 297] width 302 height 144
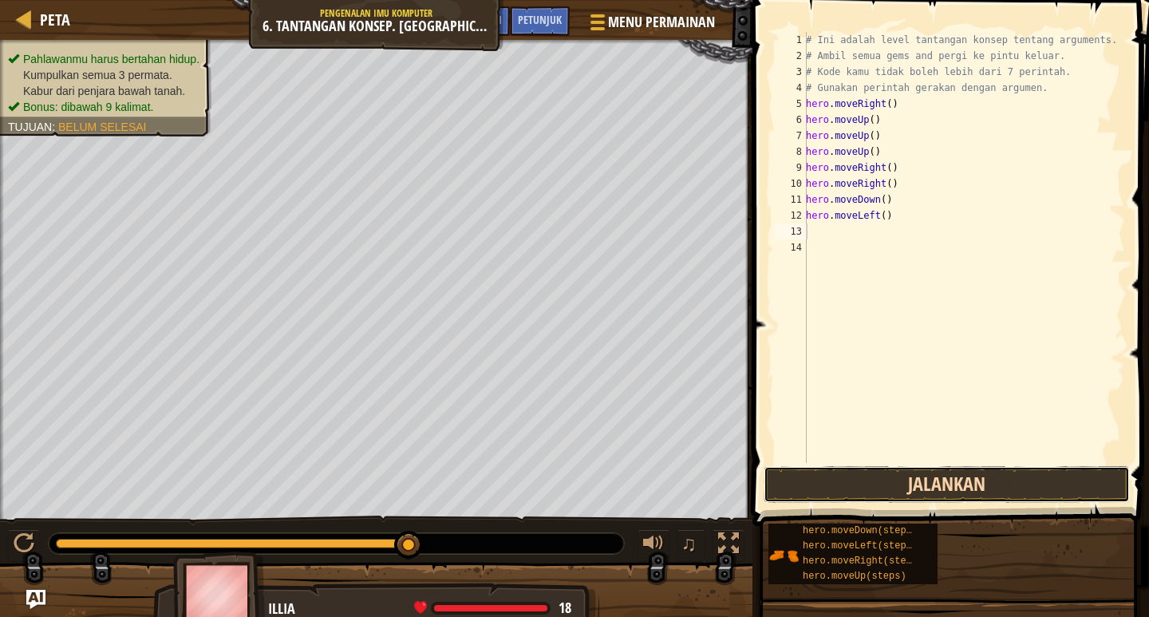
click at [877, 480] on button "Jalankan" at bounding box center [947, 484] width 366 height 37
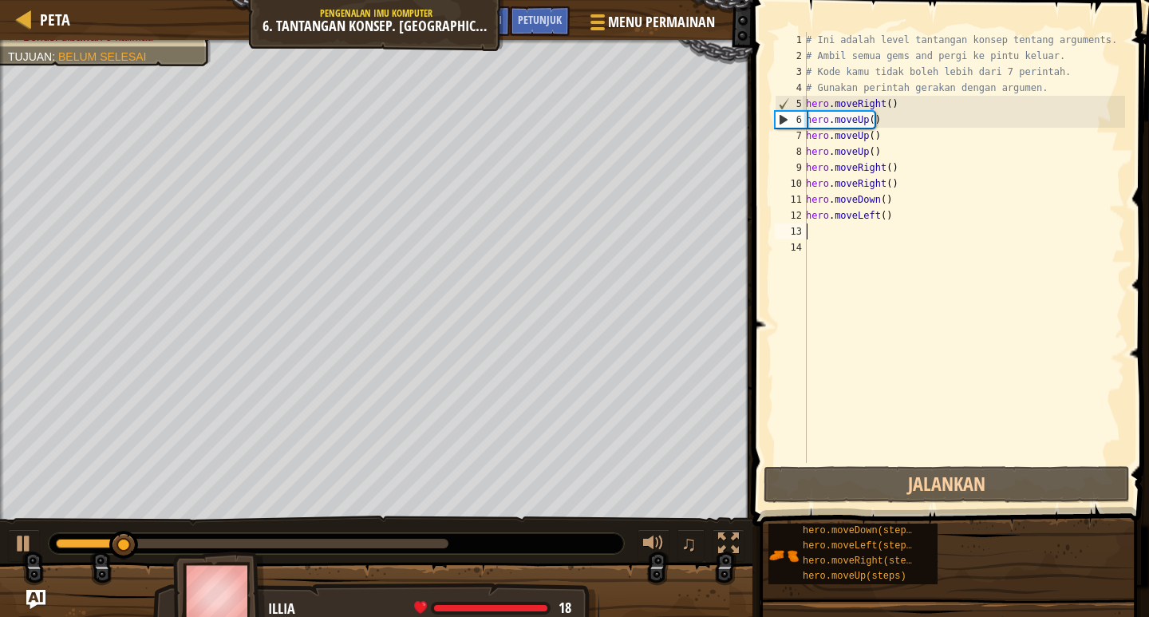
click at [820, 225] on div "# Ini adalah level tantangan konsep tentang arguments. # Ambil semua gems and p…" at bounding box center [964, 263] width 322 height 463
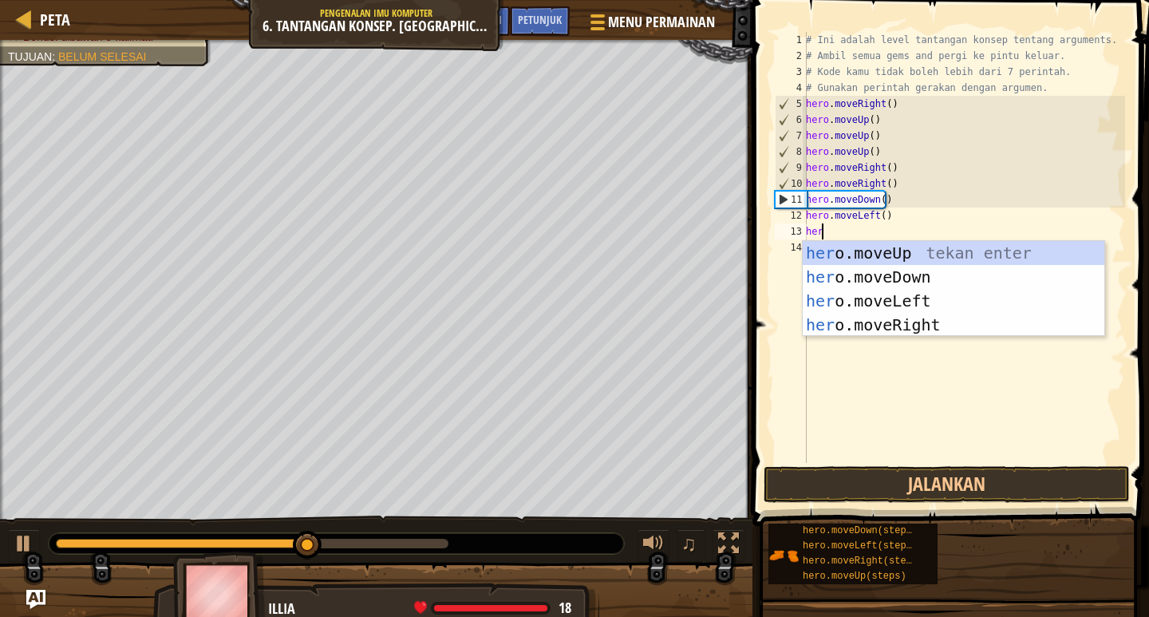
type textarea "hero"
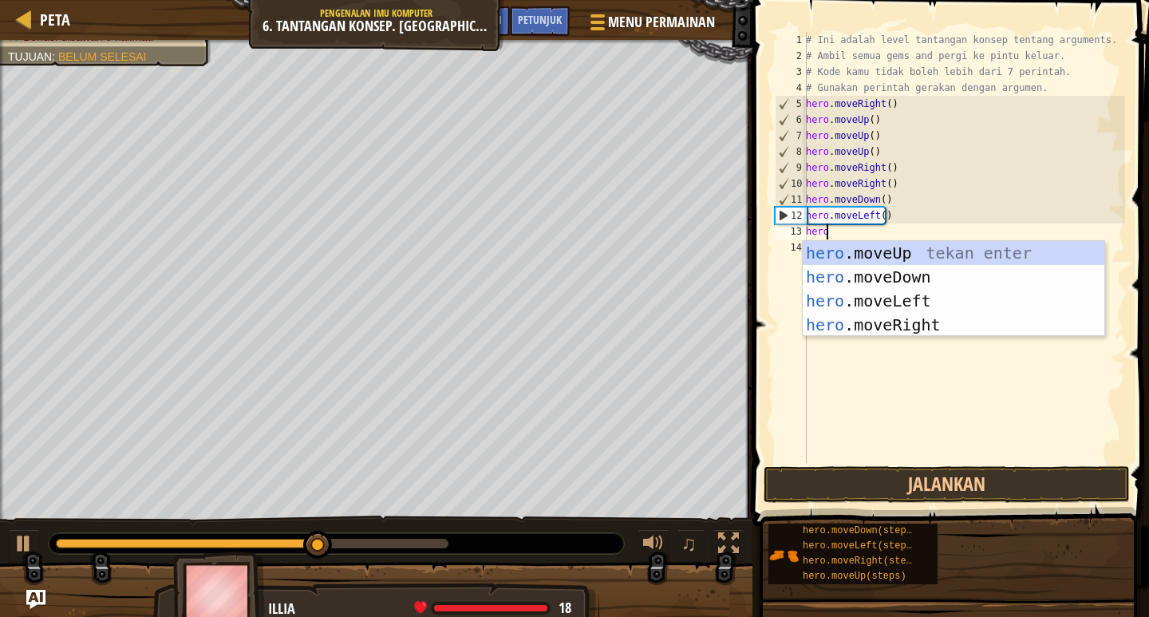
scroll to position [7, 1]
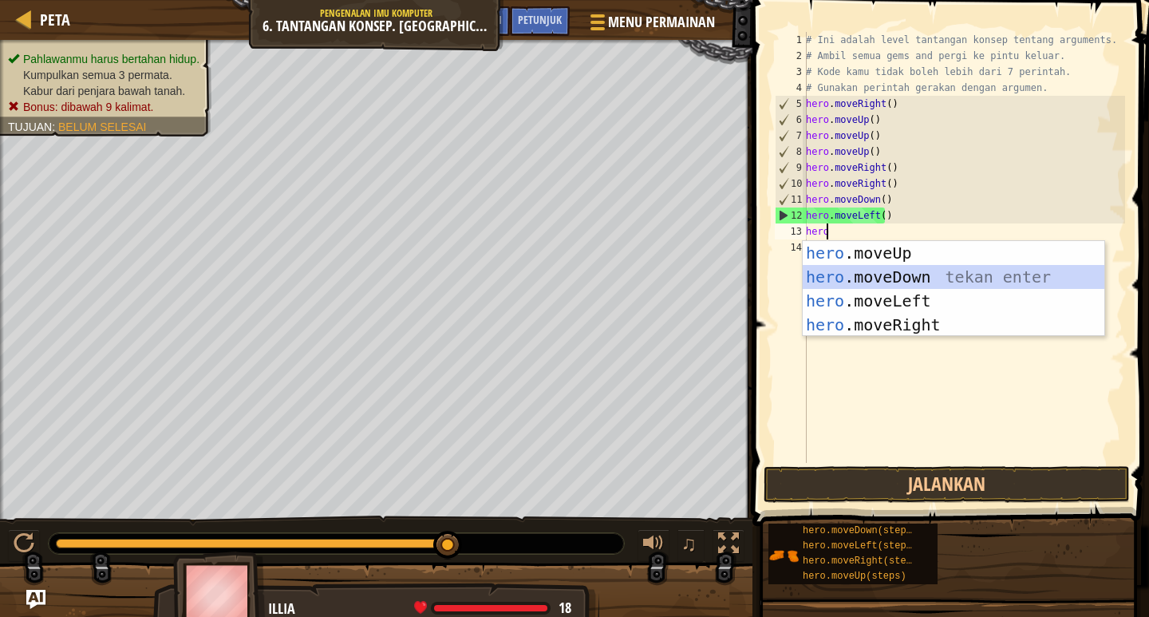
click at [830, 273] on div "hero .moveUp tekan enter hero .moveDown tekan enter hero .moveLeft tekan enter …" at bounding box center [954, 313] width 302 height 144
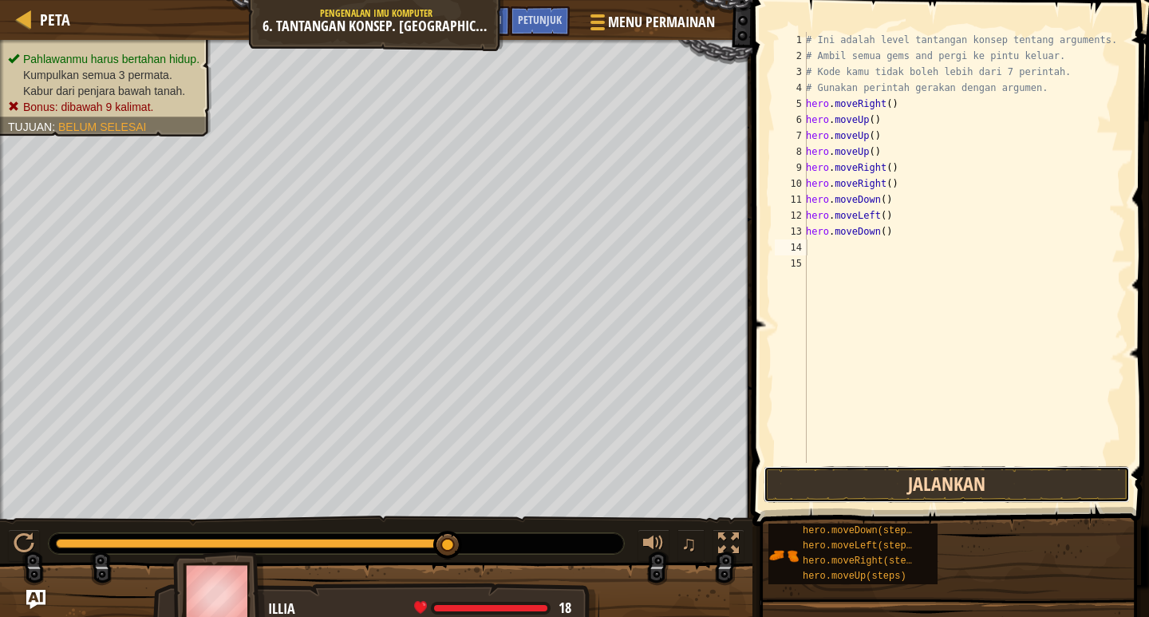
click at [908, 477] on button "Jalankan" at bounding box center [947, 484] width 366 height 37
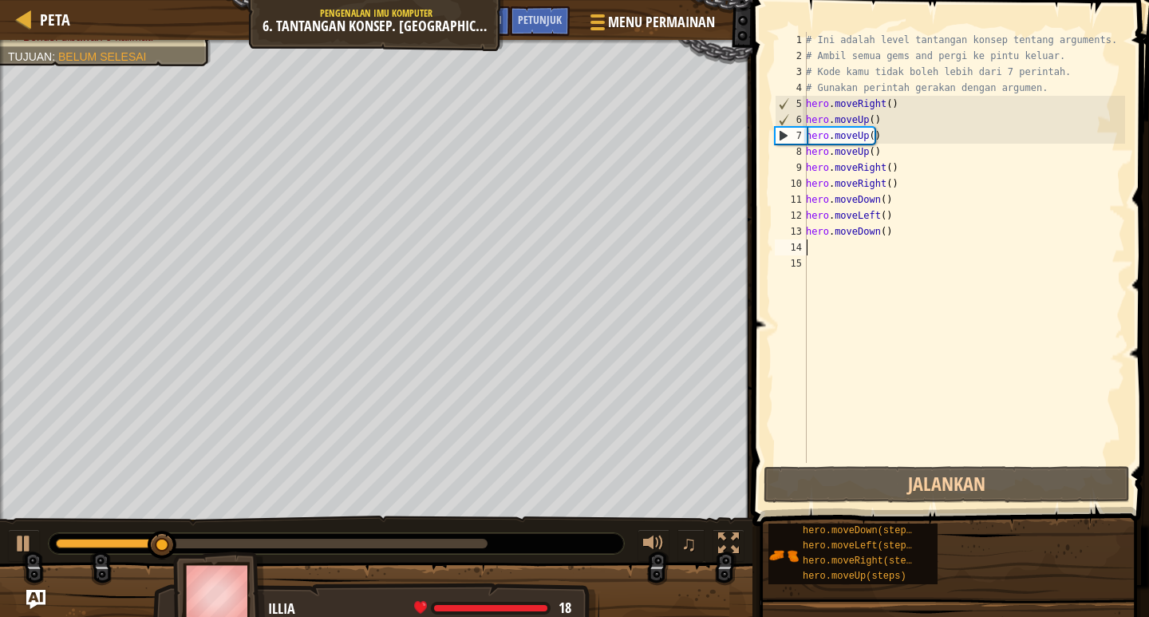
click at [812, 250] on div "# Ini adalah level tantangan konsep tentang arguments. # Ambil semua gems and p…" at bounding box center [964, 263] width 322 height 463
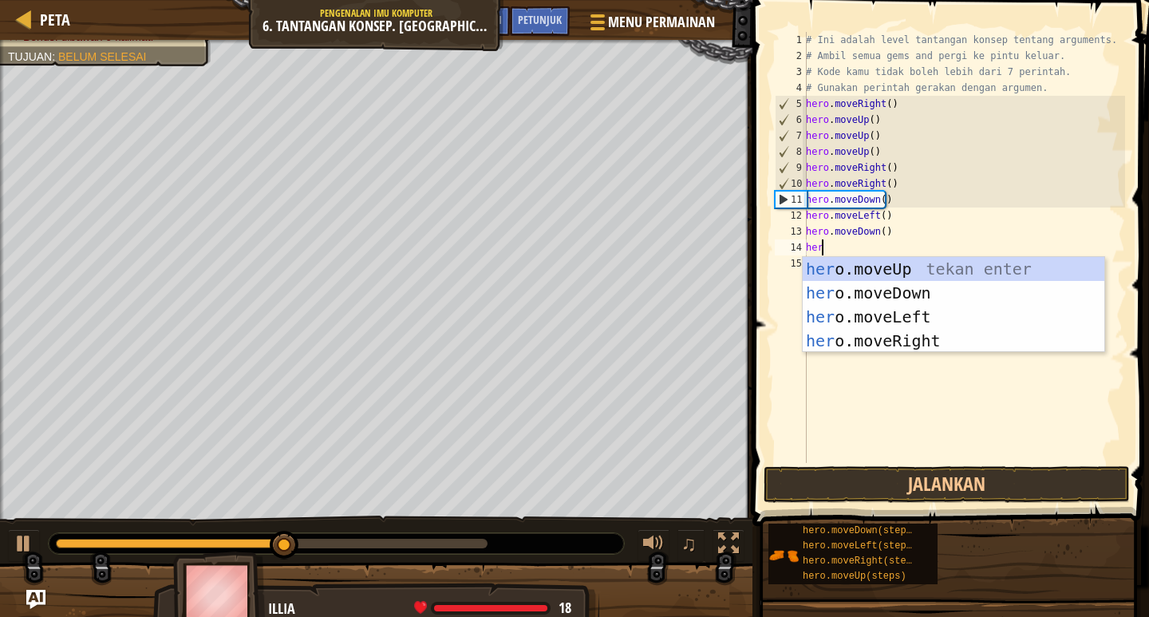
type textarea "hero"
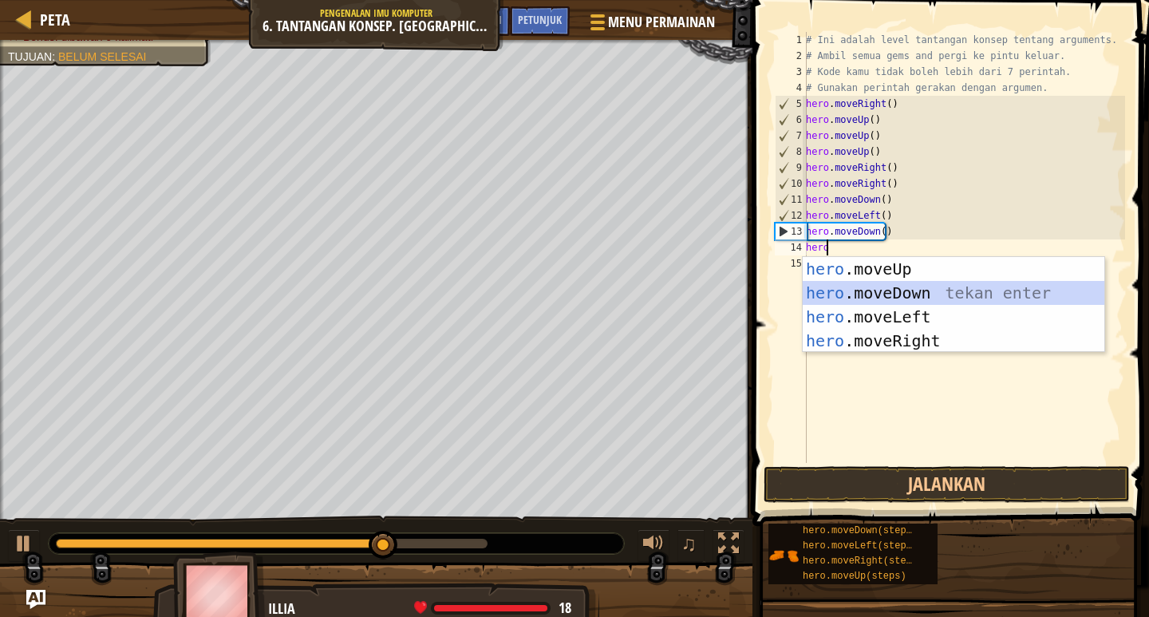
click at [837, 293] on div "hero .moveUp tekan enter hero .moveDown tekan enter hero .moveLeft tekan enter …" at bounding box center [954, 329] width 302 height 144
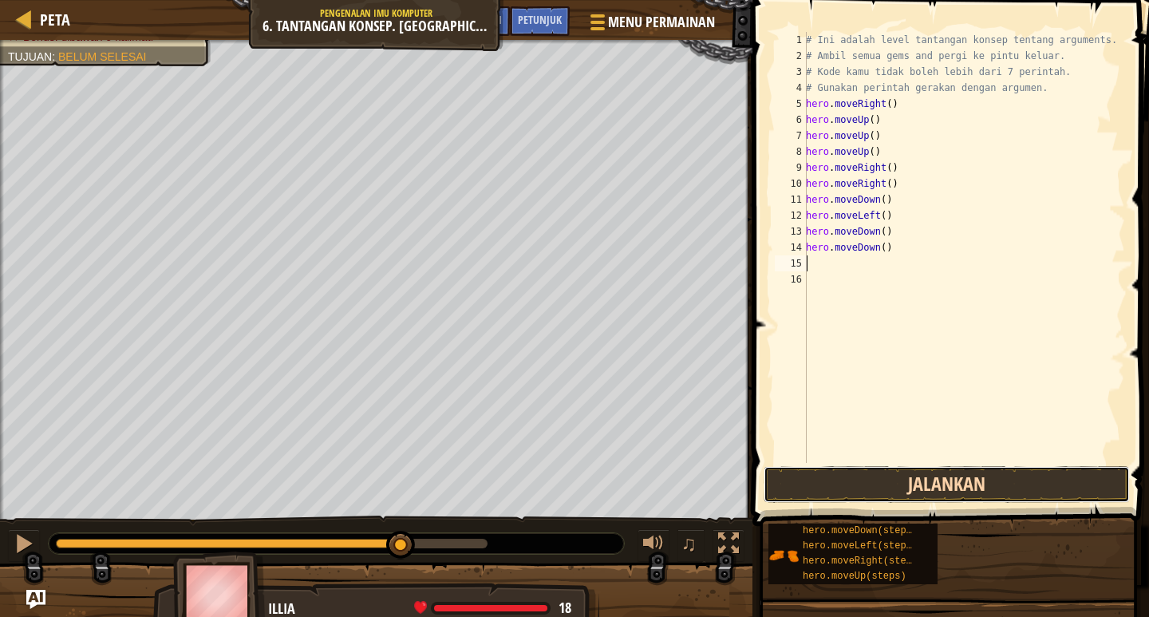
click at [927, 474] on button "Jalankan" at bounding box center [947, 484] width 366 height 37
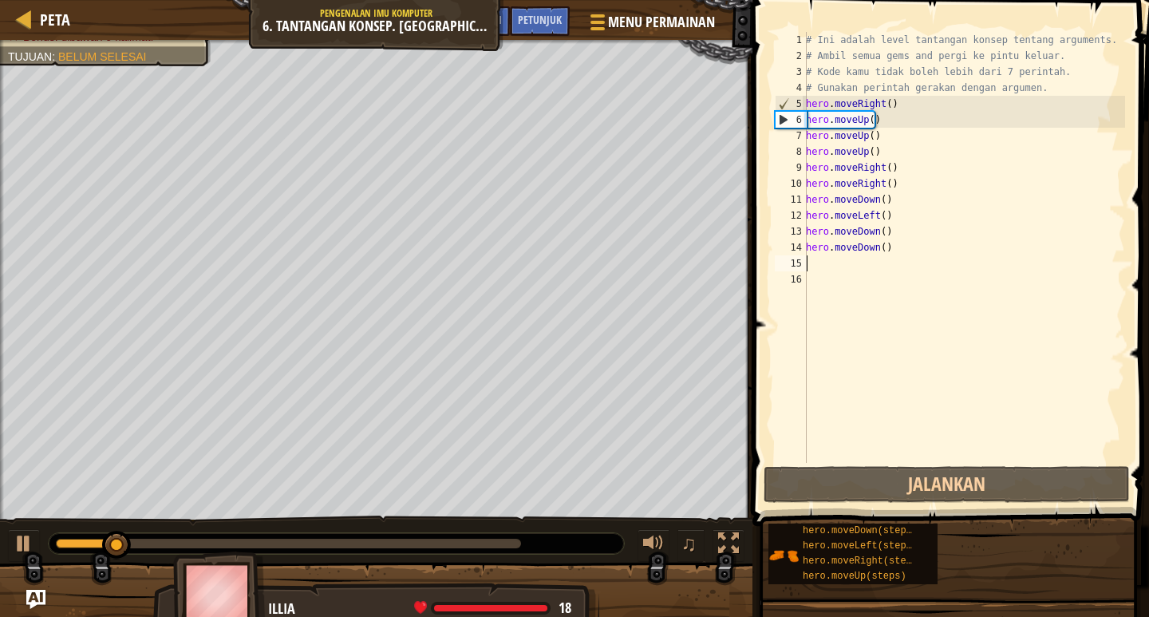
click at [836, 268] on div "# Ini adalah level tantangan konsep tentang arguments. # Ambil semua gems and p…" at bounding box center [964, 263] width 322 height 463
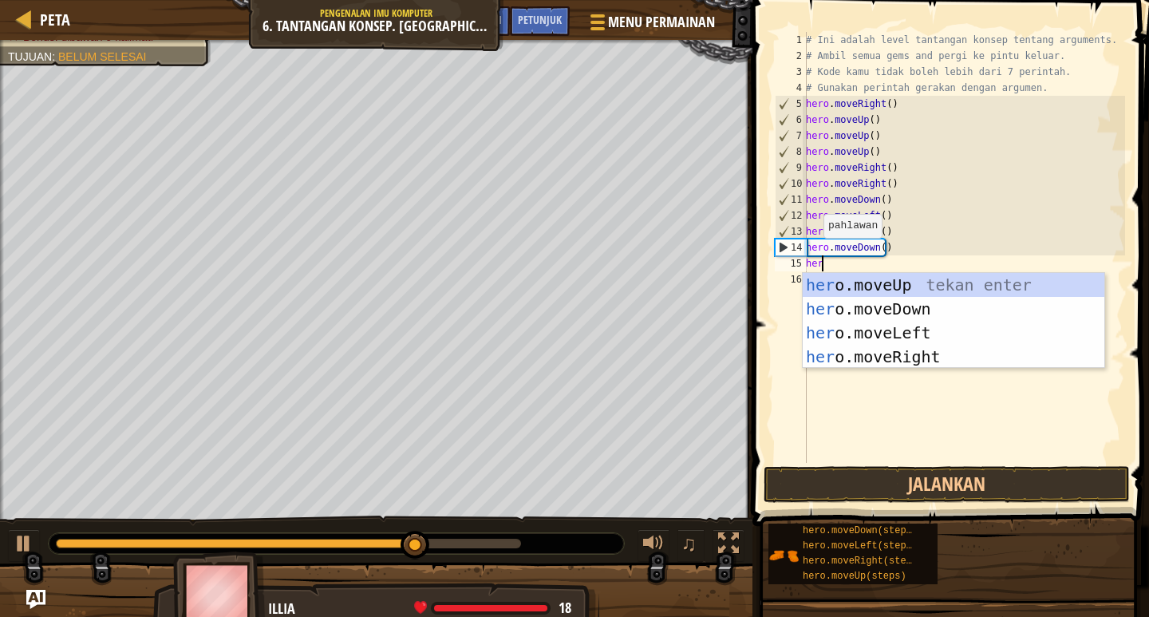
type textarea "hero"
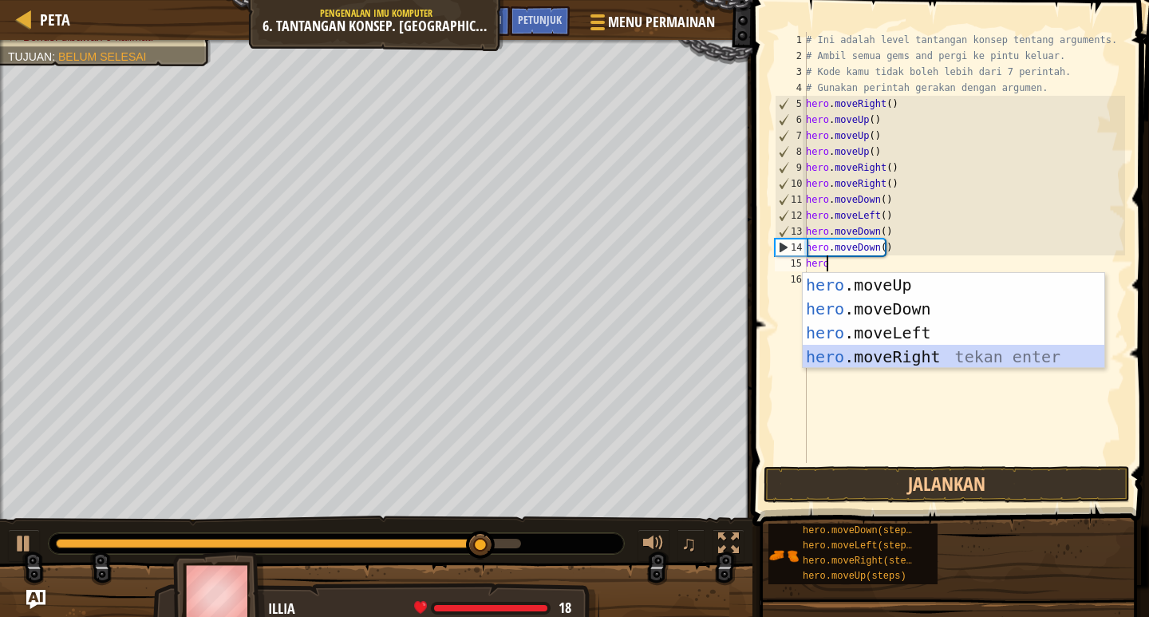
click at [829, 354] on div "hero .moveUp tekan enter hero .moveDown tekan enter hero .moveLeft tekan enter …" at bounding box center [954, 345] width 302 height 144
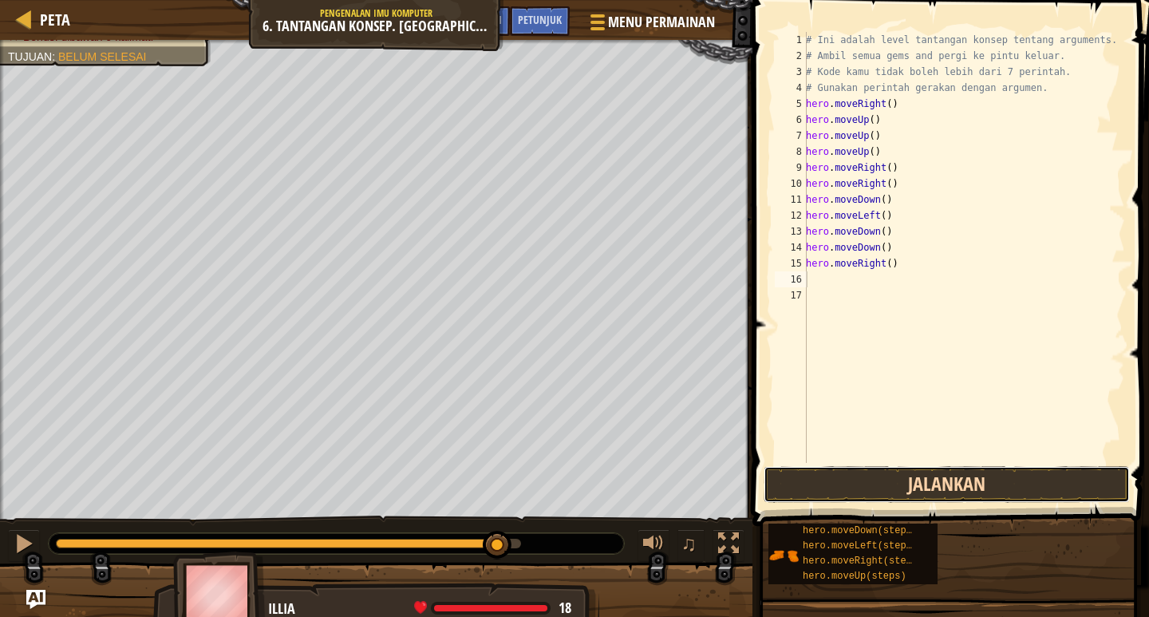
click at [851, 471] on button "Jalankan" at bounding box center [947, 484] width 366 height 37
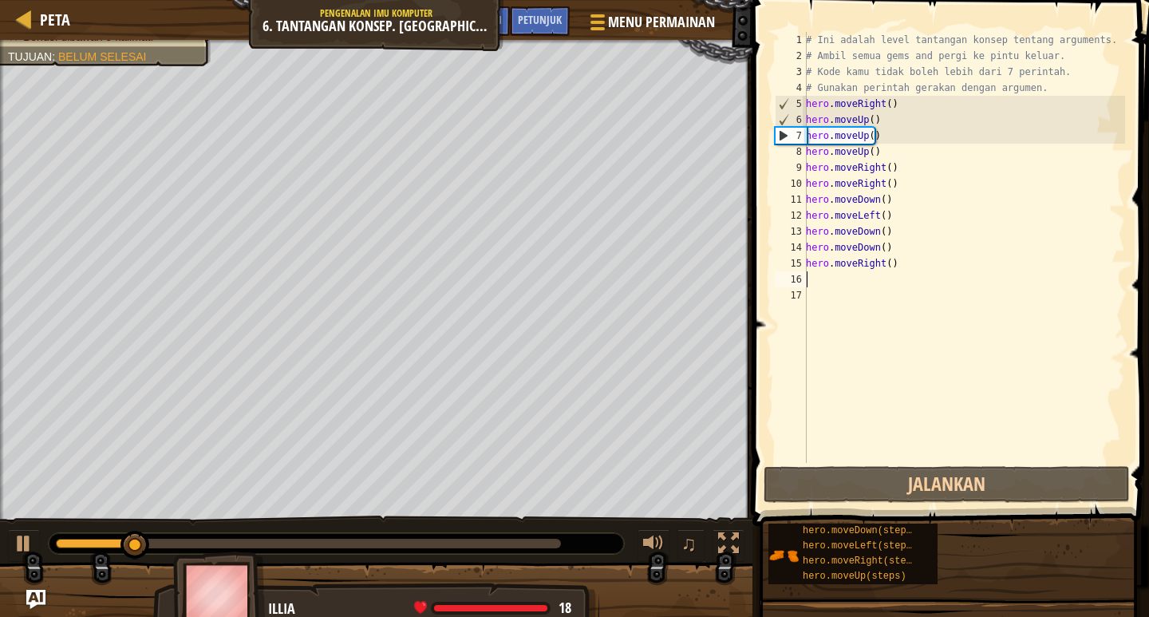
click at [807, 279] on div "# Ini adalah level tantangan konsep tentang arguments. # Ambil semua gems and p…" at bounding box center [964, 263] width 322 height 463
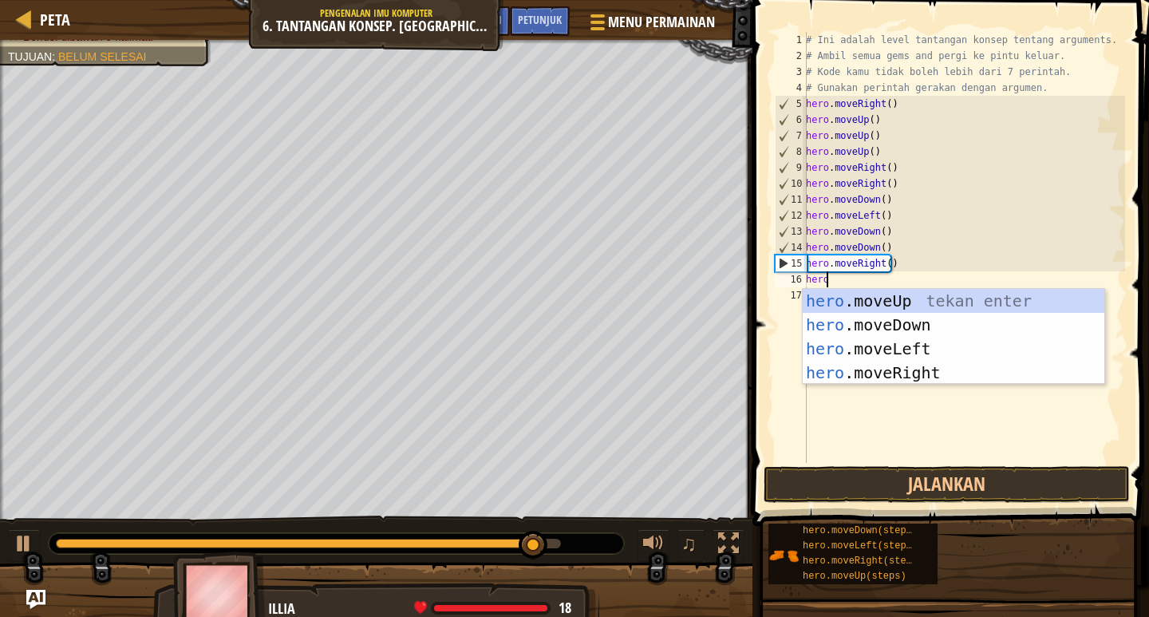
type textarea "hero"
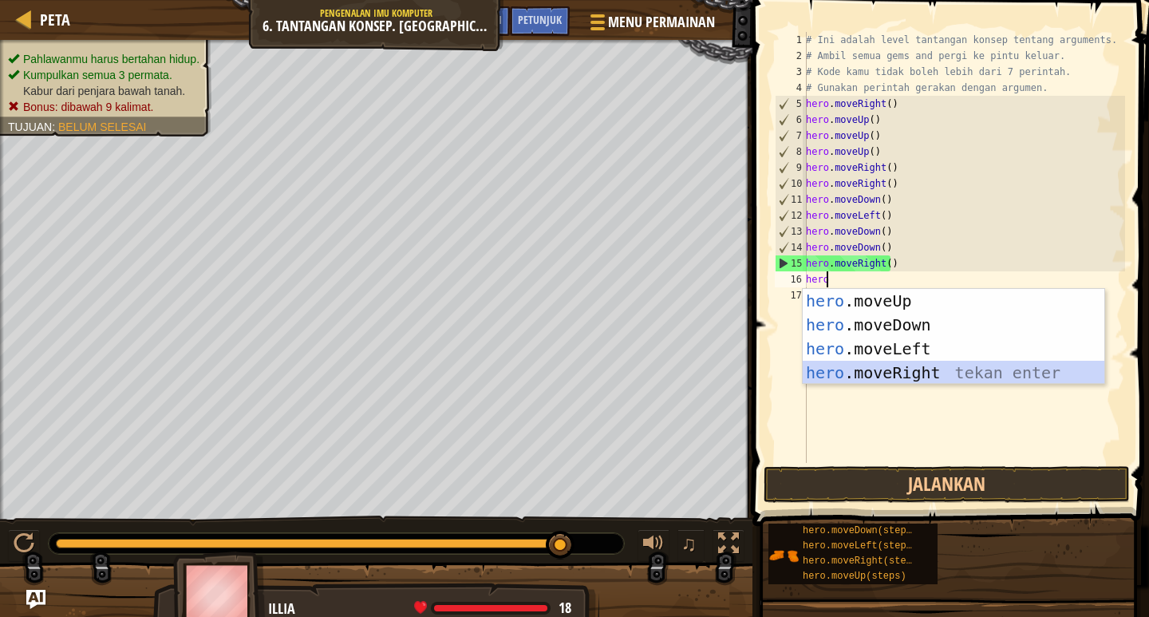
click at [836, 370] on div "hero .moveUp tekan enter hero .moveDown tekan enter hero .moveLeft tekan enter …" at bounding box center [954, 361] width 302 height 144
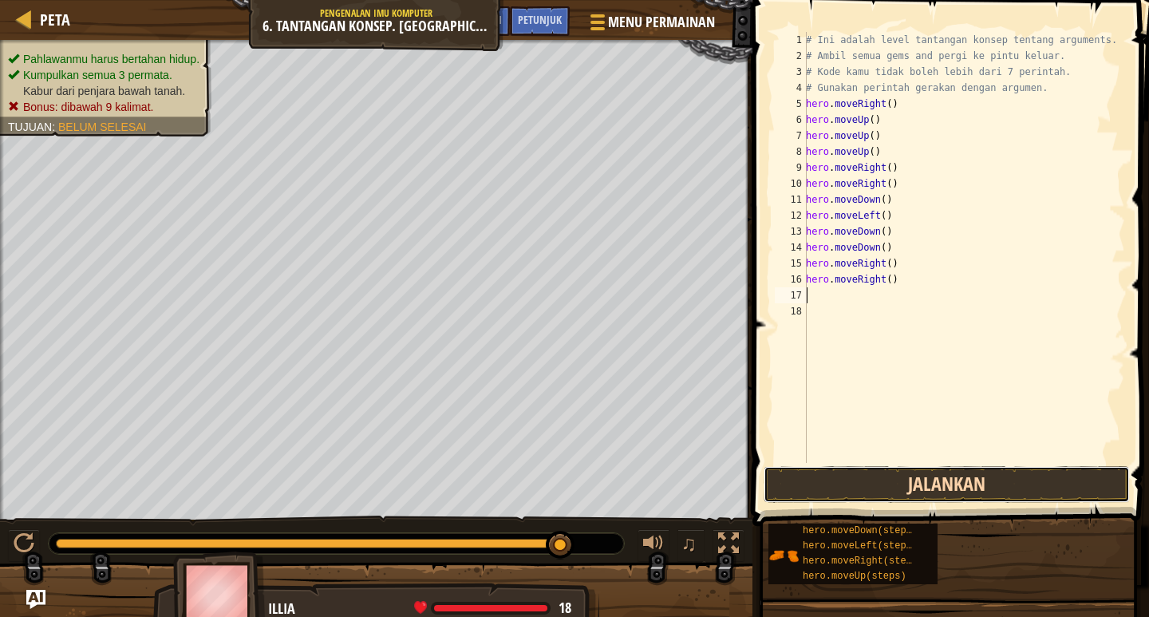
click at [880, 477] on button "Jalankan" at bounding box center [947, 484] width 366 height 37
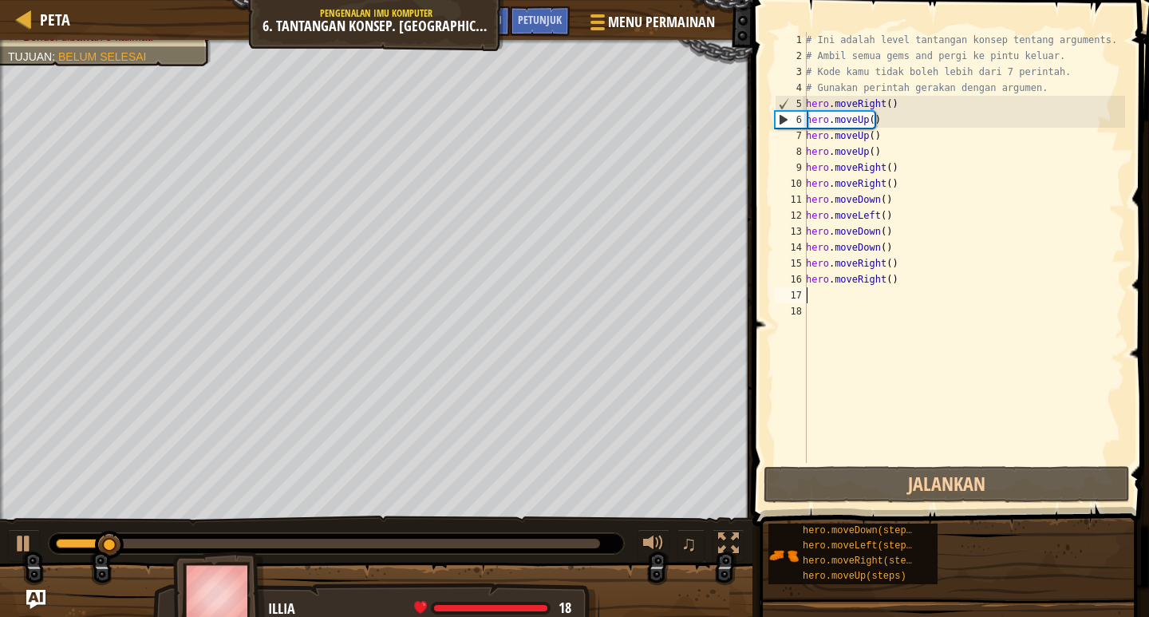
click at [832, 295] on div "# Ini adalah level tantangan konsep tentang arguments. # Ambil semua gems and p…" at bounding box center [964, 263] width 322 height 463
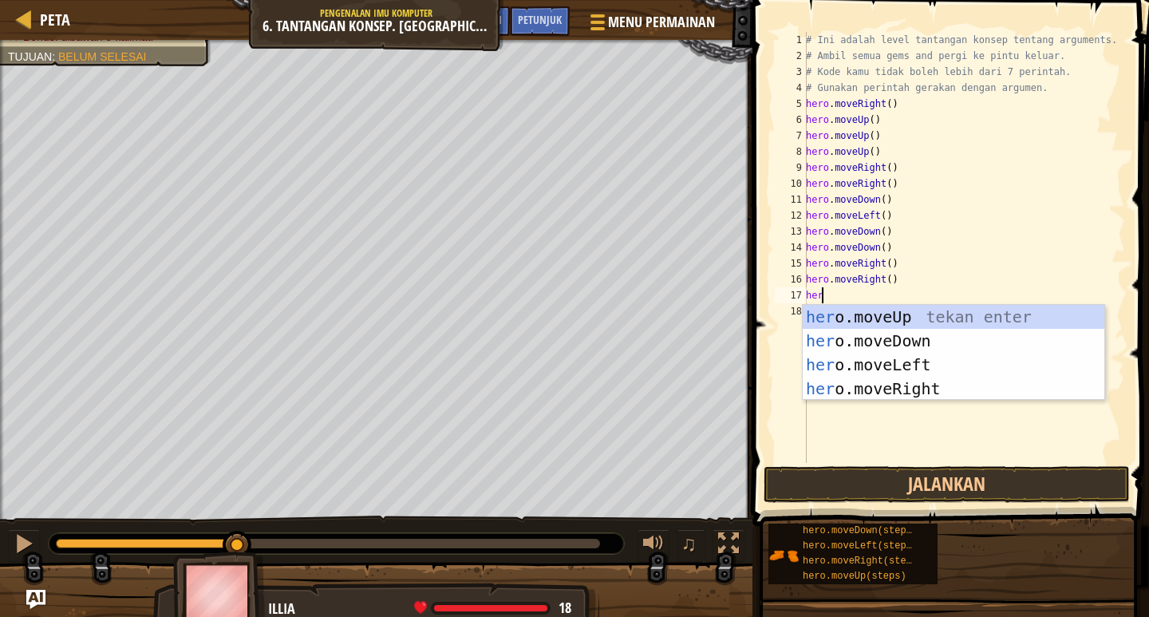
type textarea "hero"
drag, startPoint x: 863, startPoint y: 311, endPoint x: 865, endPoint y: 320, distance: 9.9
click at [865, 320] on div "hero .moveUp tekan enter hero .moveDown tekan enter hero .moveLeft tekan enter …" at bounding box center [954, 377] width 302 height 144
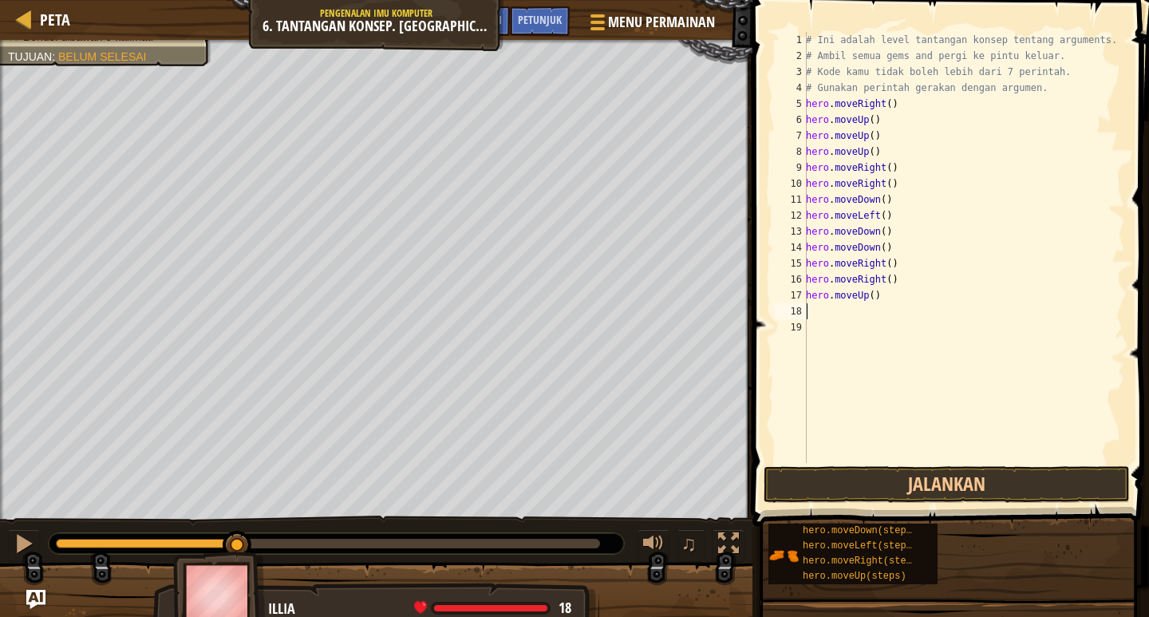
scroll to position [7, 0]
click at [915, 481] on button "Jalankan" at bounding box center [947, 484] width 366 height 37
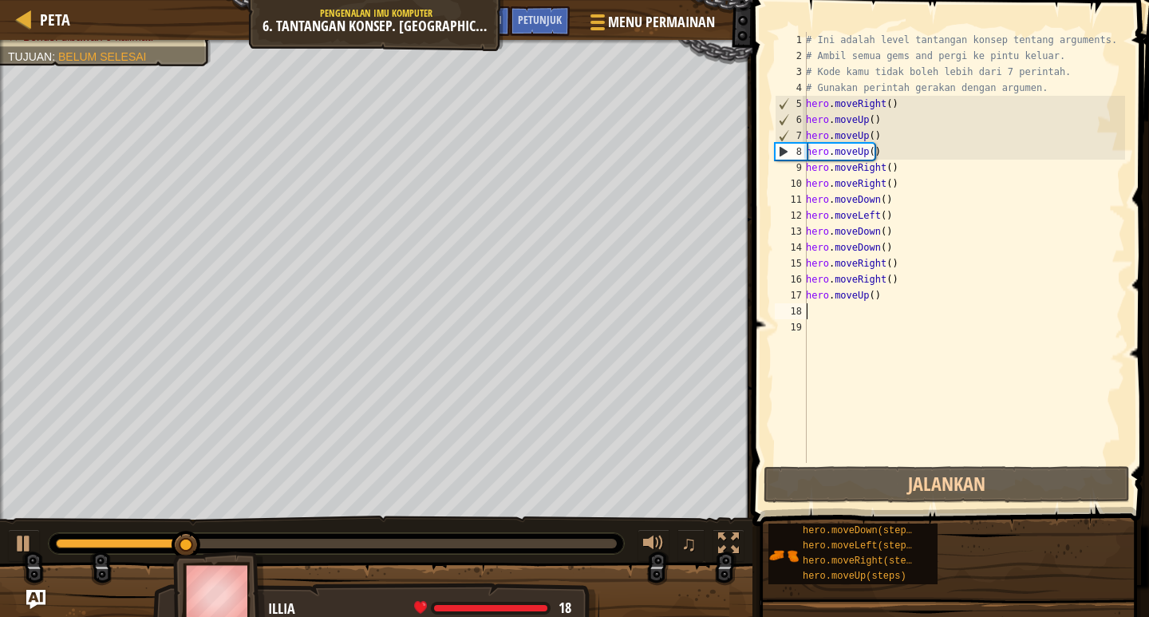
click at [813, 311] on div "# Ini adalah level tantangan konsep tentang arguments. # Ambil semua gems and p…" at bounding box center [964, 263] width 322 height 463
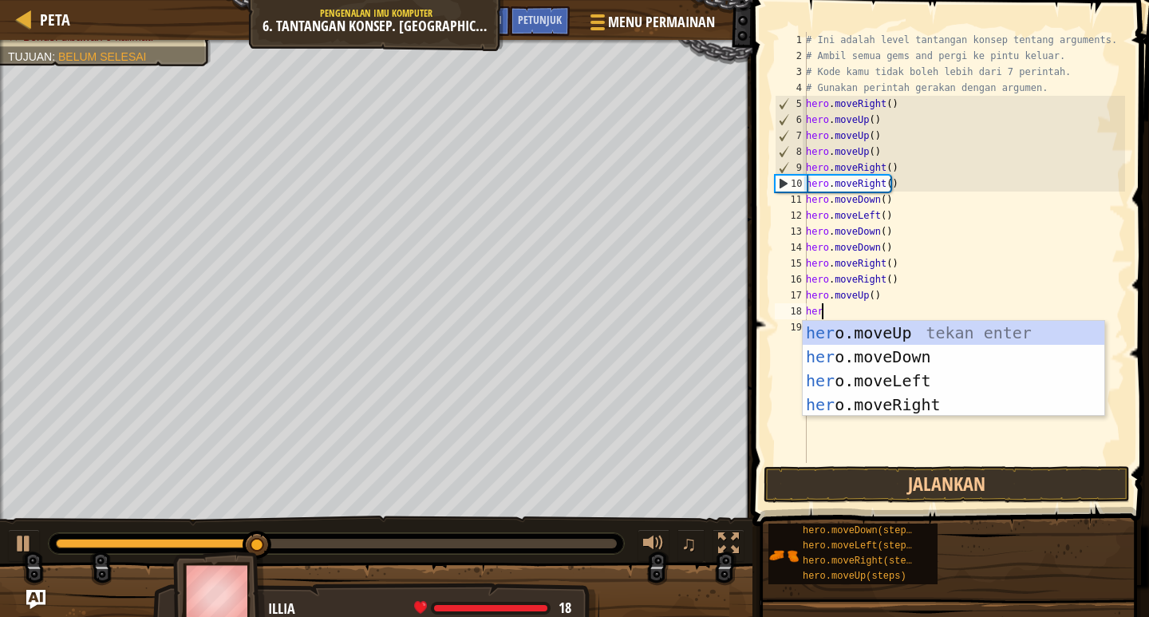
type textarea "hero"
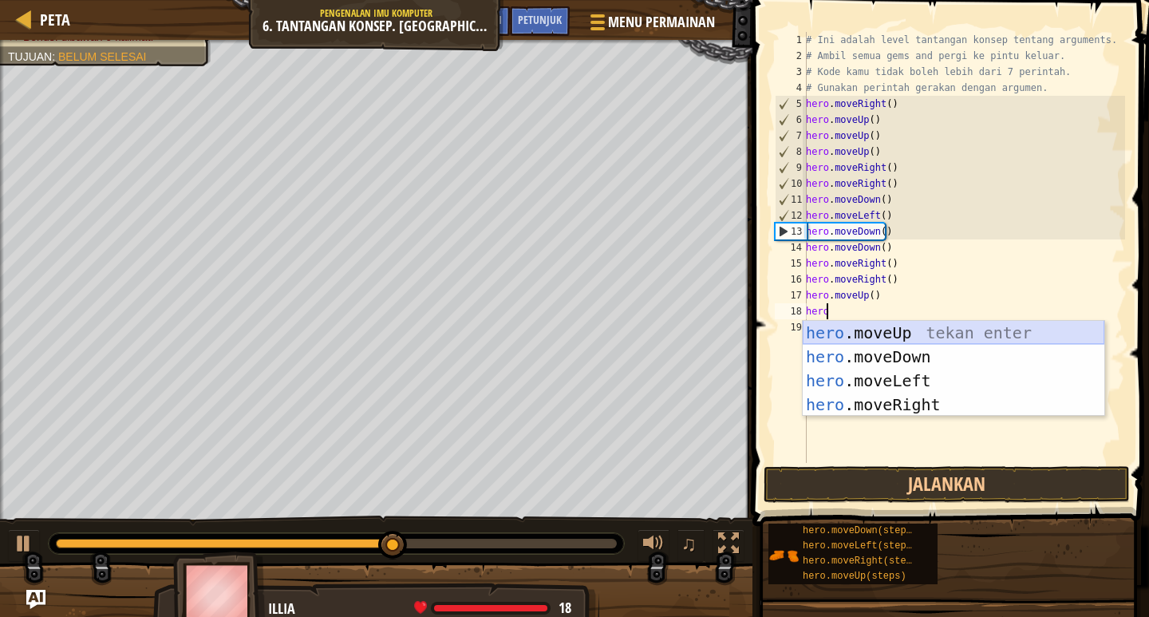
click at [877, 332] on div "hero .moveUp tekan enter hero .moveDown tekan enter hero .moveLeft tekan enter …" at bounding box center [954, 393] width 302 height 144
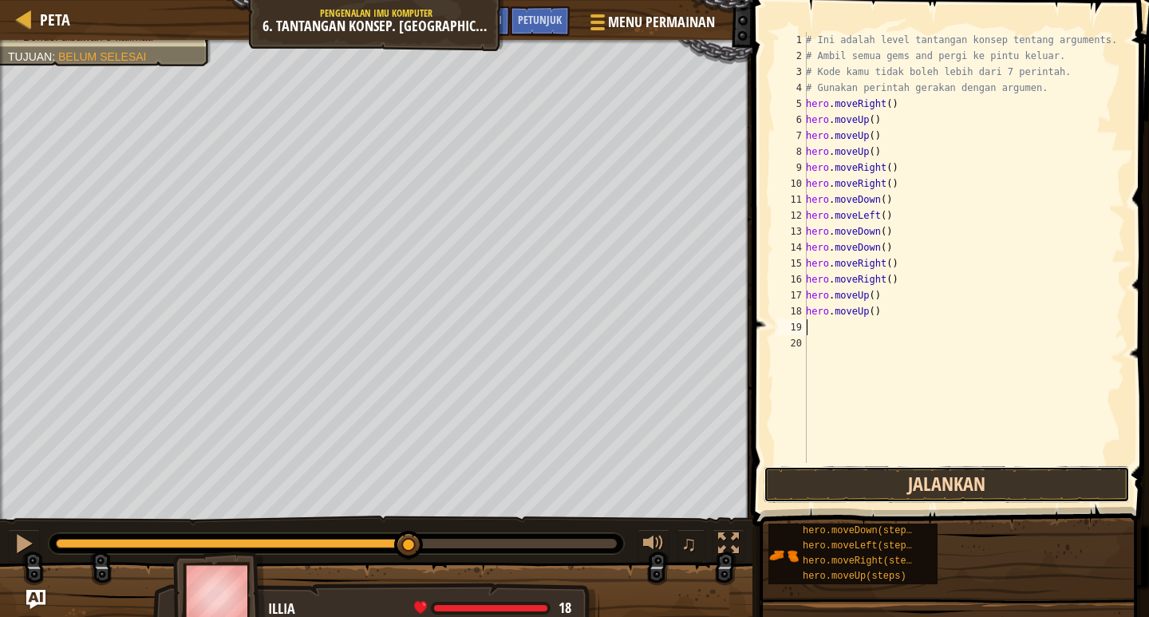
click at [952, 486] on button "Jalankan" at bounding box center [947, 484] width 366 height 37
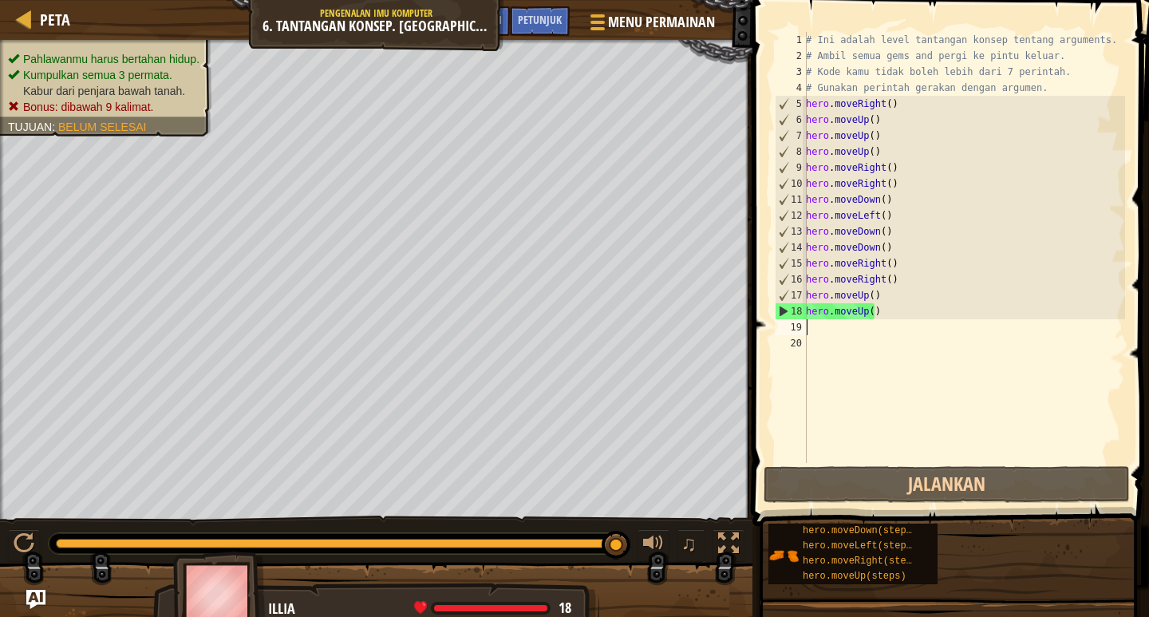
click at [825, 331] on div "# Ini adalah level tantangan konsep tentang arguments. # Ambil semua gems and p…" at bounding box center [964, 263] width 322 height 463
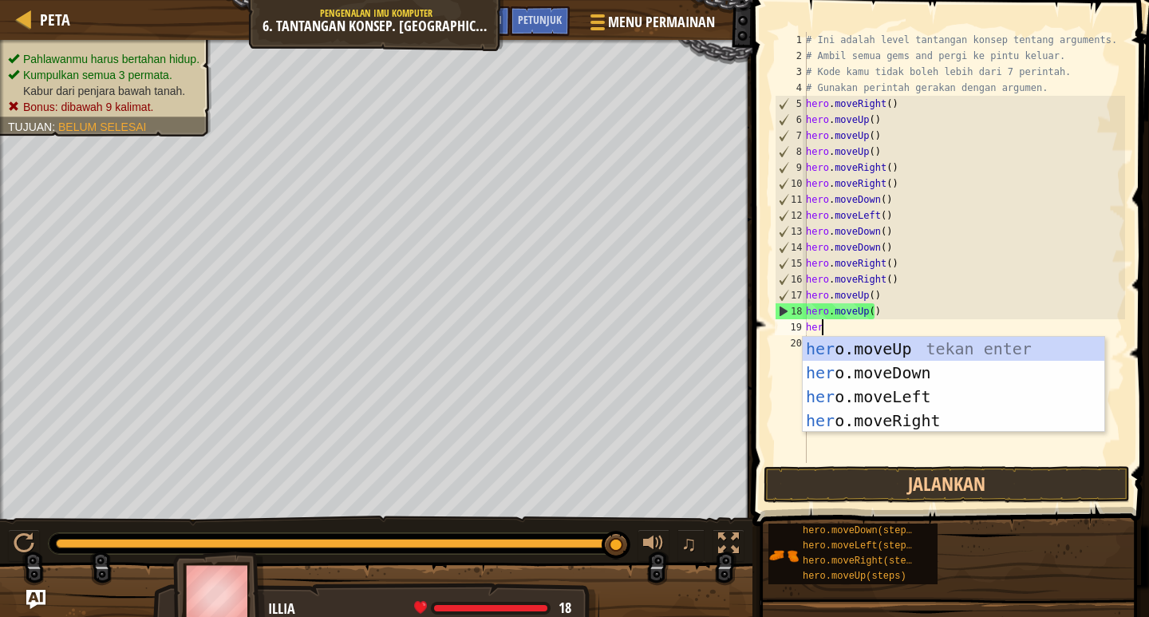
type textarea "hero"
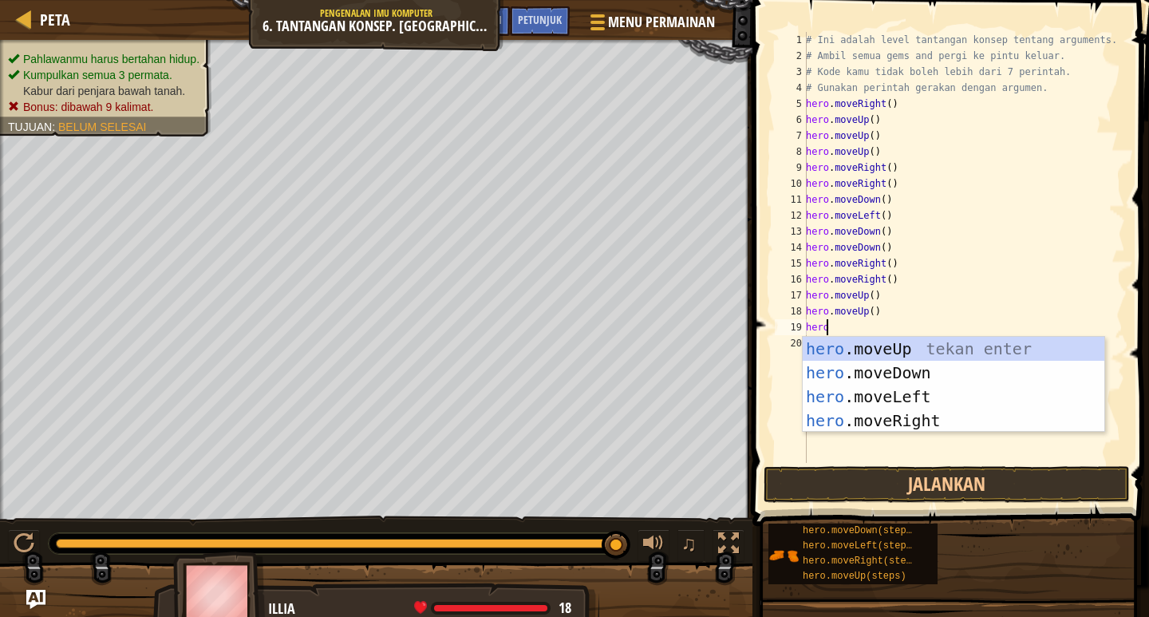
scroll to position [7, 1]
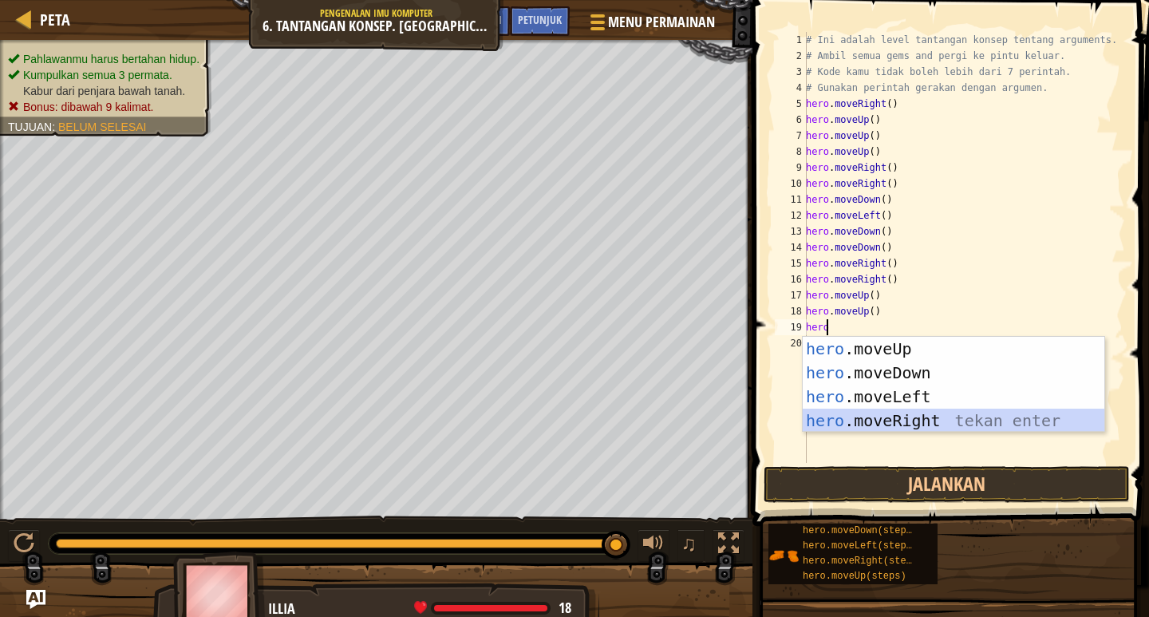
click at [886, 426] on div "hero .moveUp tekan enter hero .moveDown tekan enter hero .moveLeft tekan enter …" at bounding box center [954, 409] width 302 height 144
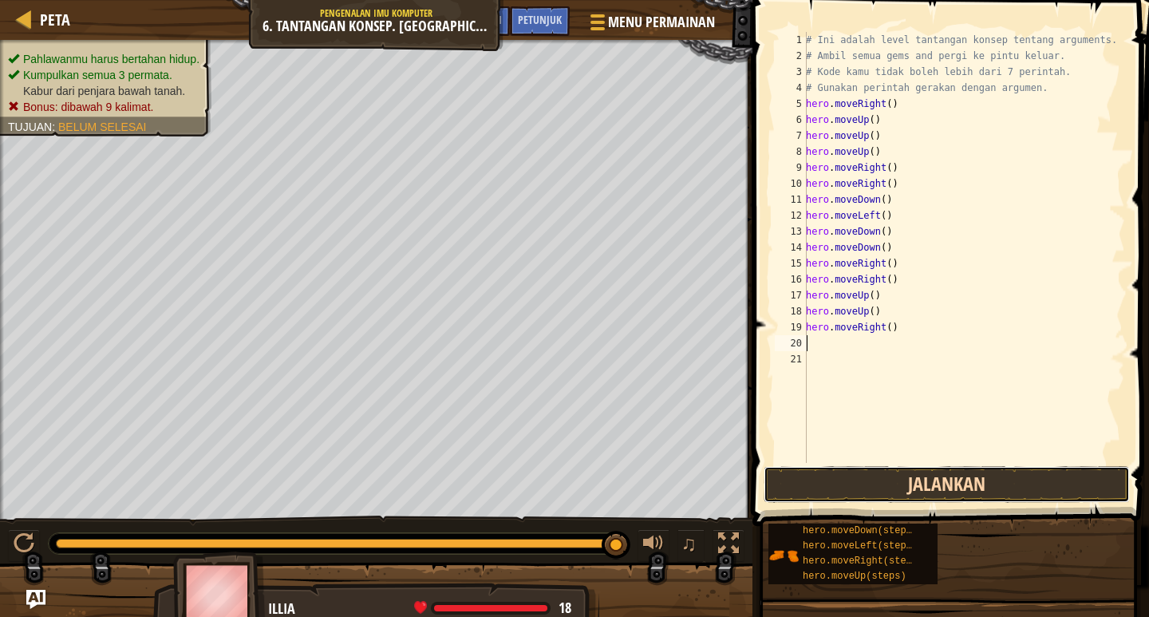
click at [904, 480] on button "Jalankan" at bounding box center [947, 484] width 366 height 37
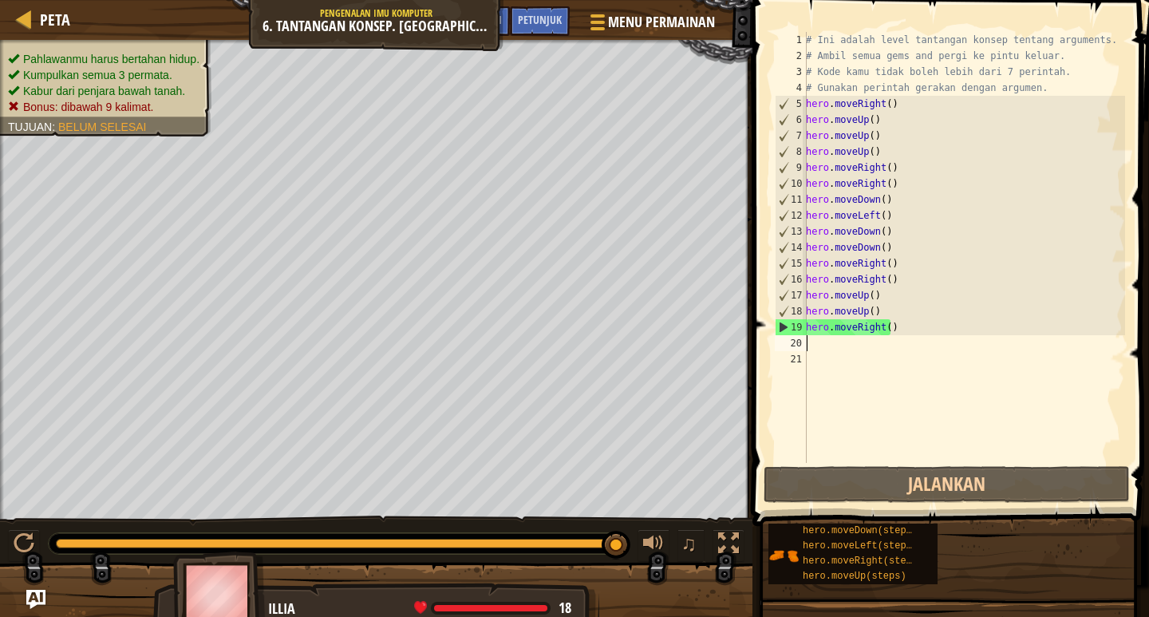
click at [884, 231] on div "# Ini adalah level tantangan konsep tentang arguments. # Ambil semua gems and p…" at bounding box center [964, 263] width 322 height 463
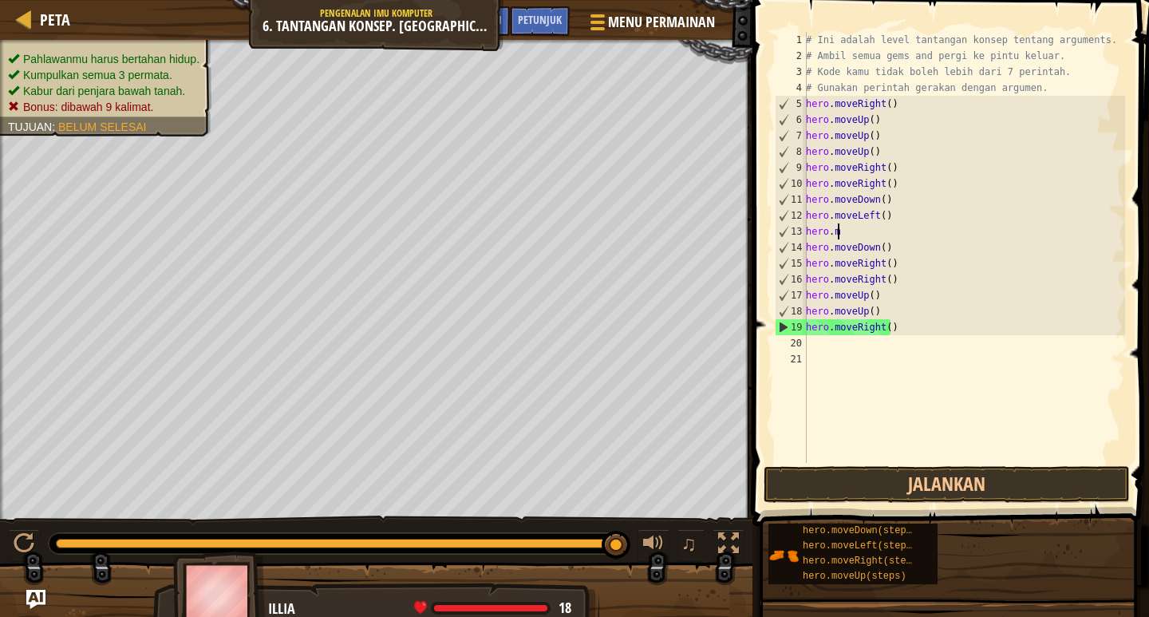
type textarea "h"
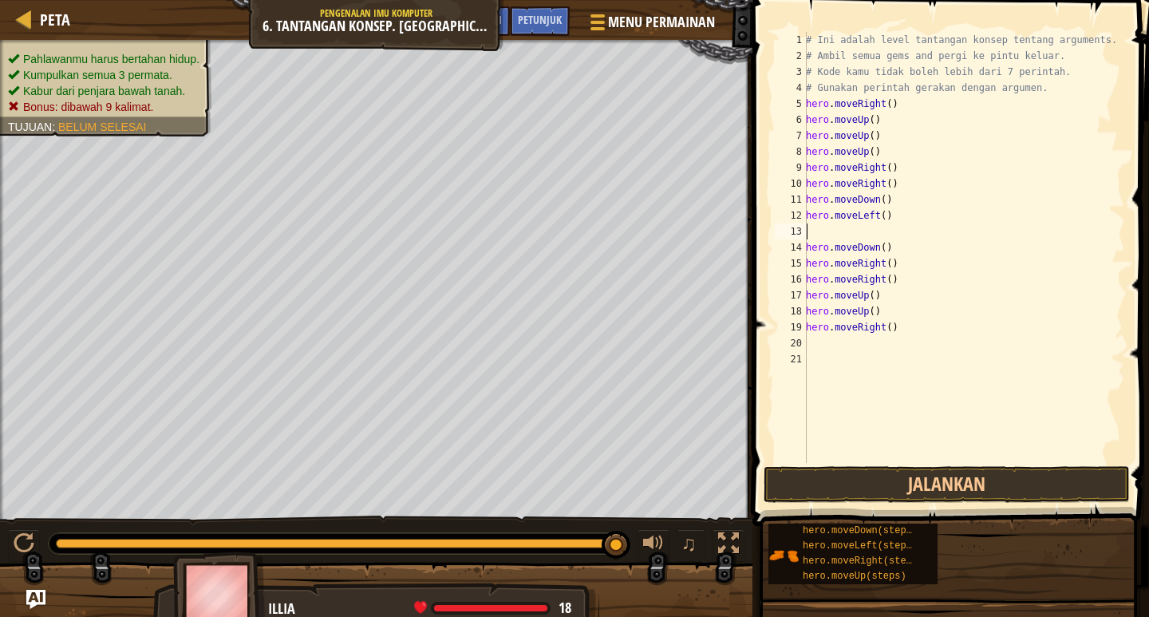
click at [894, 327] on div "# Ini adalah level tantangan konsep tentang arguments. # Ambil semua gems and p…" at bounding box center [964, 263] width 322 height 463
type textarea "h"
click at [880, 312] on div "# Ini adalah level tantangan konsep tentang arguments. # Ambil semua gems and p…" at bounding box center [964, 263] width 322 height 463
type textarea "h"
click at [882, 287] on div "# Ini adalah level tantangan konsep tentang arguments. # Ambil semua gems and p…" at bounding box center [964, 263] width 322 height 463
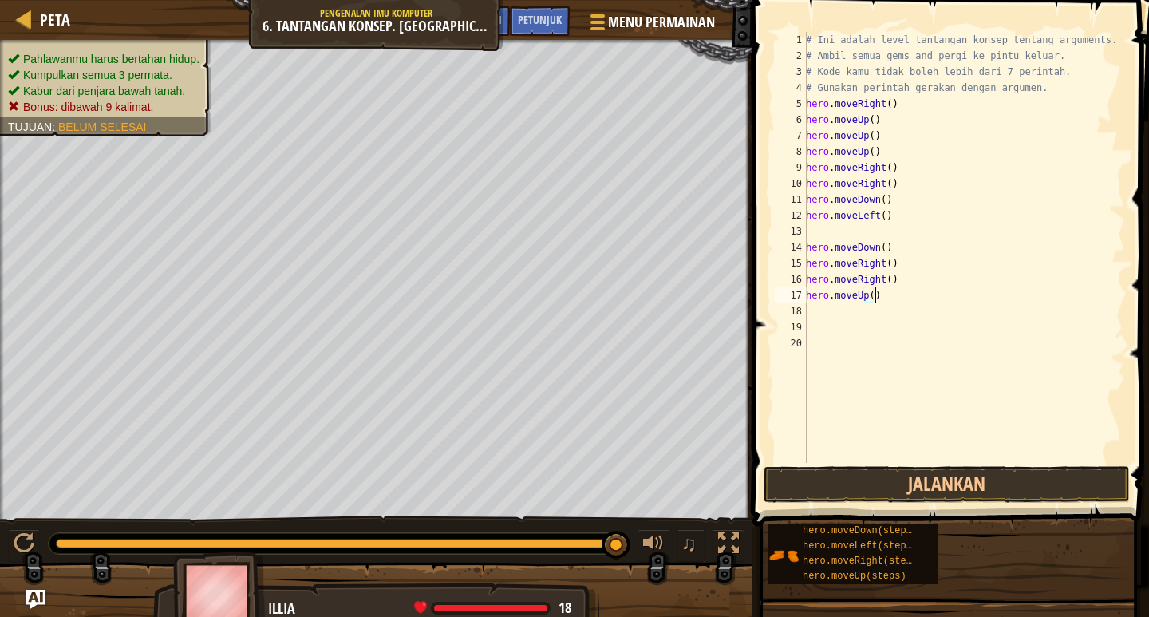
type textarea "h"
click at [892, 260] on div "# Ini adalah level tantangan konsep tentang arguments. # Ambil semua gems and p…" at bounding box center [964, 263] width 322 height 463
type textarea "h"
type textarea "hero.moveDown()"
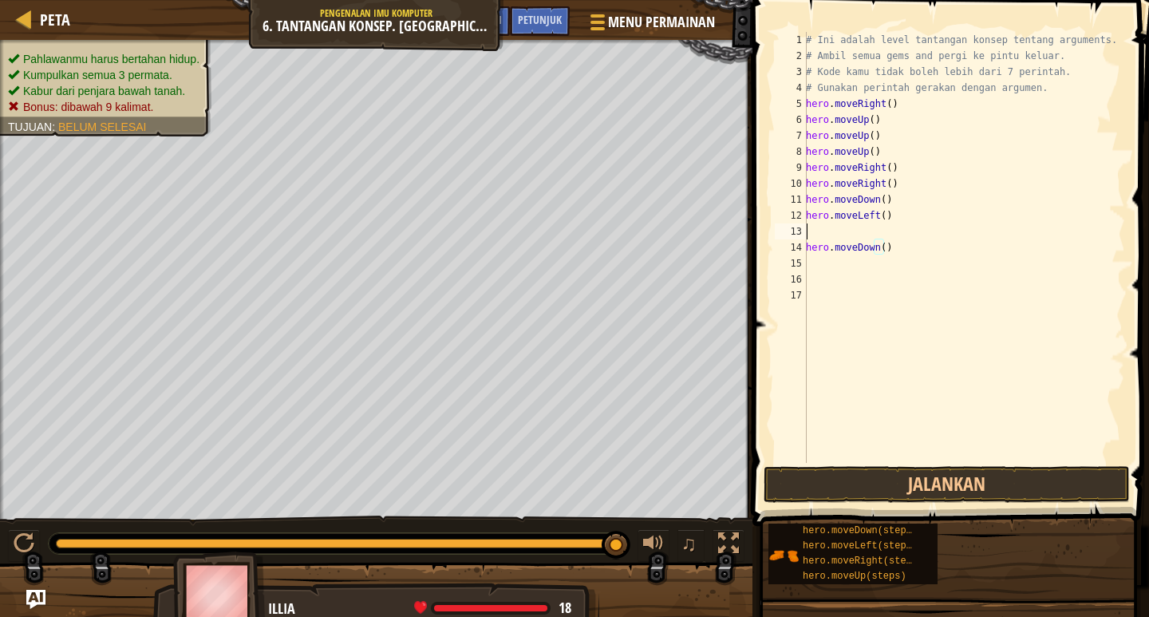
click at [891, 239] on div "# Ini adalah level tantangan konsep tentang arguments. # Ambil semua gems and p…" at bounding box center [964, 263] width 322 height 463
type textarea "h"
click at [893, 231] on div "# Ini adalah level tantangan konsep tentang arguments. # Ambil semua gems and p…" at bounding box center [964, 263] width 322 height 463
type textarea "h"
click at [885, 193] on div "# Ini adalah level tantangan konsep tentang arguments. # Ambil semua gems and p…" at bounding box center [964, 263] width 322 height 463
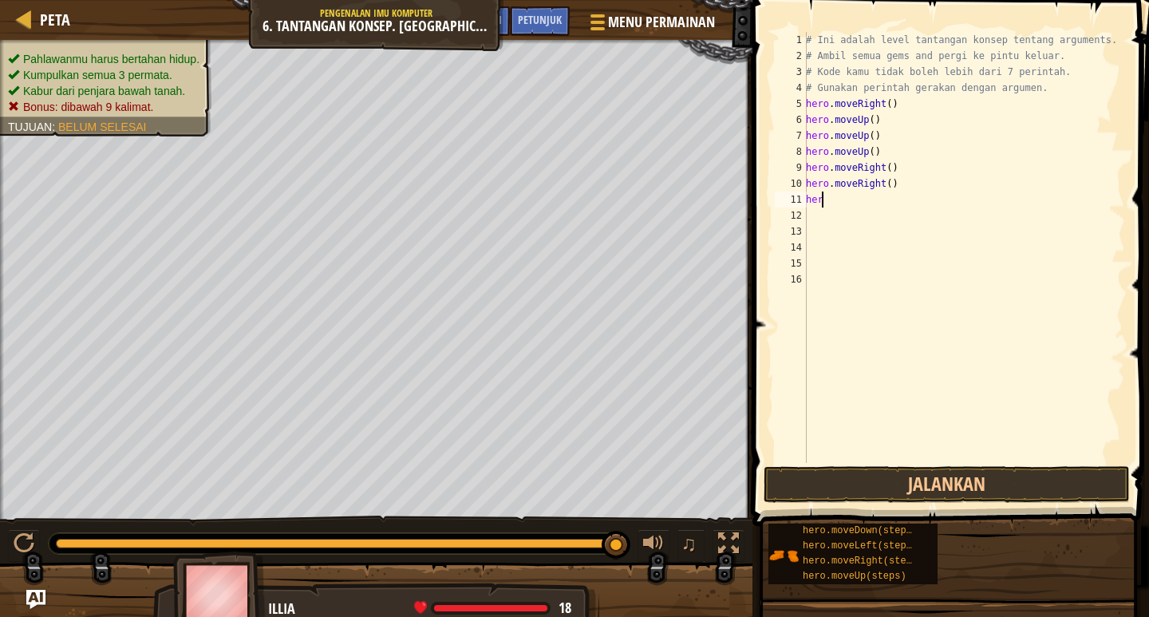
type textarea "h"
click at [895, 180] on div "# Ini adalah level tantangan konsep tentang arguments. # Ambil semua gems and p…" at bounding box center [964, 263] width 322 height 463
type textarea "h"
click at [894, 164] on div "# Ini adalah level tantangan konsep tentang arguments. # Ambil semua gems and p…" at bounding box center [964, 263] width 322 height 463
type textarea "h"
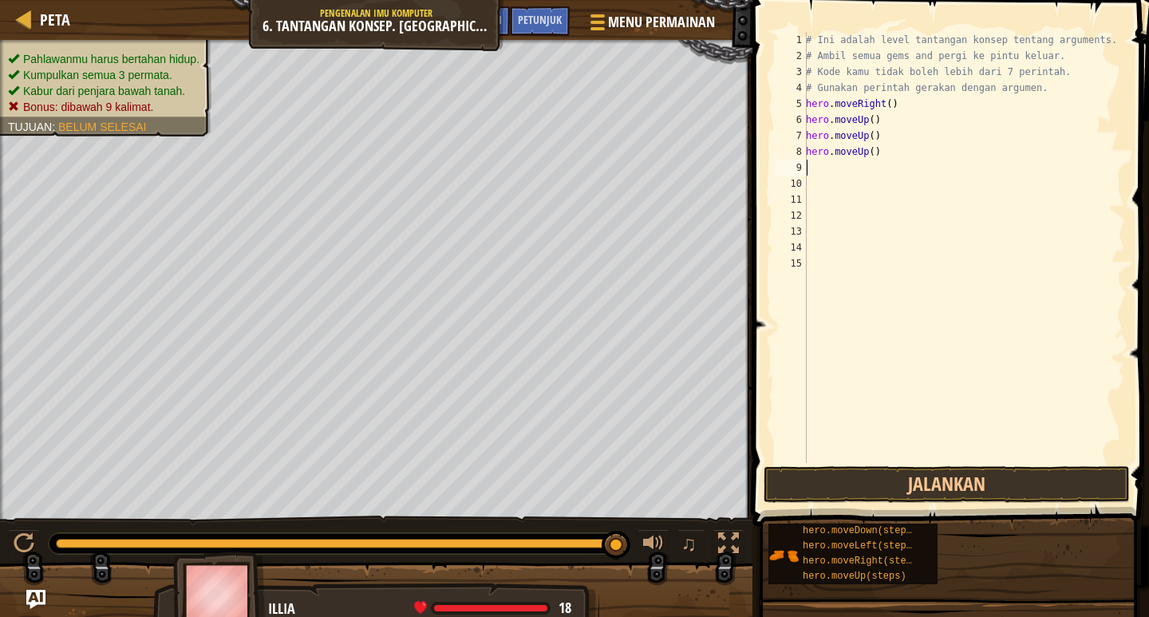
click at [876, 150] on div "# Ini adalah level tantangan konsep tentang arguments. # Ambil semua gems and p…" at bounding box center [964, 263] width 322 height 463
type textarea "h"
